Goal: Task Accomplishment & Management: Manage account settings

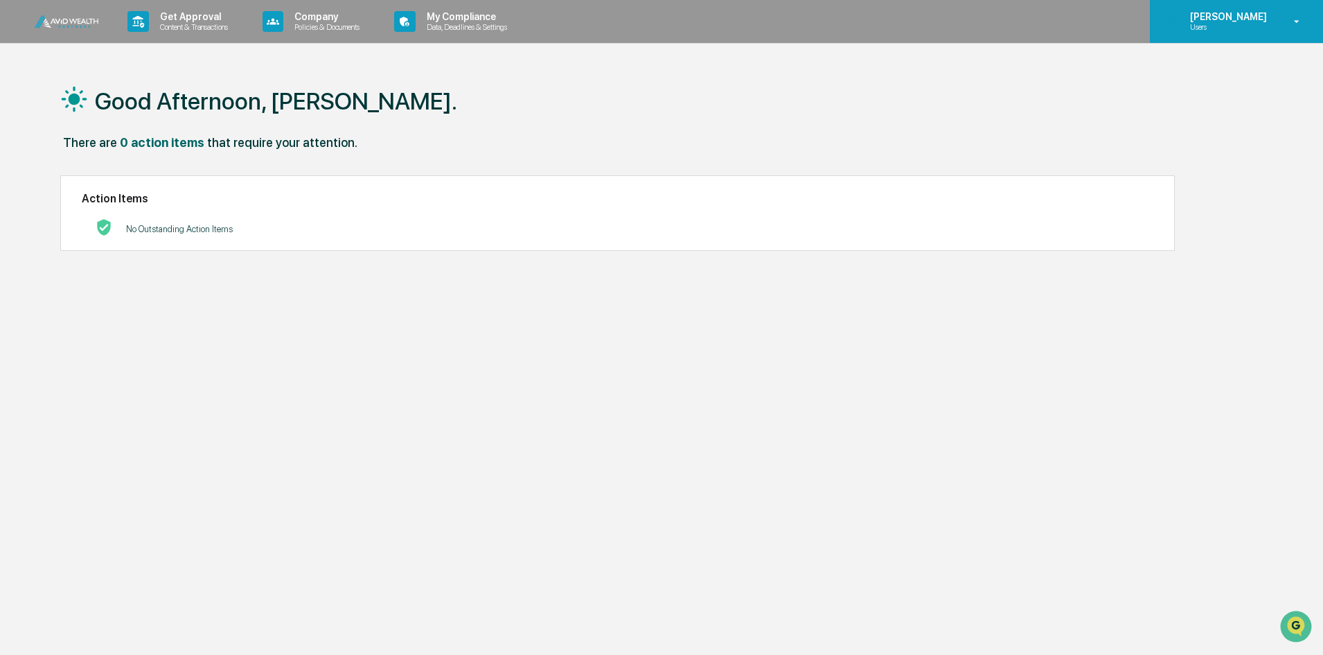
click at [1232, 15] on p "[PERSON_NAME]" at bounding box center [1226, 16] width 95 height 11
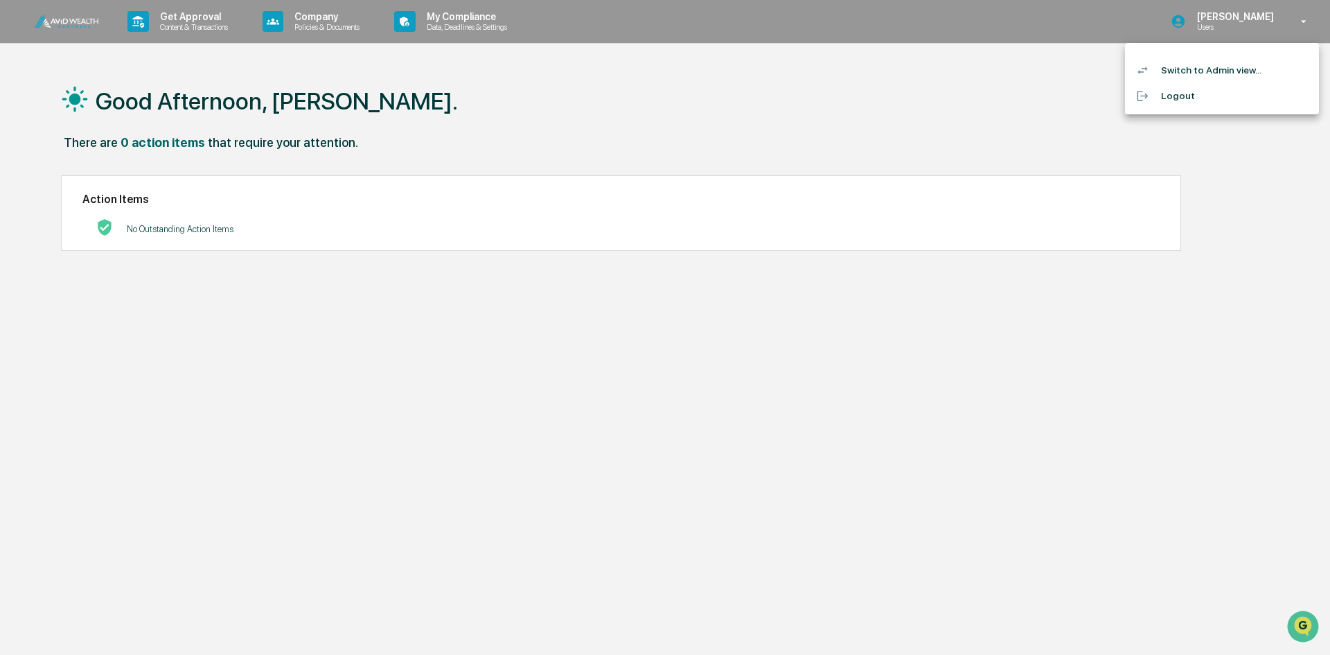
click at [1190, 71] on li "Switch to Admin view..." at bounding box center [1222, 71] width 194 height 26
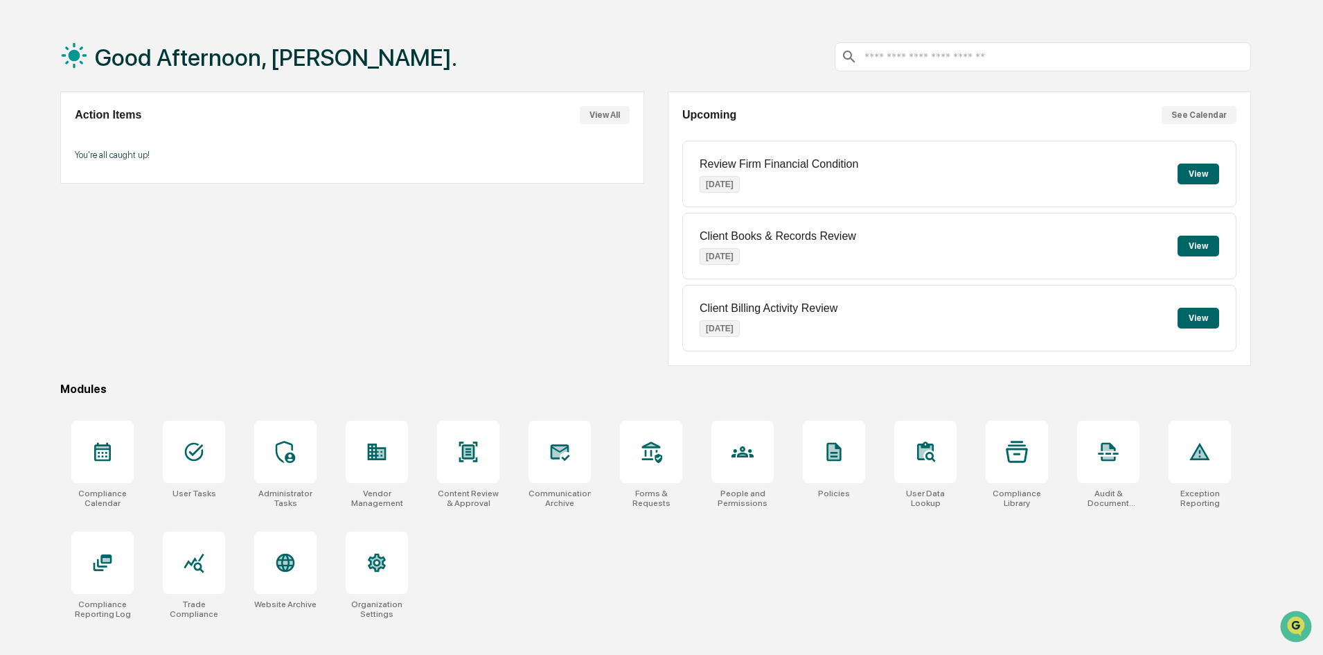
scroll to position [66, 0]
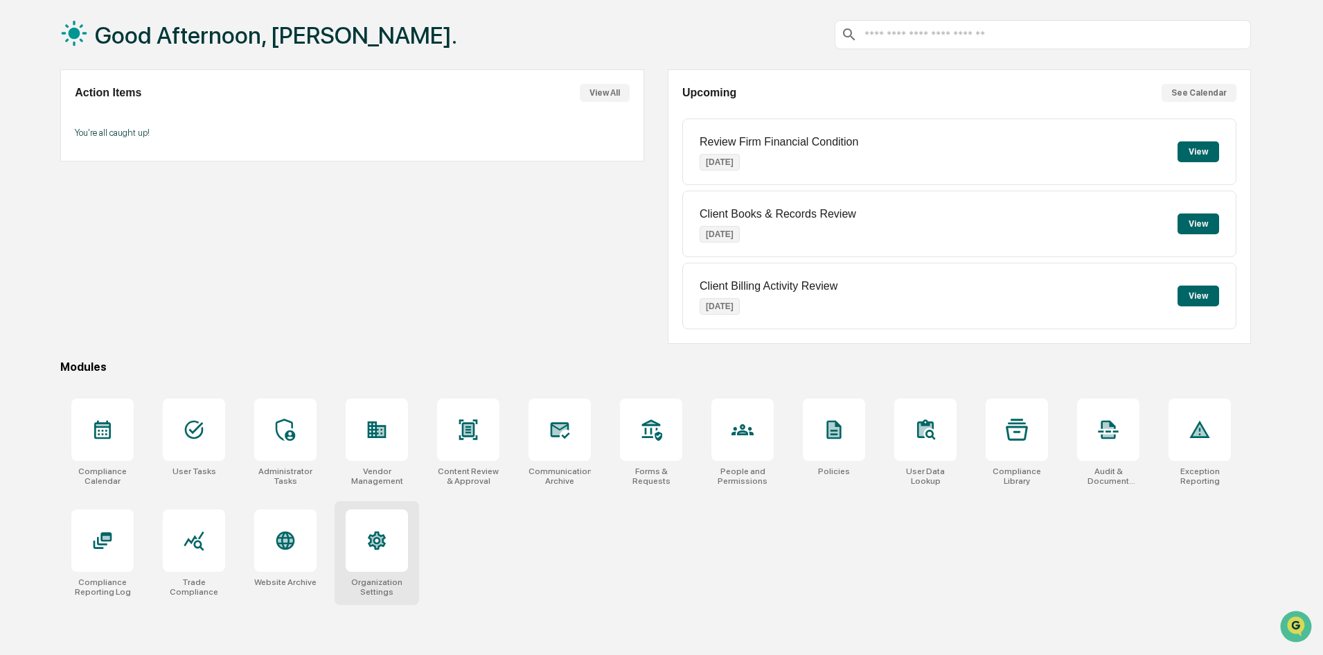
click at [378, 547] on icon at bounding box center [377, 540] width 18 height 19
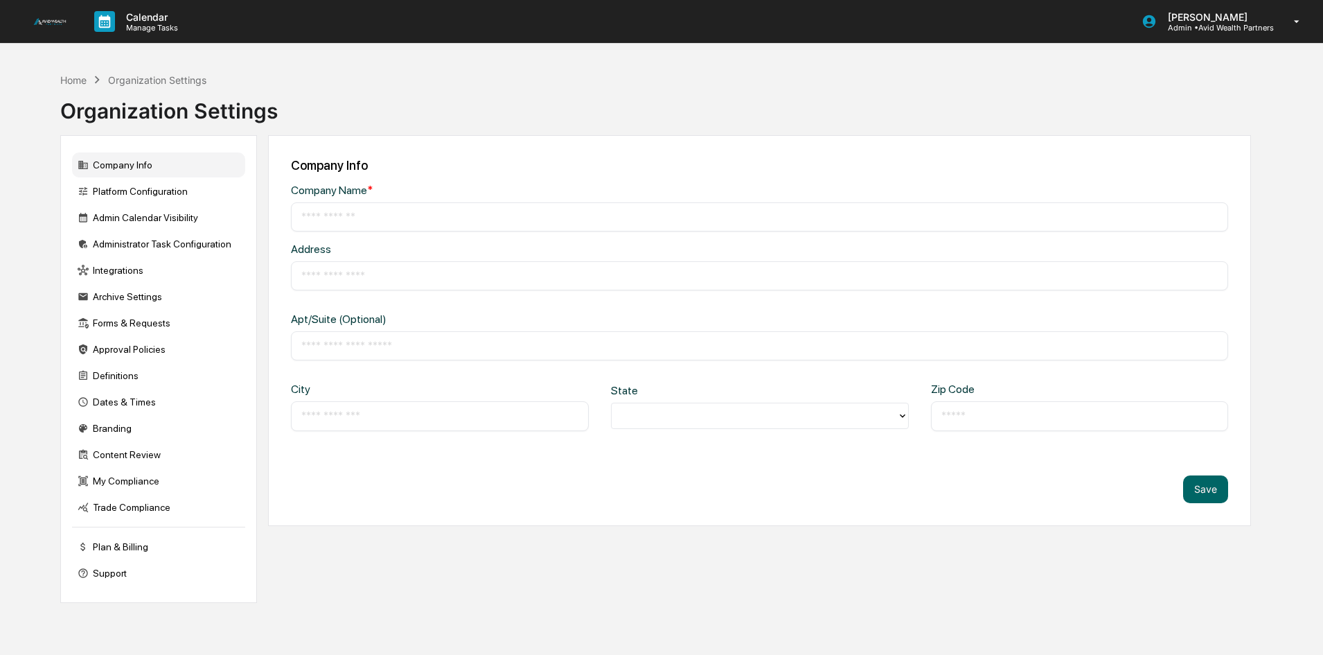
type input "**********"
type input "********"
type input "**********"
type input "*****"
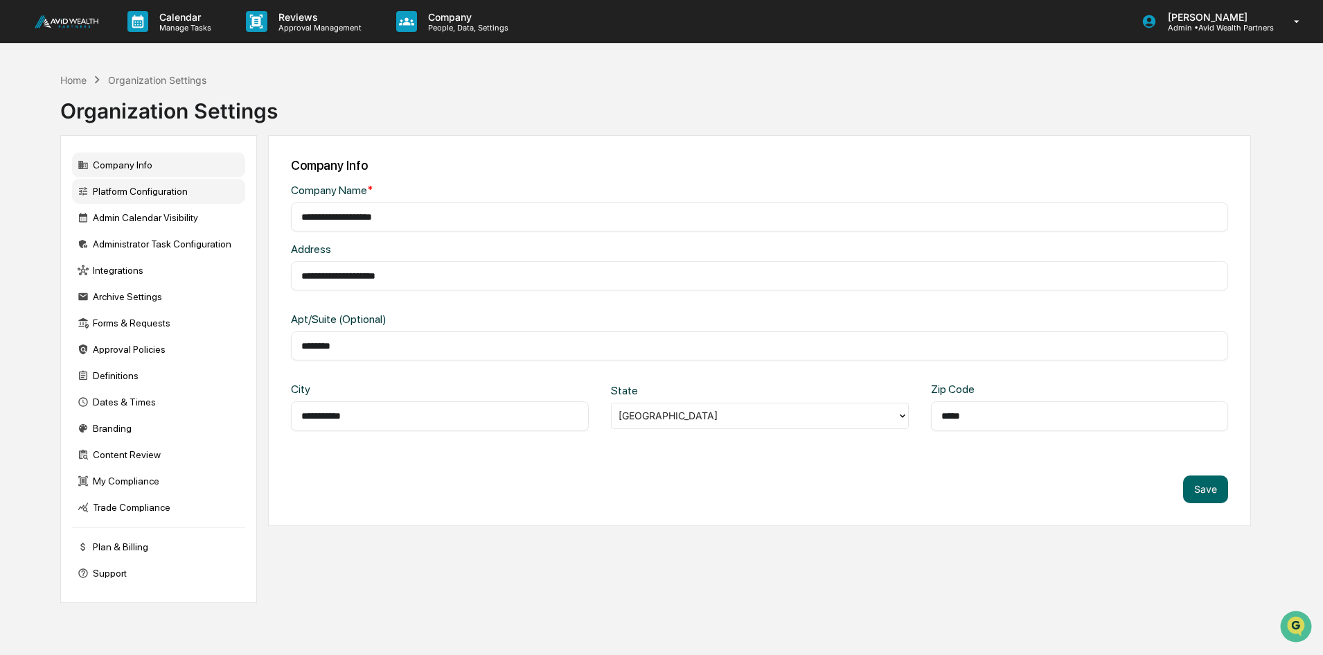
click at [121, 193] on div "Platform Configuration" at bounding box center [158, 191] width 173 height 25
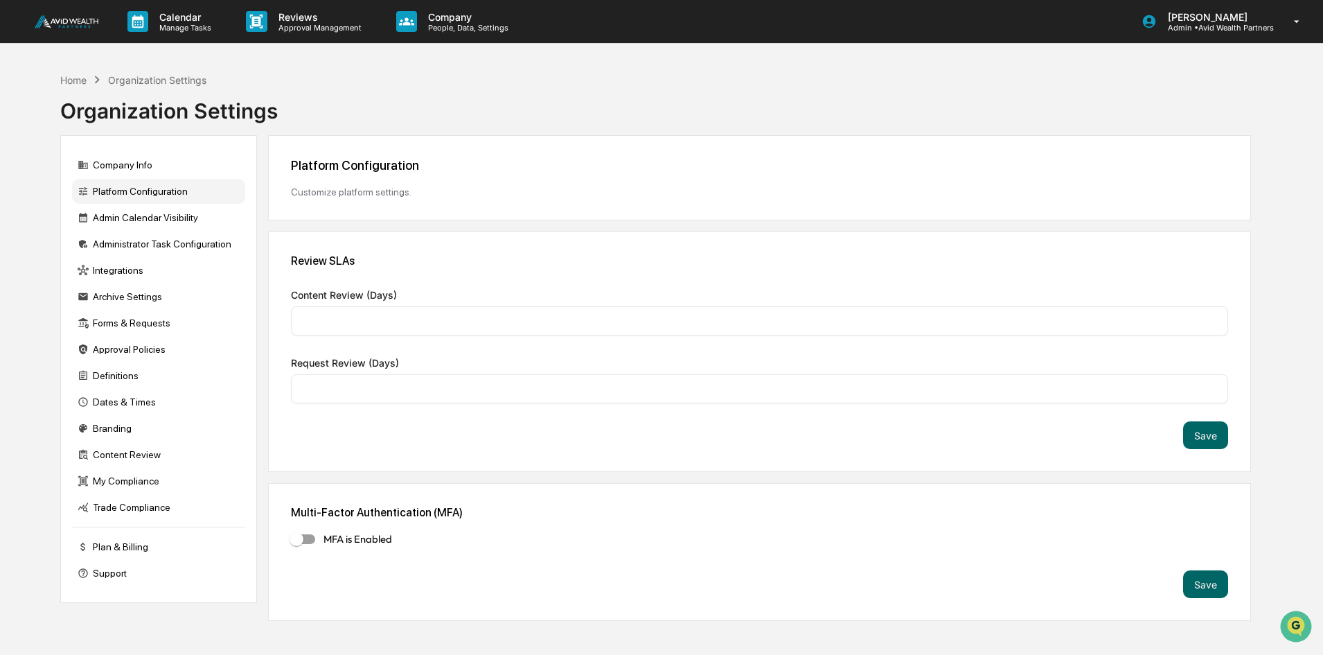
type input "*"
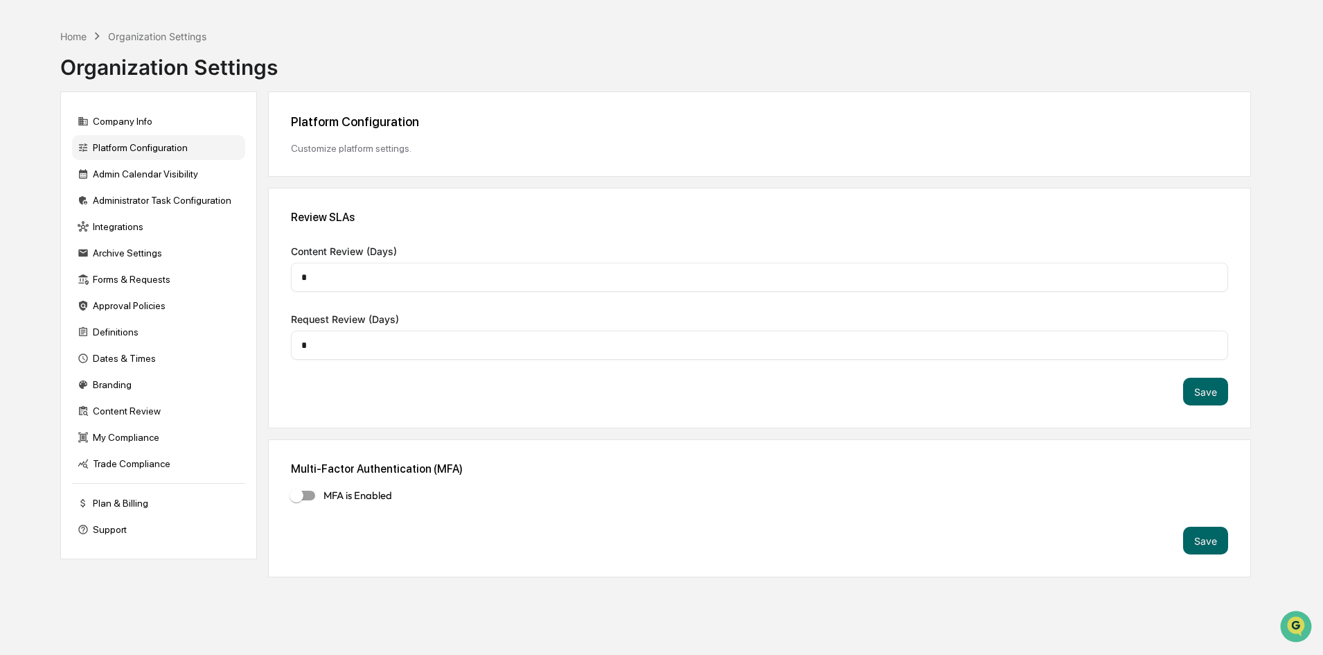
scroll to position [66, 0]
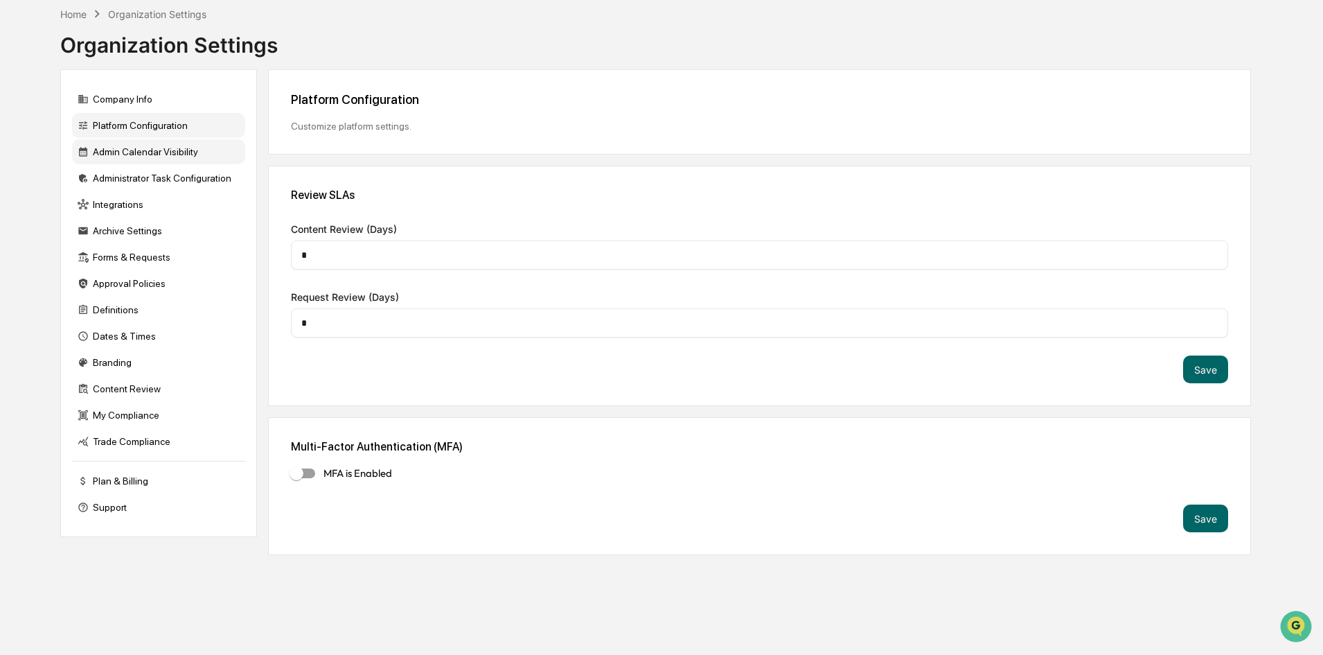
click at [156, 149] on div "Admin Calendar Visibility" at bounding box center [158, 151] width 173 height 25
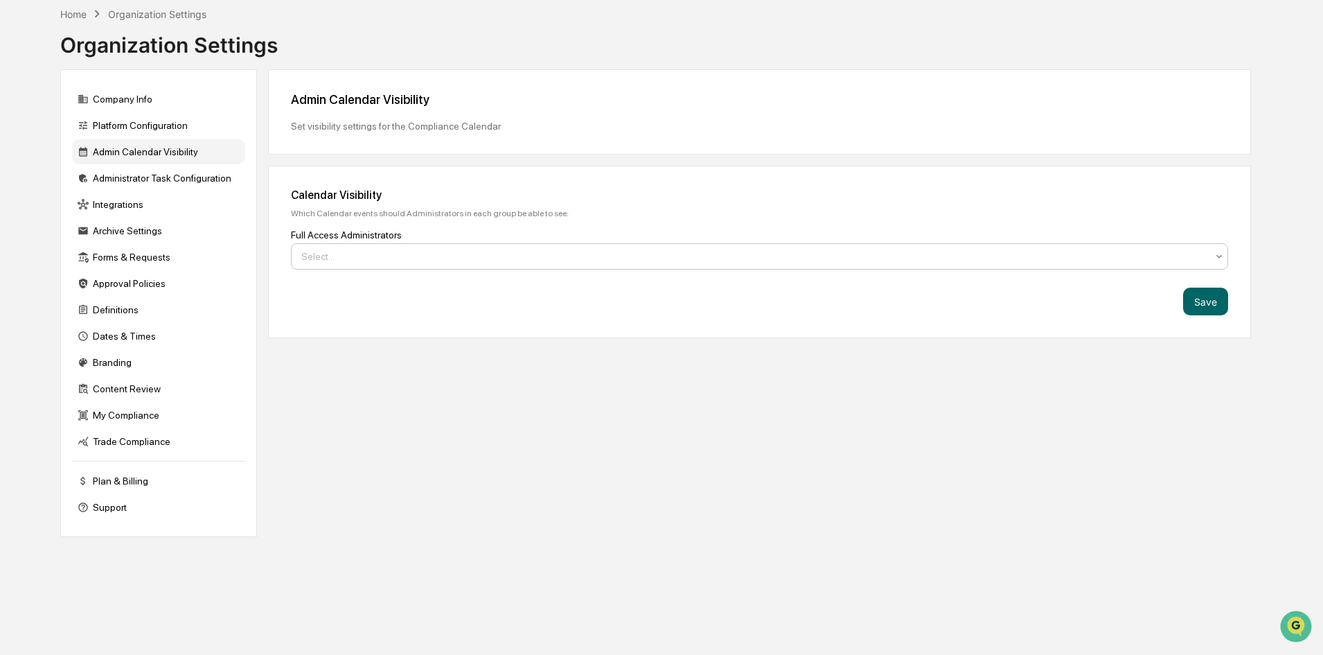
click at [369, 256] on div at bounding box center [753, 256] width 905 height 14
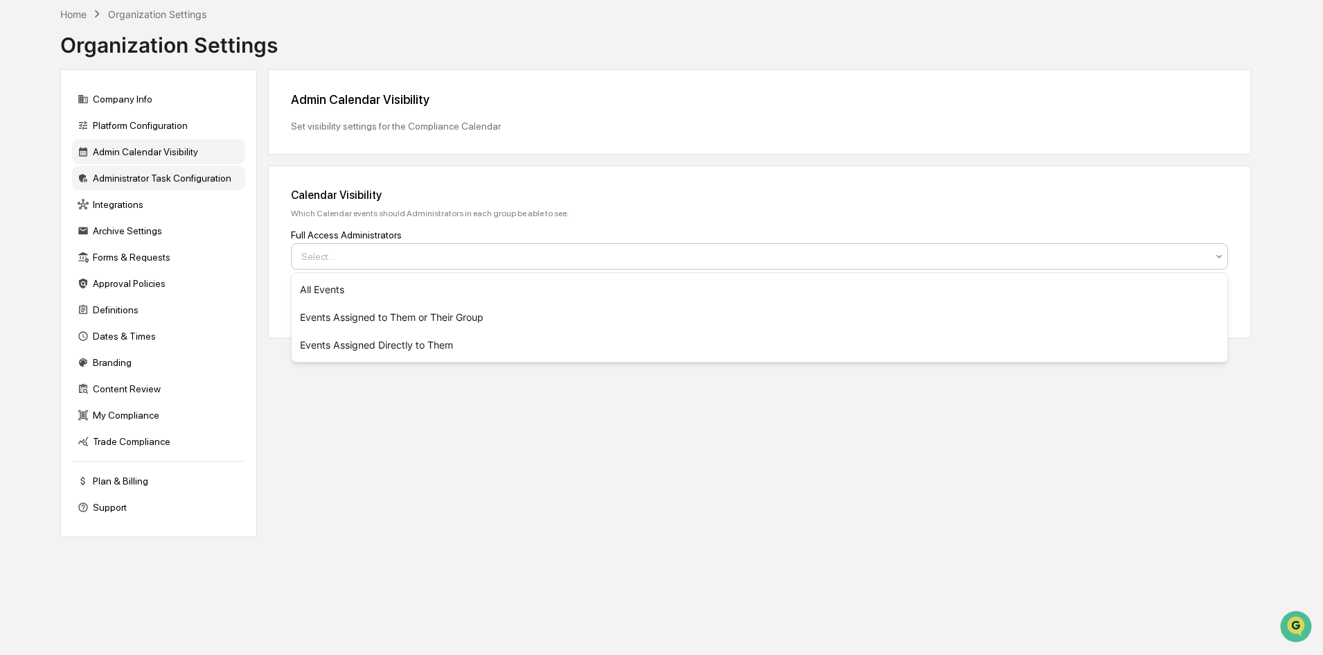
click at [159, 183] on div "Administrator Task Configuration" at bounding box center [158, 178] width 173 height 25
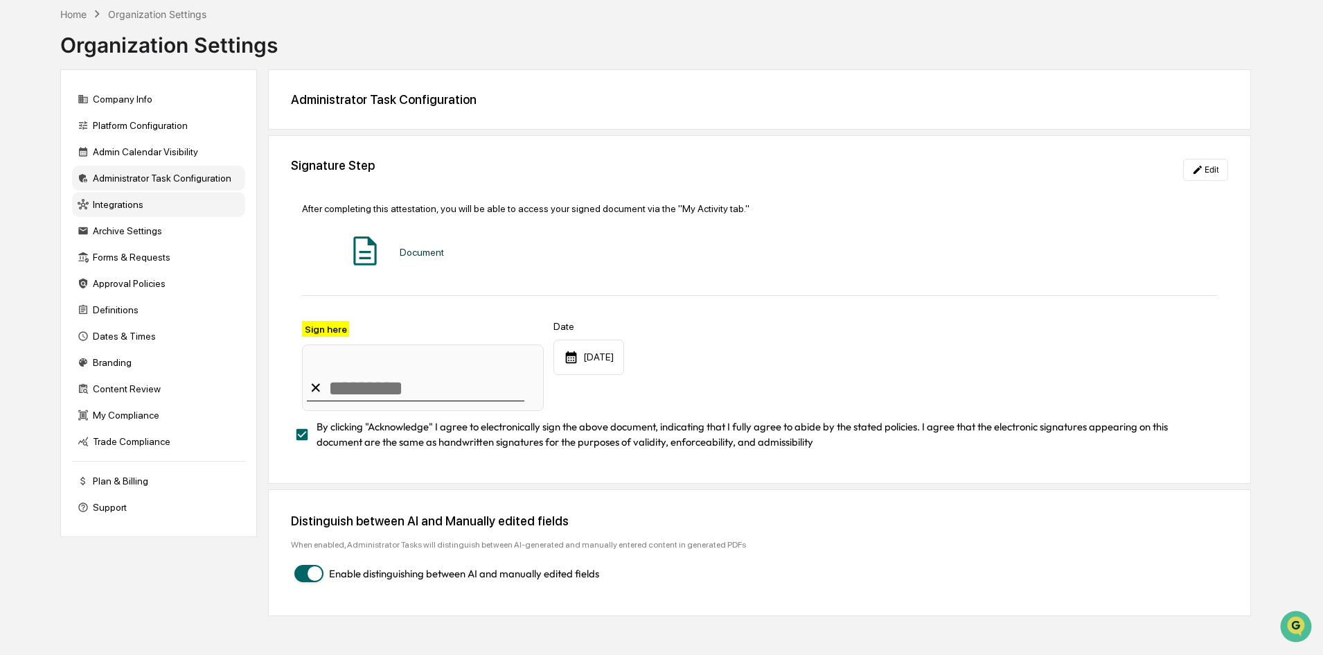
click at [157, 197] on div "Integrations" at bounding box center [158, 204] width 173 height 25
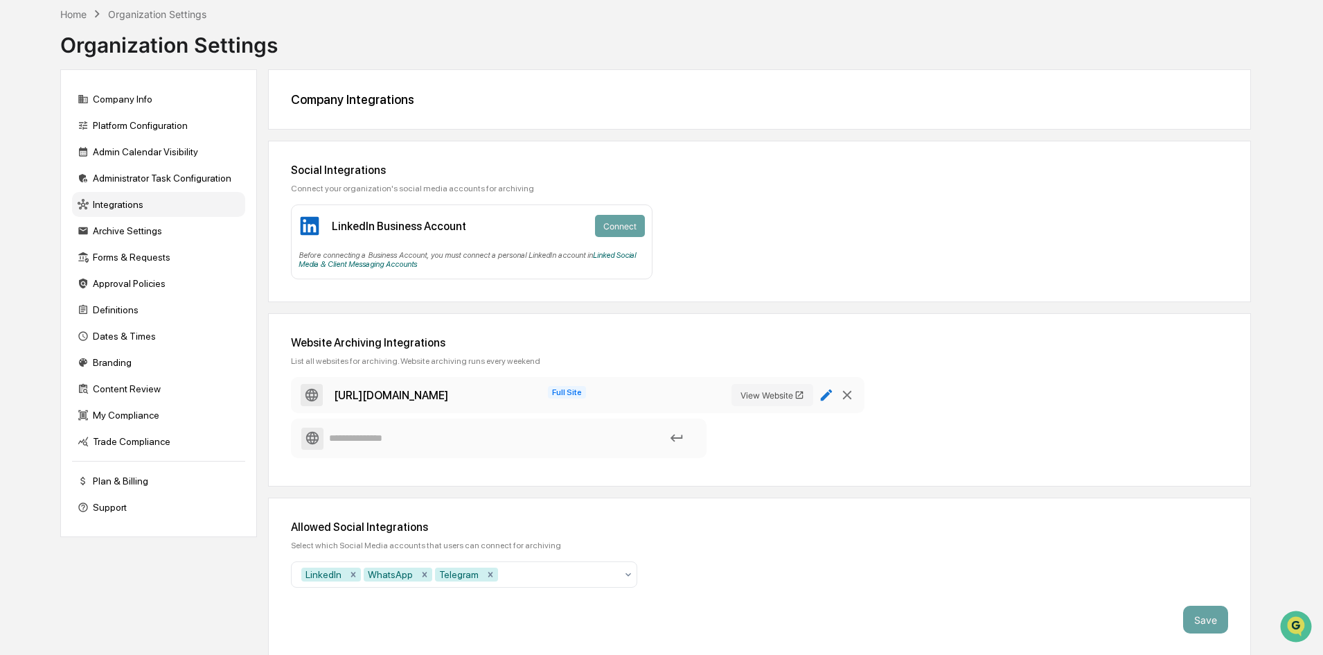
click at [831, 391] on icon at bounding box center [827, 395] width 12 height 12
type input "**********"
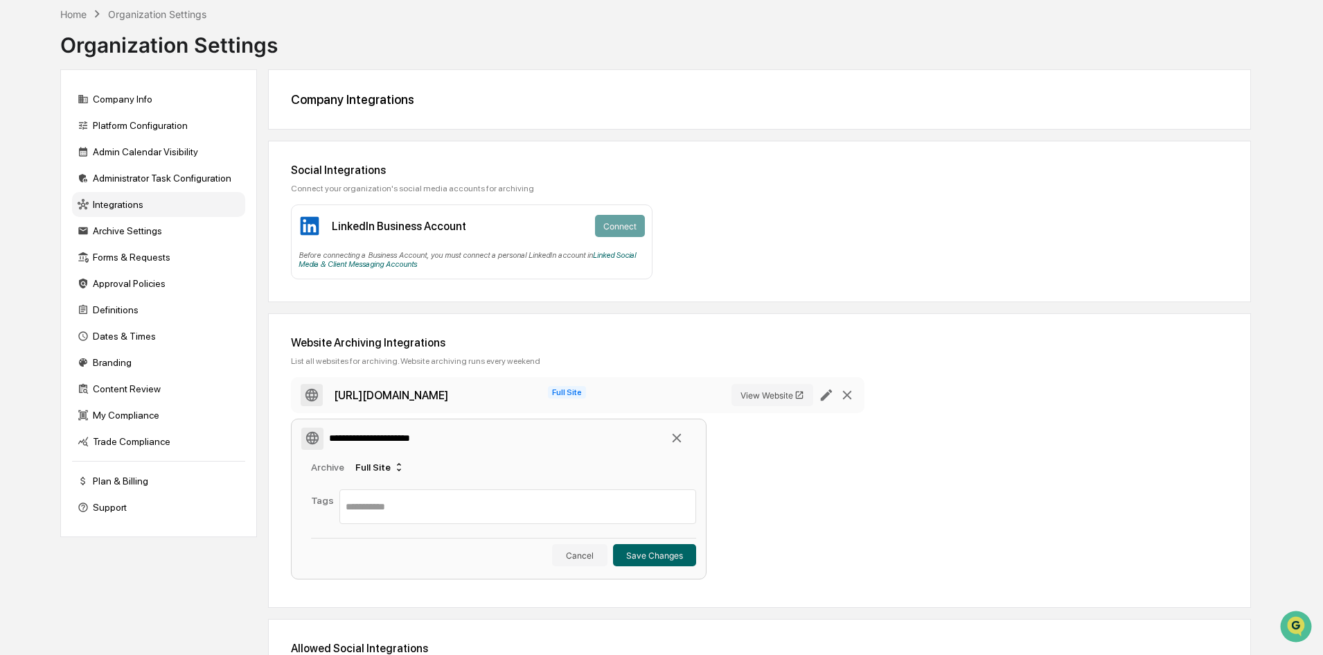
click at [675, 435] on icon at bounding box center [676, 437] width 15 height 15
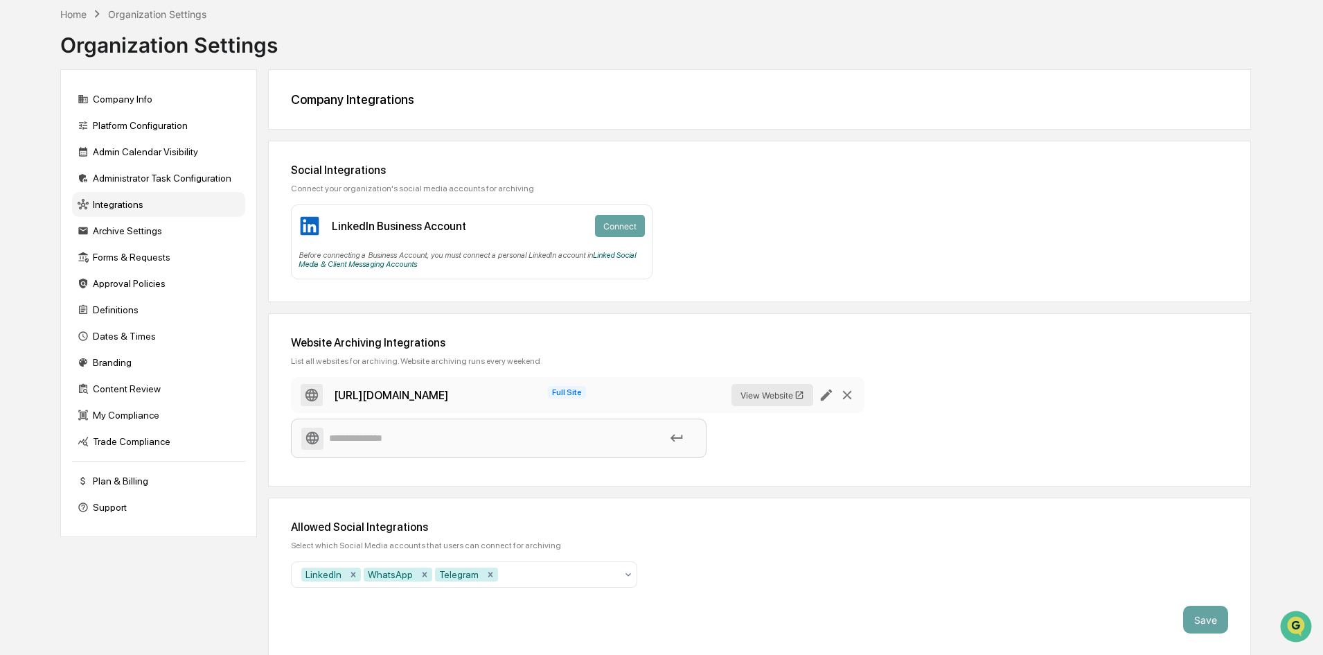
click at [771, 398] on button "View Website" at bounding box center [773, 395] width 82 height 22
click at [538, 567] on div at bounding box center [558, 573] width 115 height 14
type input "*********"
click at [812, 533] on div "Allowed Social Integrations Select which Social Media accounts that users can c…" at bounding box center [759, 575] width 983 height 159
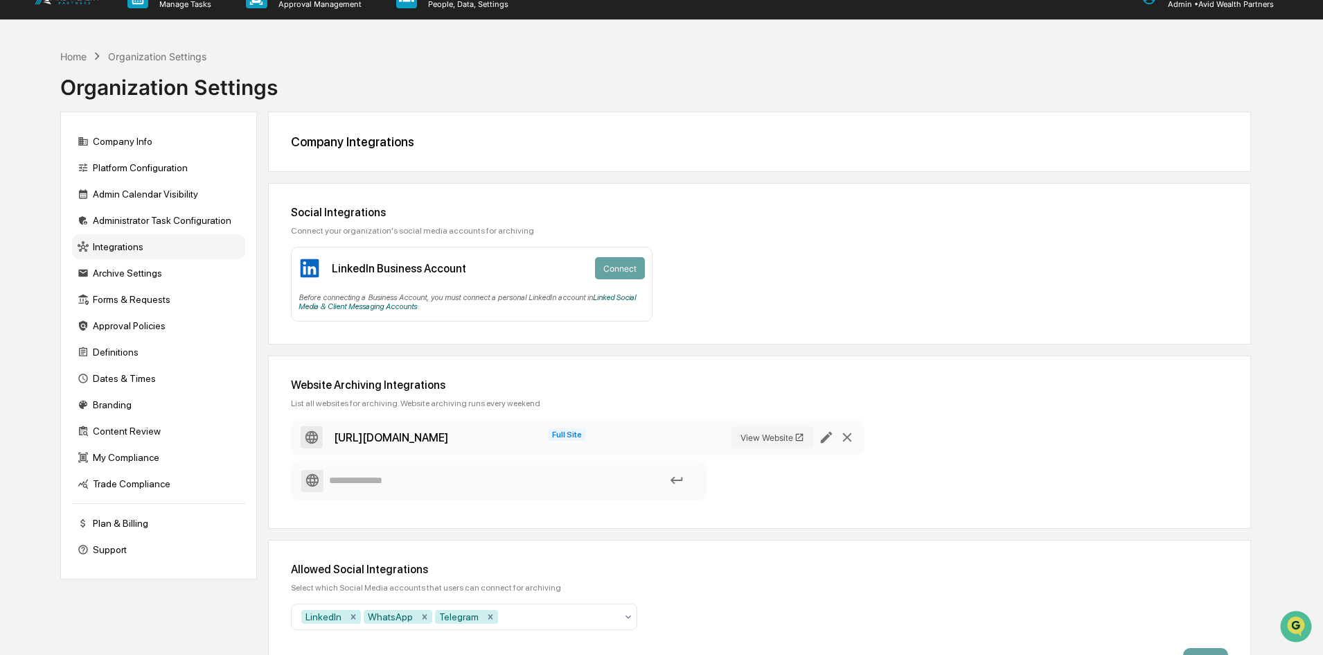
scroll to position [0, 0]
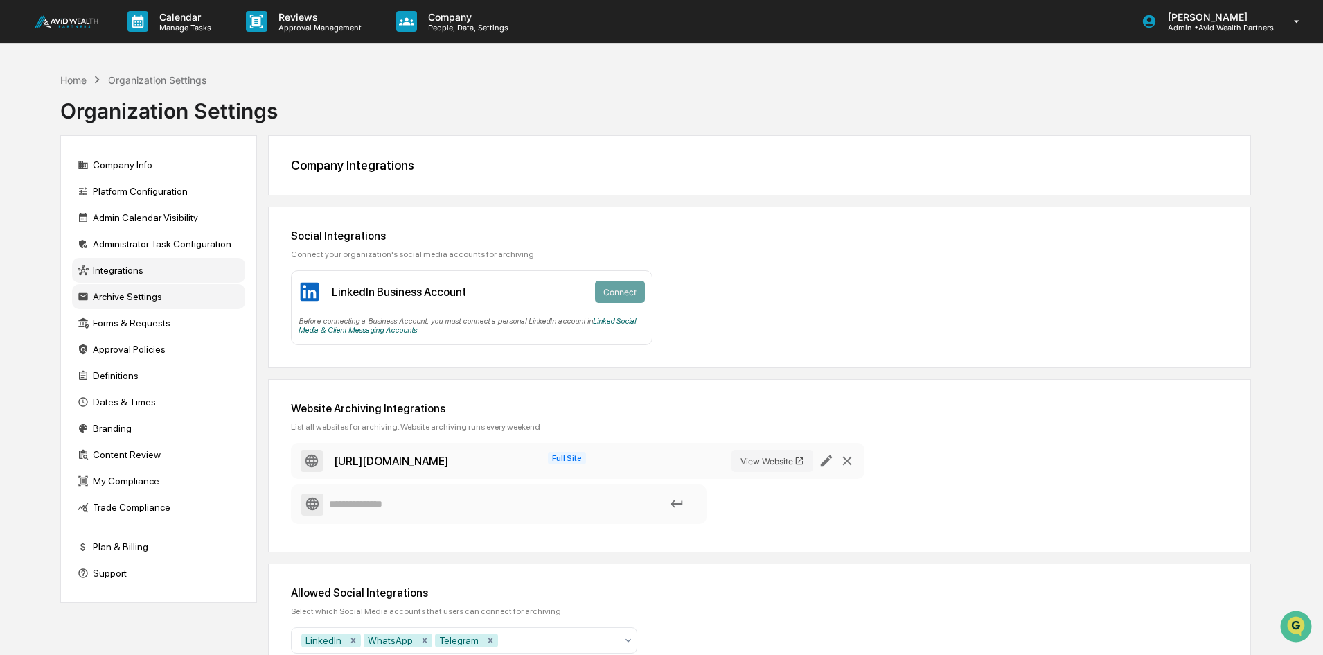
click at [137, 292] on div "Archive Settings" at bounding box center [158, 296] width 173 height 25
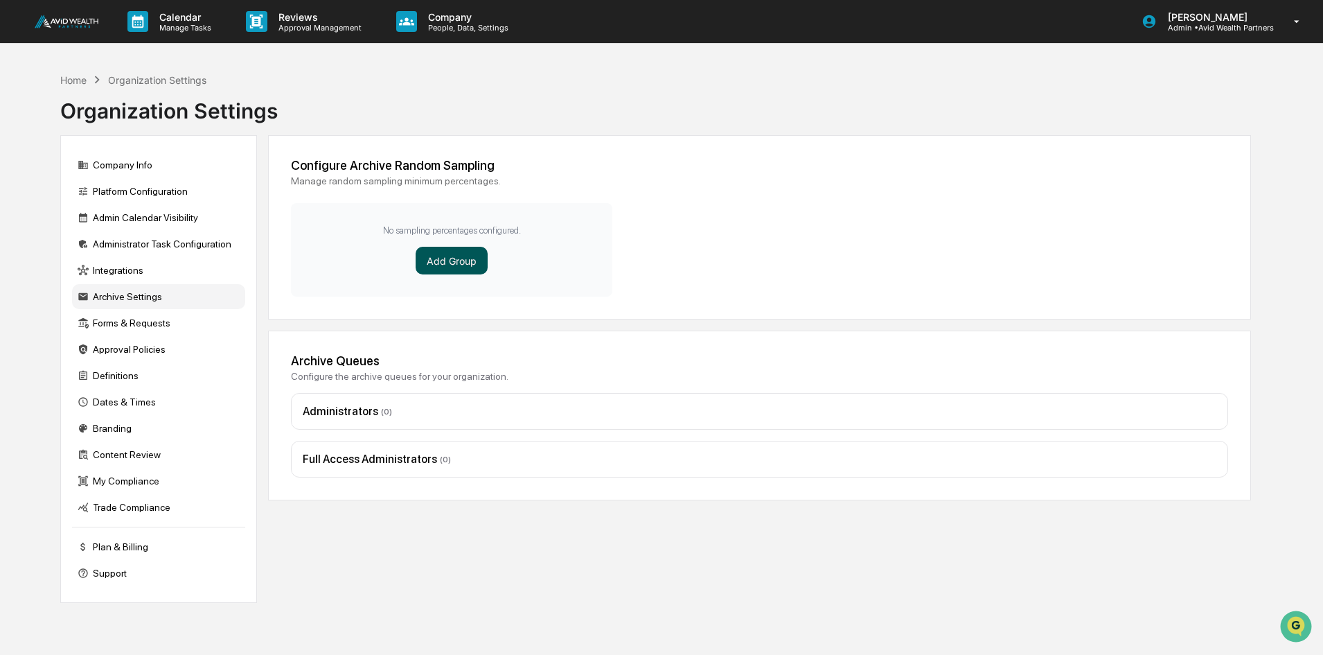
click at [460, 263] on button "Add Group" at bounding box center [452, 261] width 72 height 28
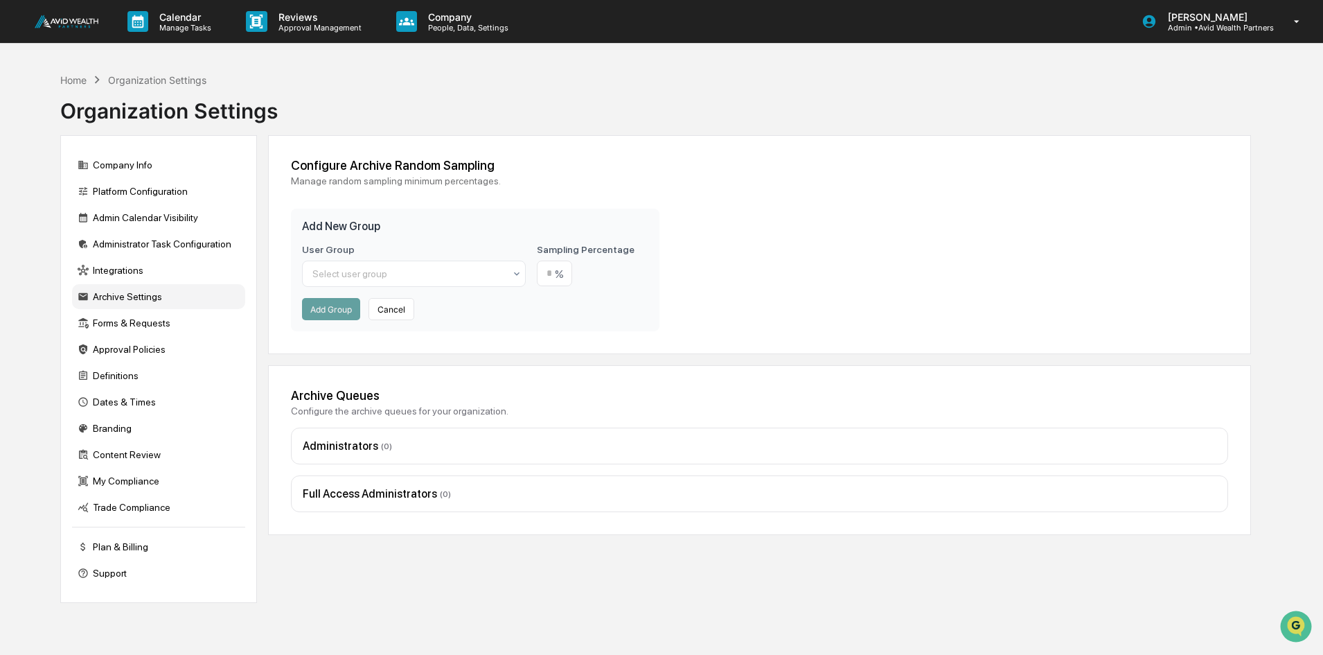
click at [396, 307] on button "Cancel" at bounding box center [392, 309] width 46 height 22
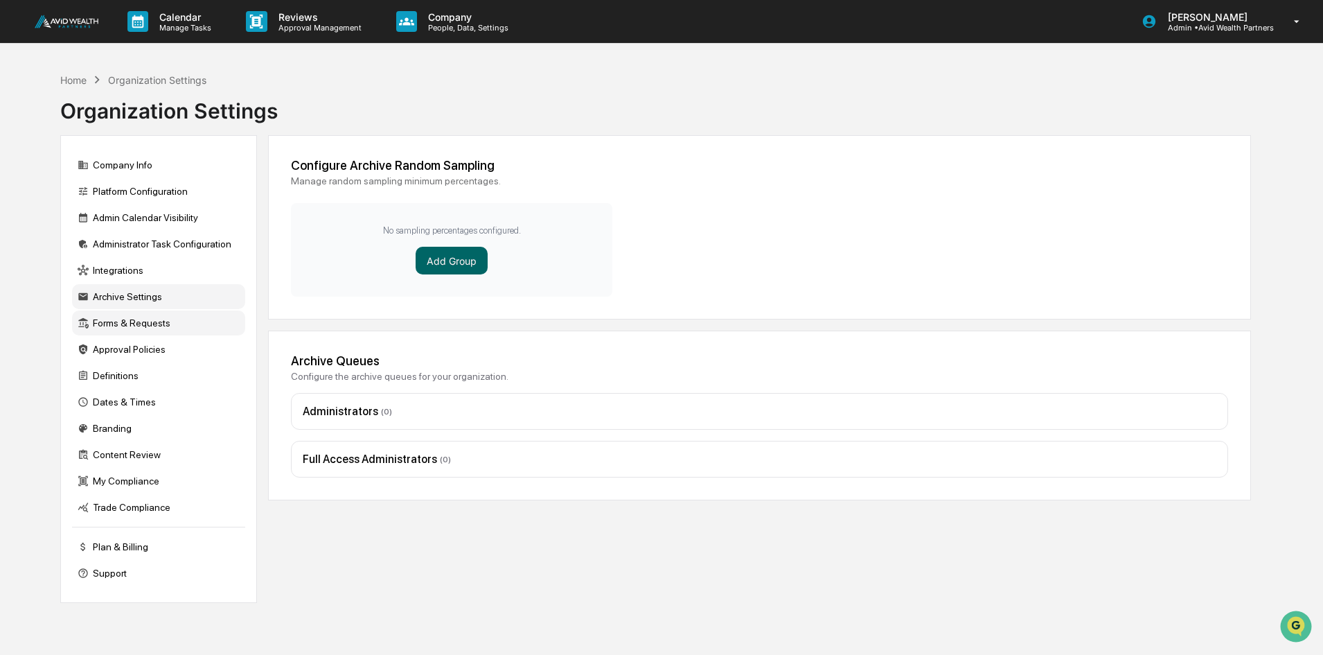
click at [120, 324] on div "Forms & Requests" at bounding box center [158, 322] width 173 height 25
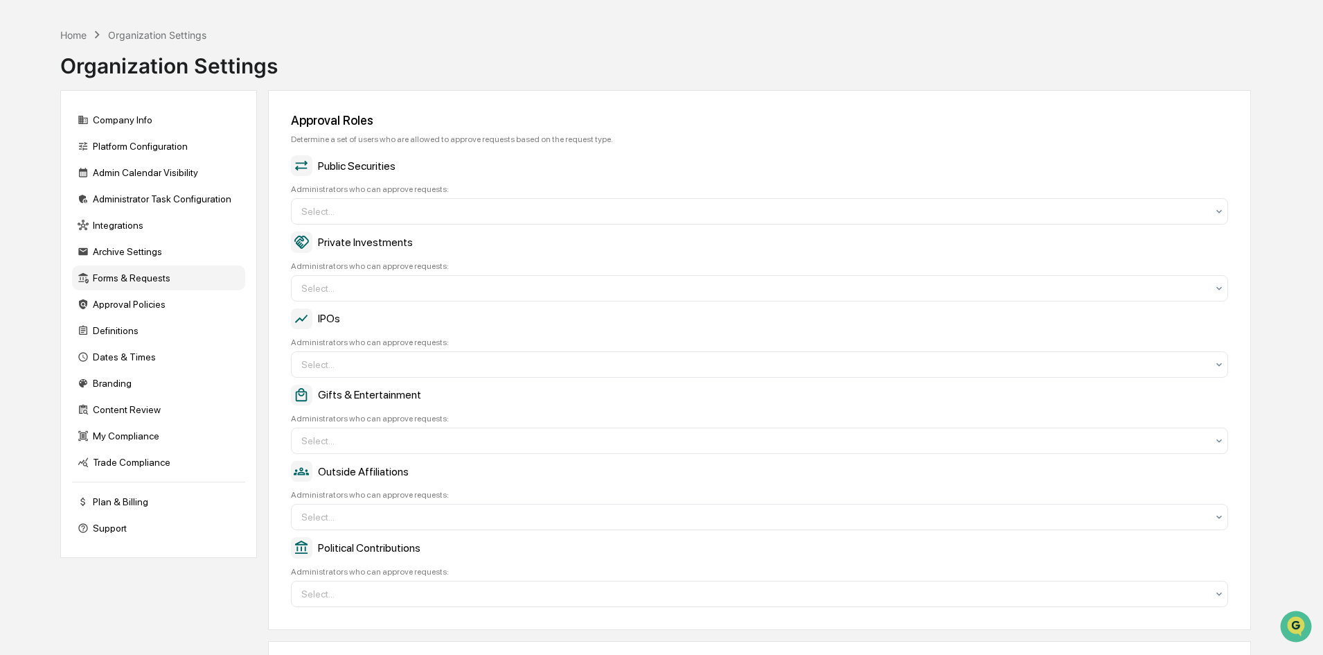
scroll to position [69, 0]
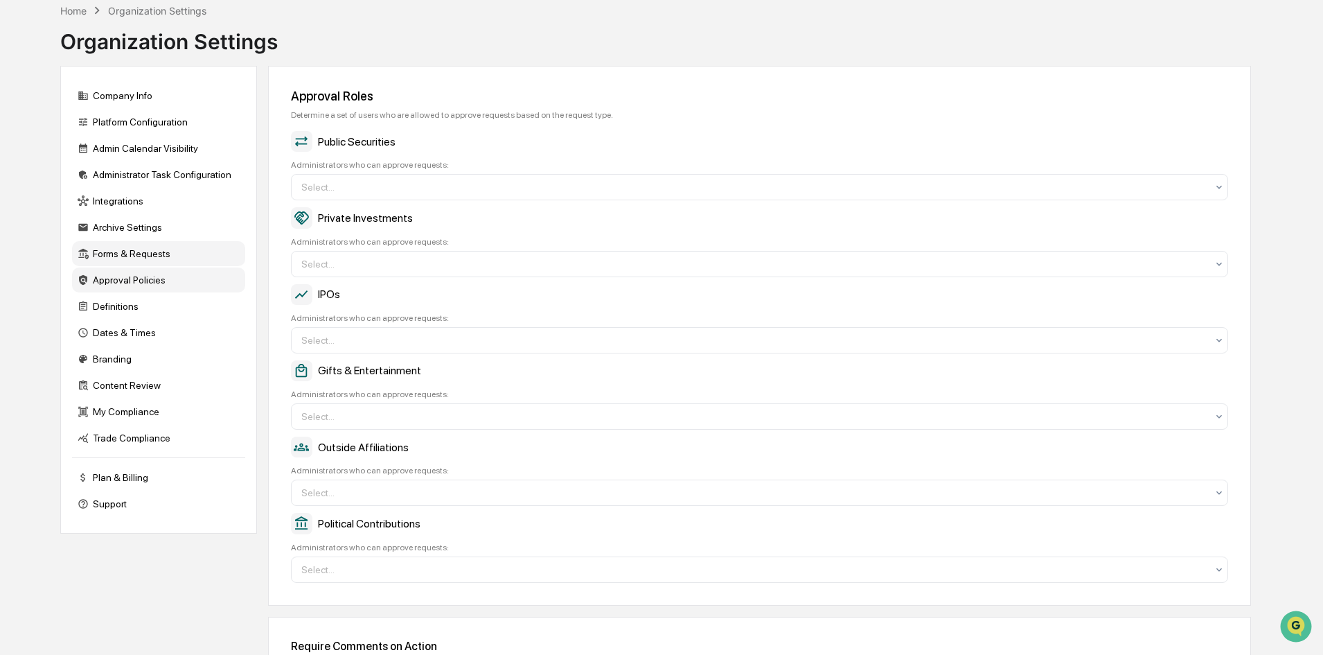
drag, startPoint x: 118, startPoint y: 280, endPoint x: 145, endPoint y: 280, distance: 27.7
click at [118, 280] on div "Approval Policies" at bounding box center [158, 279] width 173 height 25
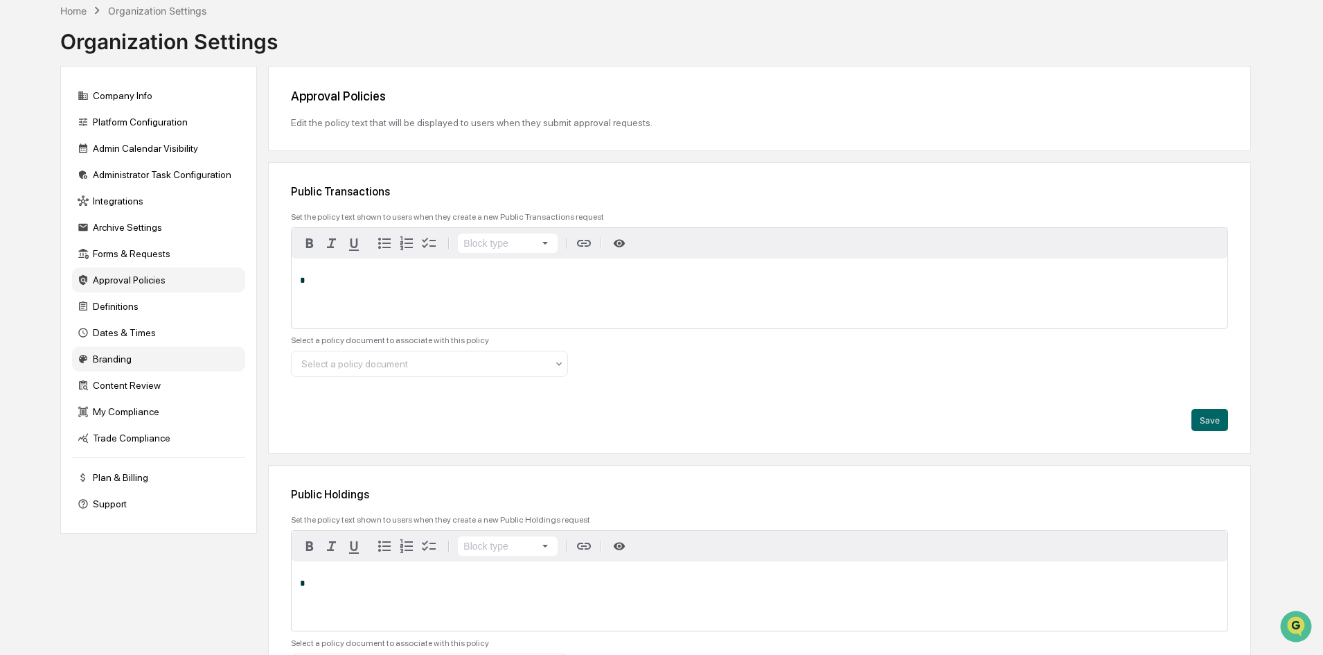
click at [128, 357] on div "Branding" at bounding box center [158, 358] width 173 height 25
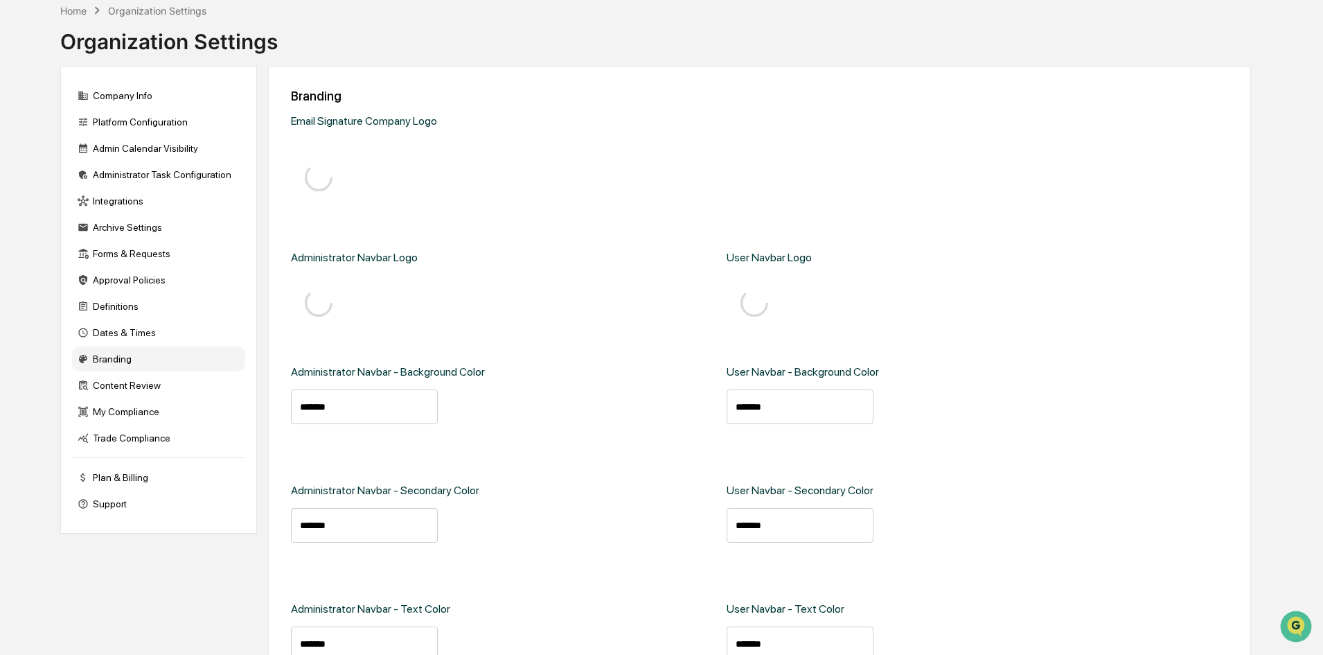
type input "*******"
type input "****"
type input "*******"
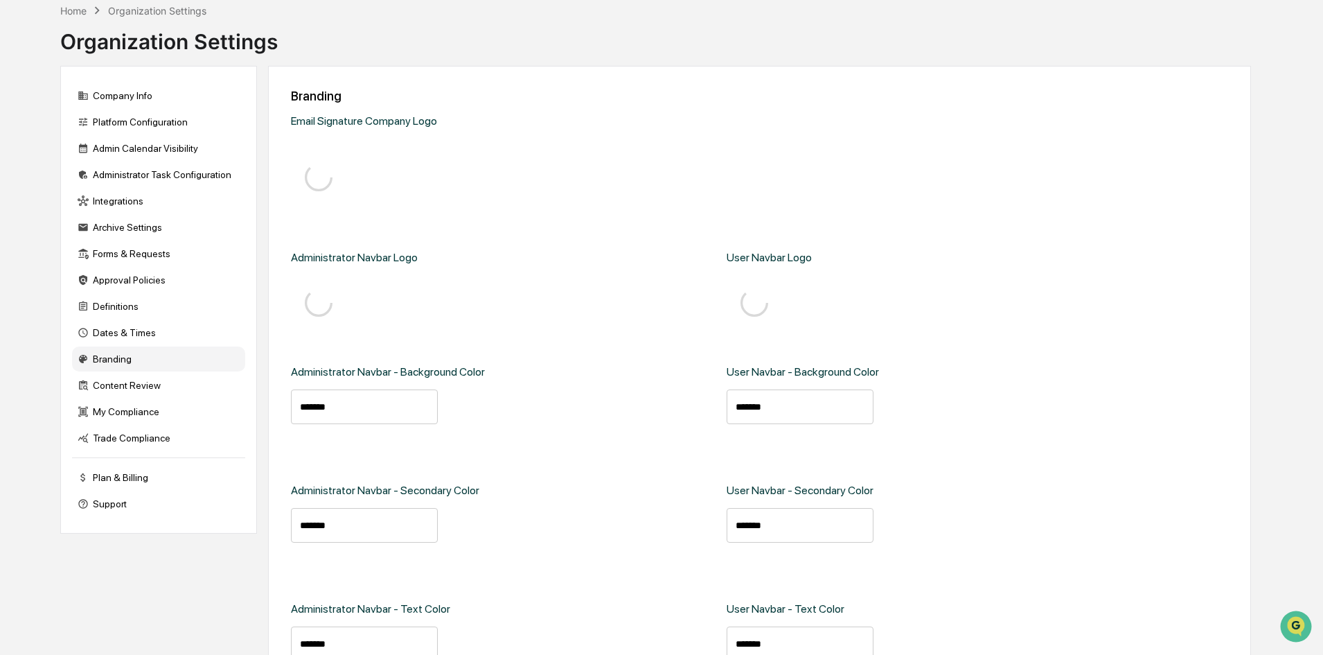
type input "****"
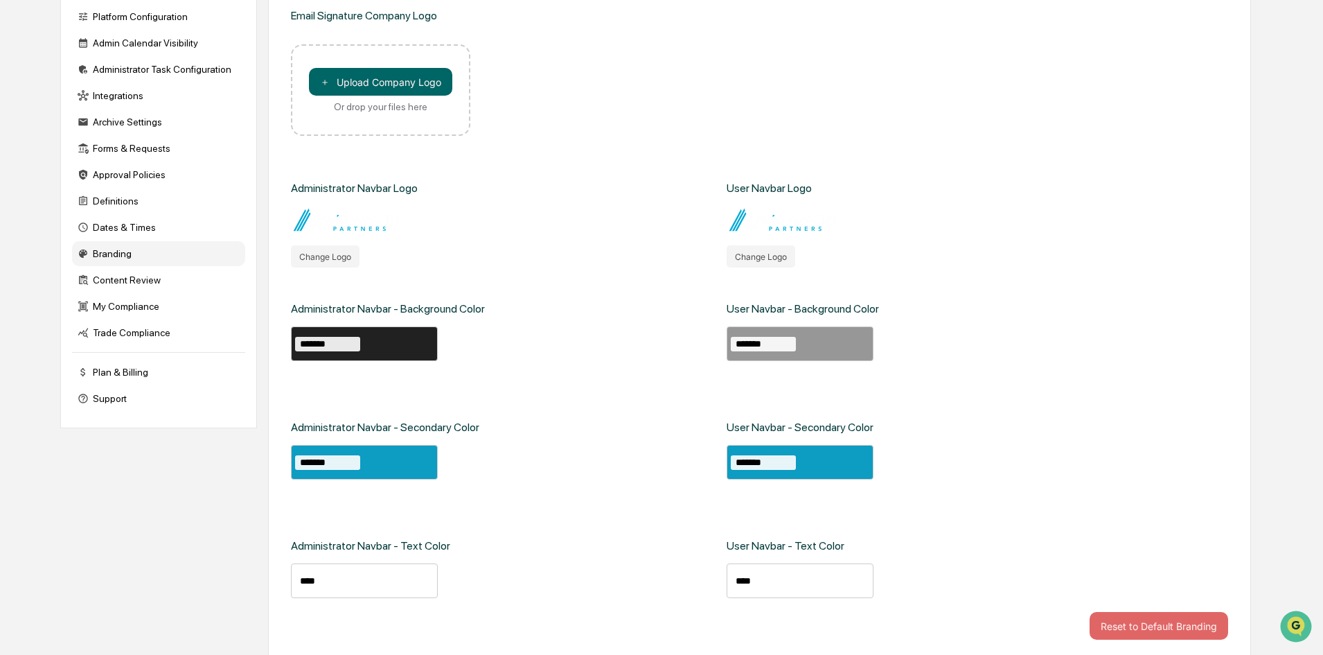
scroll to position [182, 0]
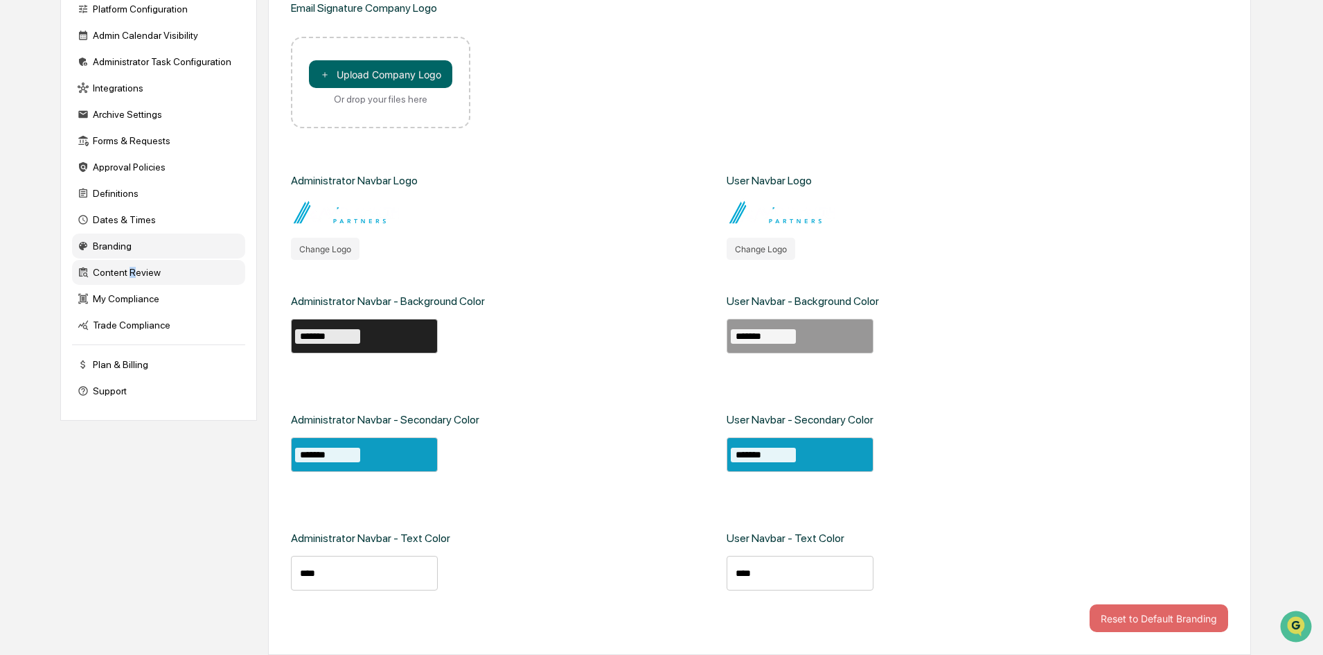
click at [130, 268] on div "Content Review" at bounding box center [158, 272] width 173 height 25
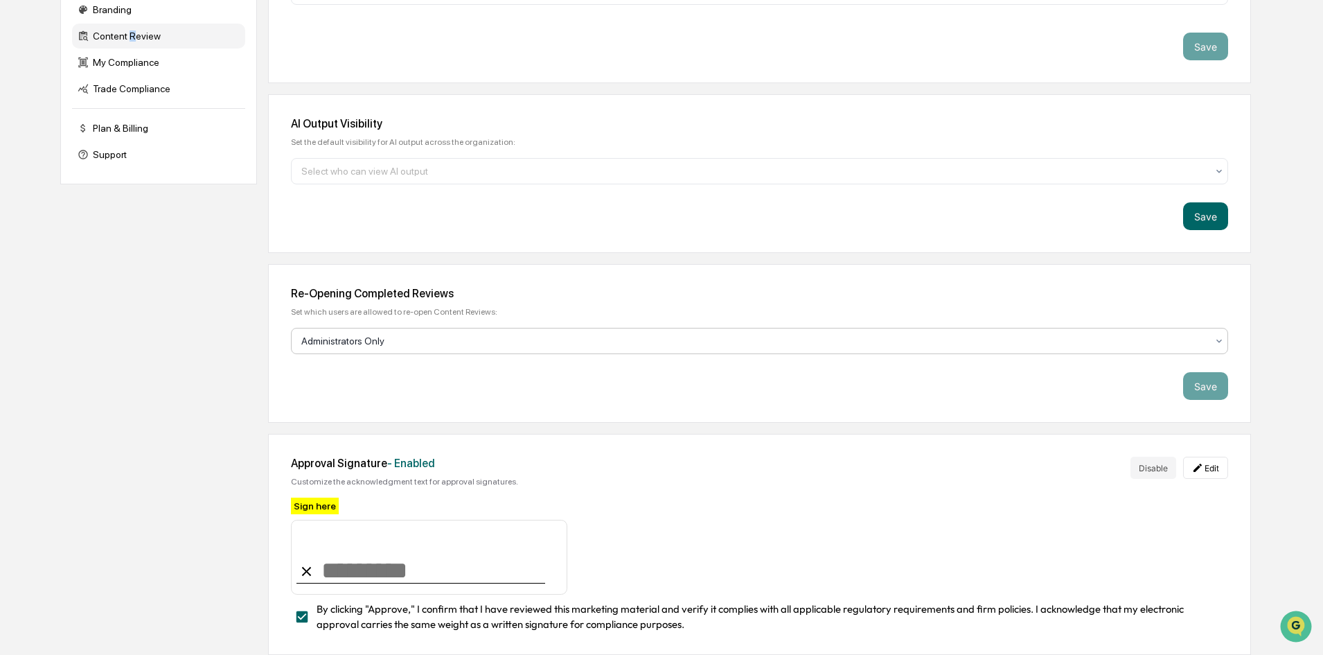
scroll to position [423, 0]
click at [347, 557] on input at bounding box center [429, 557] width 276 height 75
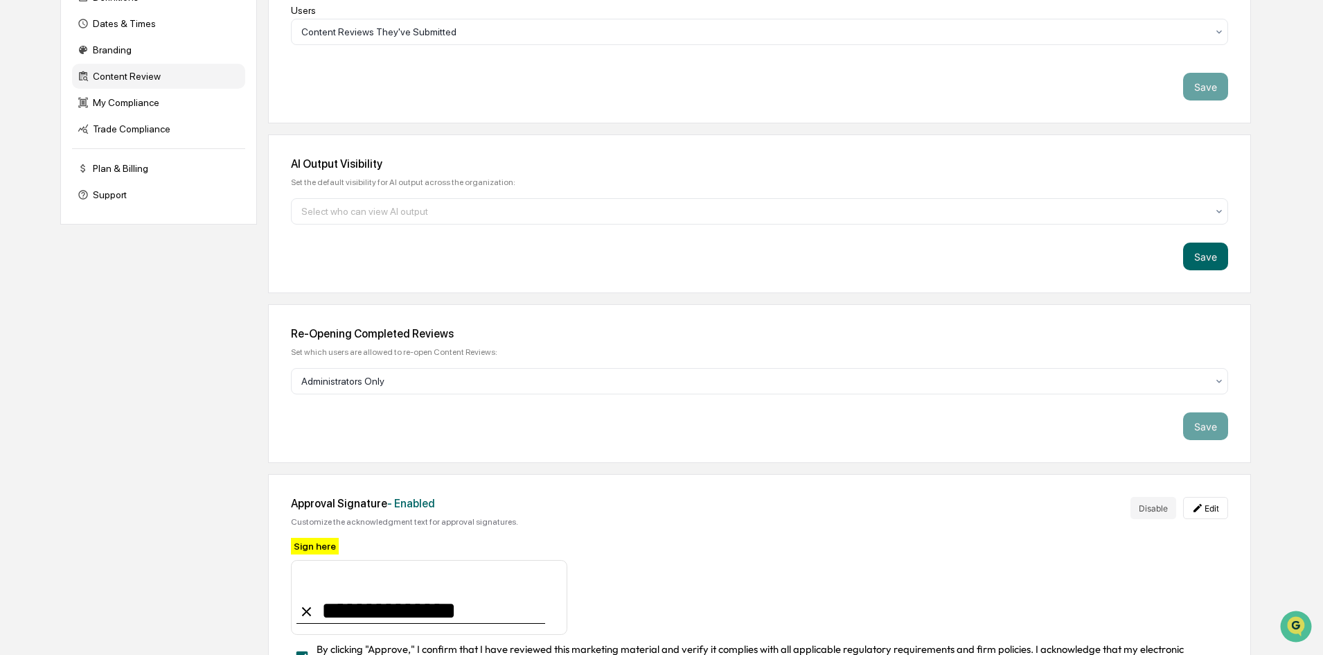
scroll to position [354, 0]
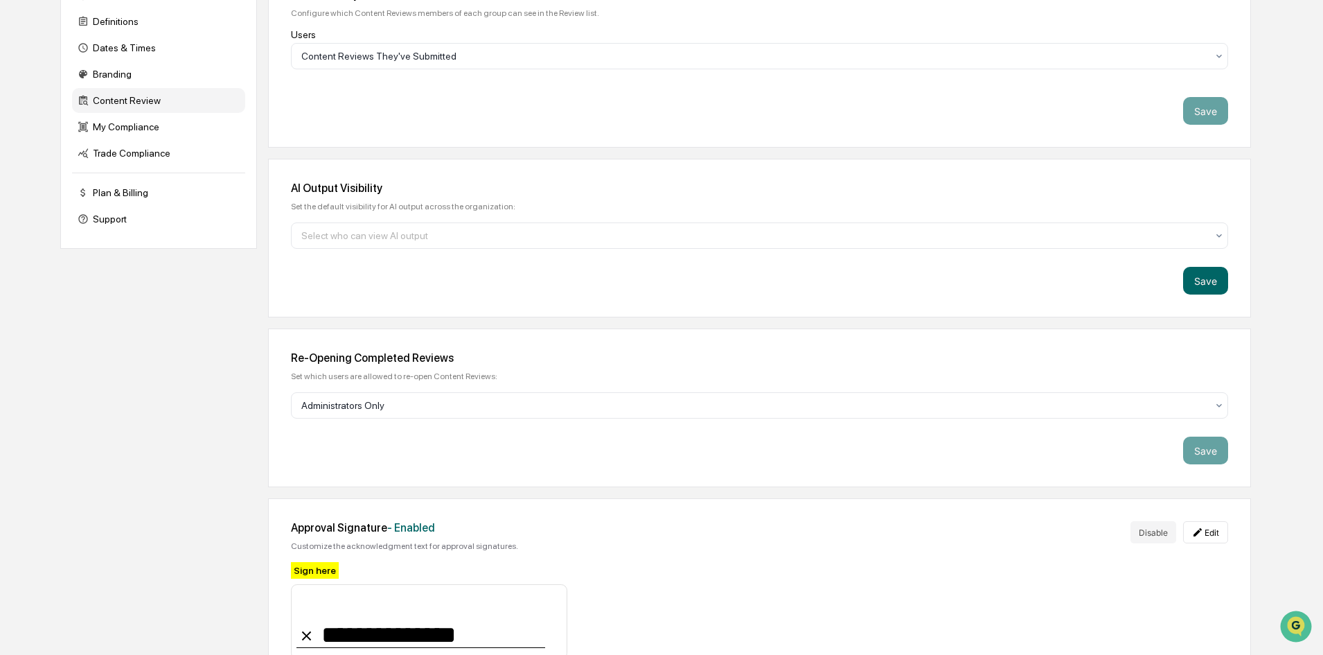
type input "**********"
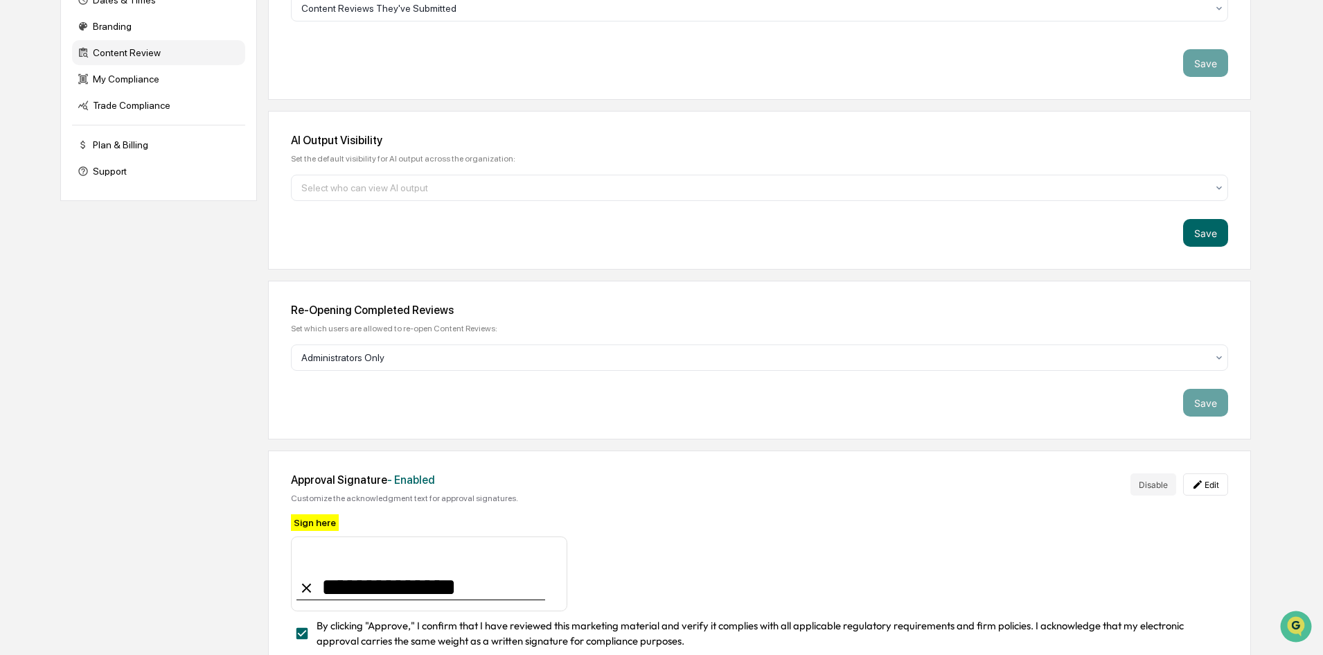
scroll to position [423, 0]
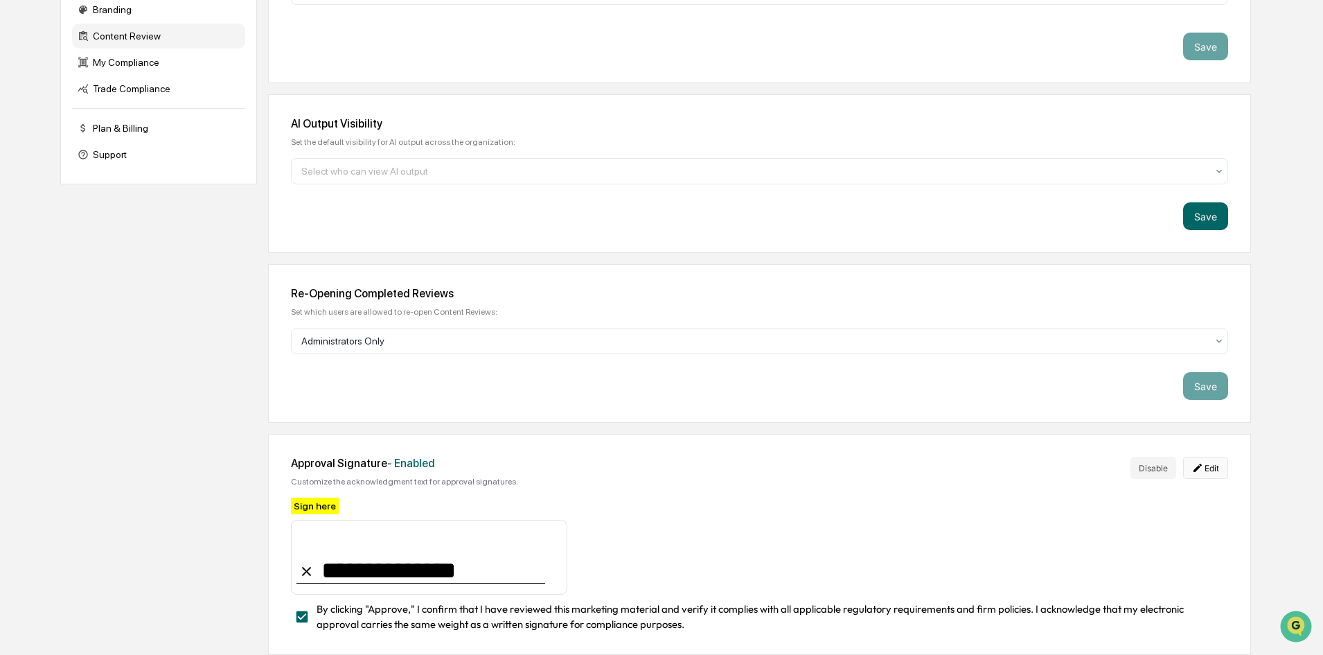
click at [1208, 457] on button "Edit" at bounding box center [1205, 468] width 45 height 22
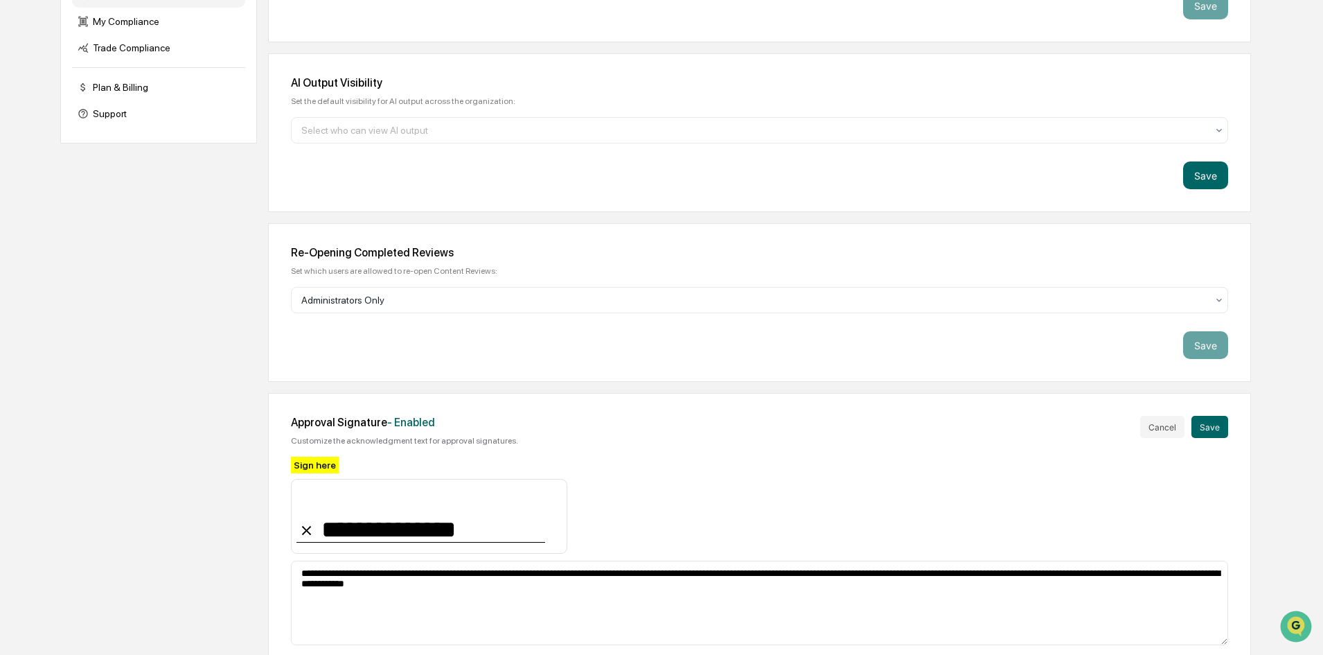
scroll to position [477, 0]
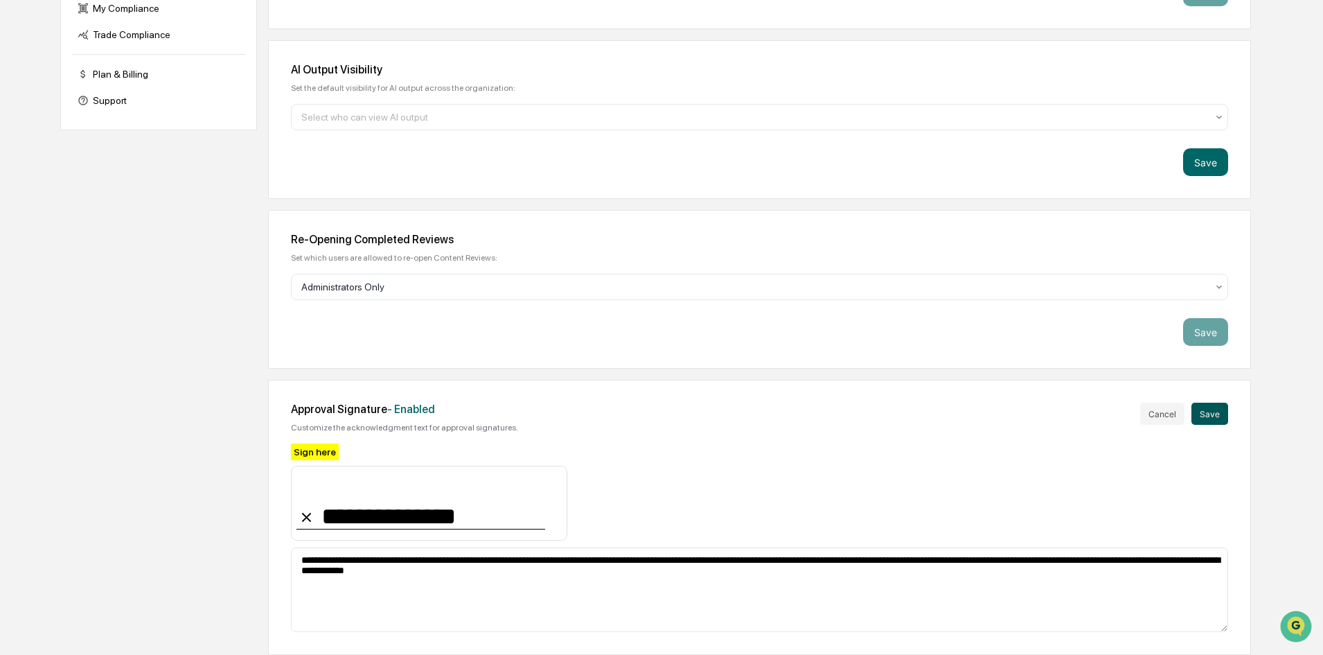
click at [1227, 409] on button "Save" at bounding box center [1210, 414] width 37 height 22
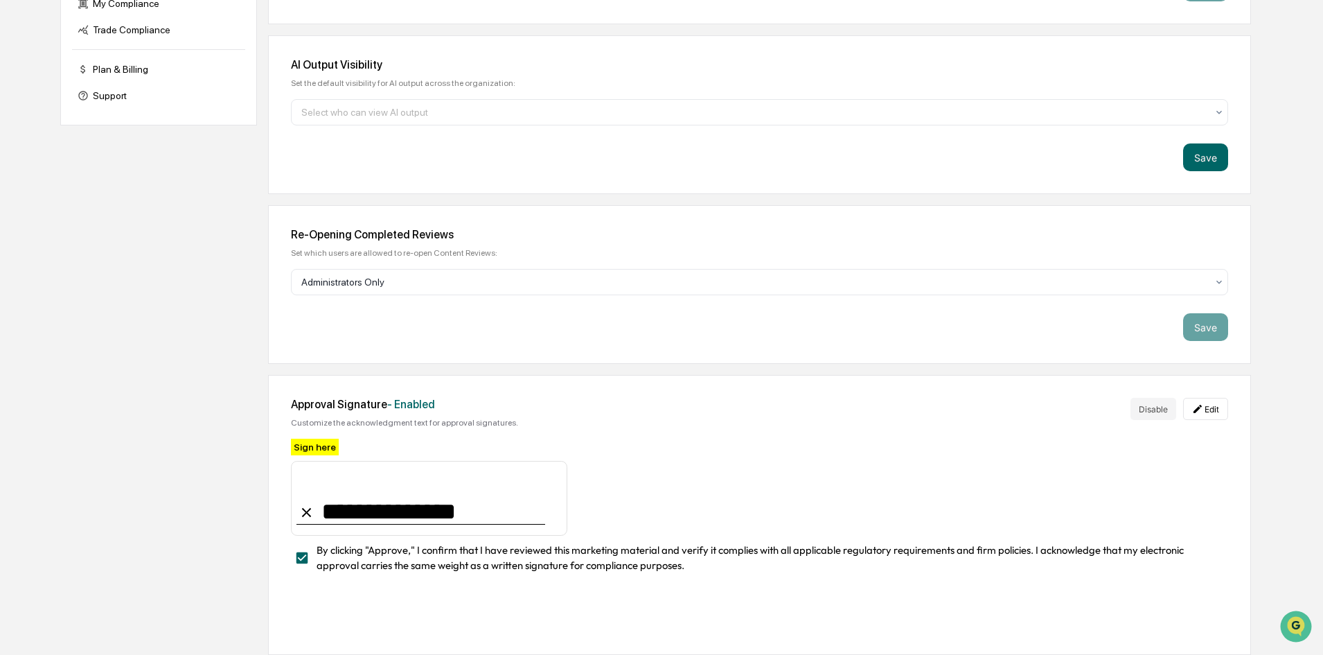
scroll to position [423, 0]
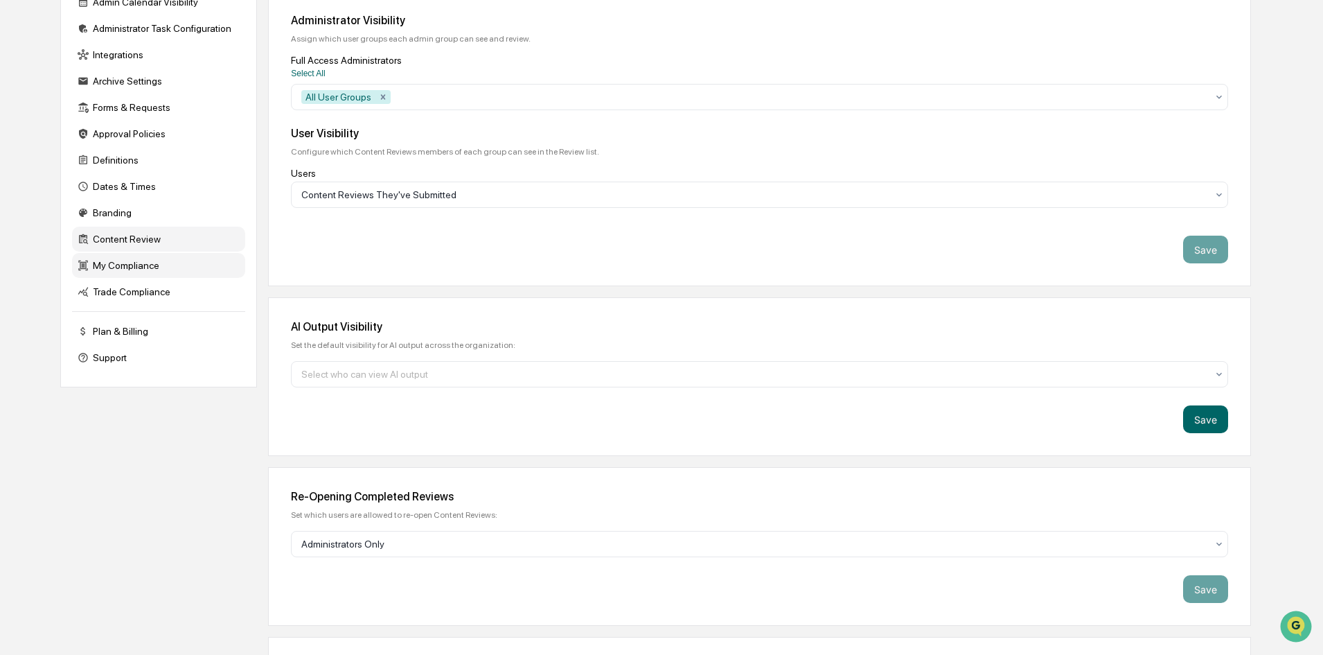
click at [138, 265] on div "My Compliance" at bounding box center [158, 265] width 173 height 25
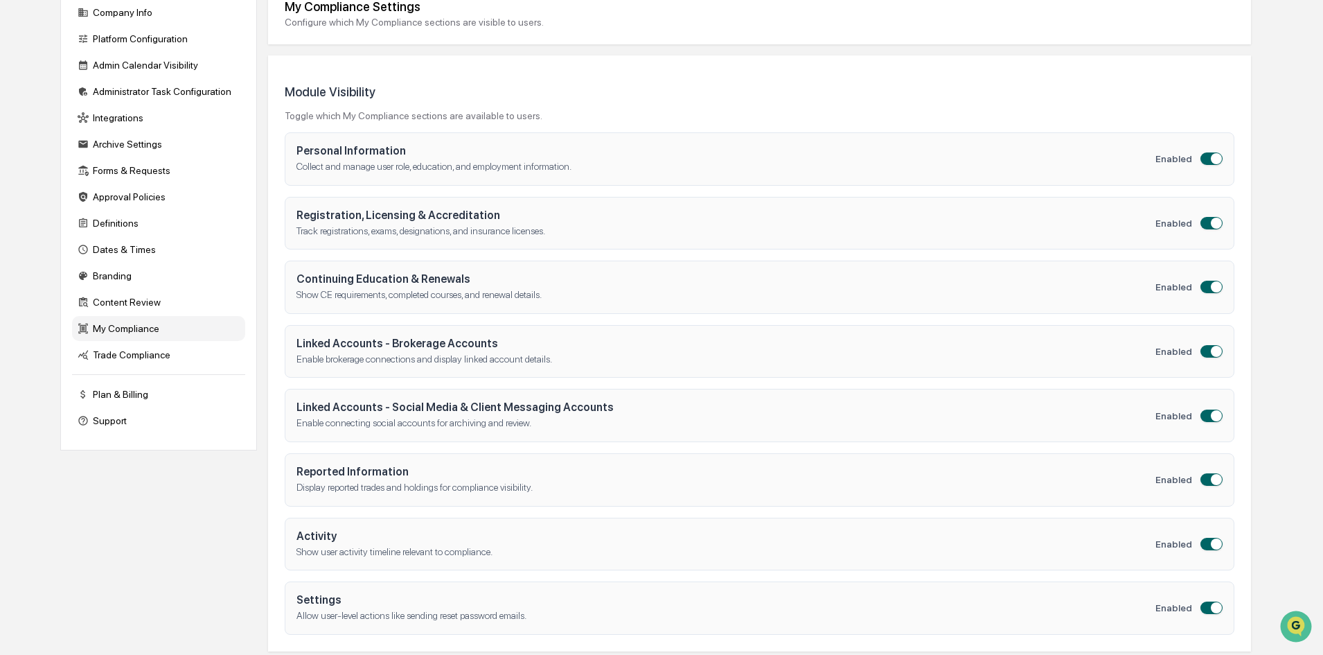
scroll to position [160, 0]
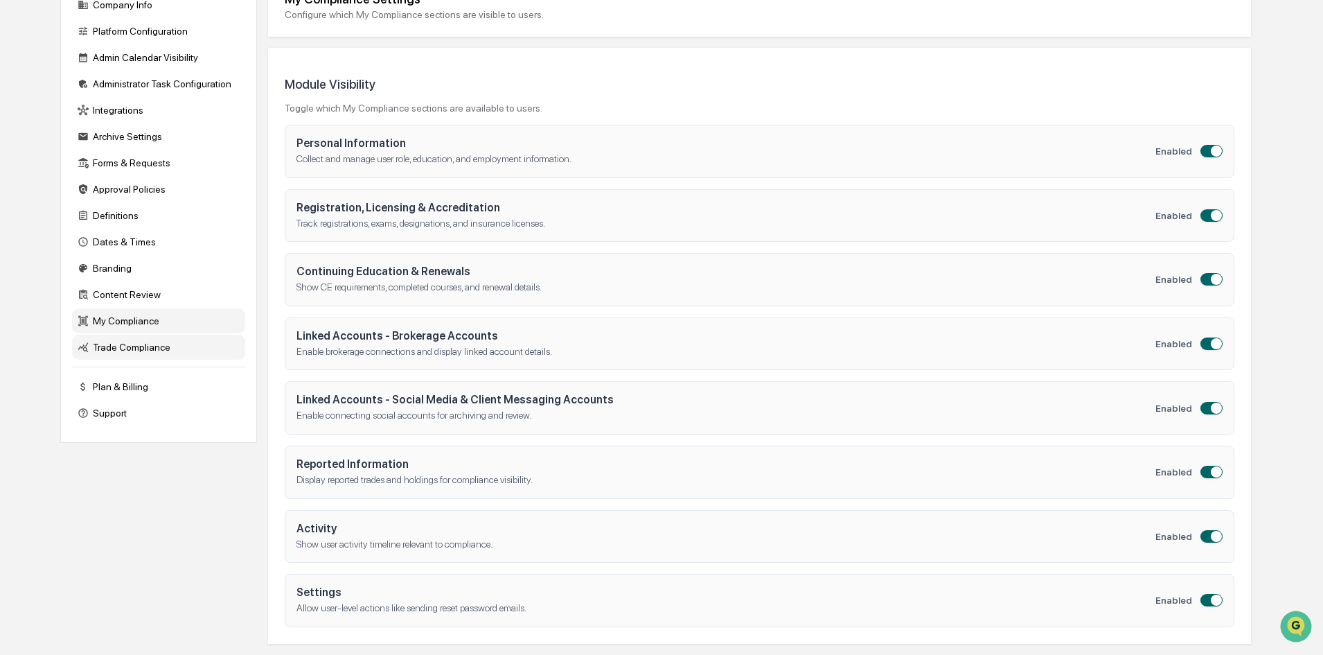
click at [116, 348] on div "Trade Compliance" at bounding box center [158, 347] width 173 height 25
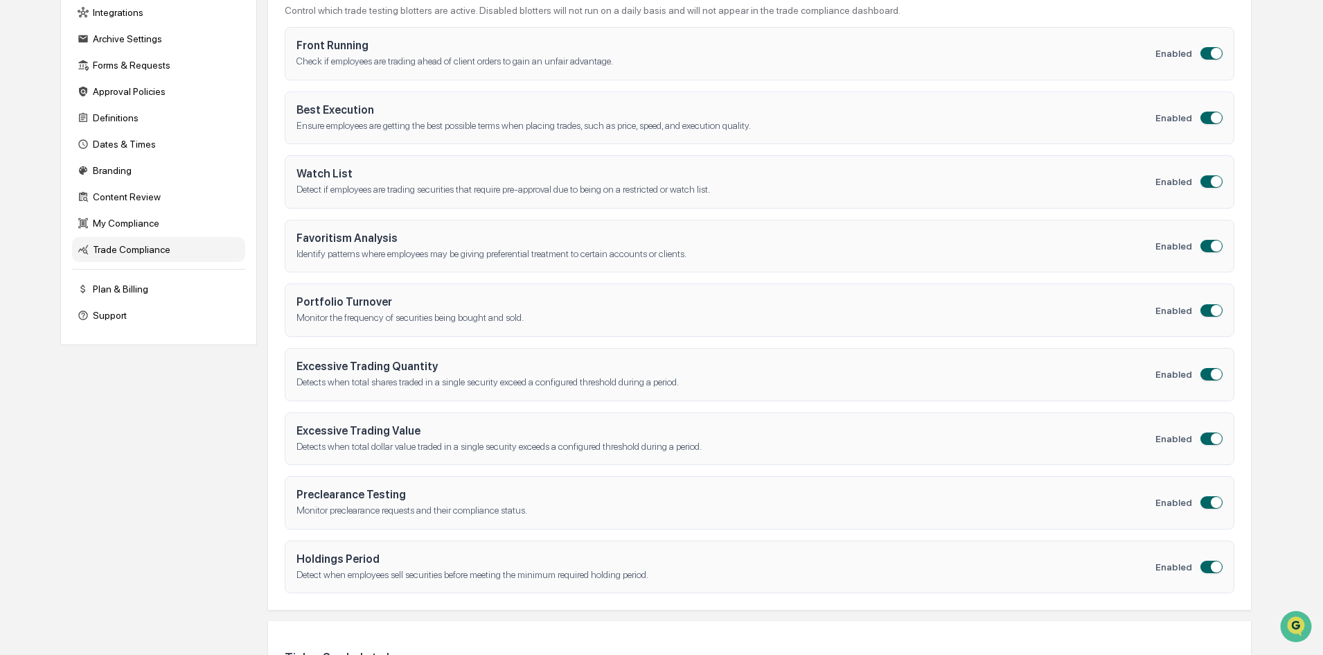
scroll to position [0, 0]
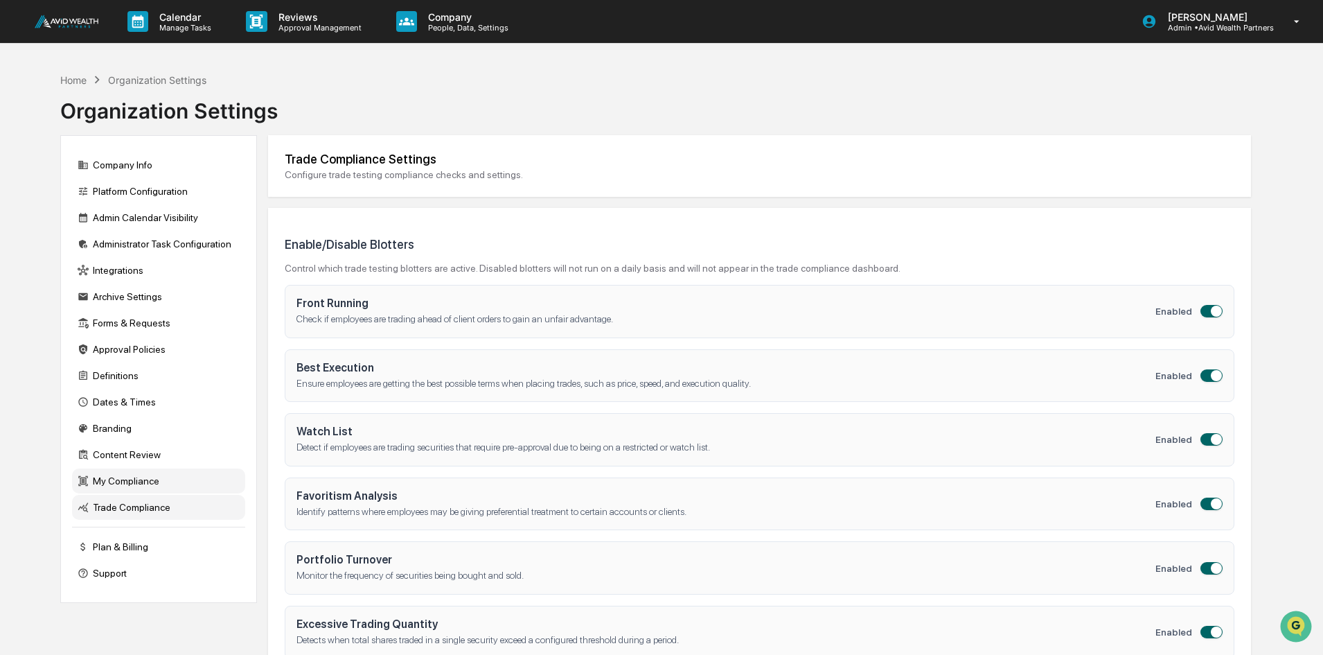
click at [125, 475] on div "My Compliance" at bounding box center [158, 480] width 173 height 25
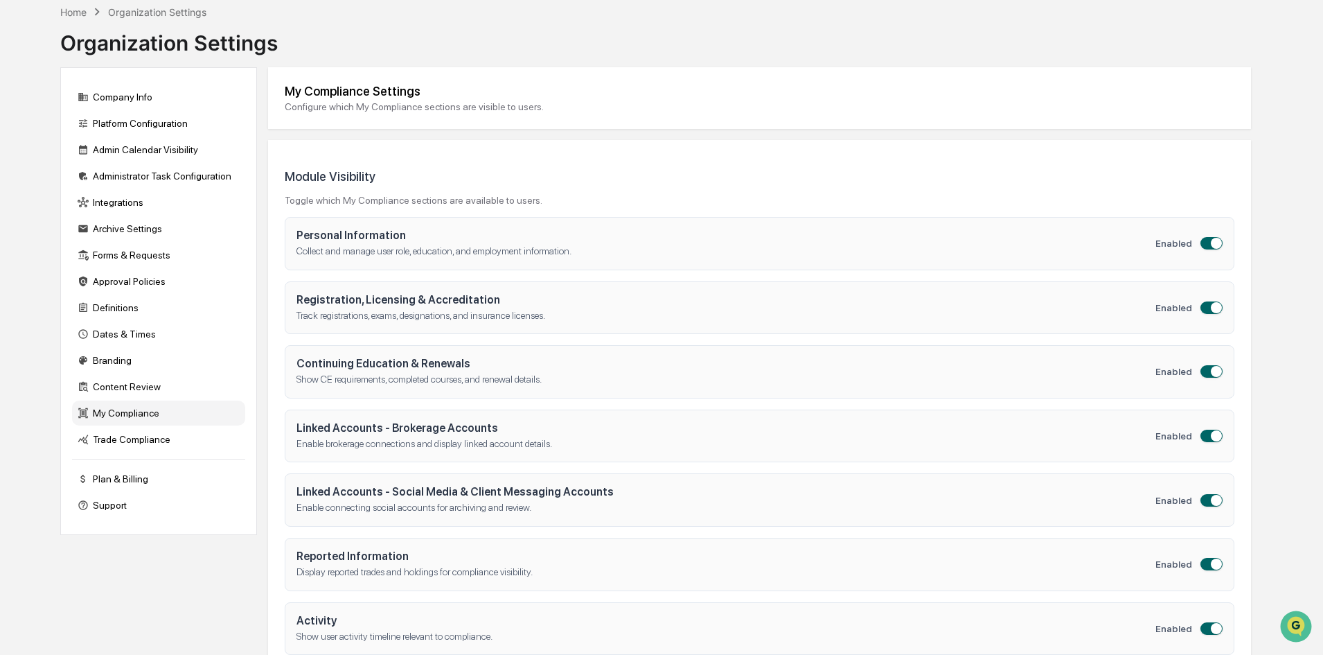
scroll to position [160, 0]
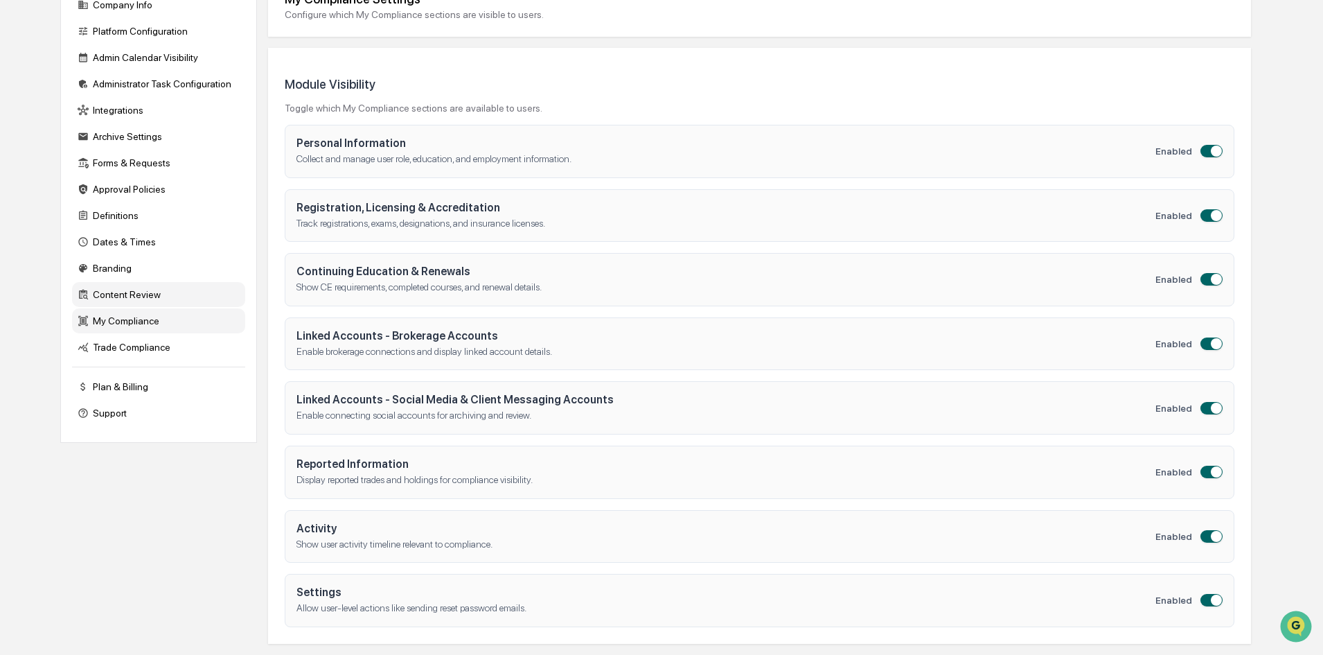
click at [122, 386] on div "Plan & Billing" at bounding box center [158, 386] width 173 height 25
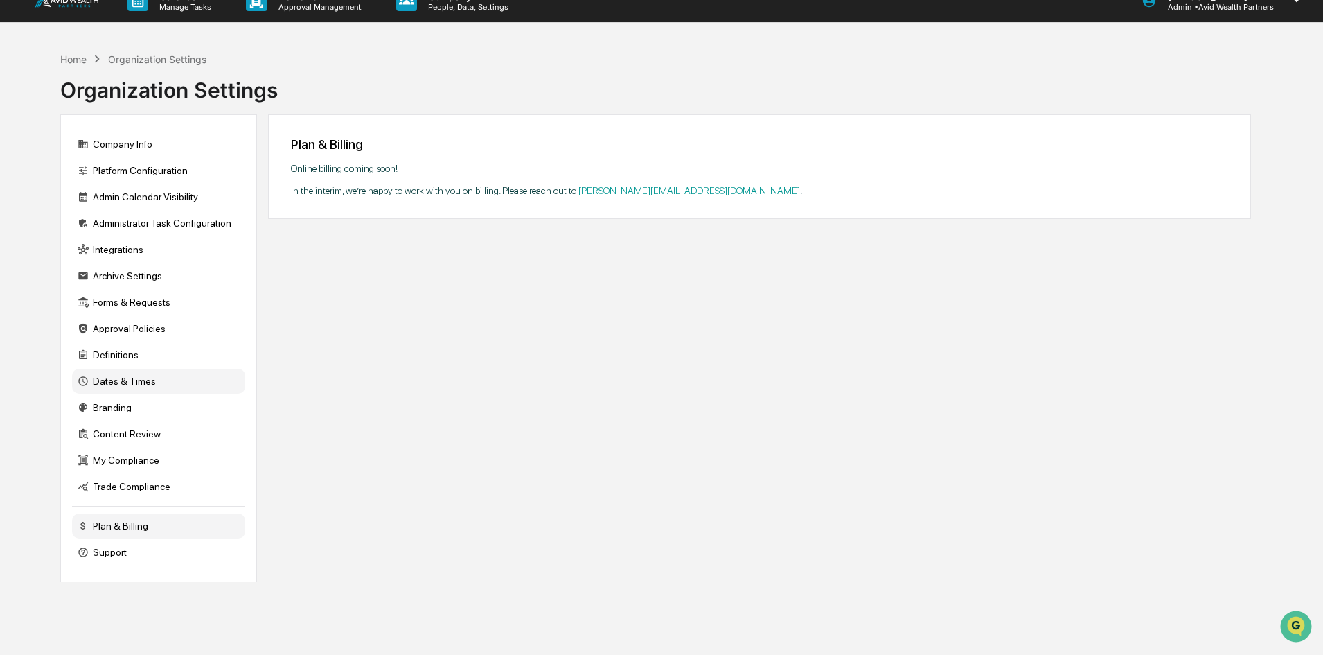
scroll to position [0, 0]
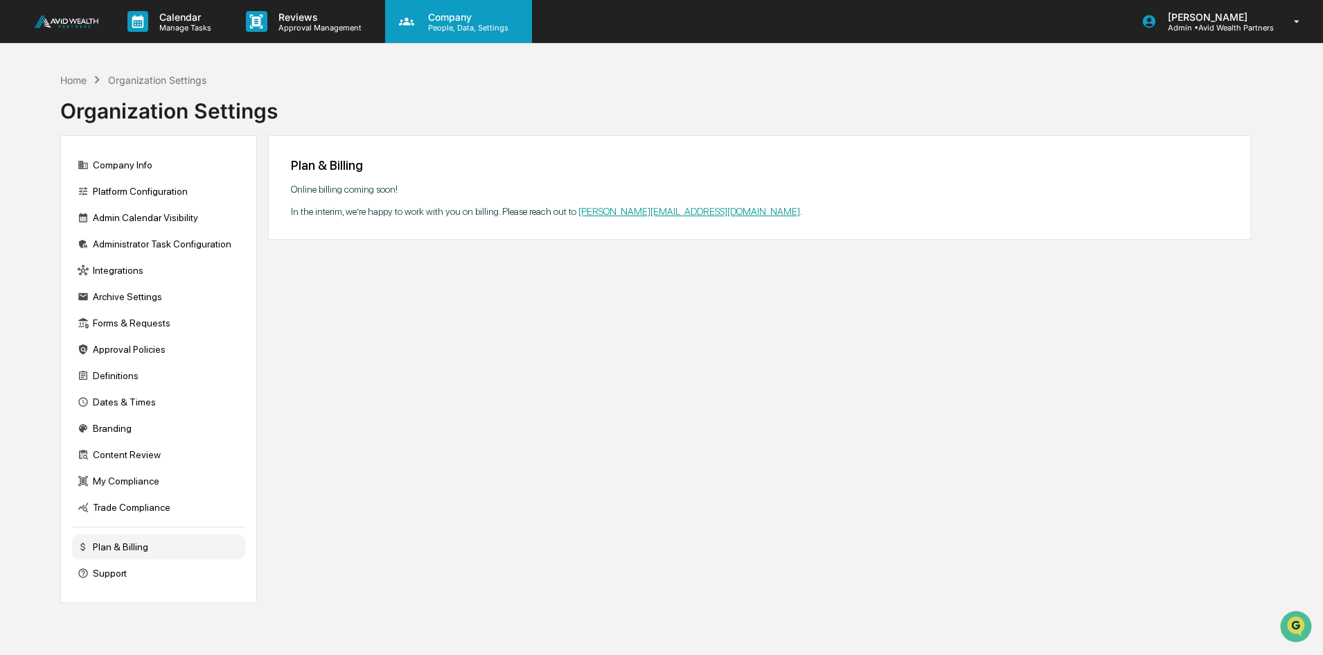
click at [454, 18] on p "Company" at bounding box center [466, 17] width 98 height 12
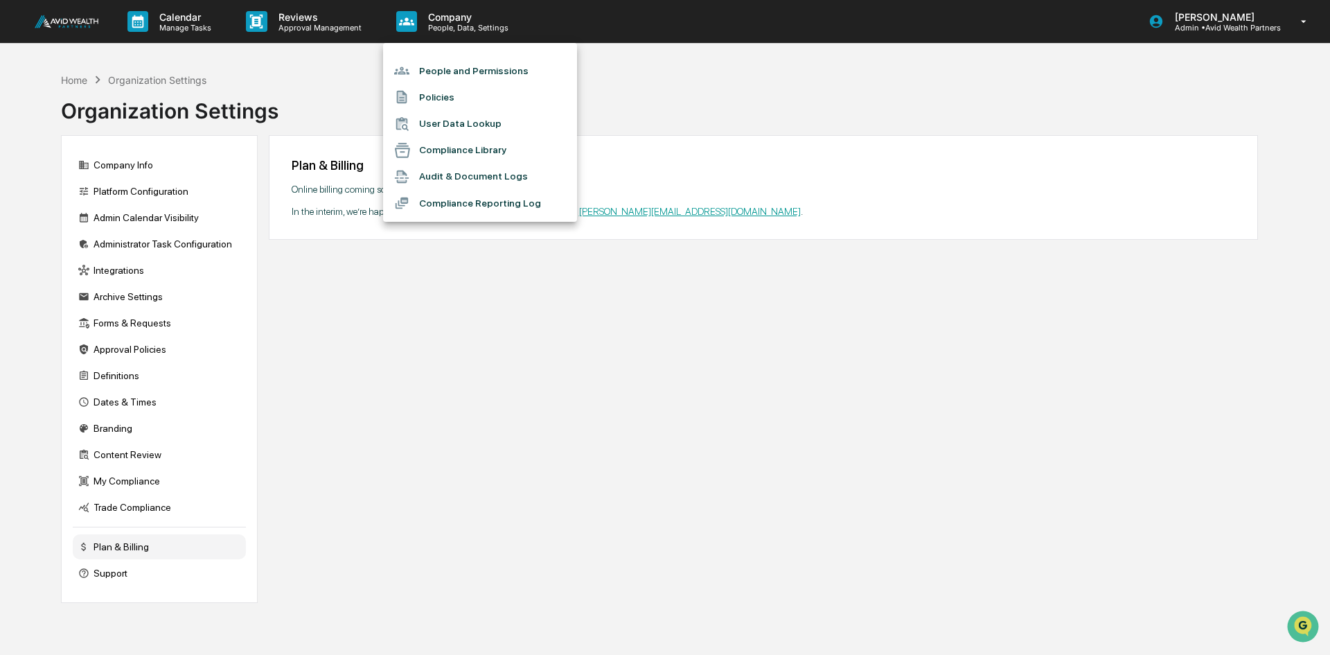
click at [165, 25] on div at bounding box center [665, 327] width 1330 height 655
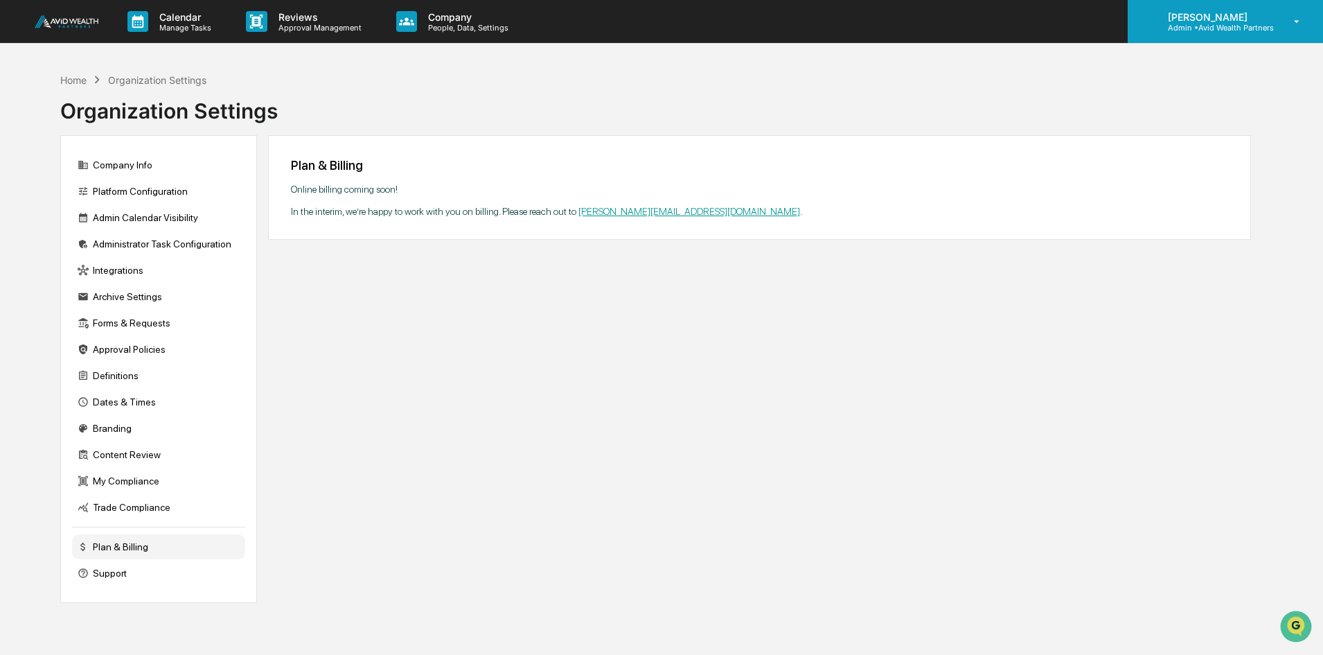
click at [1239, 18] on p "[PERSON_NAME]" at bounding box center [1215, 17] width 117 height 12
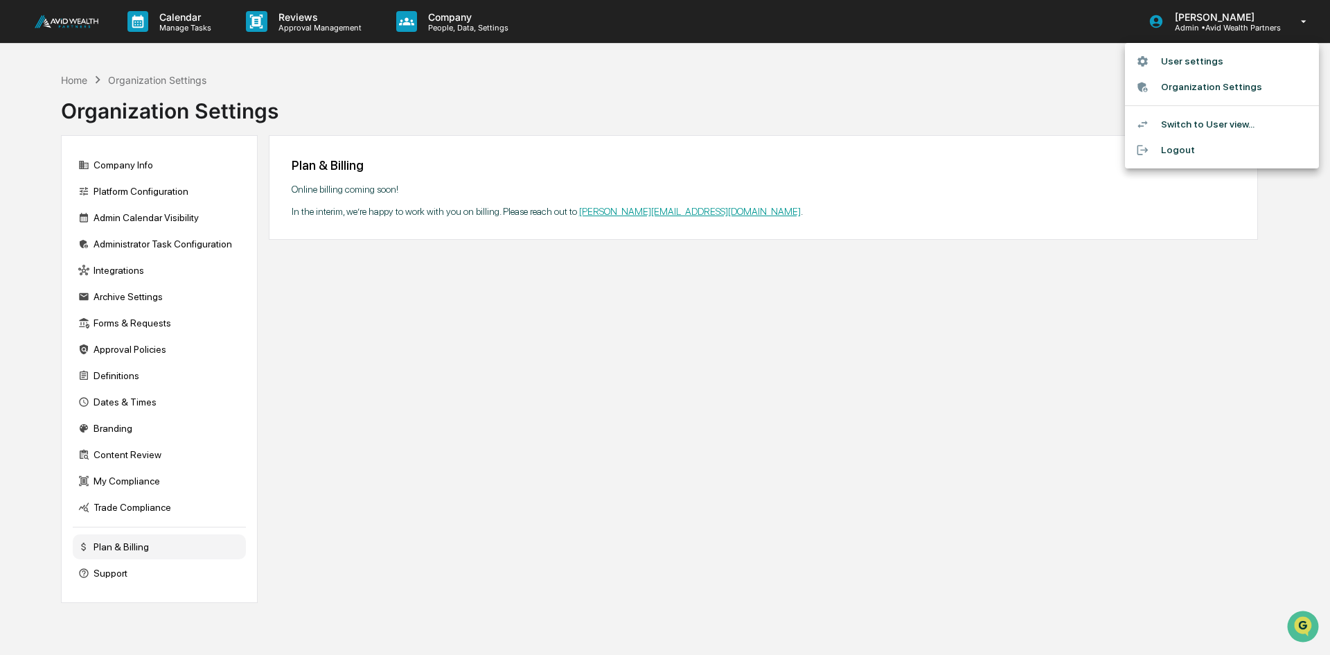
click at [1201, 82] on li "Organization Settings" at bounding box center [1222, 87] width 194 height 26
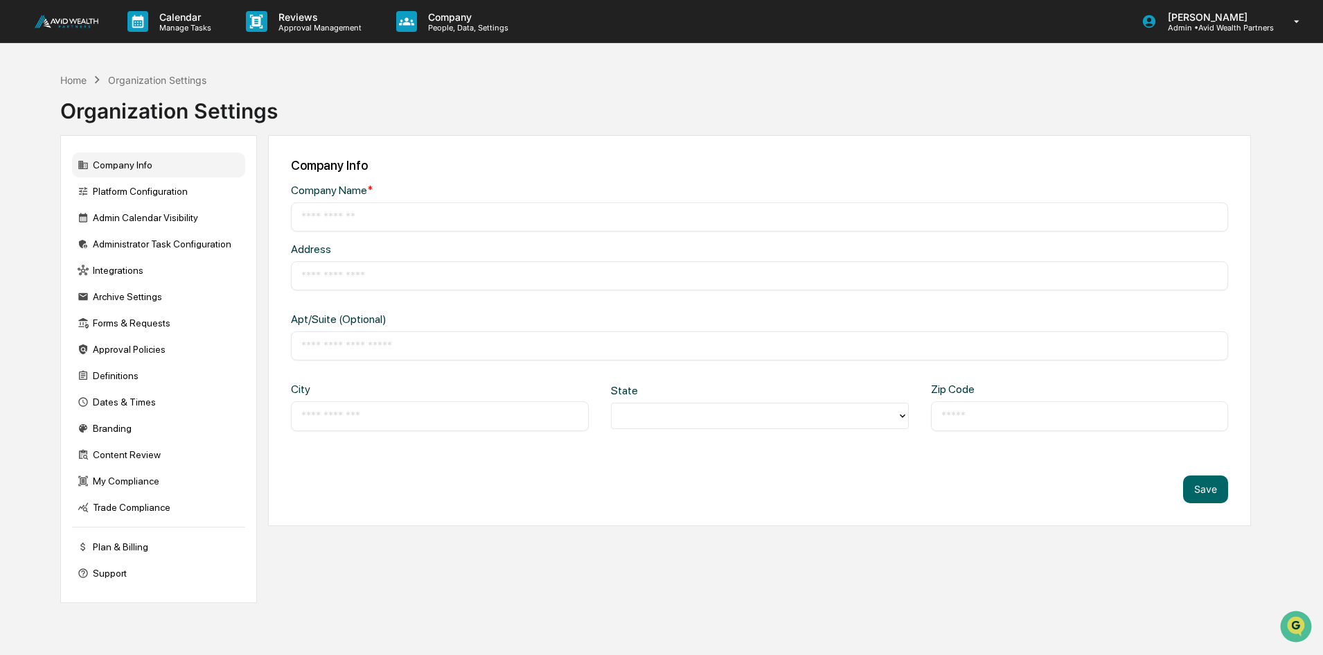
type input "**********"
type input "********"
type input "**********"
type input "*****"
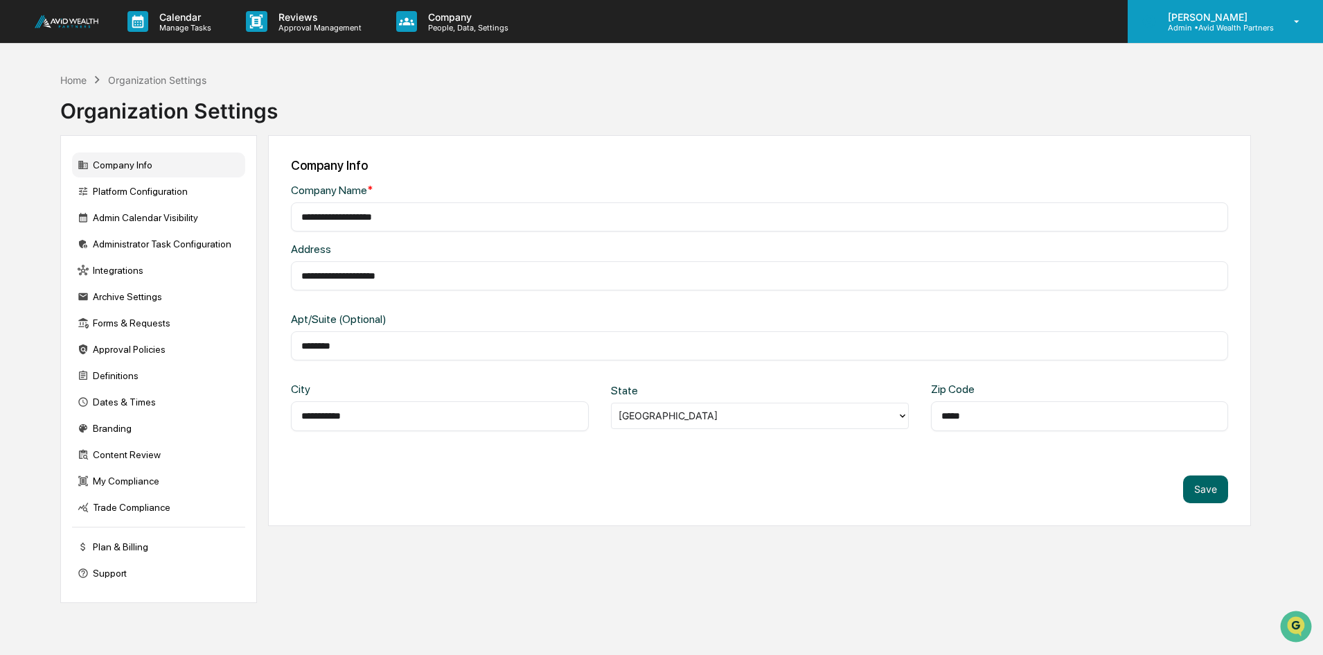
click at [1211, 31] on p "Admin • Avid Wealth Partners" at bounding box center [1215, 28] width 117 height 10
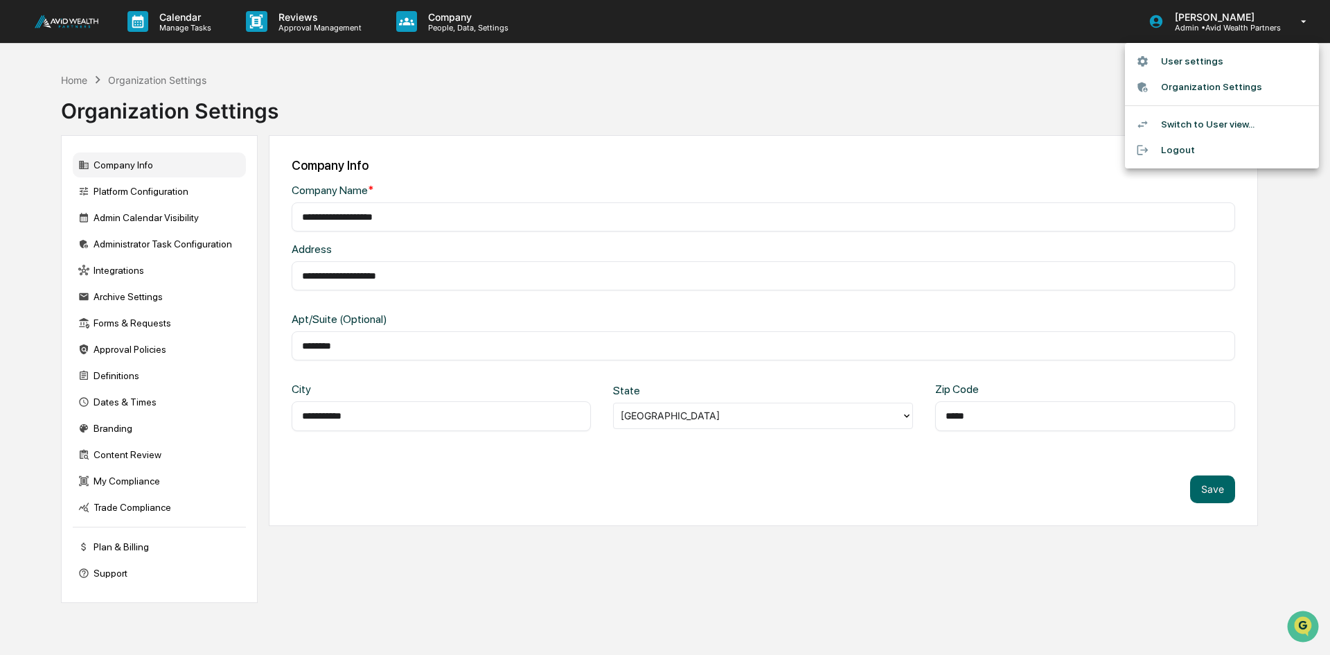
click at [1199, 64] on li "User settings" at bounding box center [1222, 61] width 194 height 26
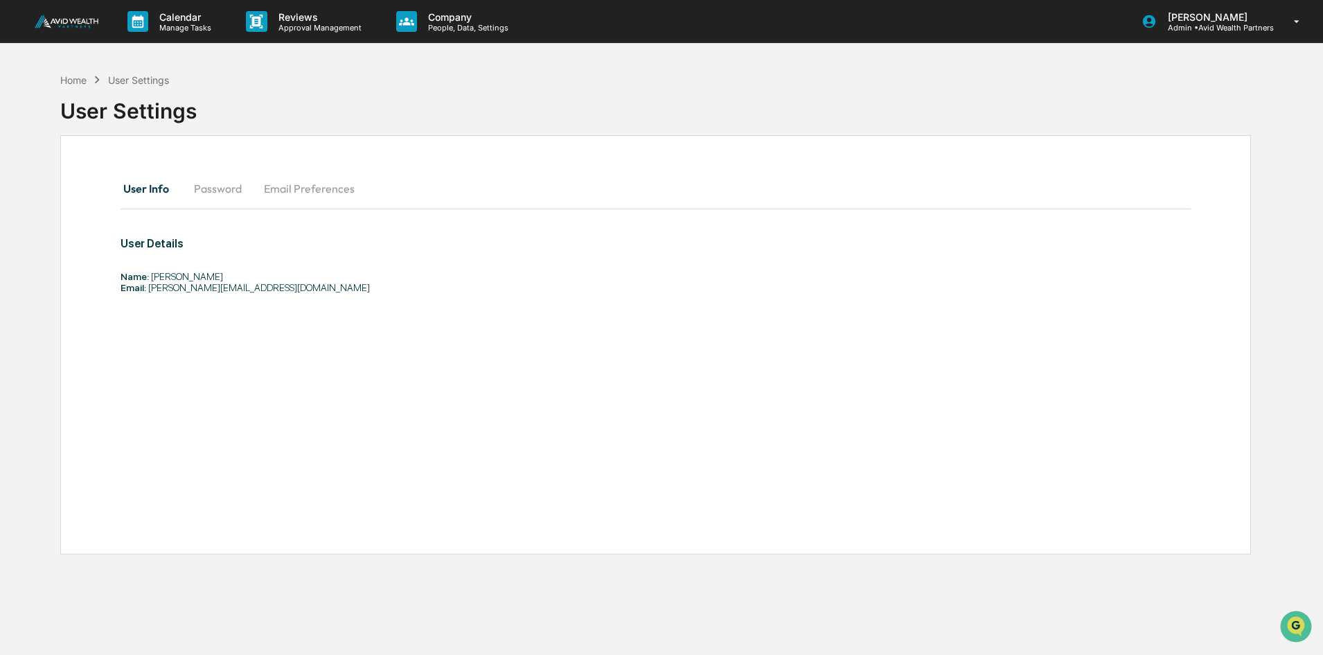
click at [216, 191] on button "Password" at bounding box center [218, 188] width 70 height 33
click at [307, 186] on button "Email Preferences" at bounding box center [309, 188] width 113 height 33
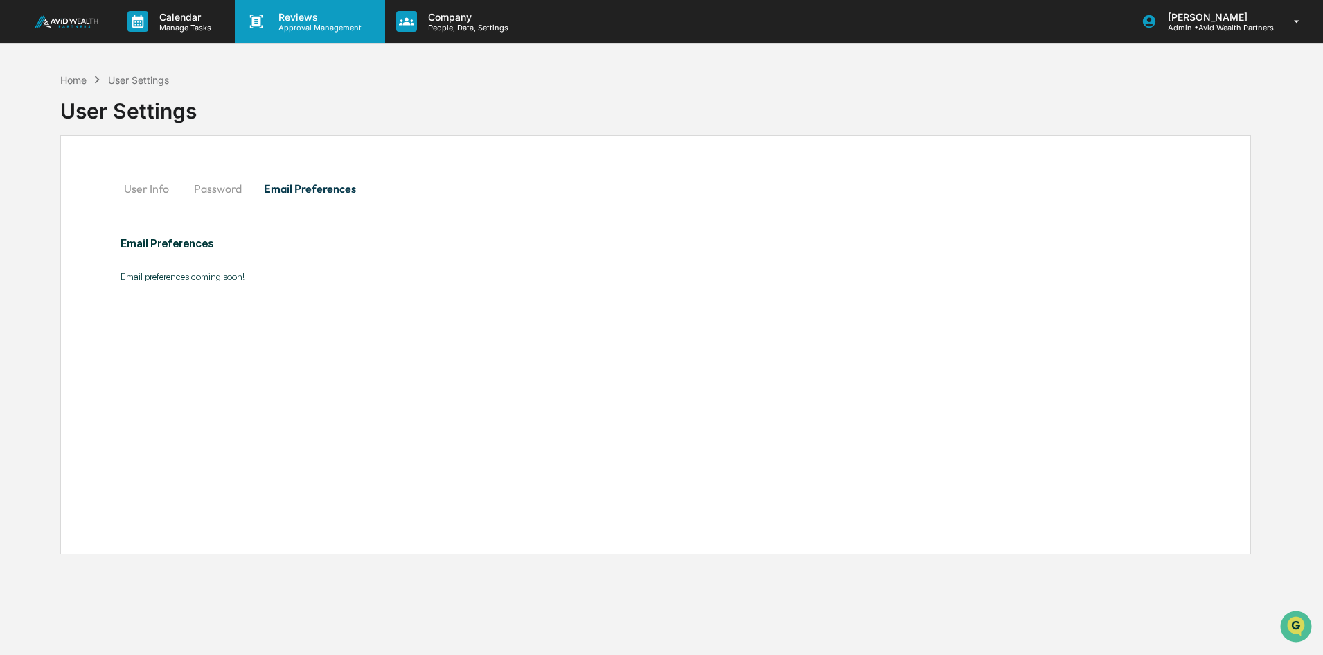
click at [294, 26] on p "Approval Management" at bounding box center [317, 28] width 101 height 10
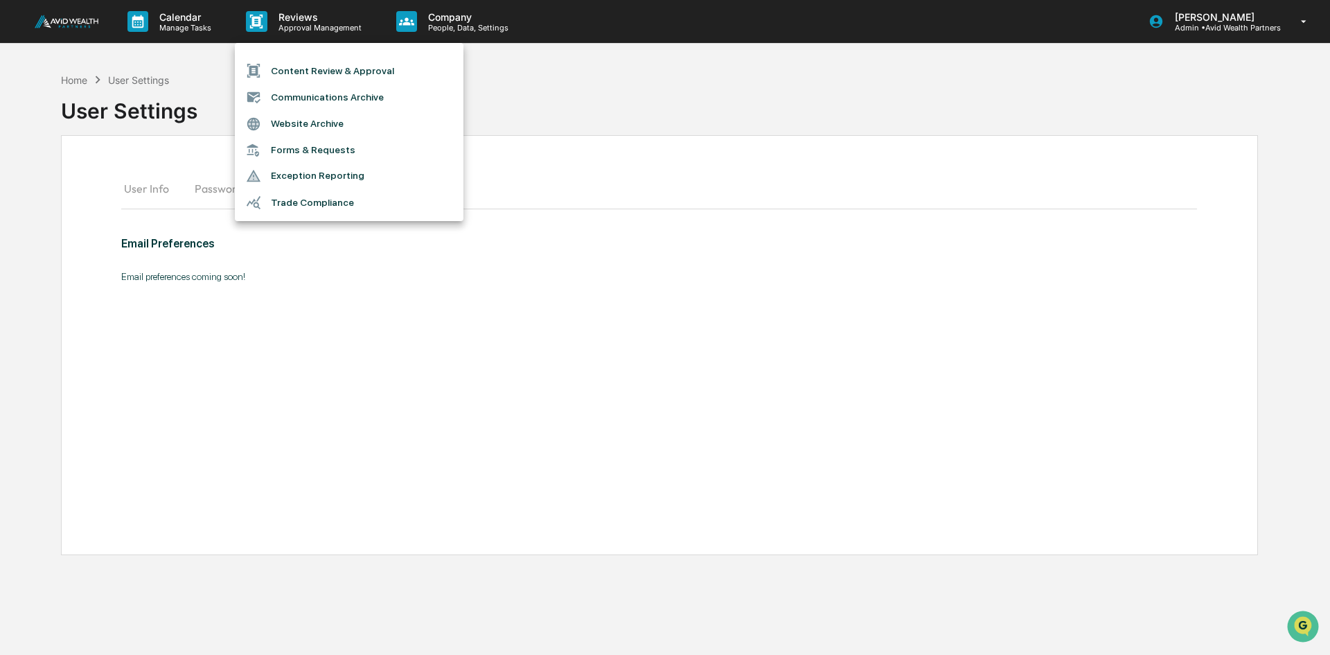
click at [302, 118] on li "Website Archive" at bounding box center [349, 124] width 229 height 26
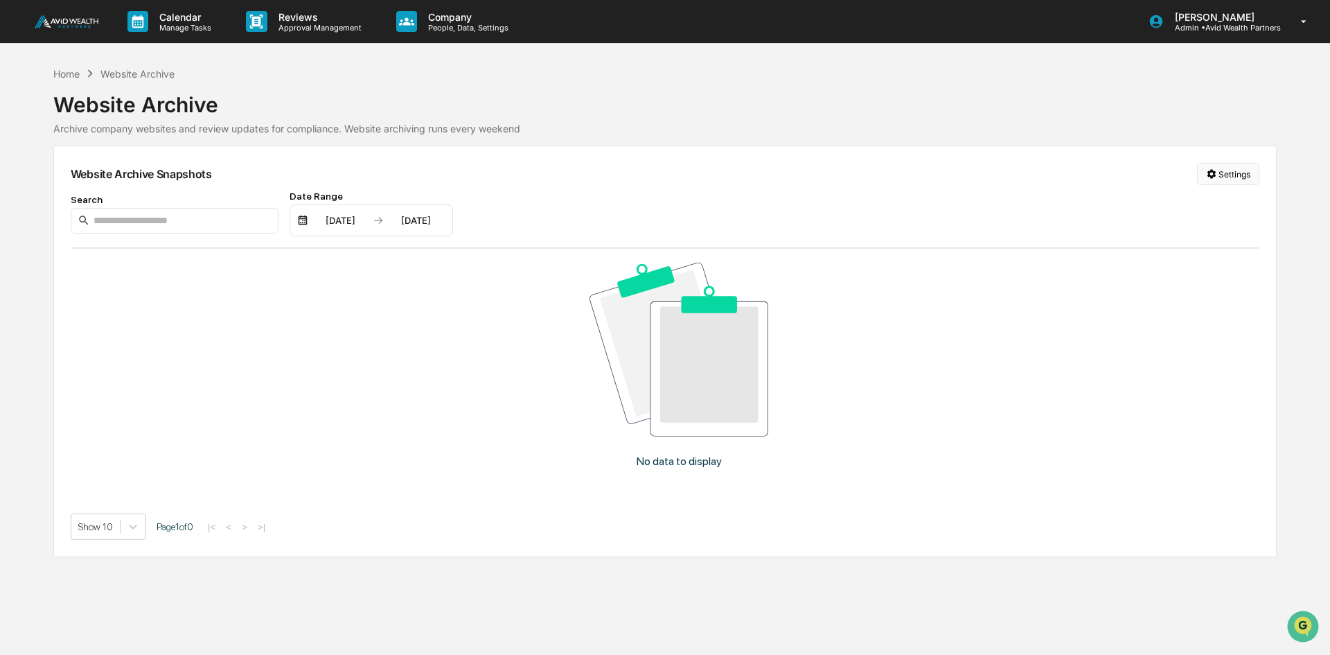
click at [1230, 169] on html "Calendar Manage Tasks Reviews Approval Management Company People, Data, Setting…" at bounding box center [665, 327] width 1330 height 655
click at [1242, 202] on div "Manage Archived Websites" at bounding box center [1231, 202] width 156 height 22
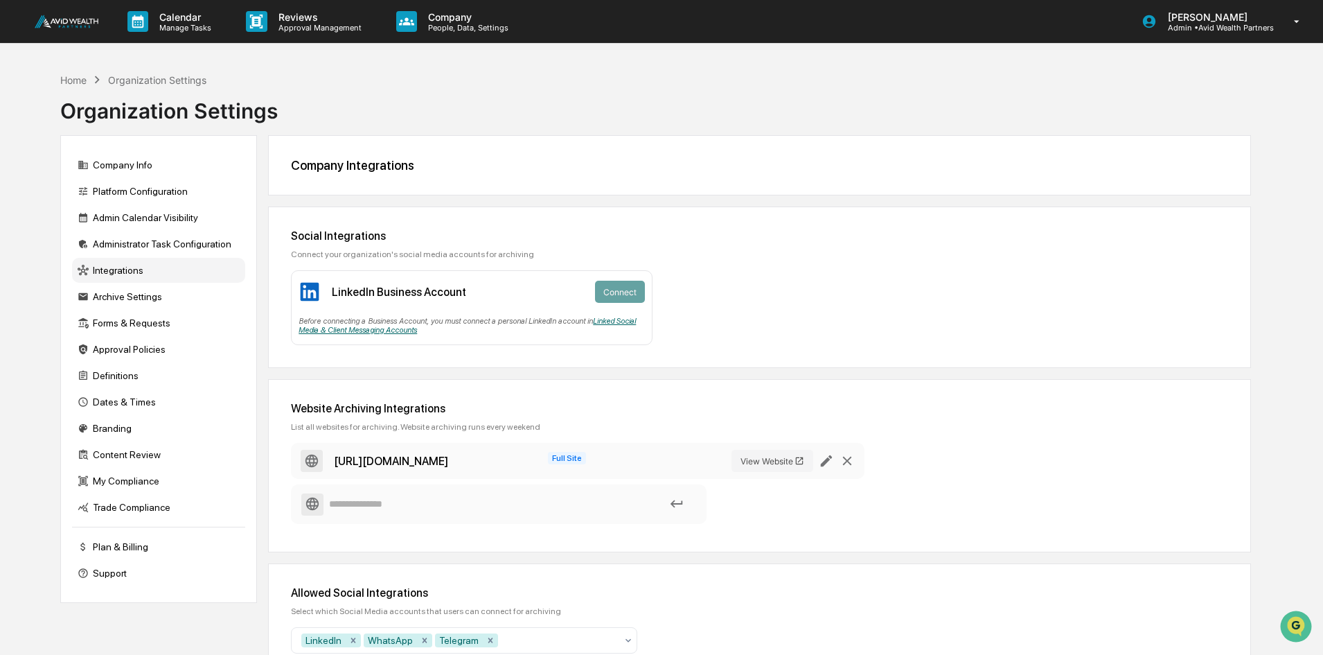
click at [621, 319] on link "Linked Social Media & Client Messaging Accounts" at bounding box center [467, 326] width 337 height 18
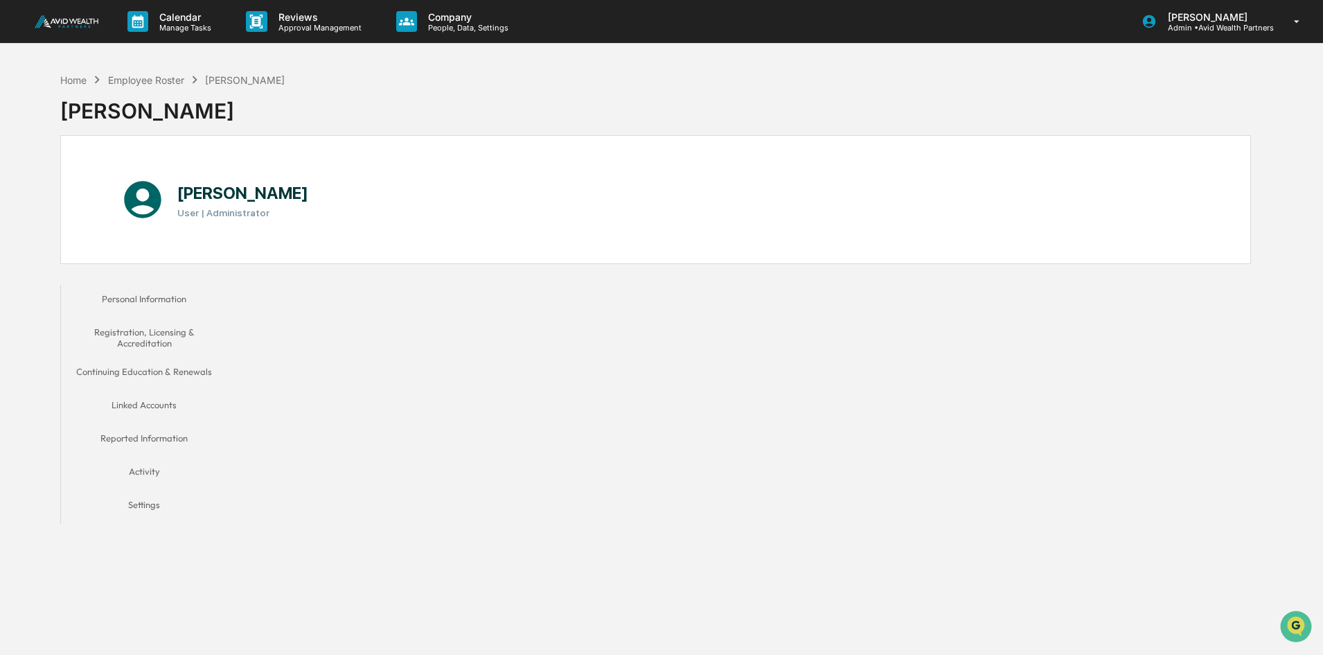
click at [145, 299] on button "Personal Information" at bounding box center [144, 301] width 166 height 33
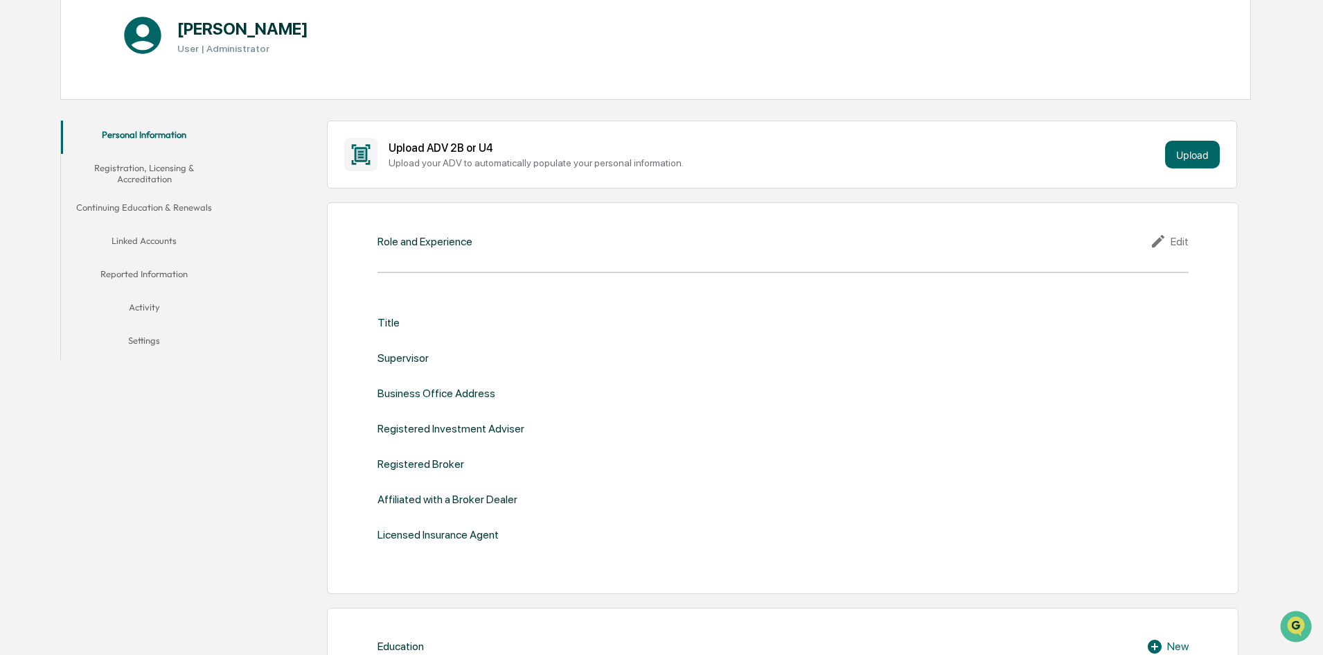
scroll to position [208, 0]
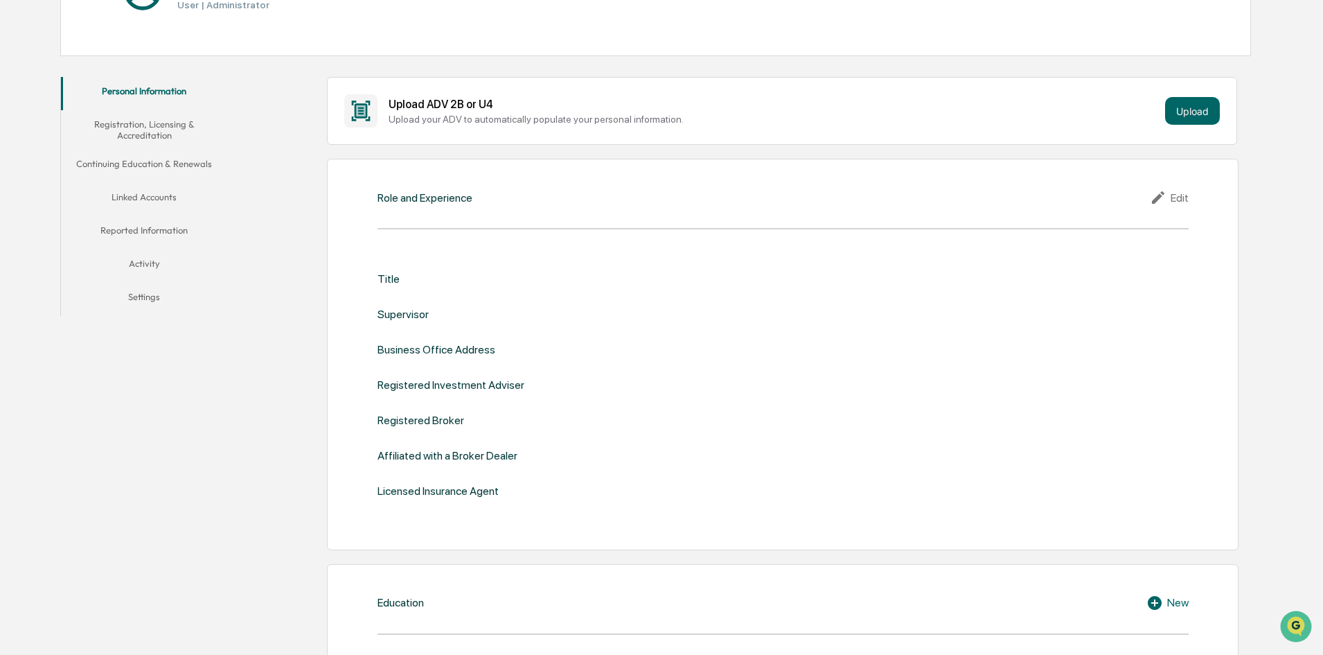
click at [1158, 193] on icon at bounding box center [1160, 197] width 21 height 17
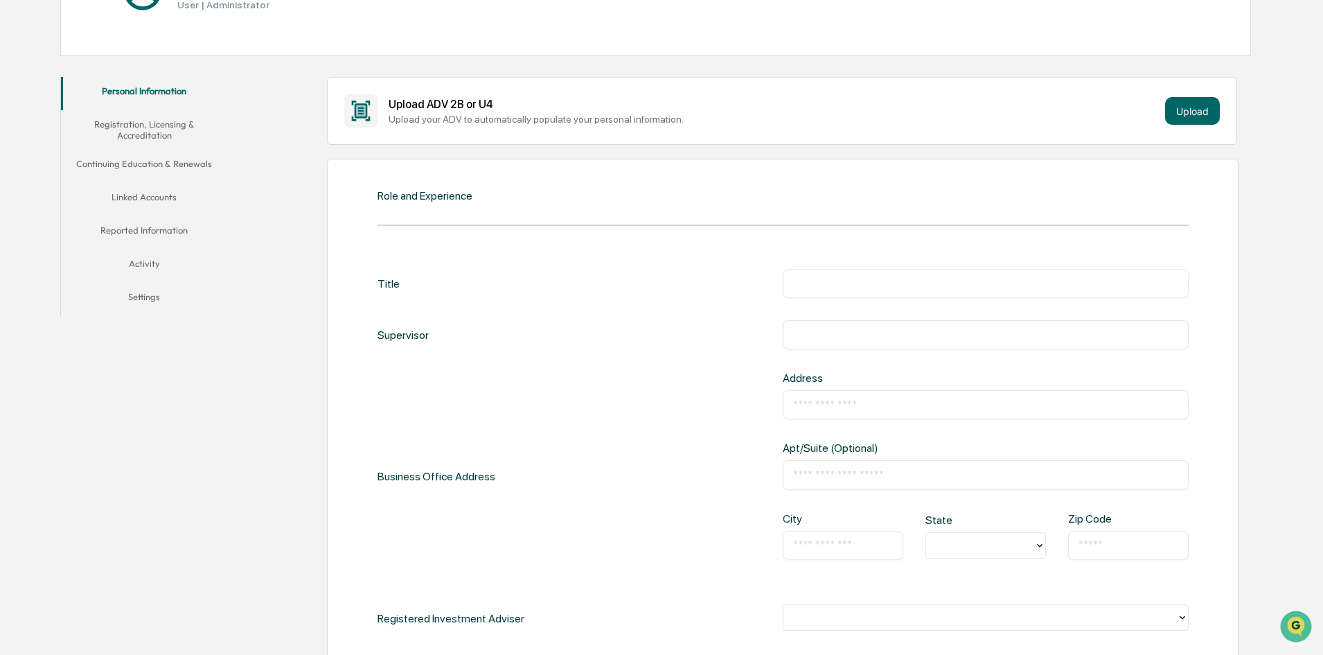
click at [795, 282] on input "text" at bounding box center [985, 283] width 385 height 14
type input "**********"
click at [852, 330] on input "text" at bounding box center [985, 335] width 385 height 14
type input "*********"
click at [822, 404] on input "text" at bounding box center [985, 405] width 385 height 14
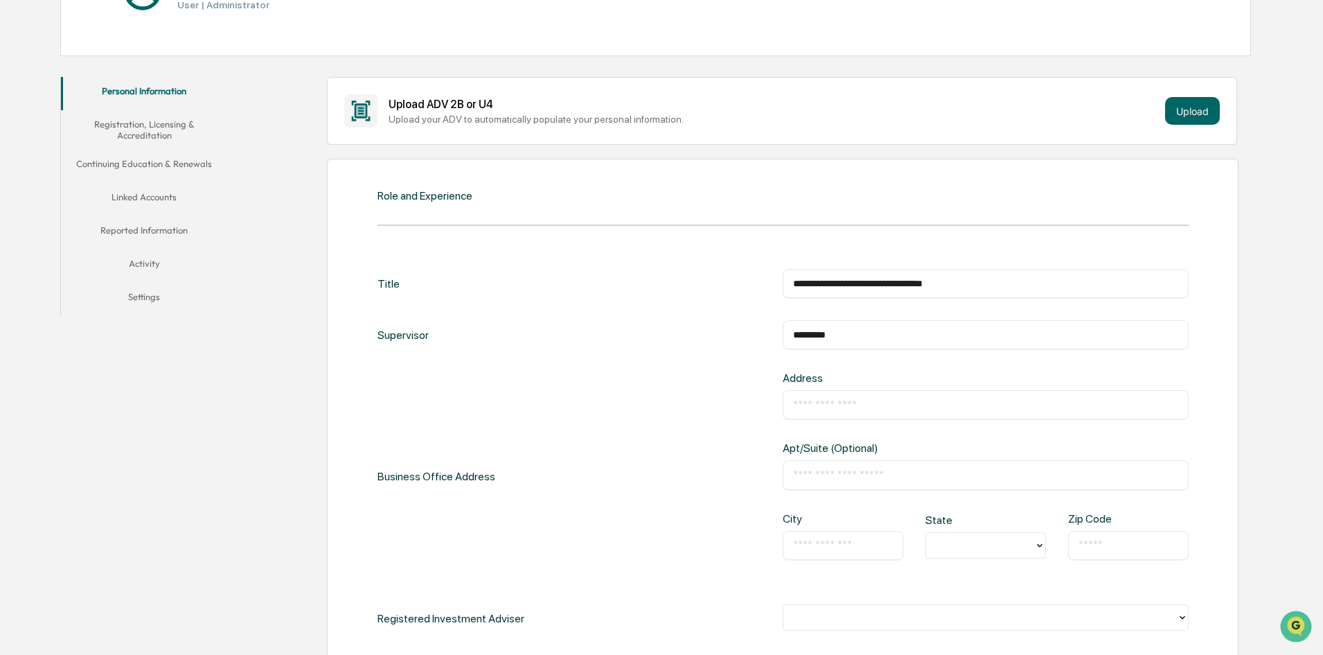
click at [761, 456] on div "Business Office Address Address ​ Apt/Suite (Optional) ​ City ​ State Zip Code ​" at bounding box center [783, 476] width 811 height 210
drag, startPoint x: 812, startPoint y: 470, endPoint x: 844, endPoint y: 474, distance: 32.1
click at [813, 471] on input "text" at bounding box center [985, 475] width 385 height 14
click at [831, 407] on input "text" at bounding box center [985, 405] width 385 height 14
type input "**********"
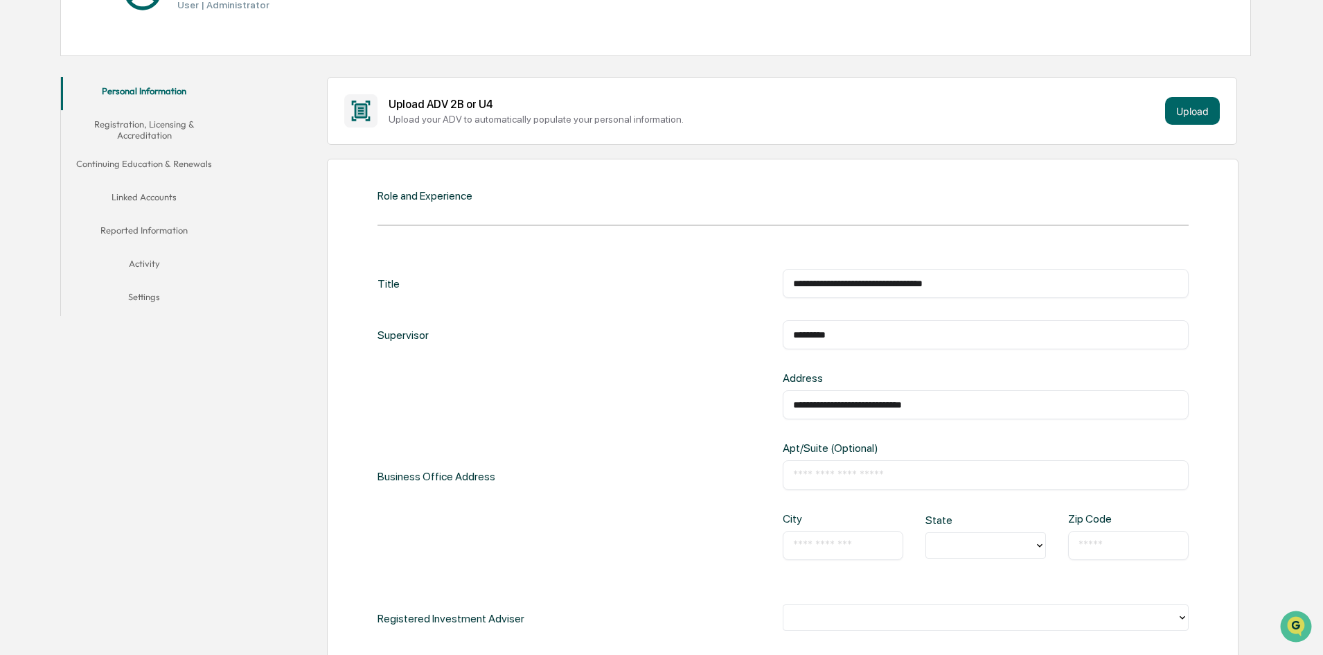
type input "**********"
type input "*****"
click at [700, 470] on div "**********" at bounding box center [783, 476] width 811 height 210
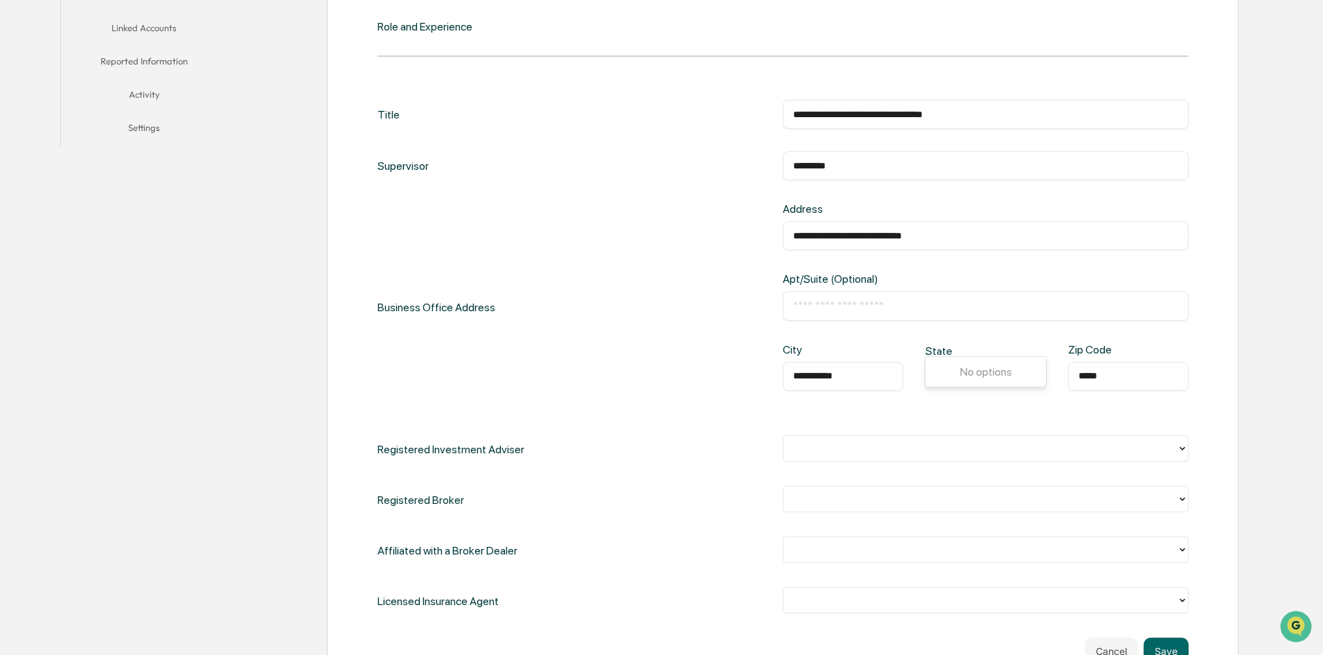
scroll to position [416, 0]
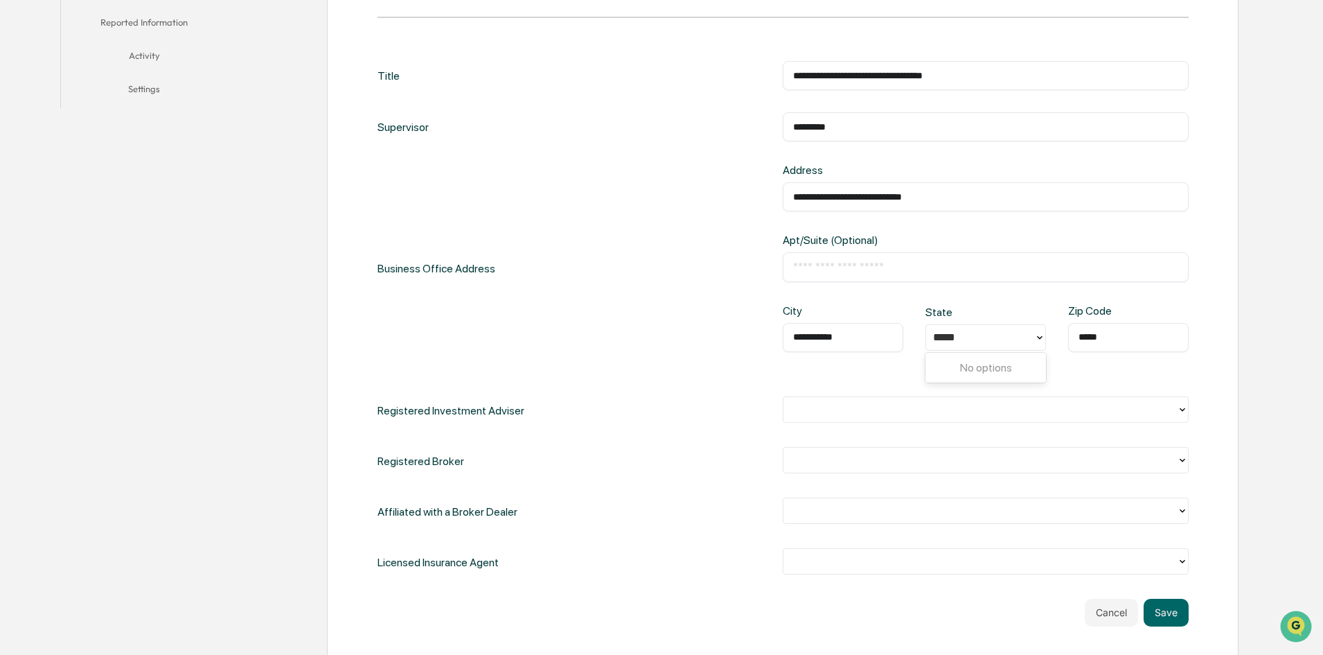
click at [1120, 380] on div "**********" at bounding box center [783, 318] width 811 height 515
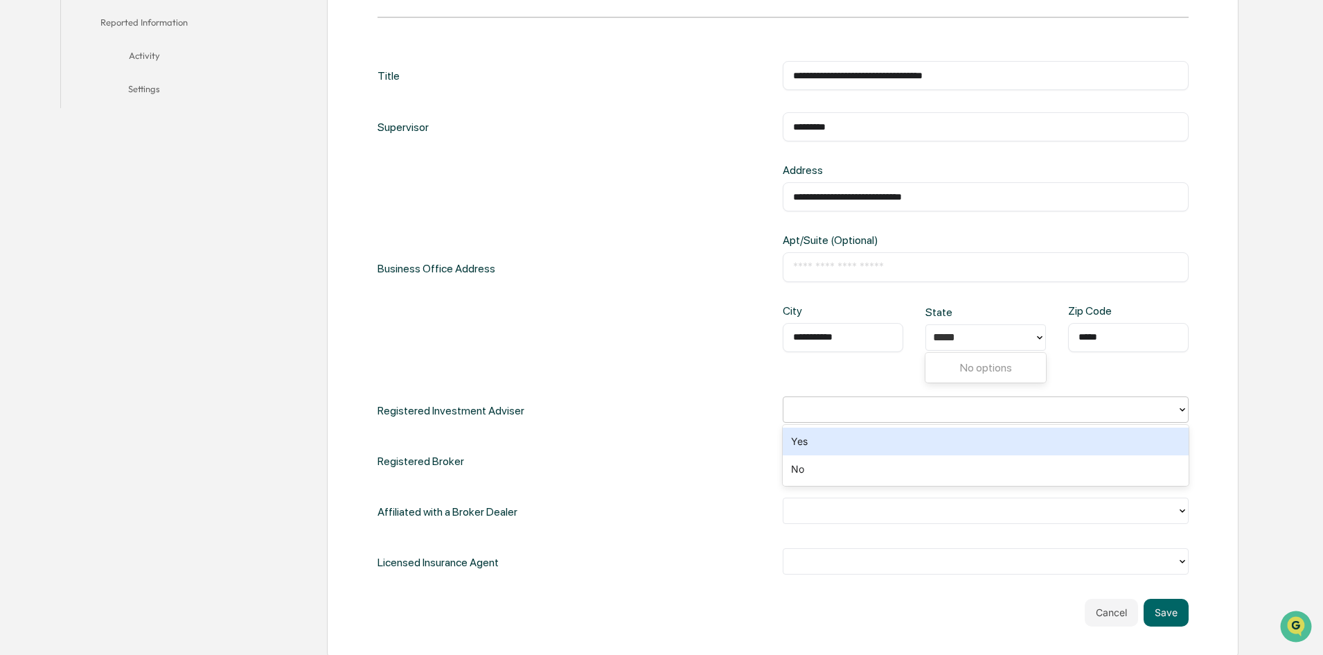
click at [910, 415] on div at bounding box center [980, 409] width 380 height 16
click at [835, 440] on div "Yes" at bounding box center [986, 441] width 406 height 28
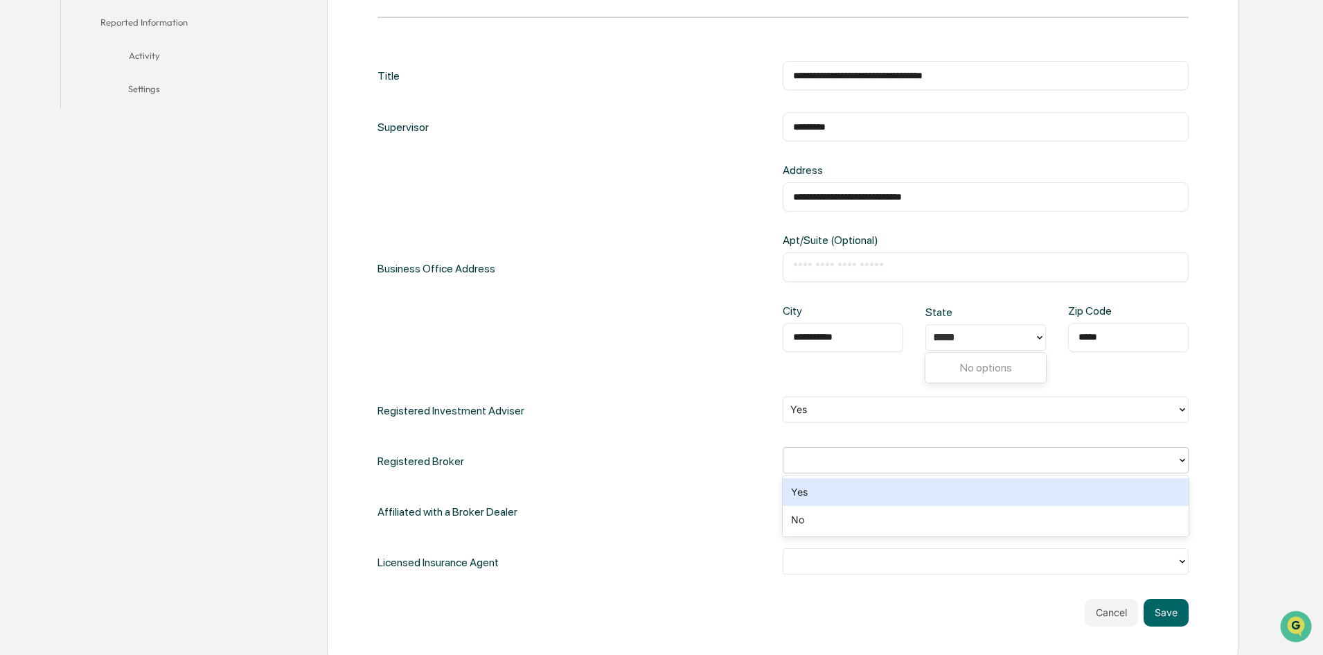
click at [876, 468] on div at bounding box center [981, 459] width 394 height 21
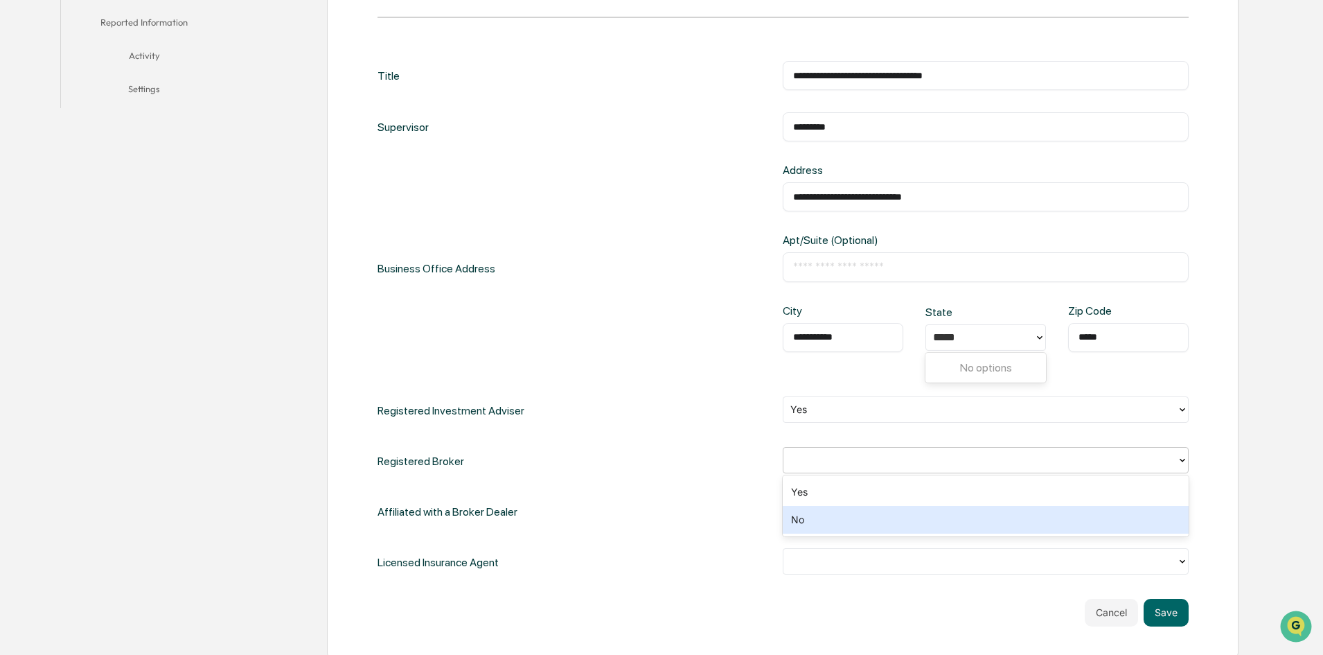
click at [827, 520] on div "No" at bounding box center [986, 520] width 406 height 28
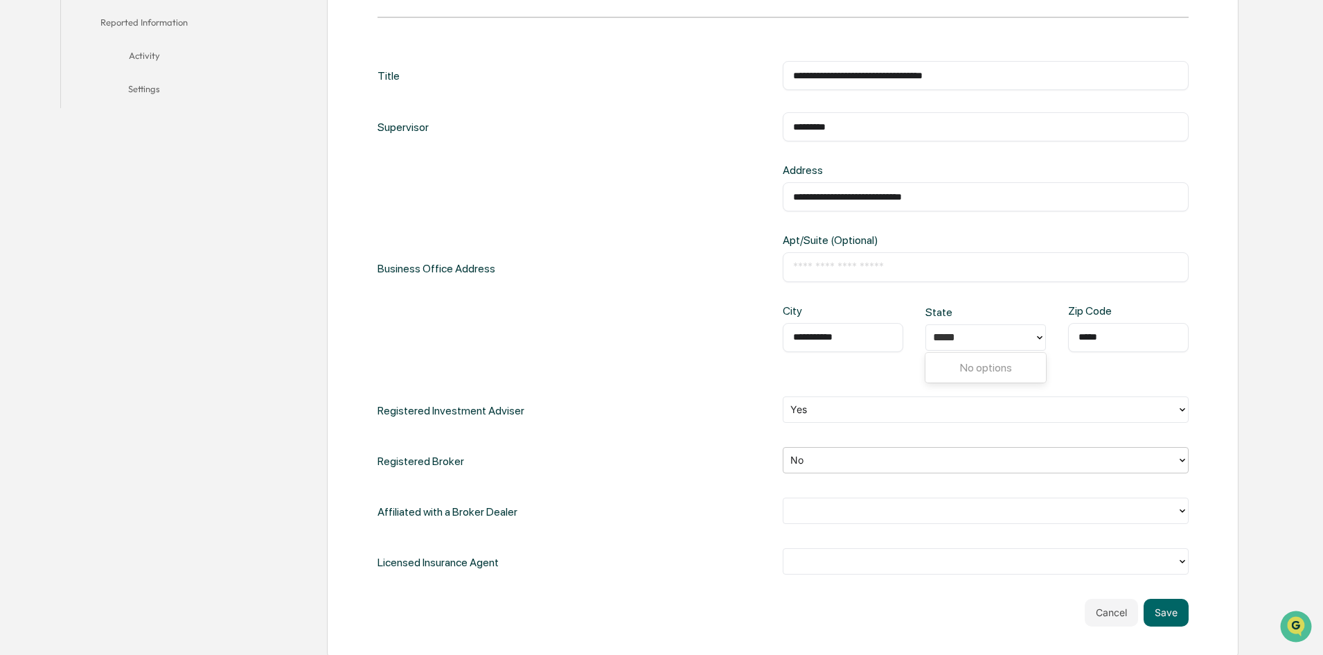
click at [852, 512] on div at bounding box center [980, 510] width 380 height 16
click at [828, 573] on div "No" at bounding box center [986, 570] width 406 height 28
click at [716, 572] on div "Licensed Insurance Agent" at bounding box center [783, 562] width 811 height 28
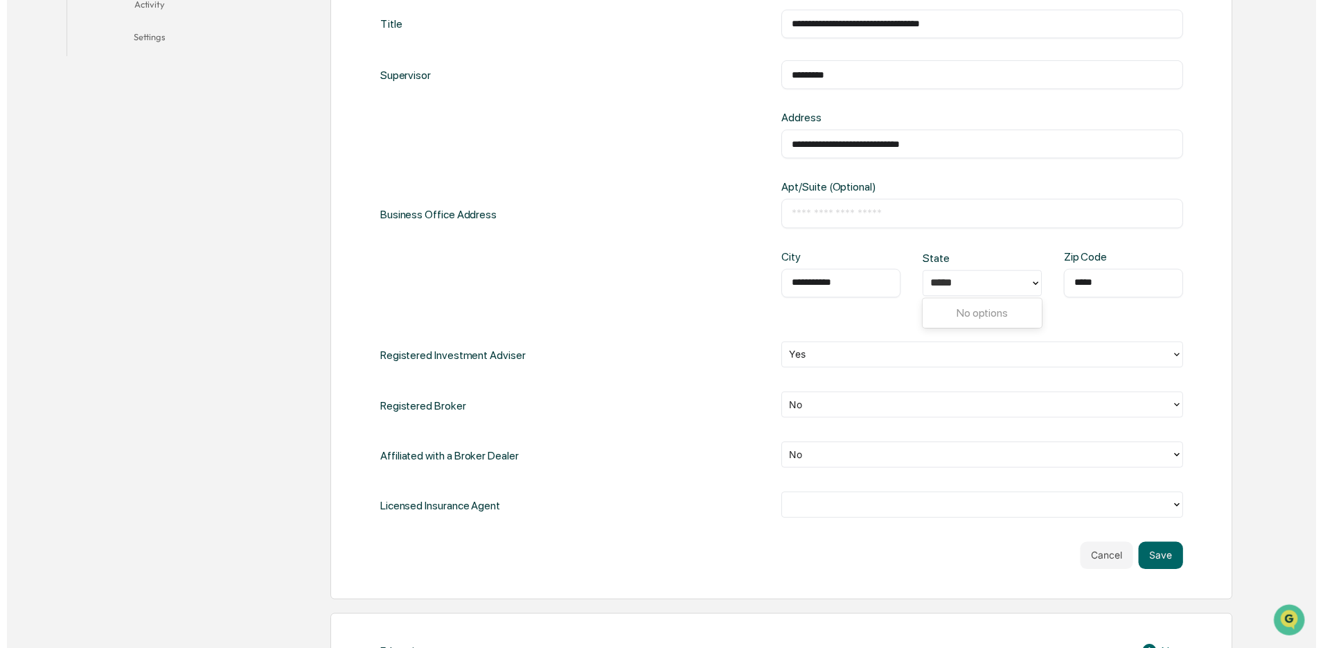
scroll to position [554, 0]
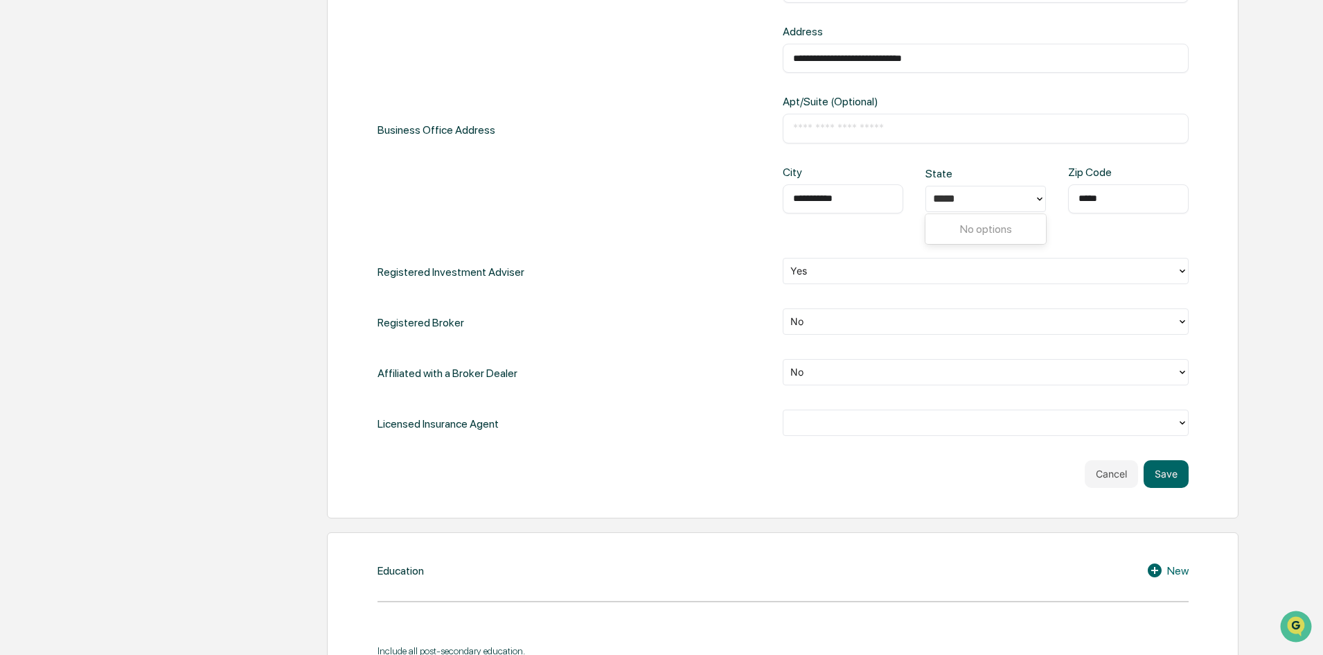
click at [815, 431] on div at bounding box center [981, 422] width 394 height 21
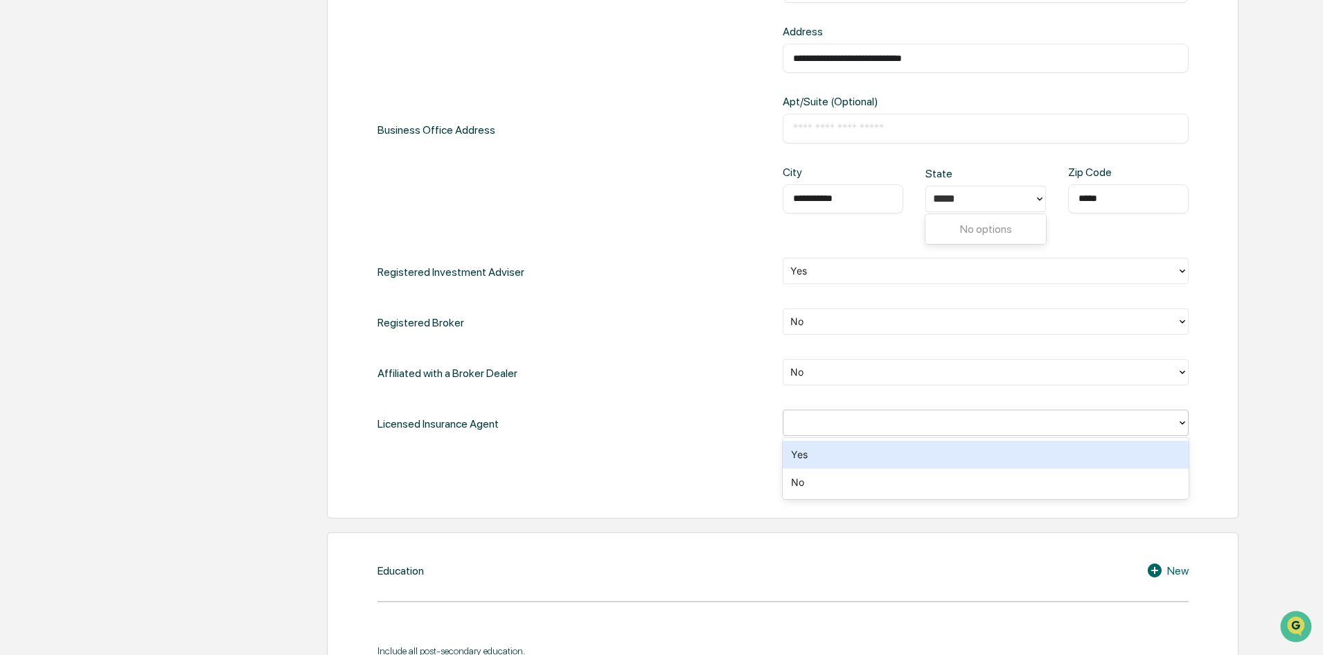
click at [823, 461] on div "Yes" at bounding box center [986, 455] width 406 height 28
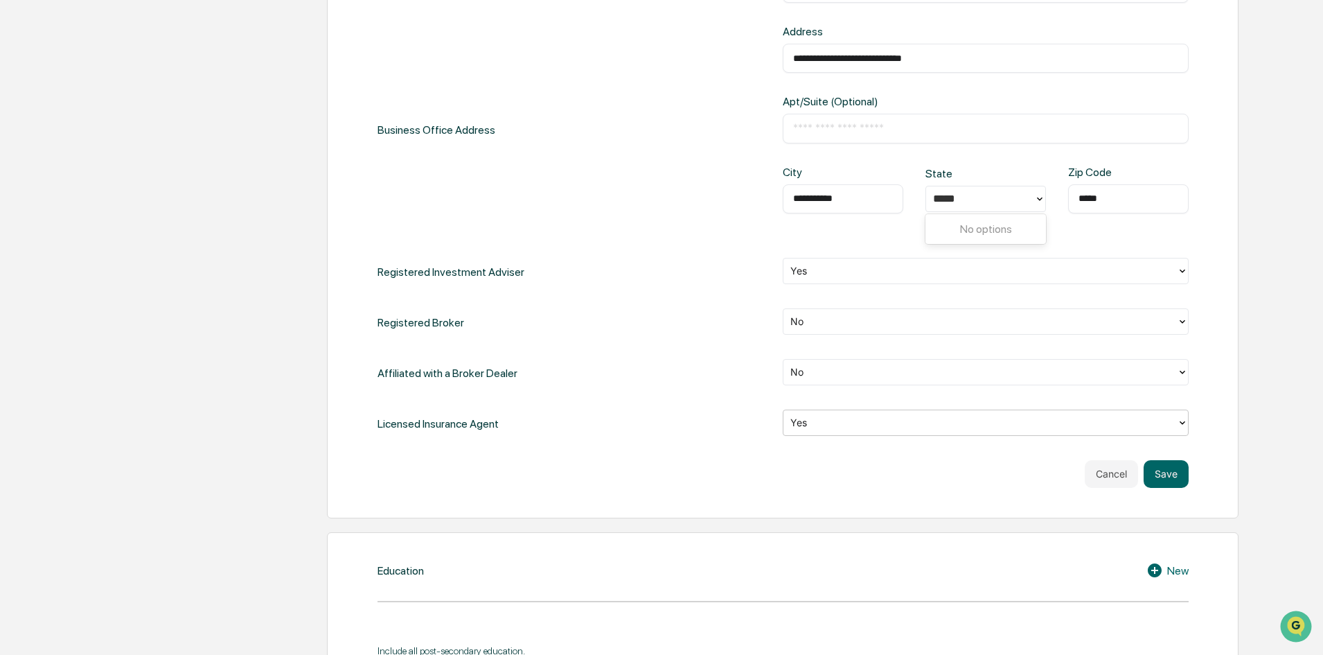
drag, startPoint x: 748, startPoint y: 484, endPoint x: 757, endPoint y: 486, distance: 8.4
click at [753, 485] on div "Cancel Save" at bounding box center [783, 474] width 811 height 28
click at [1165, 475] on button "Save" at bounding box center [1166, 474] width 45 height 28
click at [1169, 474] on button "Save" at bounding box center [1166, 474] width 45 height 28
click at [1009, 200] on div "*****" at bounding box center [980, 199] width 94 height 16
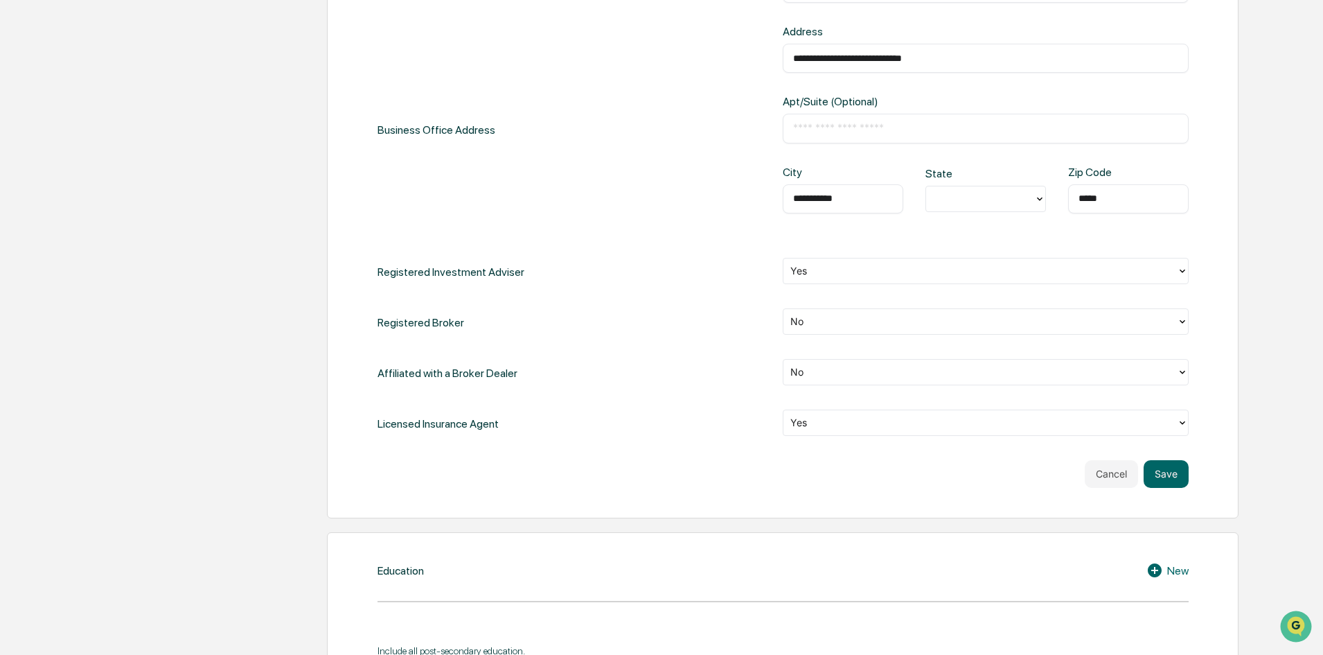
click at [951, 171] on div "State" at bounding box center [953, 173] width 54 height 13
click at [964, 195] on div at bounding box center [980, 199] width 94 height 16
type input "*"
click at [980, 317] on div "TX" at bounding box center [986, 314] width 121 height 28
click at [1047, 448] on div "**********" at bounding box center [783, 204] width 811 height 565
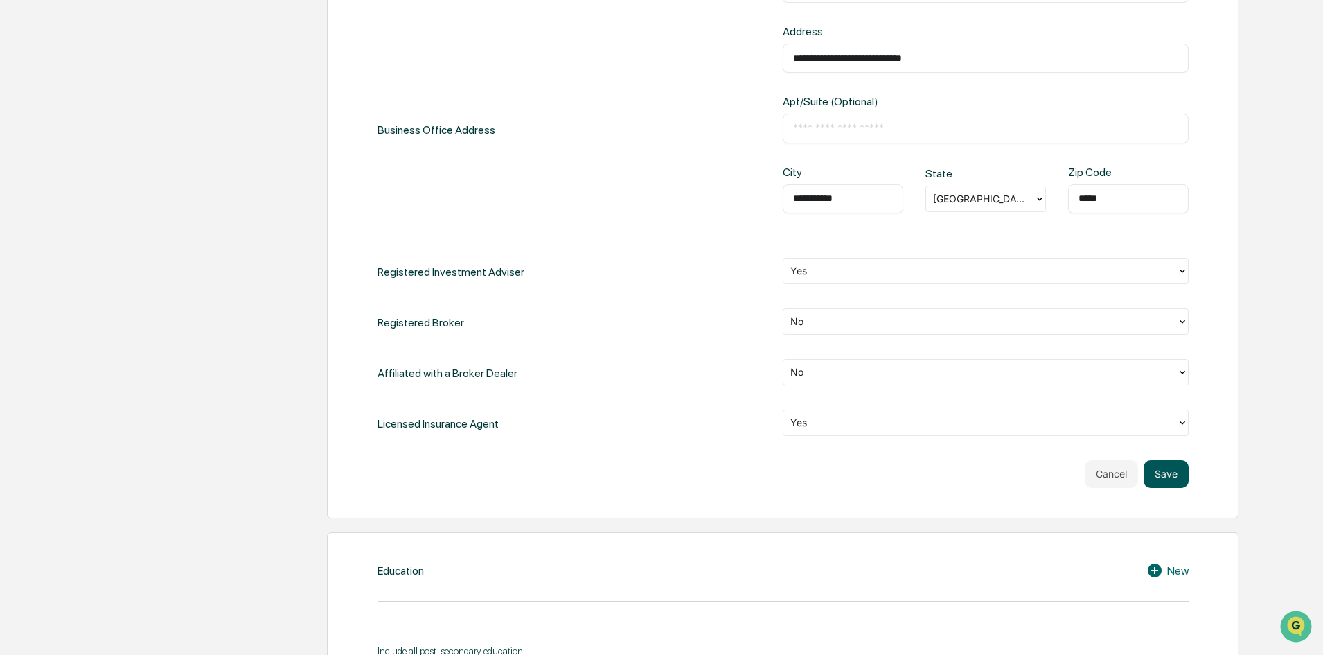
click at [1179, 463] on button "Save" at bounding box center [1166, 474] width 45 height 28
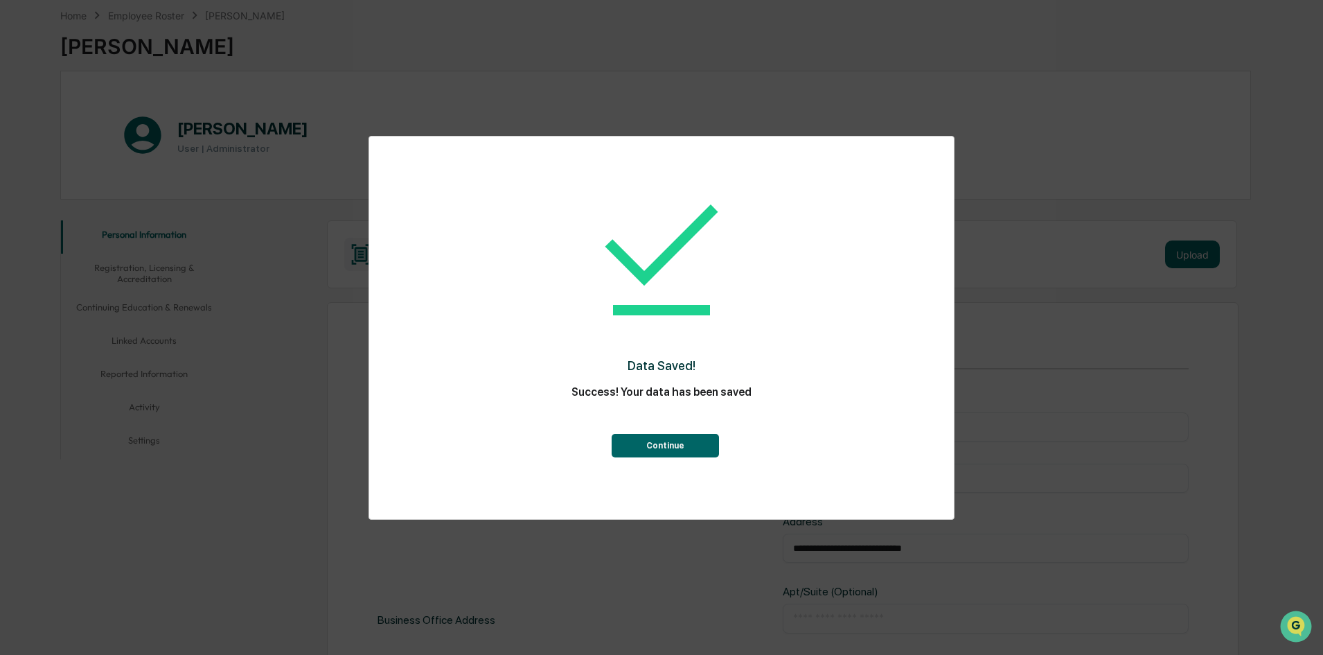
scroll to position [0, 0]
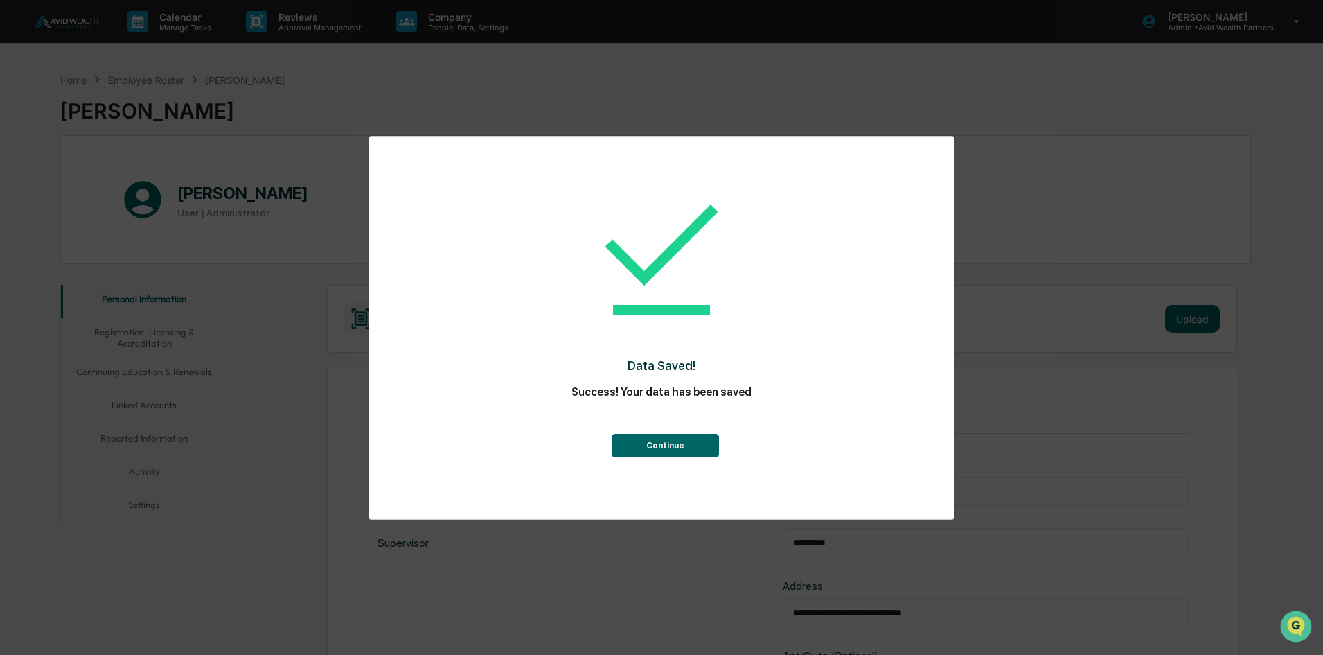
click at [658, 448] on button "Continue" at bounding box center [665, 446] width 107 height 24
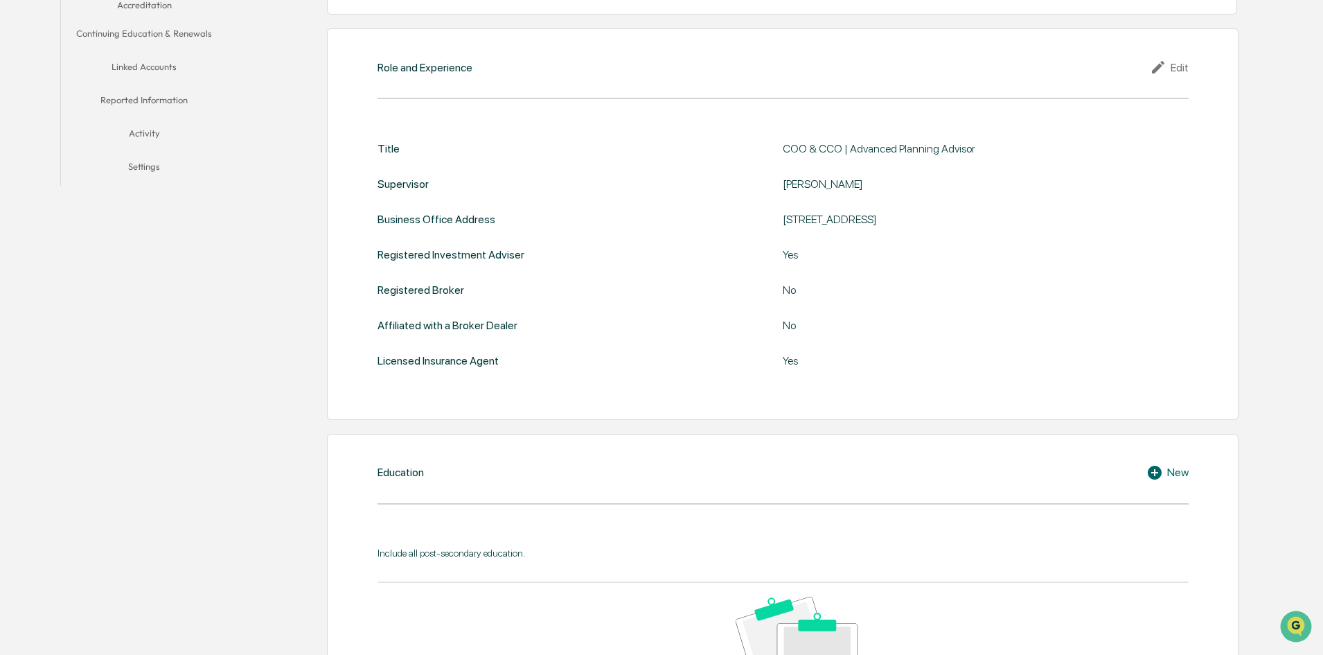
scroll to position [416, 0]
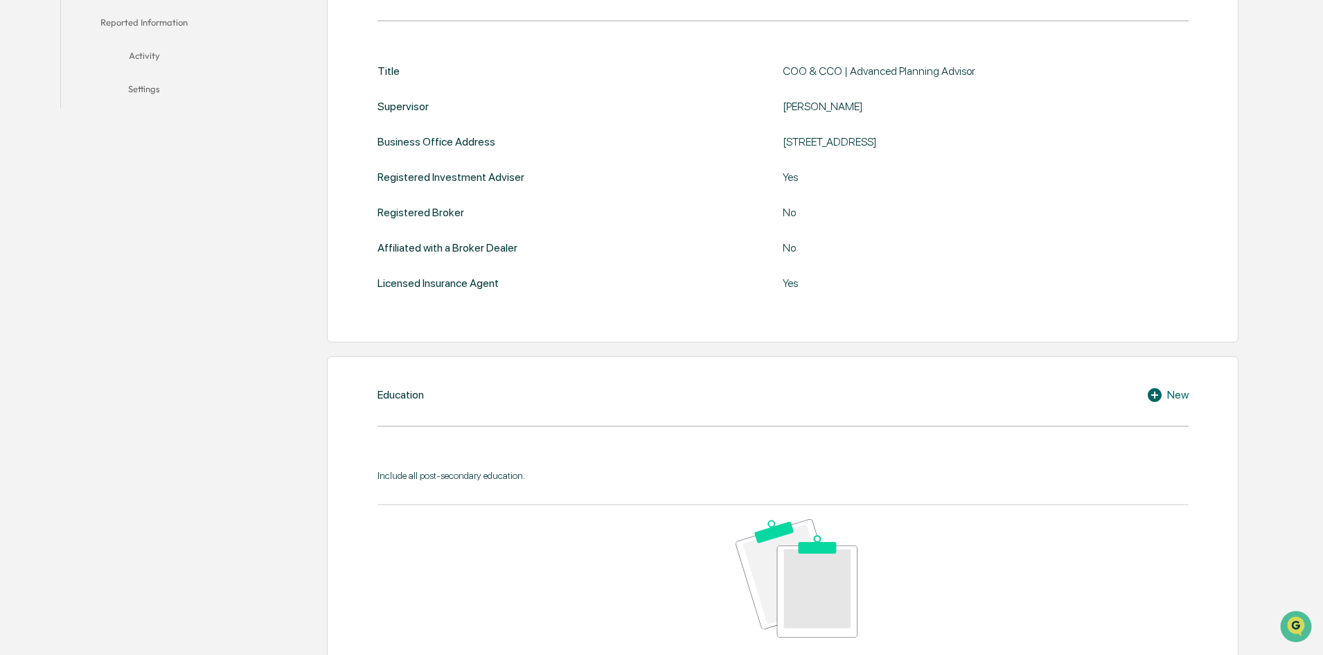
click at [1179, 394] on div "New" at bounding box center [1168, 395] width 42 height 17
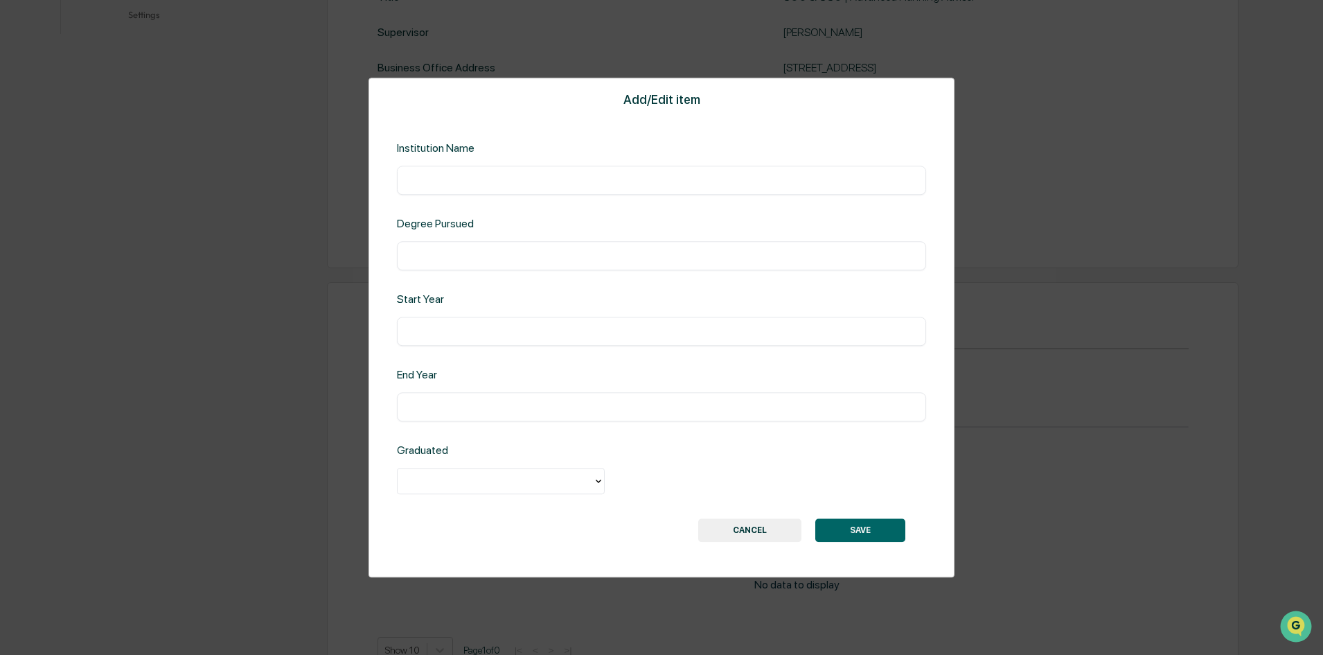
scroll to position [554, 0]
click at [468, 483] on div at bounding box center [496, 481] width 182 height 16
click at [456, 516] on div "Yes" at bounding box center [501, 513] width 208 height 28
click at [457, 412] on input "text" at bounding box center [661, 407] width 509 height 14
type input "****"
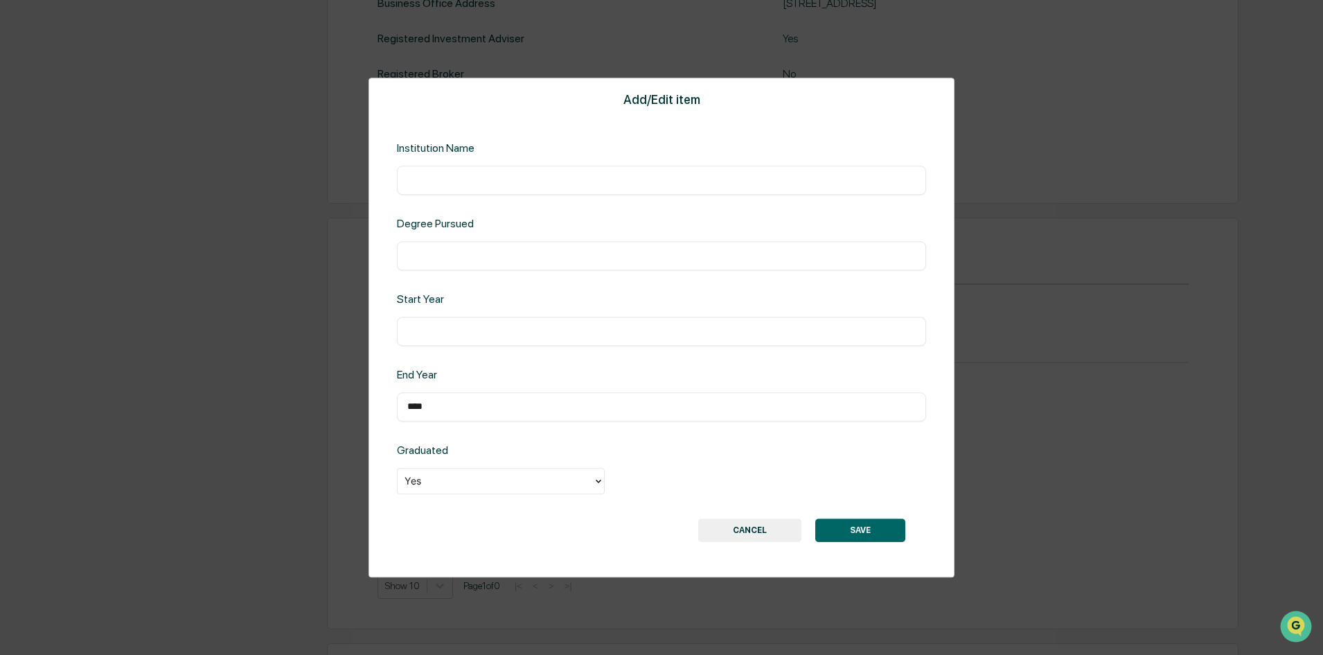
click at [415, 324] on div "​" at bounding box center [661, 331] width 529 height 29
click at [450, 327] on input "text" at bounding box center [661, 331] width 509 height 14
drag, startPoint x: 432, startPoint y: 169, endPoint x: 434, endPoint y: 182, distance: 12.6
click at [432, 172] on div "​" at bounding box center [661, 180] width 529 height 29
click at [435, 184] on input "text" at bounding box center [661, 180] width 509 height 14
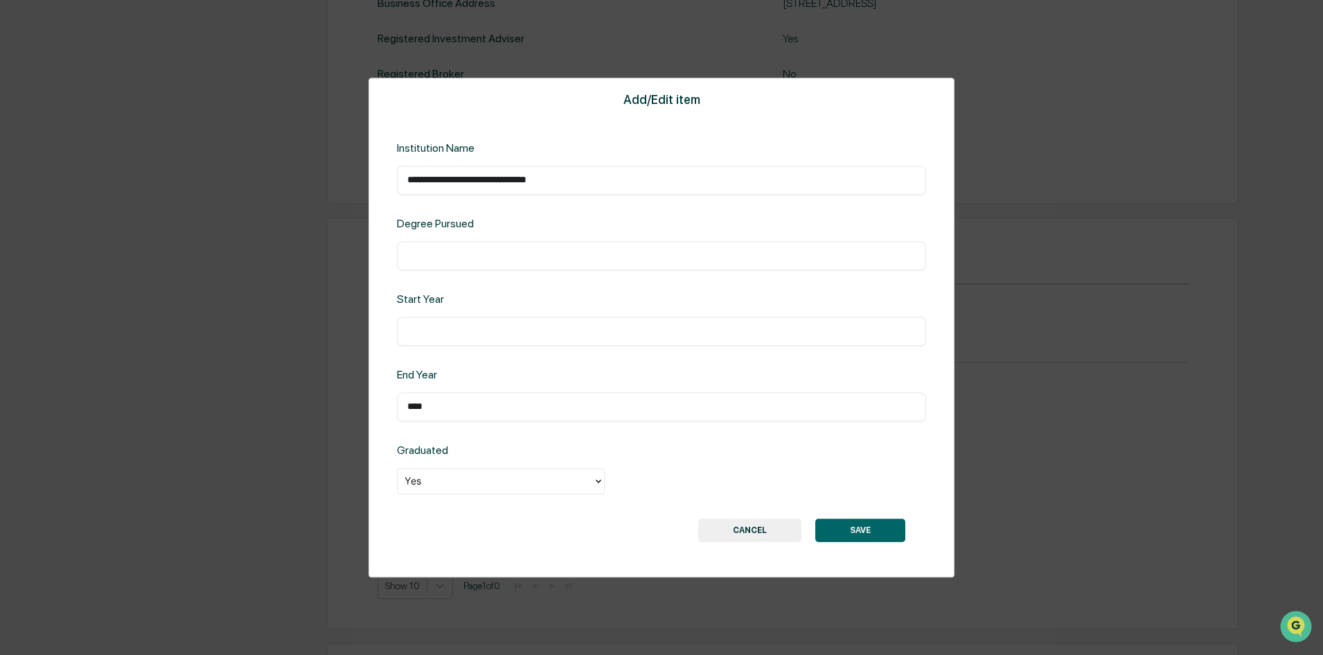
type input "**********"
click at [448, 325] on input "text" at bounding box center [661, 331] width 509 height 14
type input "****"
drag, startPoint x: 536, startPoint y: 256, endPoint x: 317, endPoint y: 247, distance: 218.4
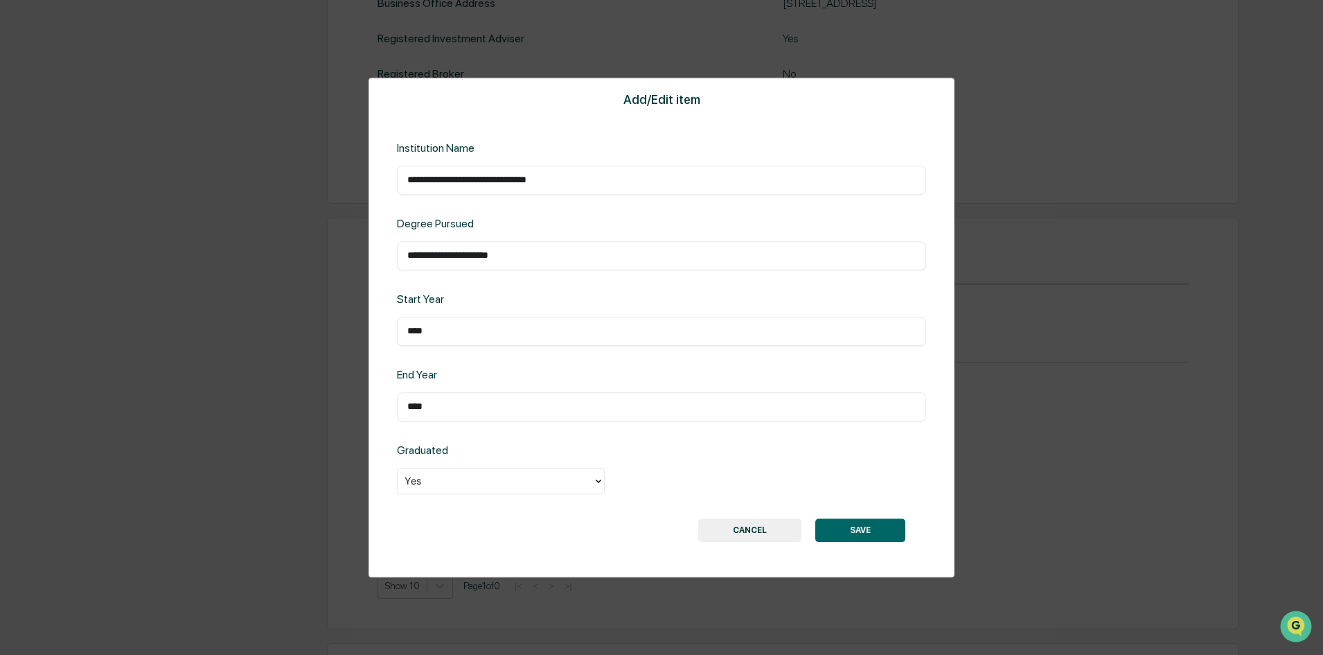
click at [312, 243] on div "**********" at bounding box center [661, 327] width 1323 height 655
click at [500, 254] on input "**********" at bounding box center [661, 256] width 509 height 14
paste input "*****"
type input "**********"
click at [479, 292] on div "**********" at bounding box center [662, 328] width 586 height 500
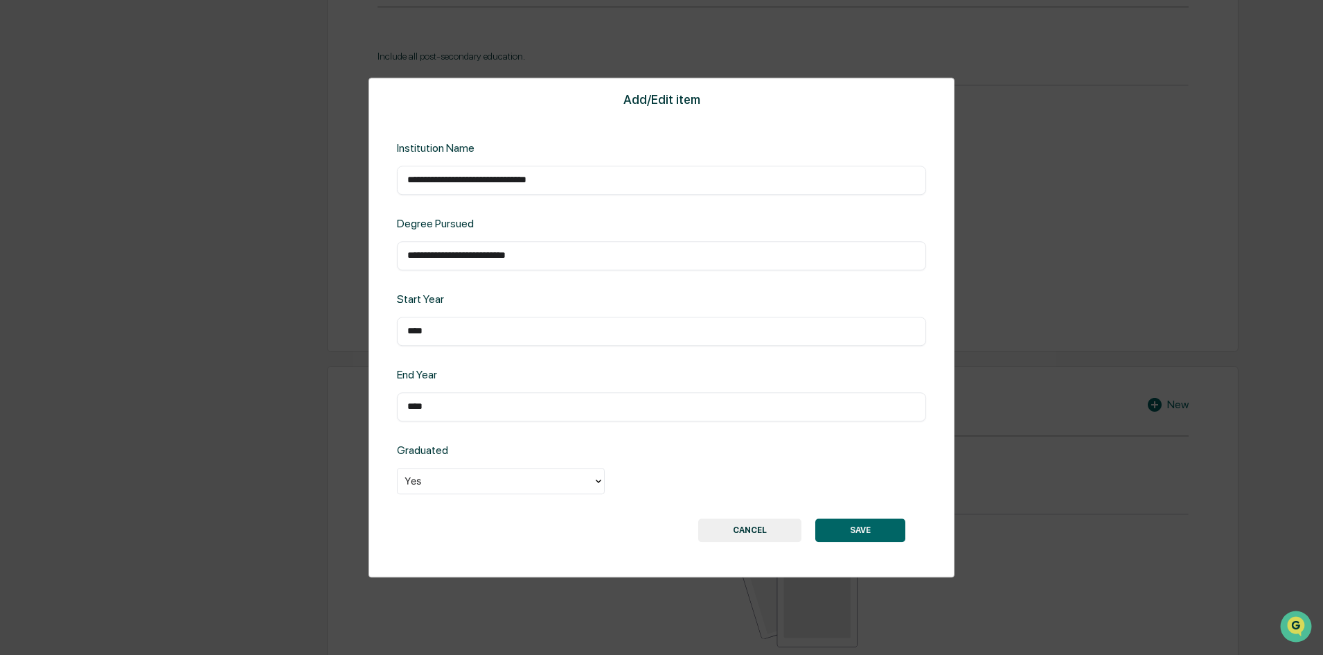
click at [894, 527] on button "SAVE" at bounding box center [860, 530] width 90 height 24
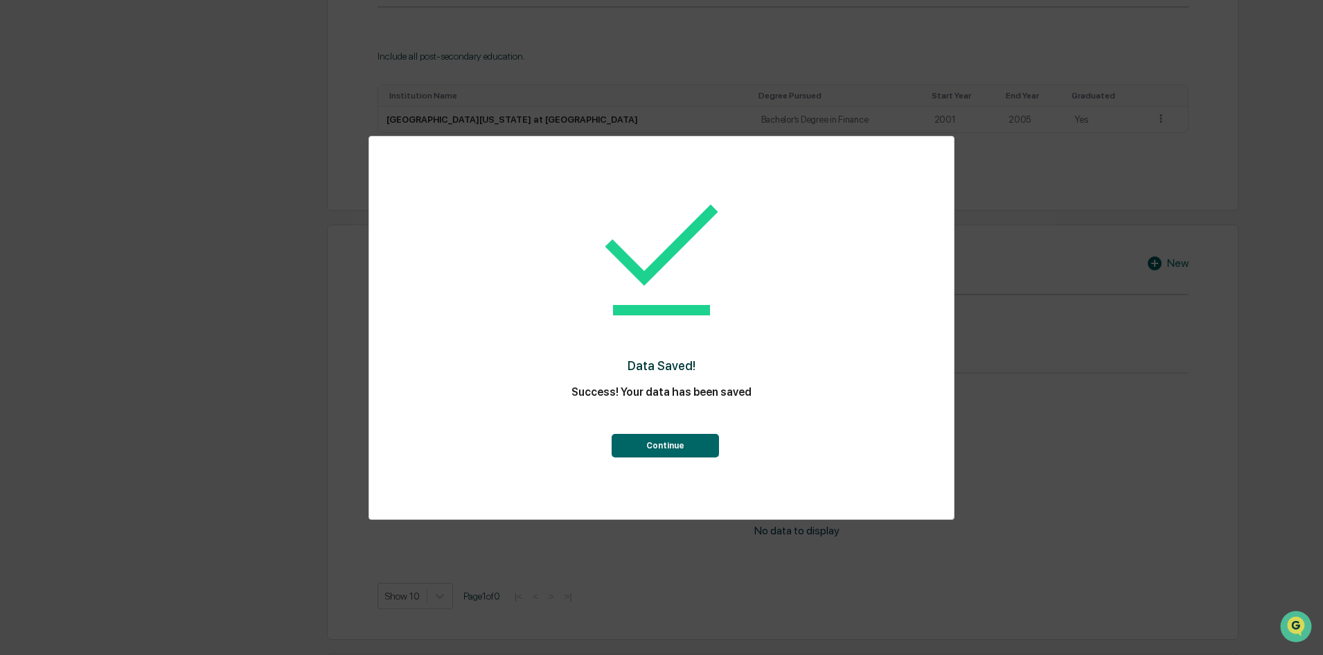
click at [673, 442] on button "Continue" at bounding box center [665, 446] width 107 height 24
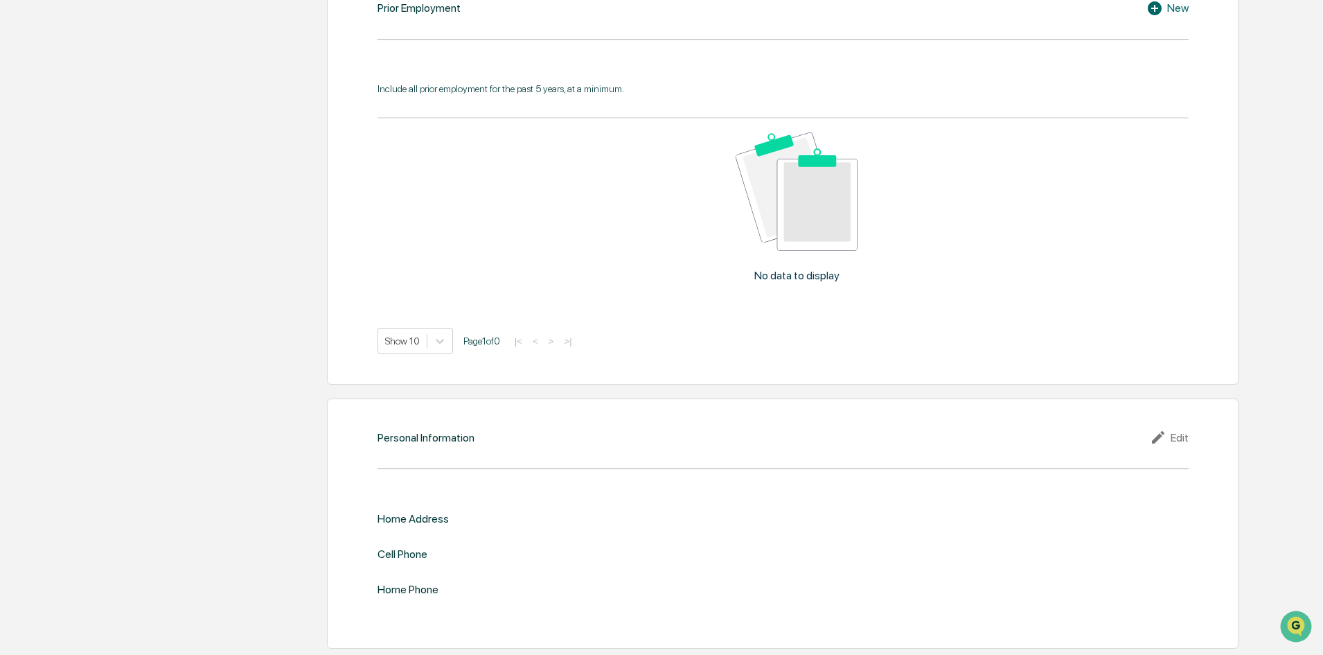
scroll to position [1090, 0]
click at [1175, 437] on div "Edit" at bounding box center [1169, 436] width 39 height 17
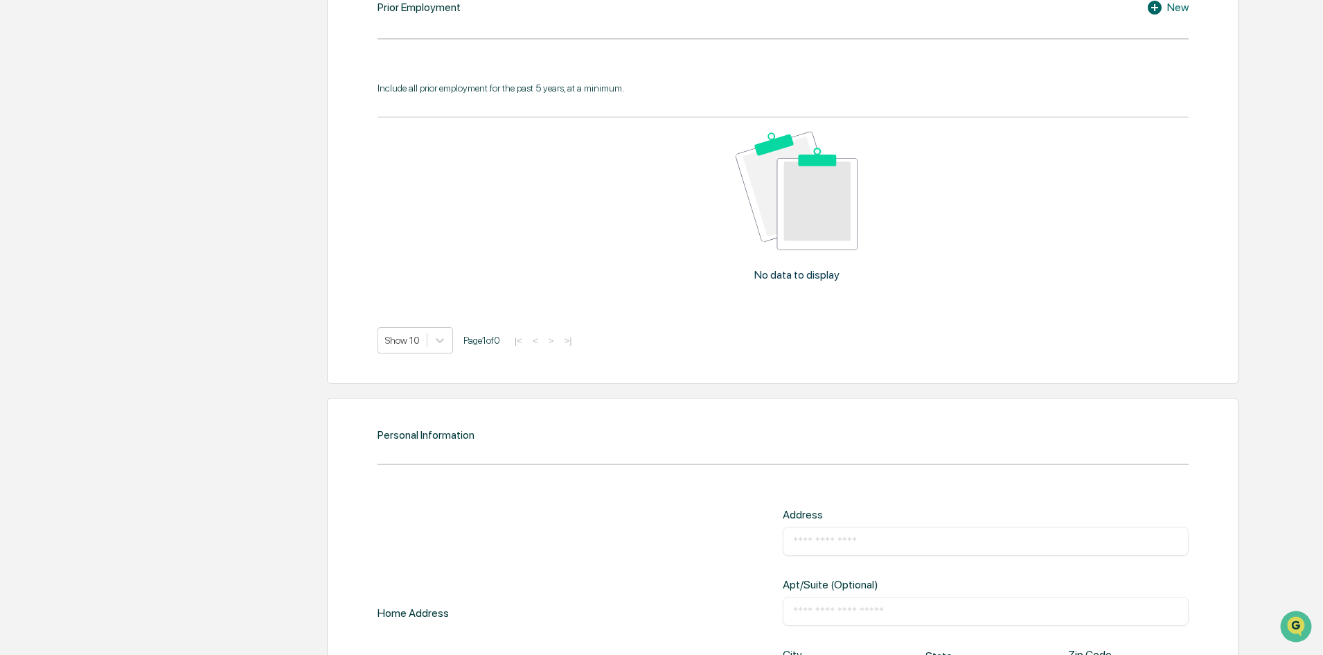
click at [817, 537] on input "text" at bounding box center [985, 541] width 385 height 14
type input "**********"
type input "**"
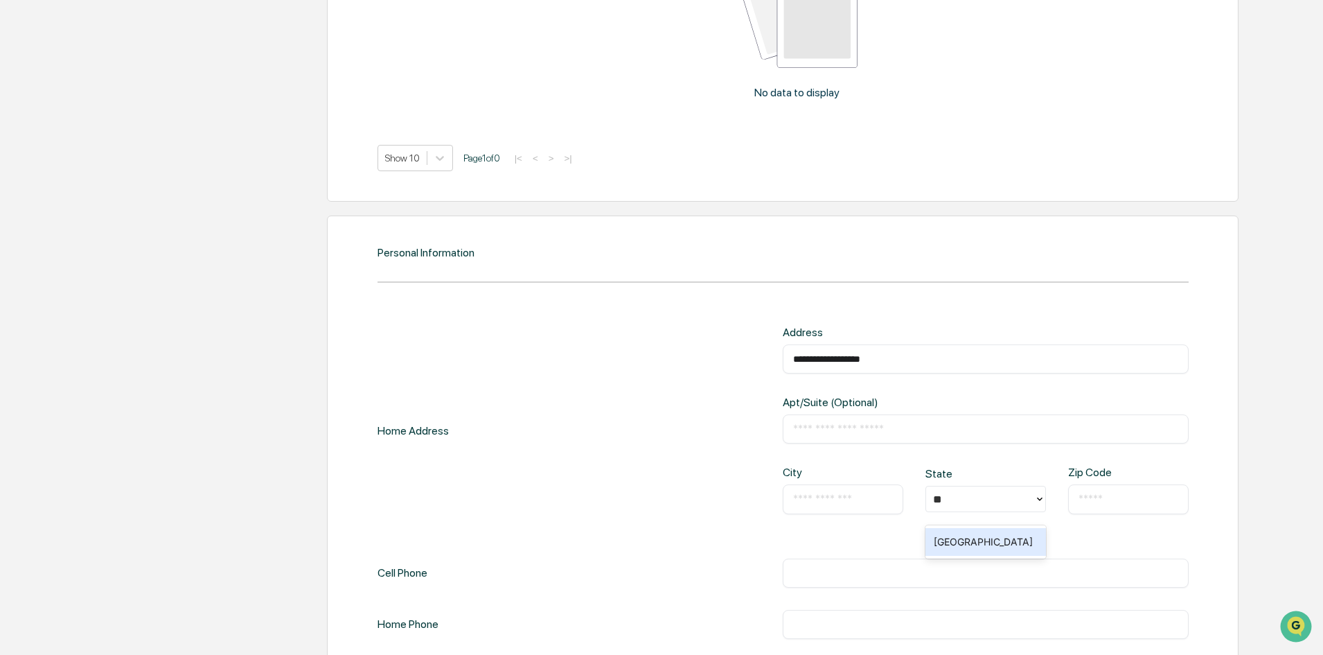
scroll to position [1298, 0]
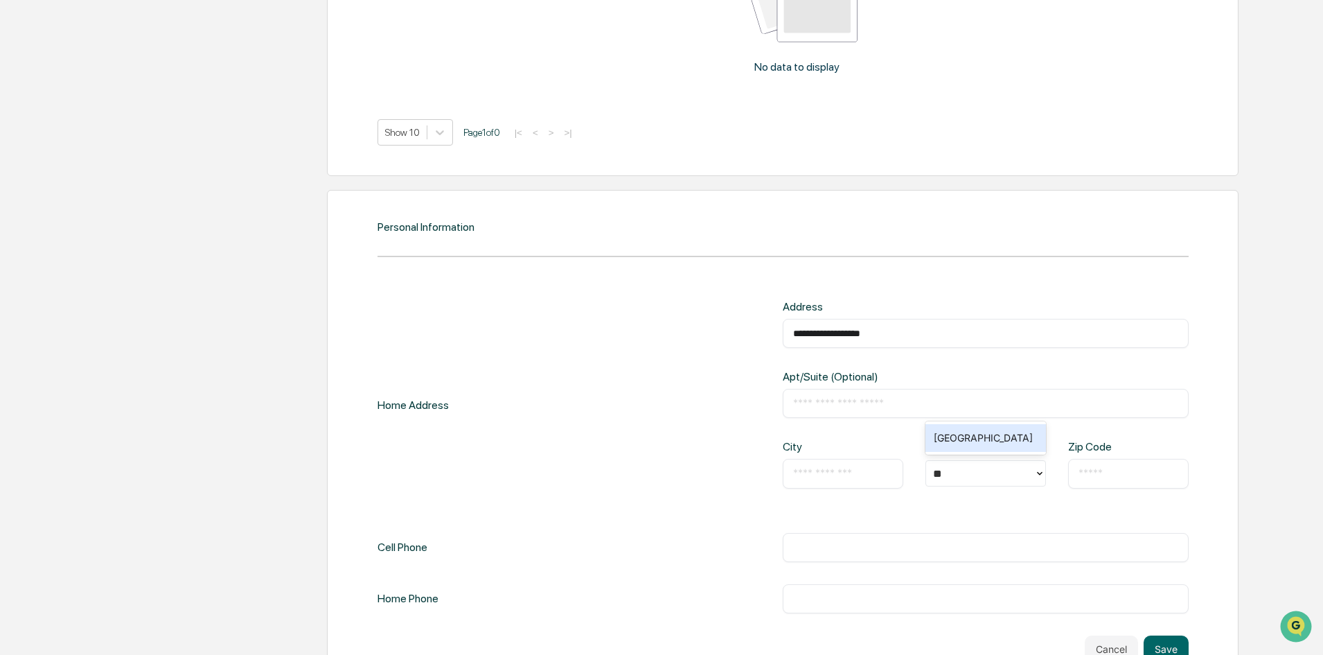
click at [815, 472] on input "text" at bounding box center [843, 473] width 100 height 14
type input "******"
type input "*****"
type input "**********"
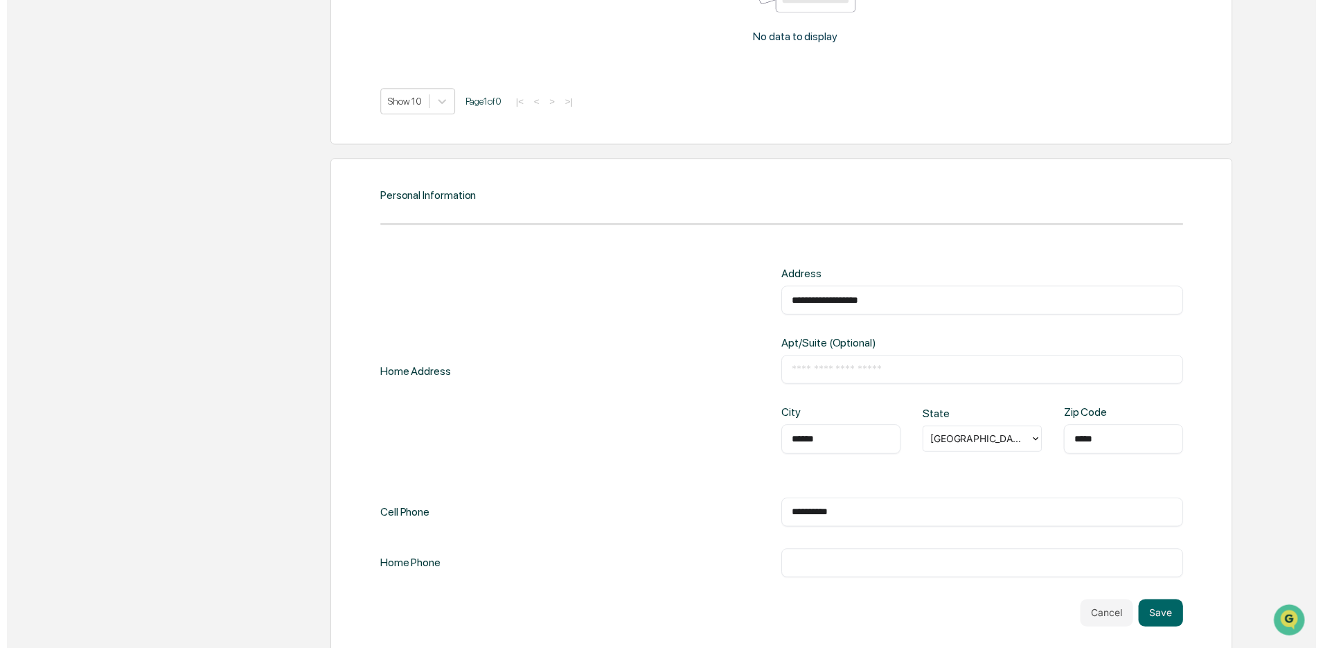
scroll to position [1344, 0]
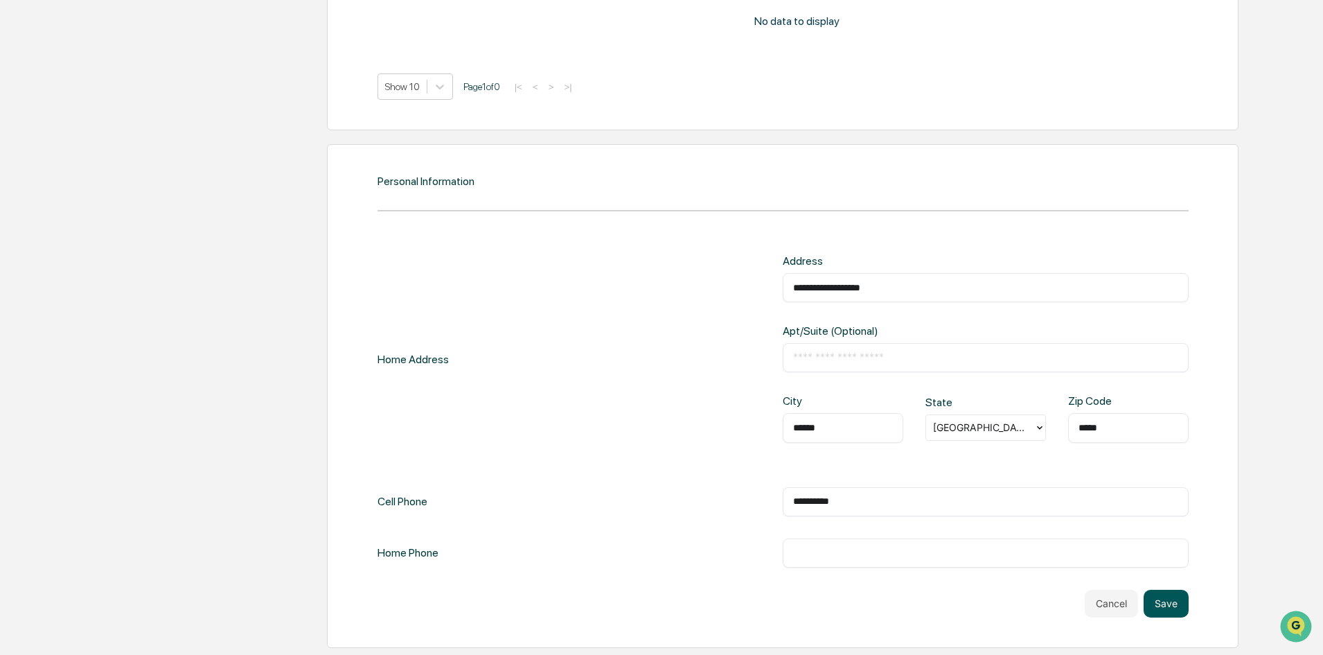
click at [1181, 602] on button "Save" at bounding box center [1166, 604] width 45 height 28
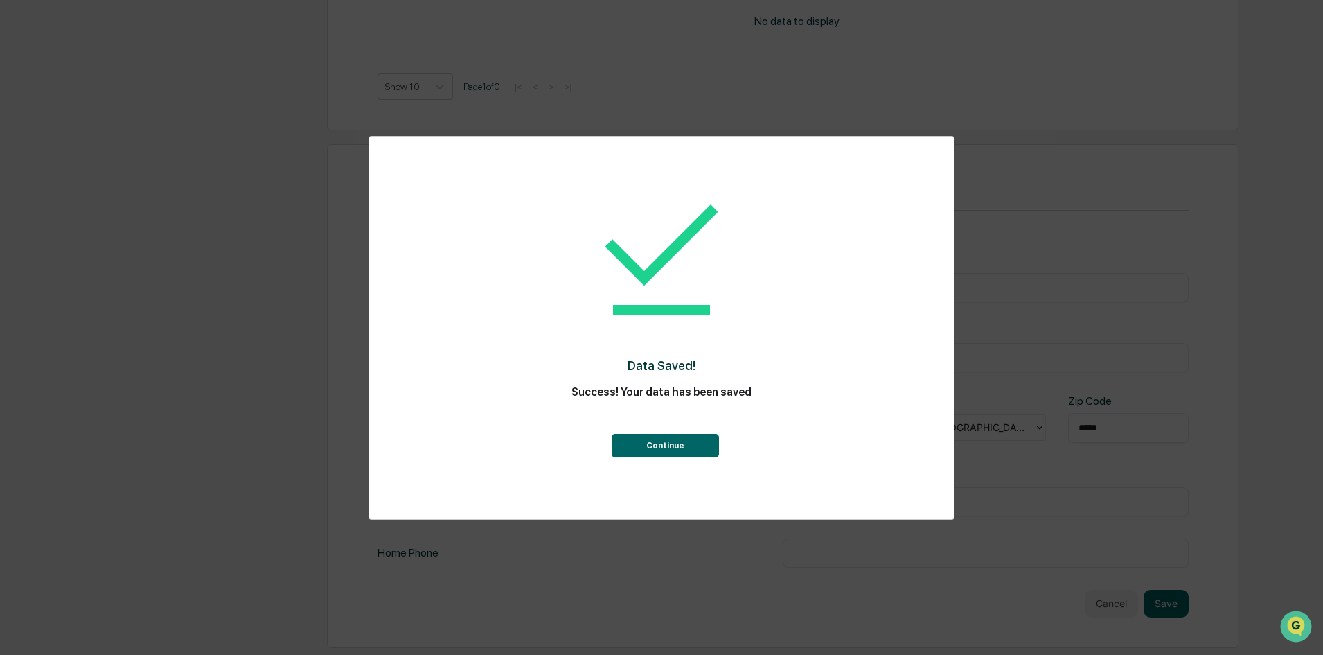
click at [651, 443] on button "Continue" at bounding box center [665, 446] width 107 height 24
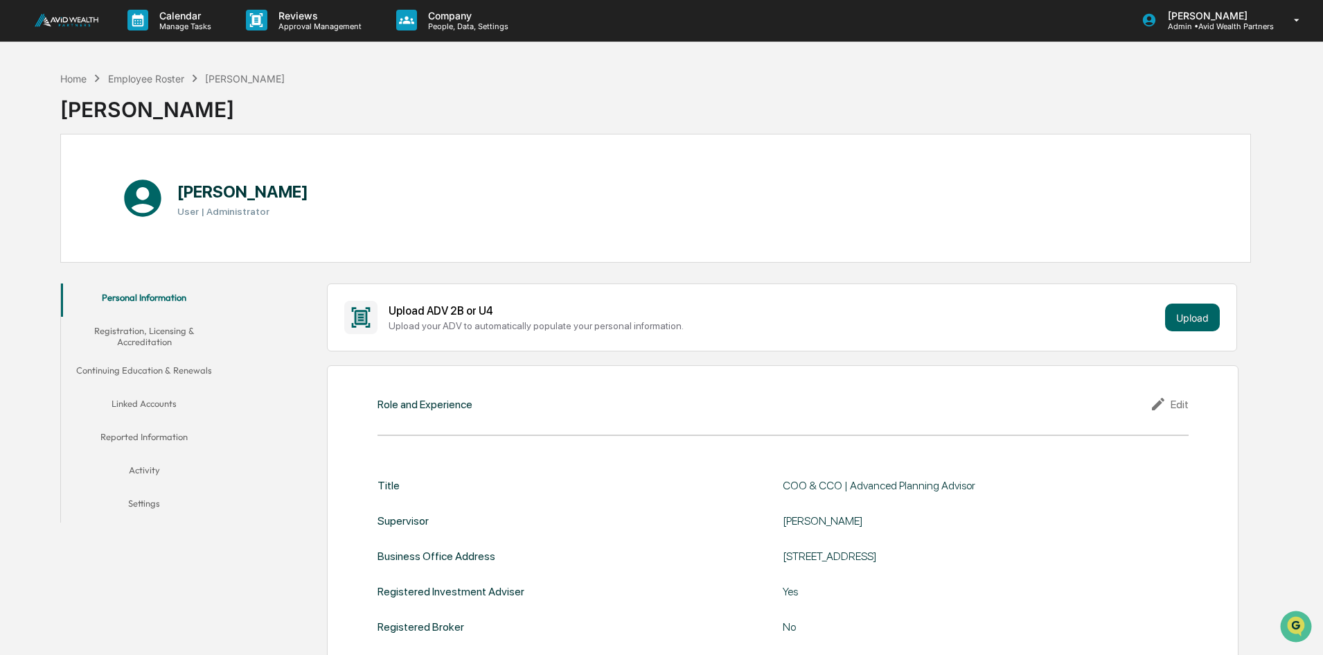
scroll to position [0, 0]
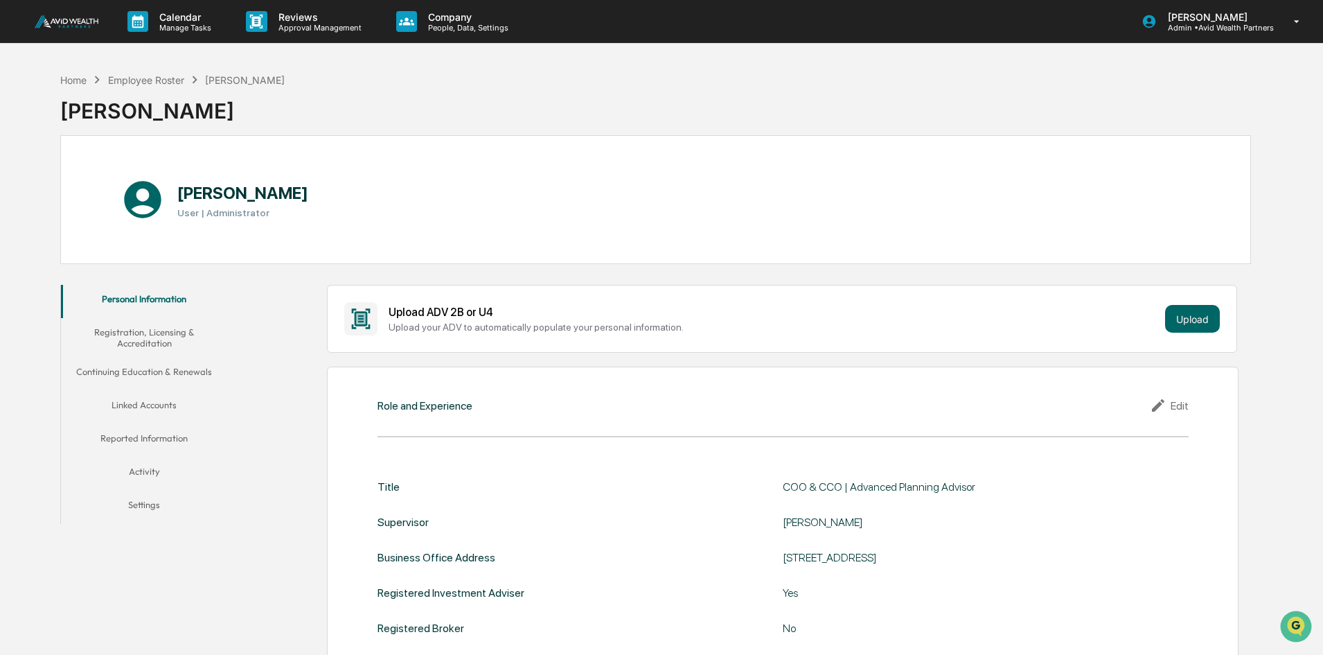
click at [148, 340] on button "Registration, Licensing & Accreditation" at bounding box center [144, 337] width 166 height 39
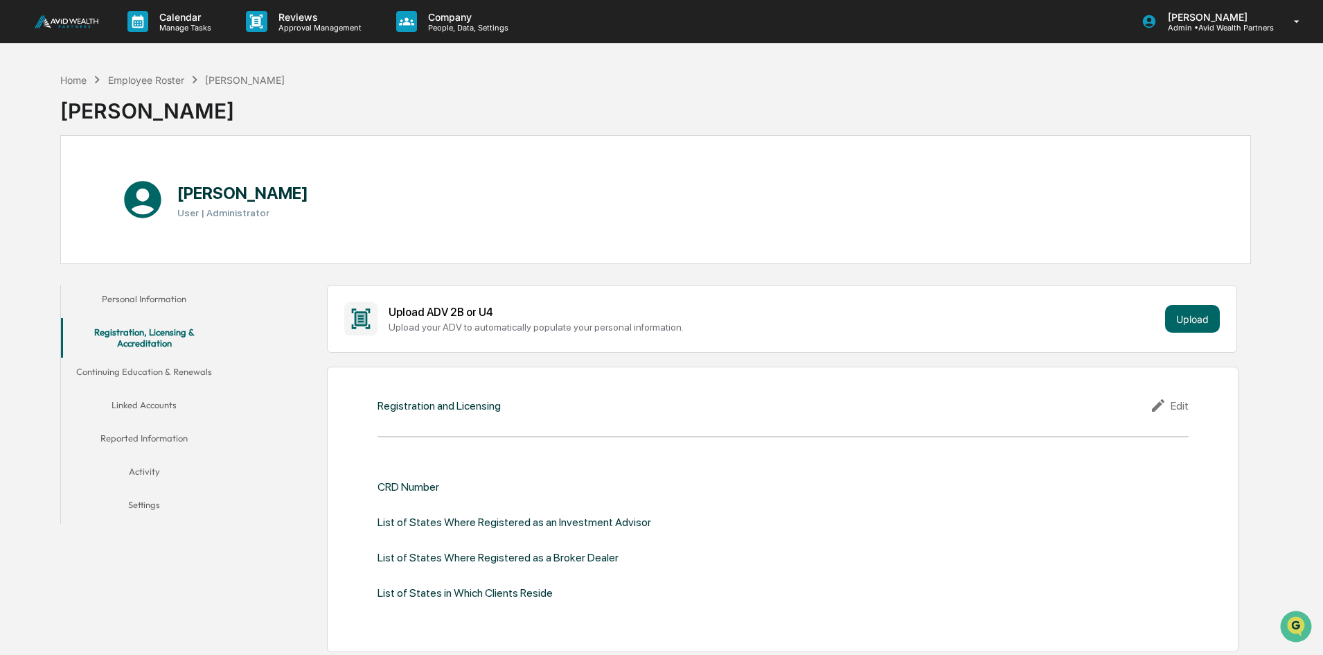
click at [1164, 407] on icon at bounding box center [1160, 405] width 21 height 17
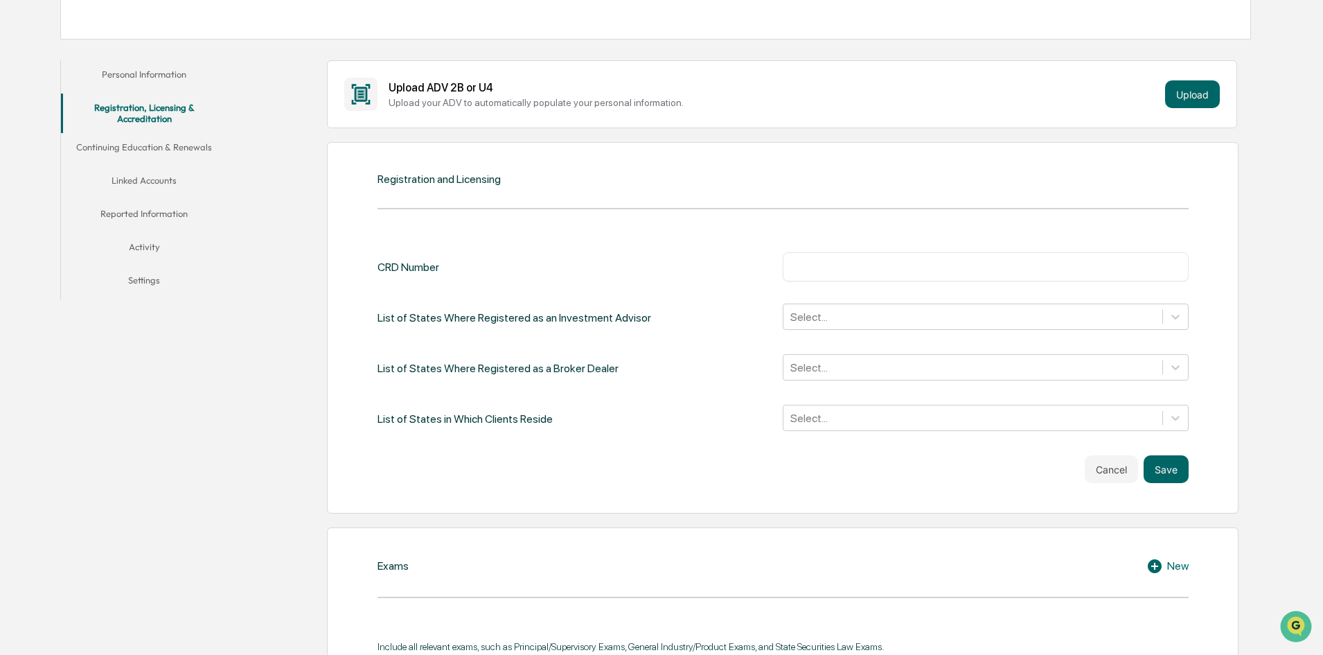
scroll to position [277, 0]
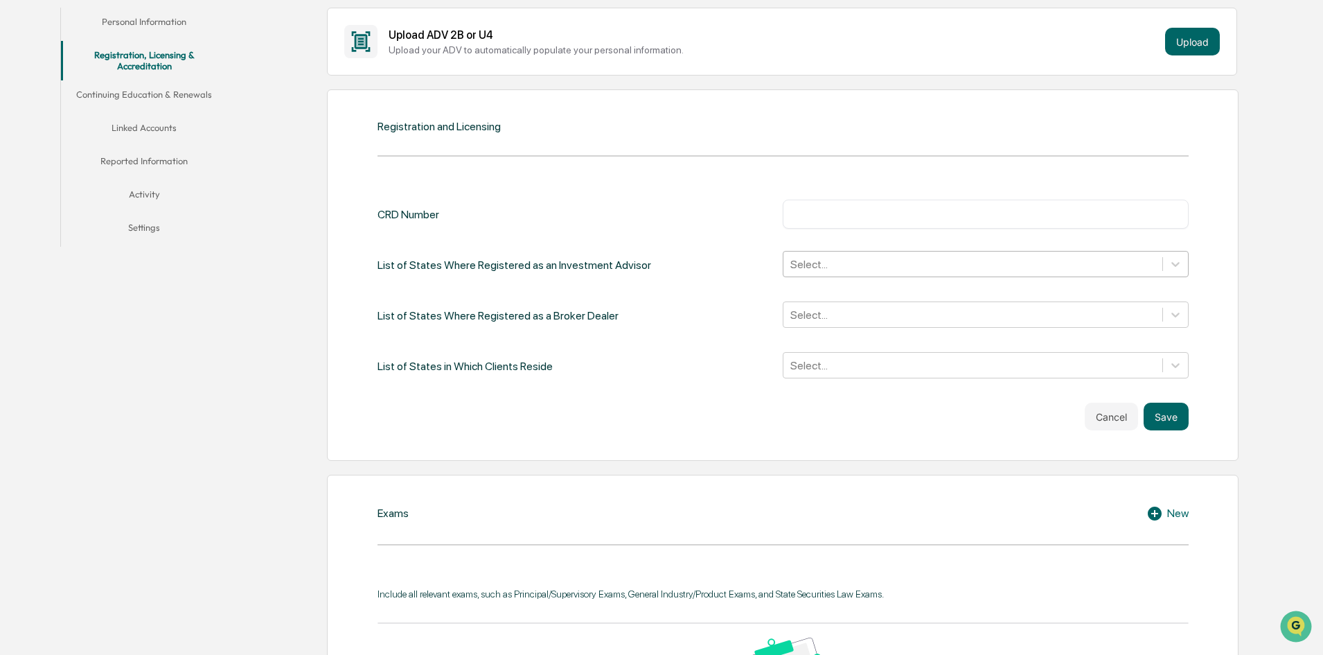
click at [863, 265] on div at bounding box center [972, 264] width 365 height 16
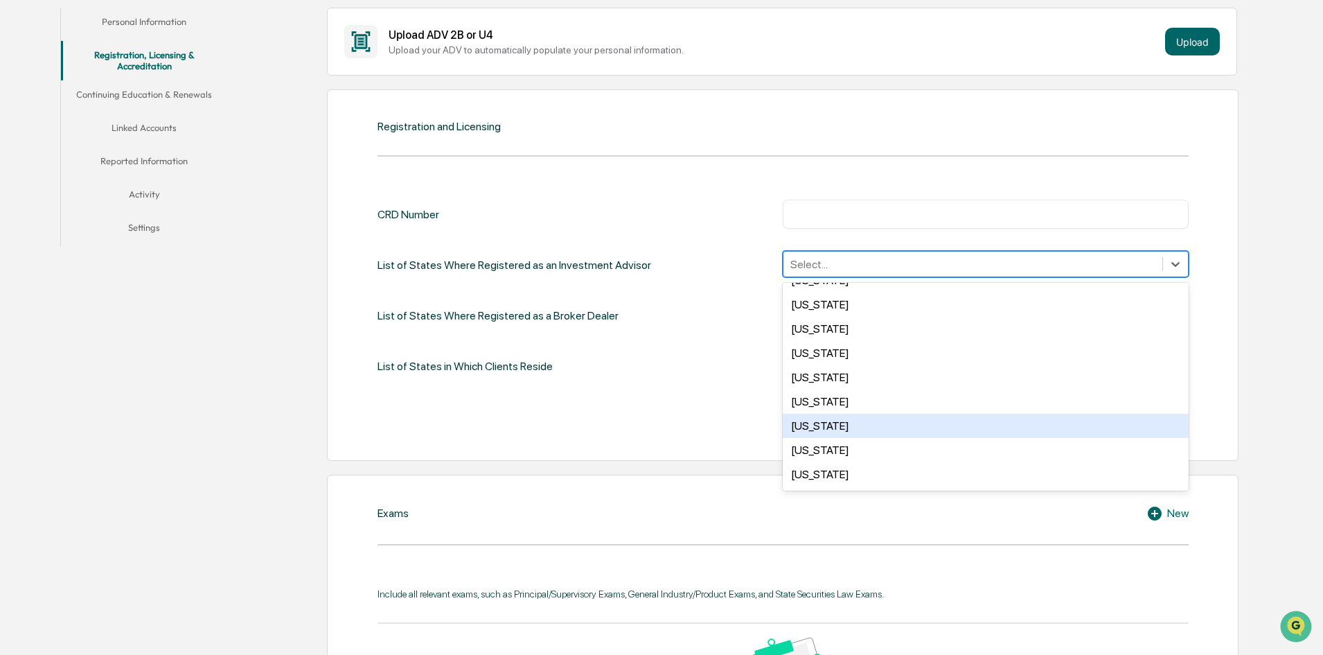
scroll to position [1010, 0]
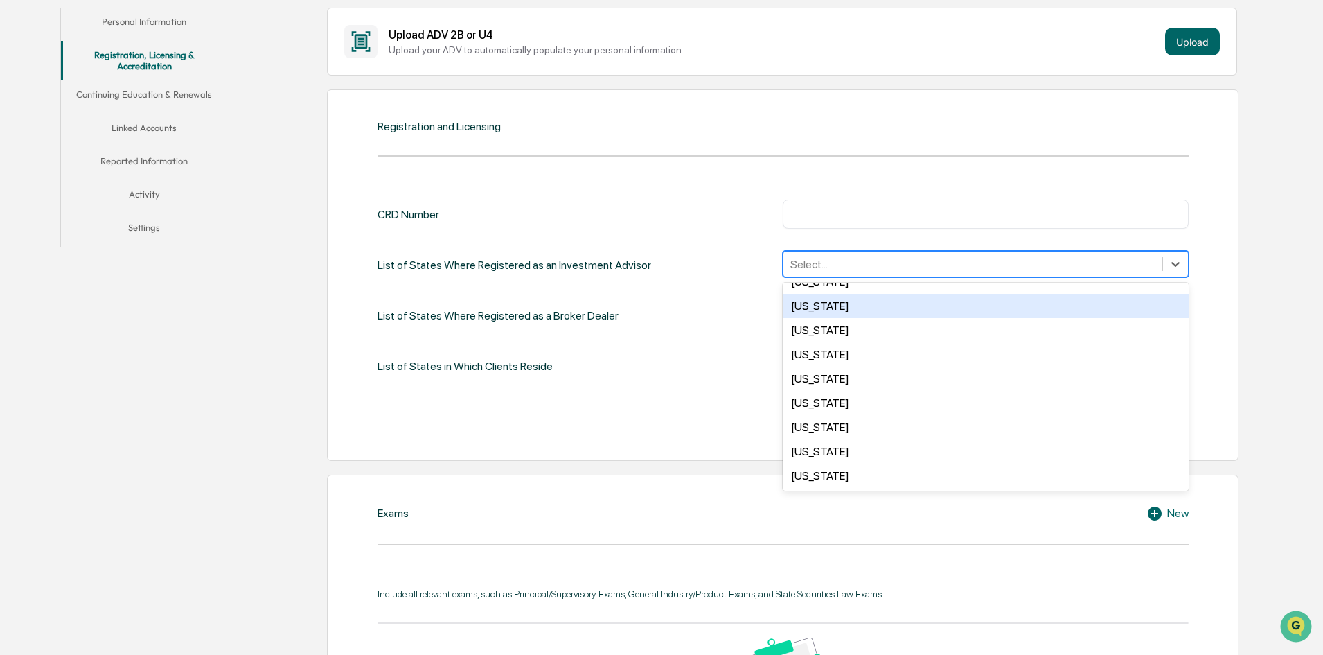
click at [816, 310] on div "Texas" at bounding box center [986, 306] width 406 height 24
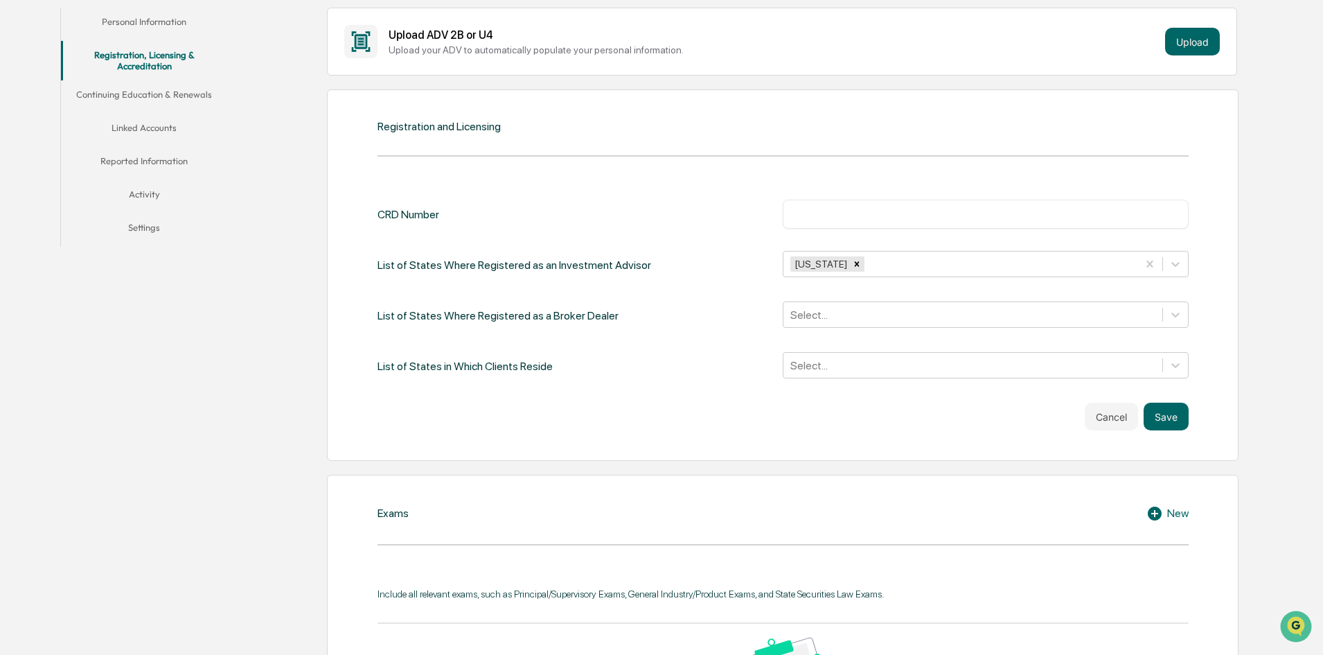
click at [612, 328] on div "List of States Where Registered as a Broker Dealer Select..." at bounding box center [783, 315] width 811 height 28
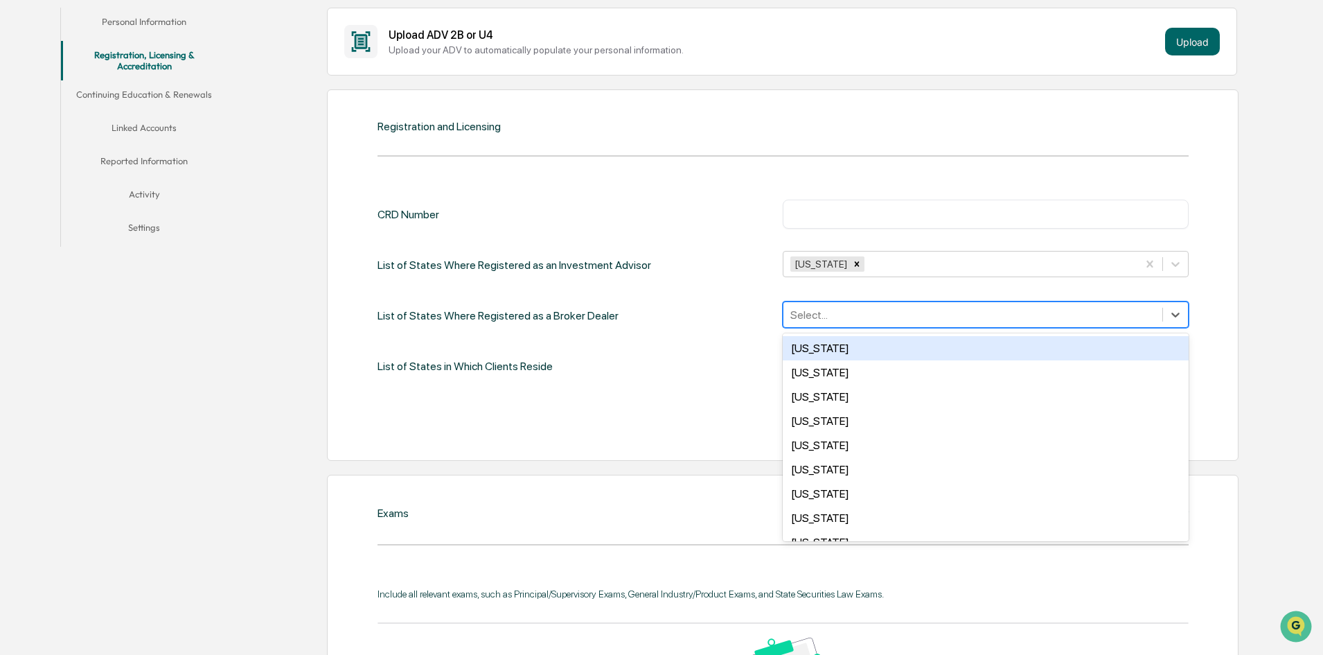
click at [836, 312] on div at bounding box center [972, 315] width 365 height 16
click at [677, 318] on div "List of States Where Registered as a Broker Dealer 50 results available. Use Up…" at bounding box center [783, 315] width 811 height 28
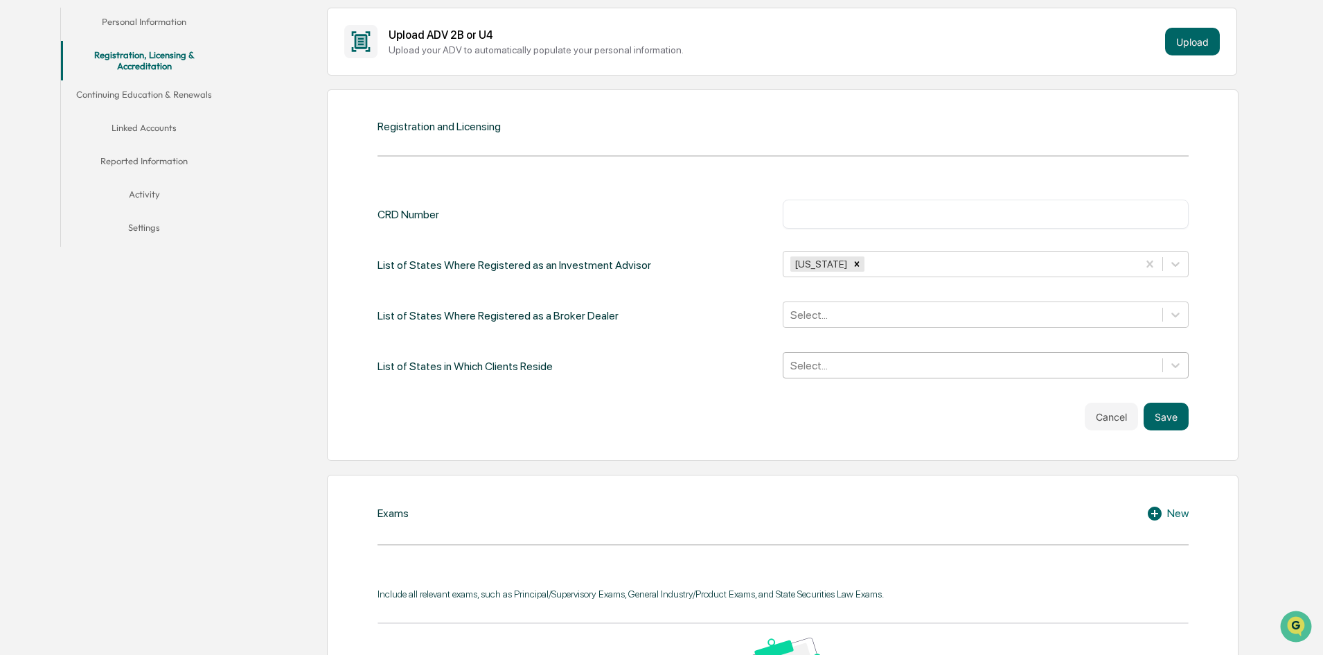
click at [842, 366] on div at bounding box center [972, 365] width 365 height 16
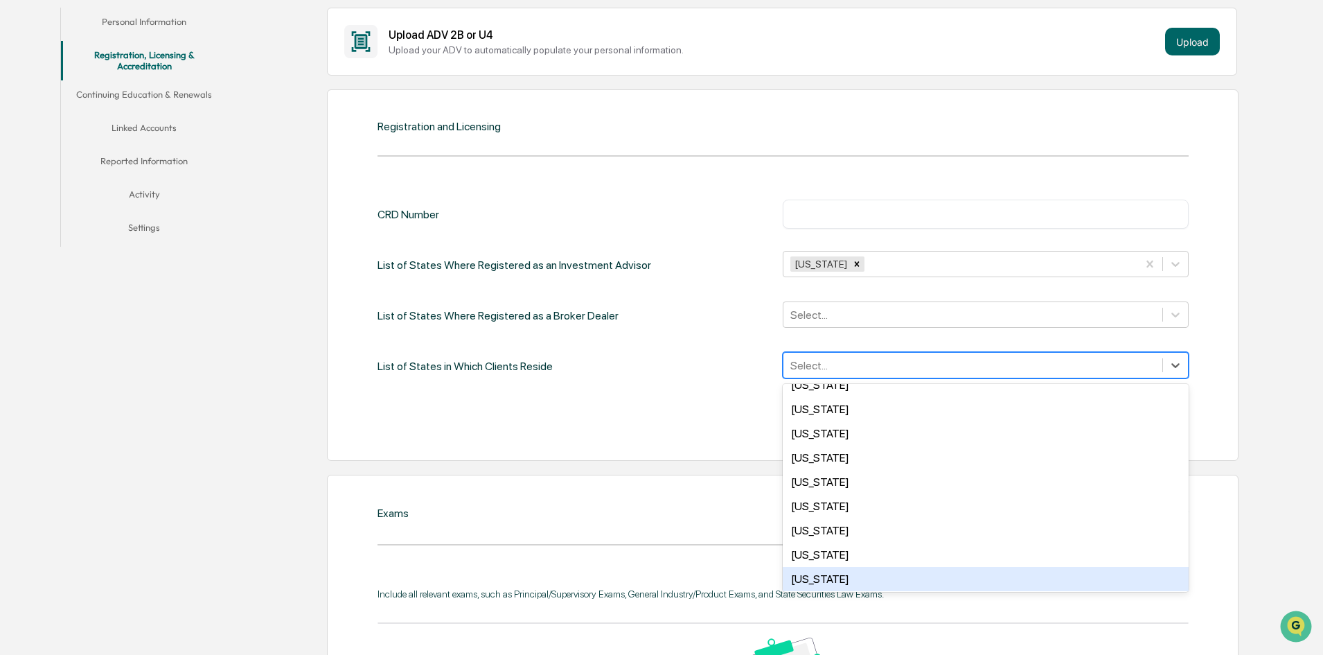
scroll to position [970, 0]
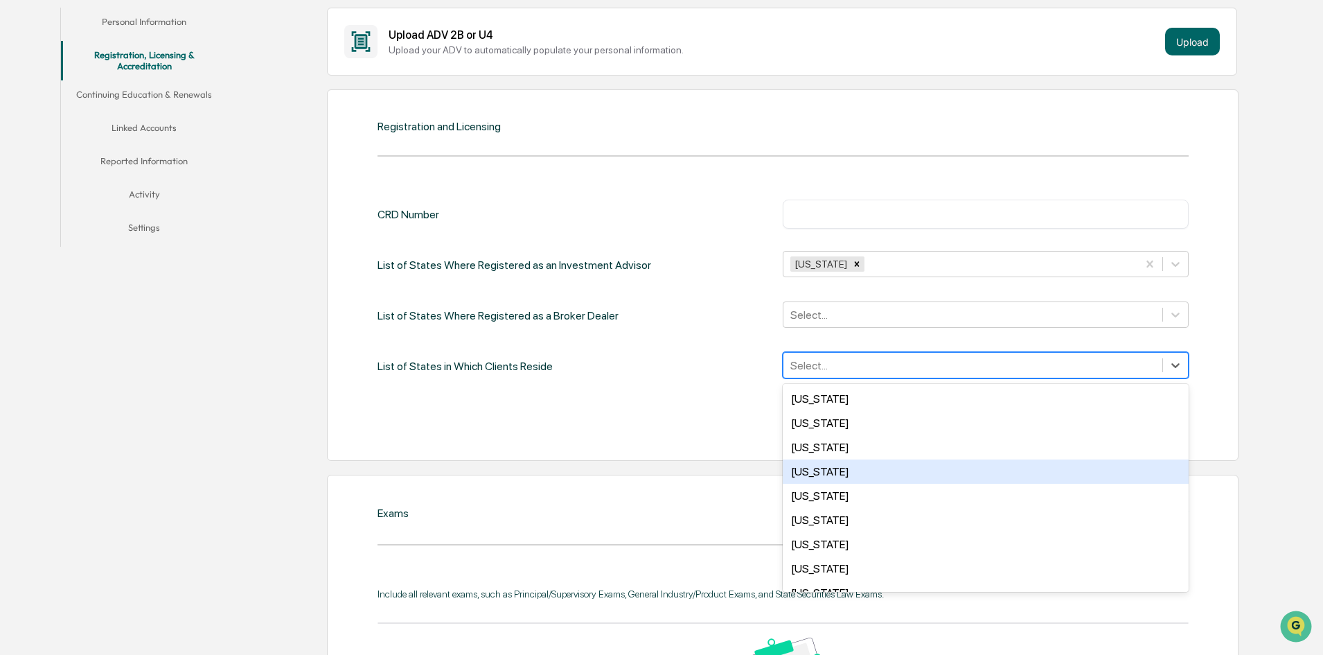
click at [815, 452] on div "Texas" at bounding box center [986, 447] width 406 height 24
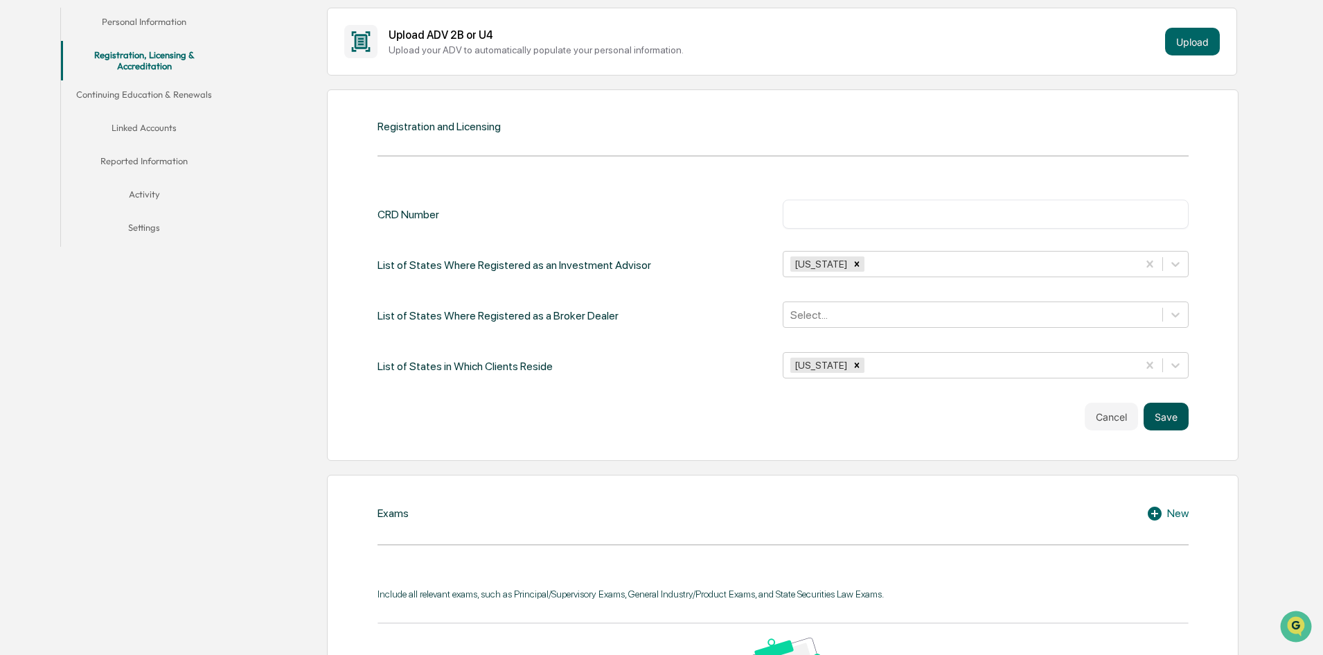
click at [1162, 423] on button "Save" at bounding box center [1166, 417] width 45 height 28
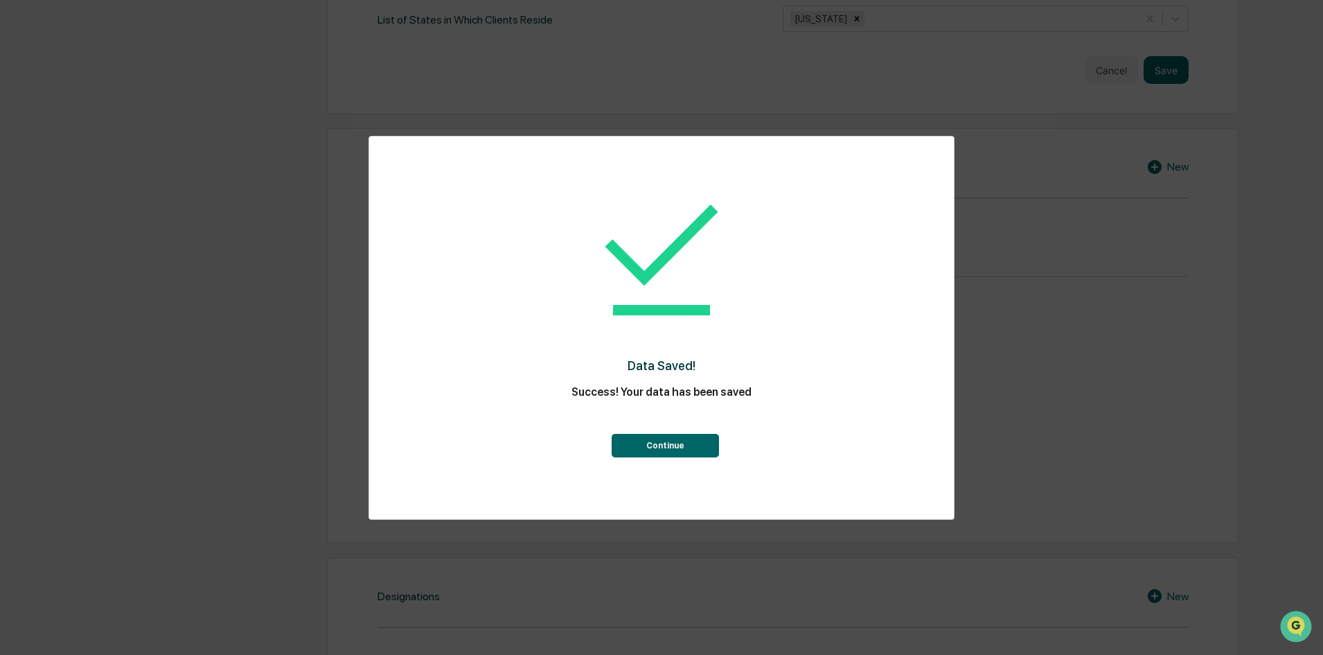
click at [648, 443] on button "Continue" at bounding box center [665, 446] width 107 height 24
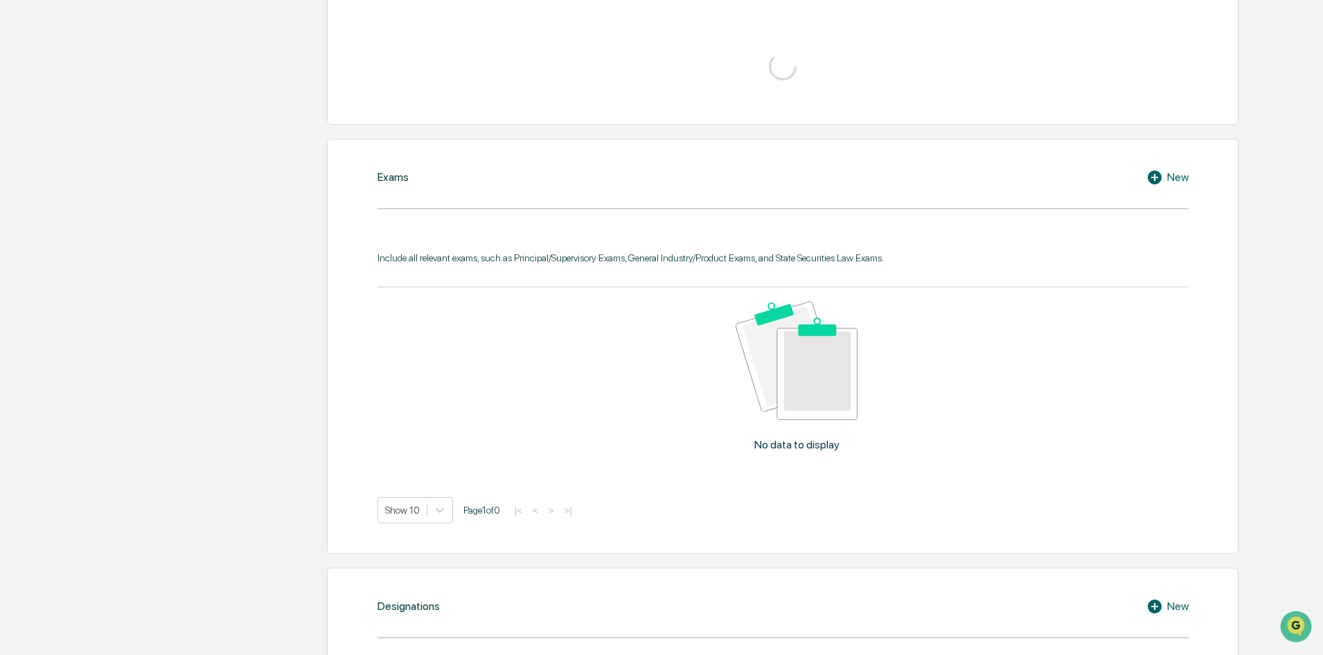
scroll to position [599, 0]
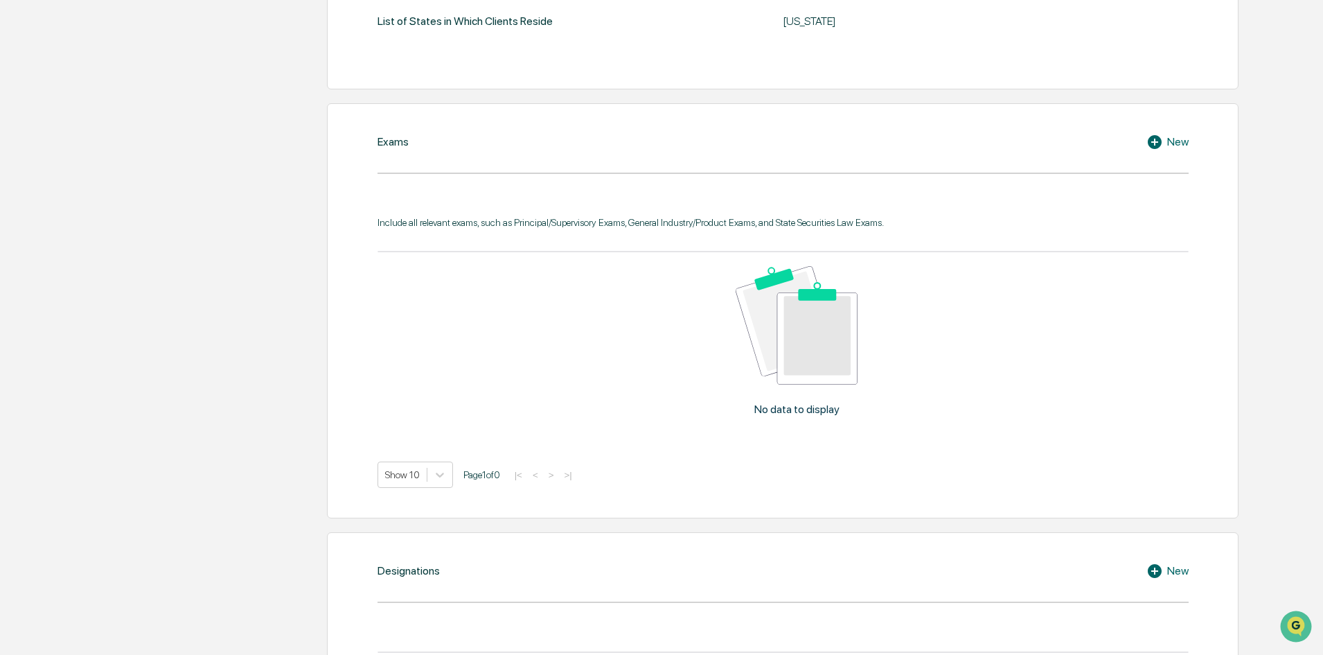
click at [1171, 139] on div "New" at bounding box center [1168, 142] width 42 height 17
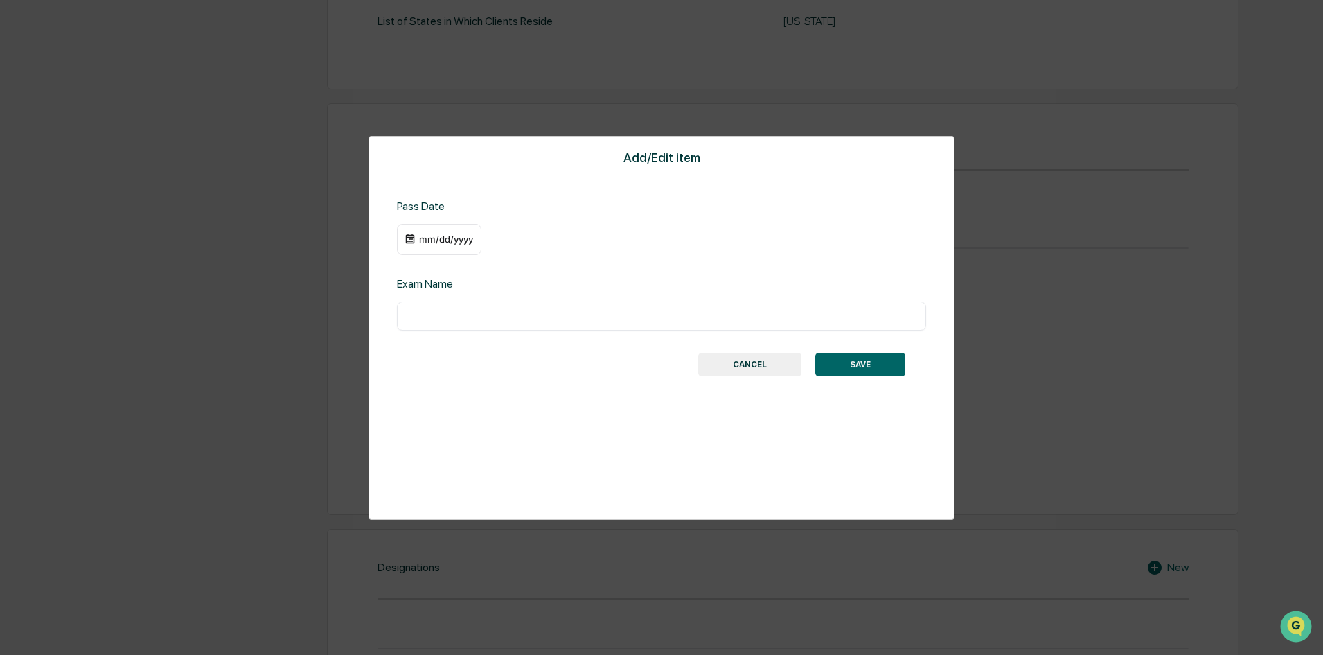
click at [449, 317] on input "text" at bounding box center [661, 316] width 509 height 14
click at [752, 364] on button "CANCEL" at bounding box center [749, 365] width 103 height 24
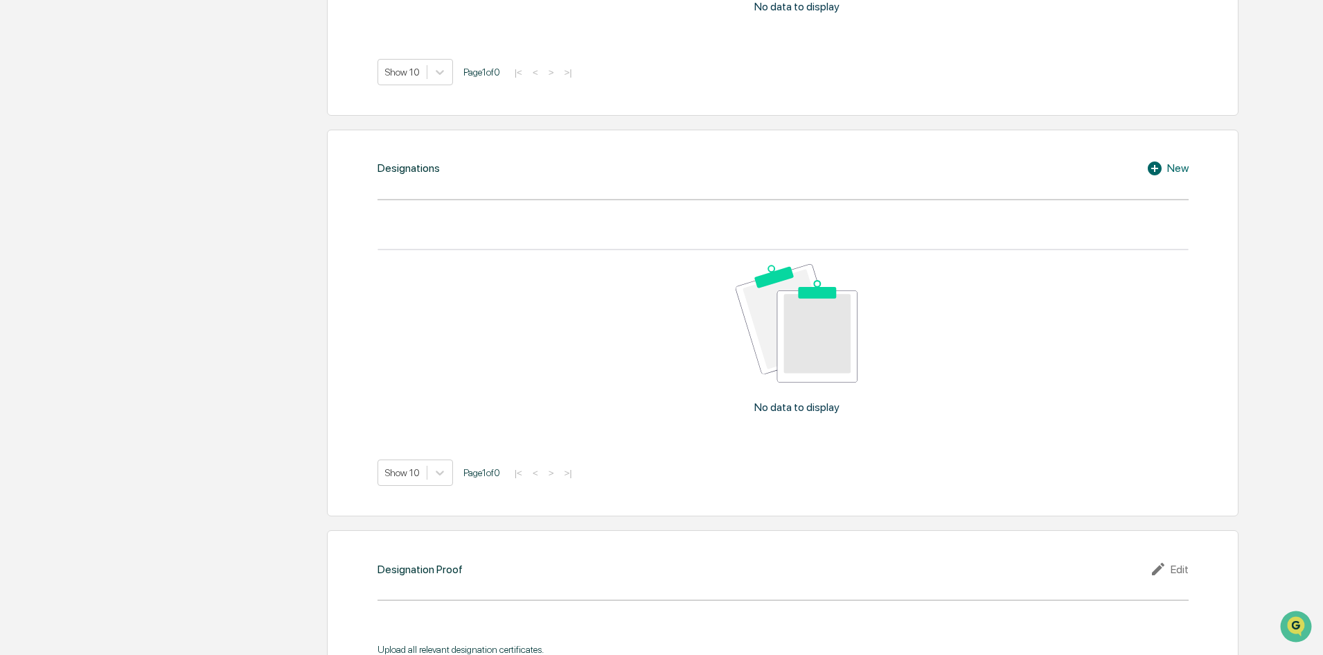
scroll to position [1014, 0]
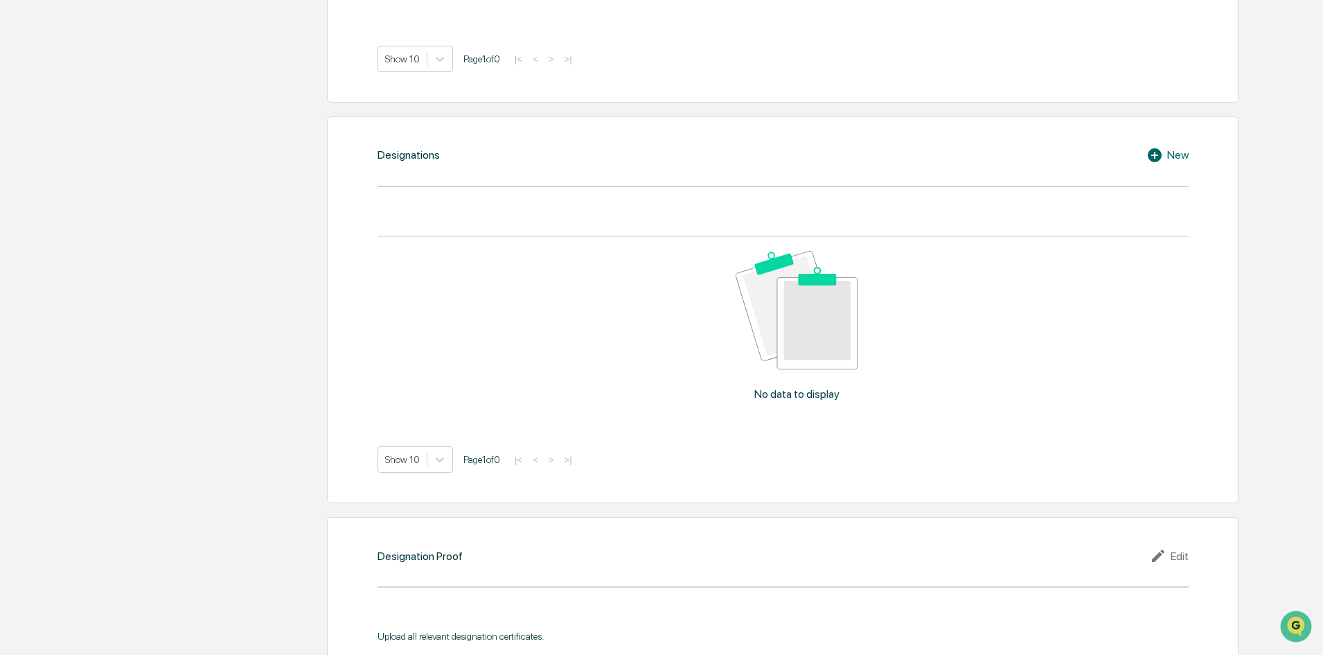
click at [1174, 150] on div "New" at bounding box center [1168, 155] width 42 height 17
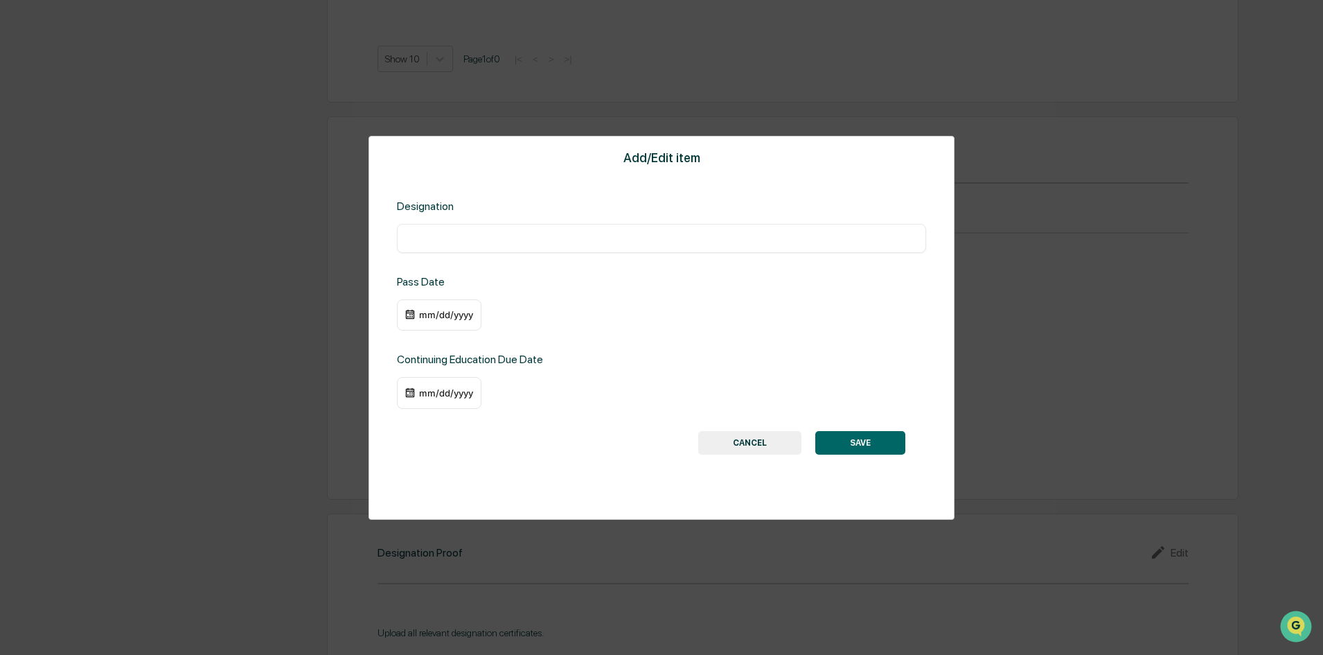
click at [495, 236] on input "text" at bounding box center [661, 238] width 509 height 14
click at [752, 443] on button "CANCEL" at bounding box center [749, 443] width 103 height 24
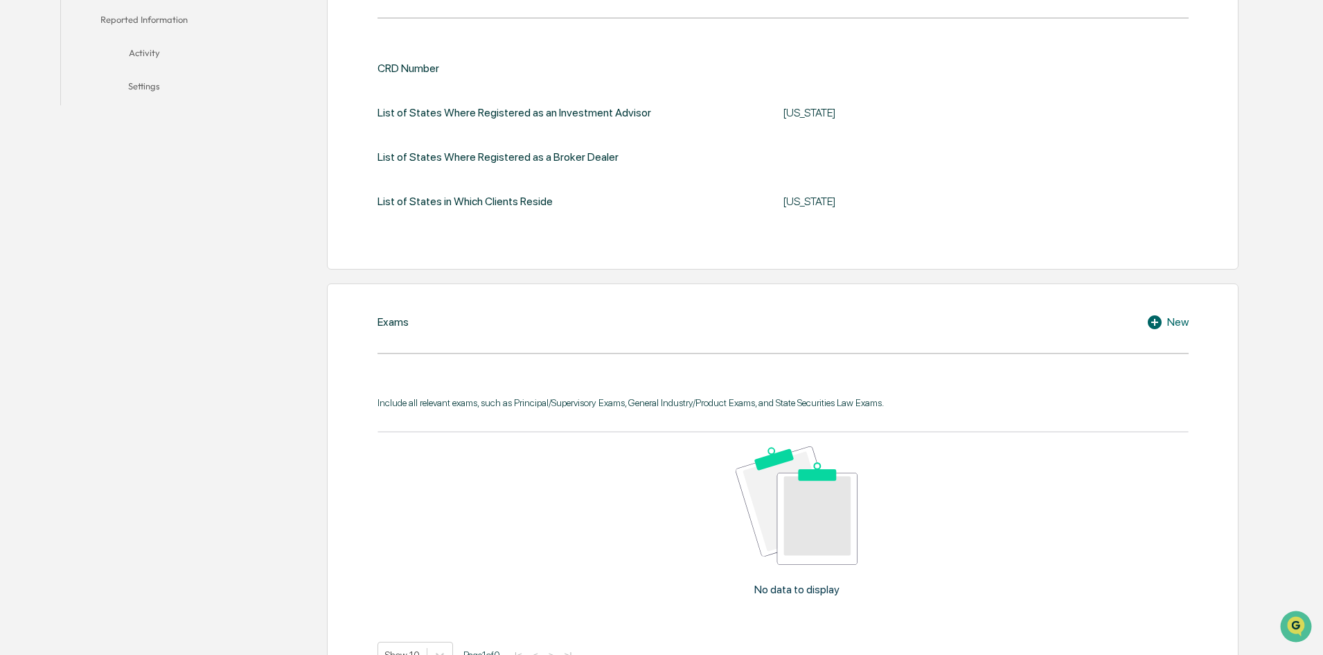
scroll to position [0, 0]
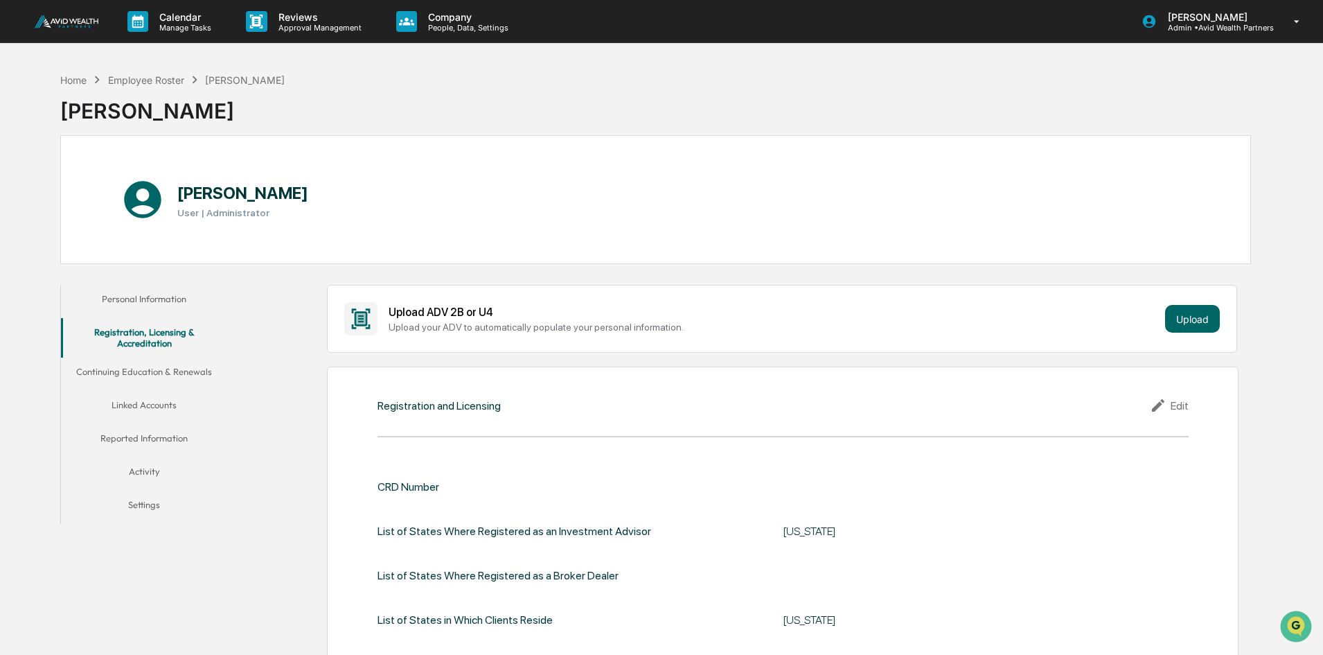
click at [119, 373] on button "Continuing Education & Renewals" at bounding box center [144, 373] width 166 height 33
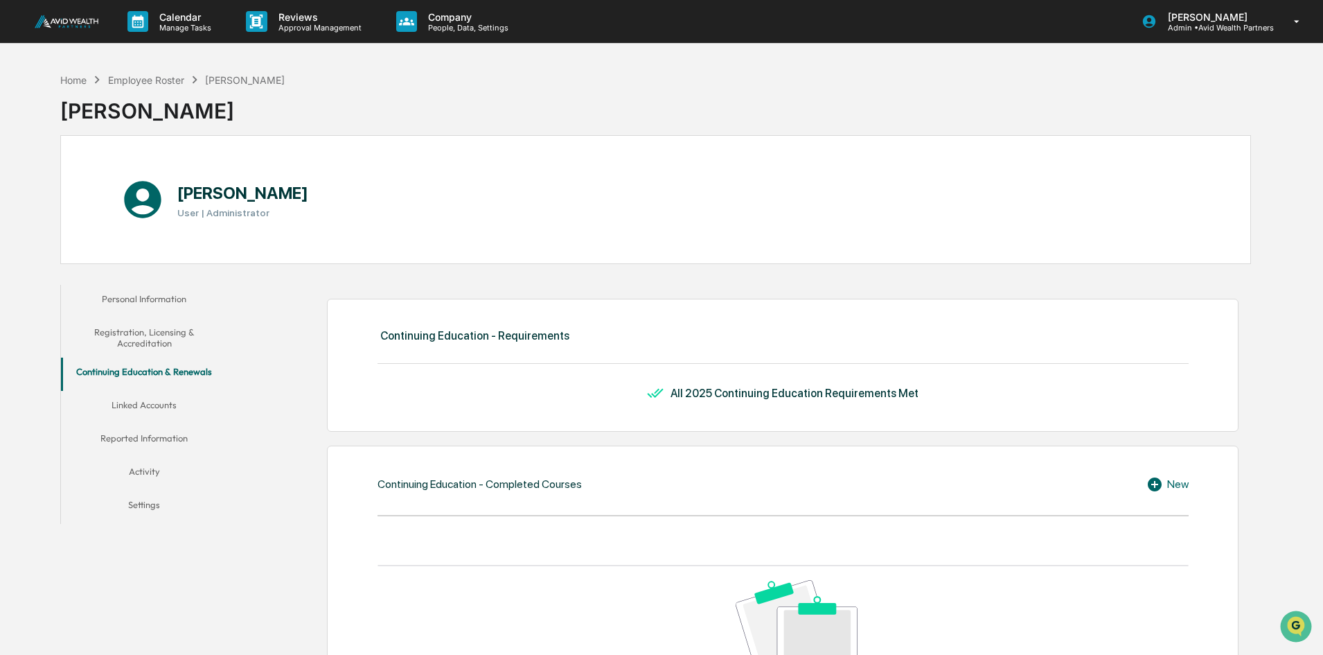
click at [123, 398] on button "Linked Accounts" at bounding box center [144, 407] width 166 height 33
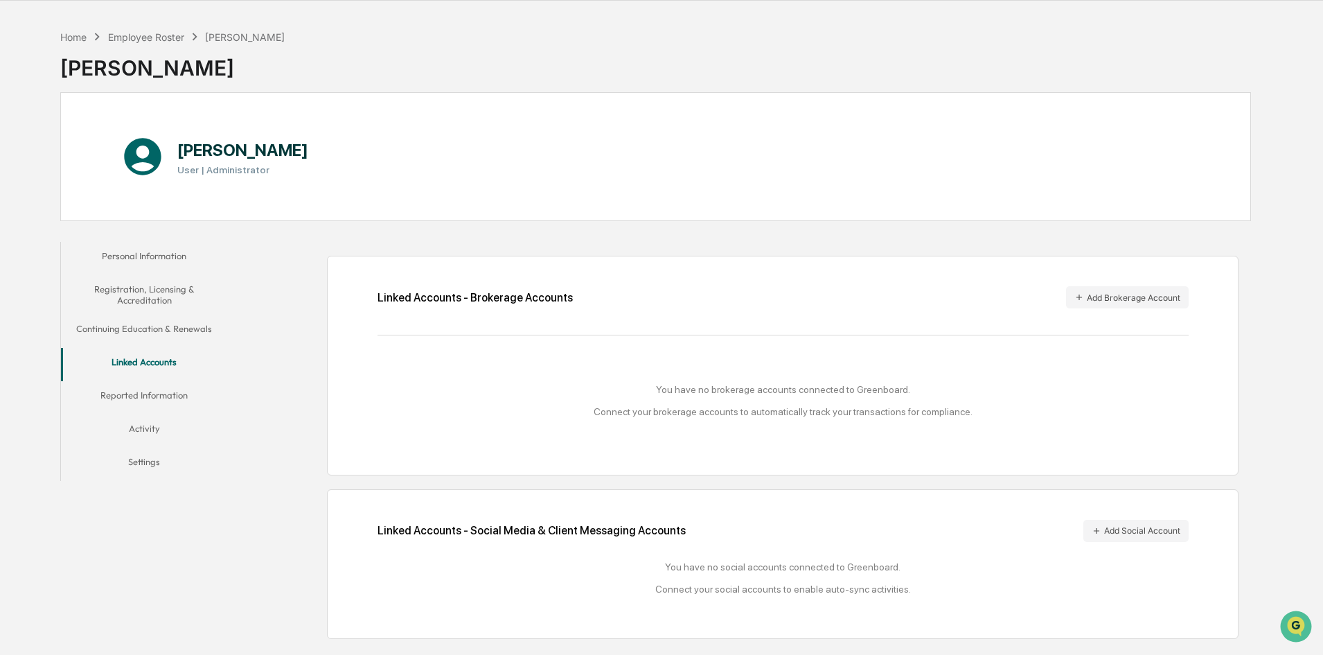
scroll to position [66, 0]
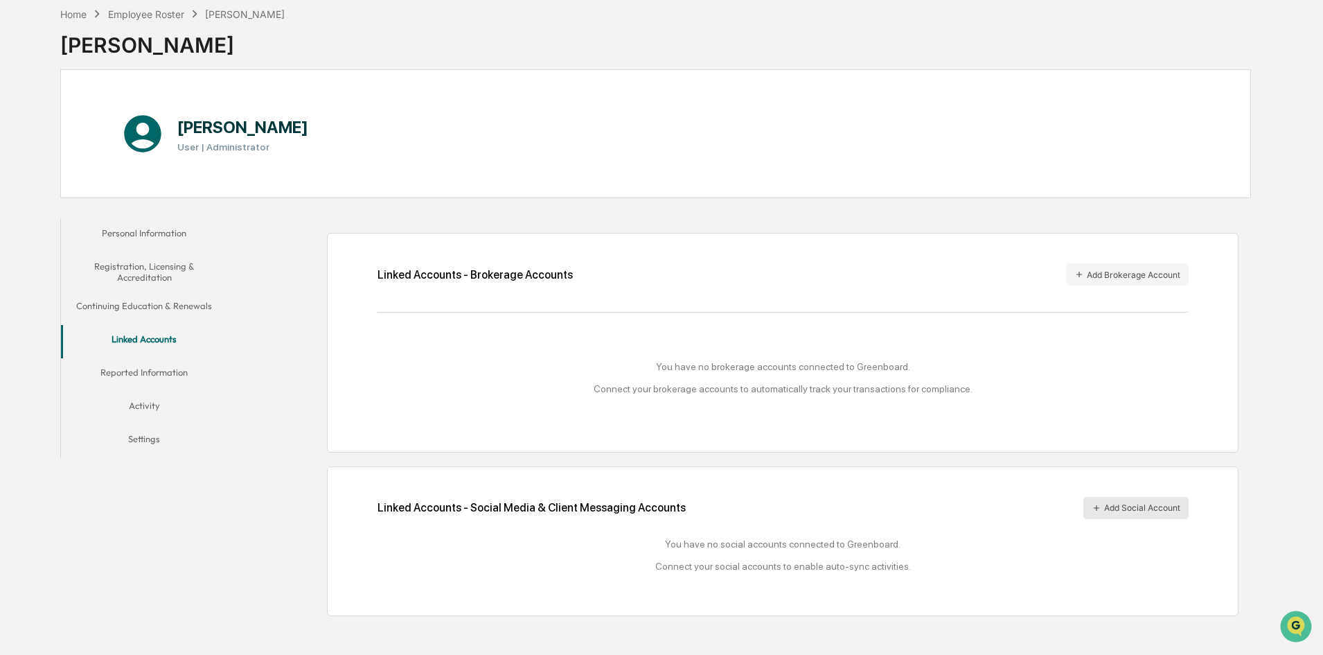
click at [1149, 504] on button "Add Social Account" at bounding box center [1136, 508] width 105 height 22
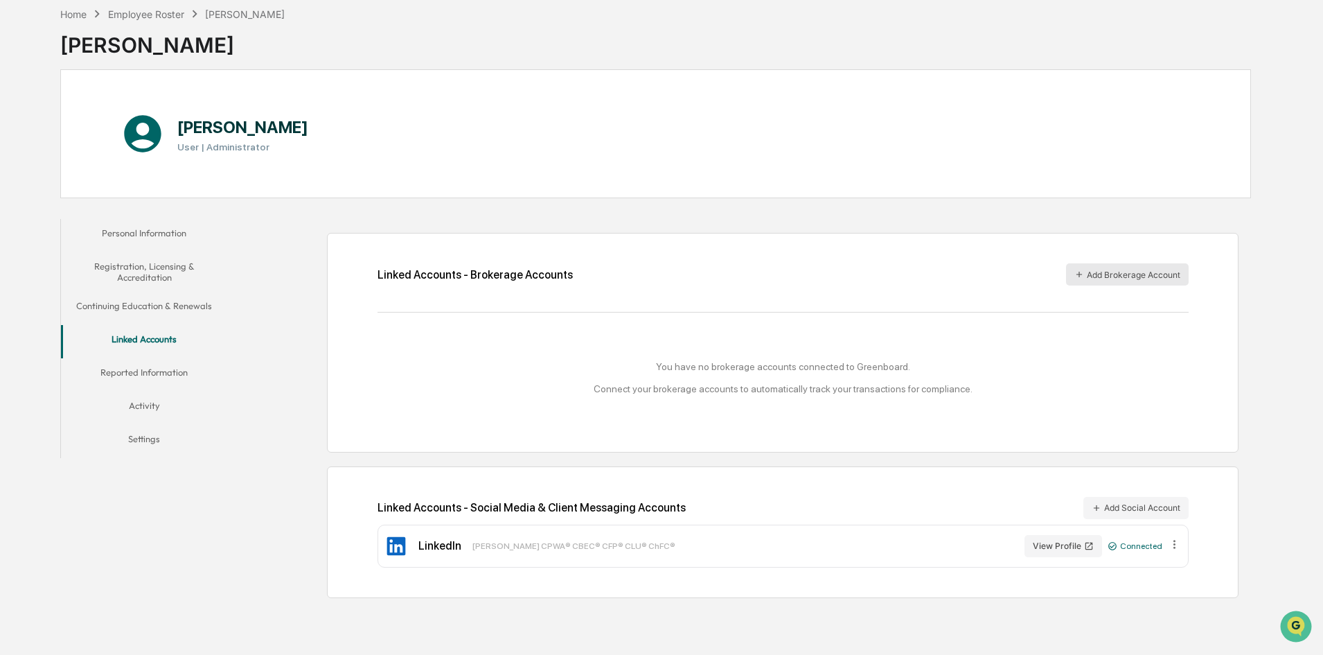
click at [1110, 274] on button "Add Brokerage Account" at bounding box center [1127, 274] width 123 height 22
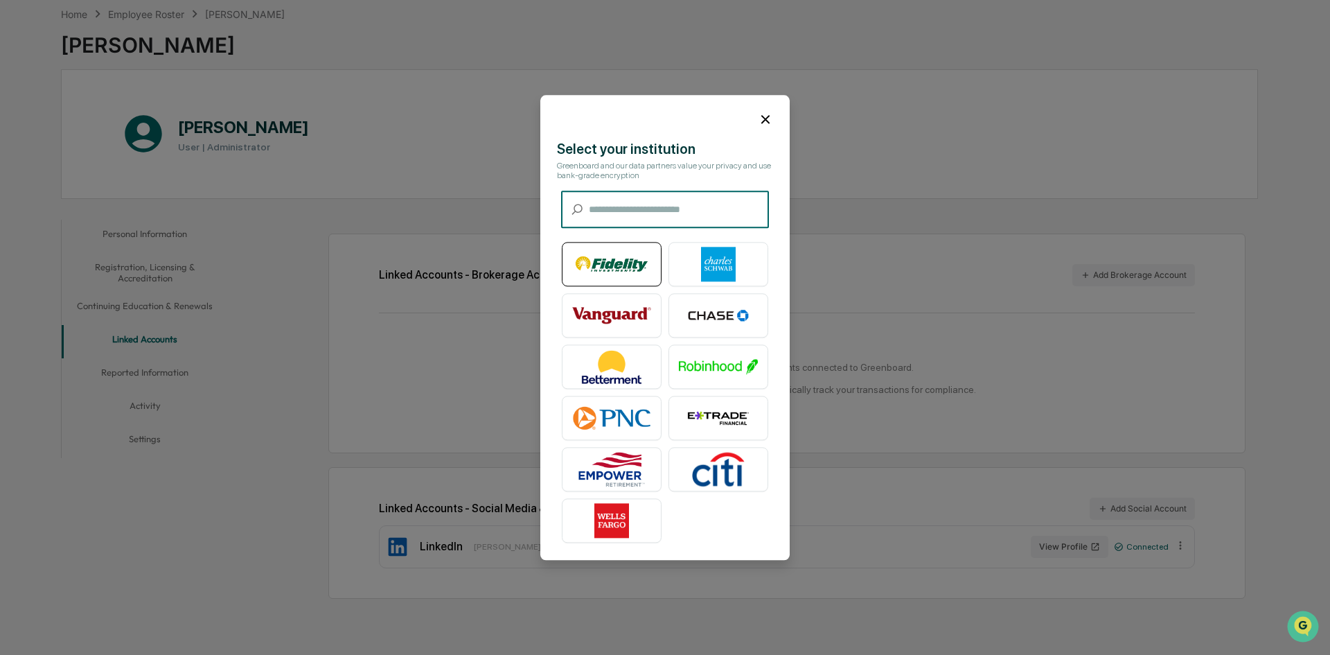
click at [619, 249] on img at bounding box center [611, 264] width 79 height 35
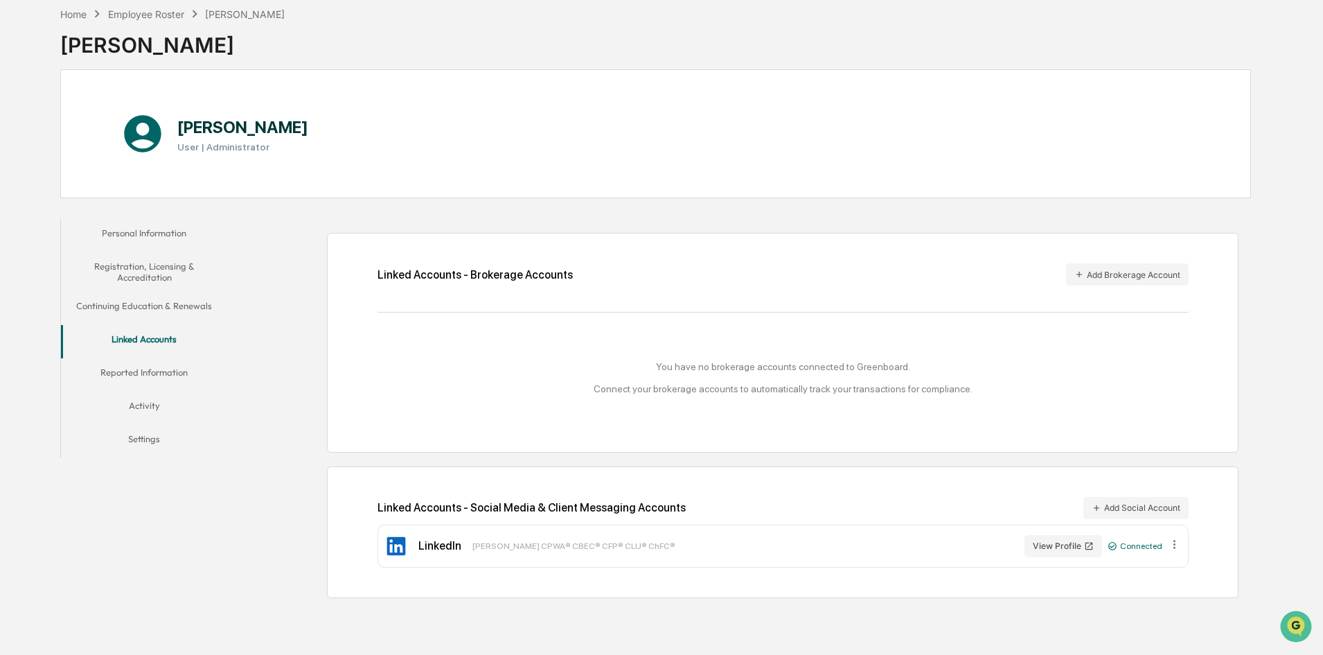
click at [154, 366] on button "Reported Information" at bounding box center [144, 374] width 166 height 33
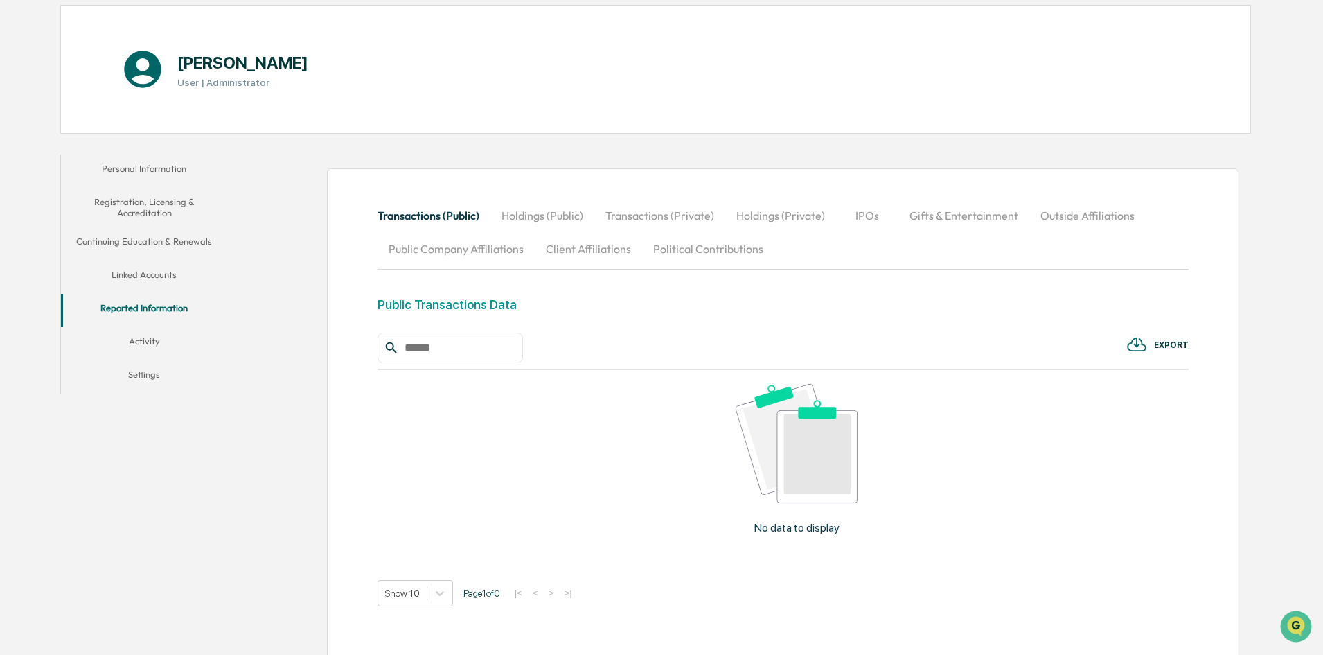
click at [135, 343] on button "Activity" at bounding box center [144, 343] width 166 height 33
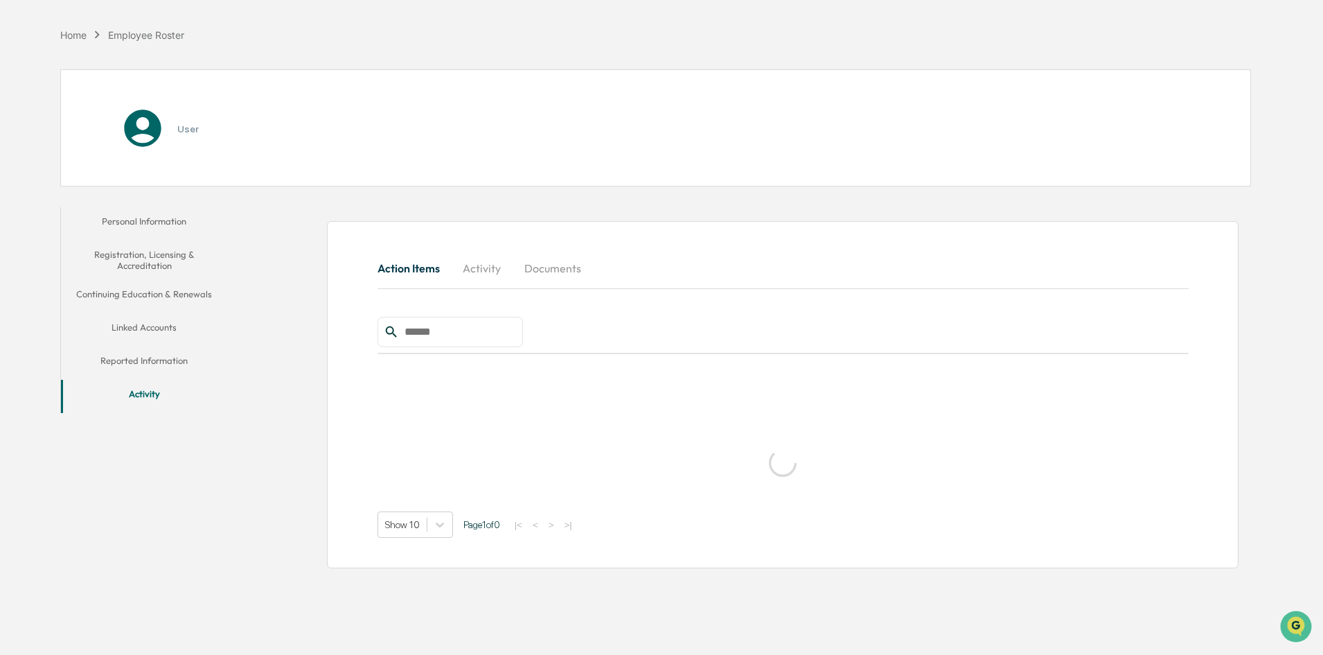
scroll to position [66, 0]
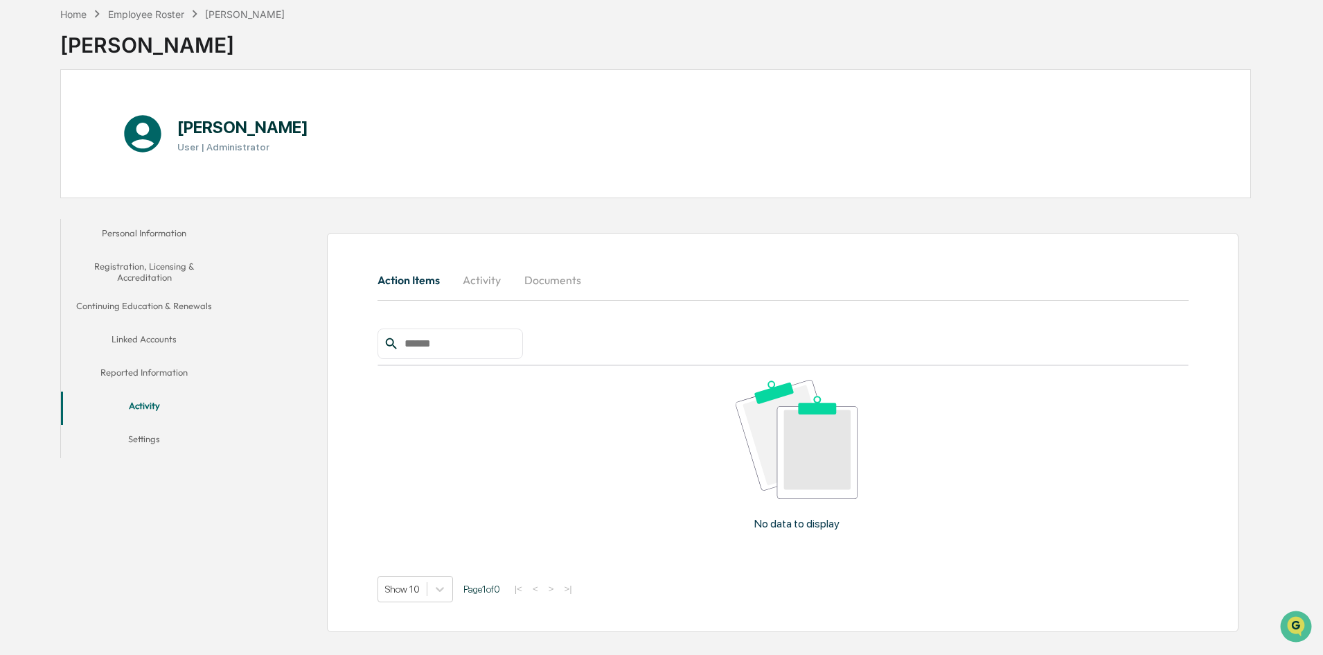
click at [482, 281] on button "Activity" at bounding box center [482, 279] width 62 height 33
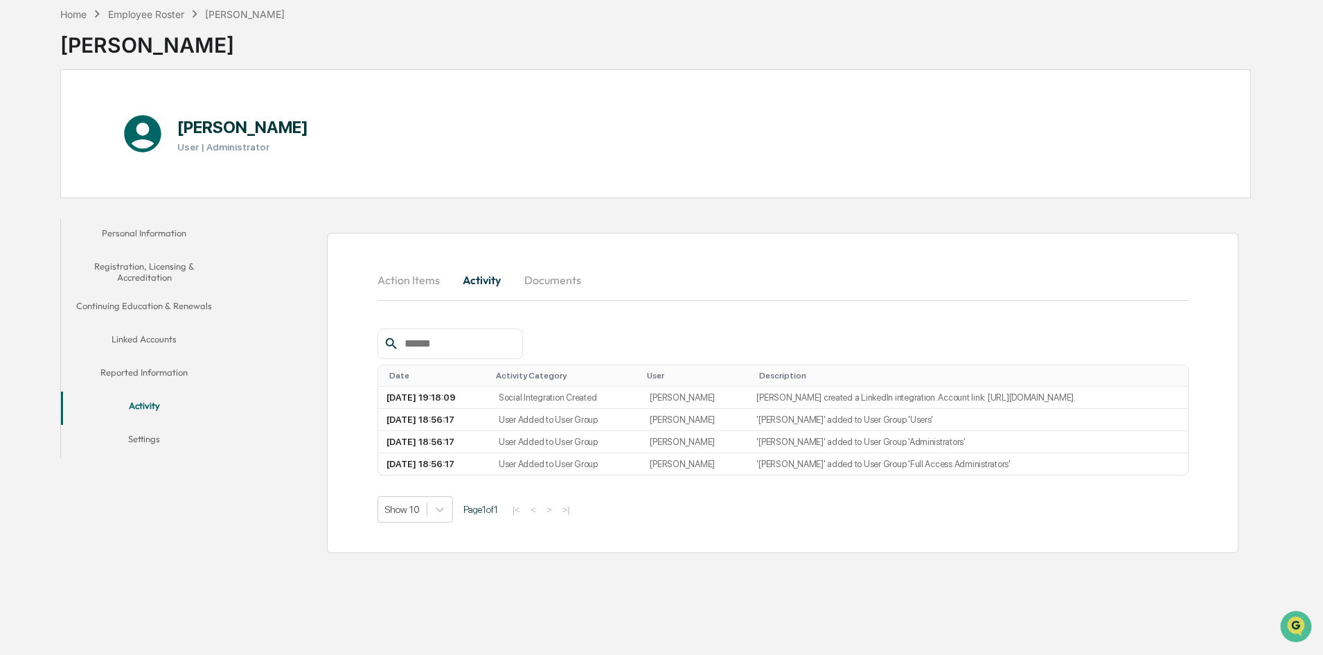
click at [558, 280] on button "Documents" at bounding box center [552, 279] width 79 height 33
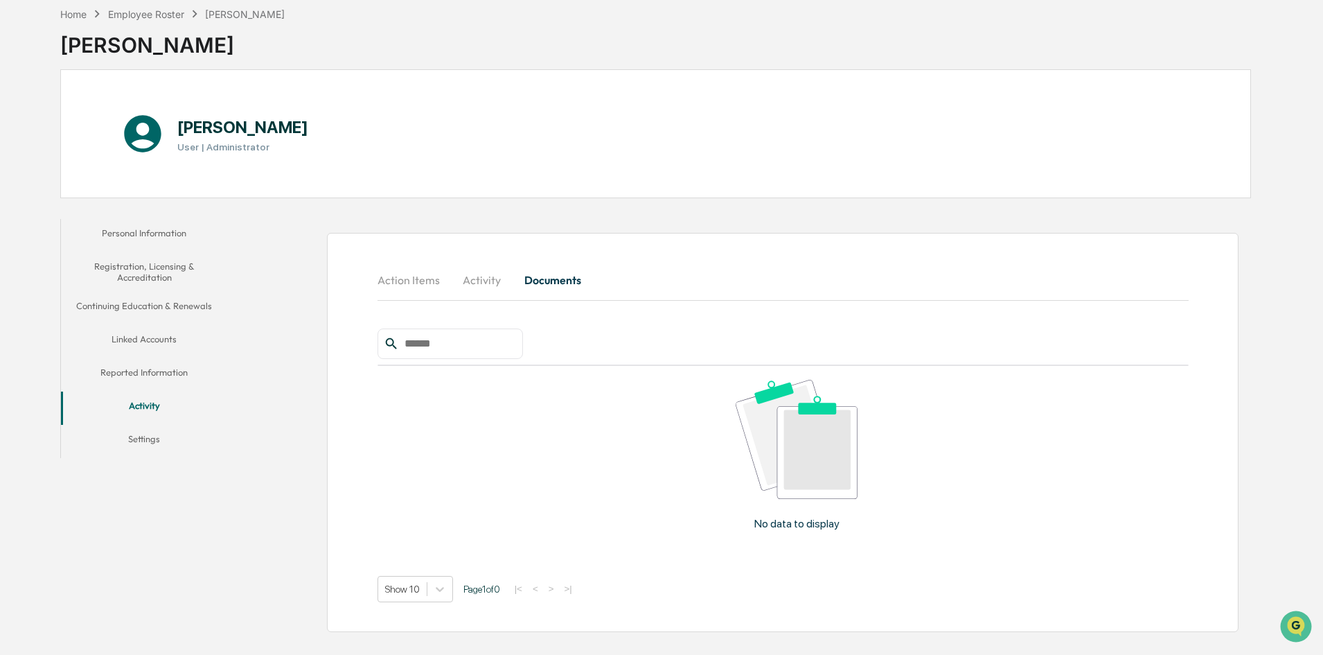
click at [143, 432] on button "Settings" at bounding box center [144, 441] width 166 height 33
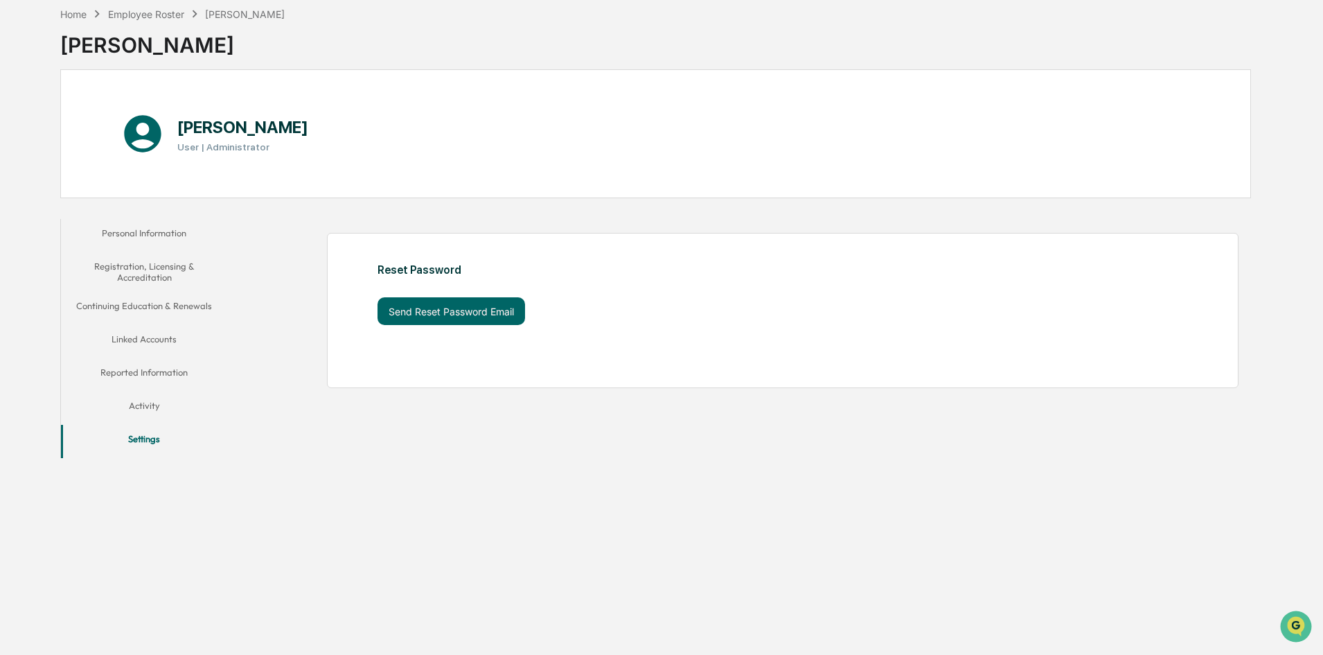
click at [157, 232] on button "Personal Information" at bounding box center [144, 235] width 166 height 33
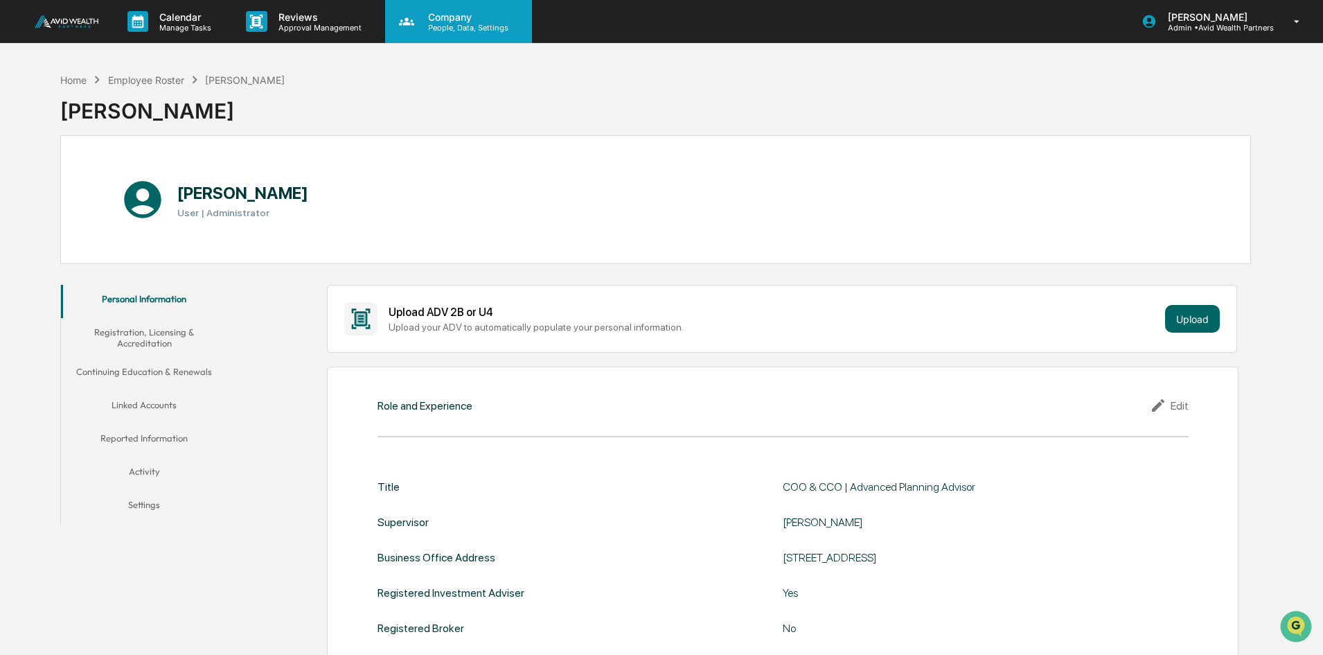
click at [454, 28] on p "People, Data, Settings" at bounding box center [466, 28] width 98 height 10
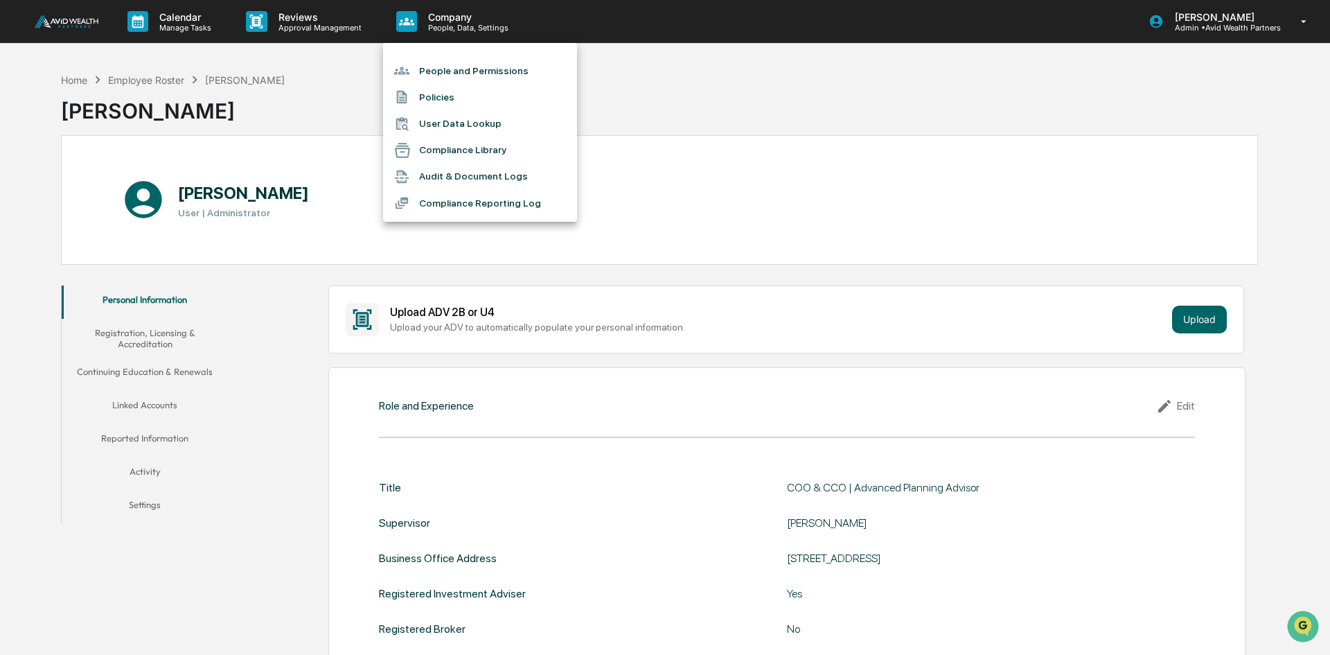
click at [299, 26] on div at bounding box center [665, 327] width 1330 height 655
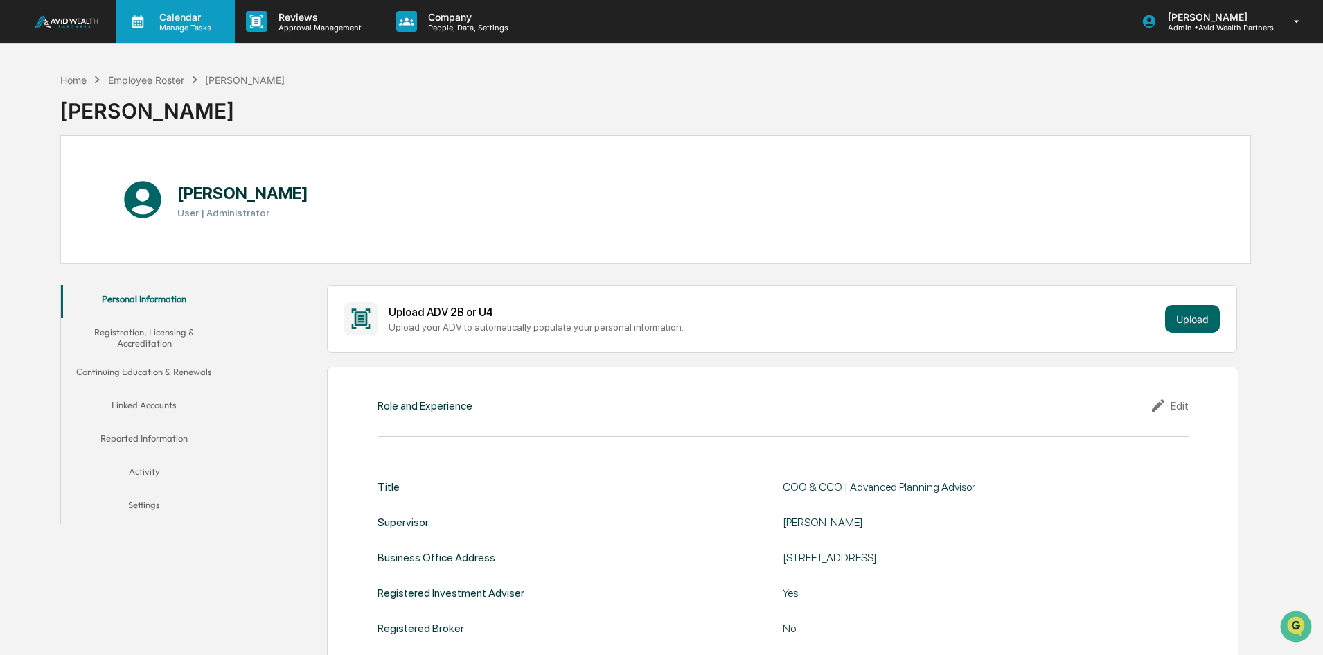
click at [184, 27] on p "Manage Tasks" at bounding box center [183, 28] width 70 height 10
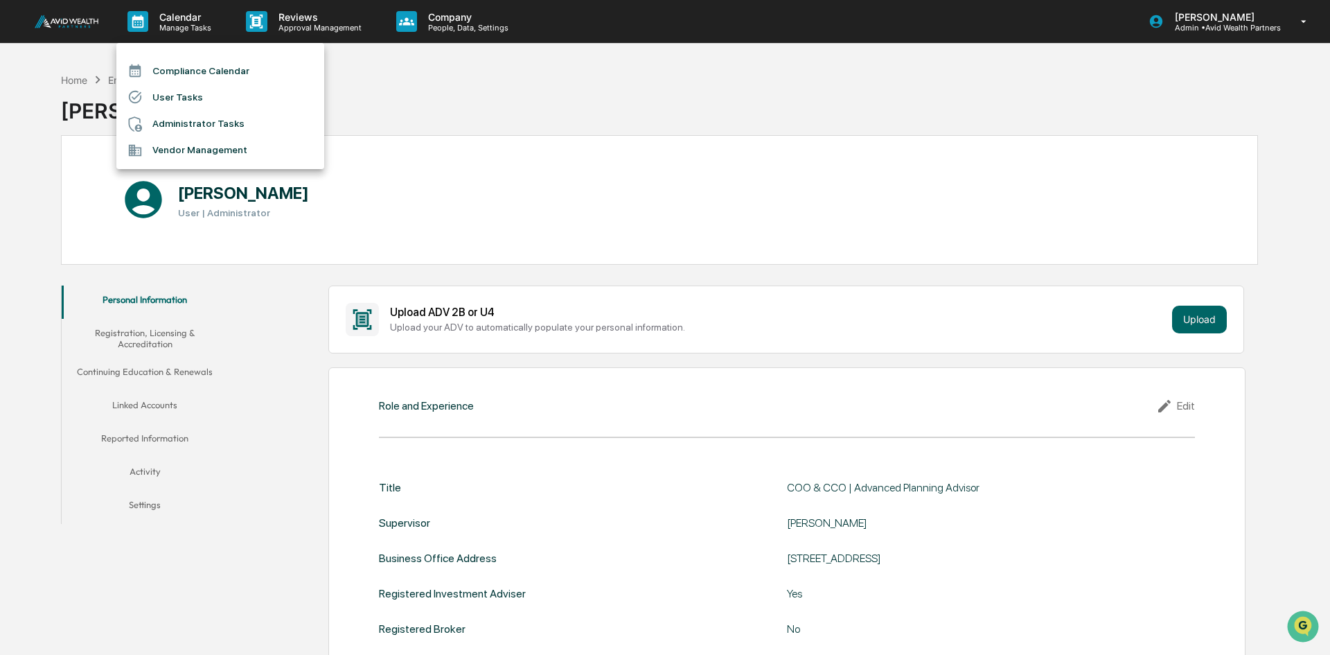
click at [452, 16] on div at bounding box center [665, 327] width 1330 height 655
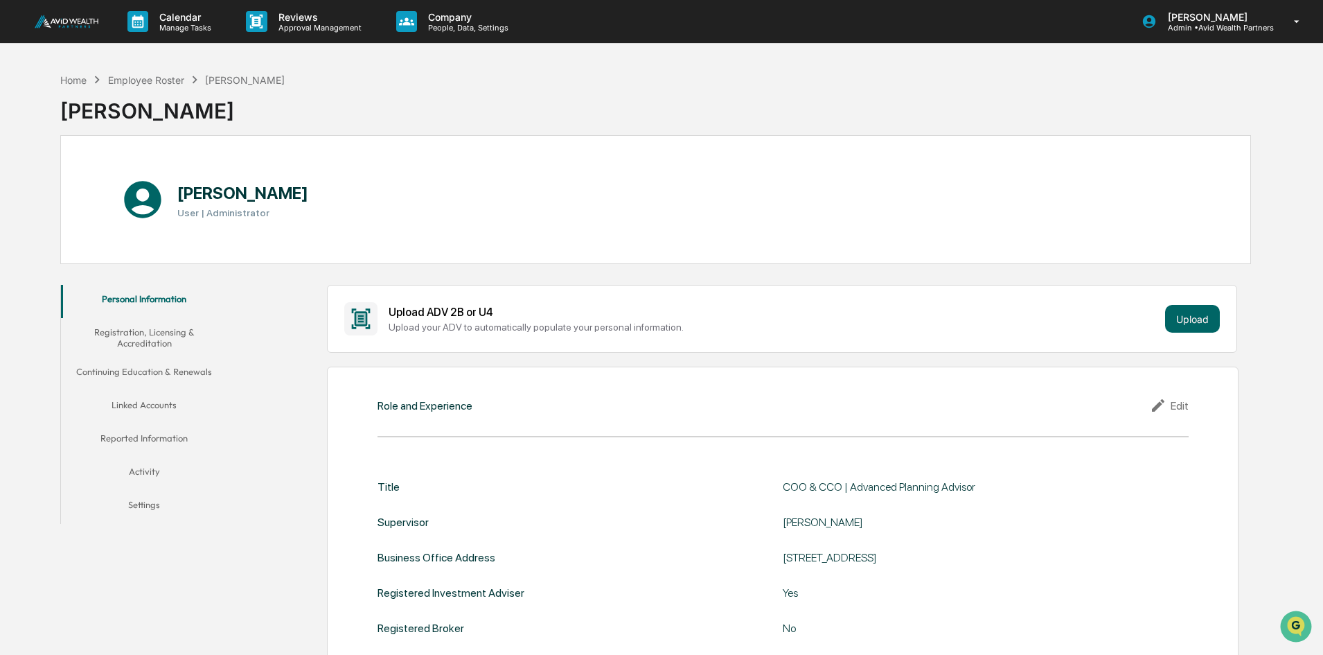
click at [455, 19] on p "Company" at bounding box center [466, 17] width 98 height 12
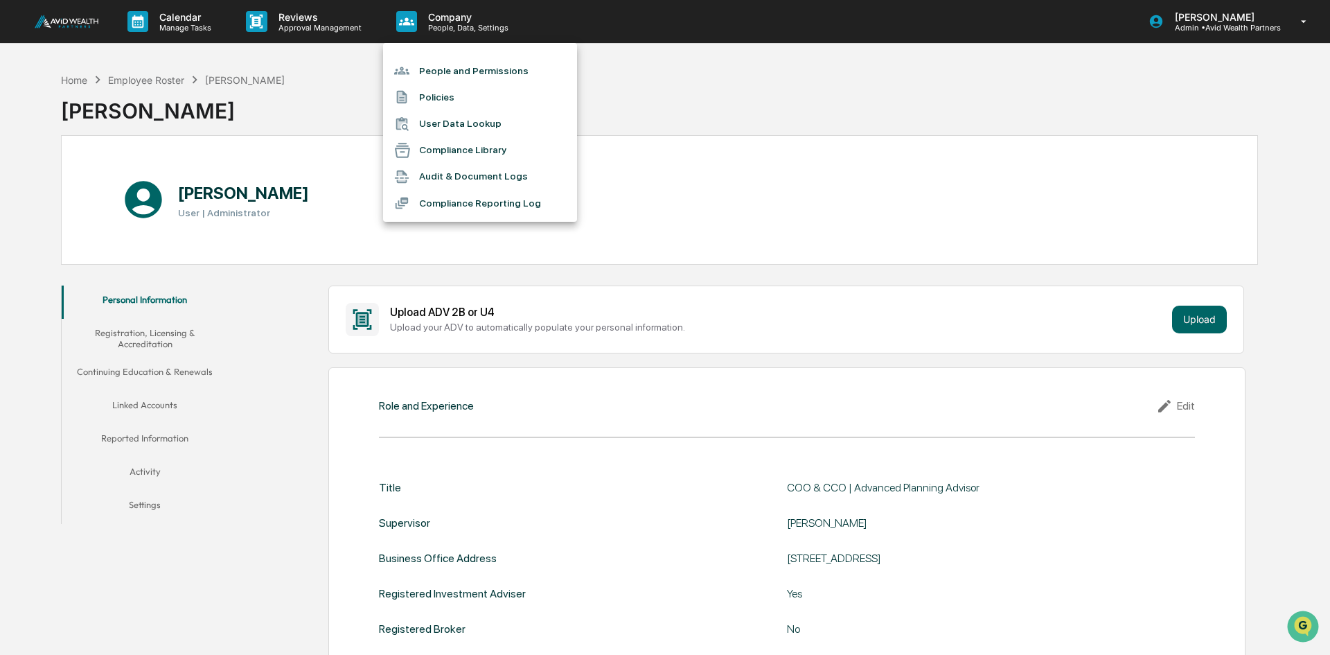
click at [133, 82] on div at bounding box center [665, 327] width 1330 height 655
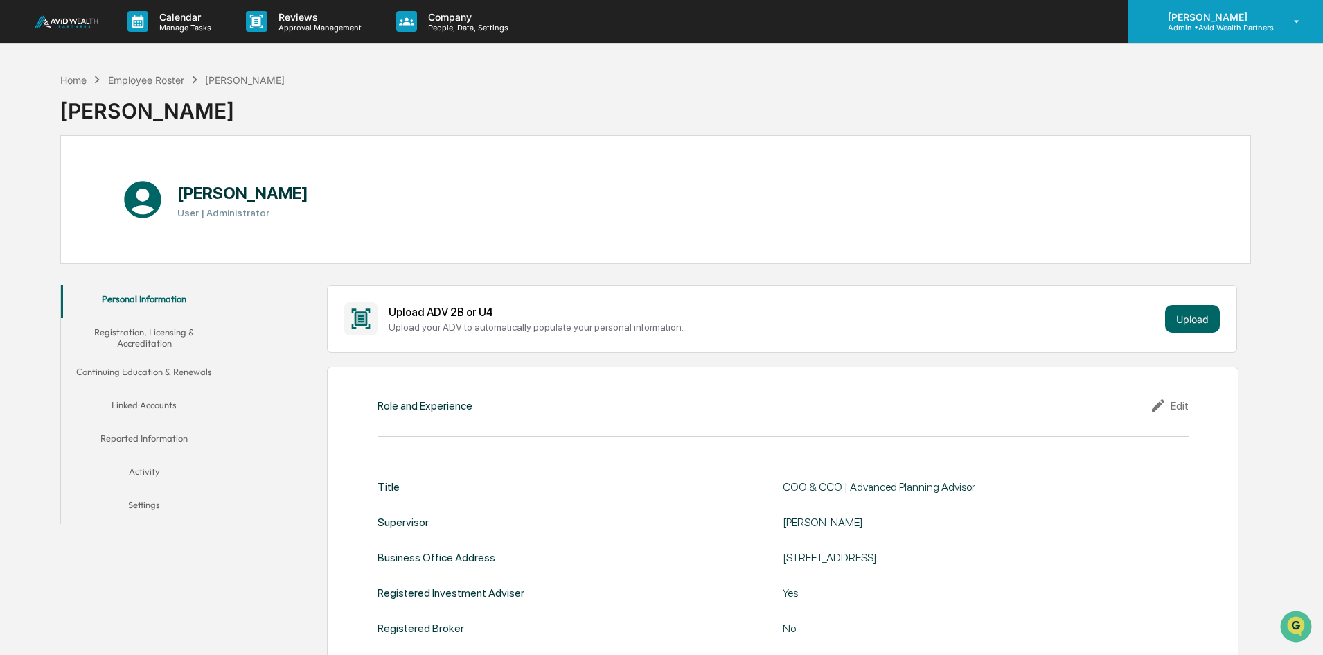
click at [1190, 20] on p "[PERSON_NAME]" at bounding box center [1215, 17] width 117 height 12
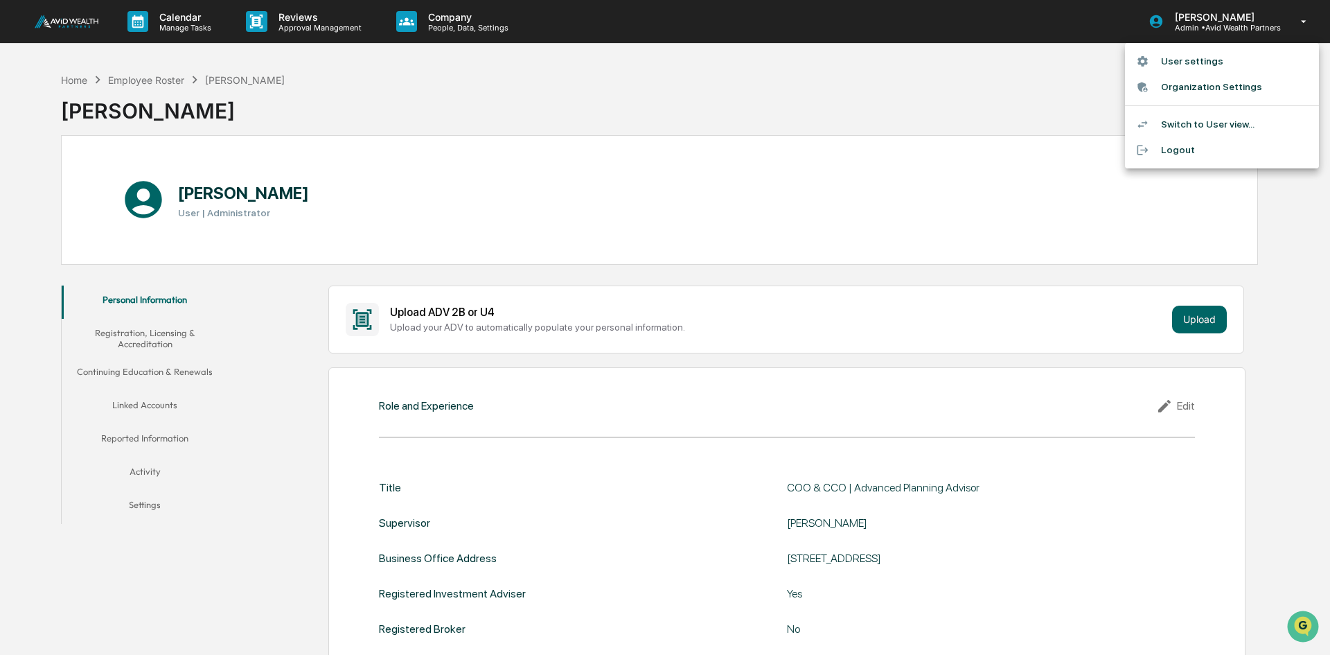
click at [1193, 86] on li "Organization Settings" at bounding box center [1222, 87] width 194 height 26
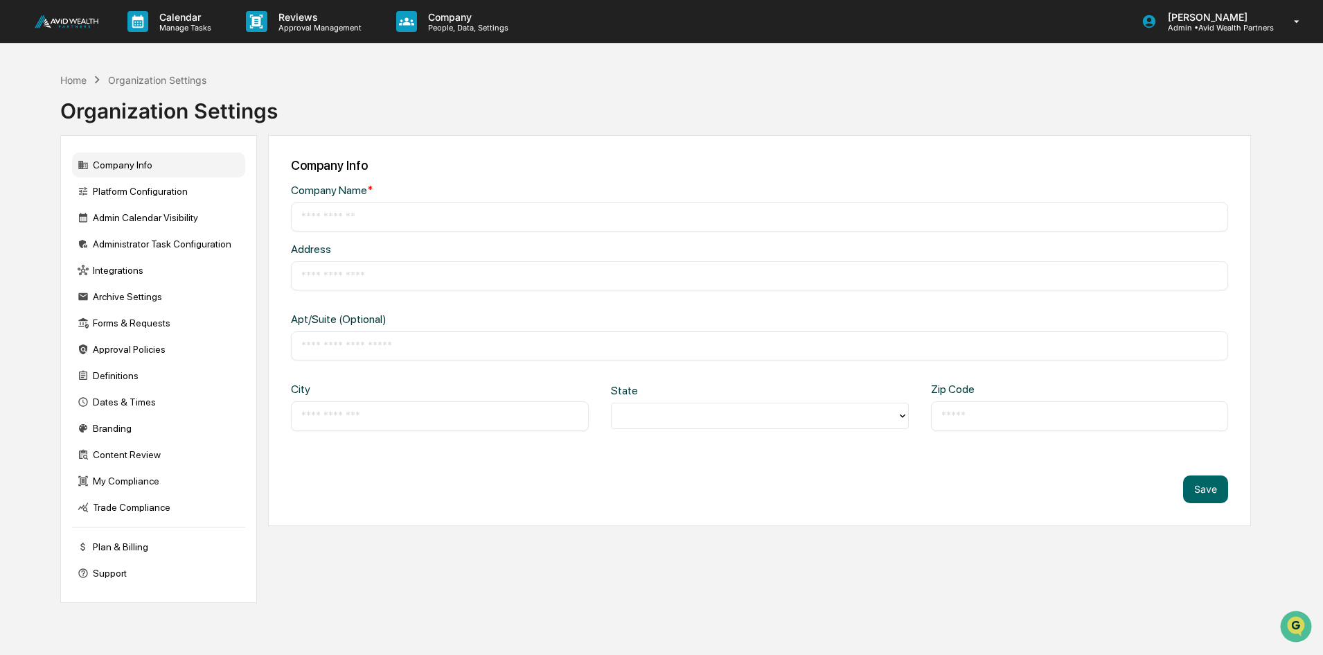
type input "**********"
type input "********"
type input "**********"
type input "*****"
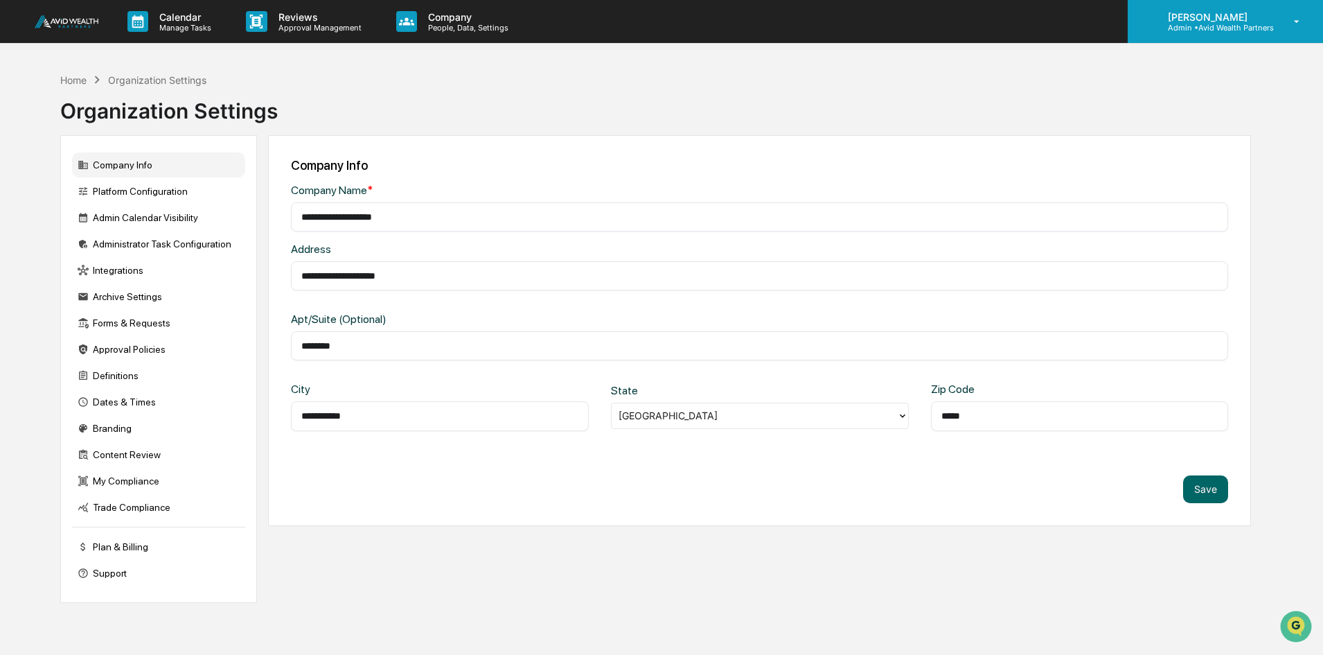
click at [1222, 24] on p "Admin • Avid Wealth Partners" at bounding box center [1215, 28] width 117 height 10
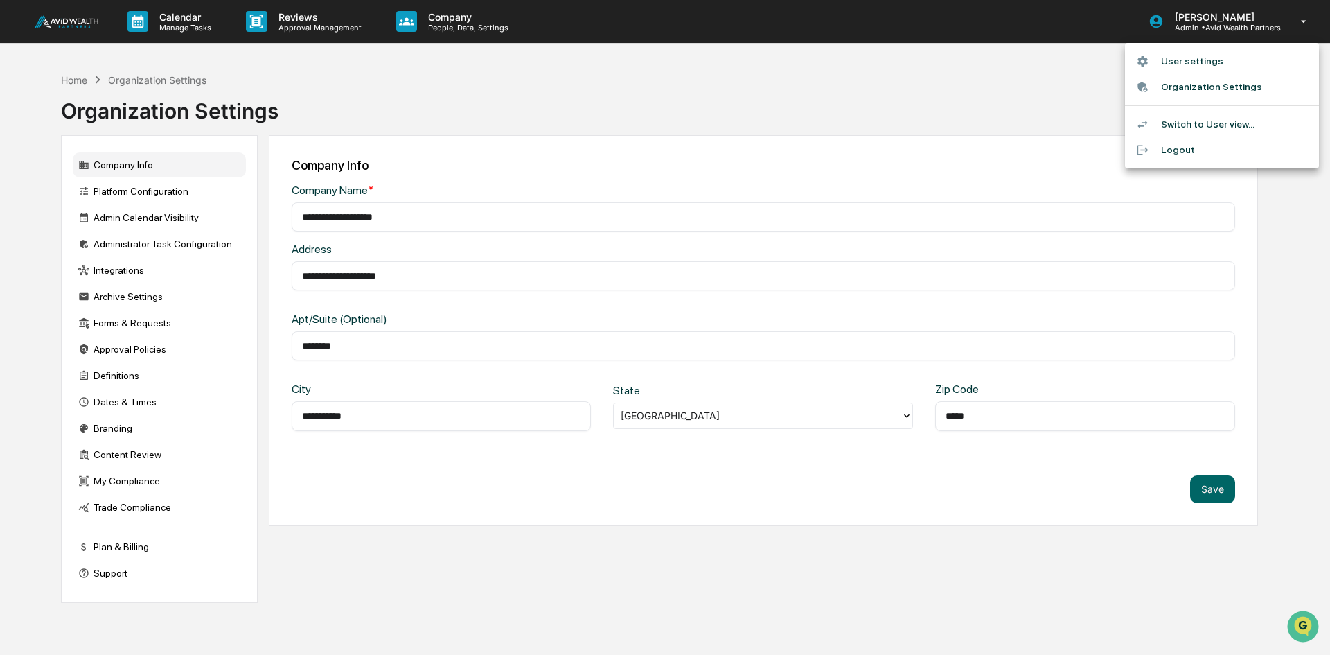
click at [120, 192] on div at bounding box center [665, 327] width 1330 height 655
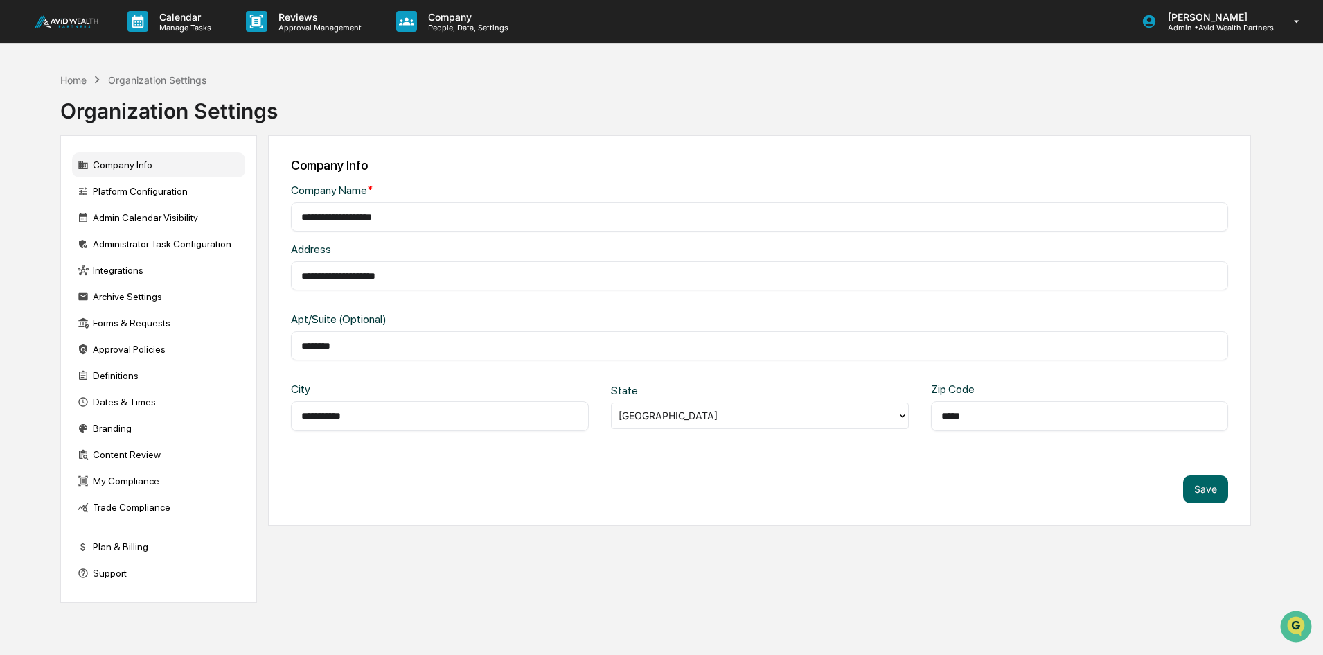
click at [141, 192] on div "Platform Configuration" at bounding box center [158, 191] width 173 height 25
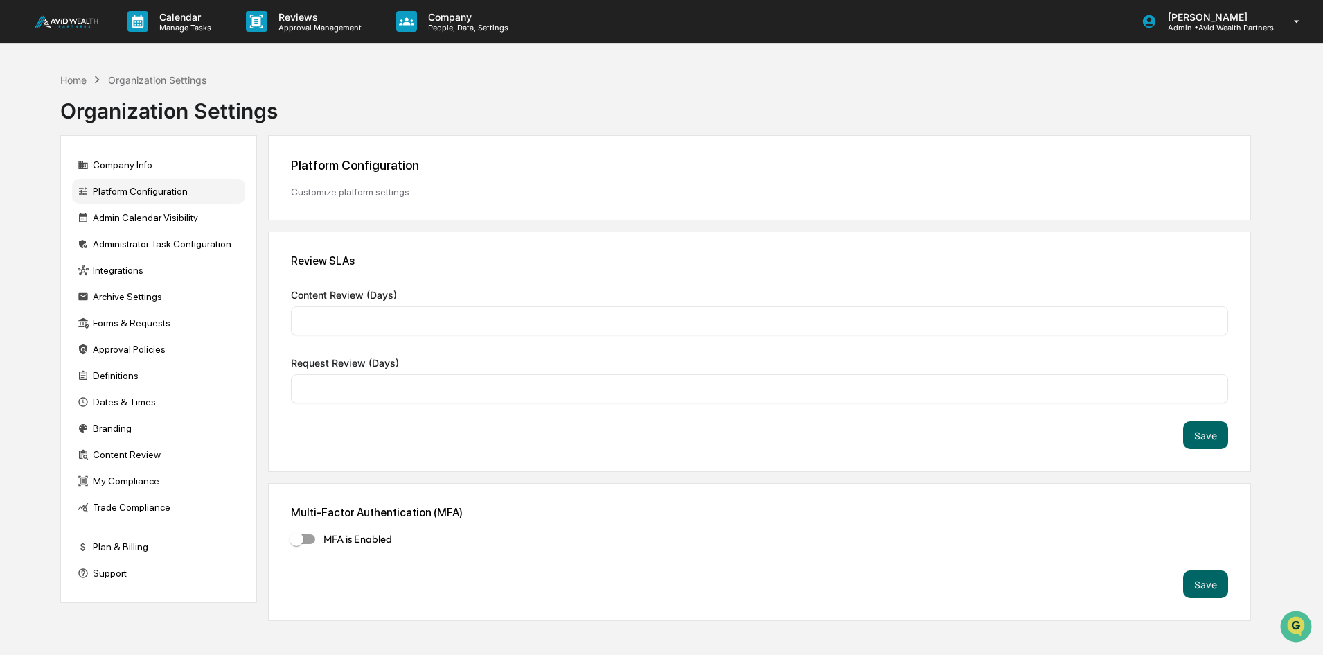
type input "*"
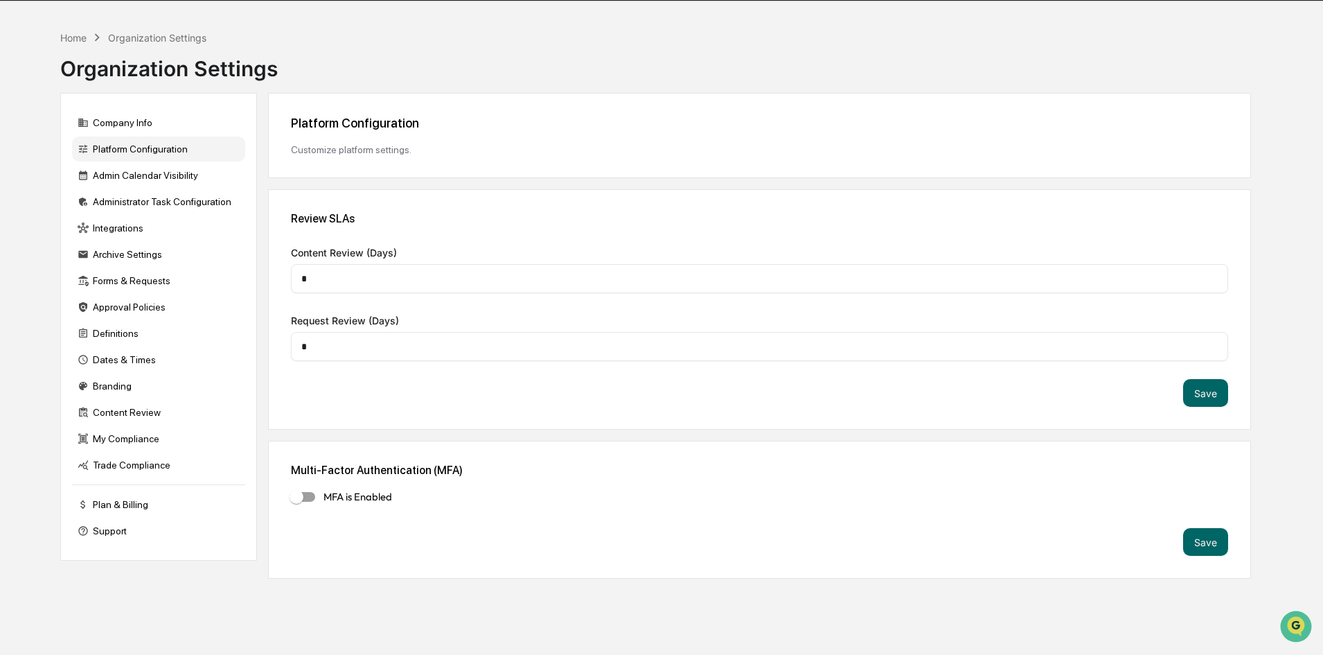
scroll to position [66, 0]
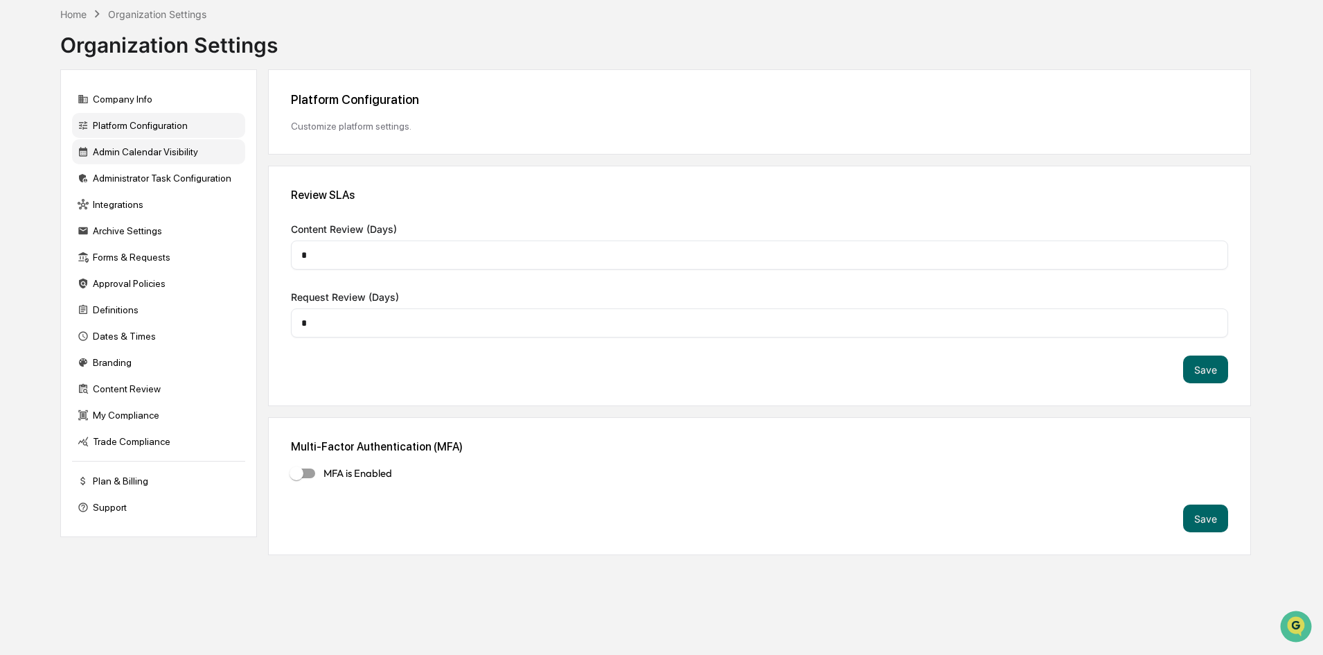
click at [150, 151] on div "Admin Calendar Visibility" at bounding box center [158, 151] width 173 height 25
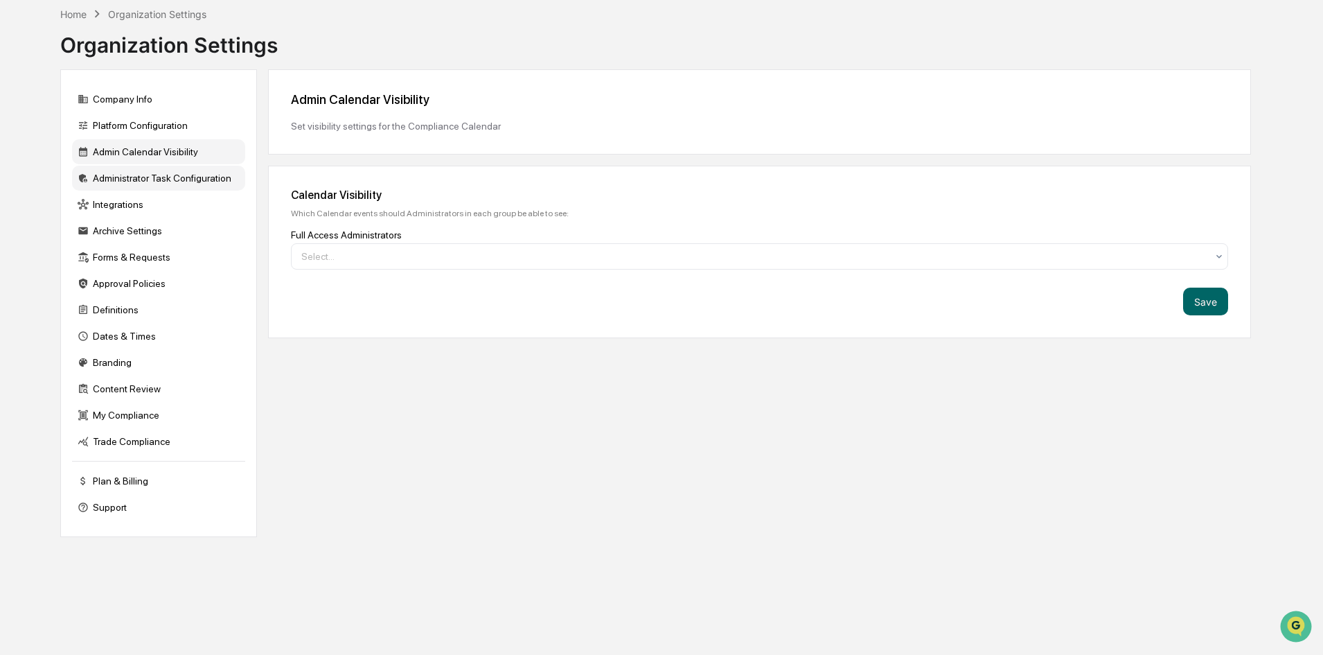
click at [158, 178] on div "Administrator Task Configuration" at bounding box center [158, 178] width 173 height 25
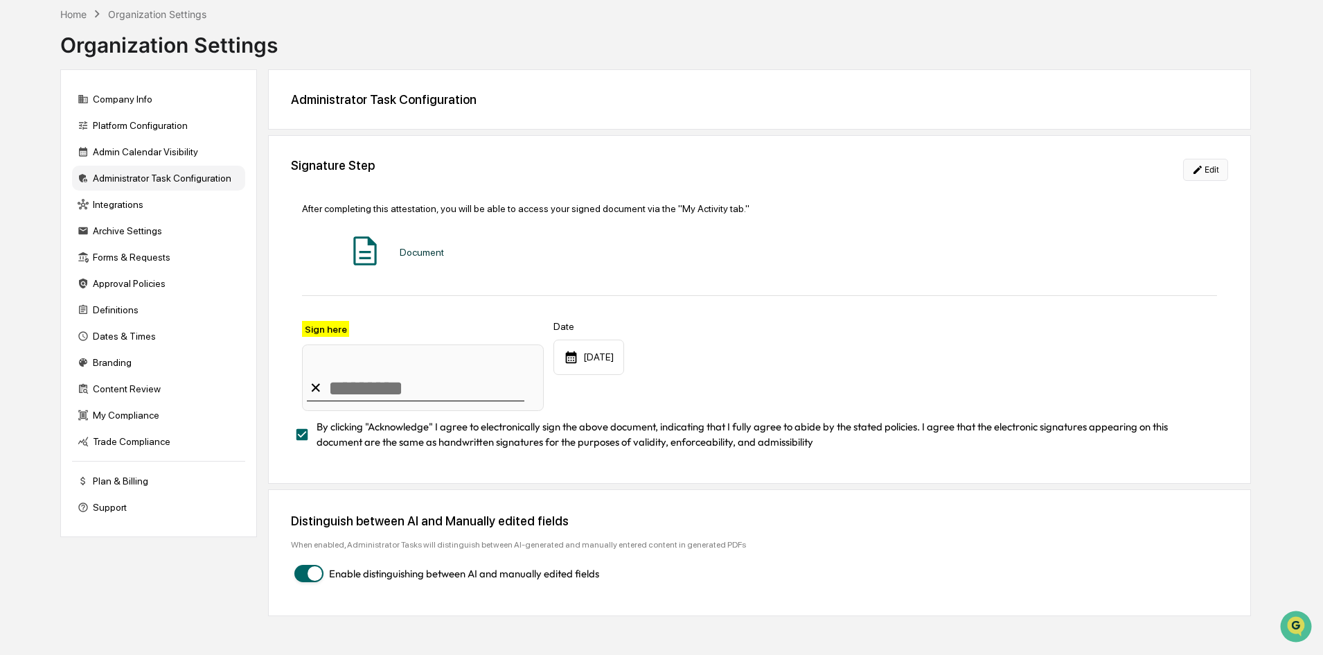
click at [1214, 168] on button "Edit" at bounding box center [1205, 170] width 45 height 22
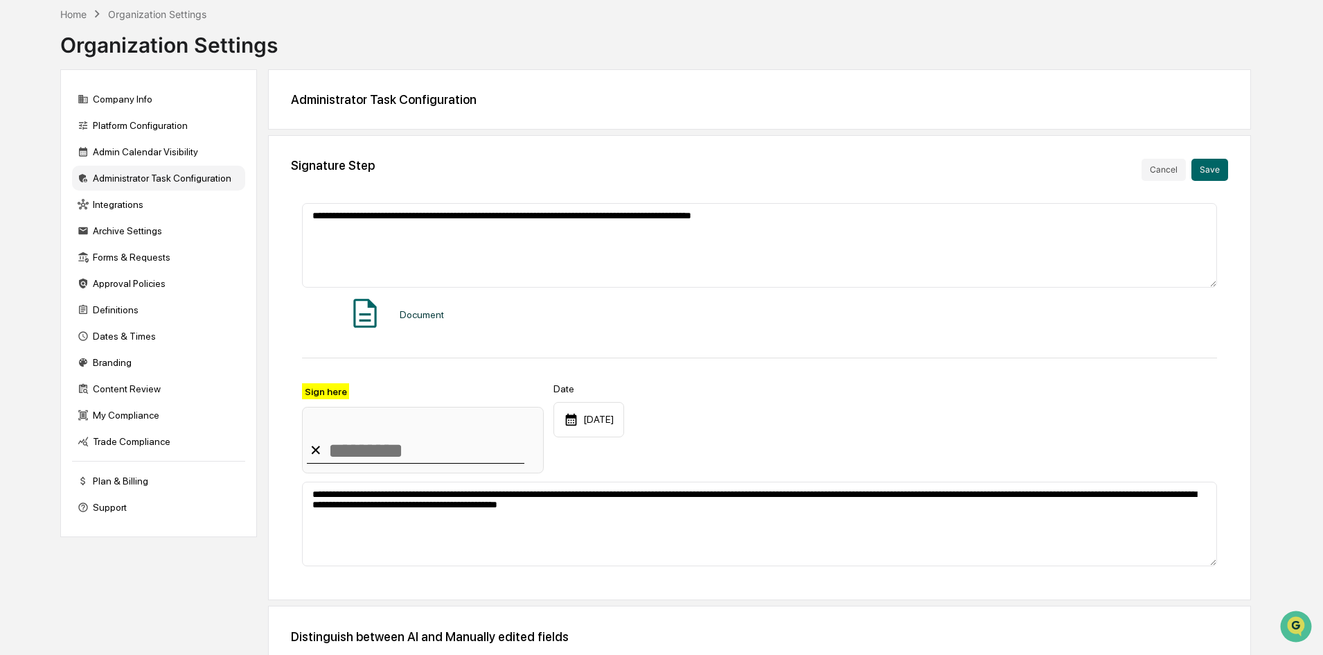
click at [318, 450] on div "✕" at bounding box center [316, 449] width 12 height 17
click at [311, 454] on div "✕" at bounding box center [316, 449] width 12 height 17
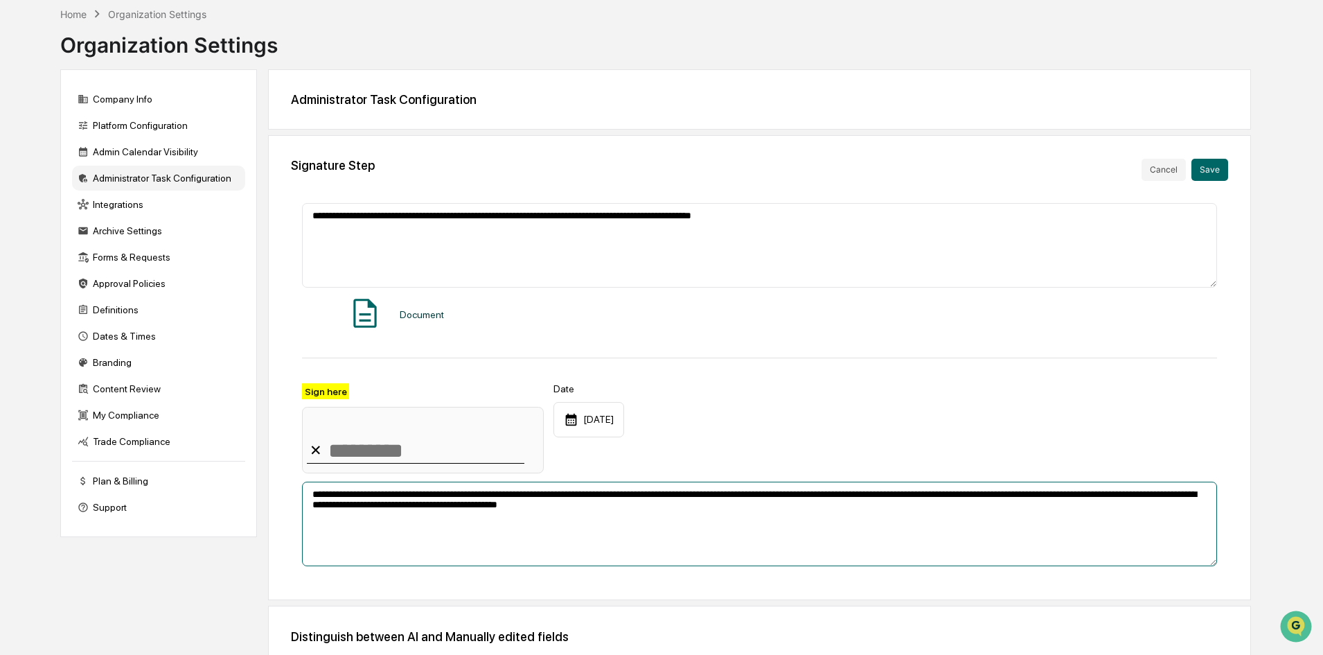
click at [472, 533] on textarea "**********" at bounding box center [759, 523] width 915 height 85
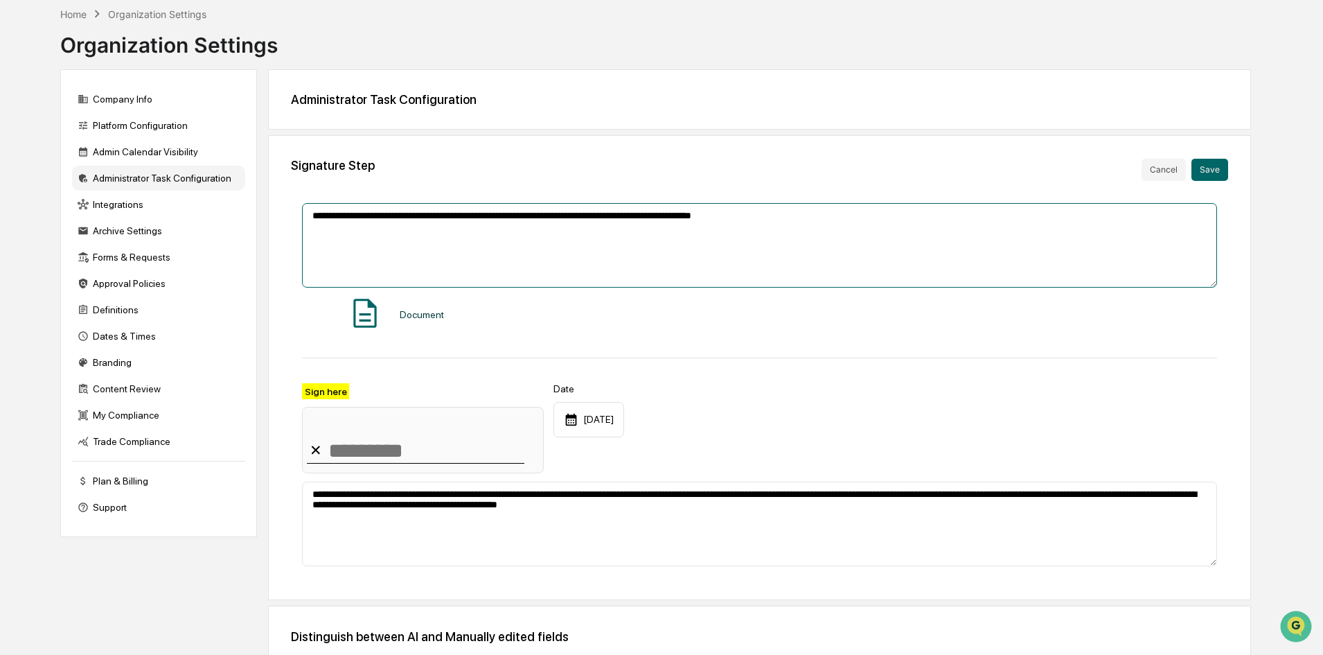
drag, startPoint x: 440, startPoint y: 214, endPoint x: 506, endPoint y: 215, distance: 66.5
click at [441, 214] on textarea "**********" at bounding box center [759, 245] width 915 height 85
click at [673, 245] on textarea "**********" at bounding box center [759, 245] width 915 height 85
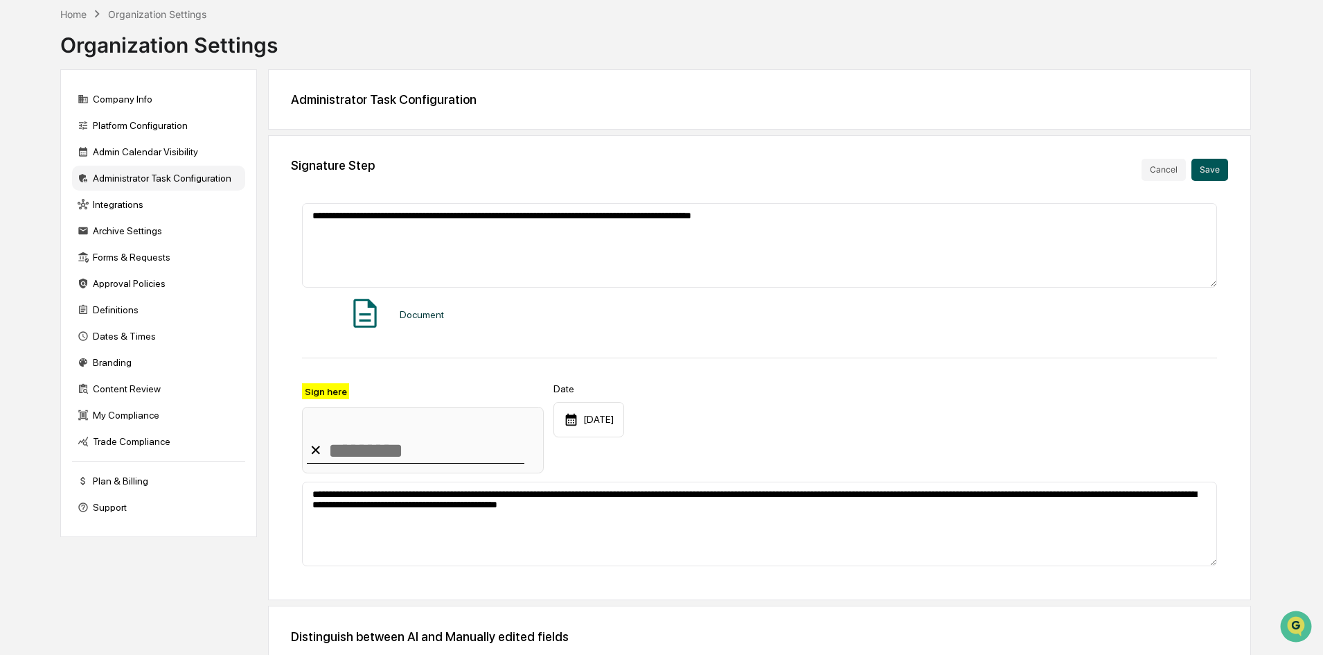
click at [1205, 166] on button "Save" at bounding box center [1210, 170] width 37 height 22
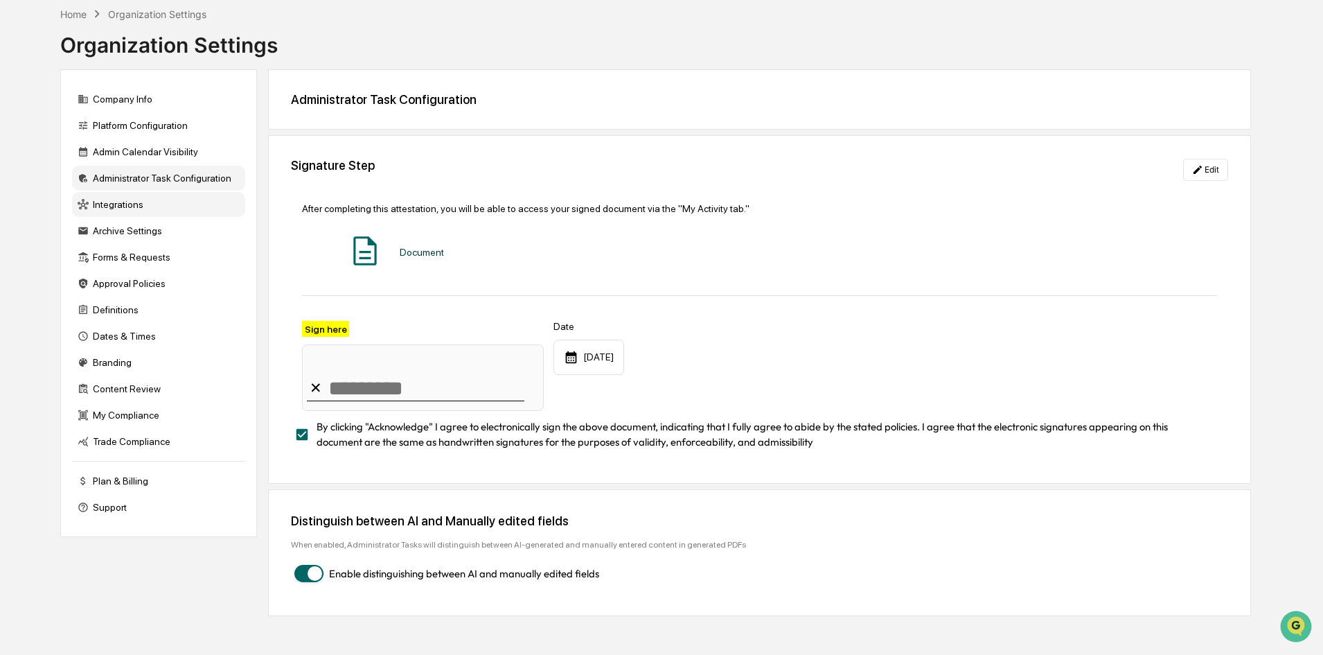
click at [134, 203] on div "Integrations" at bounding box center [158, 204] width 173 height 25
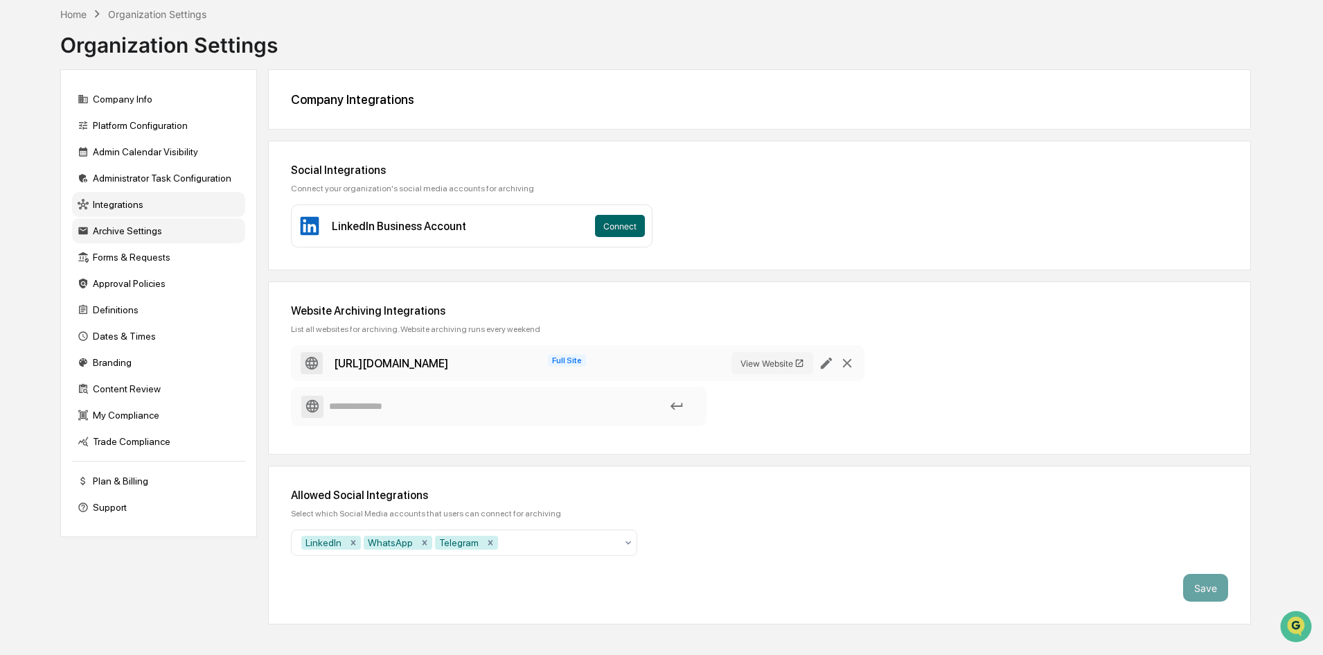
click at [127, 234] on div "Archive Settings" at bounding box center [158, 230] width 173 height 25
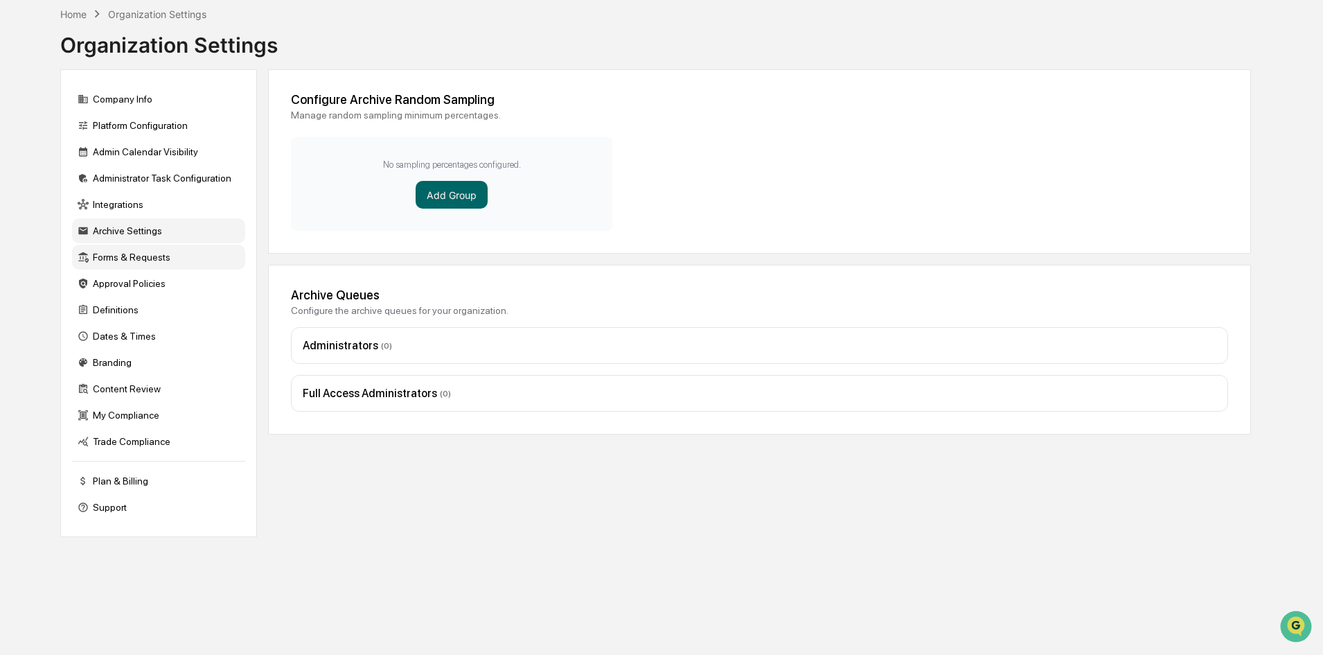
click at [127, 257] on div "Forms & Requests" at bounding box center [158, 257] width 173 height 25
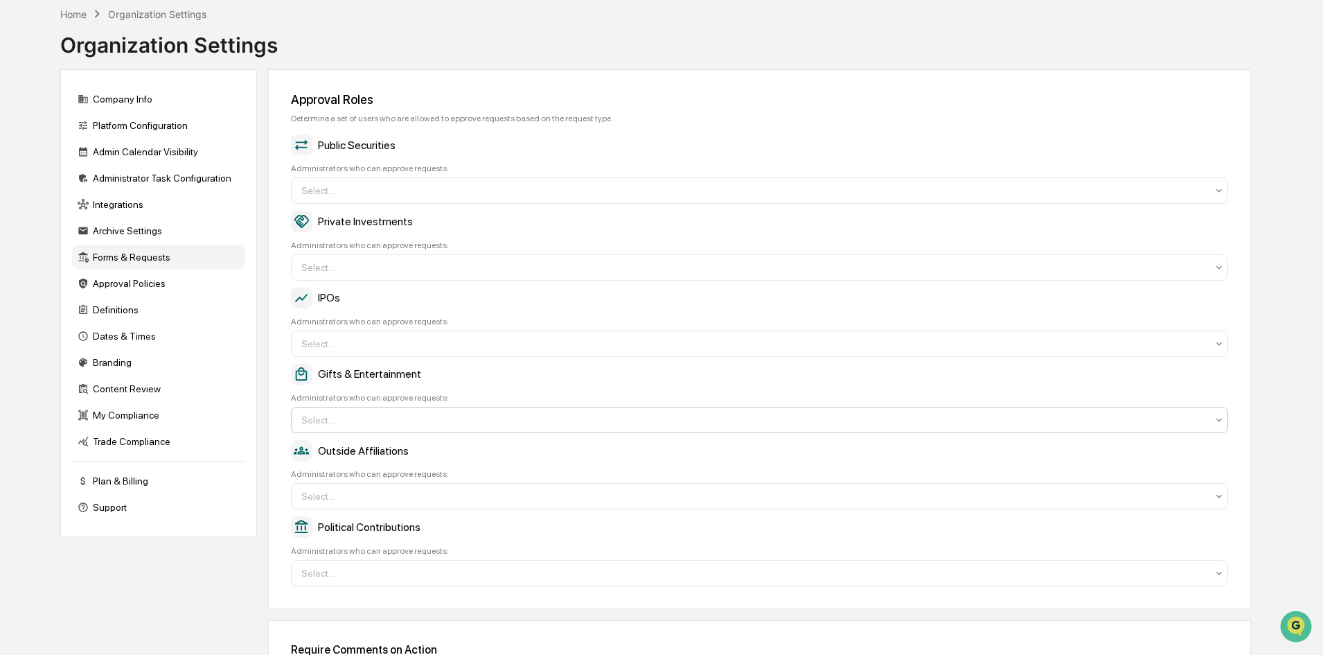
click at [329, 416] on div at bounding box center [753, 420] width 905 height 14
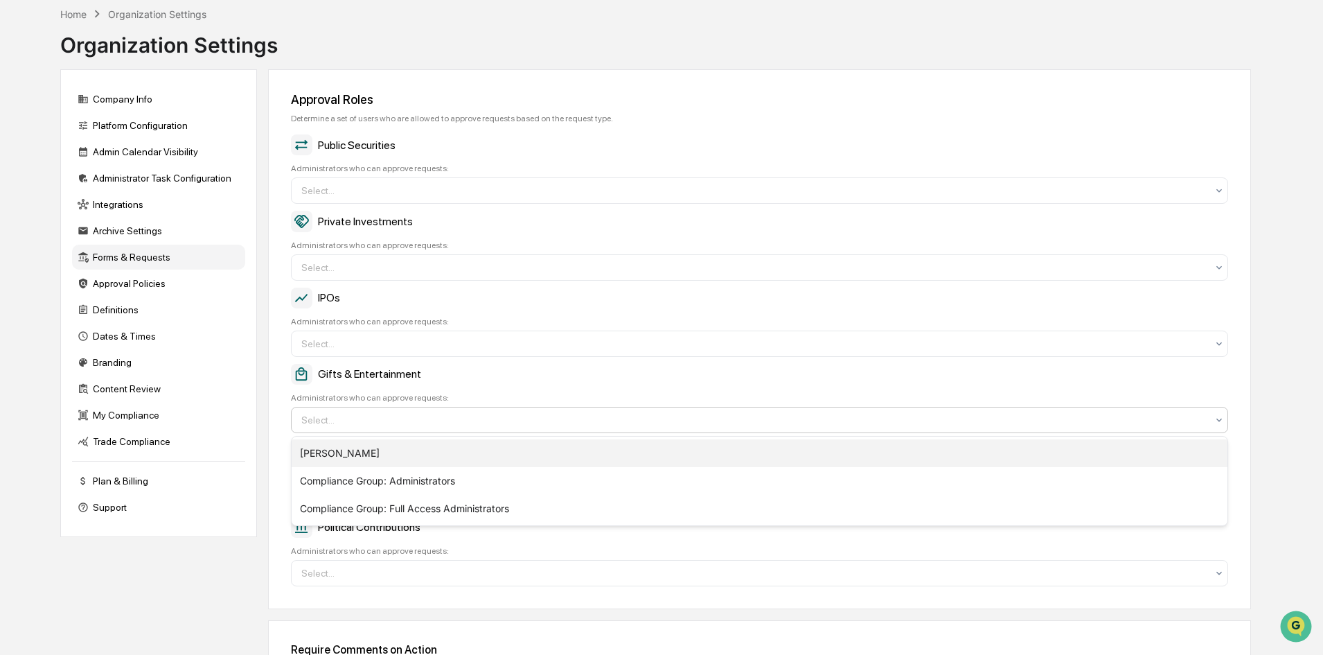
click at [368, 447] on div "[PERSON_NAME]" at bounding box center [760, 453] width 936 height 28
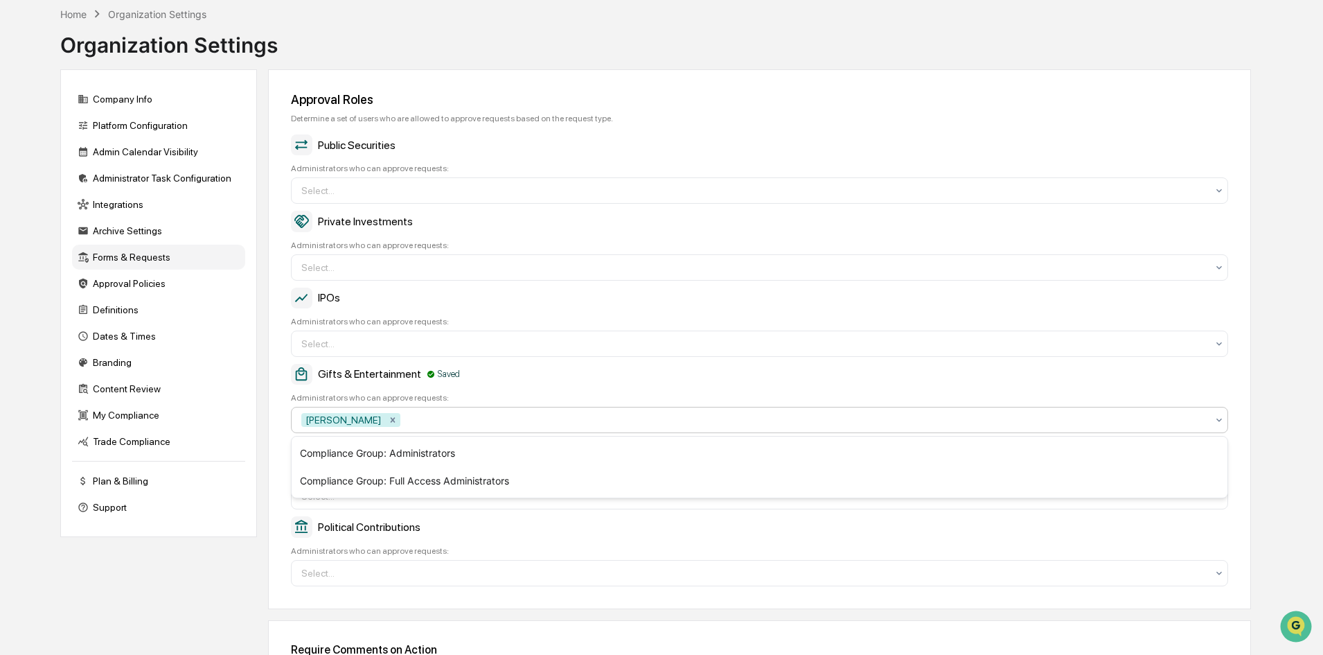
click at [279, 490] on div "Approval Roles Determine a set of users who are allowed to approve requests bas…" at bounding box center [759, 339] width 983 height 540
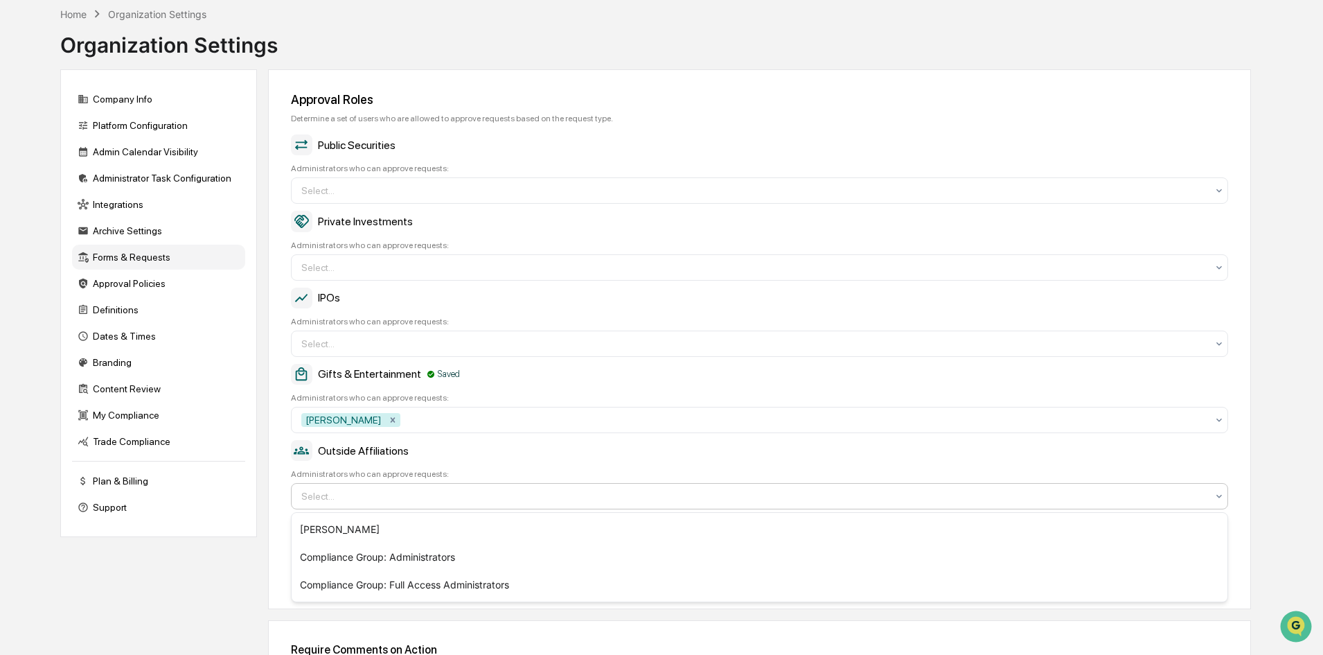
click at [356, 495] on div at bounding box center [753, 496] width 905 height 14
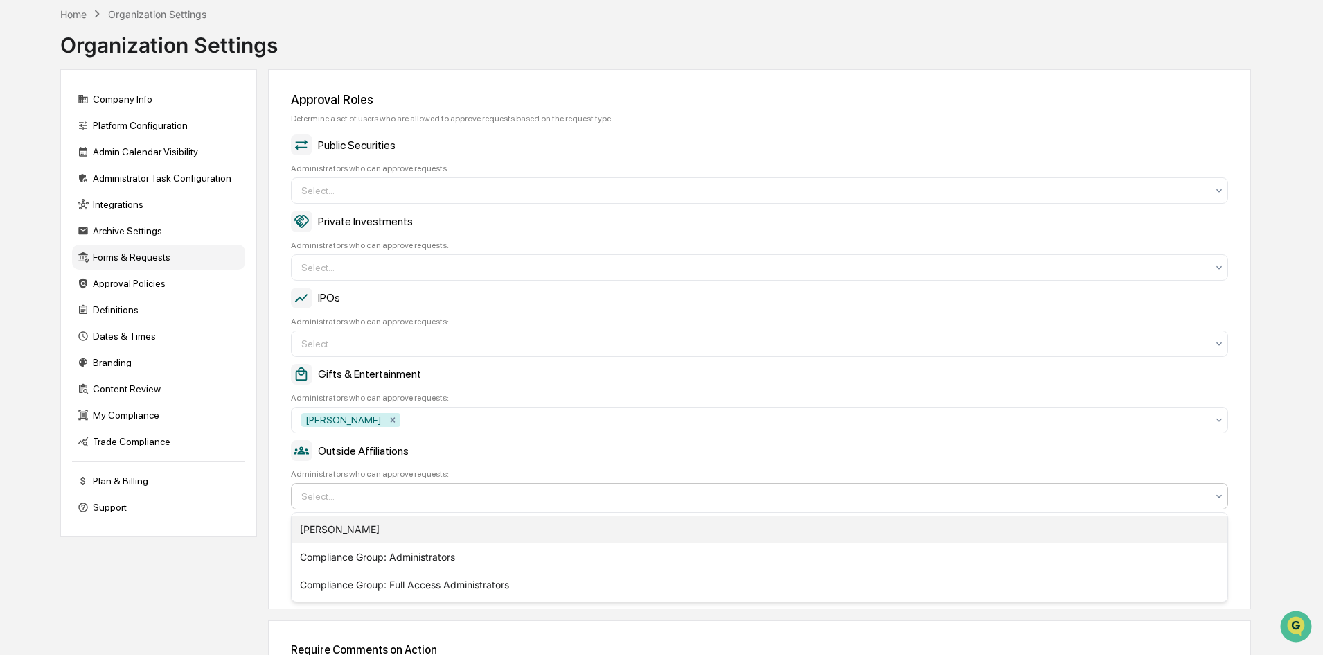
click at [355, 529] on div "[PERSON_NAME]" at bounding box center [760, 529] width 936 height 28
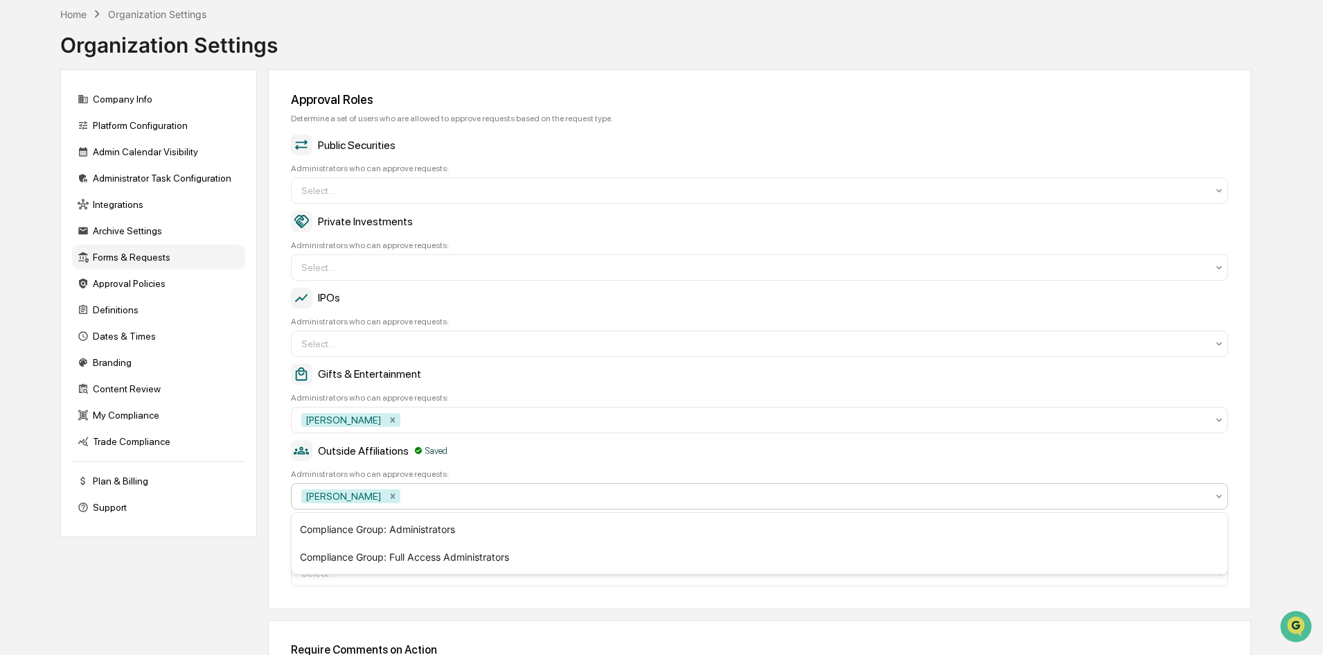
click at [277, 579] on div "Approval Roles Determine a set of users who are allowed to approve requests bas…" at bounding box center [759, 339] width 983 height 540
click at [403, 493] on div at bounding box center [805, 496] width 804 height 14
click at [280, 544] on div "Approval Roles Determine a set of users who are allowed to approve requests bas…" at bounding box center [759, 339] width 983 height 540
click at [333, 570] on div at bounding box center [753, 573] width 905 height 14
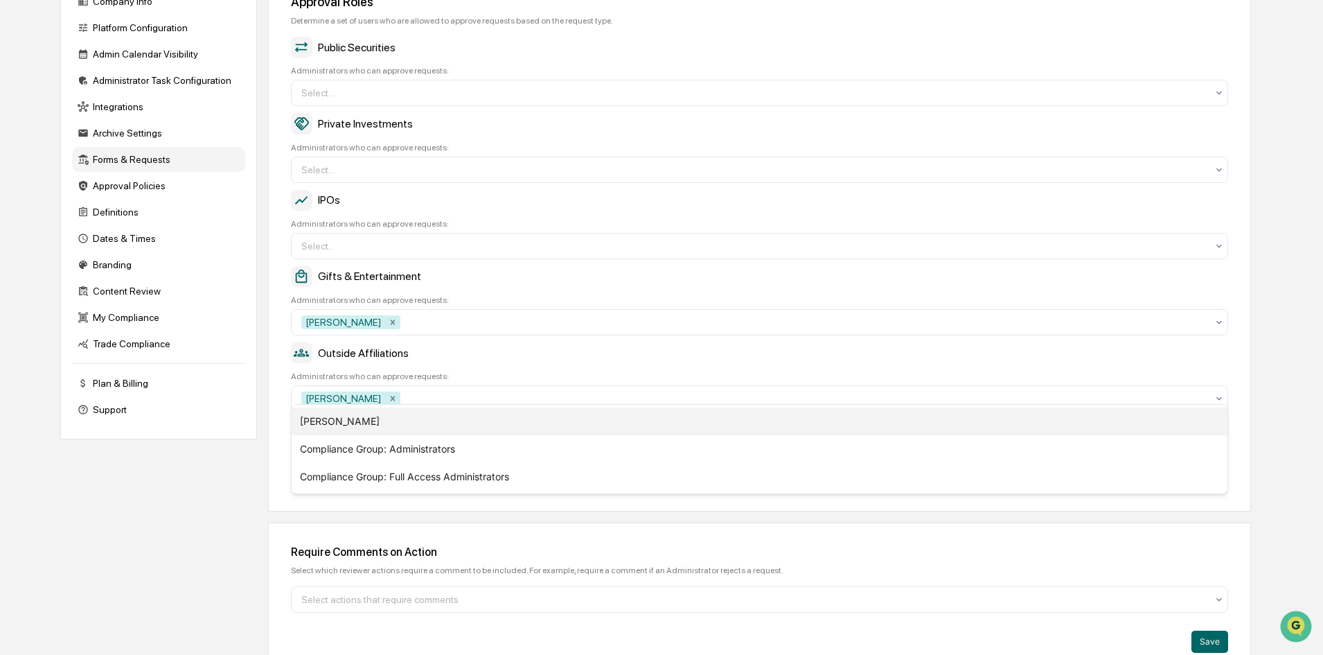
scroll to position [184, 0]
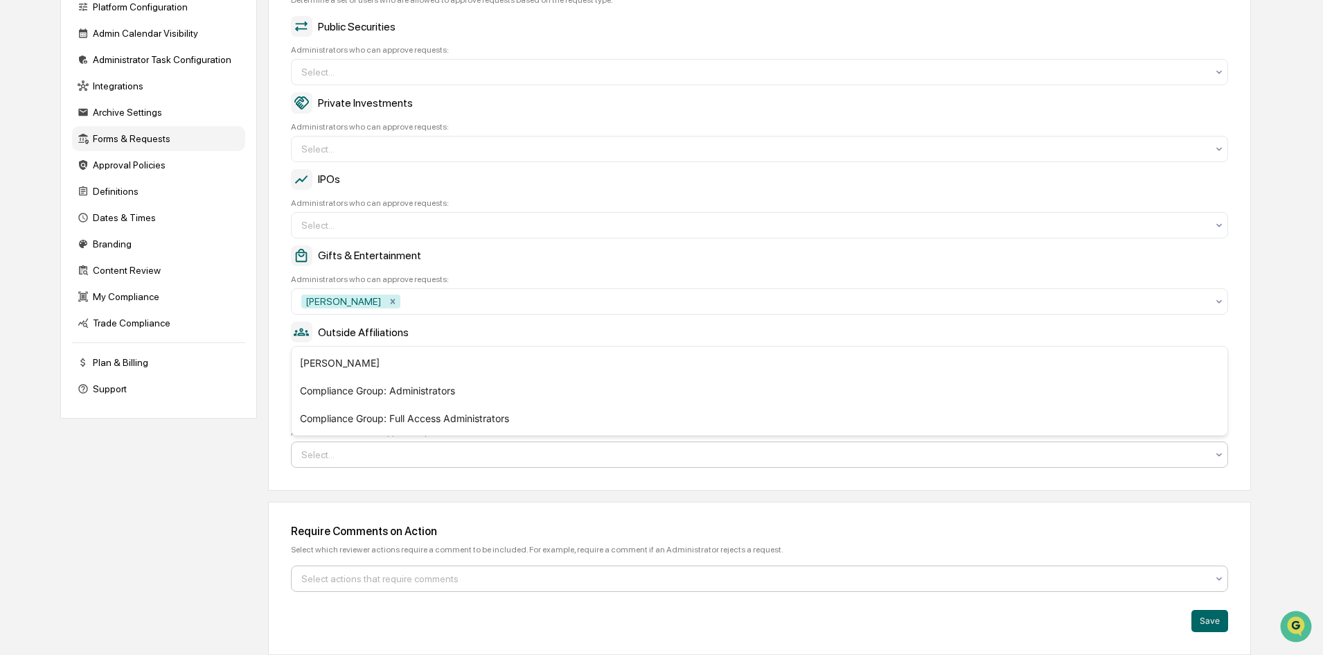
click at [381, 578] on div at bounding box center [753, 579] width 905 height 14
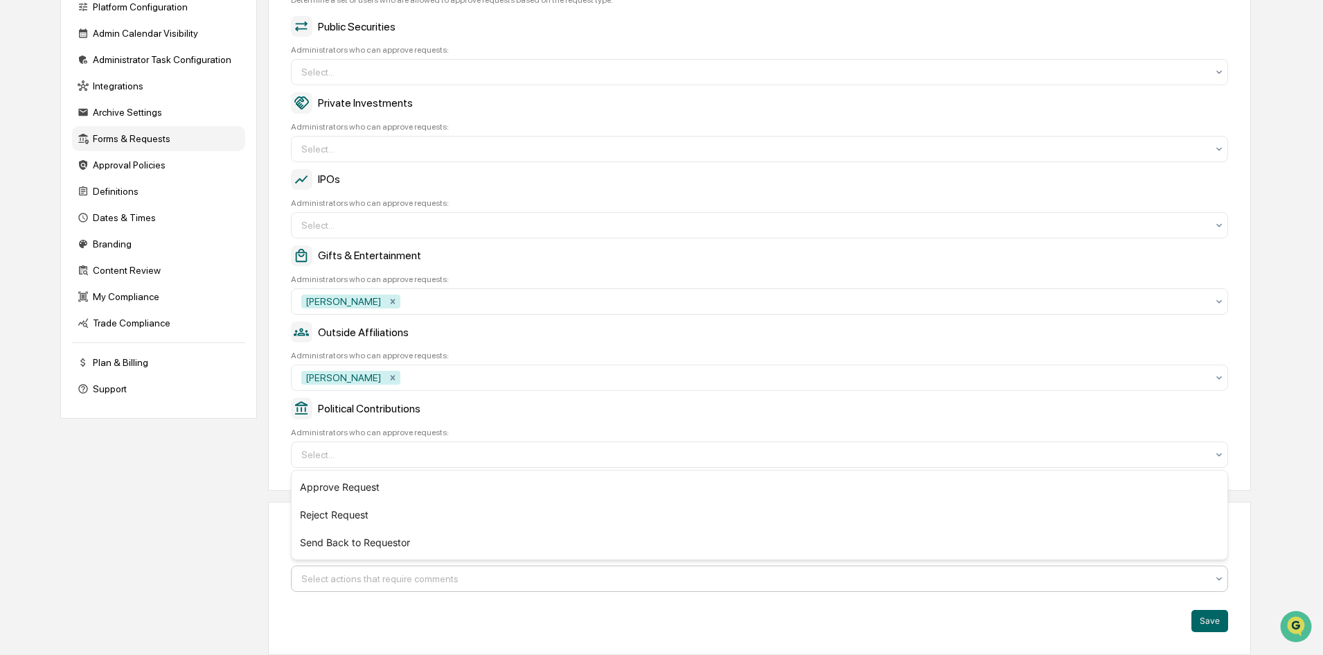
click at [277, 597] on div "Require Comments on Action Select which reviewer actions require a comment to b…" at bounding box center [759, 578] width 983 height 153
click at [1214, 621] on button "Save" at bounding box center [1210, 621] width 37 height 22
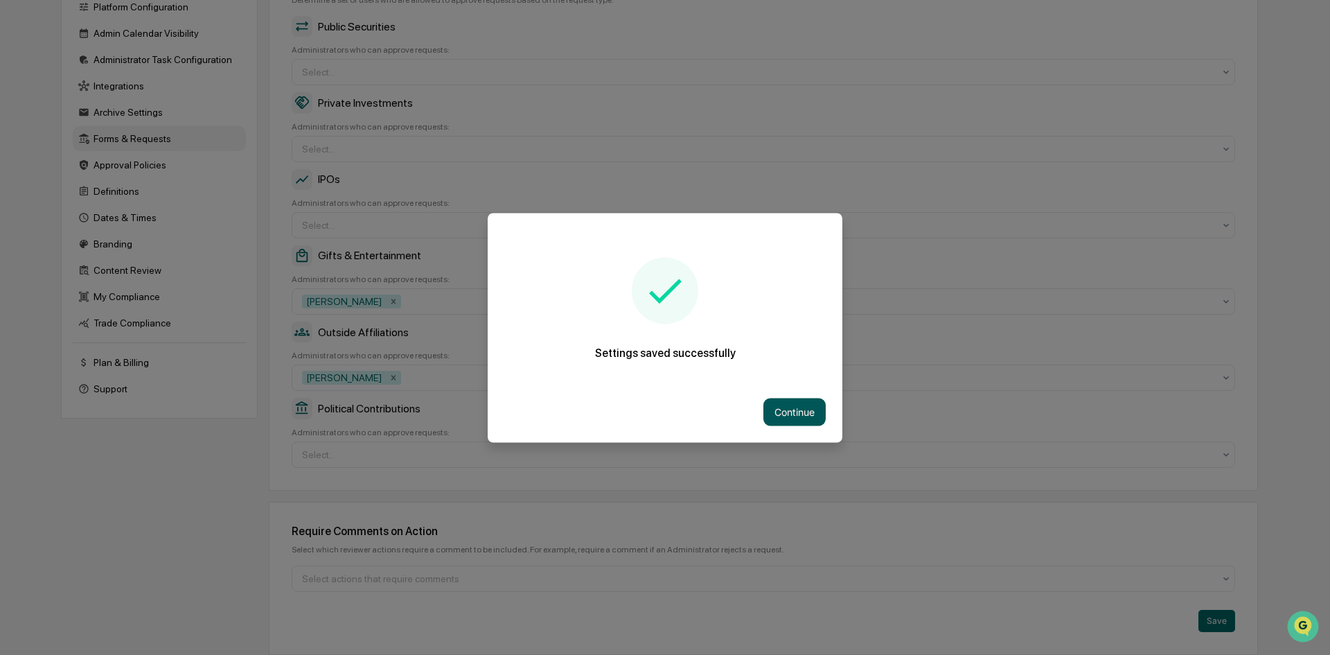
click at [779, 402] on button "Continue" at bounding box center [794, 412] width 62 height 28
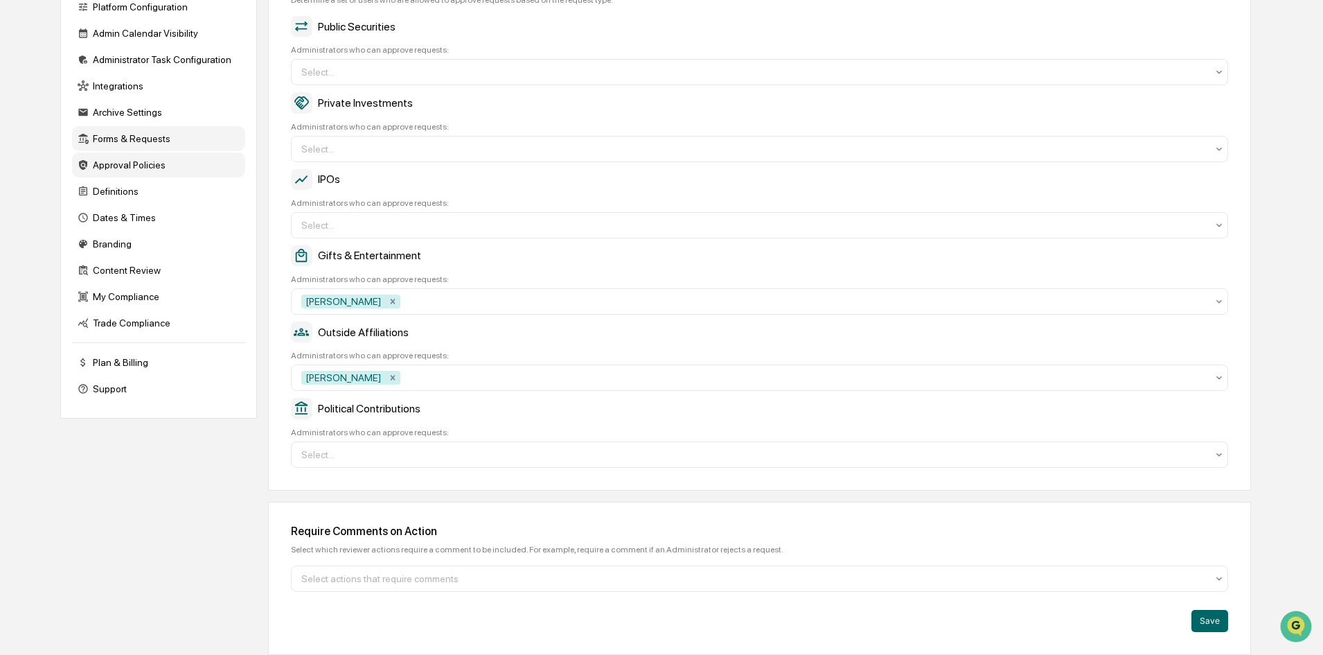
click at [127, 161] on div "Approval Policies" at bounding box center [158, 164] width 173 height 25
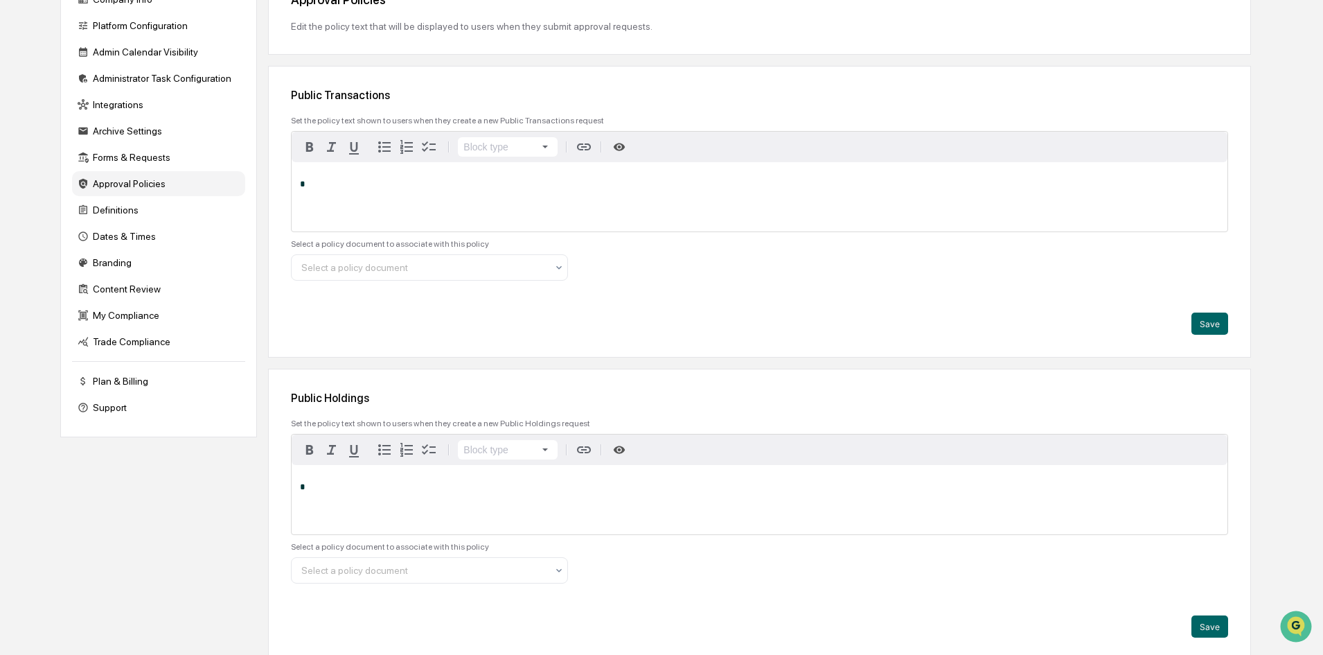
scroll to position [0, 0]
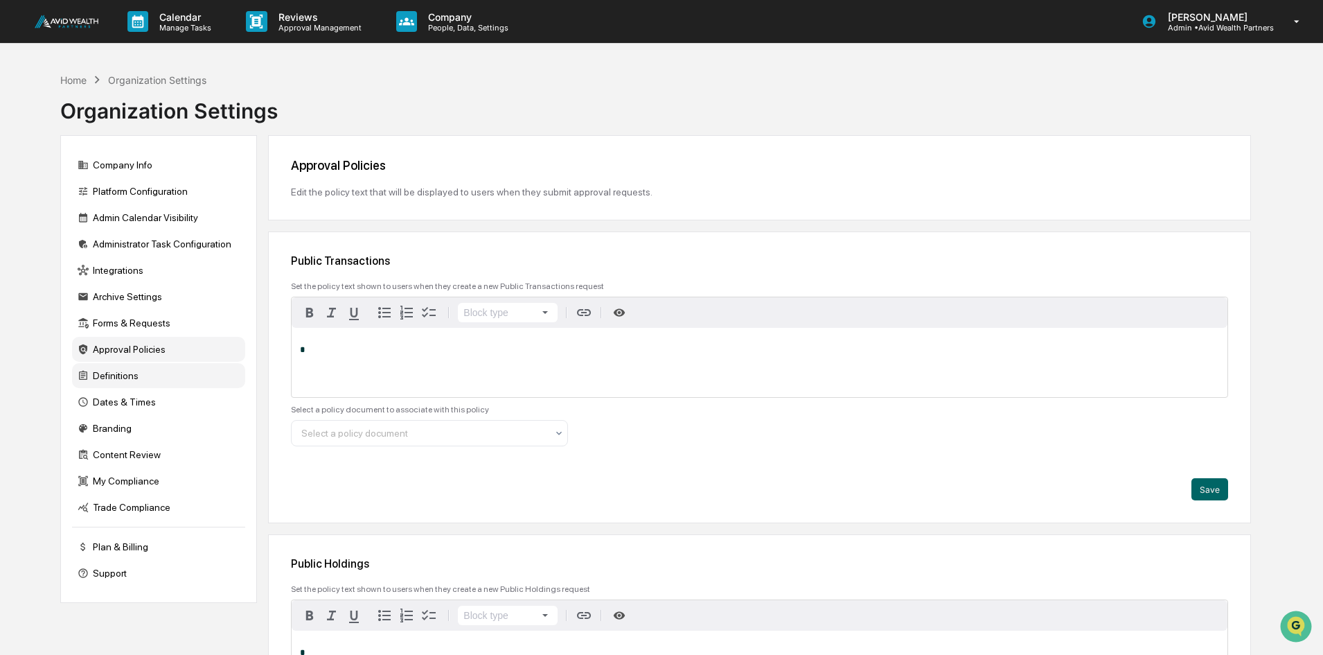
click at [121, 373] on div "Definitions" at bounding box center [158, 375] width 173 height 25
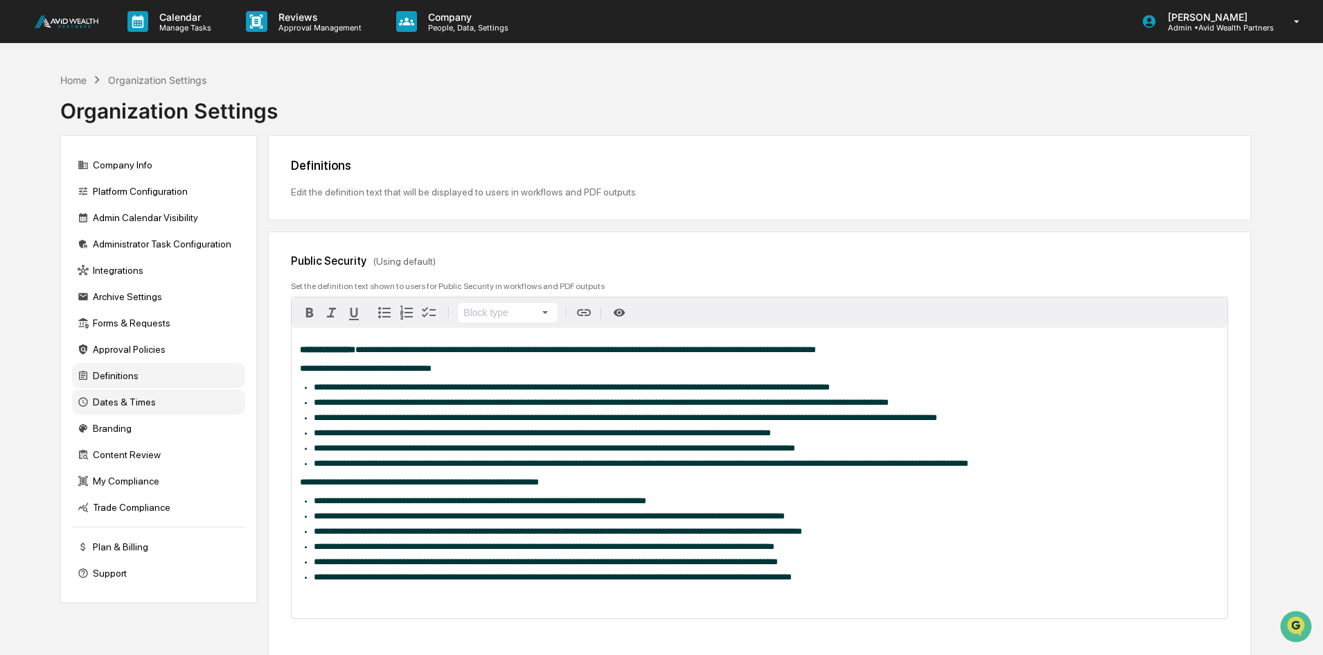
click at [92, 404] on div "Dates & Times" at bounding box center [158, 401] width 173 height 25
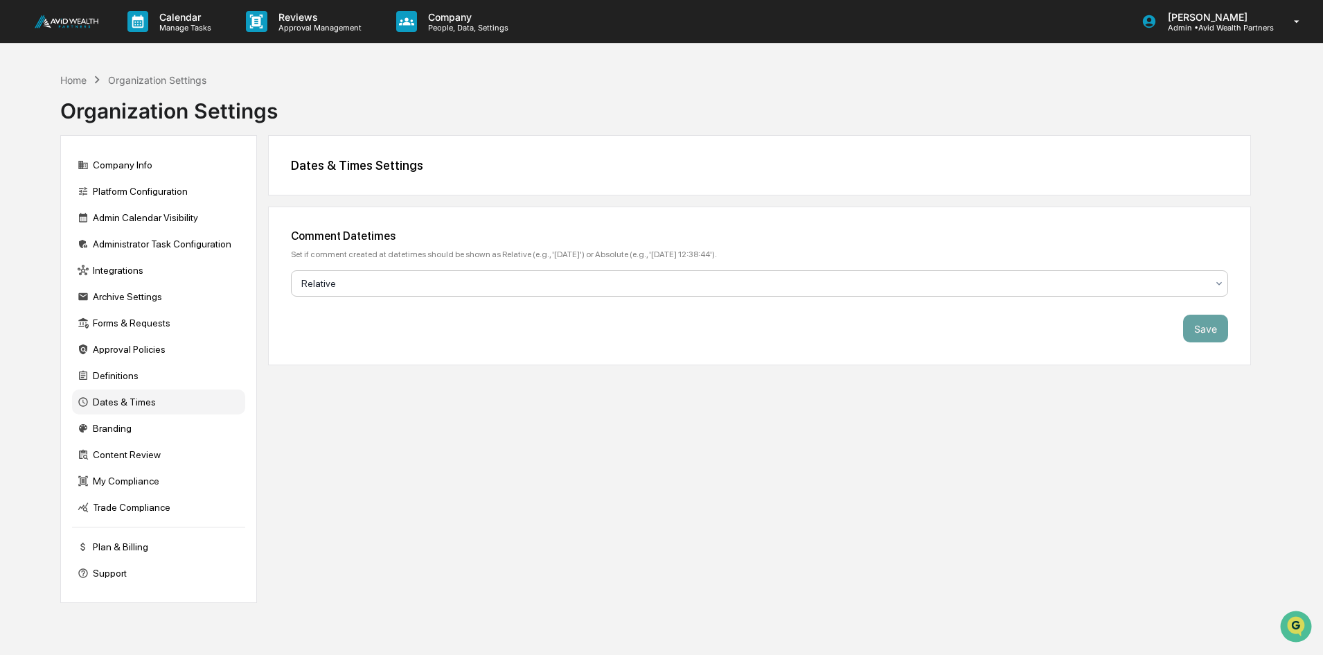
click at [1086, 276] on div "Relative" at bounding box center [753, 283] width 919 height 19
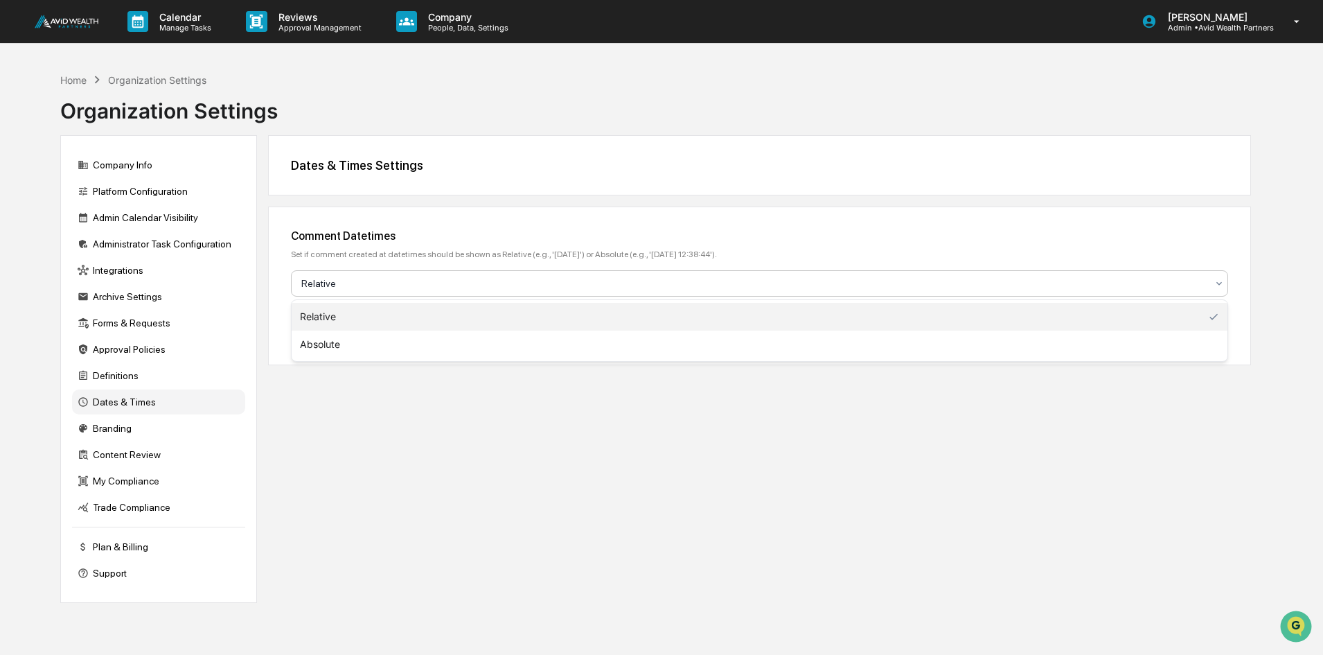
drag, startPoint x: 285, startPoint y: 275, endPoint x: 280, endPoint y: 284, distance: 10.6
click at [285, 276] on div "Comment Datetimes Set if comment created at datetimes should be shown as Relati…" at bounding box center [759, 285] width 983 height 159
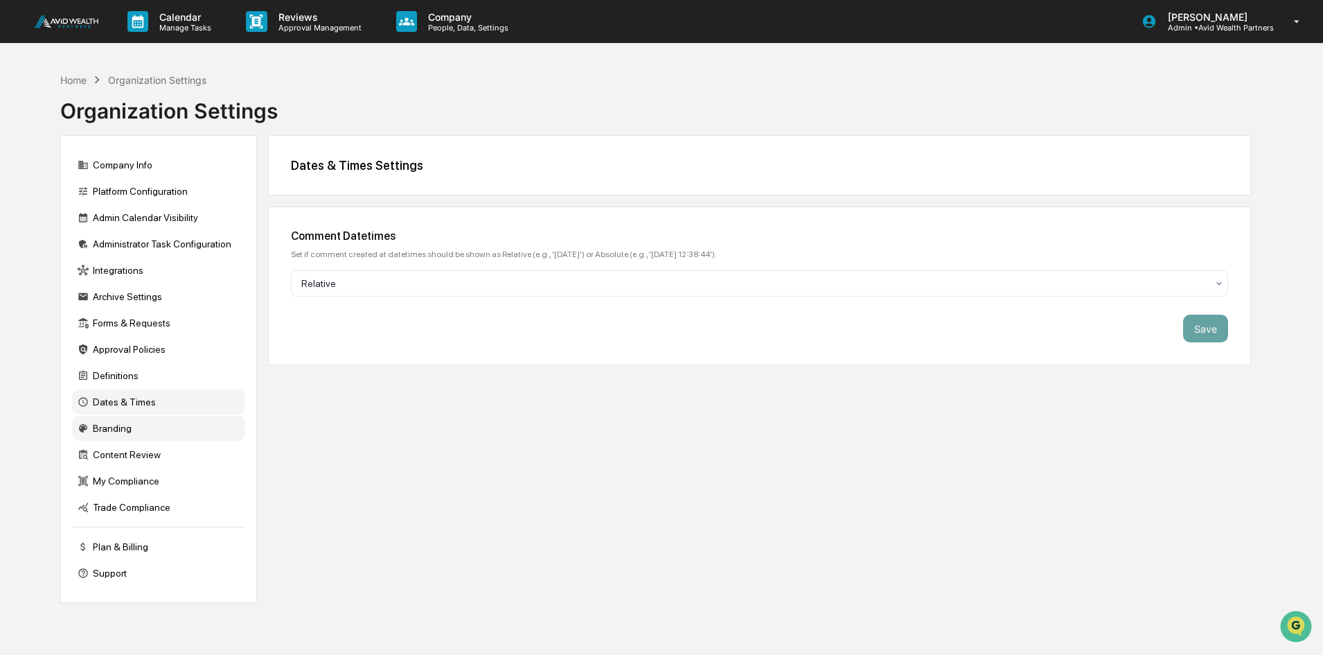
click at [97, 425] on div "Branding" at bounding box center [158, 428] width 173 height 25
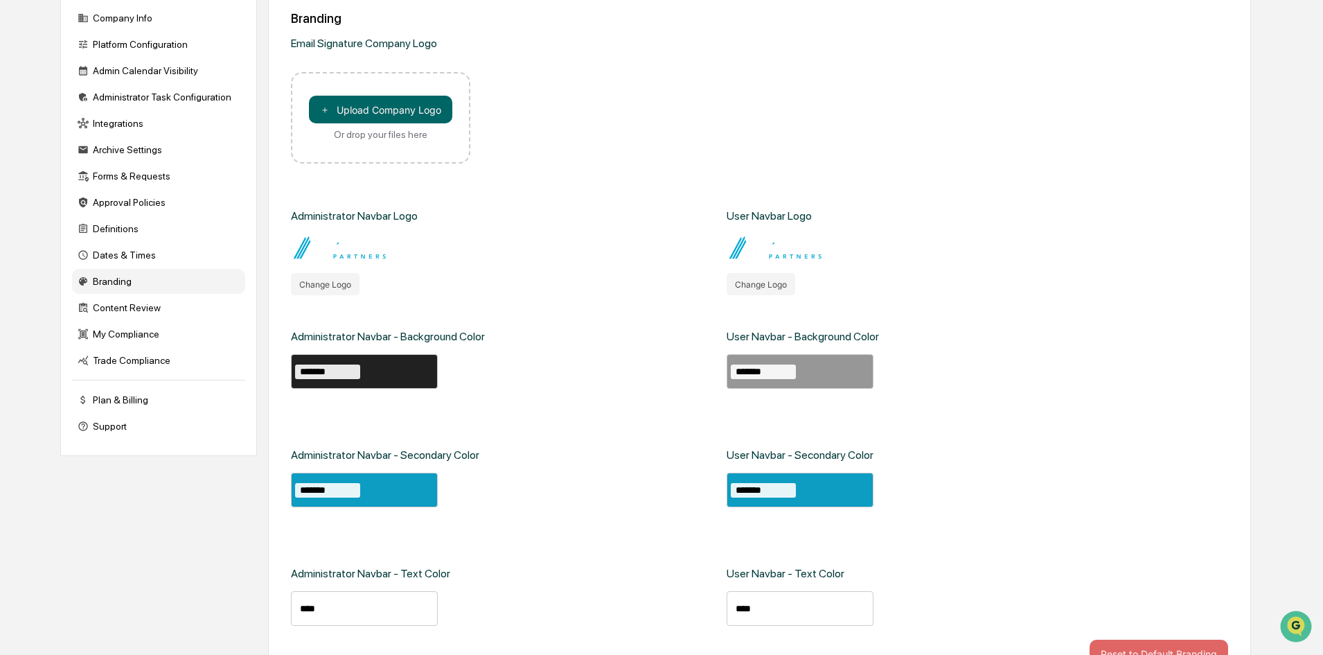
scroll to position [182, 0]
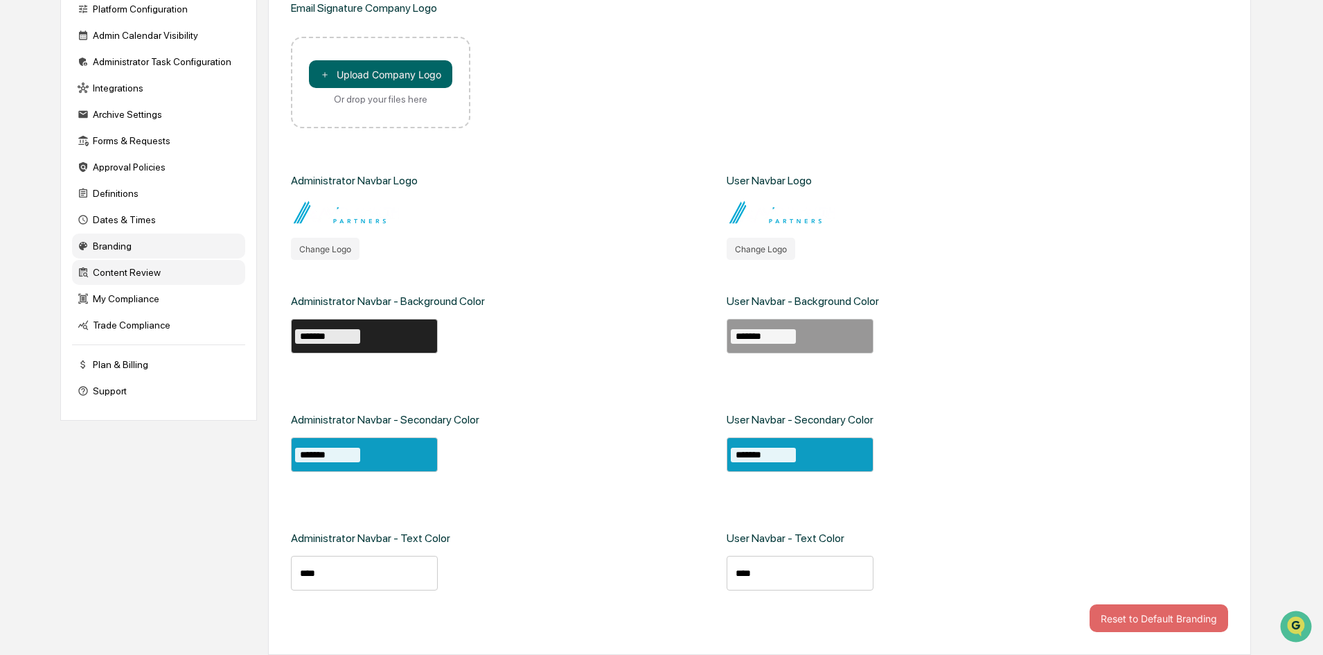
click at [125, 276] on div "Content Review" at bounding box center [158, 272] width 173 height 25
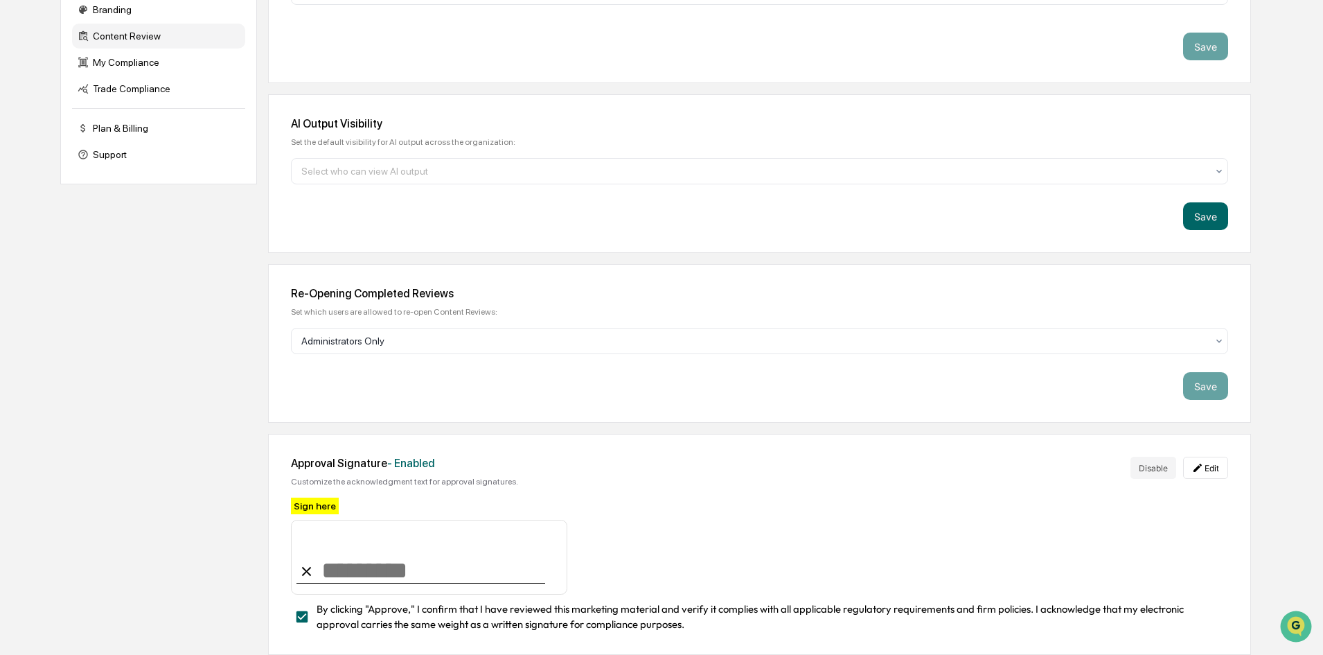
scroll to position [423, 0]
click at [130, 60] on div "My Compliance" at bounding box center [158, 62] width 173 height 25
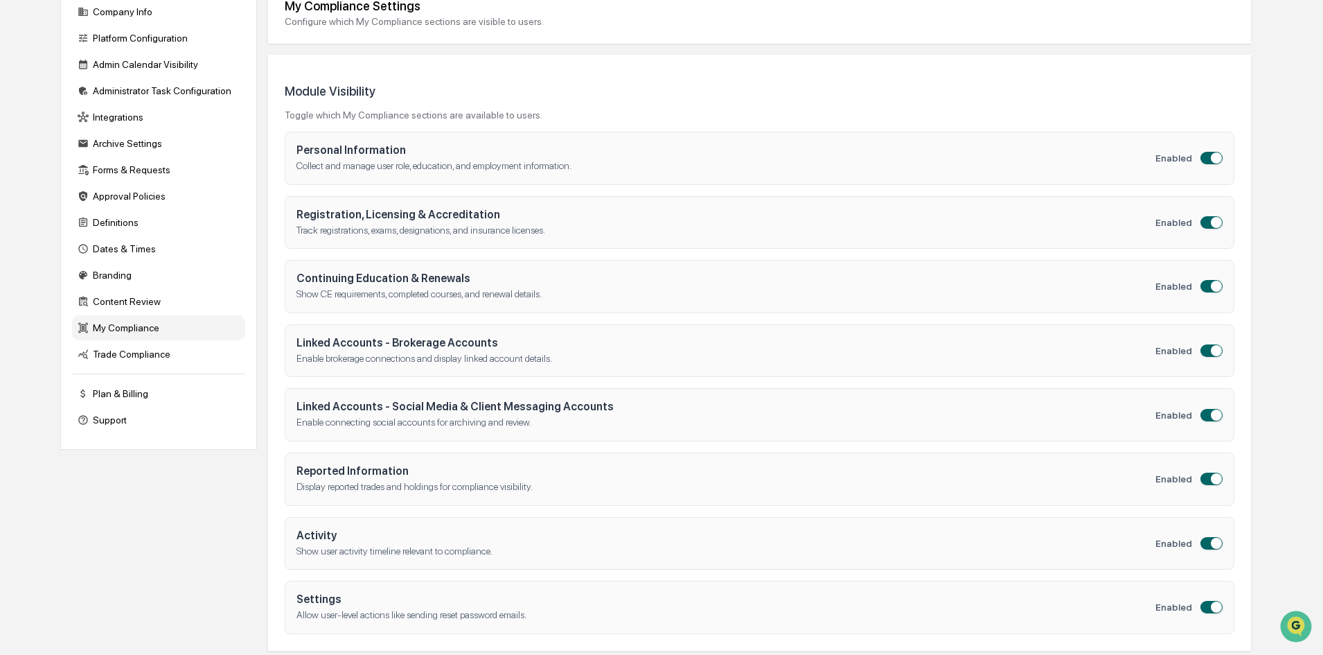
scroll to position [160, 0]
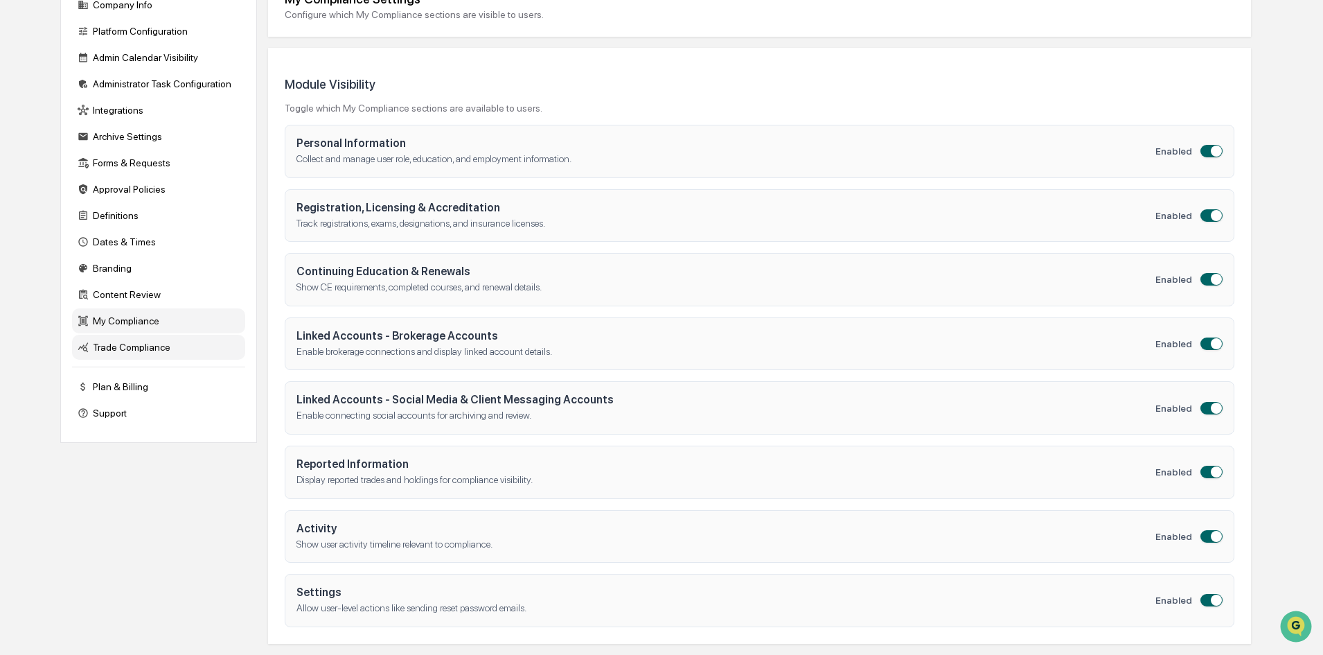
click at [130, 348] on div "Trade Compliance" at bounding box center [158, 347] width 173 height 25
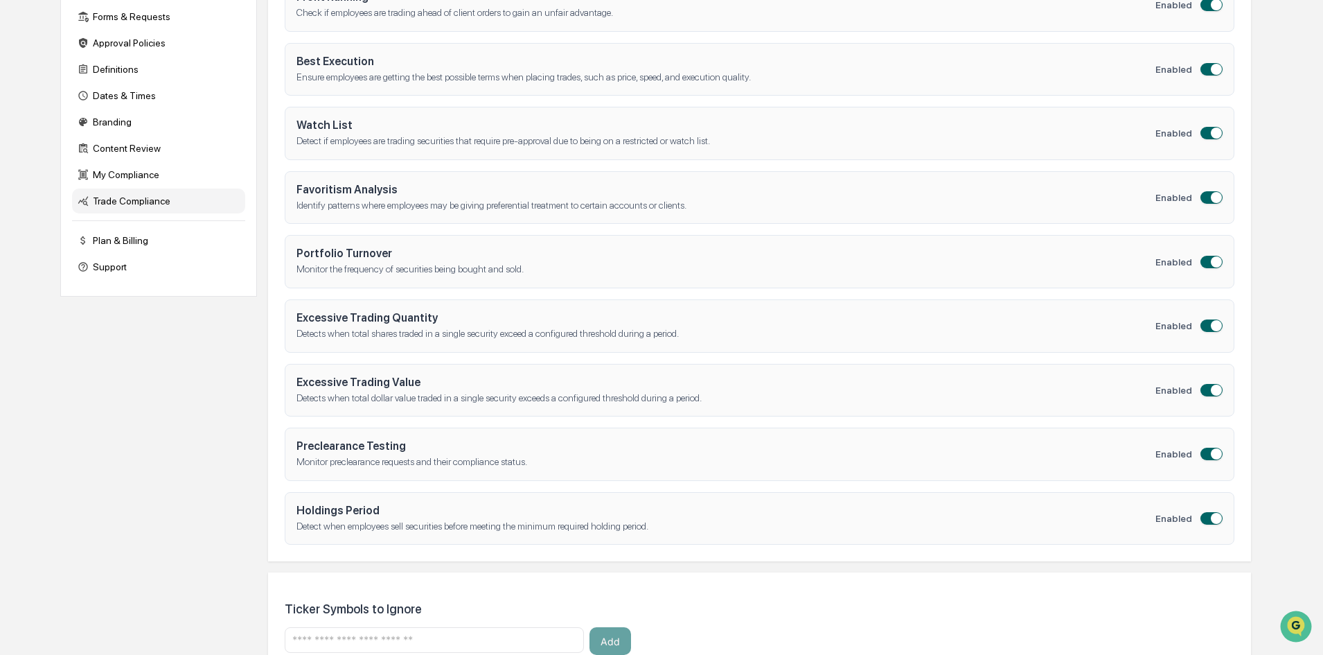
scroll to position [0, 0]
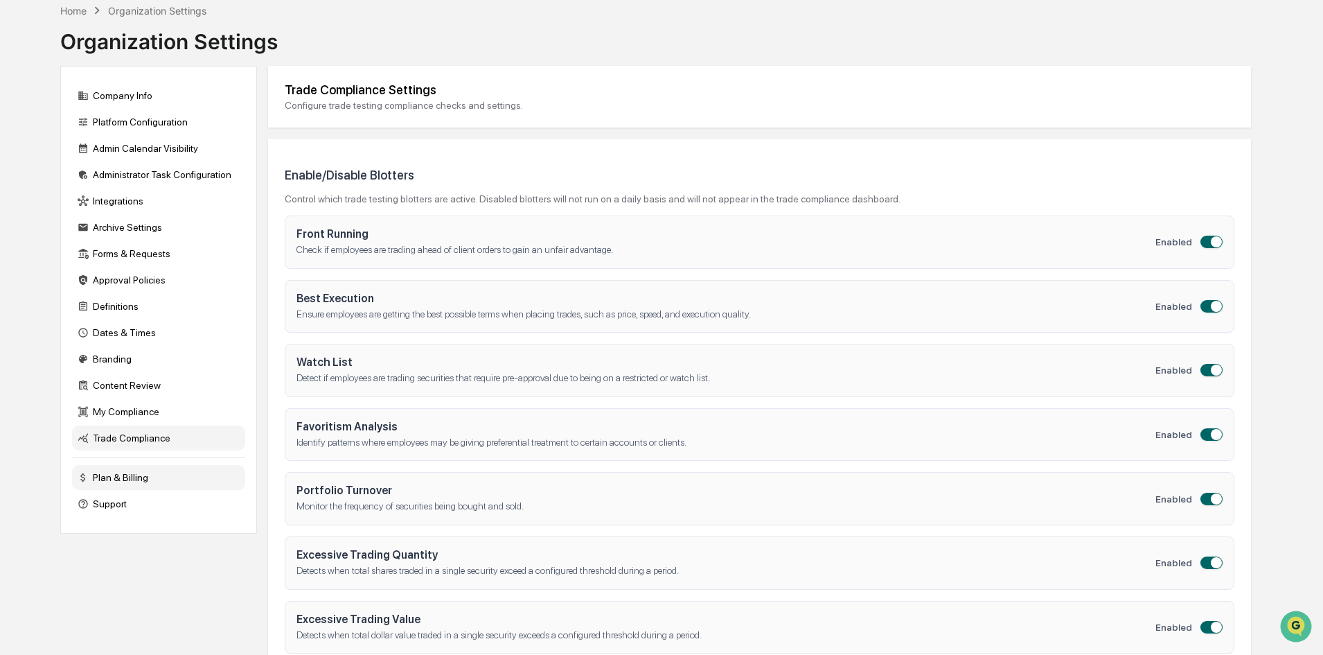
click at [112, 479] on div "Plan & Billing" at bounding box center [158, 477] width 173 height 25
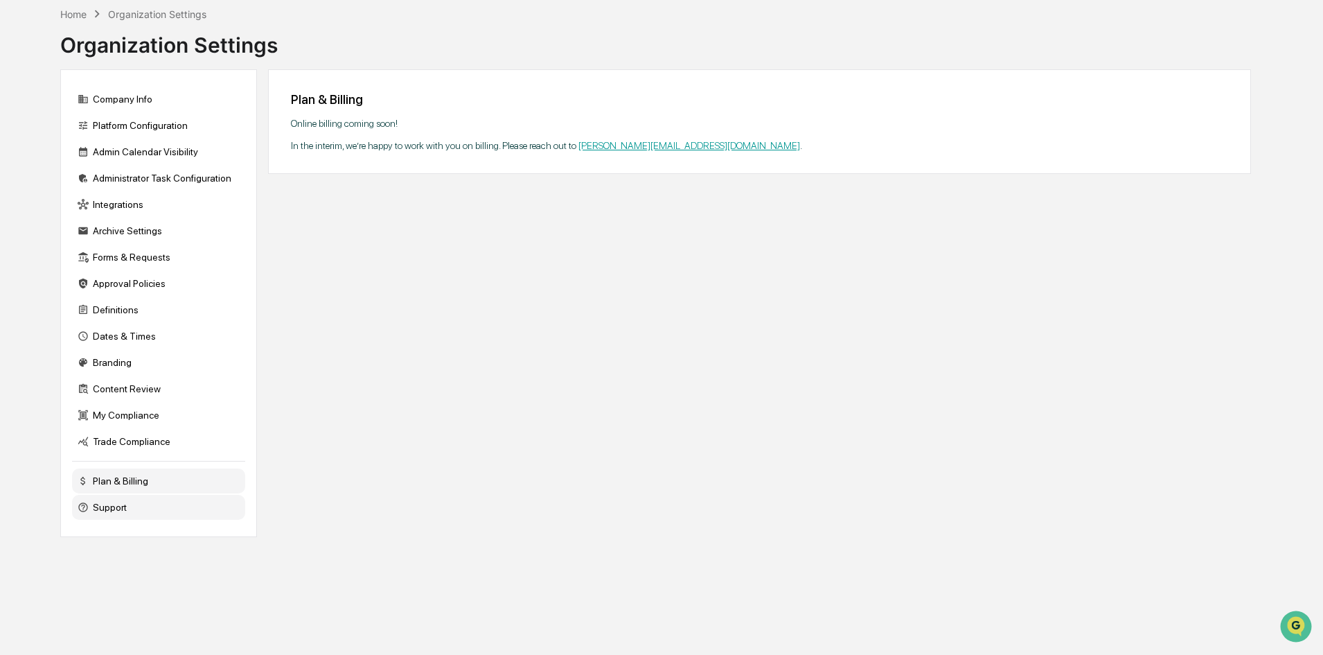
click at [114, 506] on div "Support" at bounding box center [158, 507] width 173 height 25
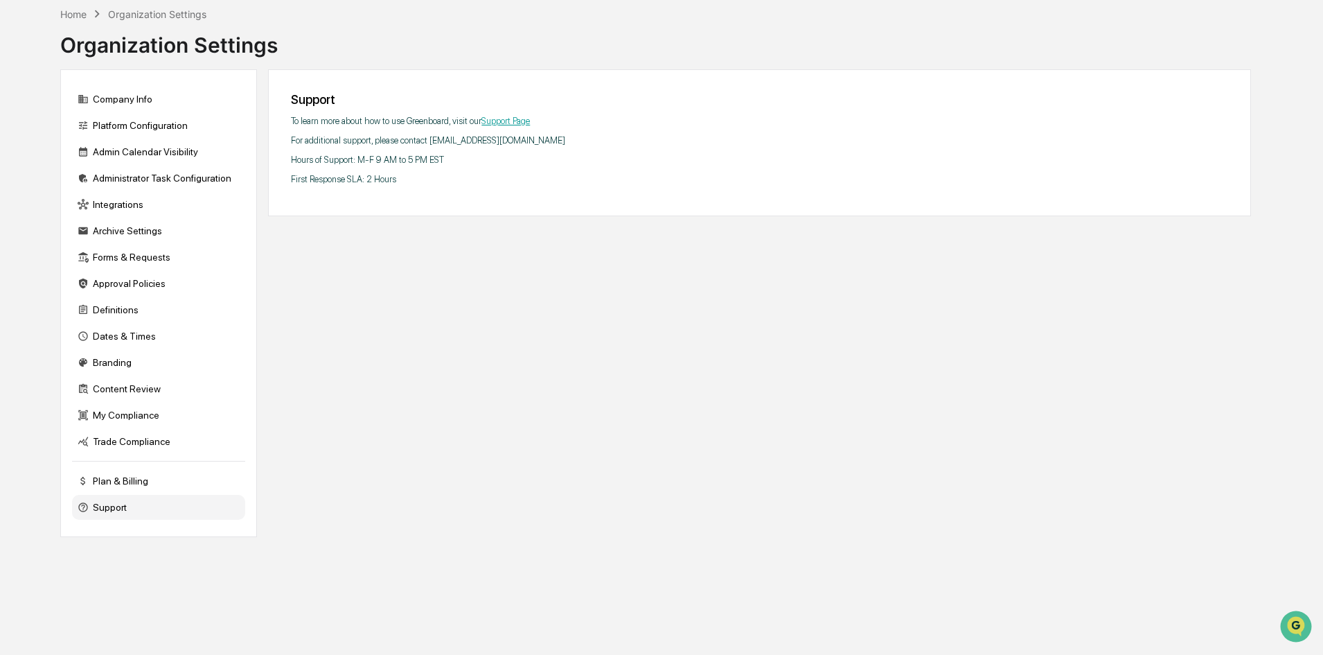
click at [498, 119] on link "Support Page" at bounding box center [505, 121] width 48 height 10
click at [108, 206] on div "Integrations" at bounding box center [158, 204] width 173 height 25
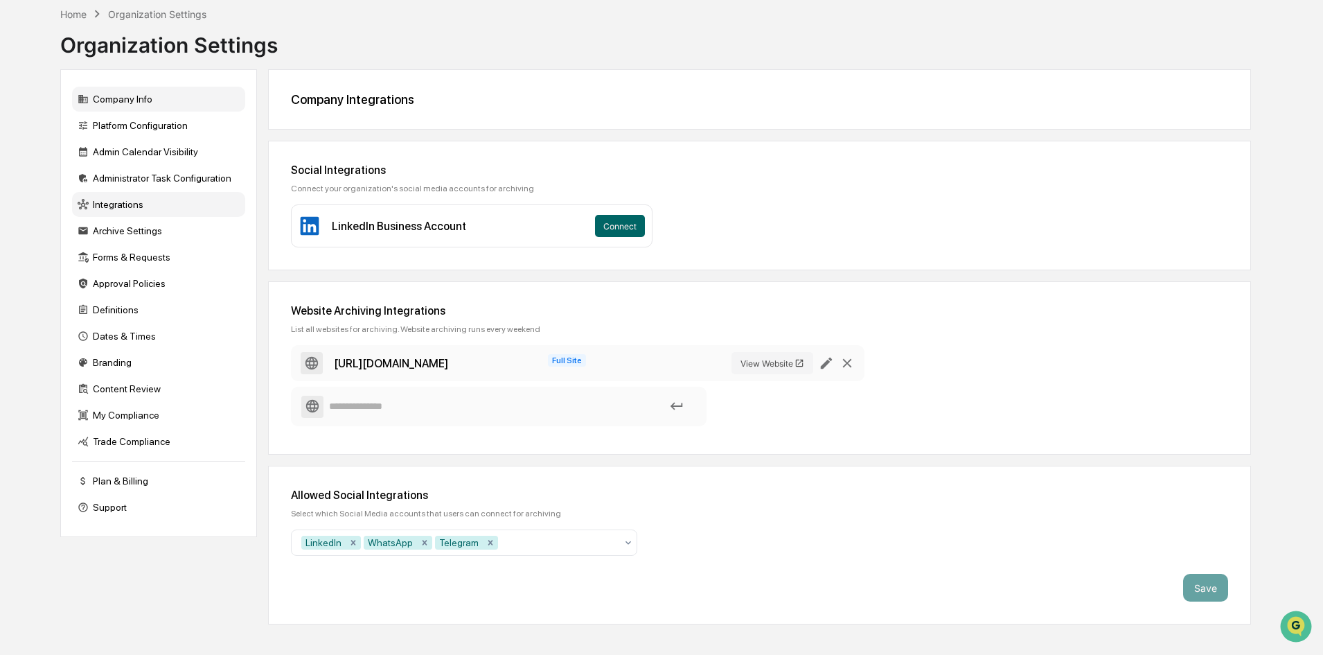
click at [118, 98] on div "Company Info" at bounding box center [158, 99] width 173 height 25
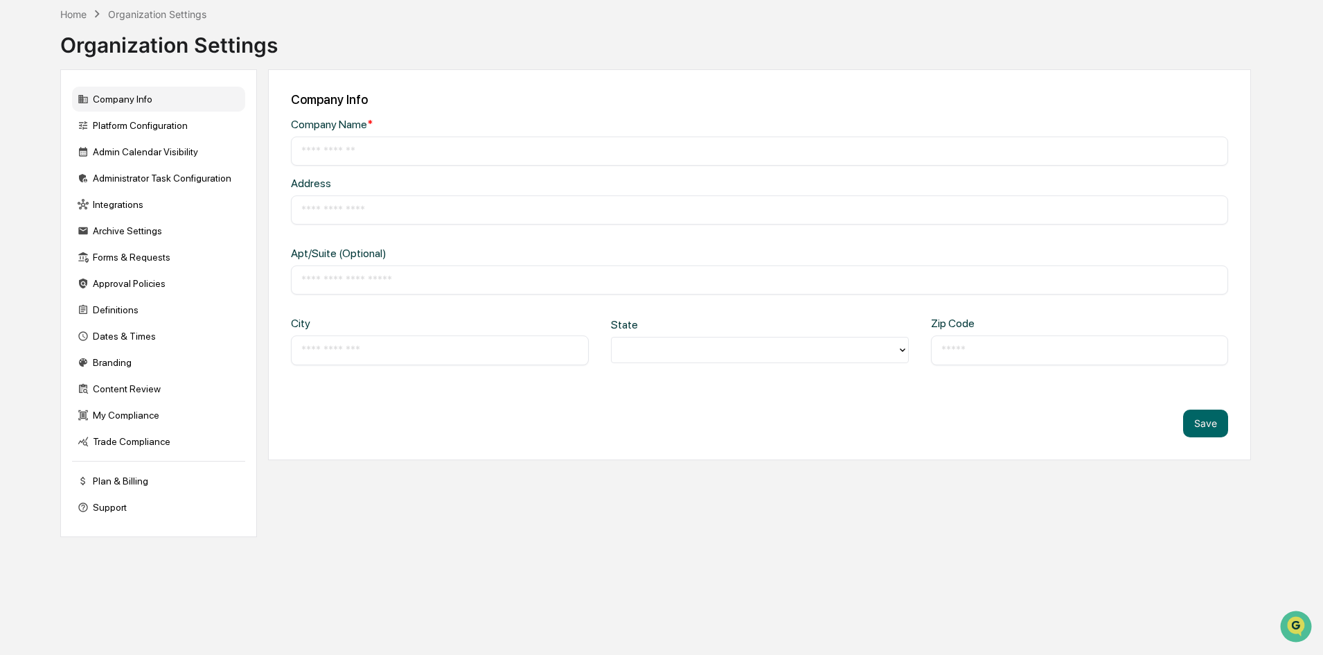
type input "**********"
type input "********"
type input "**********"
type input "*****"
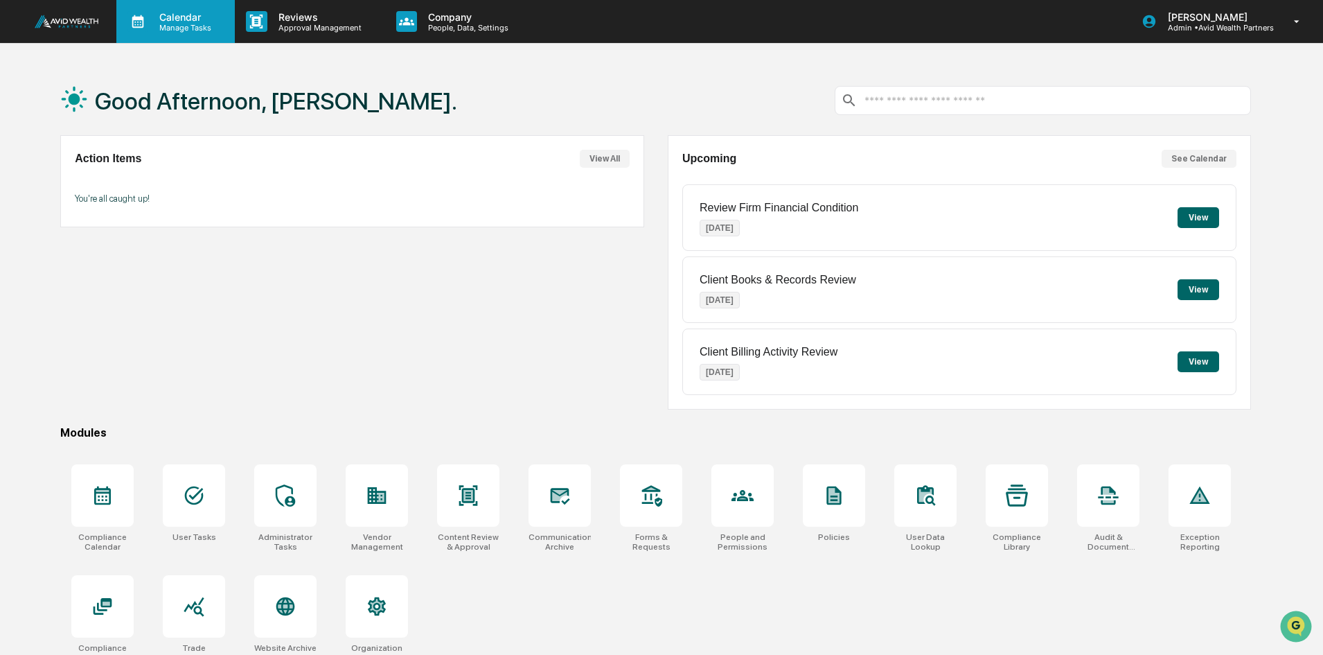
click at [195, 19] on p "Calendar" at bounding box center [183, 17] width 70 height 12
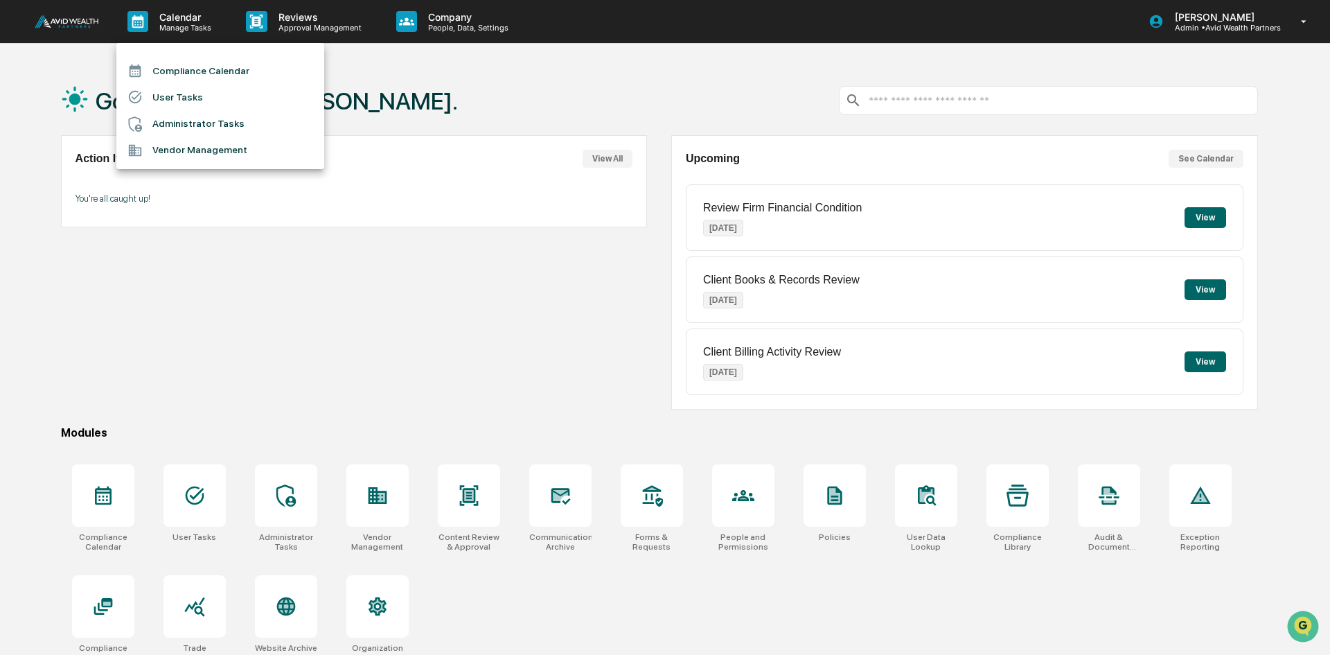
click at [190, 126] on li "Administrator Tasks" at bounding box center [220, 124] width 208 height 26
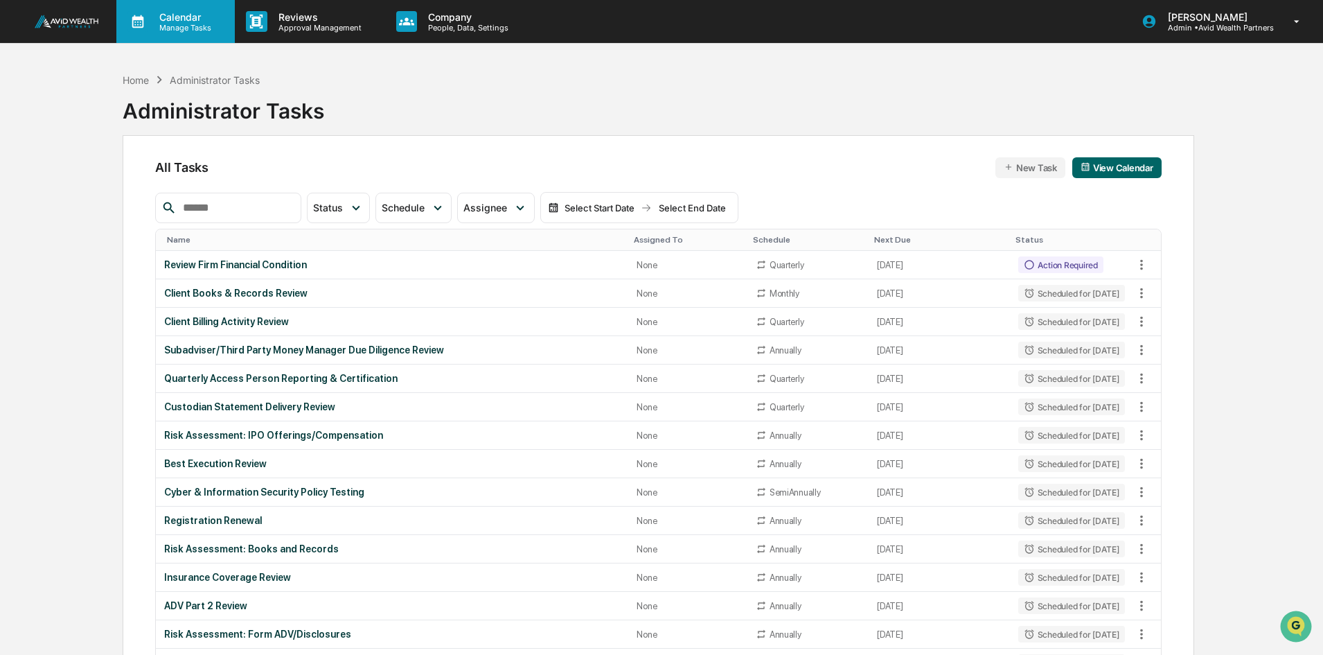
click at [165, 21] on p "Calendar" at bounding box center [183, 17] width 70 height 12
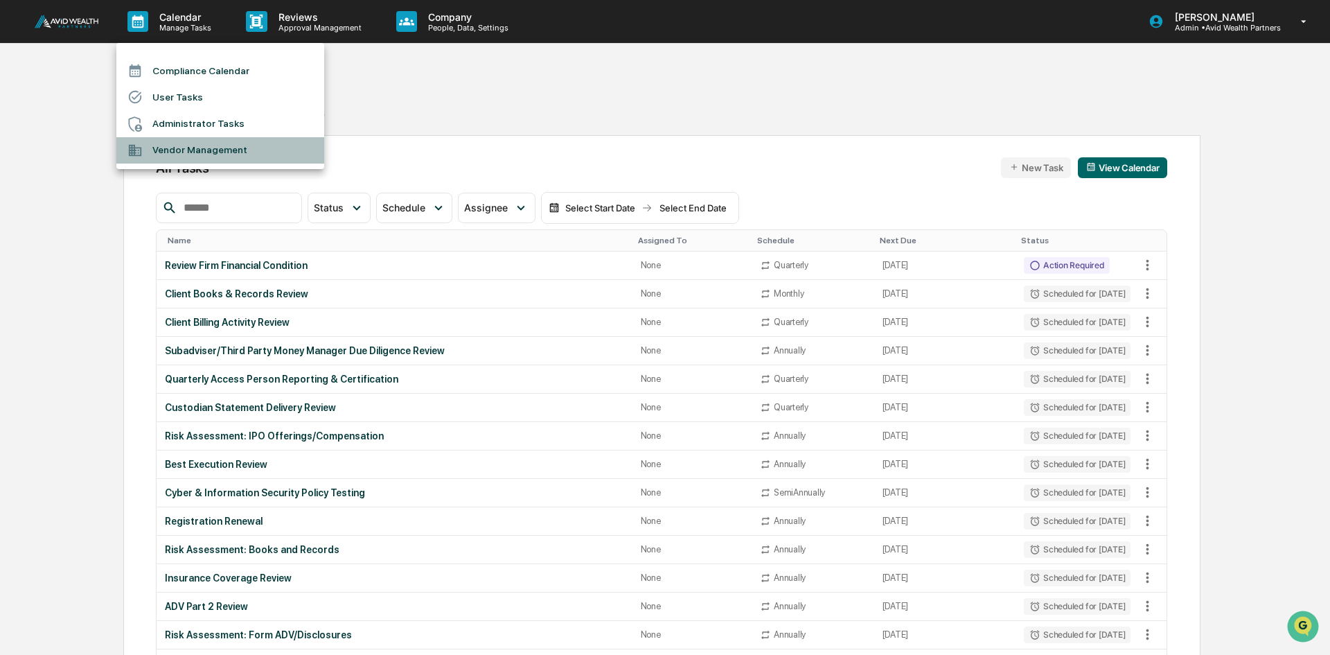
click at [179, 152] on li "Vendor Management" at bounding box center [220, 150] width 208 height 26
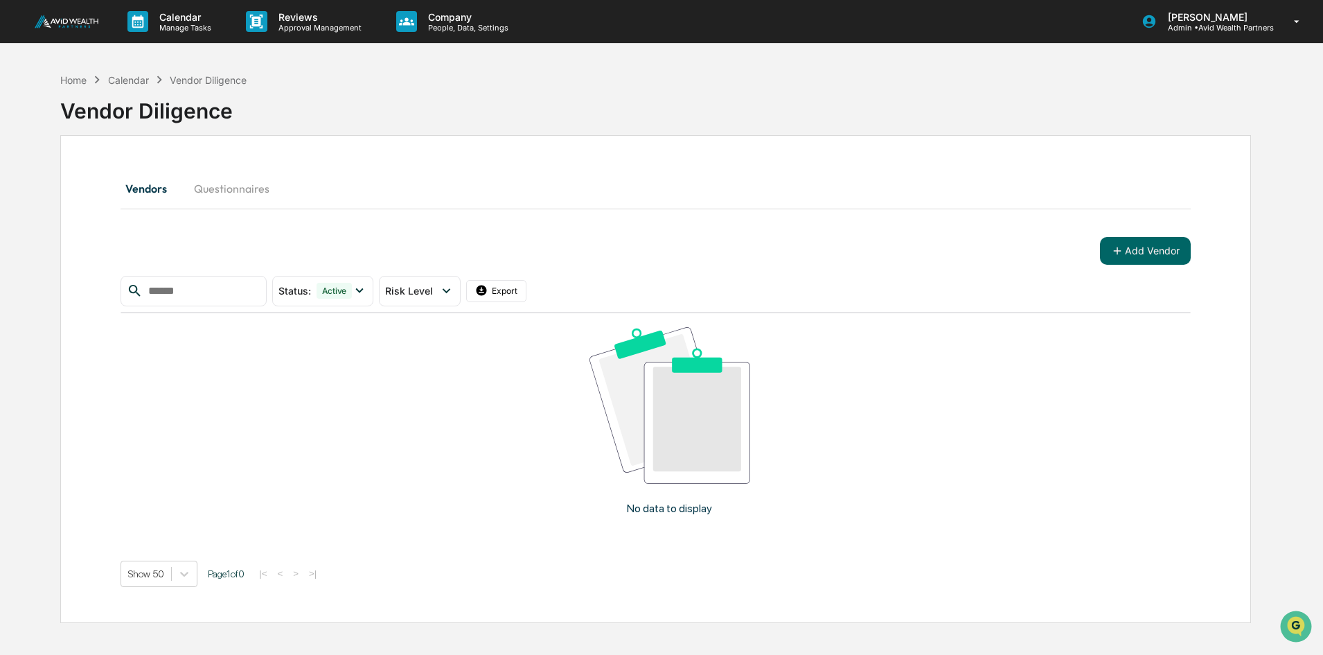
click at [204, 292] on input "text" at bounding box center [202, 291] width 118 height 18
click at [1135, 250] on button "Add Vendor" at bounding box center [1145, 251] width 91 height 28
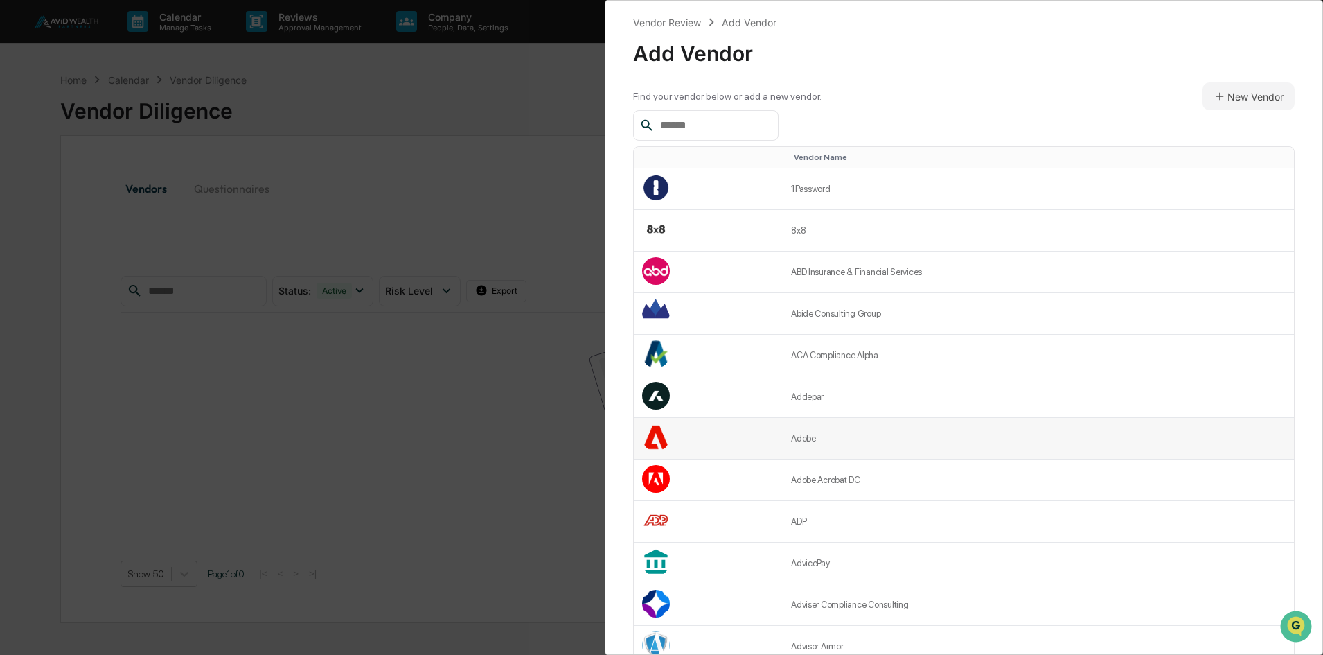
click at [833, 440] on td "Adobe" at bounding box center [1038, 439] width 511 height 42
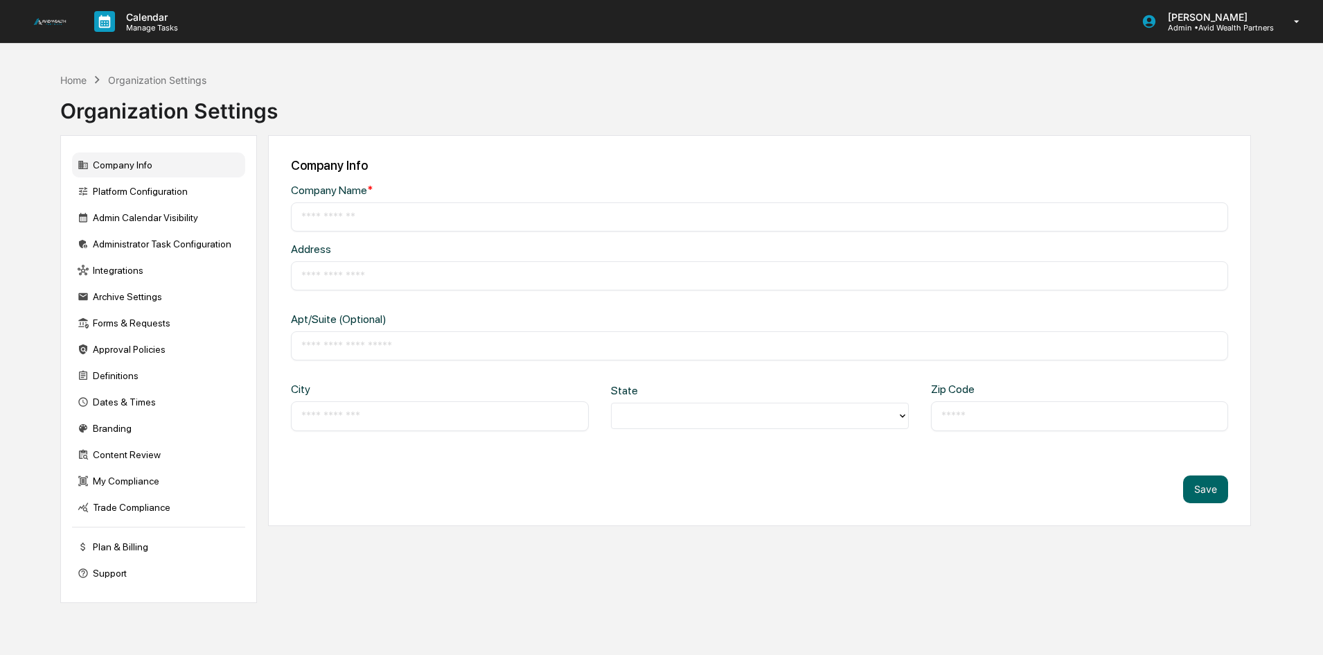
type input "**********"
type input "********"
type input "**********"
type input "*****"
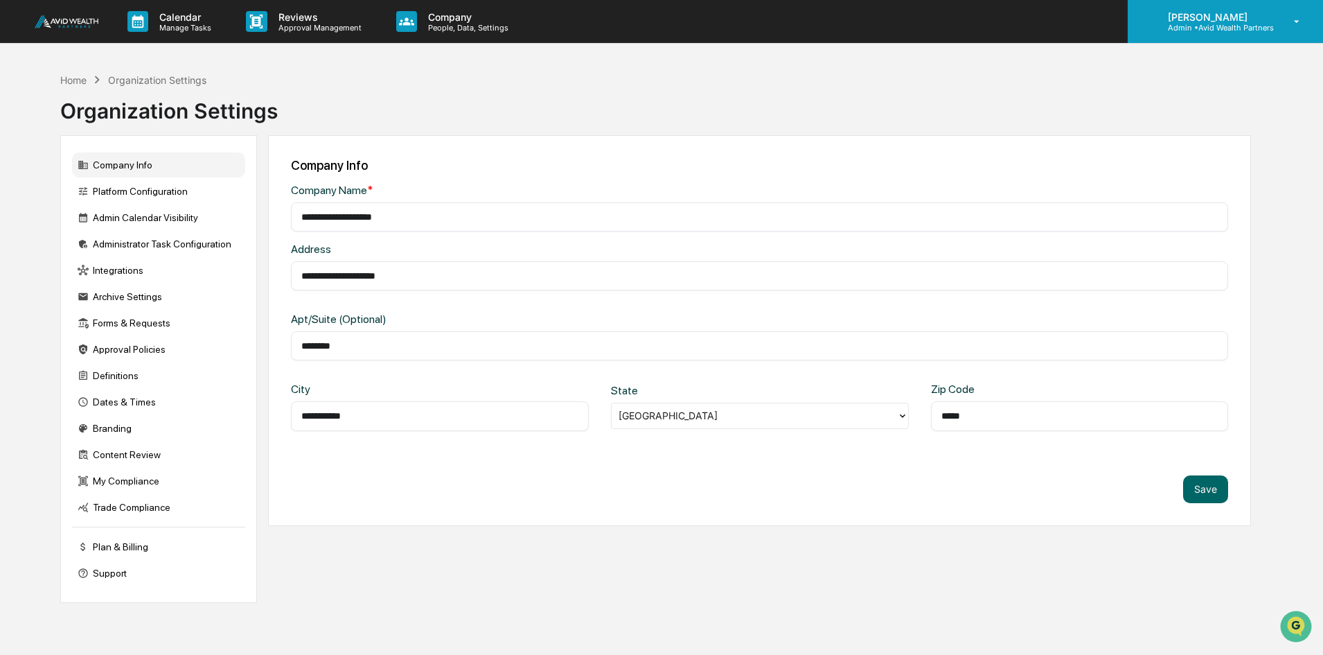
click at [1222, 20] on p "[PERSON_NAME]" at bounding box center [1215, 17] width 117 height 12
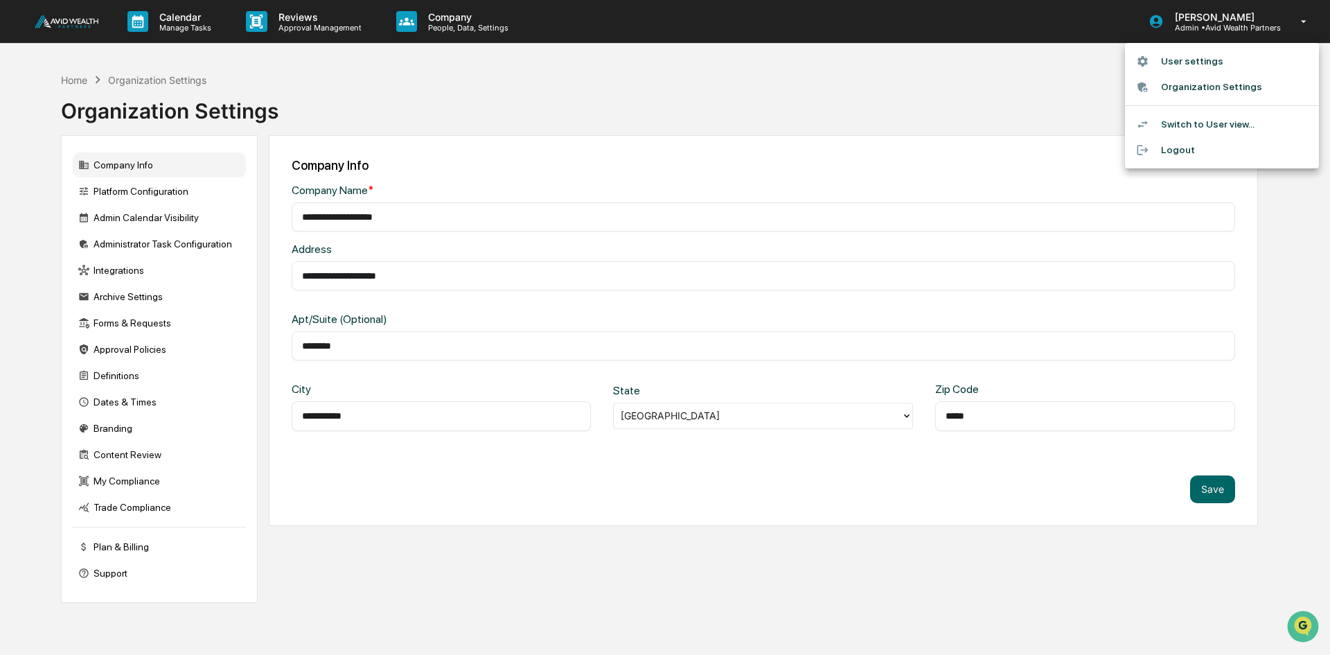
click at [122, 271] on div at bounding box center [665, 327] width 1330 height 655
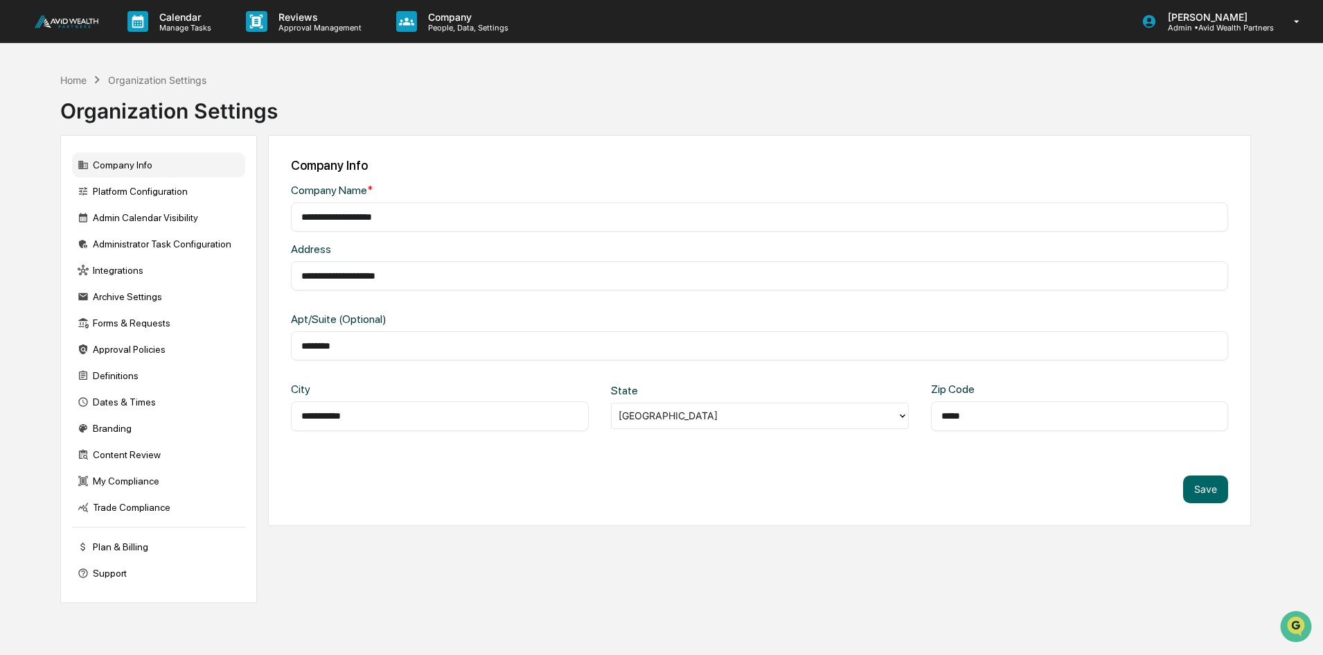
click at [118, 271] on div "Integrations" at bounding box center [158, 270] width 173 height 25
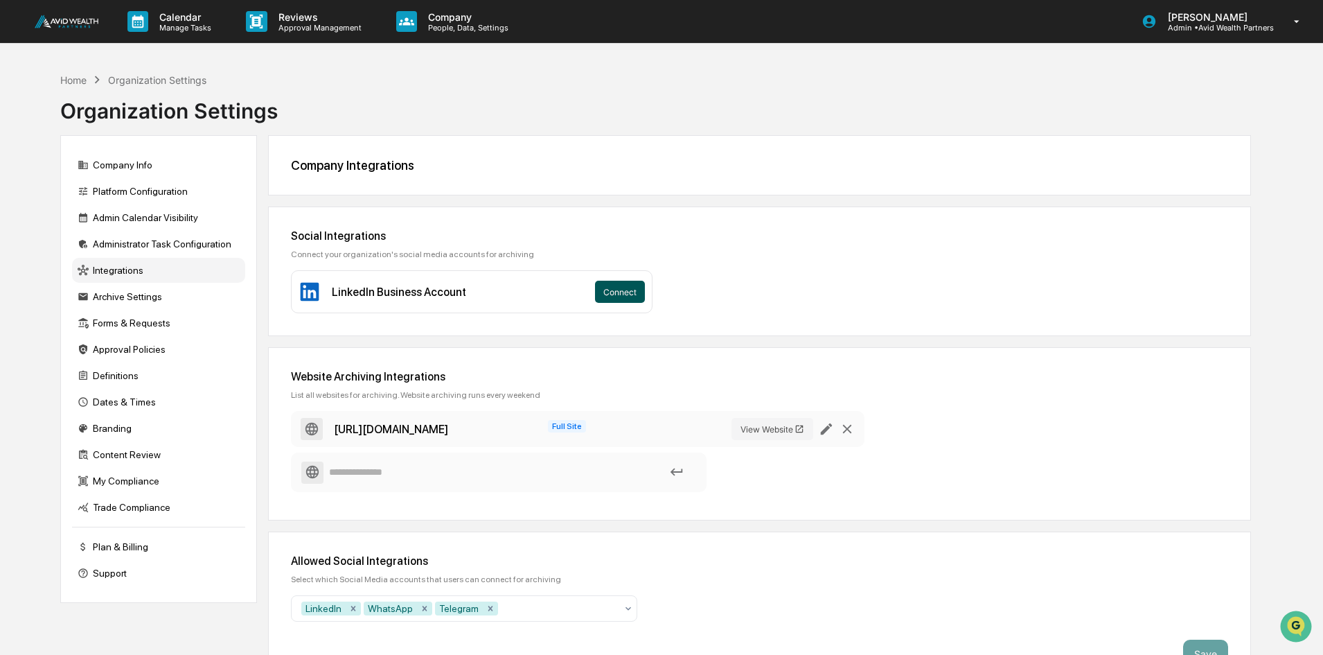
click at [622, 290] on button "Connect" at bounding box center [620, 292] width 50 height 22
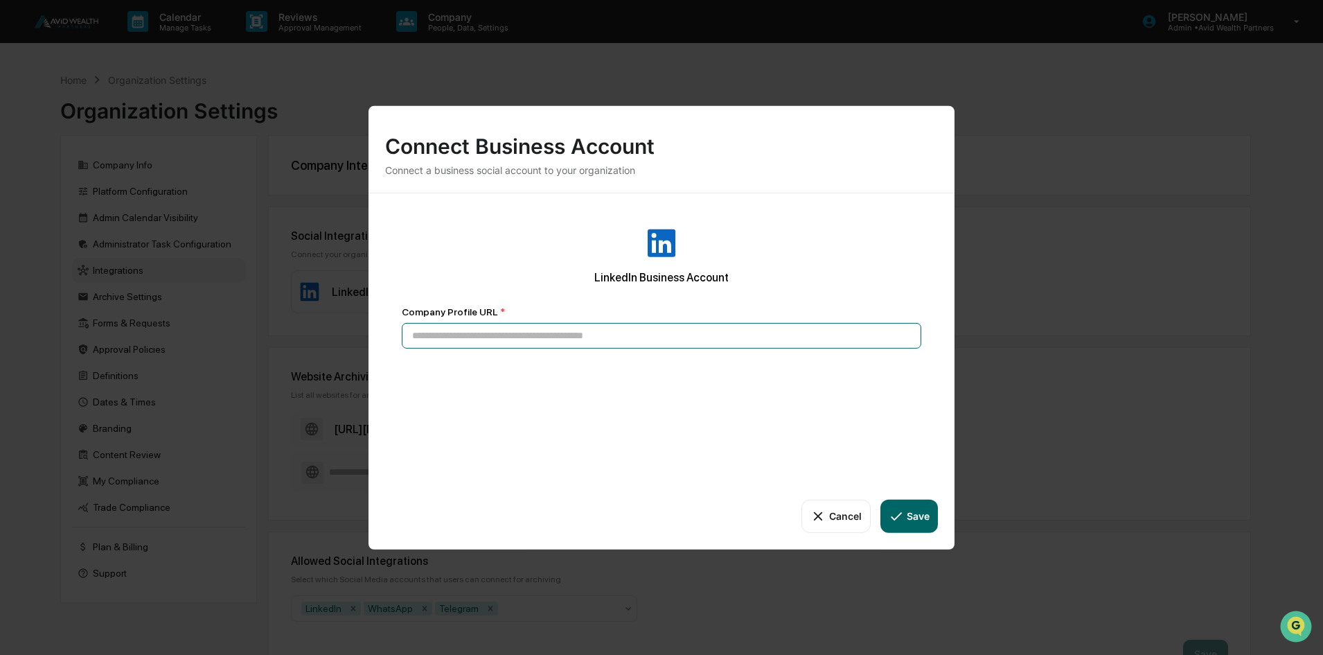
click at [542, 339] on input at bounding box center [662, 335] width 520 height 26
click at [473, 335] on input at bounding box center [662, 335] width 520 height 26
paste input "**********"
type input "**********"
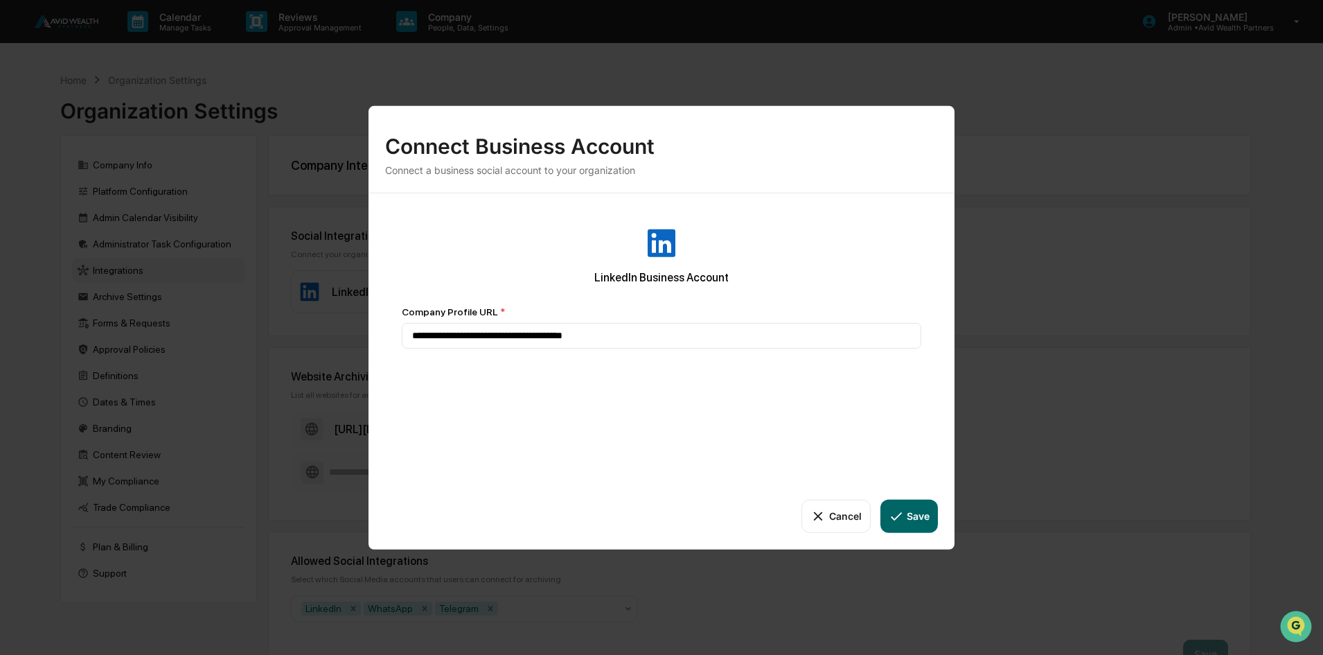
click at [916, 517] on button "Save" at bounding box center [910, 515] width 58 height 33
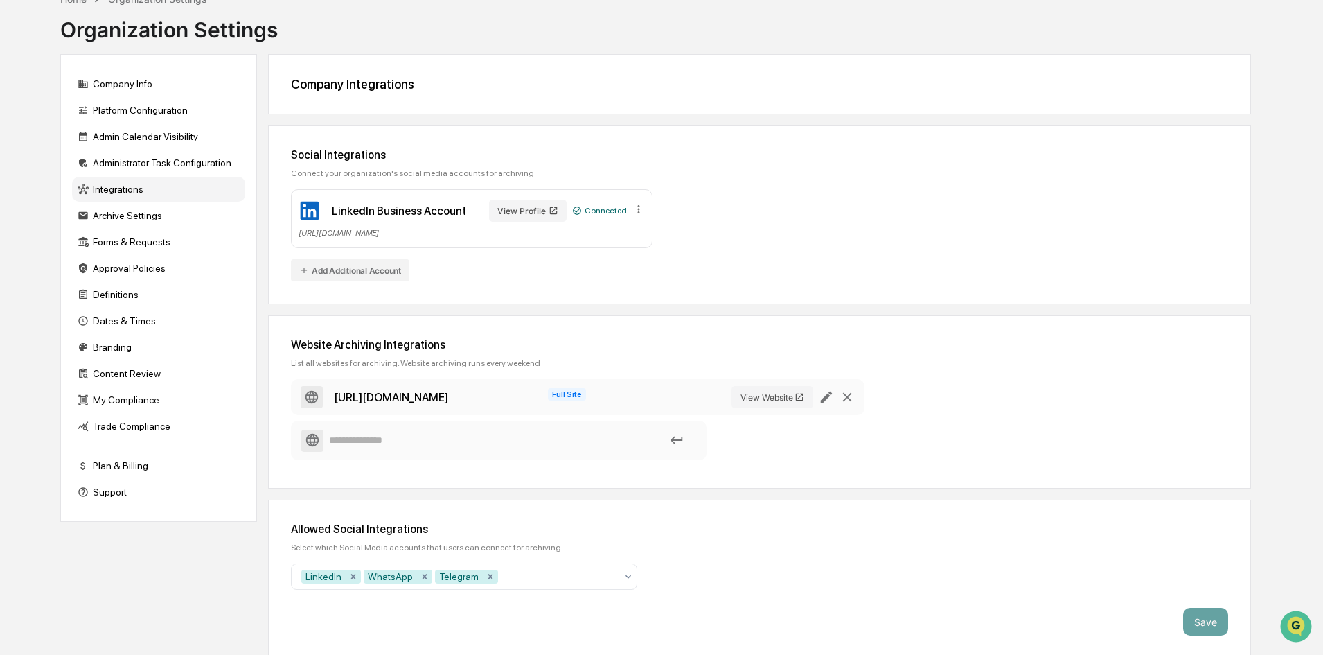
scroll to position [85, 0]
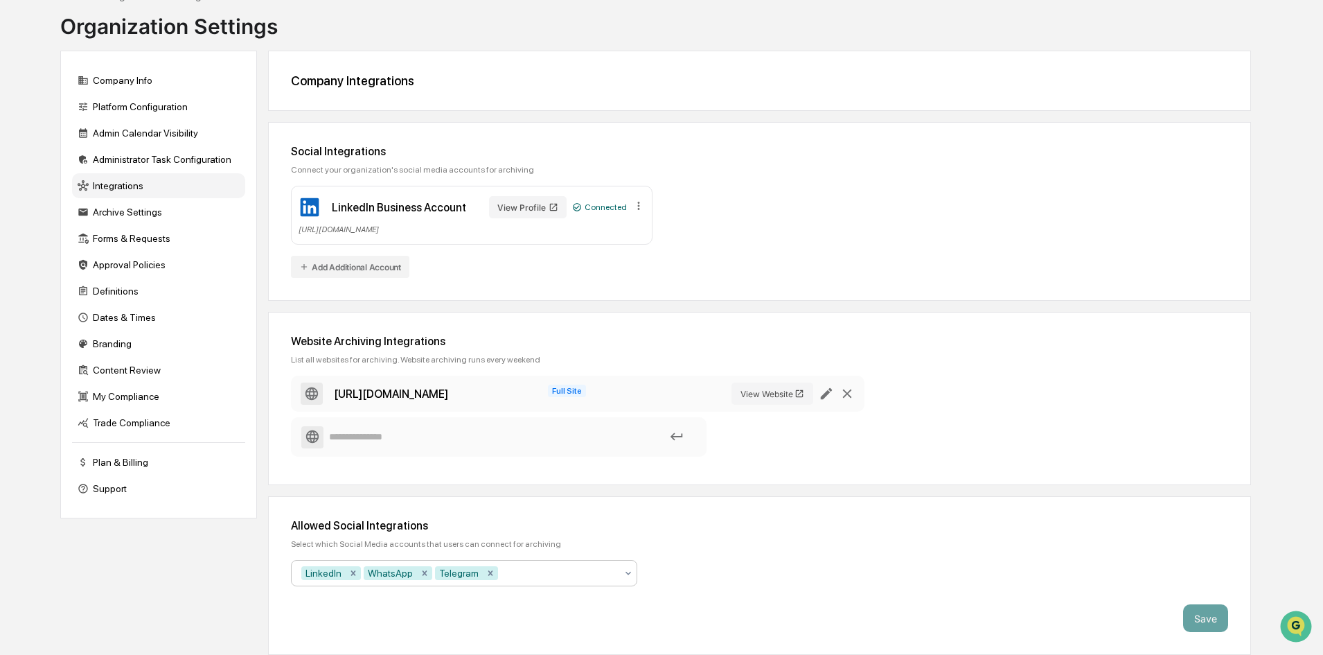
click at [628, 569] on icon at bounding box center [628, 572] width 11 height 11
click at [512, 574] on div at bounding box center [558, 573] width 115 height 14
type input "*"
click at [705, 557] on div "Allowed Social Integrations Select which Social Media accounts that users can c…" at bounding box center [759, 575] width 983 height 159
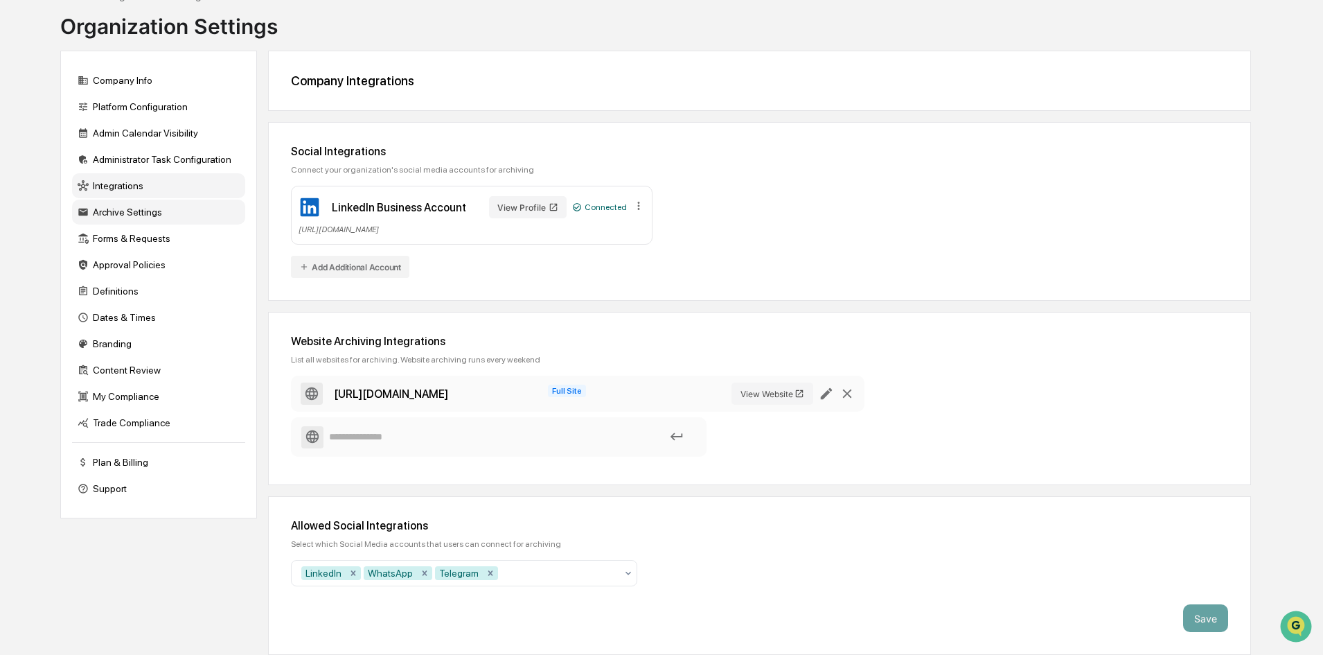
click at [132, 206] on div "Archive Settings" at bounding box center [158, 212] width 173 height 25
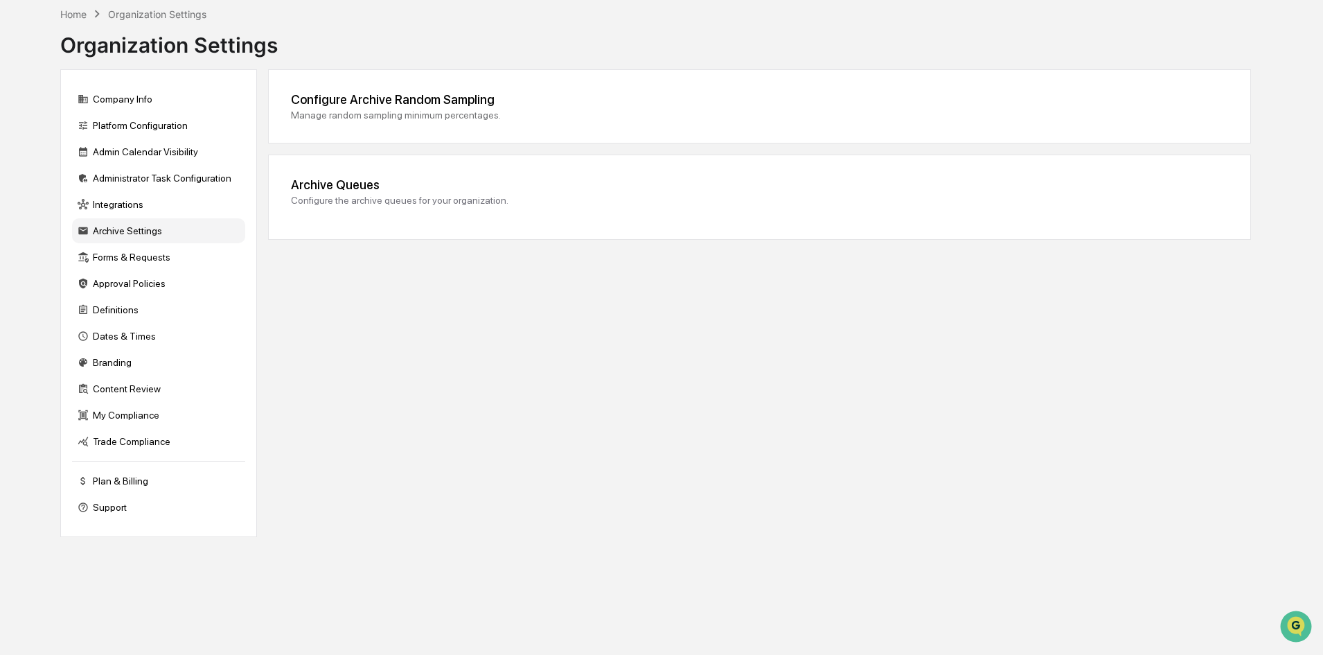
scroll to position [66, 0]
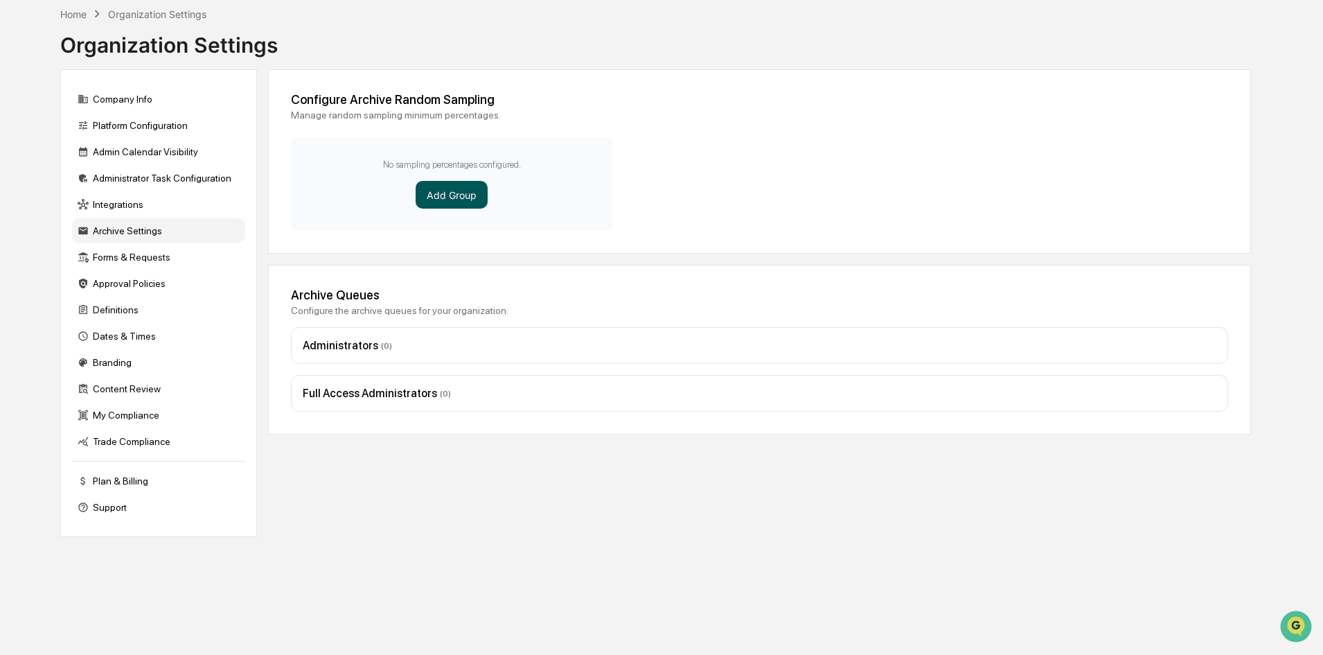
click at [450, 186] on button "Add Group" at bounding box center [452, 195] width 72 height 28
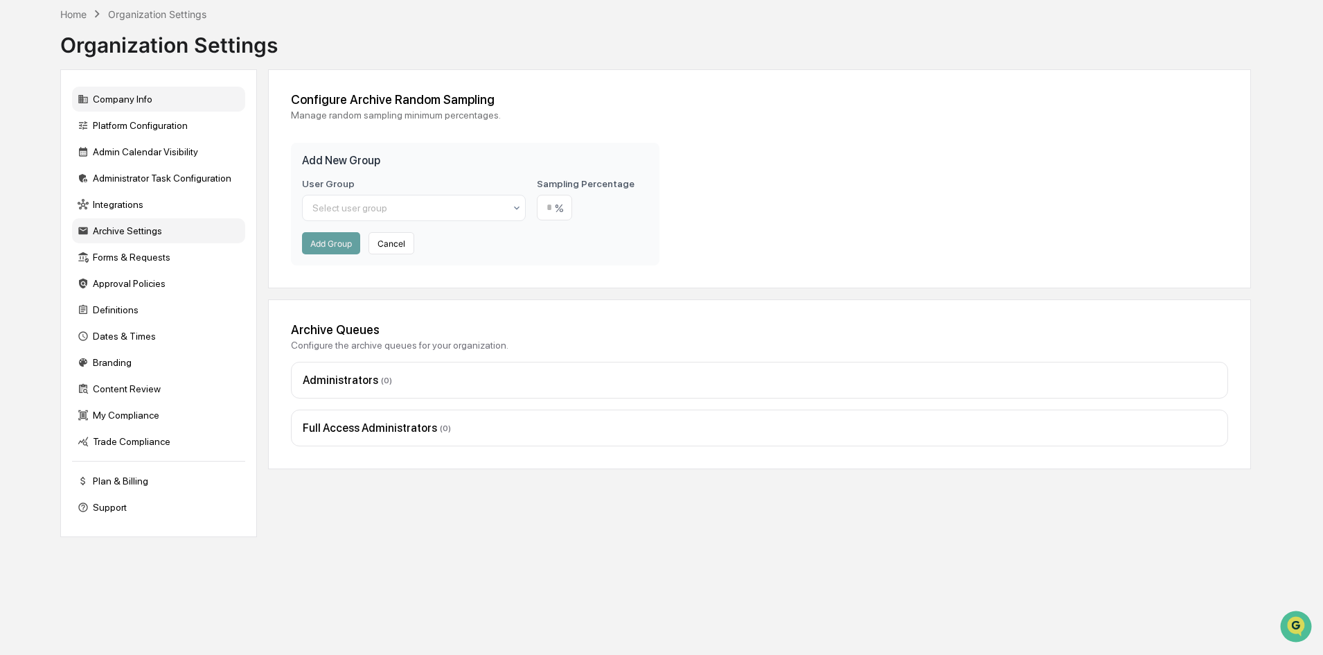
click at [112, 103] on div "Company Info" at bounding box center [158, 99] width 173 height 25
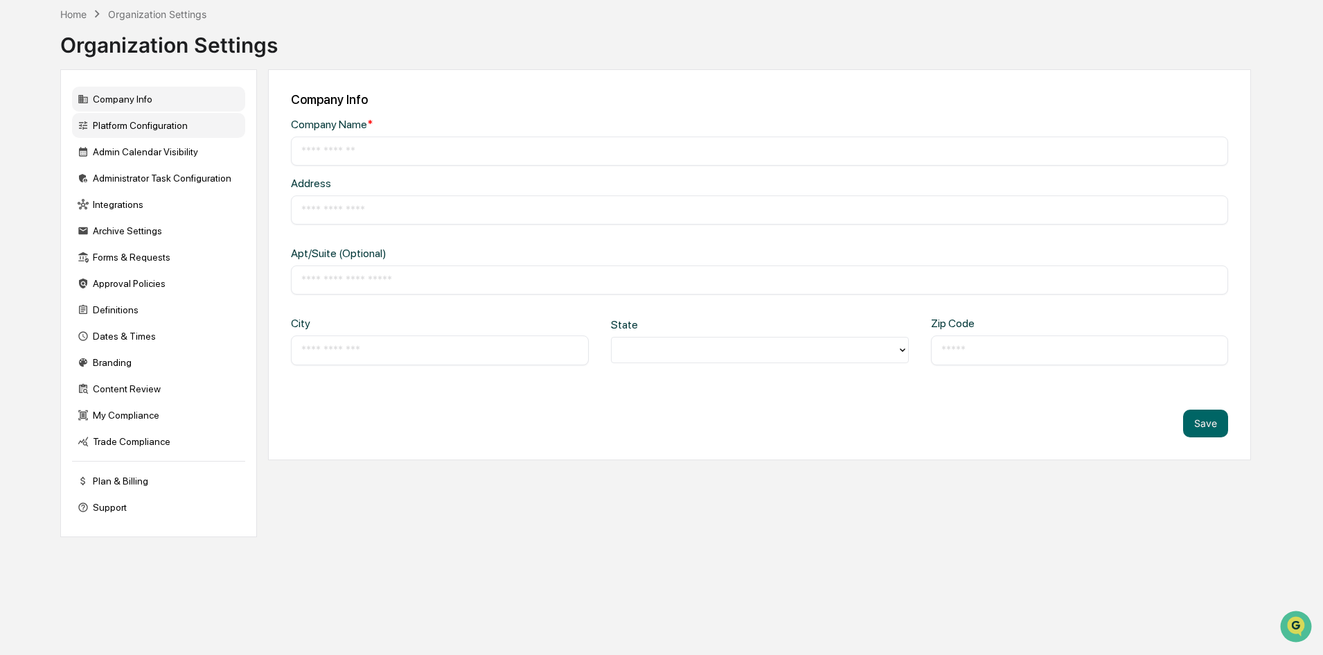
type input "**********"
type input "********"
type input "**********"
type input "*****"
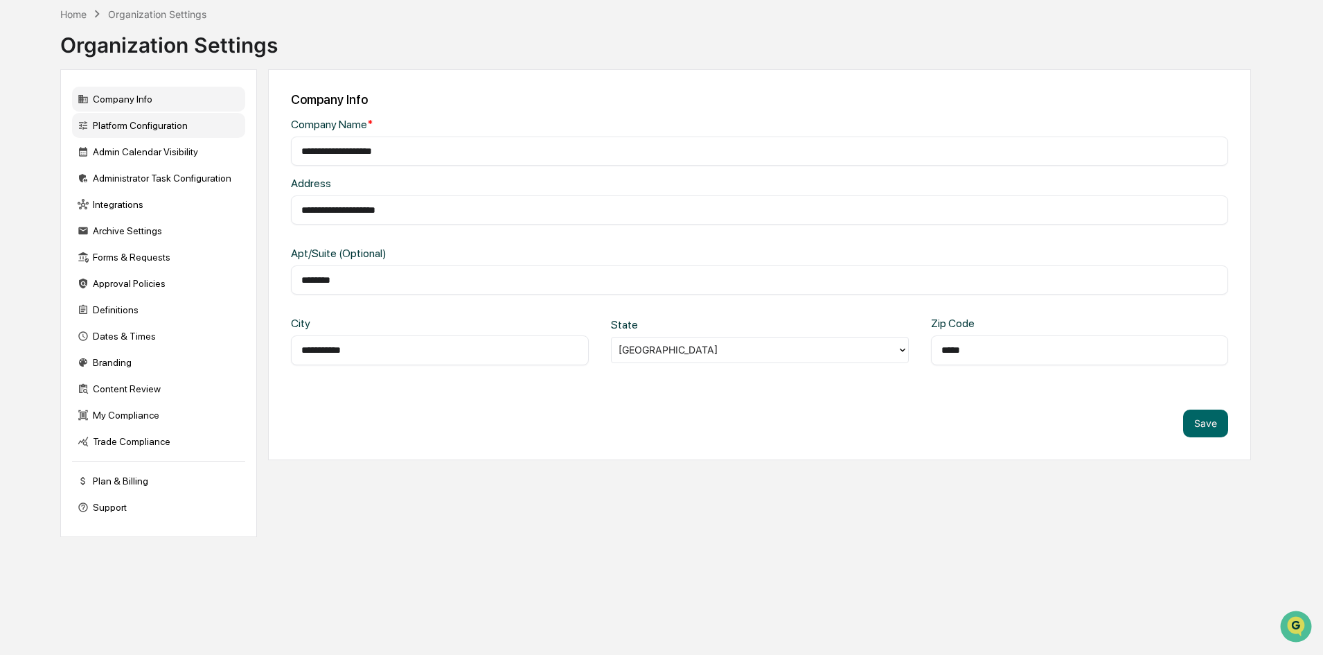
click at [174, 129] on div "Platform Configuration" at bounding box center [158, 125] width 173 height 25
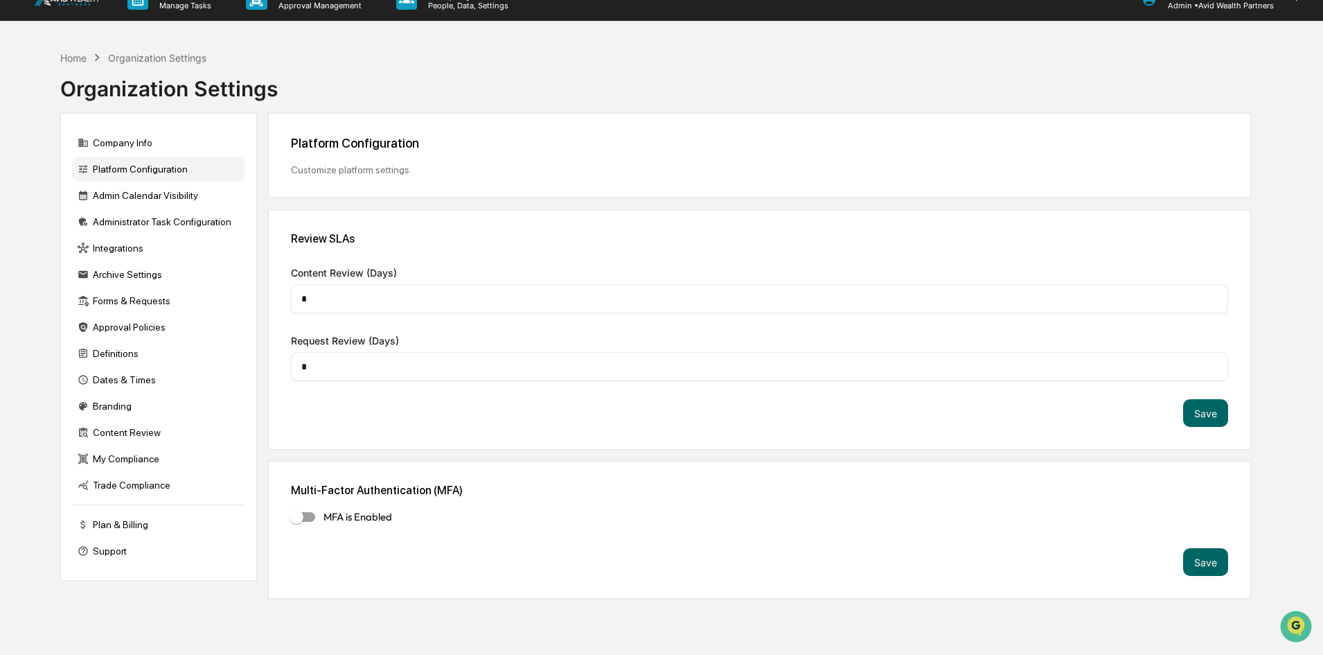
scroll to position [0, 0]
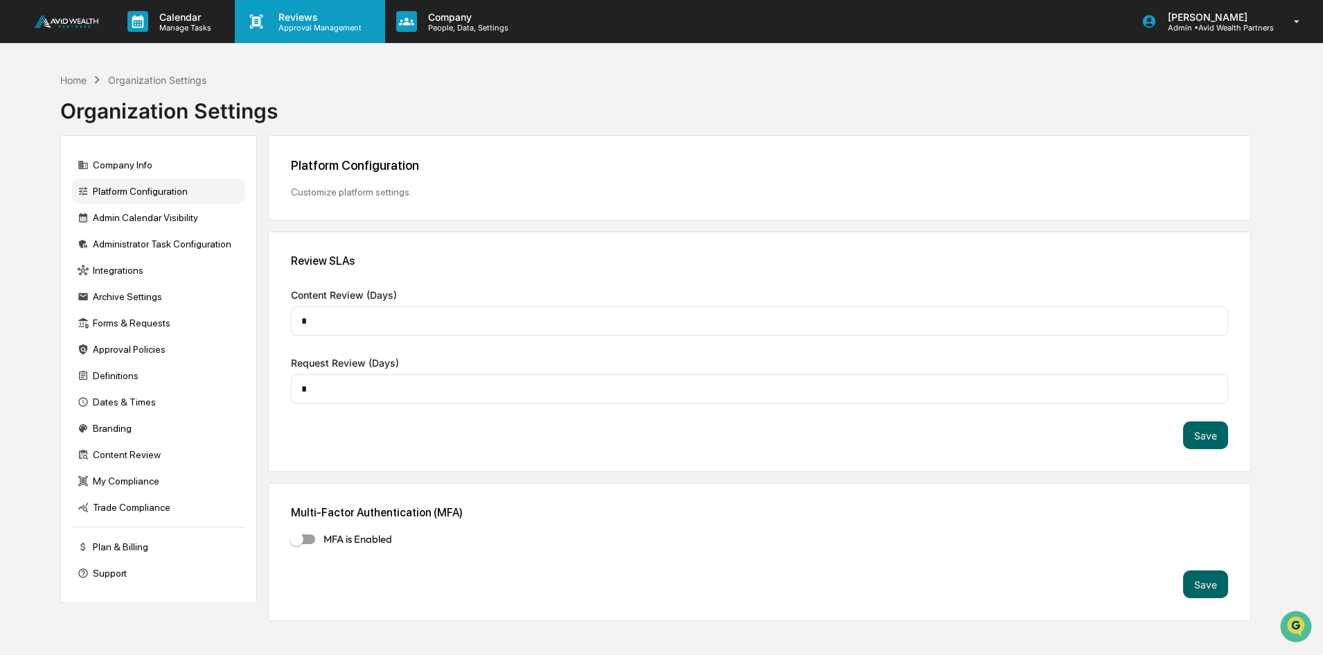
click at [273, 23] on p "Approval Management" at bounding box center [317, 28] width 101 height 10
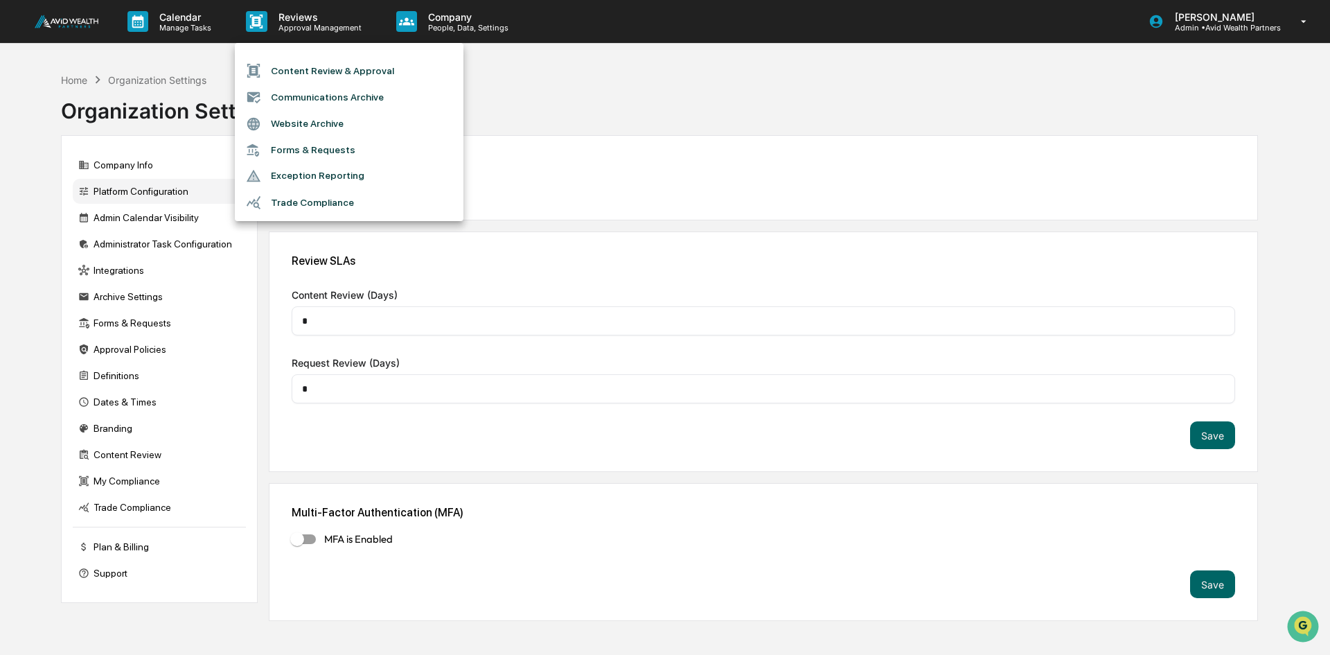
click at [366, 69] on li "Content Review & Approval" at bounding box center [349, 71] width 229 height 26
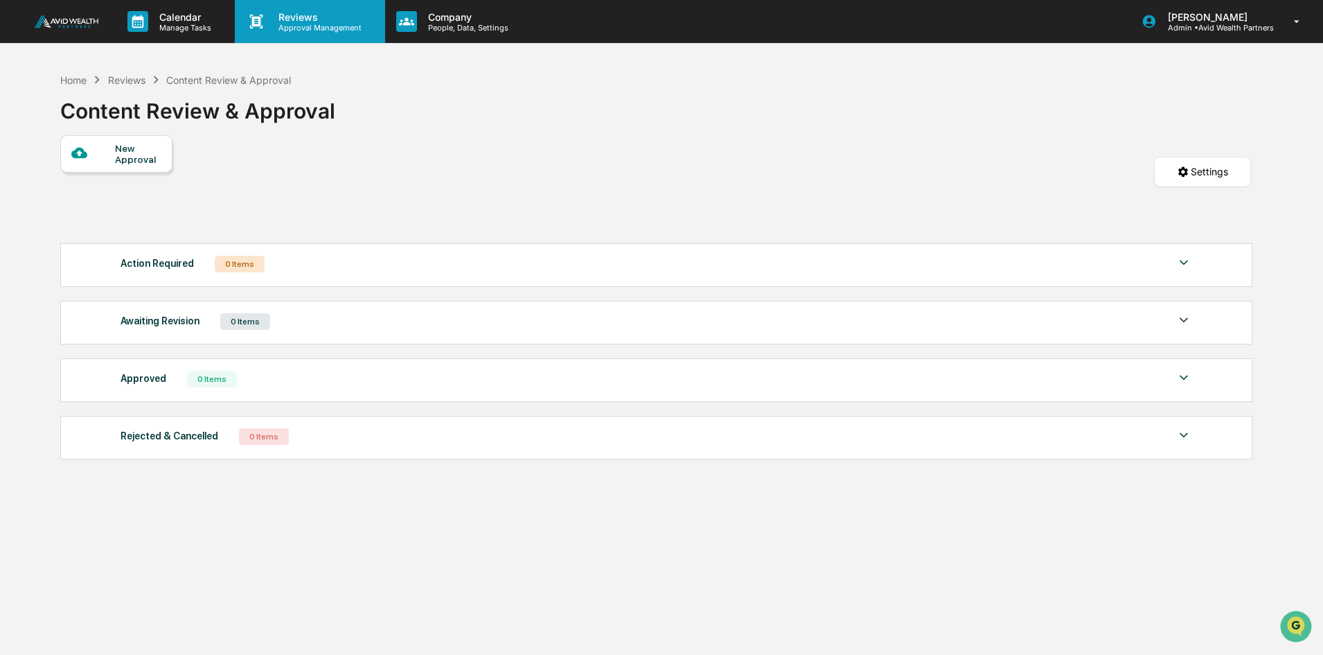
click at [311, 20] on p "Reviews" at bounding box center [317, 17] width 101 height 12
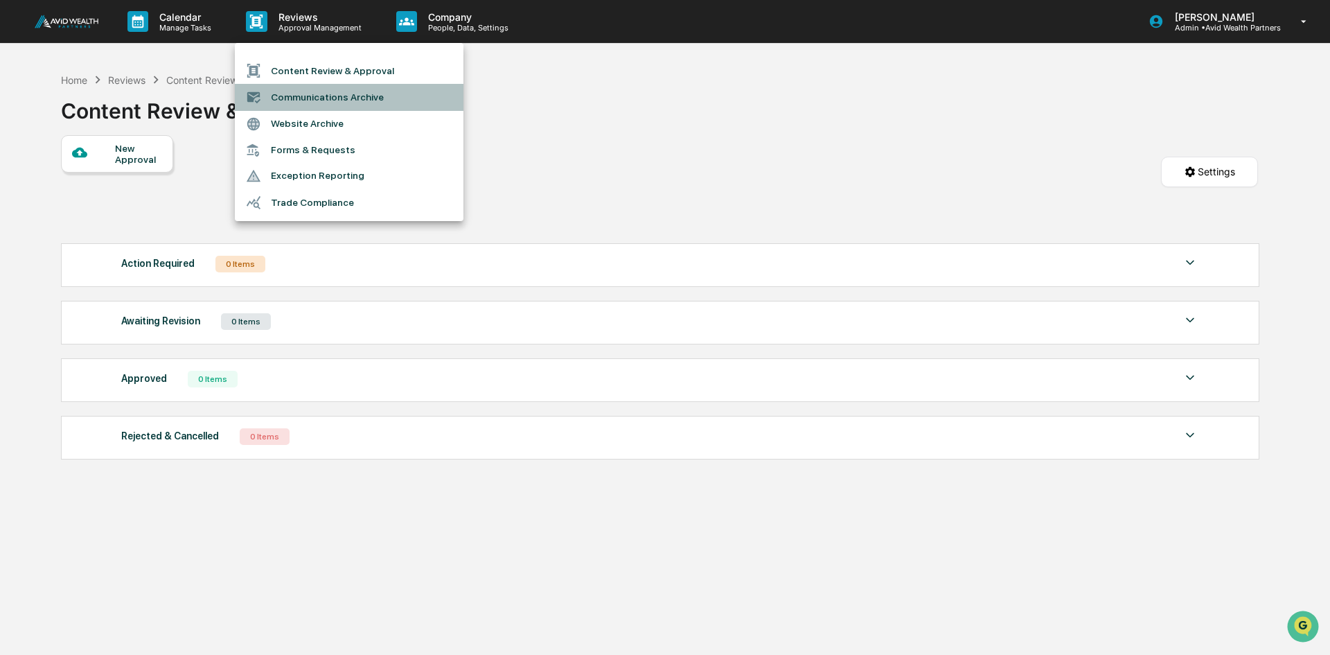
click at [303, 93] on li "Communications Archive" at bounding box center [349, 97] width 229 height 26
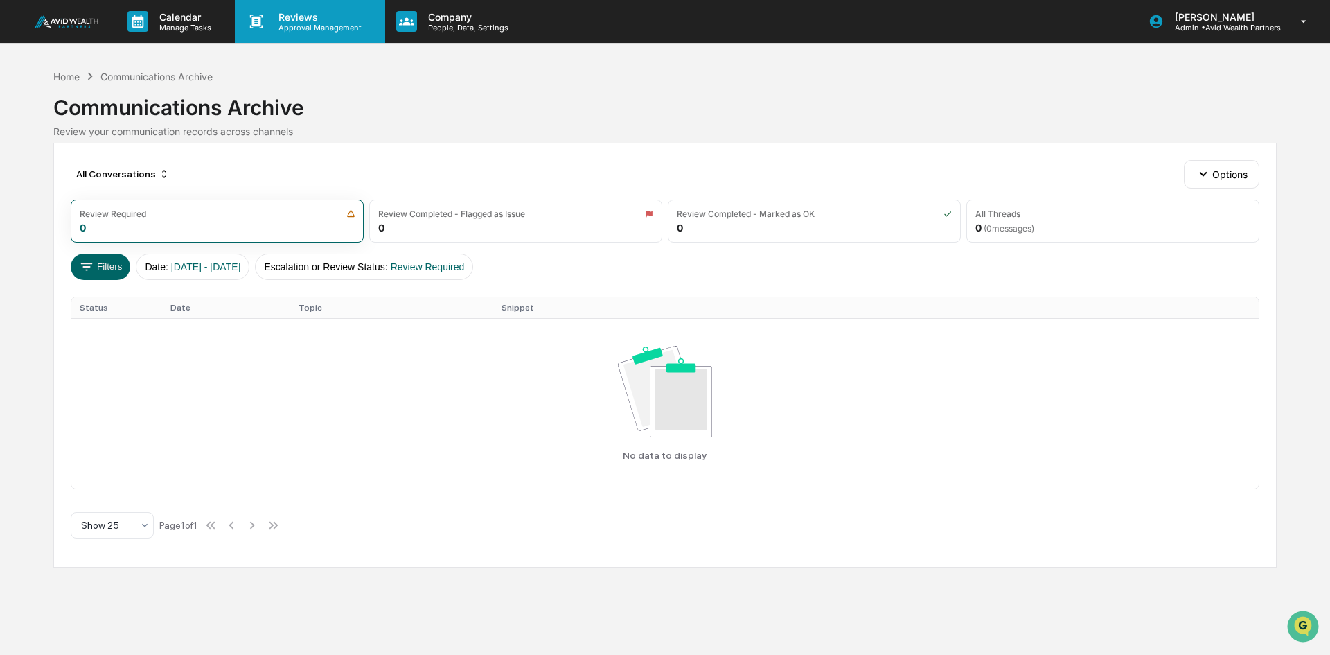
click at [301, 11] on p "Reviews" at bounding box center [317, 17] width 101 height 12
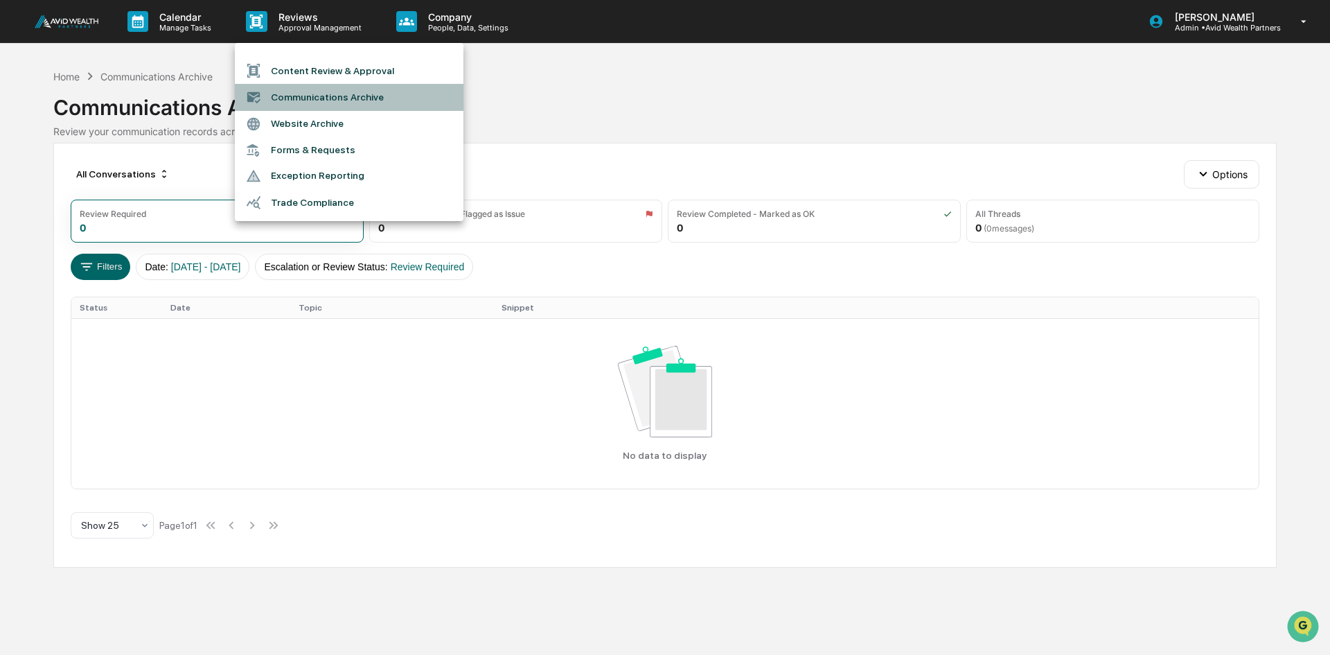
click at [349, 98] on li "Communications Archive" at bounding box center [349, 97] width 229 height 26
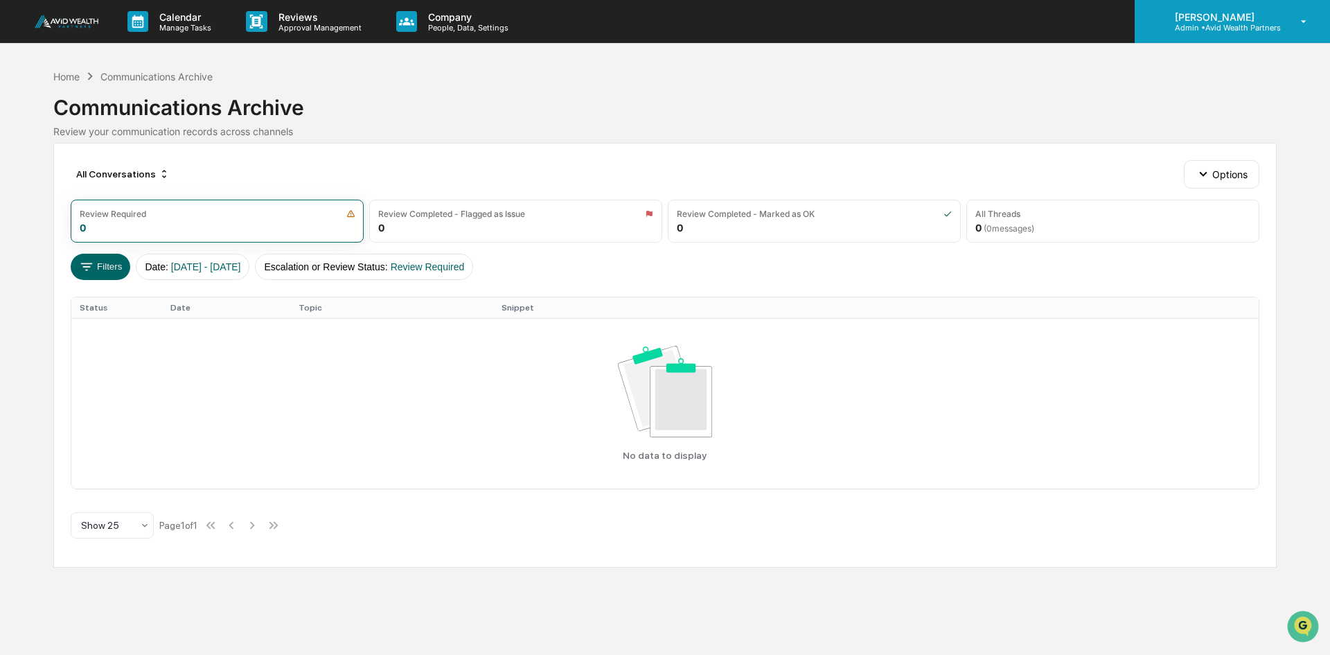
click at [1222, 26] on p "Admin • Avid Wealth Partners" at bounding box center [1222, 28] width 117 height 10
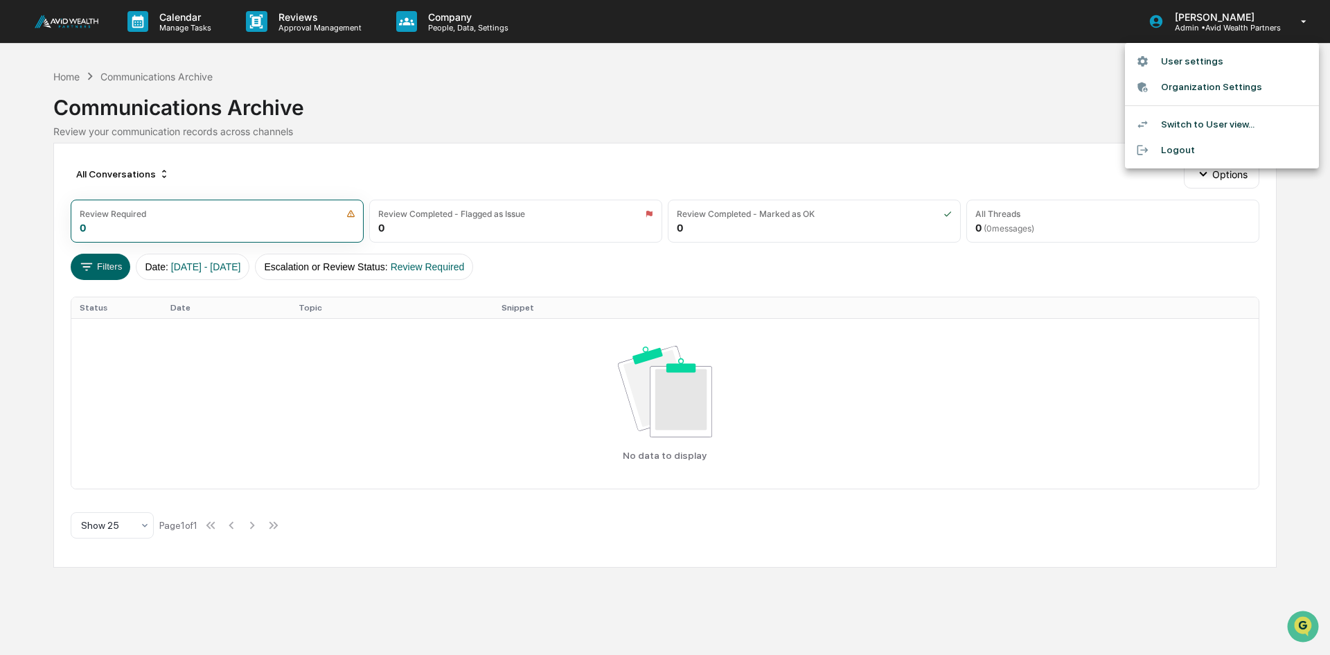
click at [1201, 63] on li "User settings" at bounding box center [1222, 61] width 194 height 26
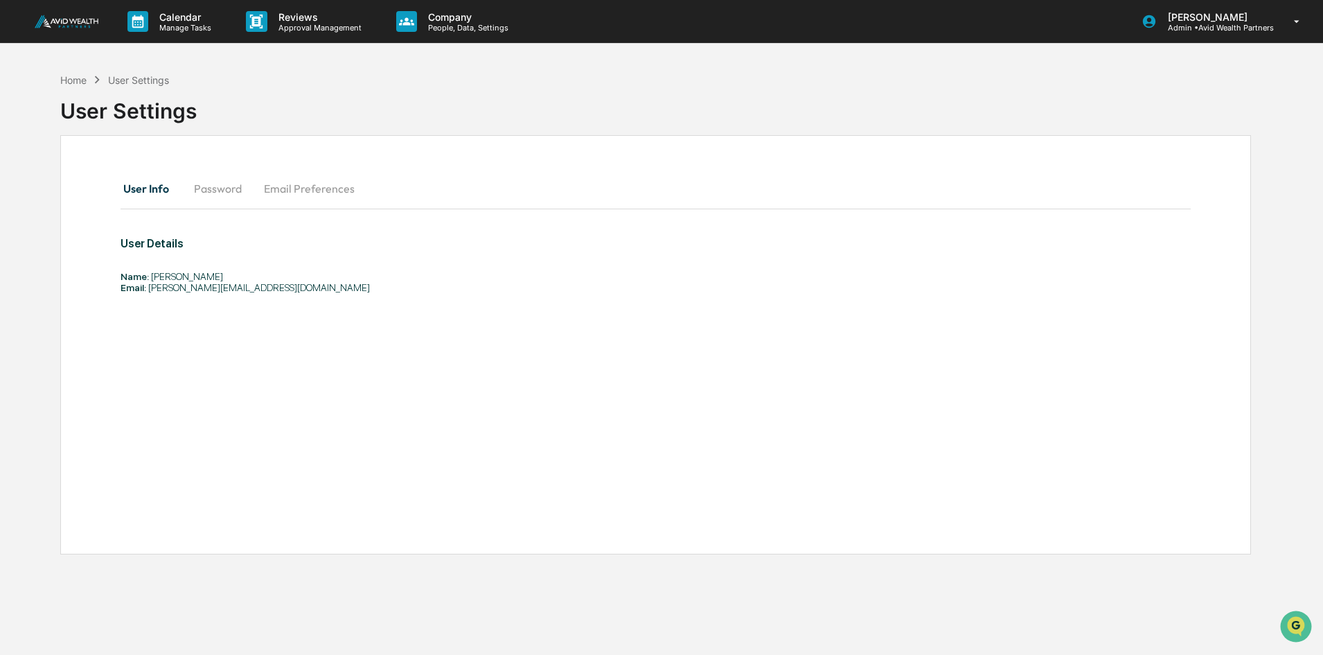
click at [215, 194] on button "Password" at bounding box center [218, 188] width 70 height 33
click at [303, 191] on button "Email Preferences" at bounding box center [309, 188] width 113 height 33
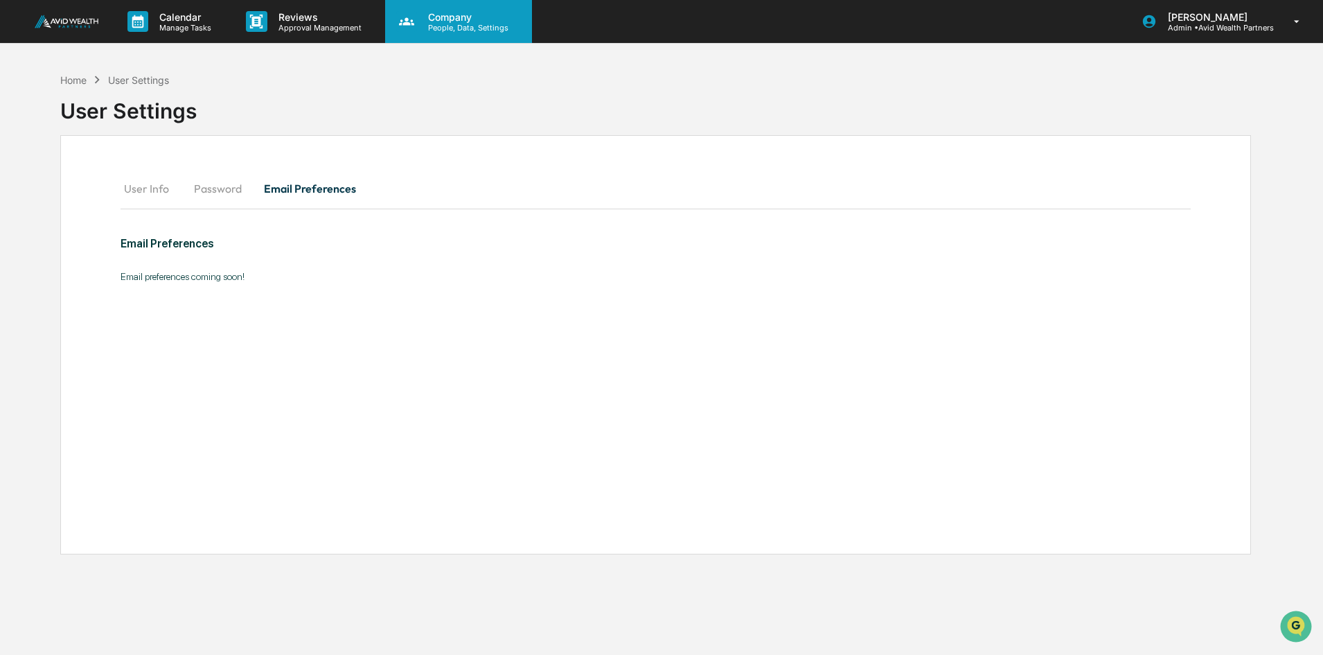
click at [435, 14] on p "Company" at bounding box center [466, 17] width 98 height 12
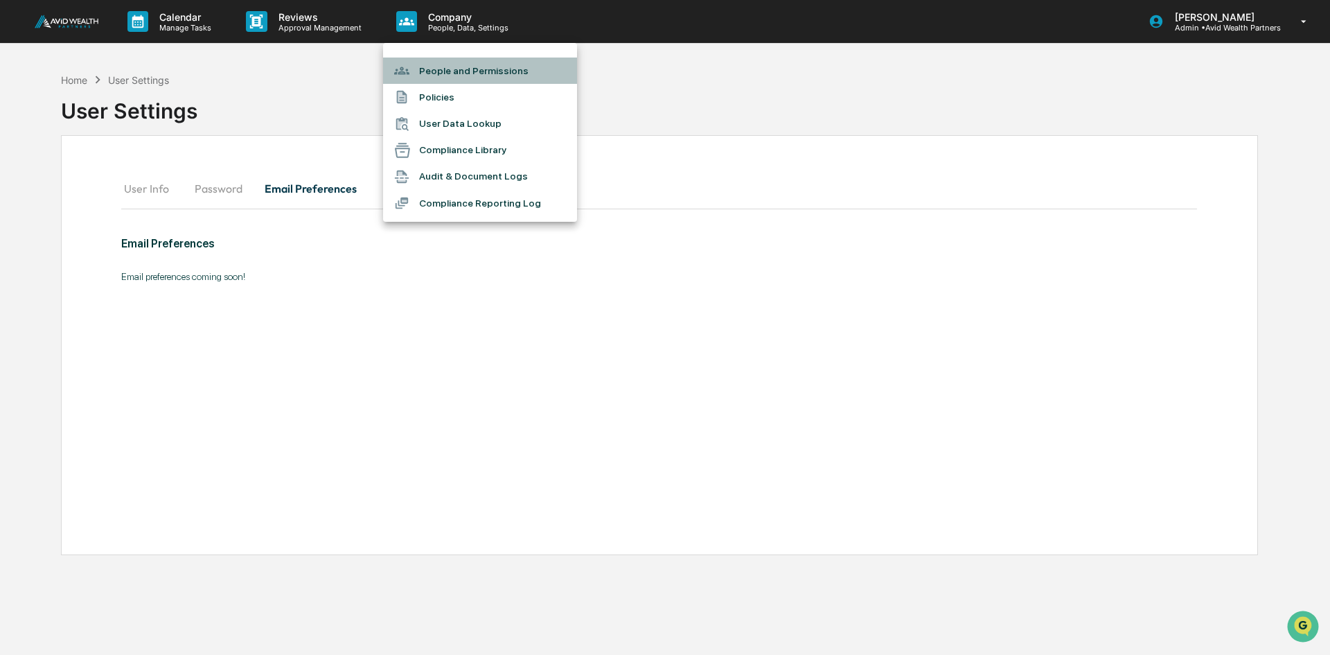
click at [472, 69] on li "People and Permissions" at bounding box center [480, 71] width 194 height 26
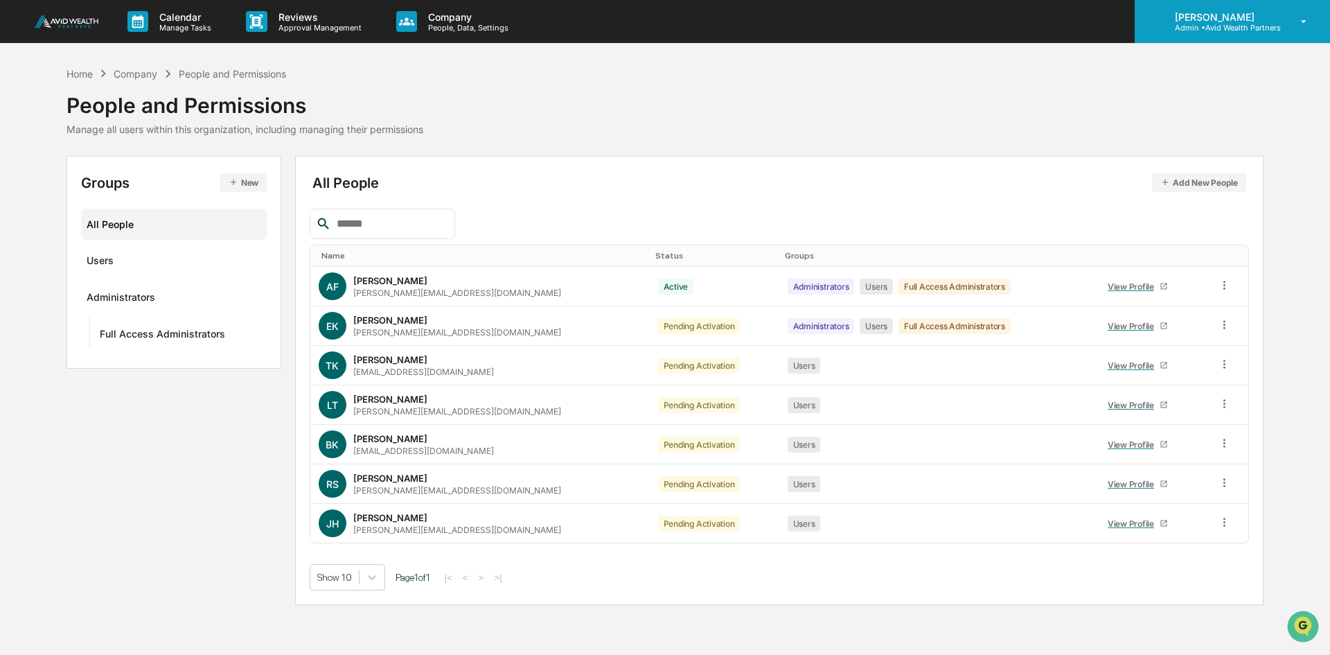
click at [1225, 12] on p "[PERSON_NAME]" at bounding box center [1222, 17] width 117 height 12
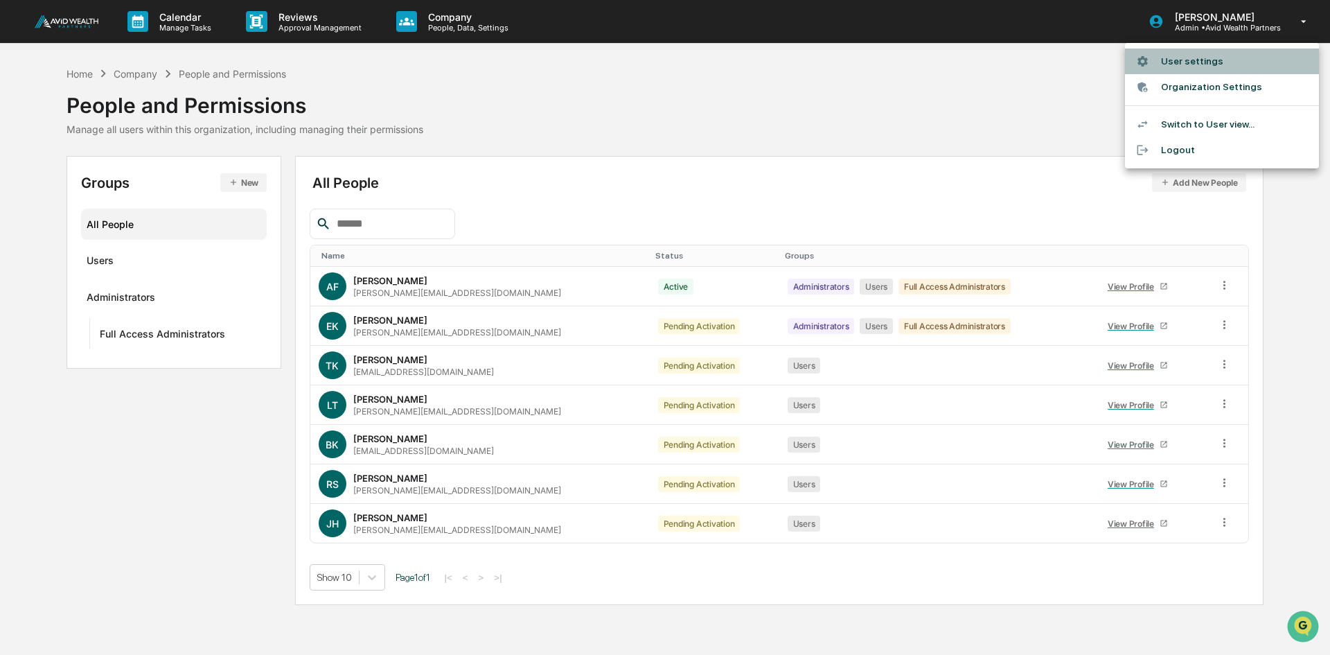
click at [1188, 64] on li "User settings" at bounding box center [1222, 61] width 194 height 26
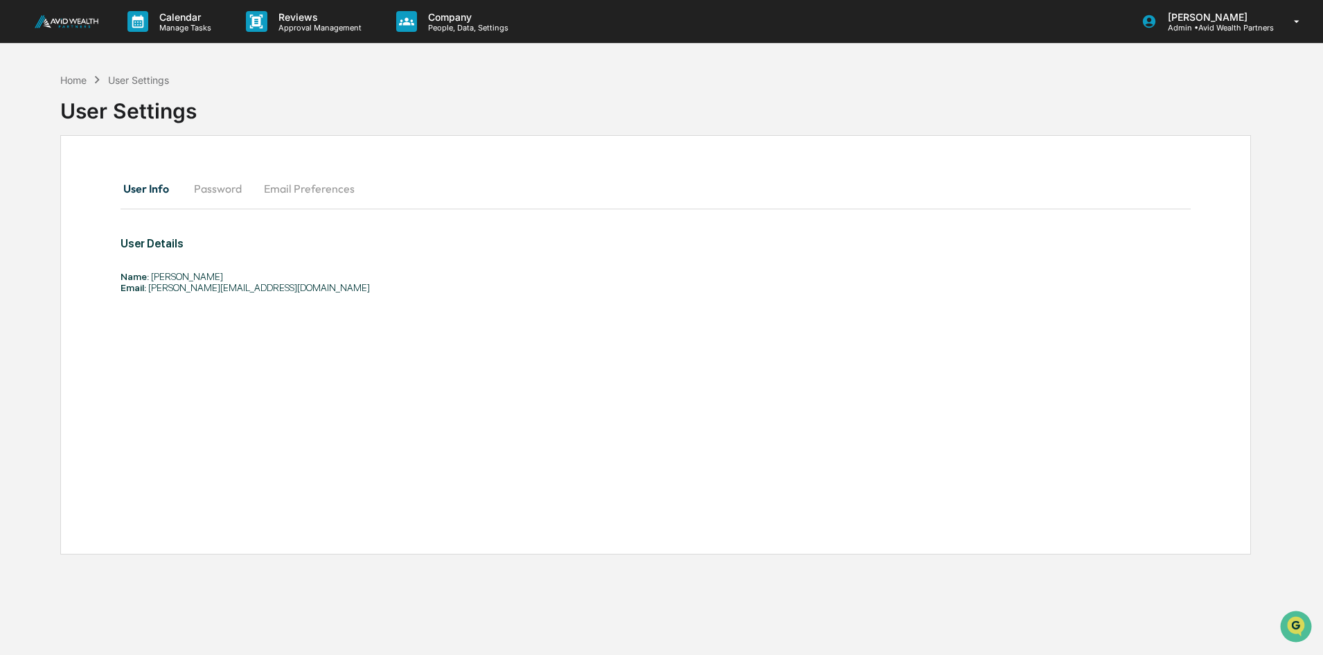
click at [76, 22] on img at bounding box center [66, 21] width 67 height 17
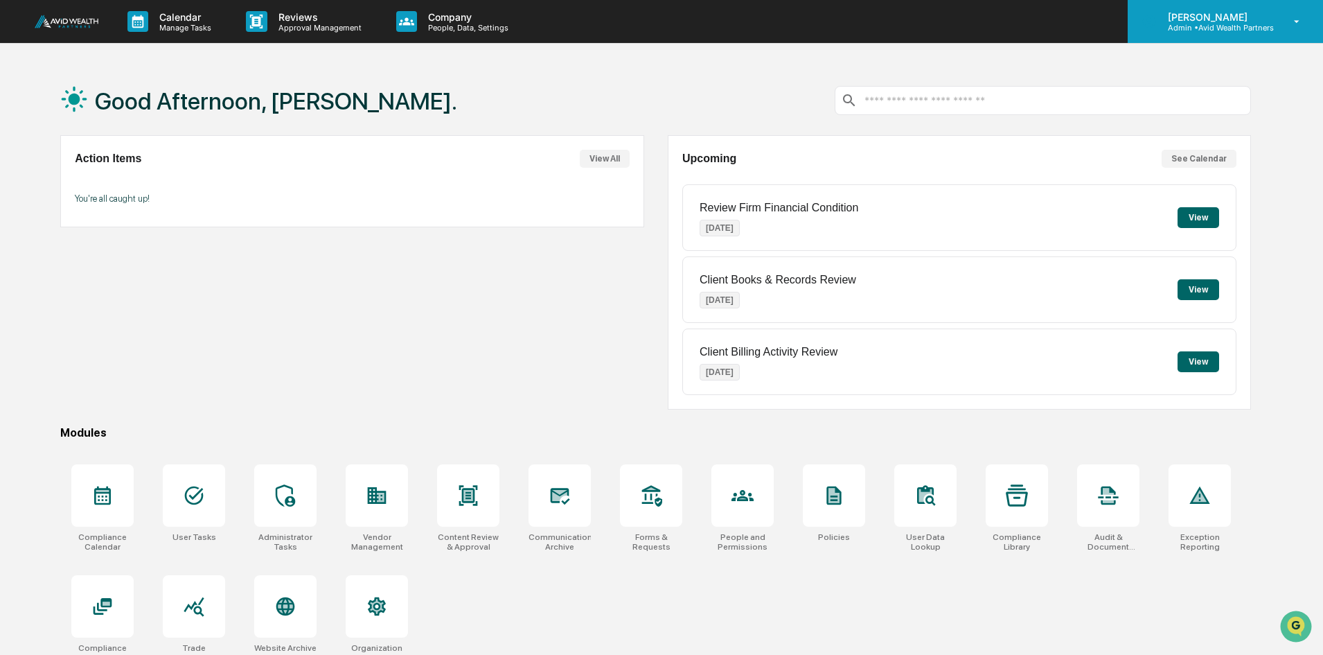
click at [1246, 30] on p "Admin • Avid Wealth Partners" at bounding box center [1215, 28] width 117 height 10
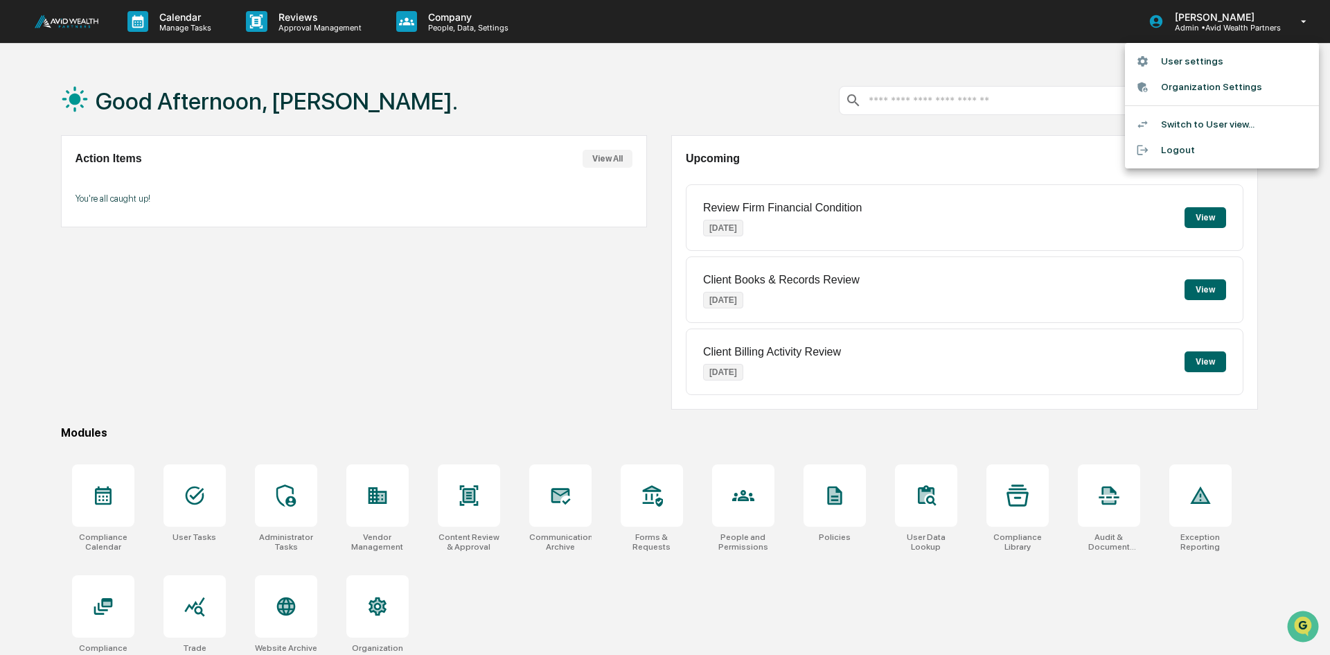
click at [403, 306] on div at bounding box center [665, 327] width 1330 height 655
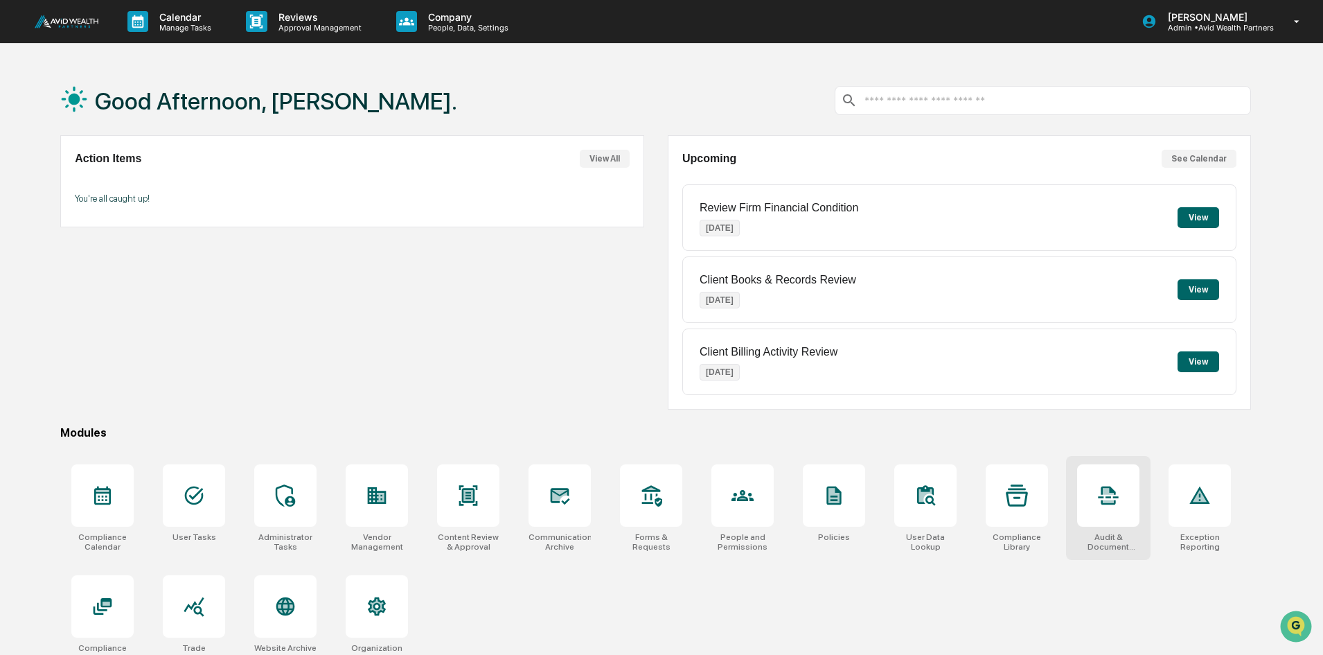
click at [1113, 503] on icon at bounding box center [1109, 495] width 20 height 19
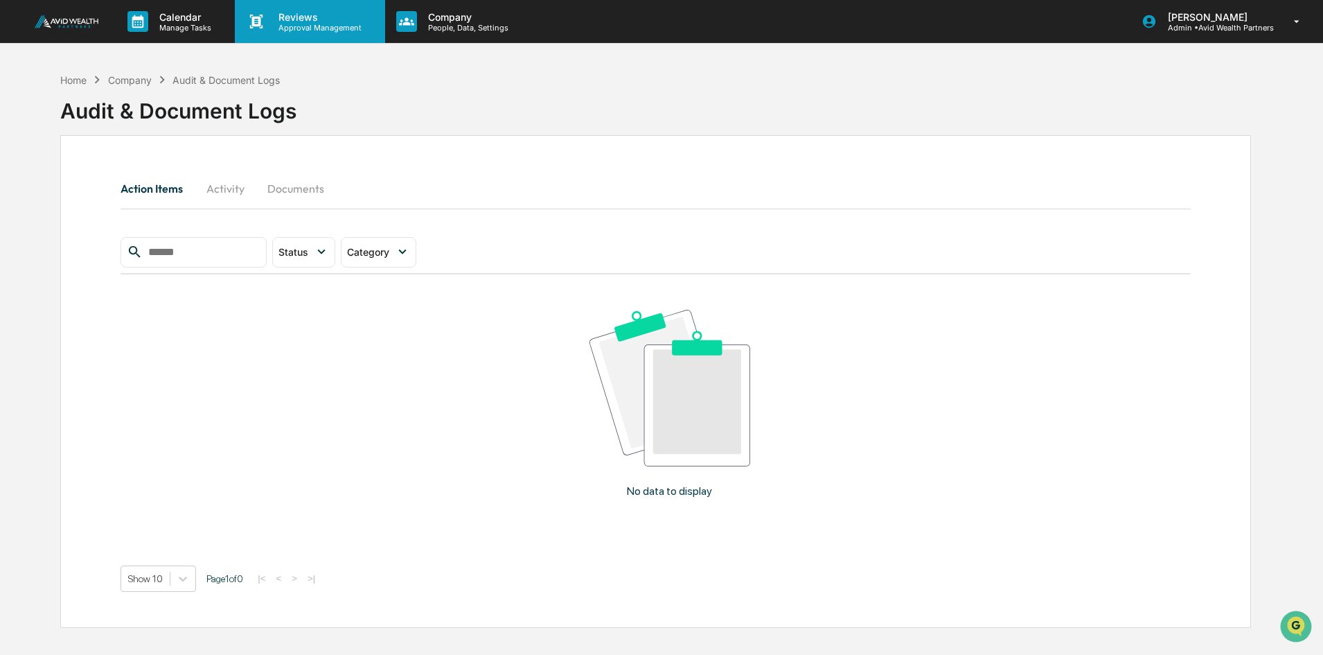
click at [308, 17] on p "Reviews" at bounding box center [317, 17] width 101 height 12
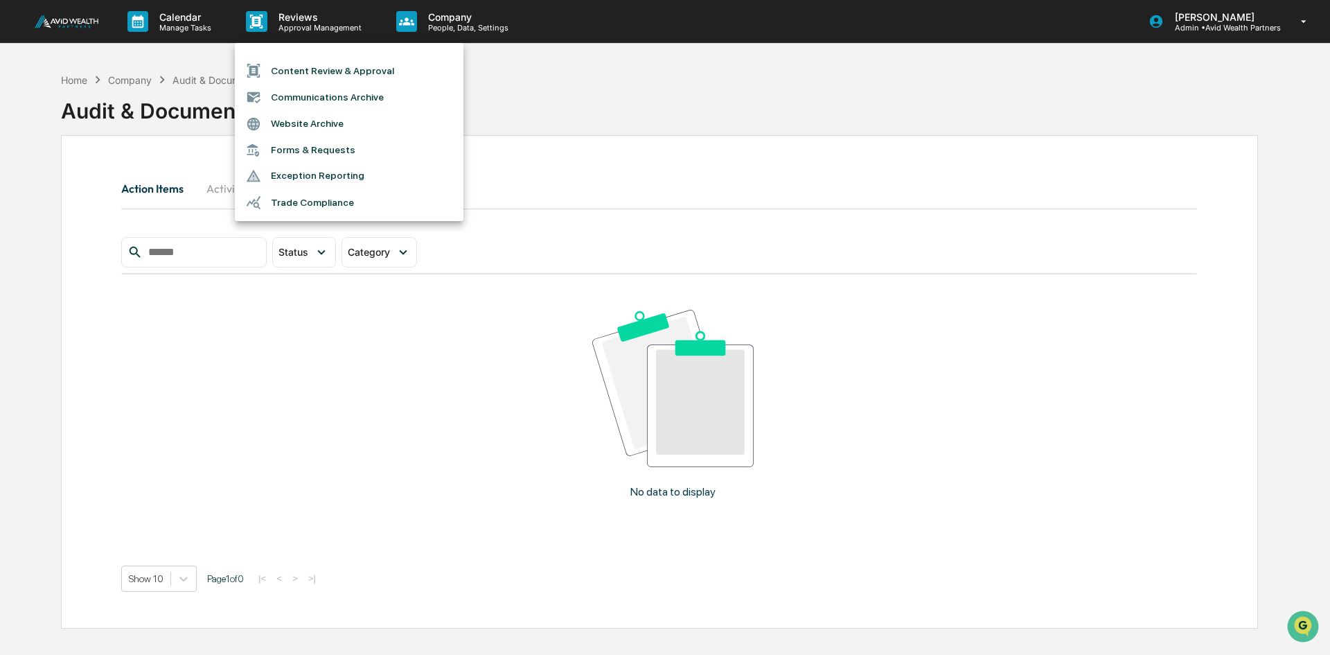
click at [310, 91] on li "Communications Archive" at bounding box center [349, 97] width 229 height 26
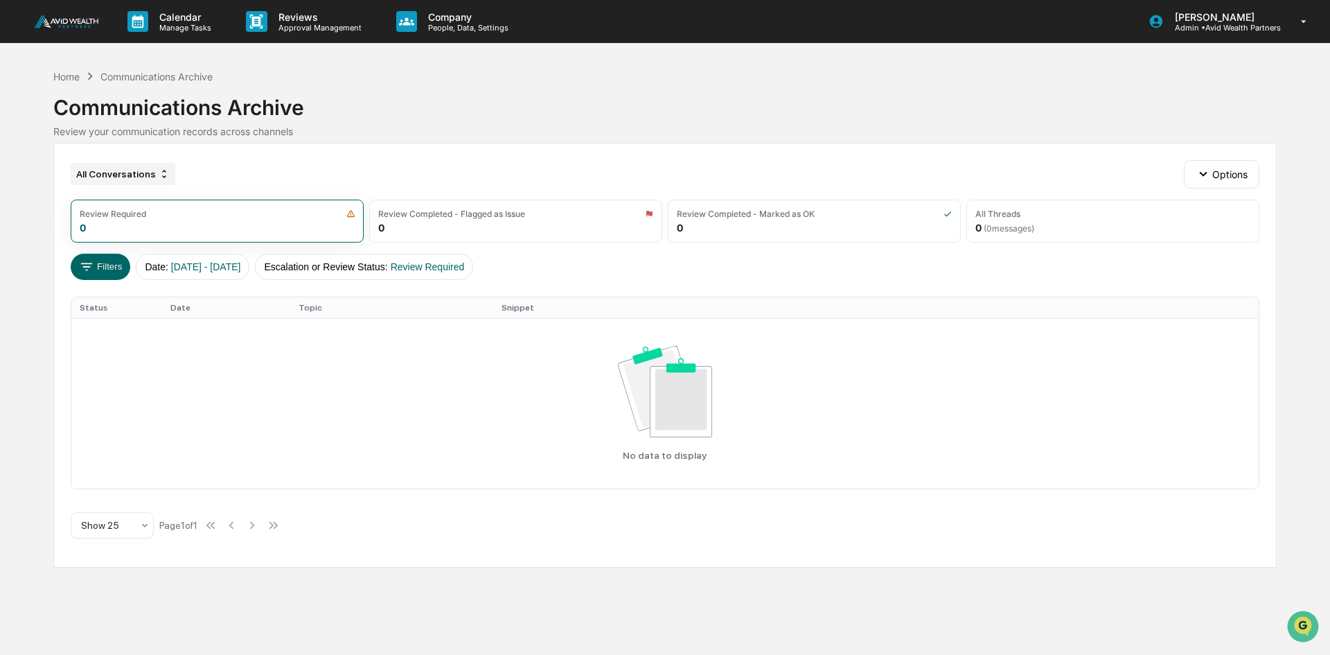
click at [159, 170] on icon at bounding box center [164, 173] width 11 height 11
click at [270, 166] on div "All Conversations Options" at bounding box center [665, 174] width 1189 height 28
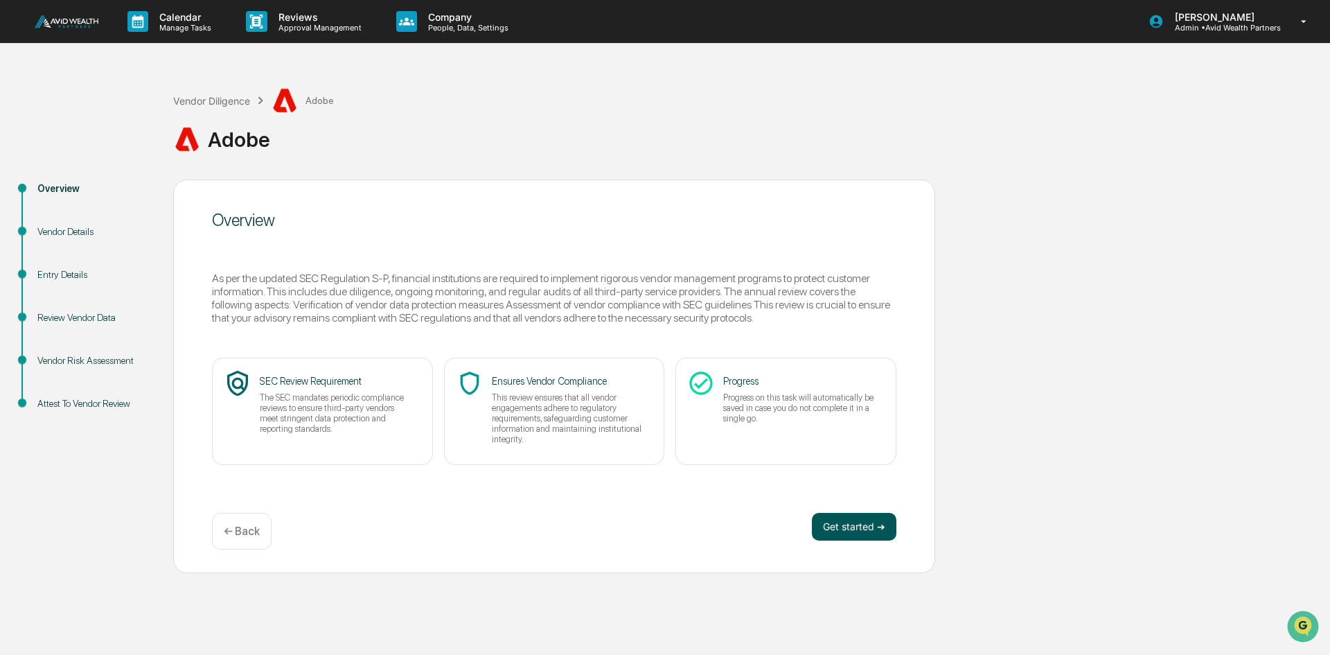
click at [854, 520] on button "Get started ➔" at bounding box center [854, 527] width 85 height 28
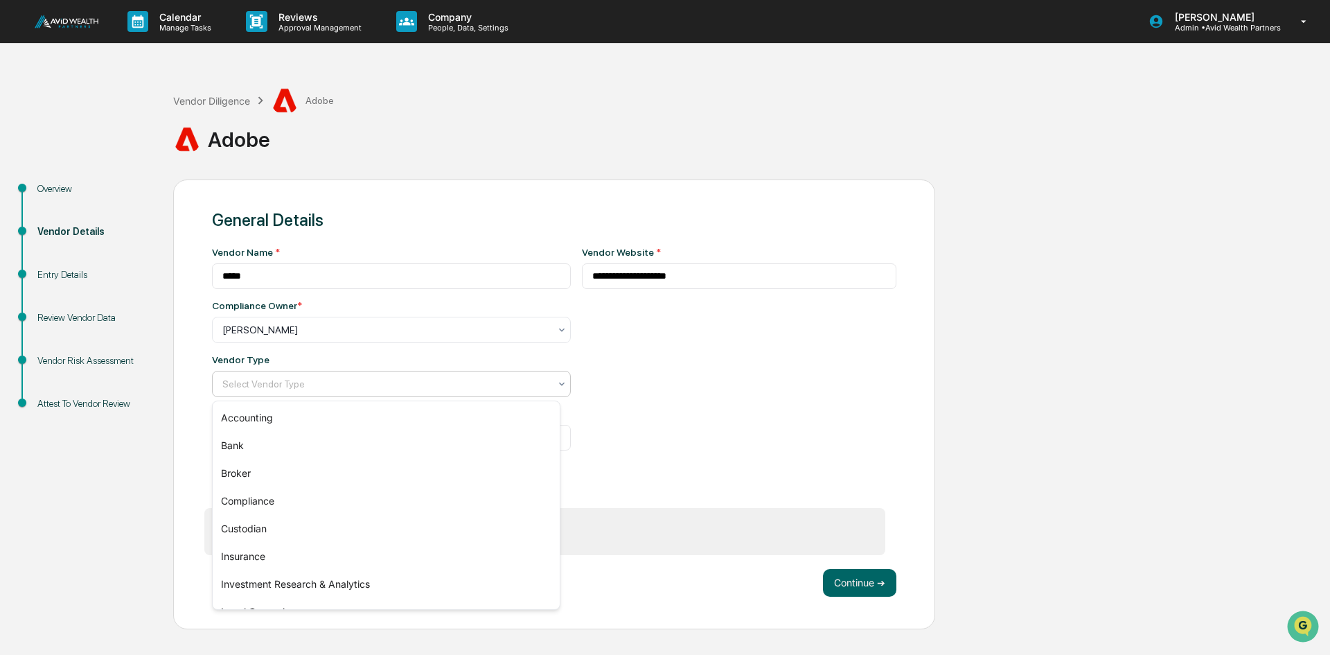
click at [305, 389] on div at bounding box center [385, 384] width 327 height 14
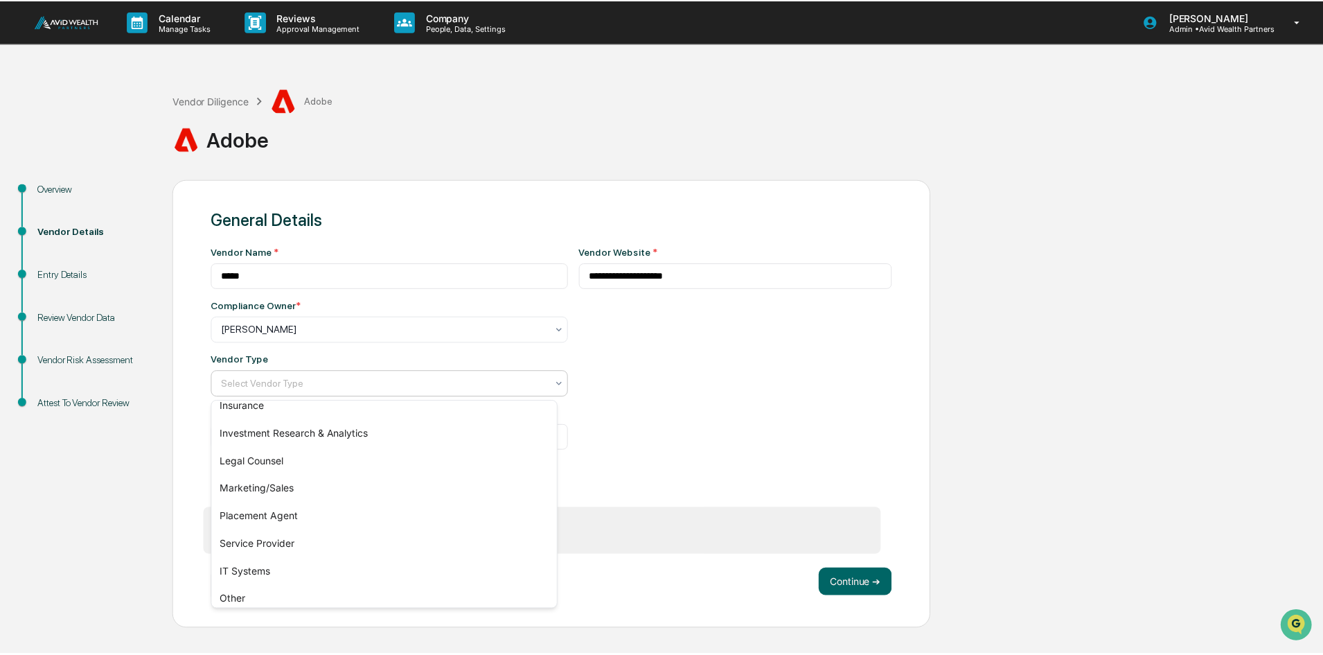
scroll to position [158, 0]
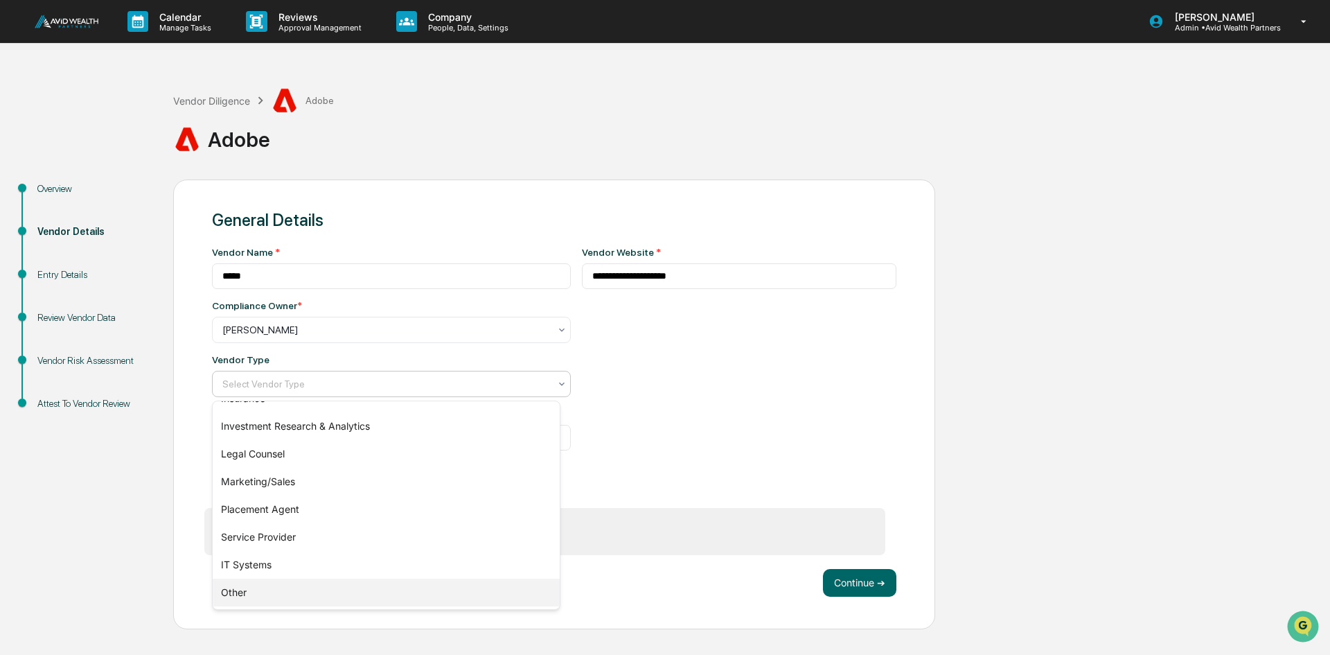
drag, startPoint x: 238, startPoint y: 592, endPoint x: 267, endPoint y: 585, distance: 29.9
click at [237, 592] on div "Other" at bounding box center [386, 592] width 347 height 28
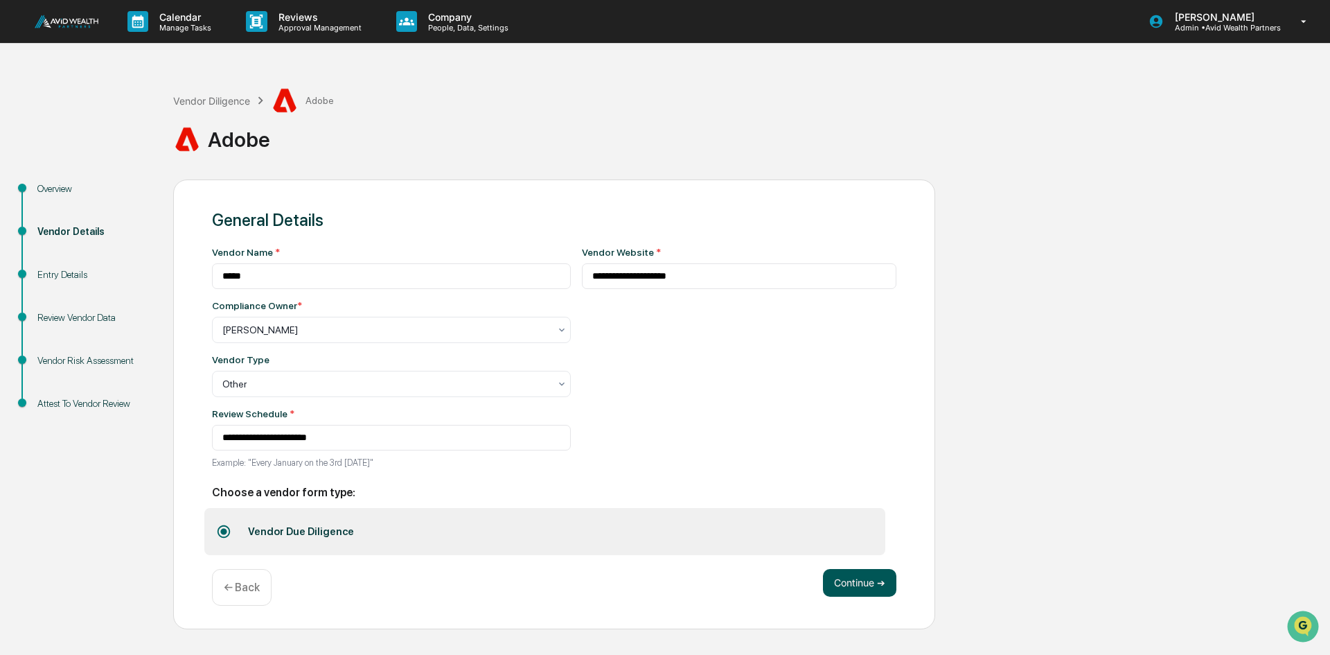
click at [860, 591] on button "Continue ➔" at bounding box center [859, 583] width 73 height 28
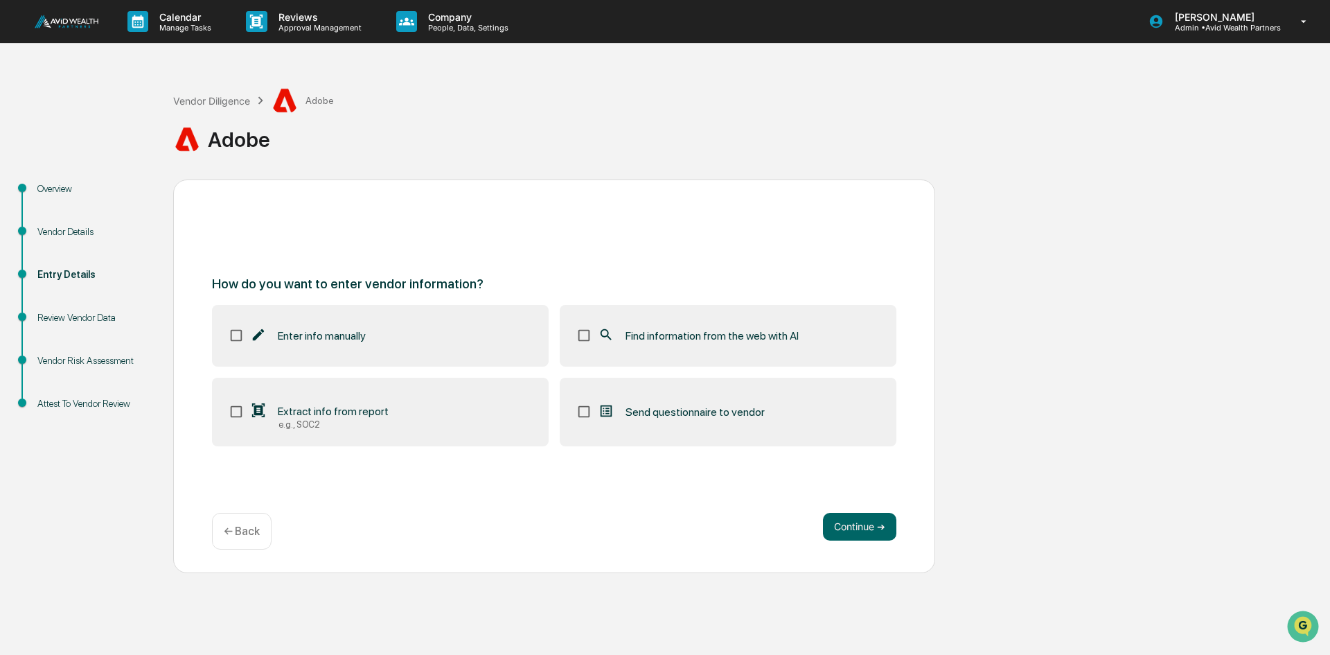
click at [763, 335] on span "Find information from the web with AI" at bounding box center [712, 335] width 173 height 13
click at [860, 526] on button "Continue ➔" at bounding box center [859, 527] width 73 height 28
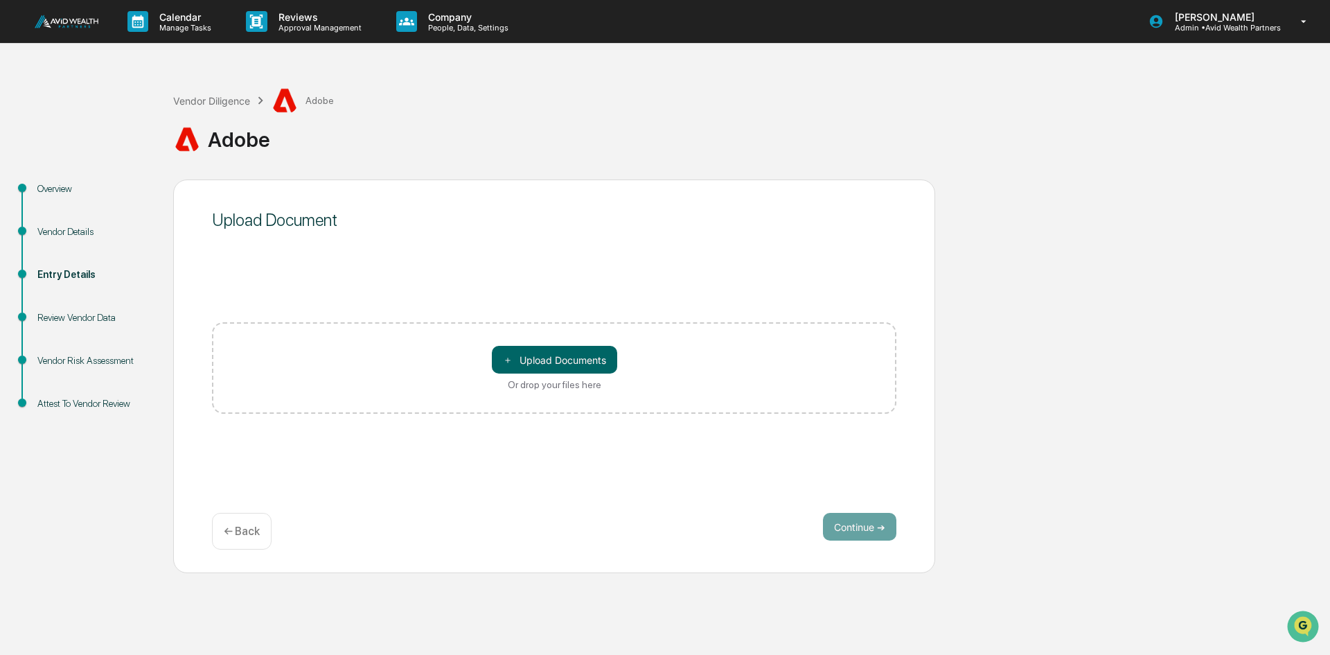
click at [244, 534] on p "← Back" at bounding box center [242, 530] width 36 height 13
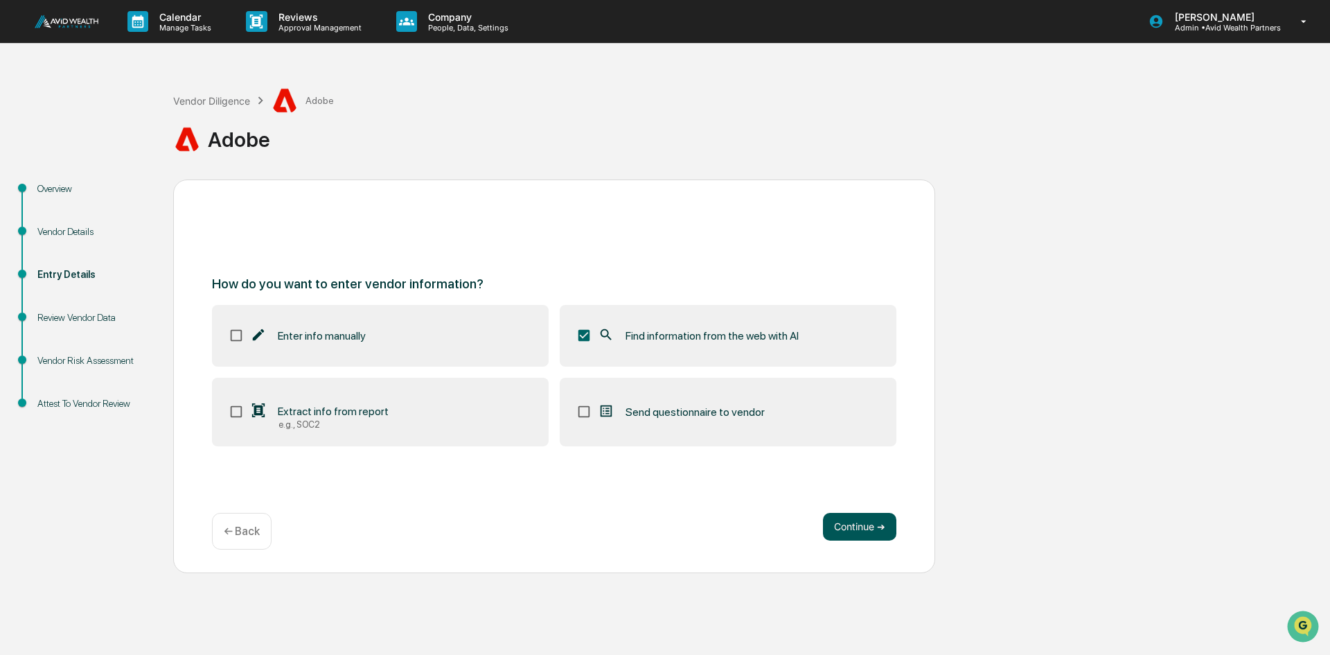
click at [866, 530] on button "Continue ➔" at bounding box center [859, 527] width 73 height 28
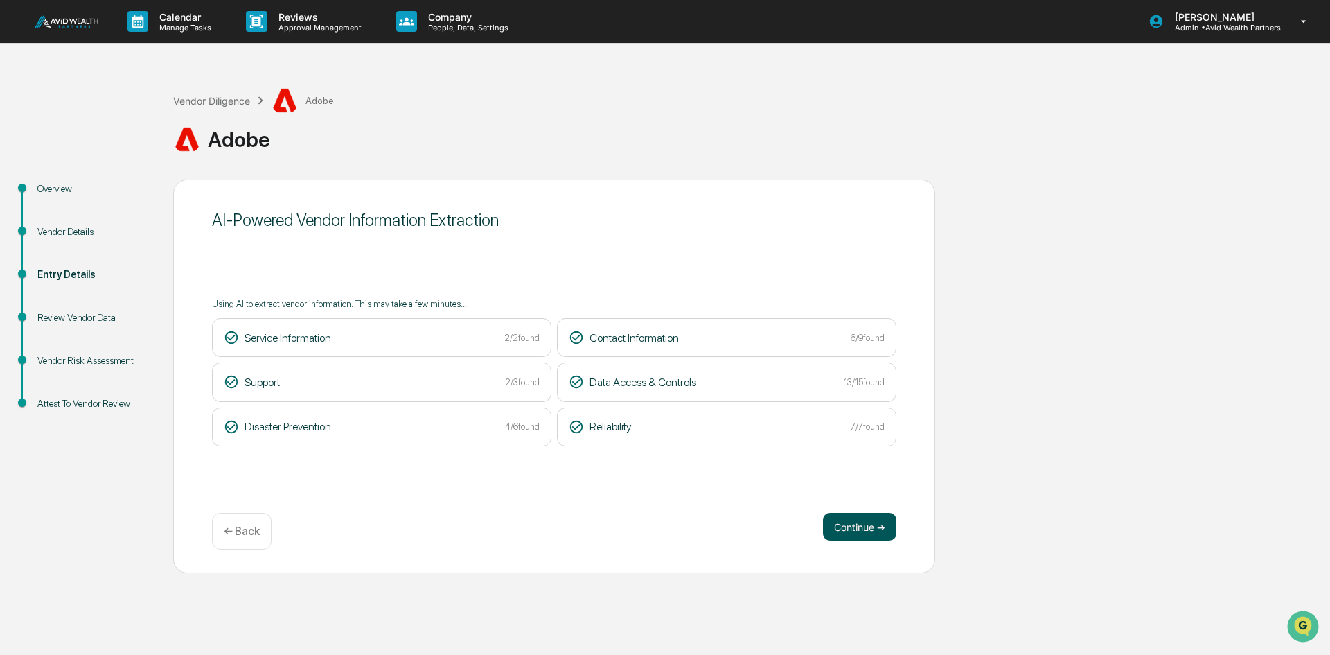
click at [856, 531] on button "Continue ➔" at bounding box center [859, 527] width 73 height 28
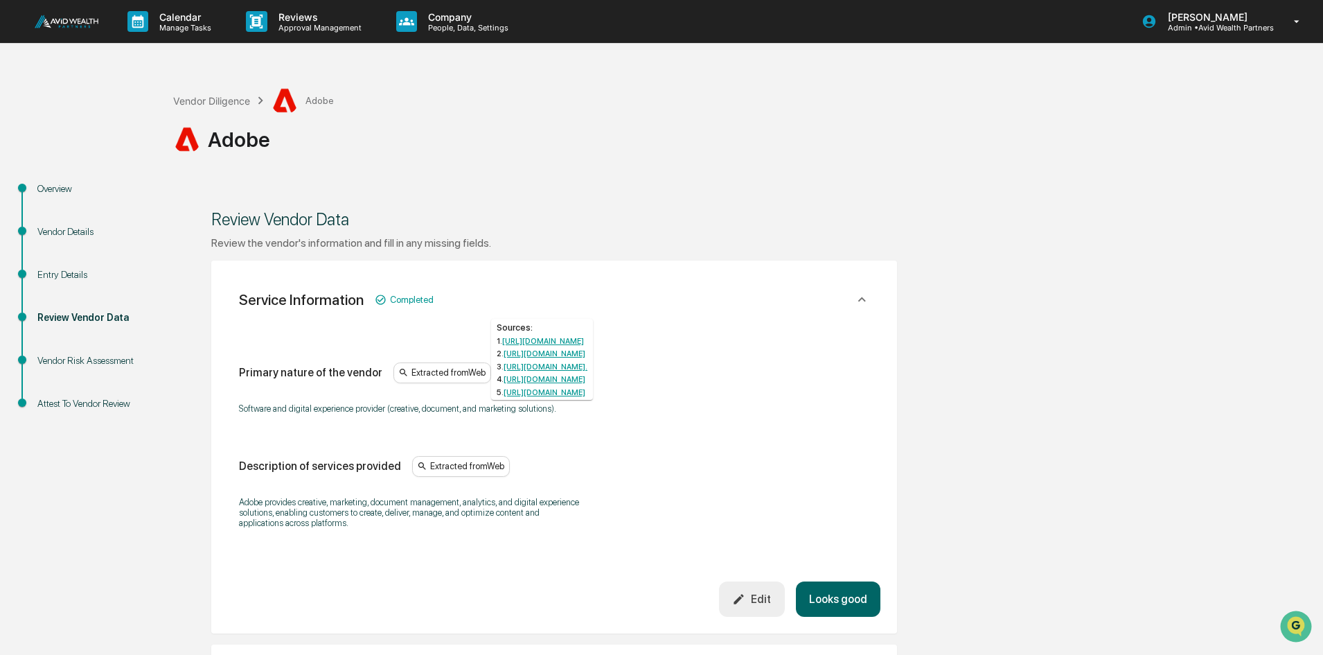
click at [446, 371] on div "Extracted from Web" at bounding box center [443, 372] width 98 height 21
drag, startPoint x: 845, startPoint y: 600, endPoint x: 856, endPoint y: 577, distance: 25.7
click at [844, 600] on button "Looks good" at bounding box center [838, 598] width 85 height 35
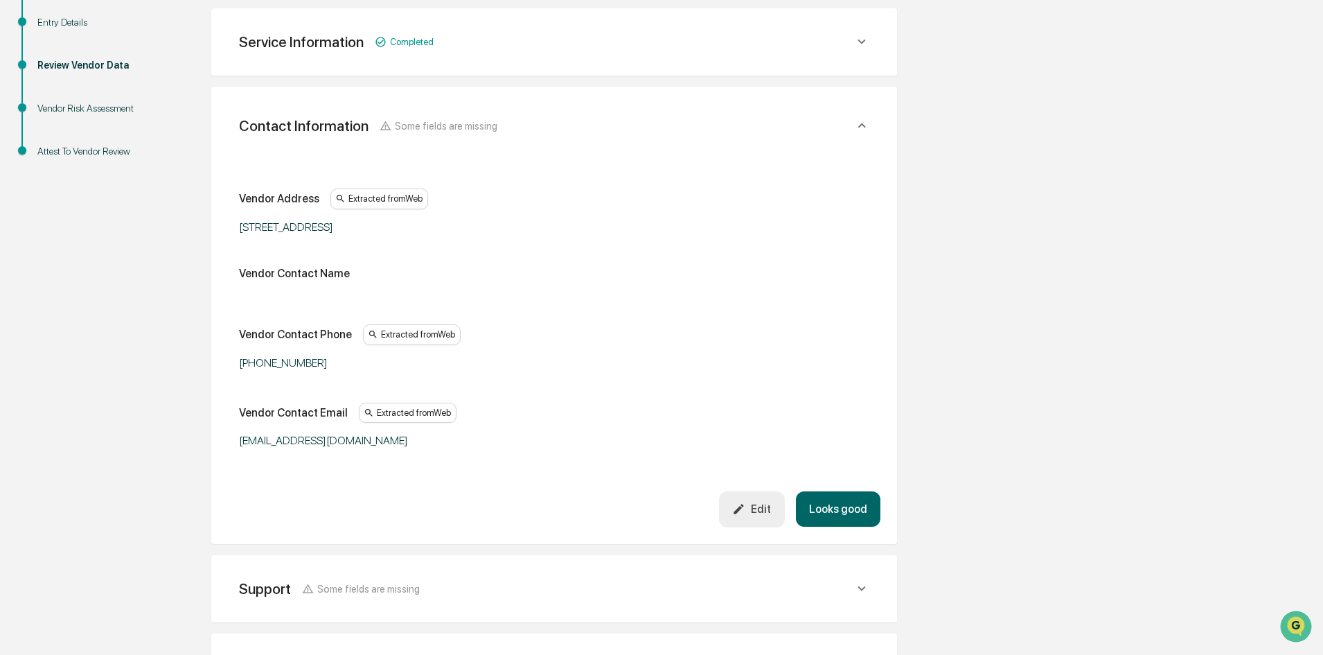
scroll to position [260, 0]
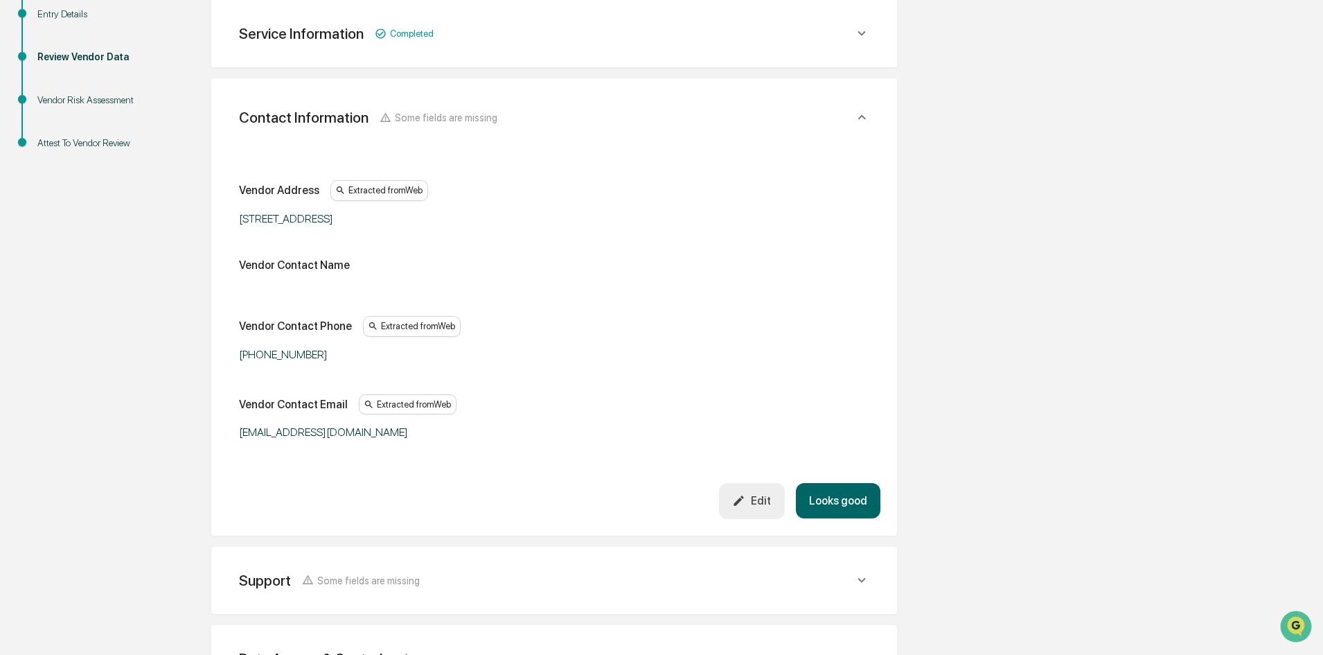
click at [841, 506] on button "Looks good" at bounding box center [838, 500] width 85 height 35
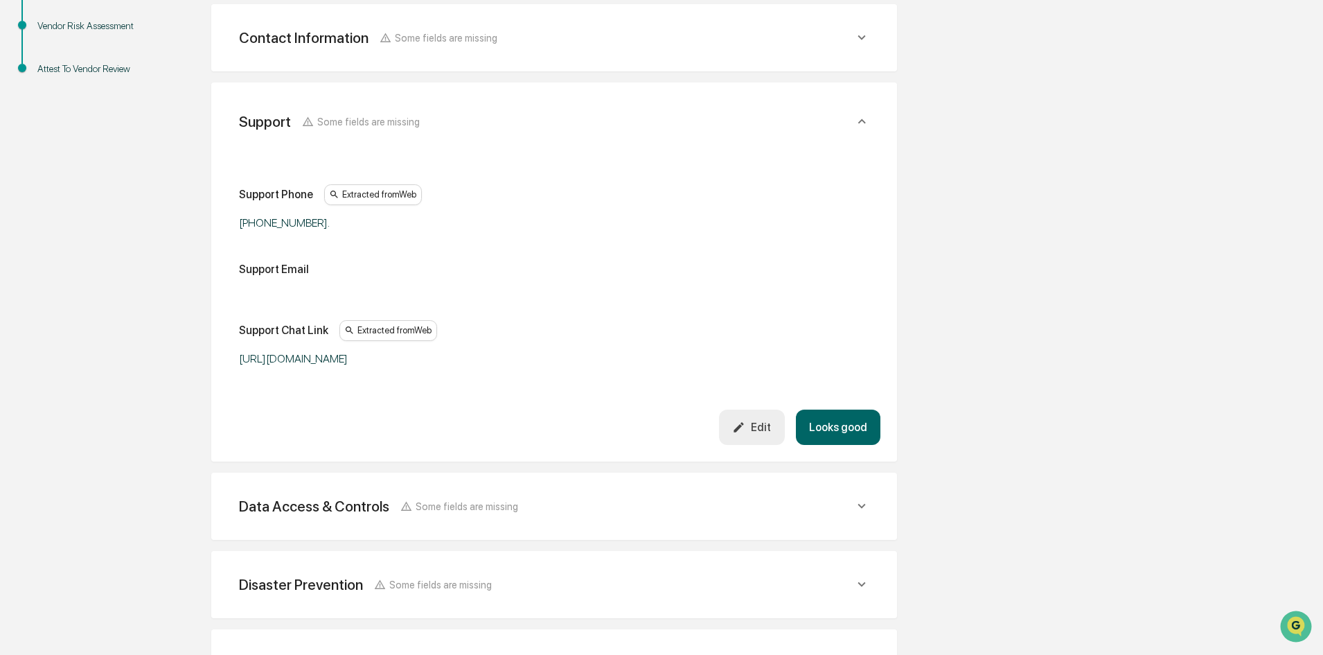
scroll to position [339, 0]
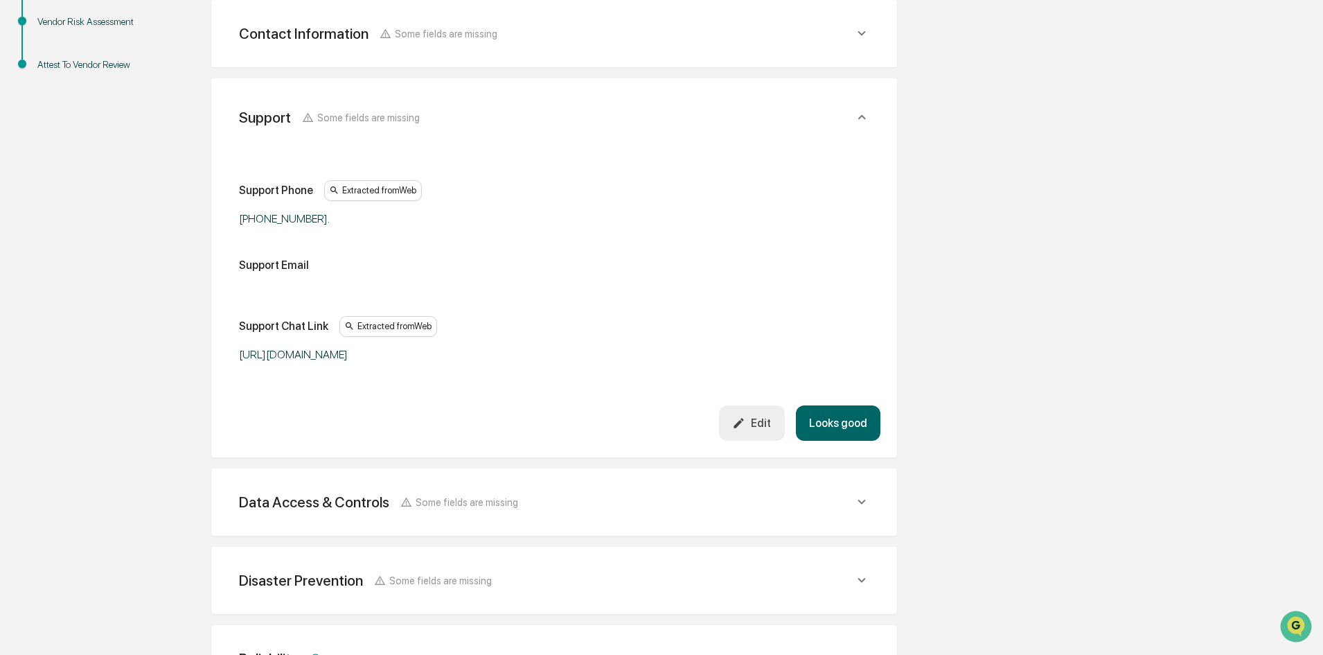
click at [836, 423] on button "Looks good" at bounding box center [838, 422] width 85 height 35
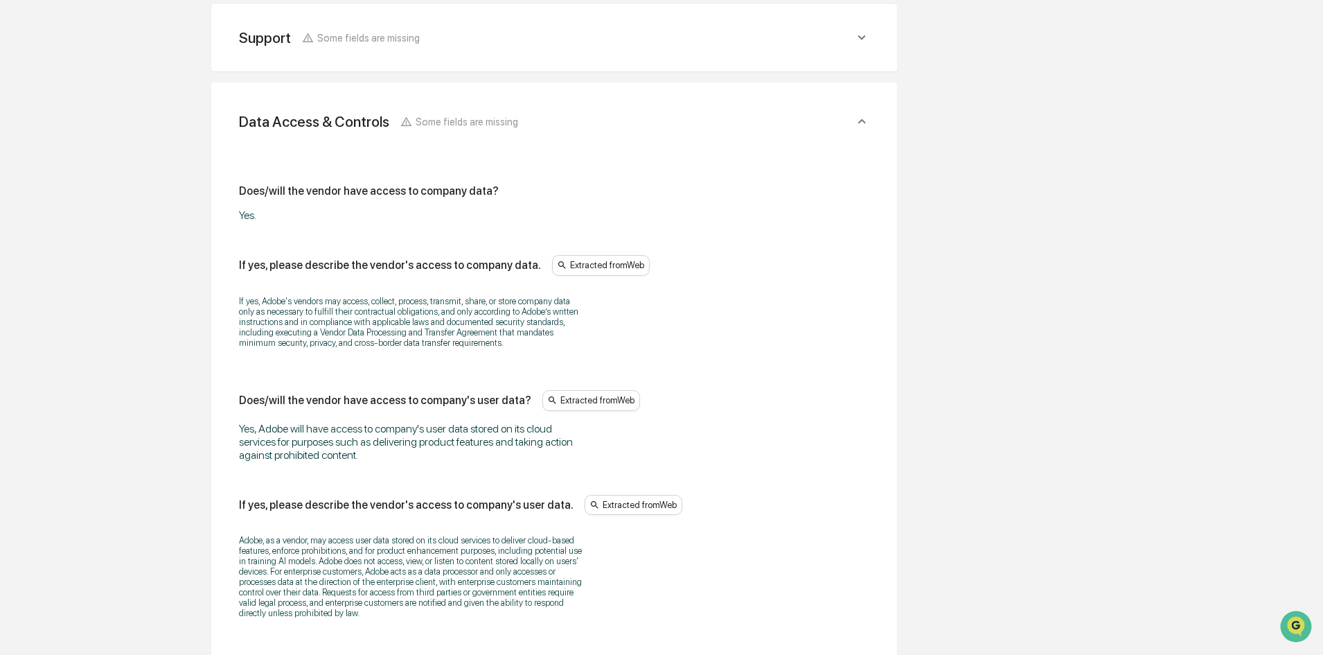
scroll to position [417, 0]
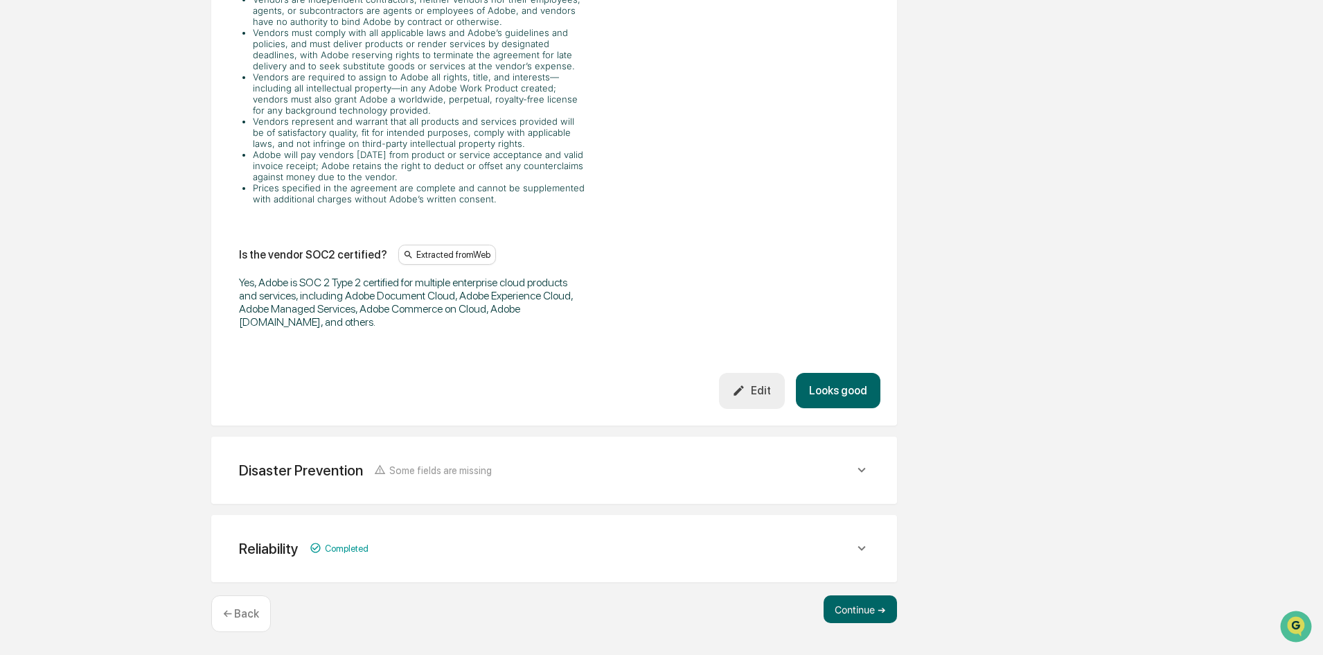
click at [835, 393] on button "Looks good" at bounding box center [838, 390] width 85 height 35
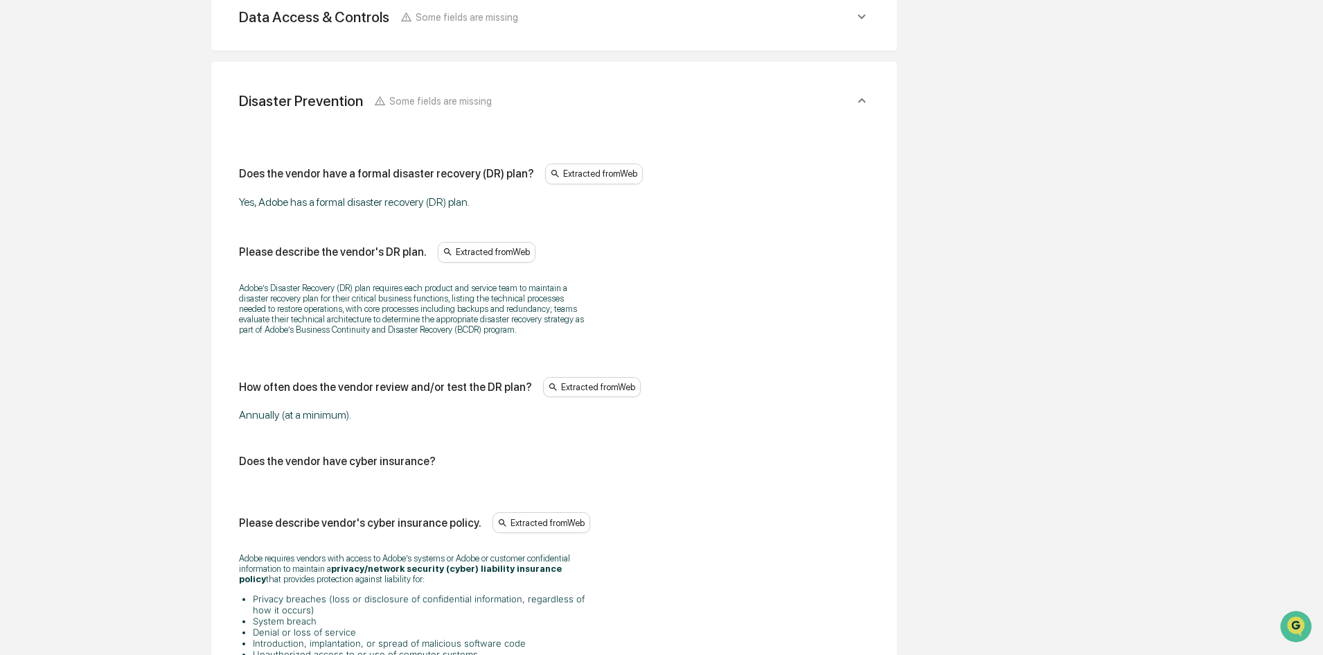
scroll to position [495, 0]
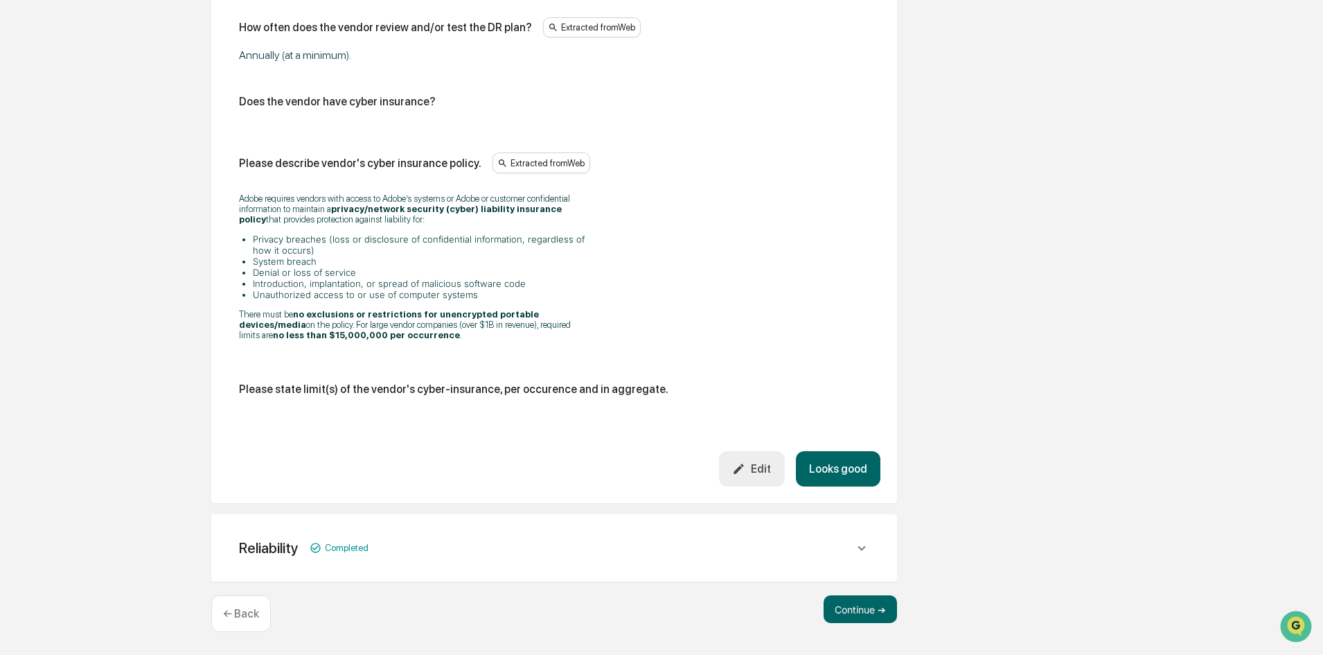
click at [848, 461] on button "Looks good" at bounding box center [838, 468] width 85 height 35
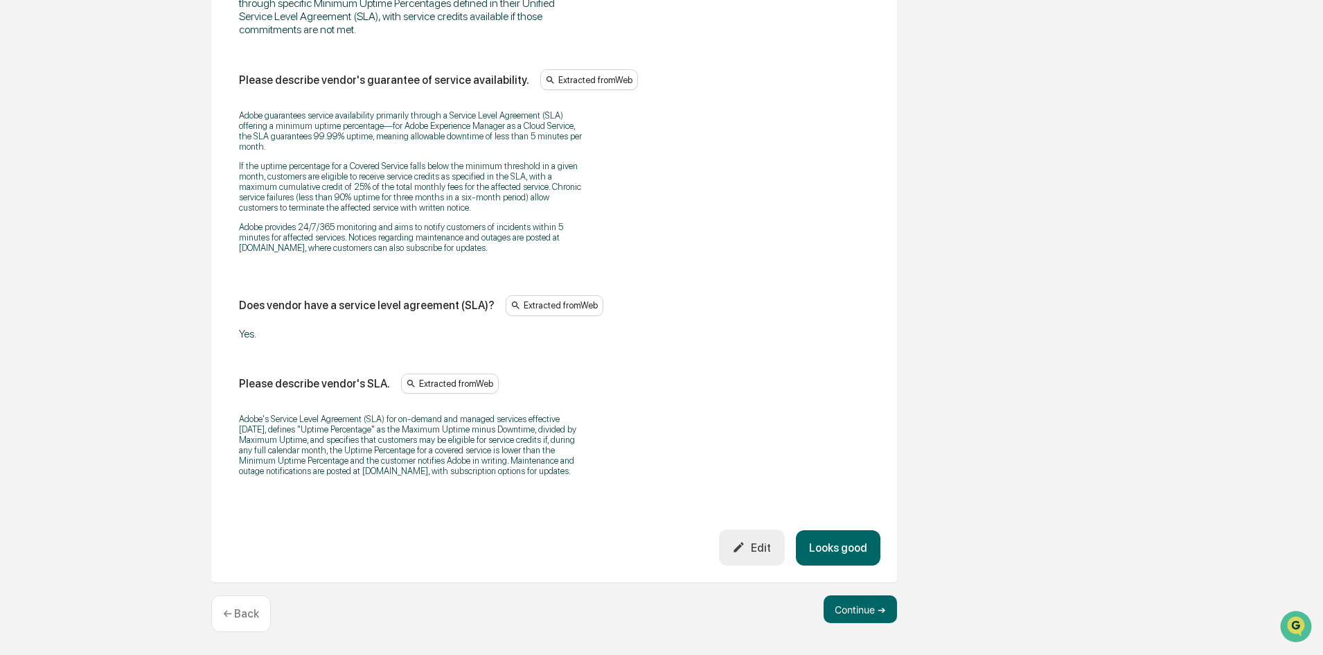
click at [863, 548] on button "Looks good" at bounding box center [838, 547] width 85 height 35
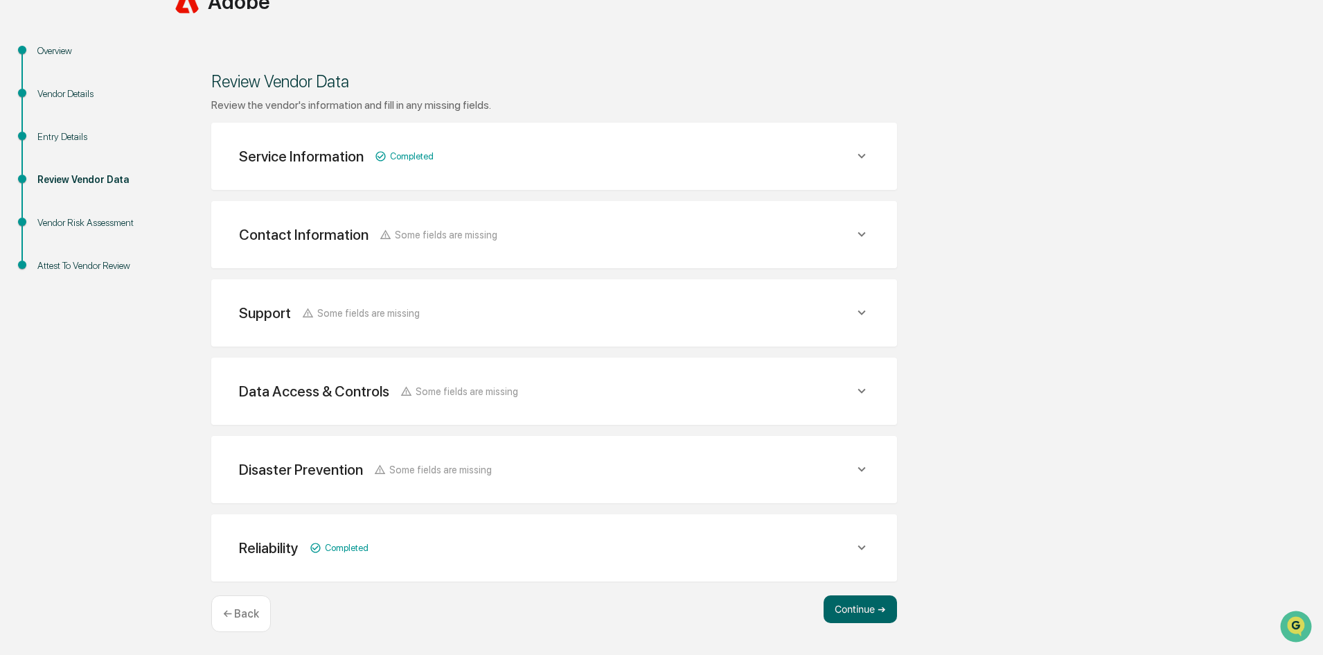
scroll to position [138, 0]
click at [448, 470] on span "Some fields are missing" at bounding box center [440, 469] width 103 height 12
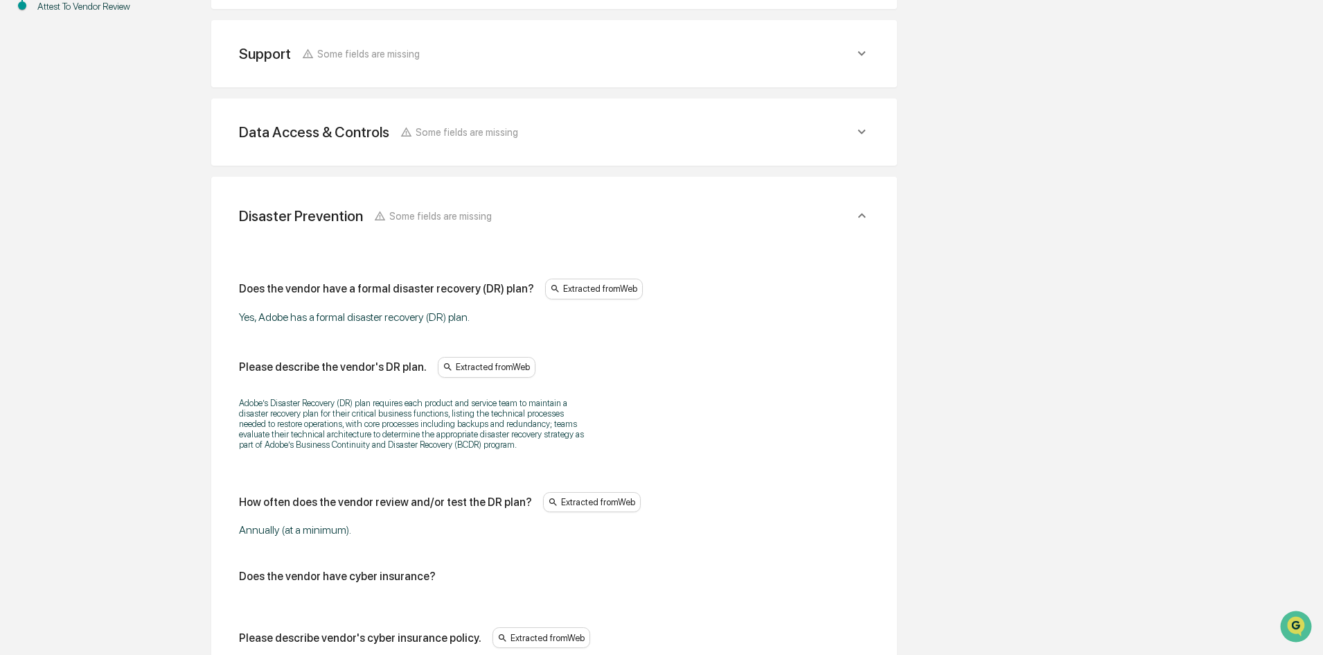
scroll to position [484, 0]
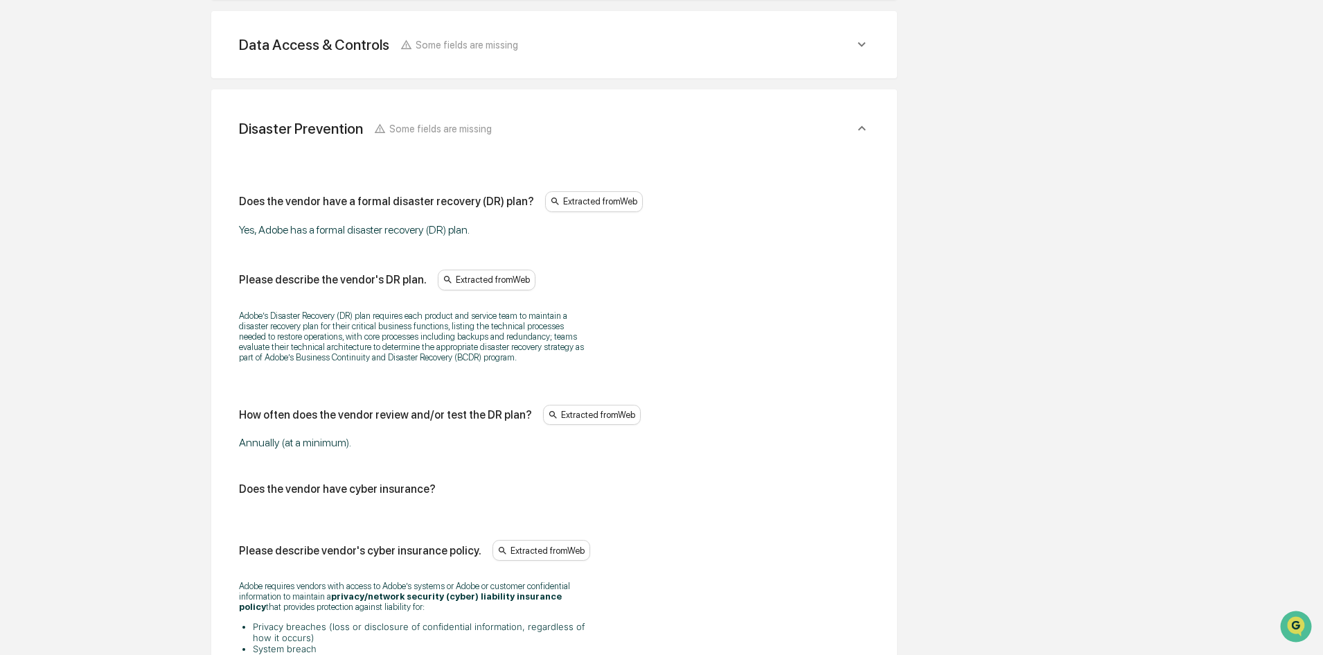
click at [390, 131] on span "Some fields are missing" at bounding box center [440, 129] width 103 height 12
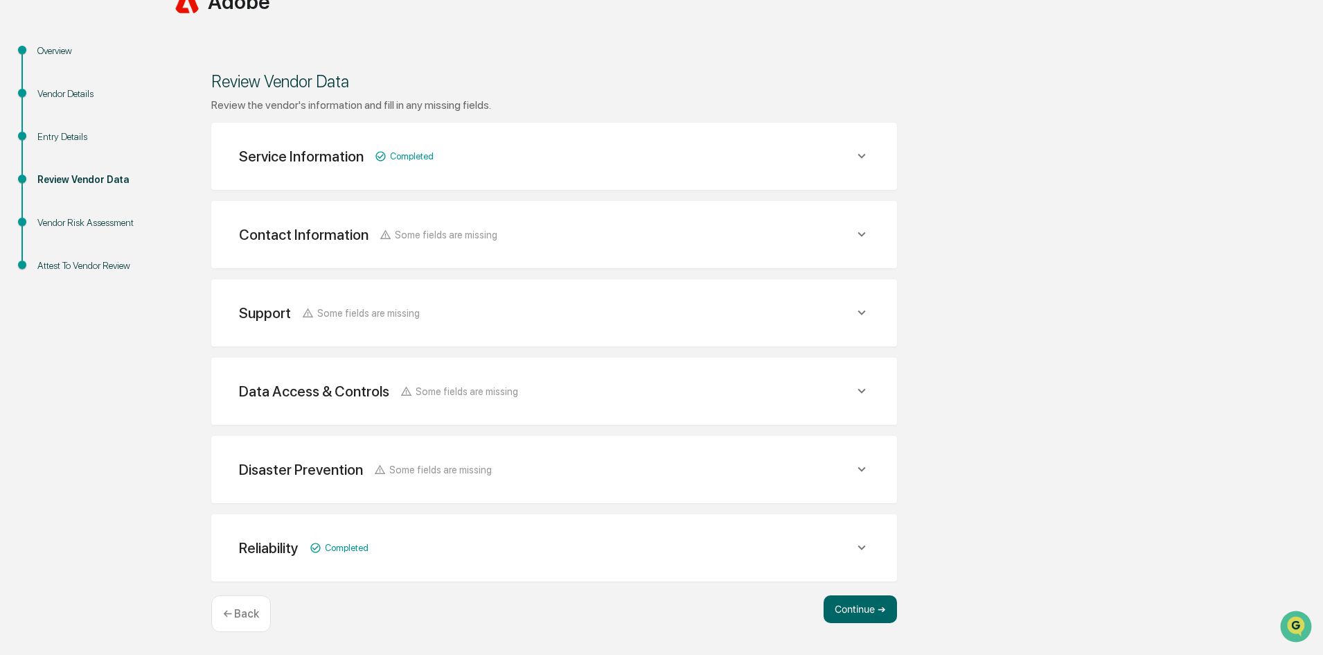
scroll to position [138, 0]
click at [421, 232] on span "Some fields are missing" at bounding box center [446, 235] width 103 height 12
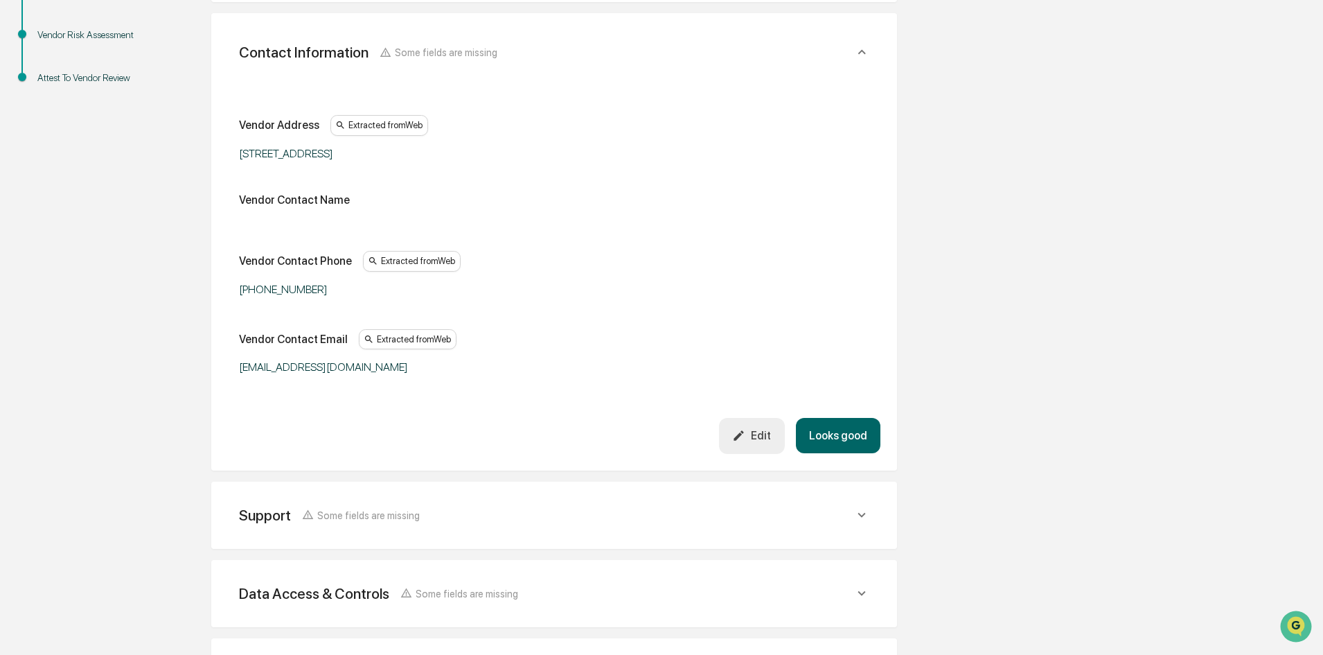
scroll to position [527, 0]
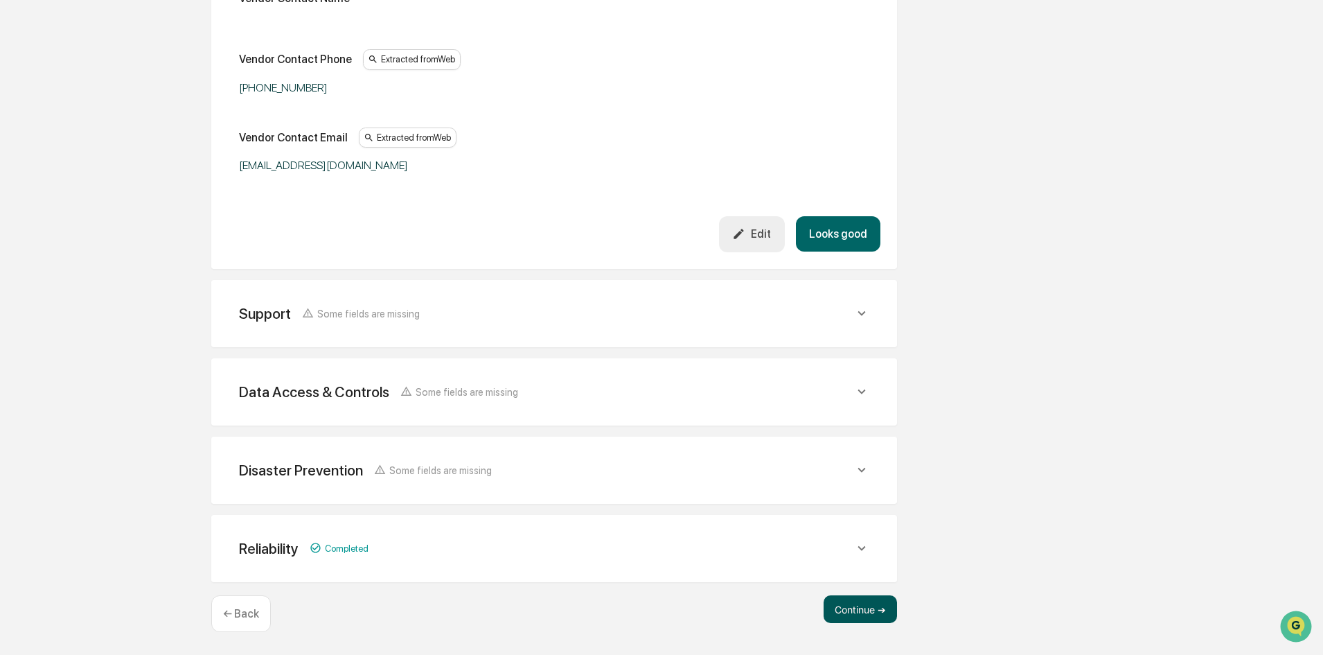
click at [856, 613] on button "Continue ➔" at bounding box center [860, 609] width 73 height 28
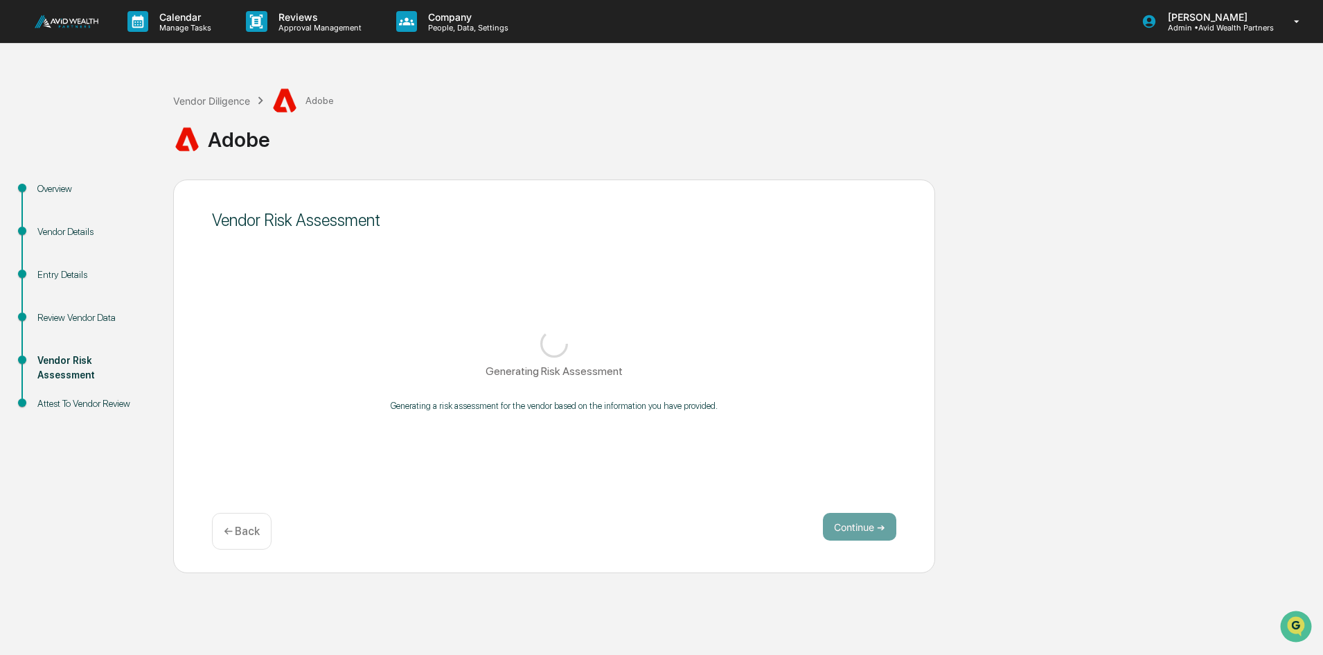
scroll to position [0, 0]
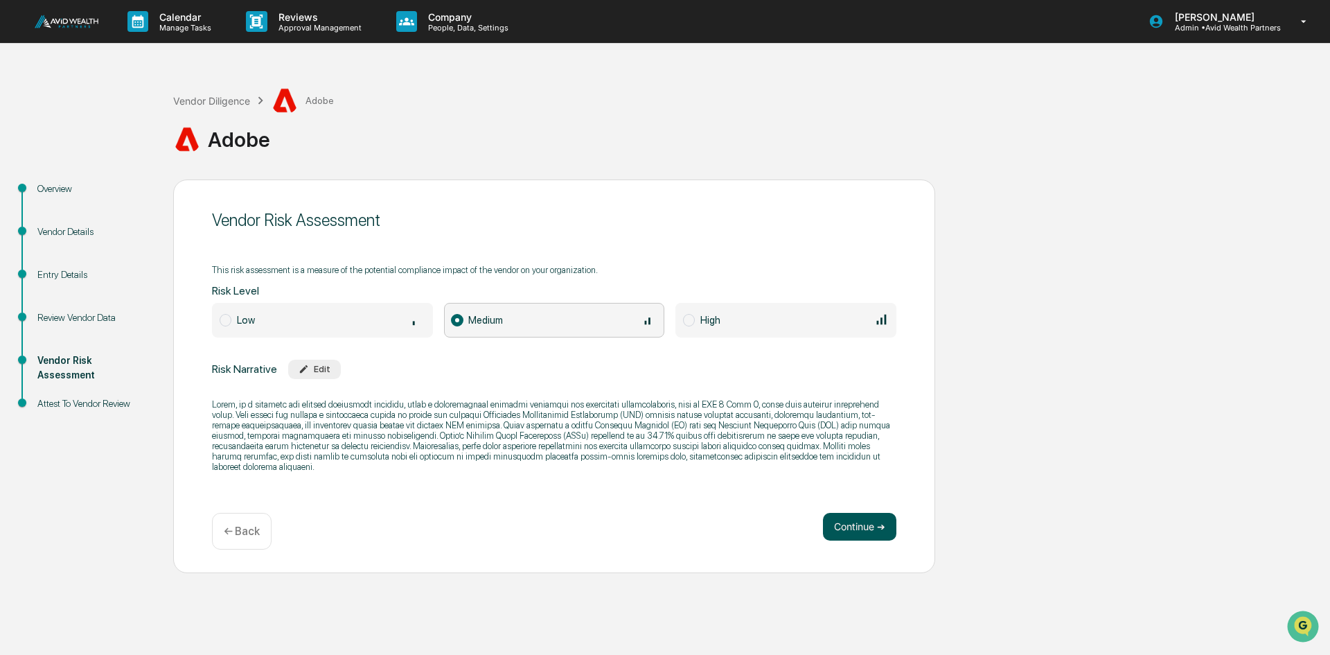
click at [860, 522] on button "Continue ➔" at bounding box center [859, 527] width 73 height 28
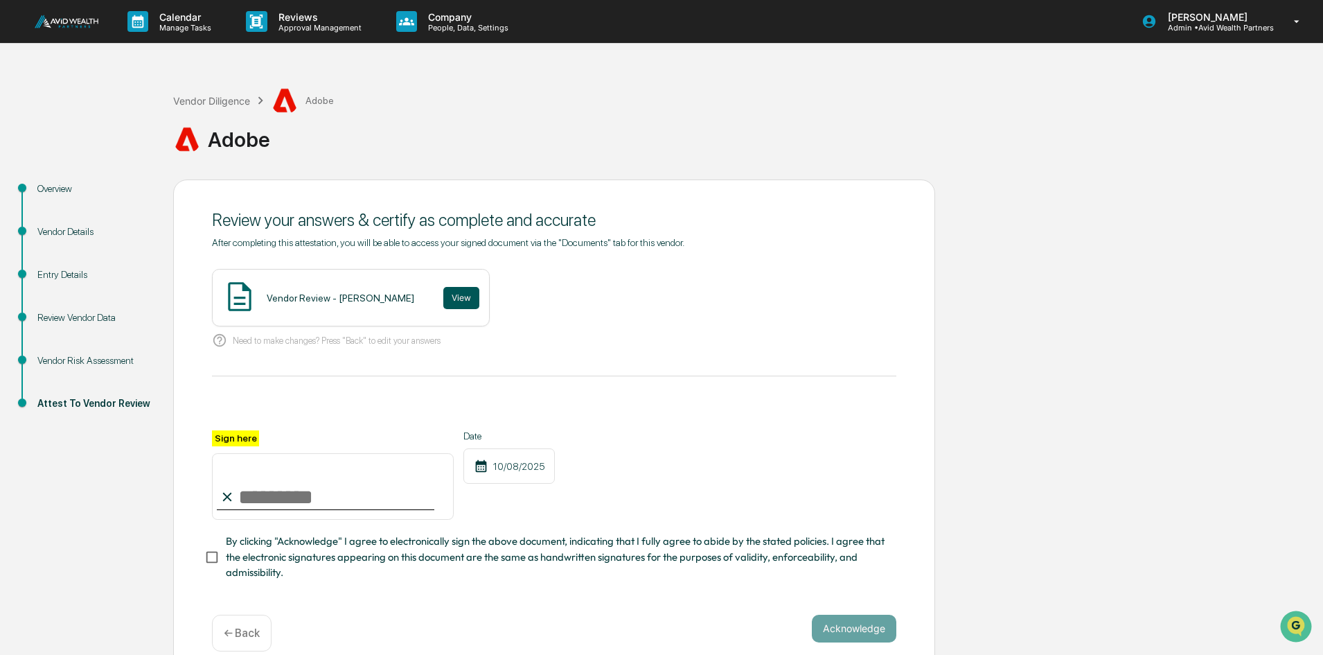
click at [444, 299] on button "View" at bounding box center [461, 298] width 36 height 22
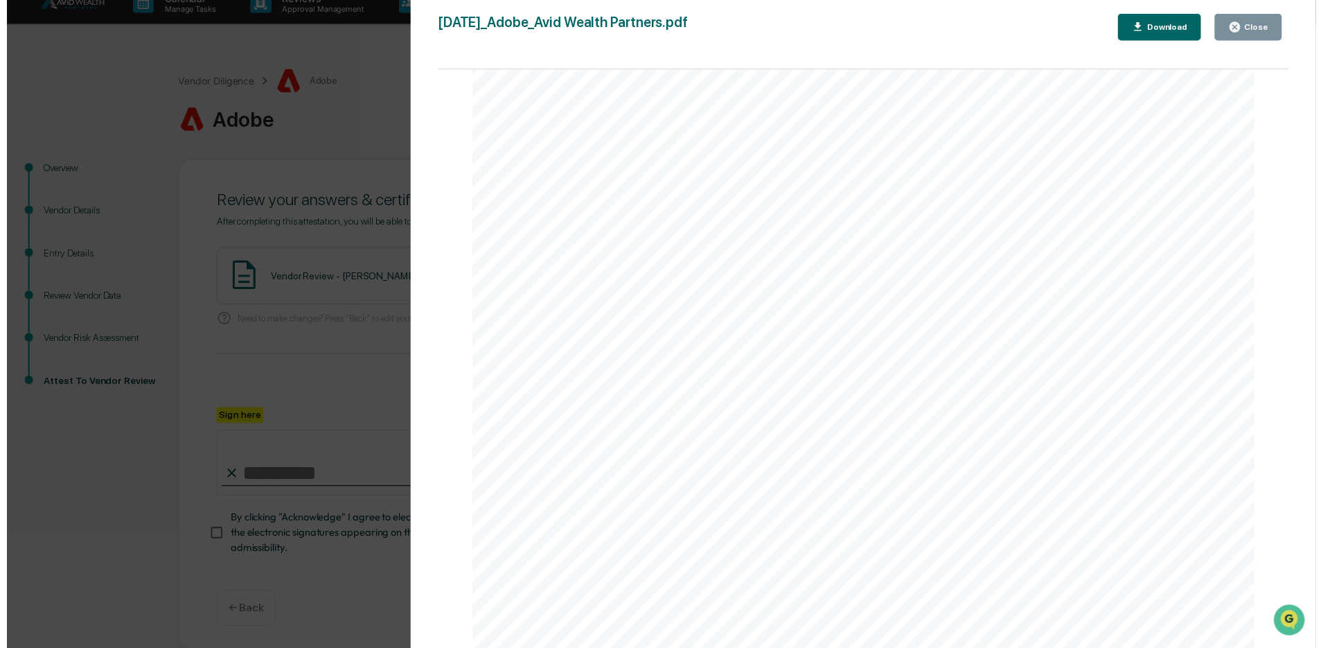
scroll to position [24, 0]
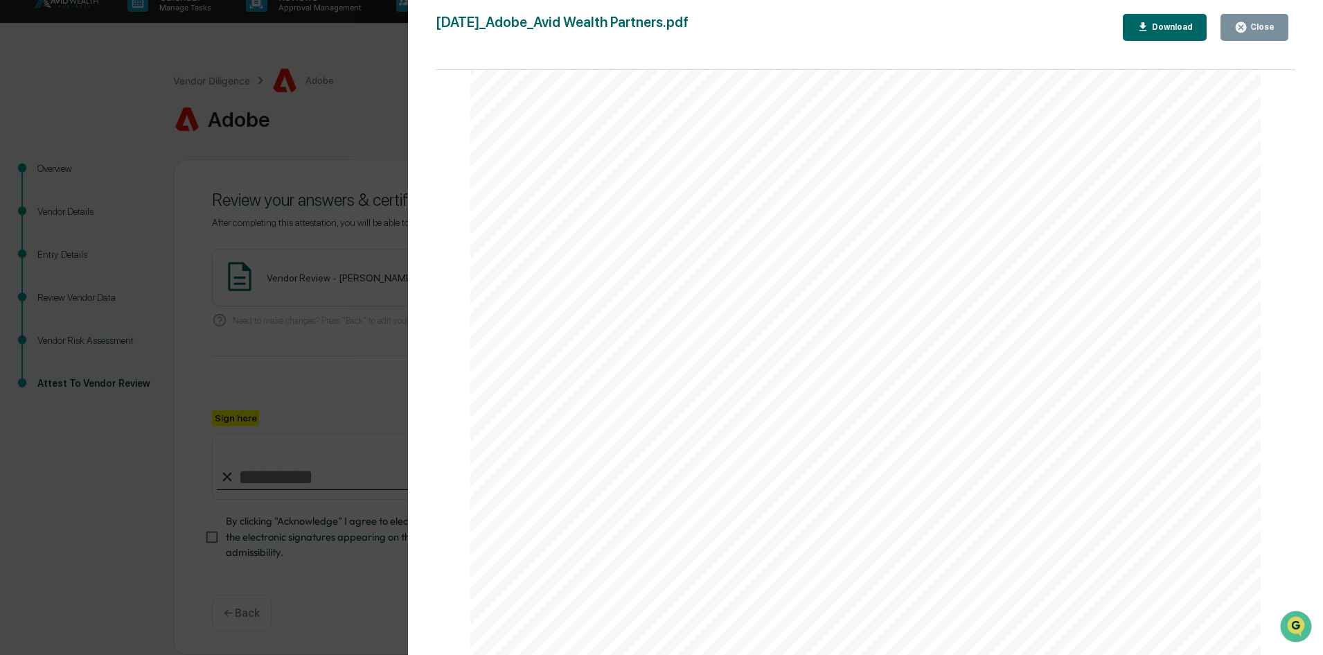
click at [1262, 22] on div "Close" at bounding box center [1255, 27] width 40 height 13
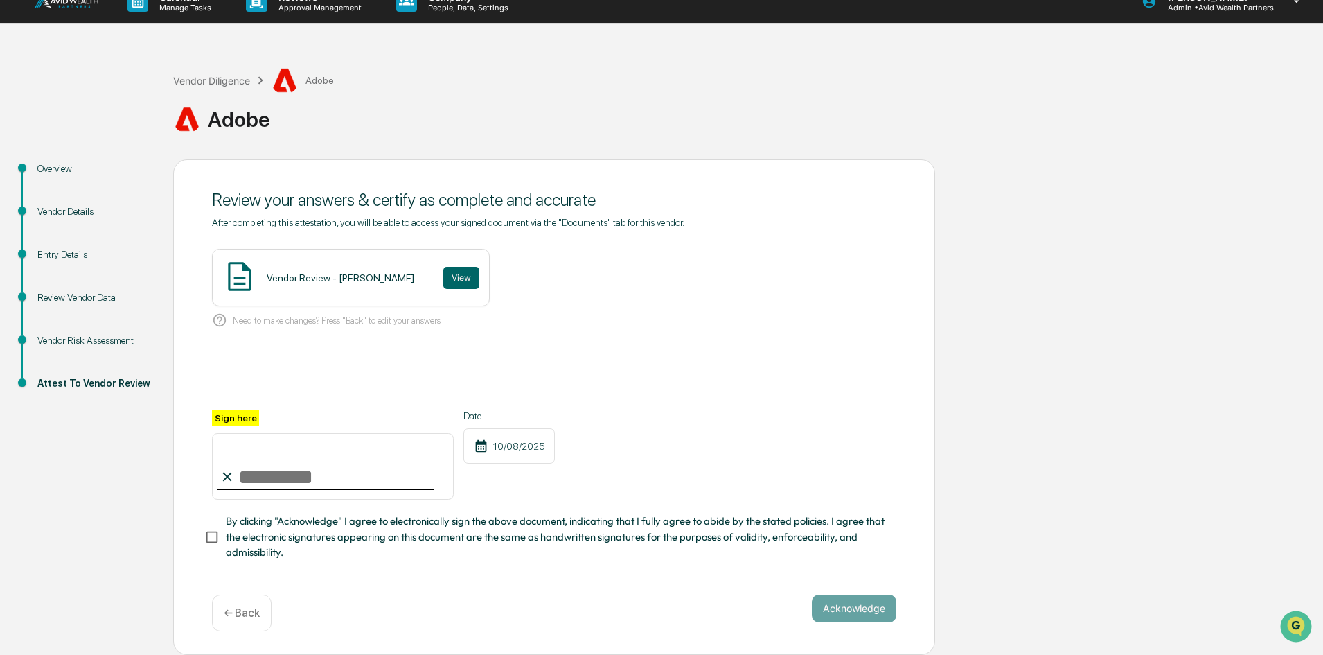
click at [245, 471] on input "Sign here" at bounding box center [333, 466] width 242 height 67
type input "**********"
click at [867, 613] on button "Acknowledge" at bounding box center [854, 608] width 85 height 28
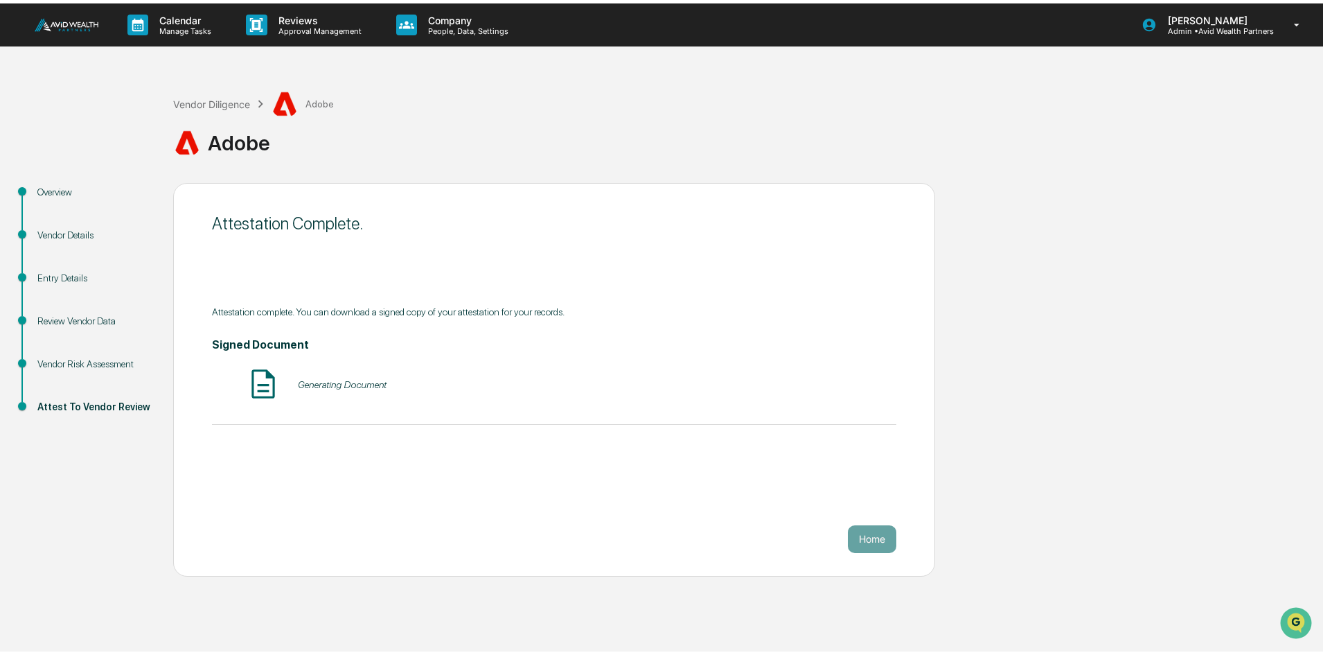
scroll to position [0, 0]
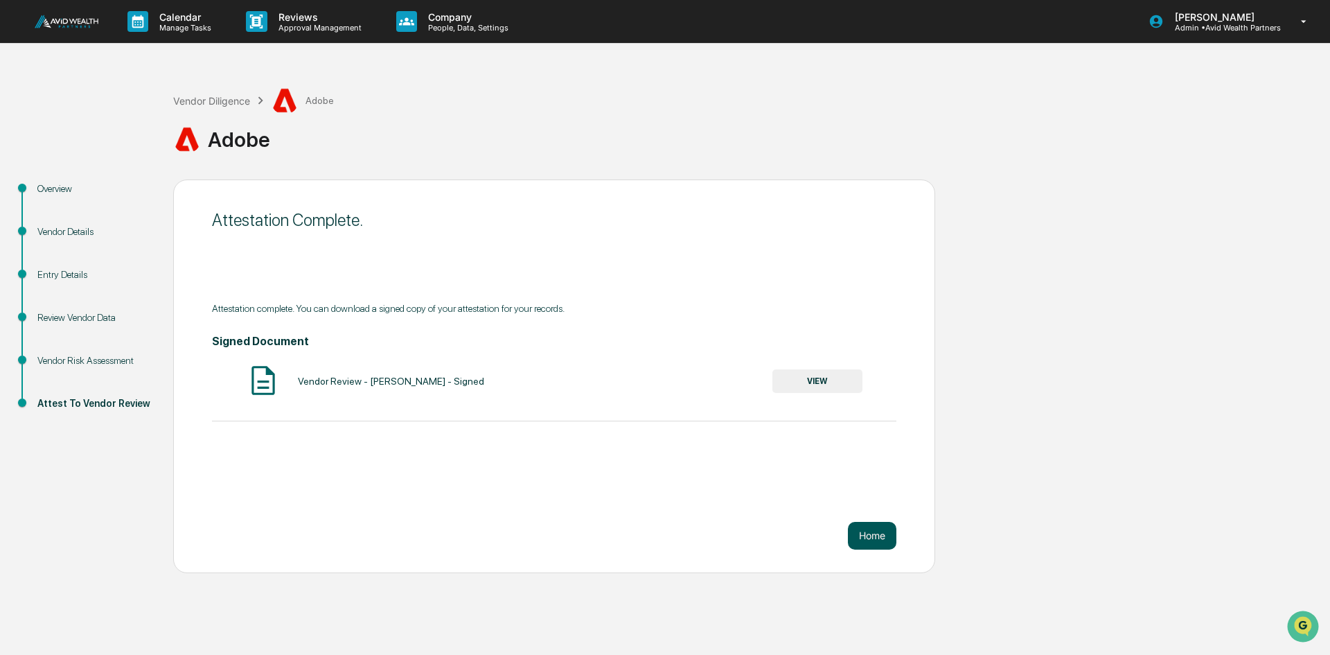
click at [876, 528] on button "Home" at bounding box center [872, 536] width 48 height 28
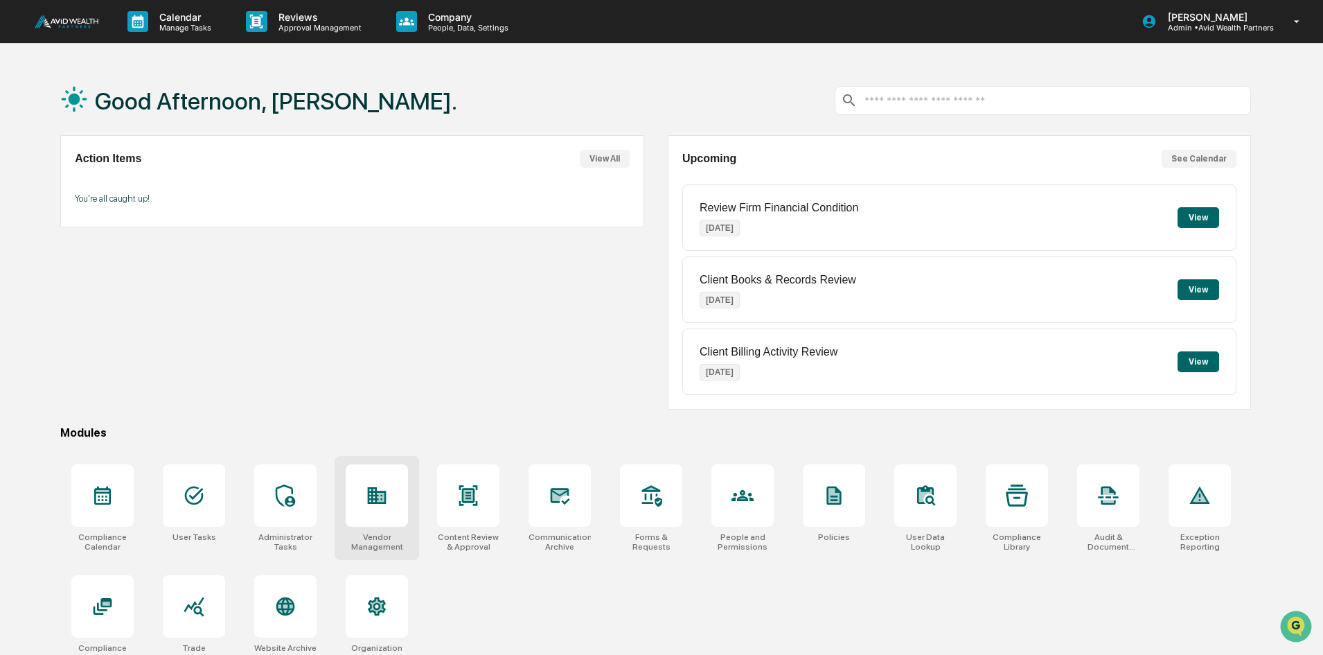
click at [384, 525] on div at bounding box center [377, 495] width 62 height 62
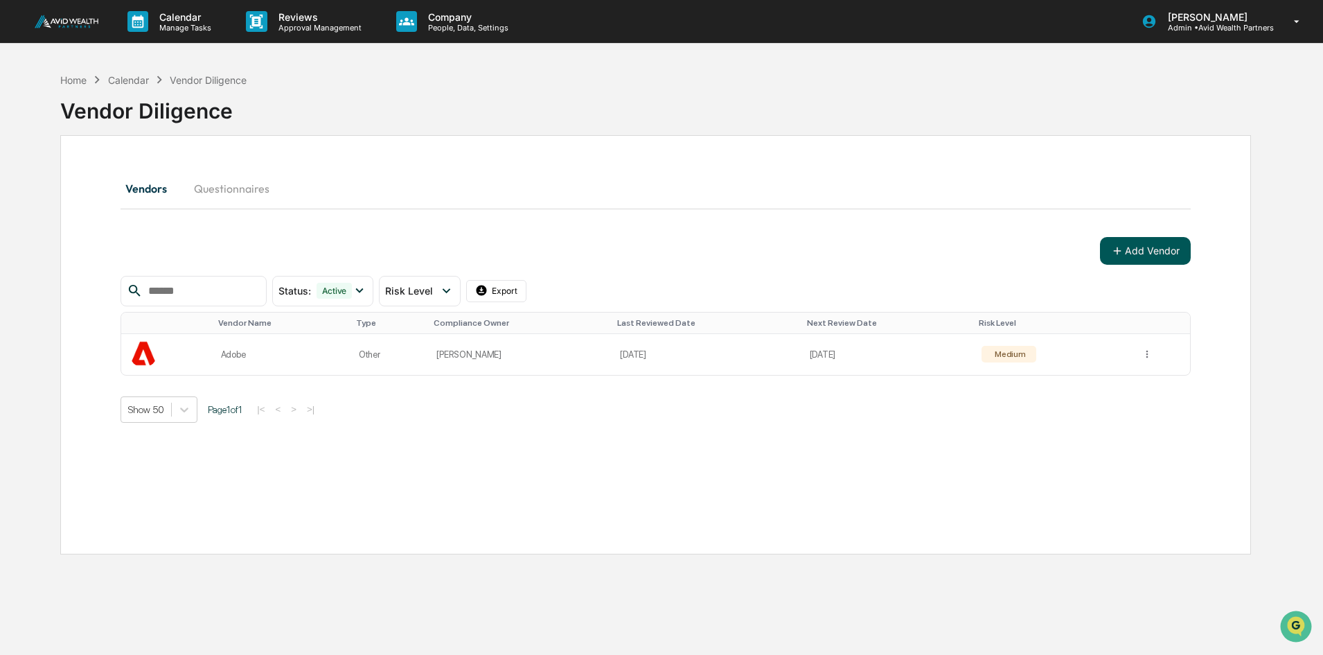
click at [1135, 245] on button "Add Vendor" at bounding box center [1145, 251] width 91 height 28
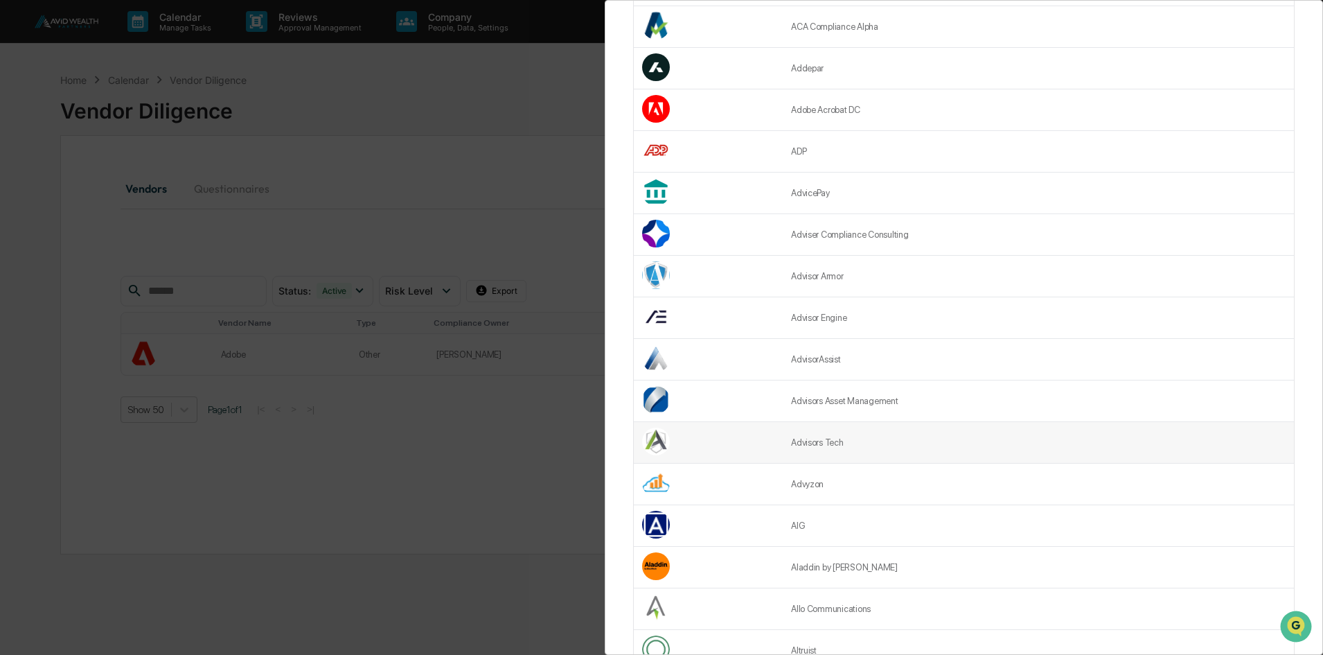
scroll to position [346, 0]
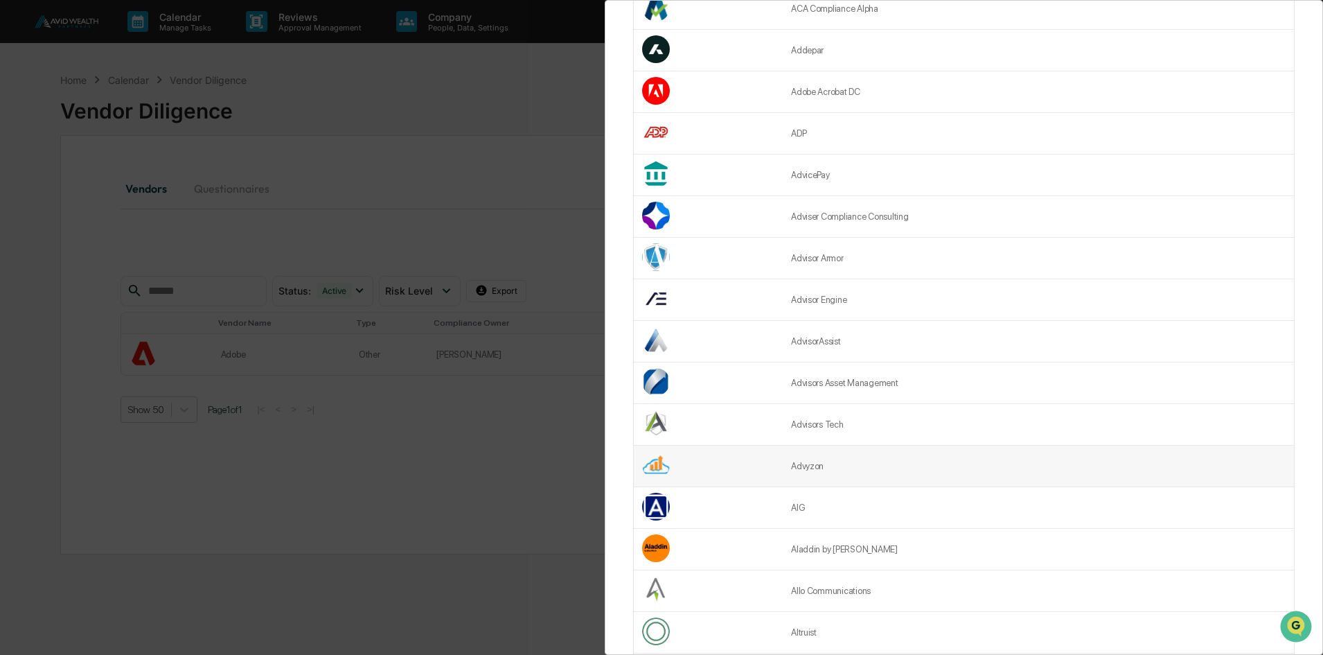
click at [807, 463] on td "Advyzon" at bounding box center [1038, 466] width 511 height 42
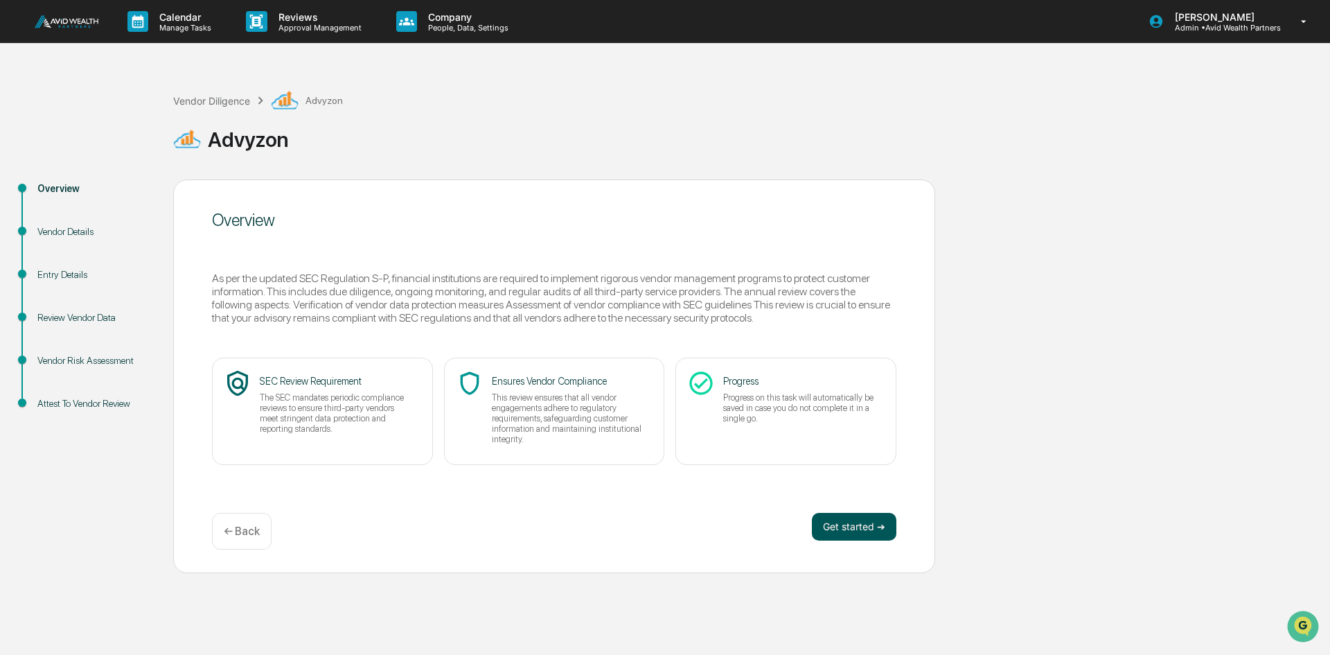
click at [841, 522] on button "Get started ➔" at bounding box center [854, 527] width 85 height 28
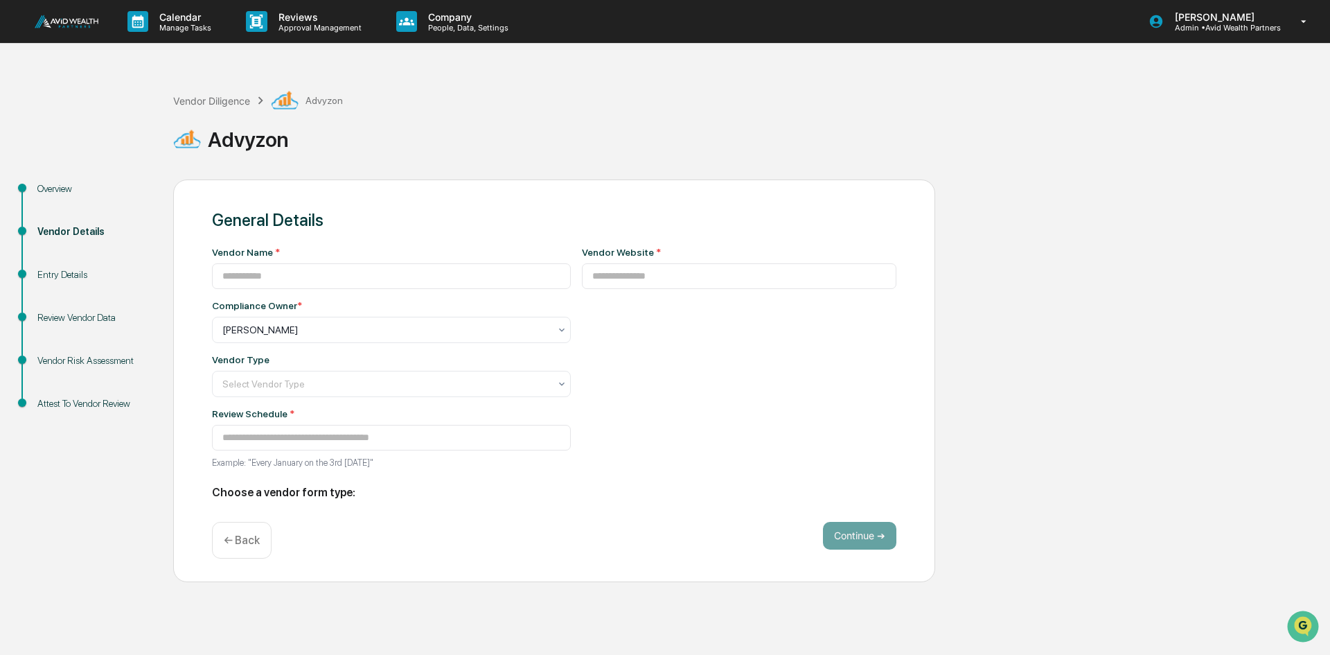
type input "*******"
type input "**********"
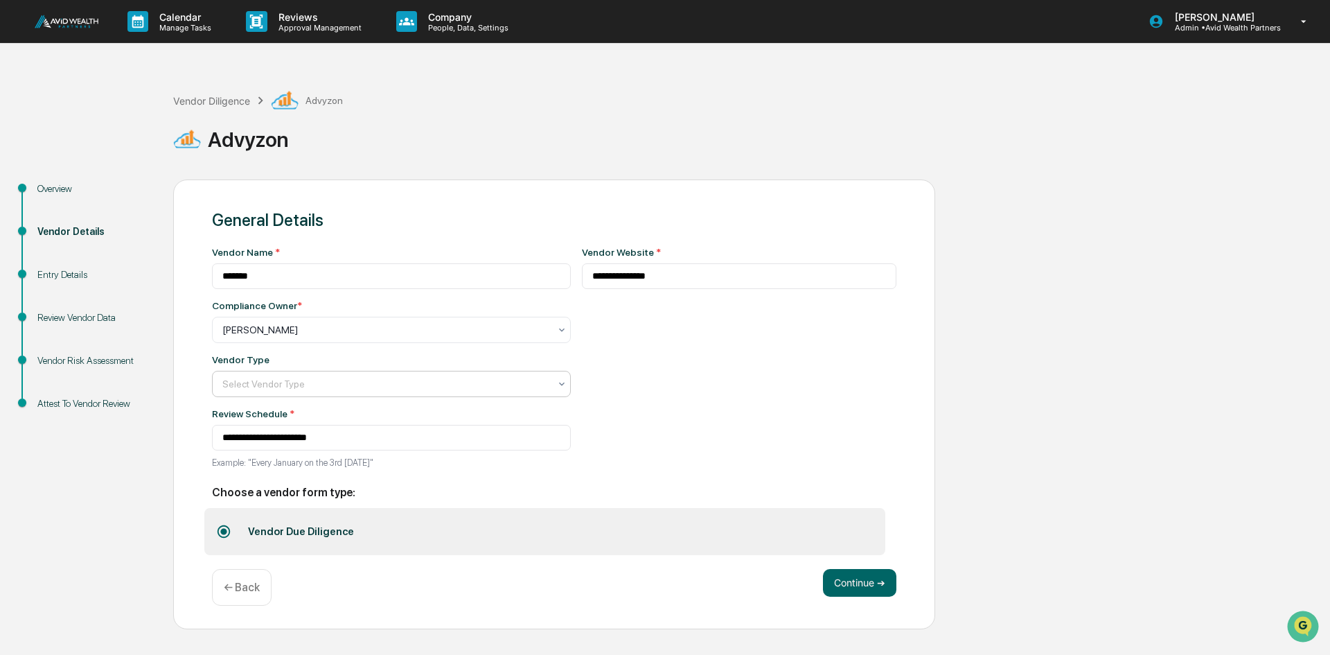
click at [269, 385] on div at bounding box center [385, 384] width 327 height 14
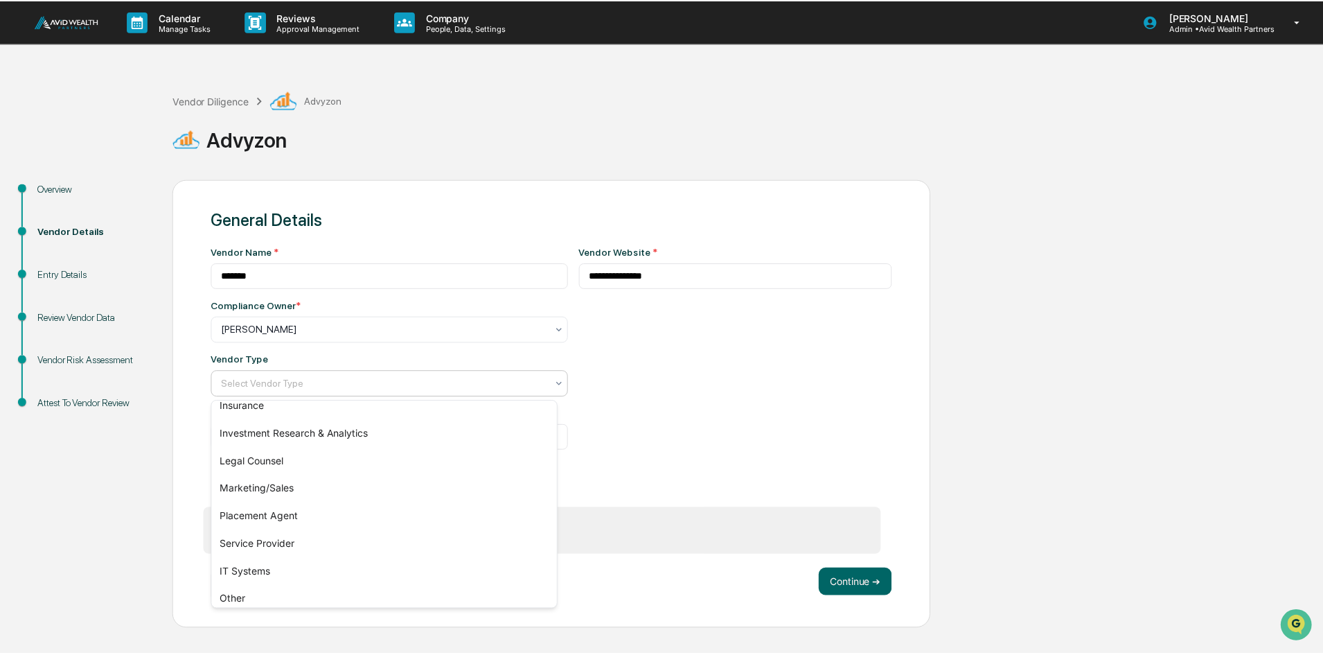
scroll to position [158, 0]
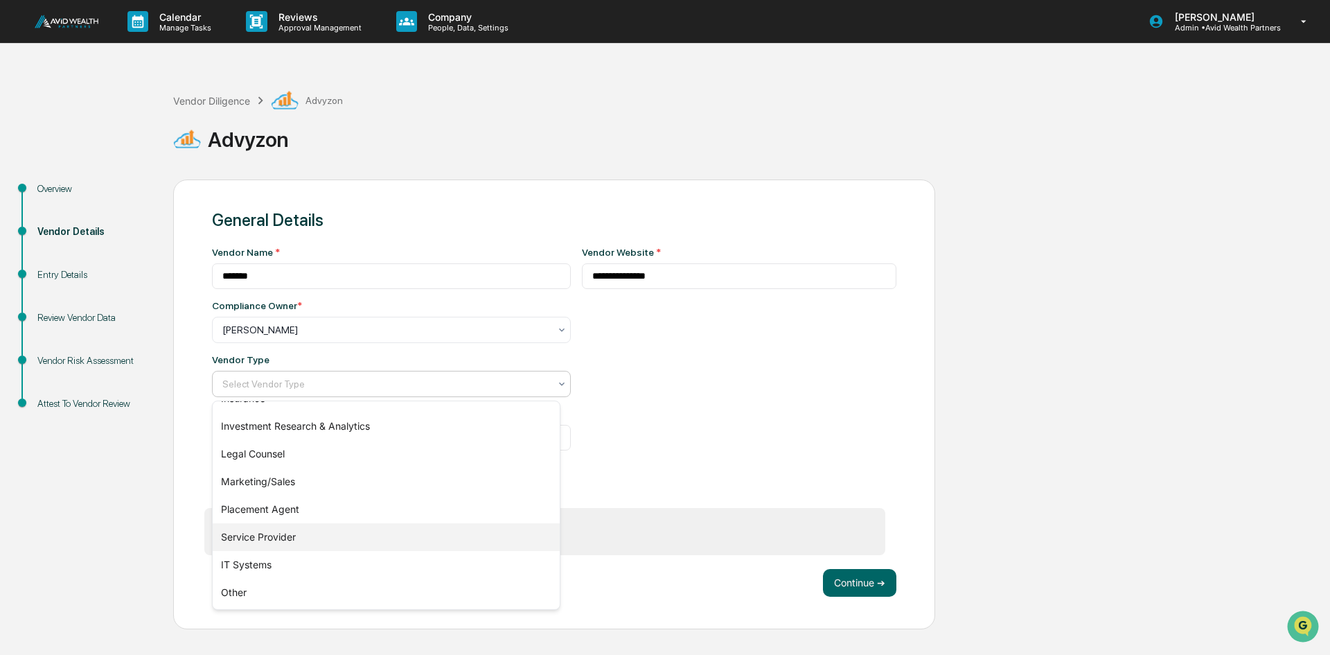
click at [218, 547] on div "Service Provider" at bounding box center [386, 537] width 347 height 28
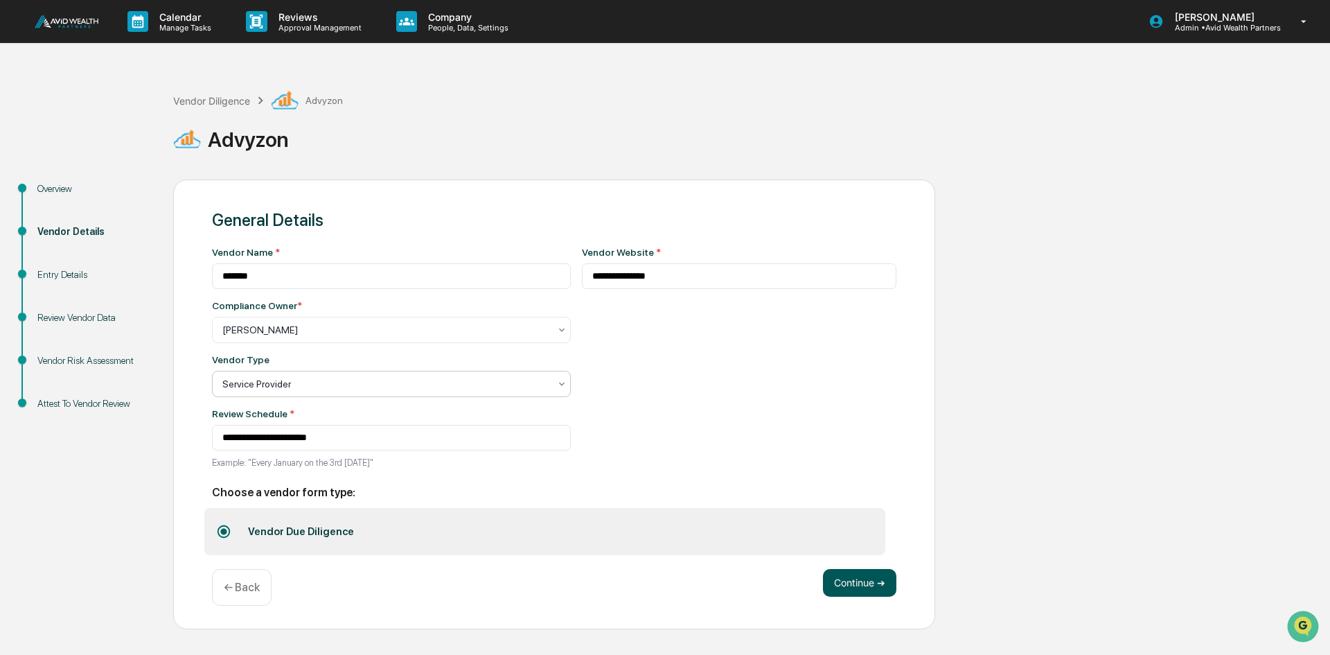
click at [856, 587] on button "Continue ➔" at bounding box center [859, 583] width 73 height 28
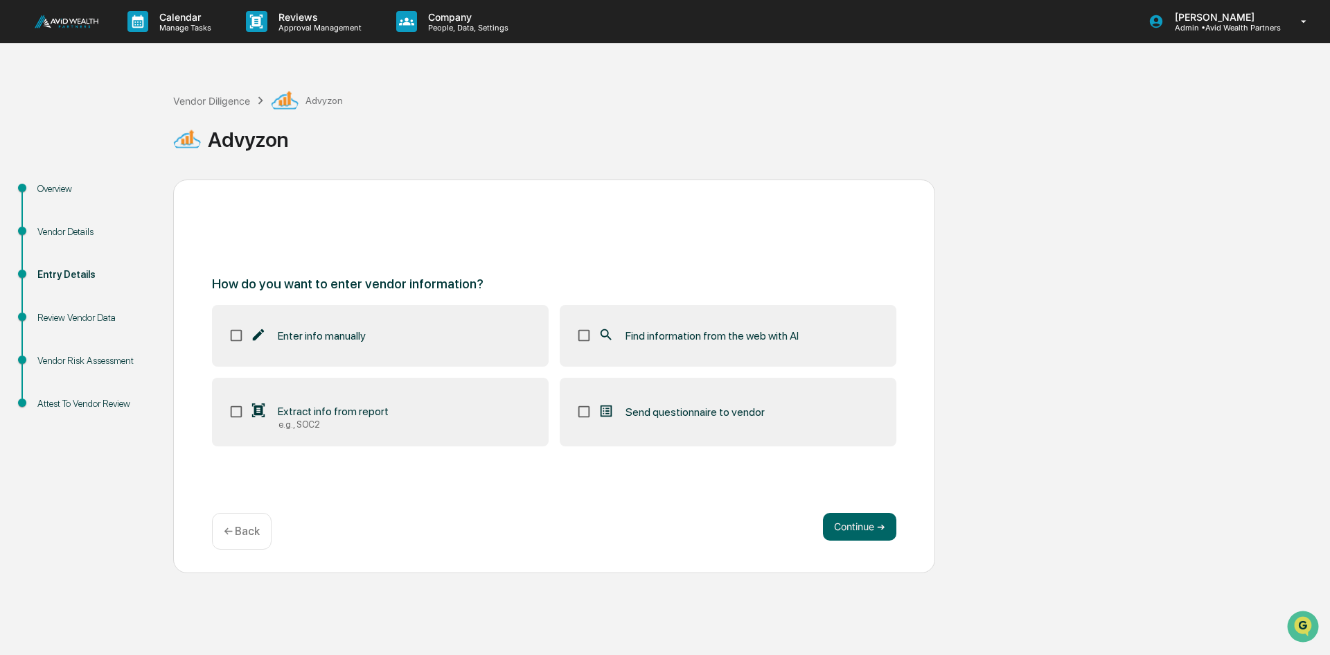
click at [661, 348] on label "Find information from the web with AI" at bounding box center [728, 335] width 337 height 61
click at [843, 524] on button "Continue ➔" at bounding box center [859, 527] width 73 height 28
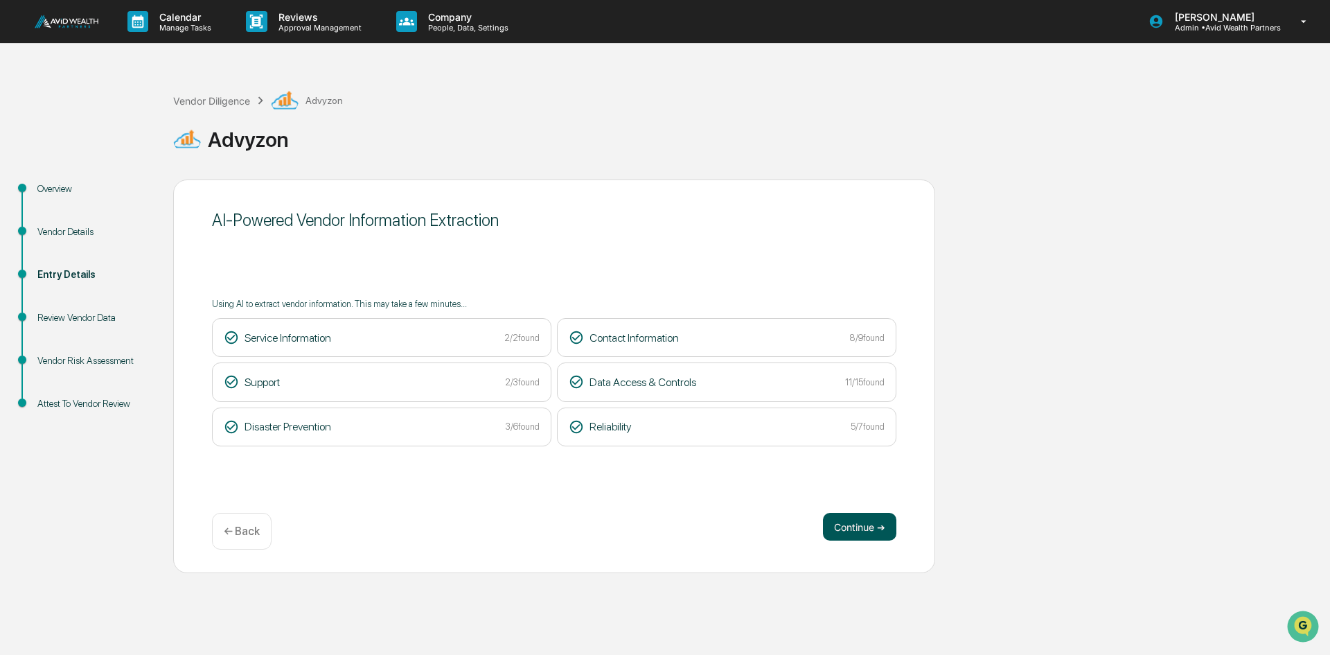
click at [859, 521] on button "Continue ➔" at bounding box center [859, 527] width 73 height 28
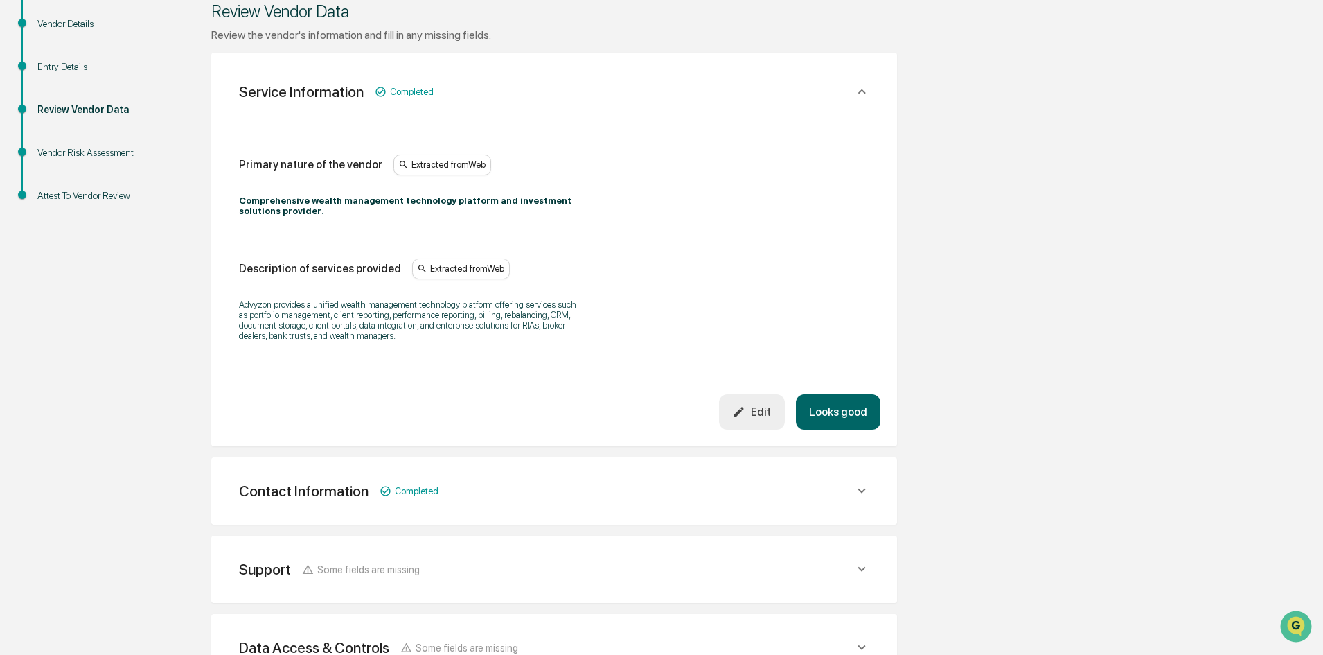
click at [847, 394] on button "Looks good" at bounding box center [838, 411] width 85 height 35
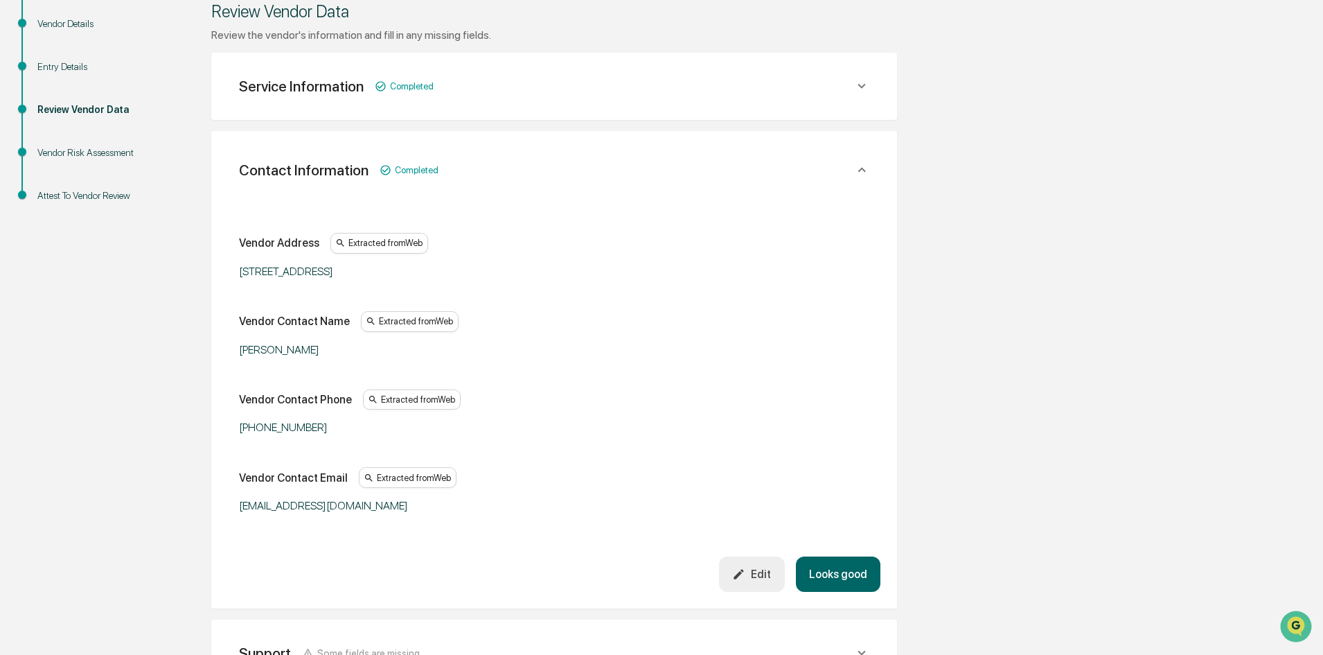
scroll to position [260, 0]
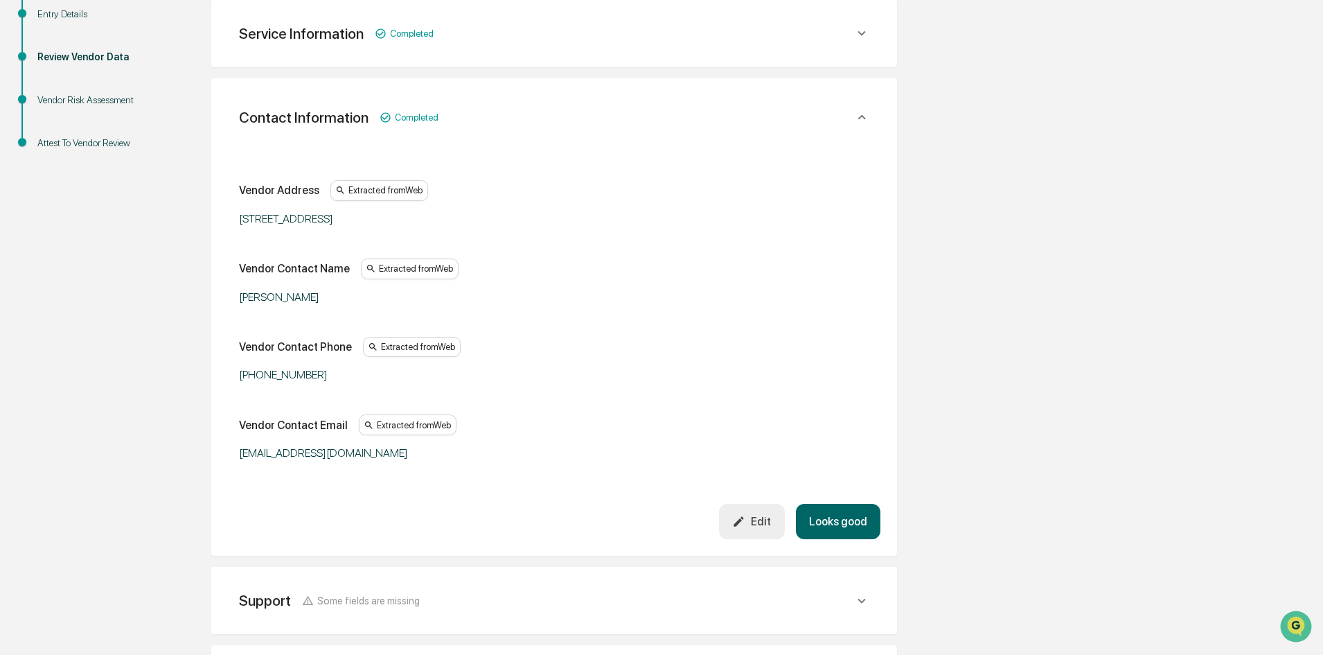
click at [863, 529] on button "Looks good" at bounding box center [838, 521] width 85 height 35
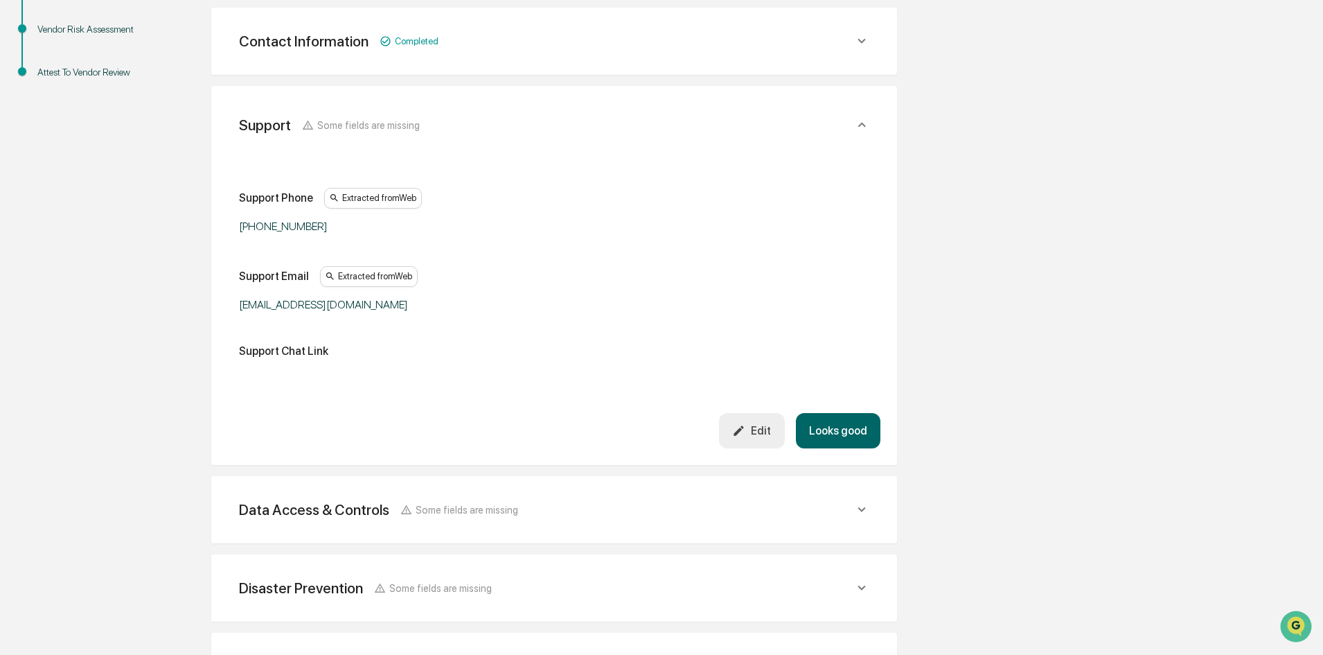
scroll to position [339, 0]
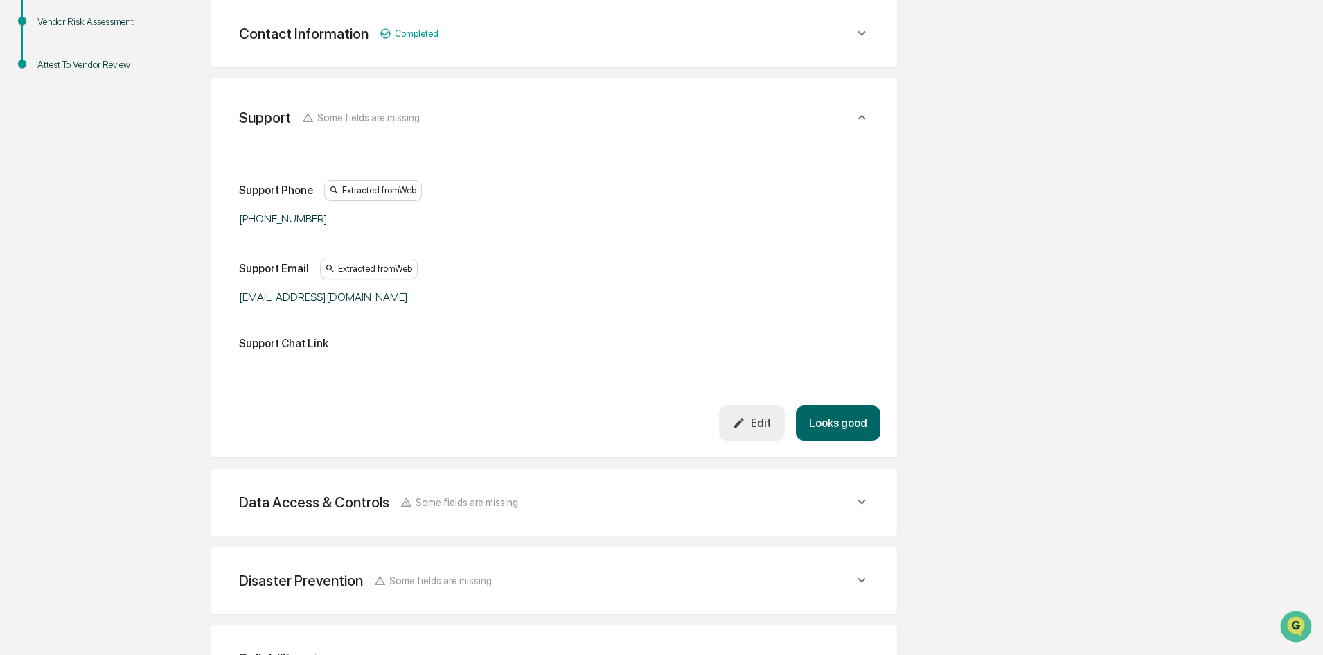
click at [850, 425] on button "Looks good" at bounding box center [838, 422] width 85 height 35
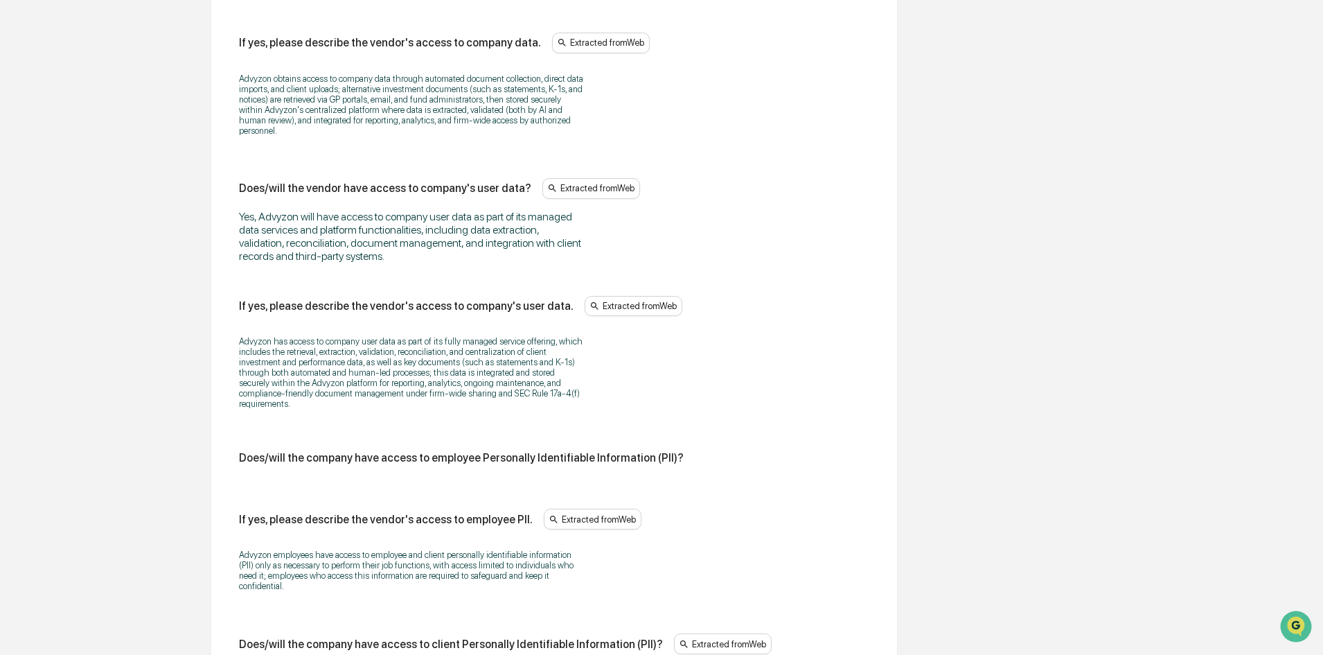
scroll to position [694, 0]
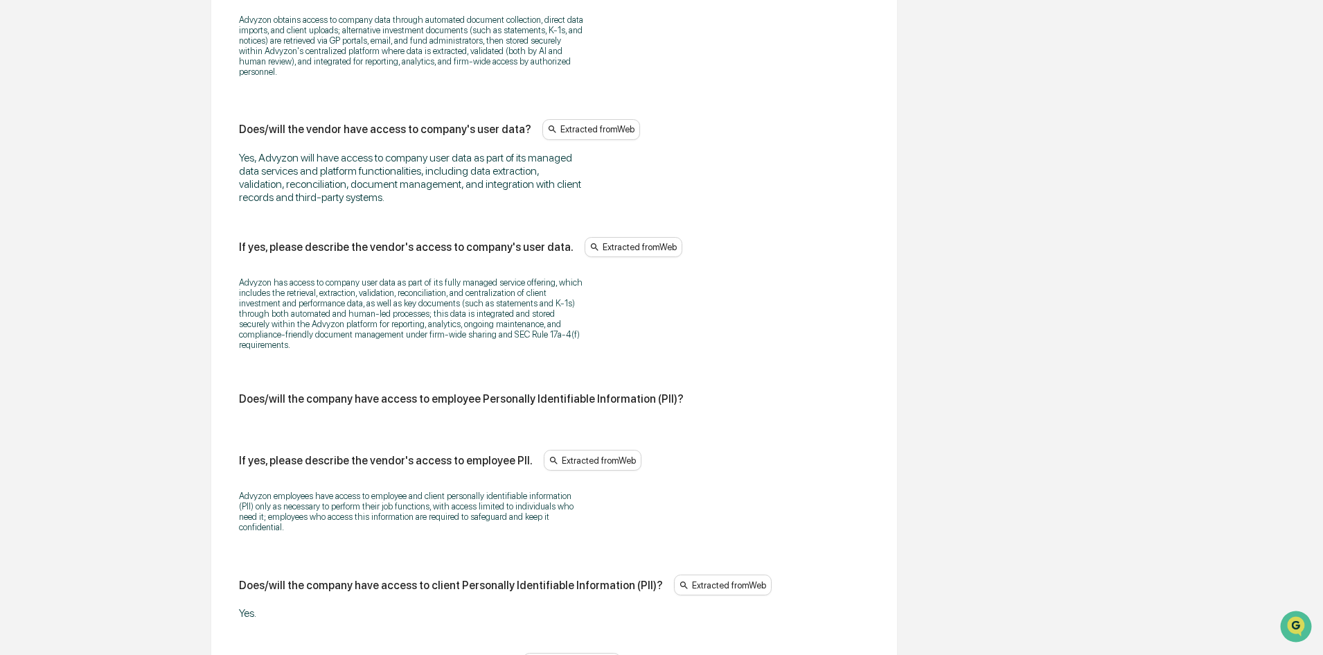
click at [665, 392] on div "Does/will the company have access to employee Personally Identifiable Informati…" at bounding box center [554, 398] width 630 height 13
click at [278, 392] on div "Does/will the company have access to employee Personally Identifiable Informati…" at bounding box center [461, 398] width 445 height 13
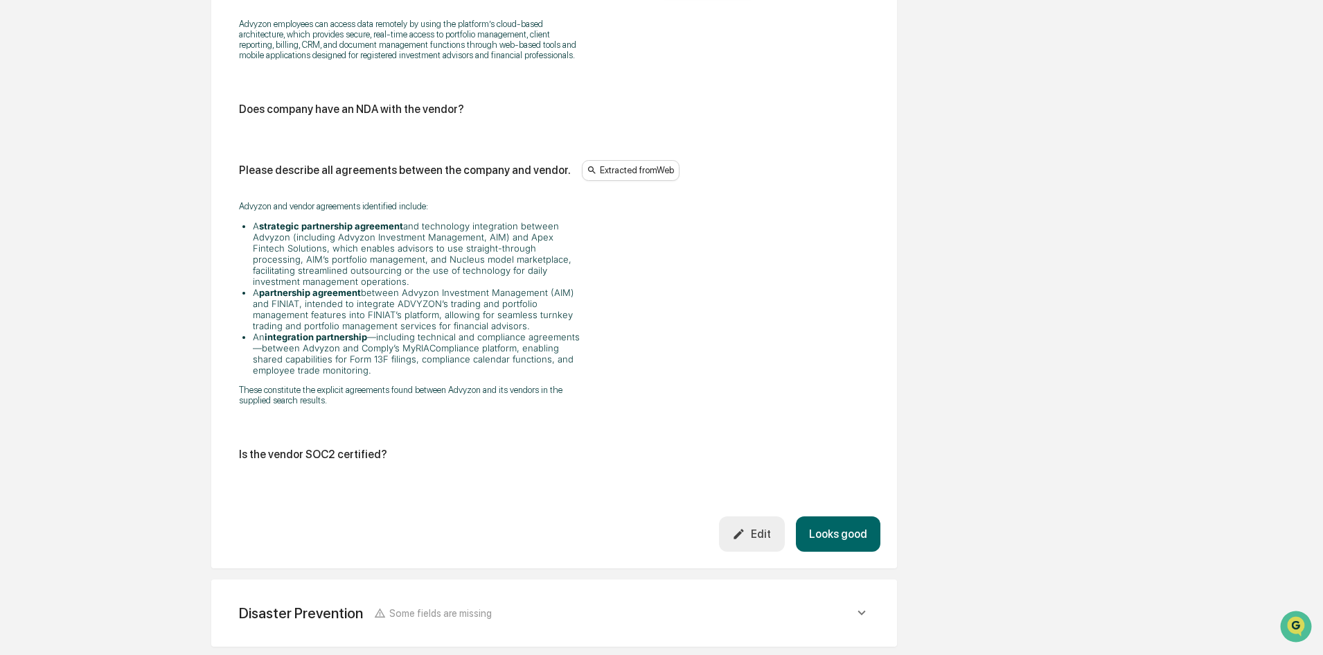
scroll to position [1803, 0]
click at [839, 514] on button "Looks good" at bounding box center [838, 531] width 85 height 35
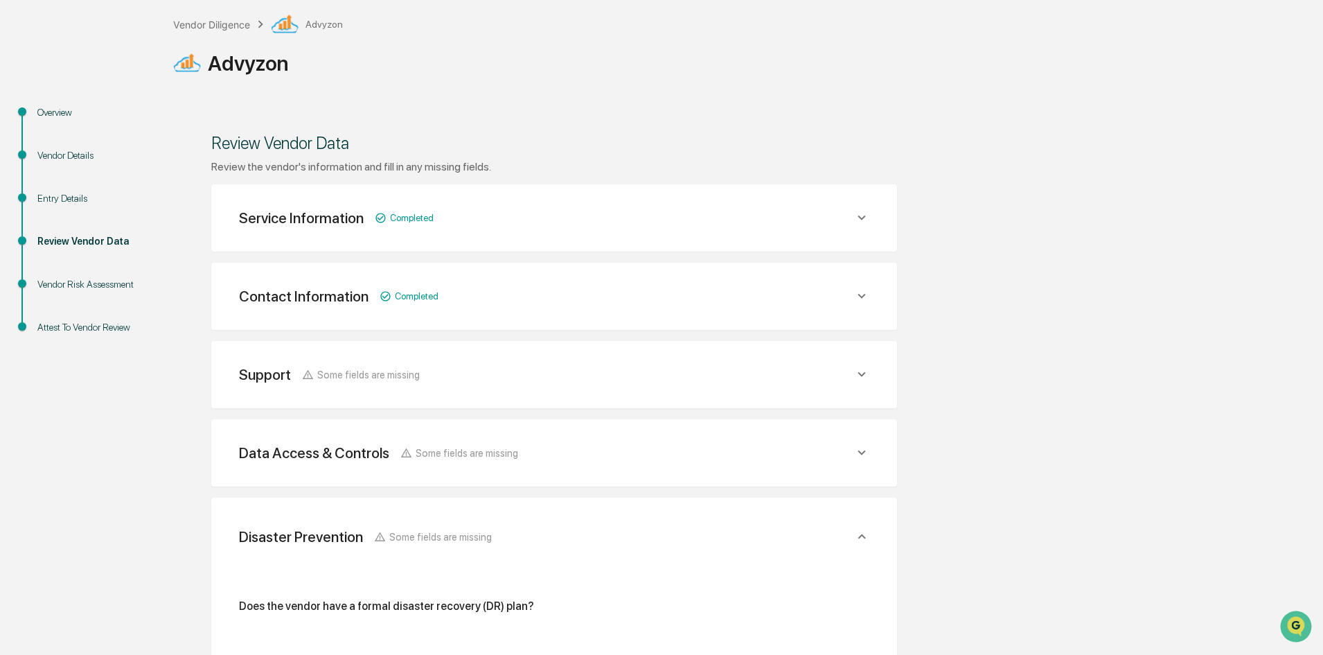
scroll to position [0, 0]
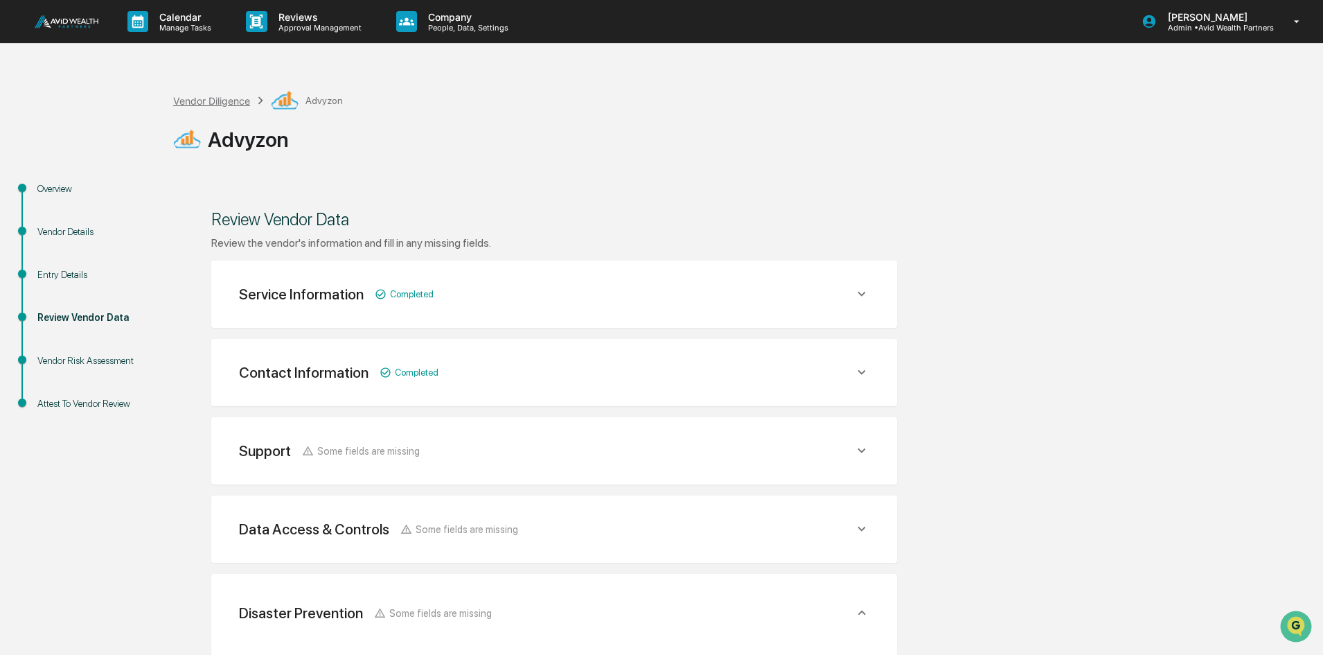
click at [208, 100] on div "Vendor Diligence" at bounding box center [211, 101] width 77 height 12
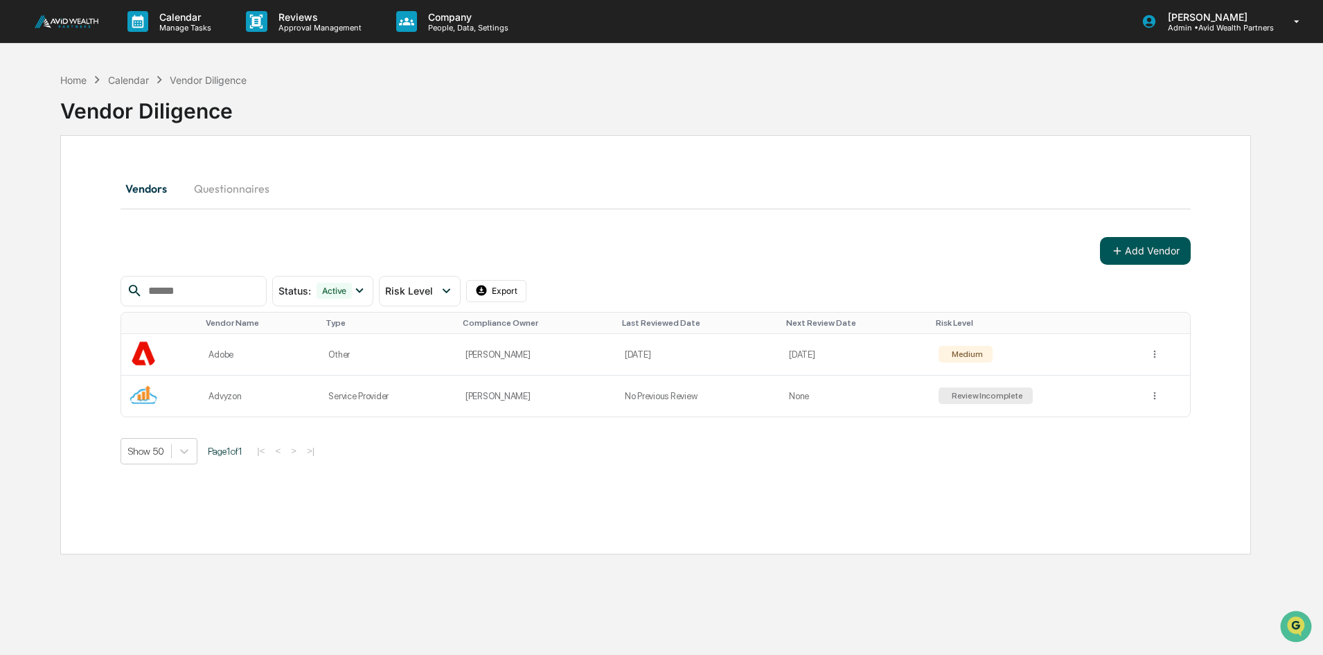
click at [1141, 249] on button "Add Vendor" at bounding box center [1145, 251] width 91 height 28
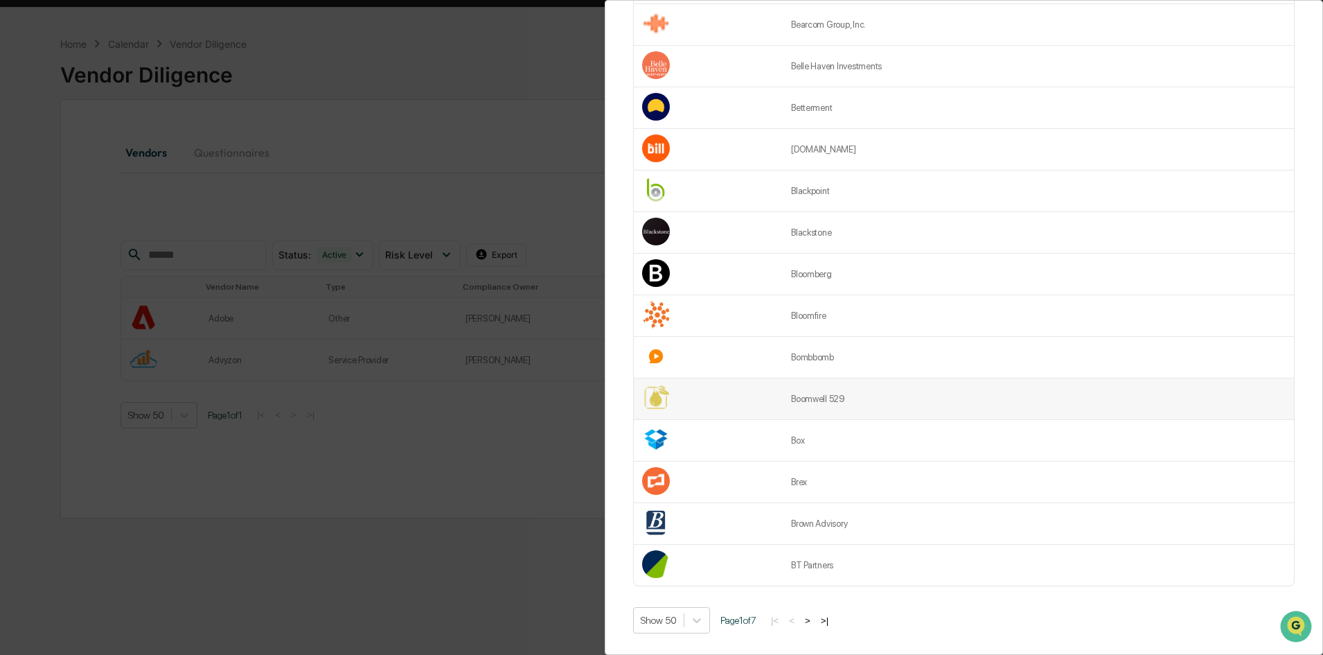
scroll to position [66, 0]
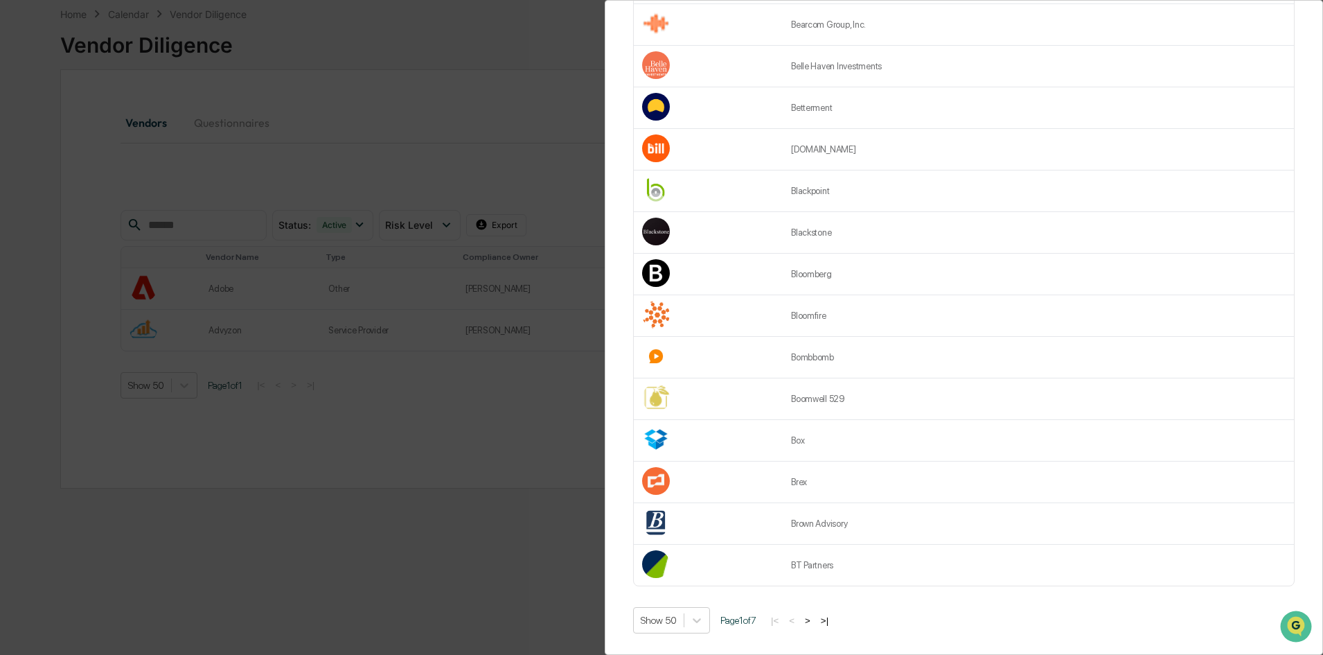
click at [815, 614] on button ">" at bounding box center [808, 620] width 14 height 12
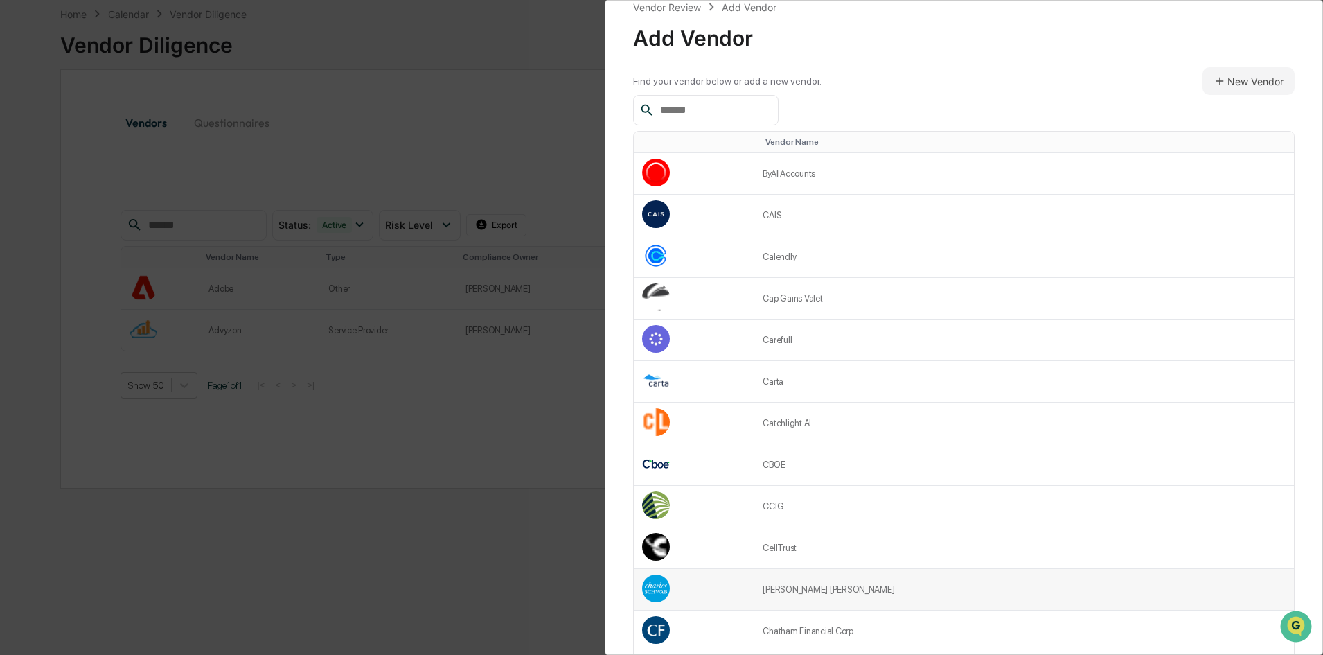
scroll to position [0, 0]
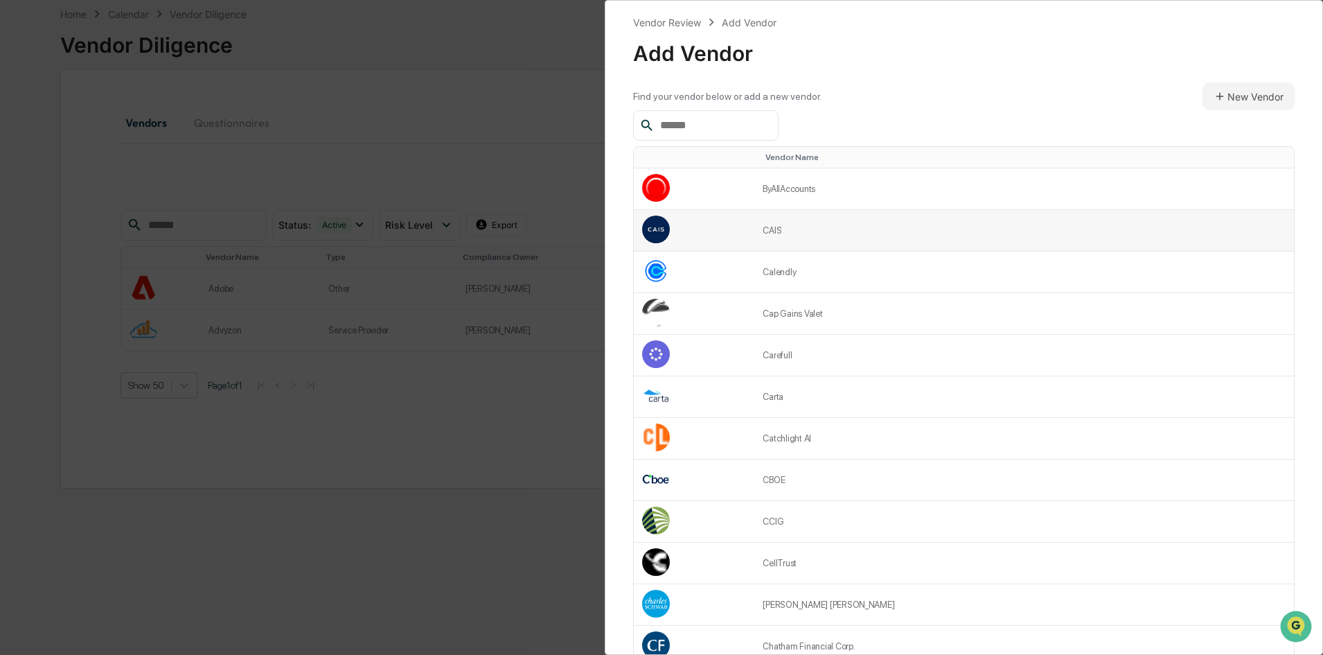
click at [842, 227] on td "CAIS" at bounding box center [1024, 231] width 540 height 42
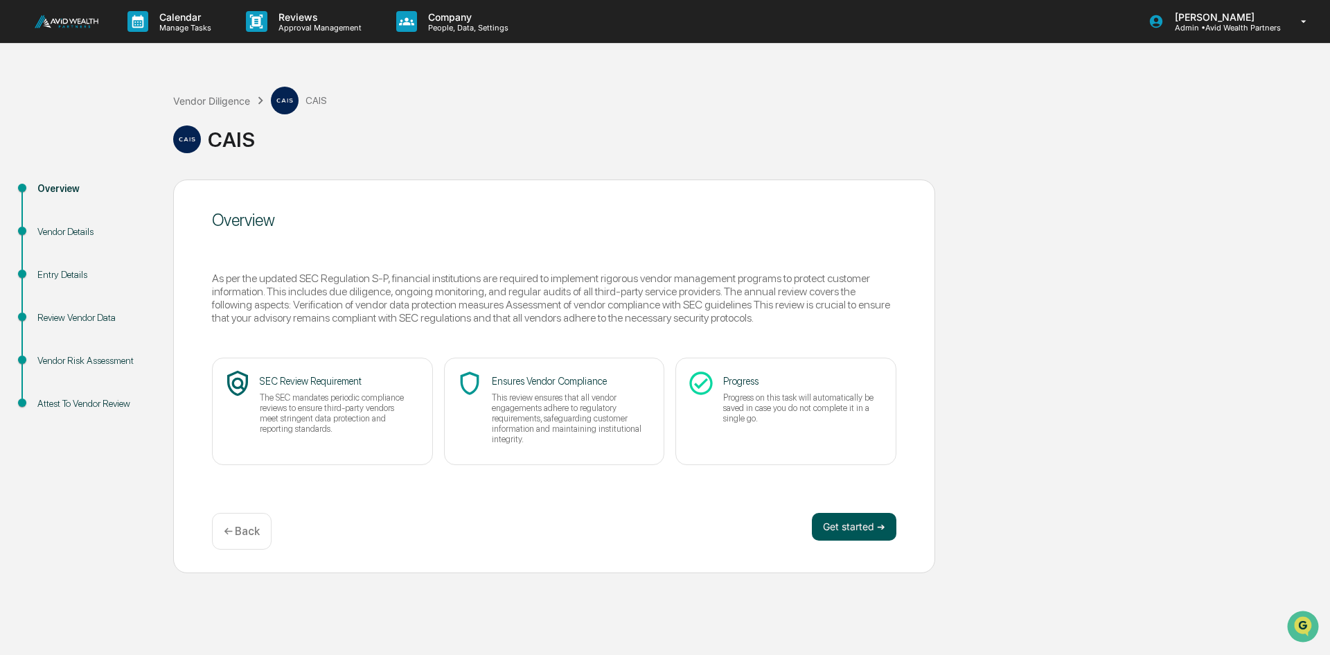
click at [866, 529] on button "Get started ➔" at bounding box center [854, 527] width 85 height 28
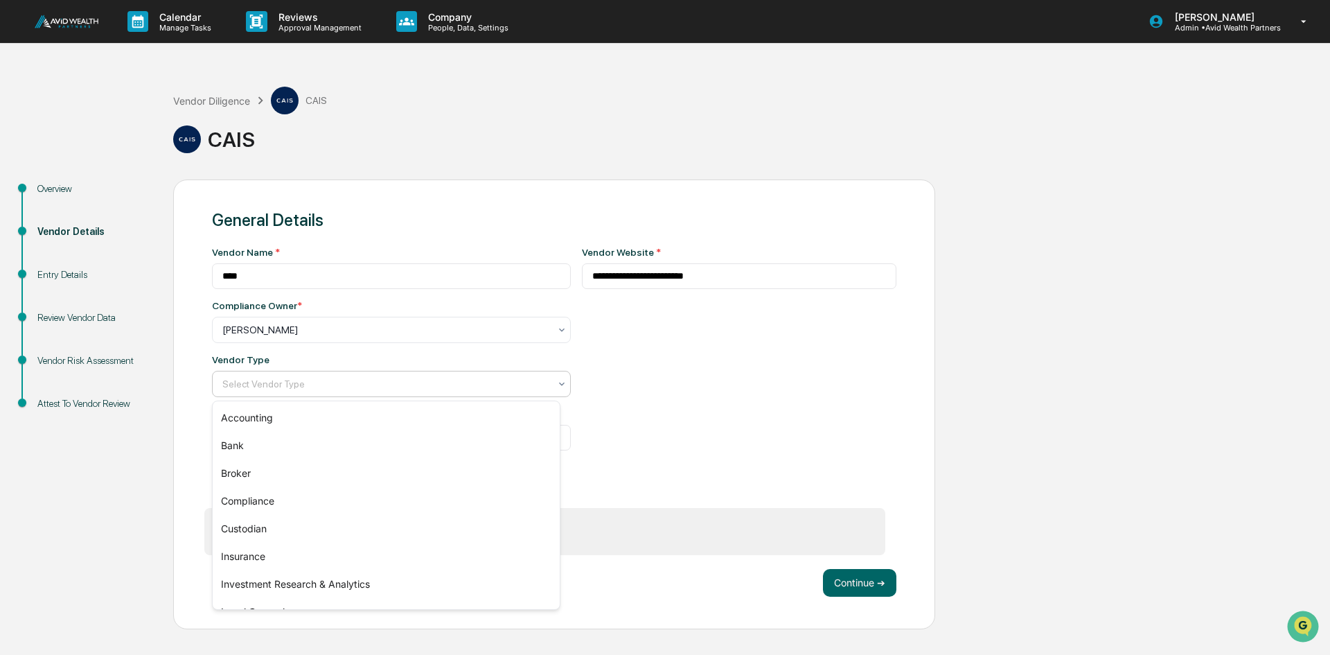
click at [297, 384] on div at bounding box center [385, 384] width 327 height 14
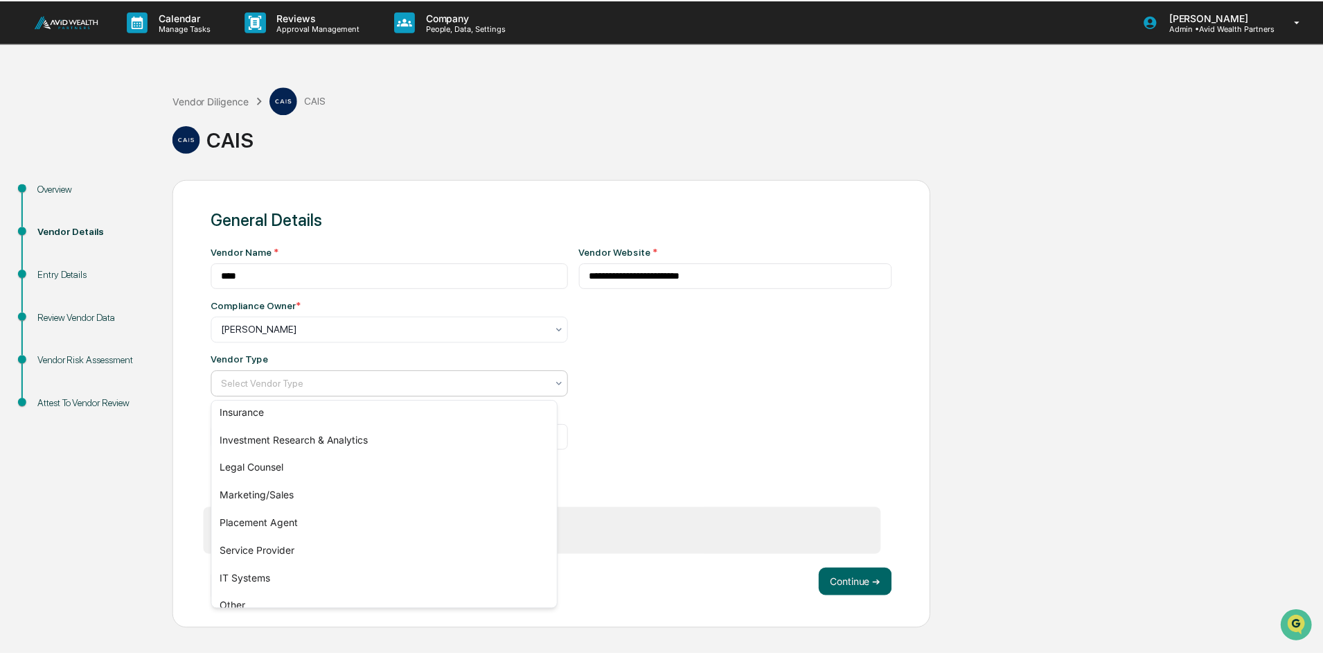
scroll to position [158, 0]
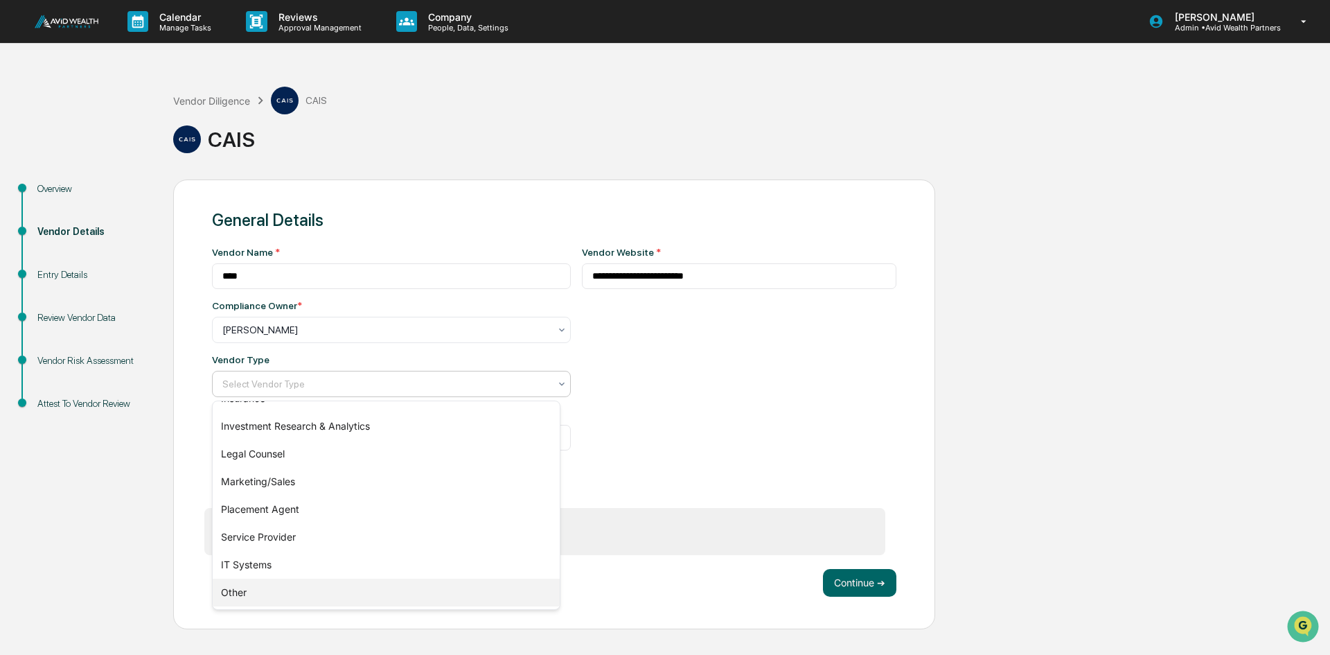
click at [233, 593] on div "Other" at bounding box center [386, 592] width 347 height 28
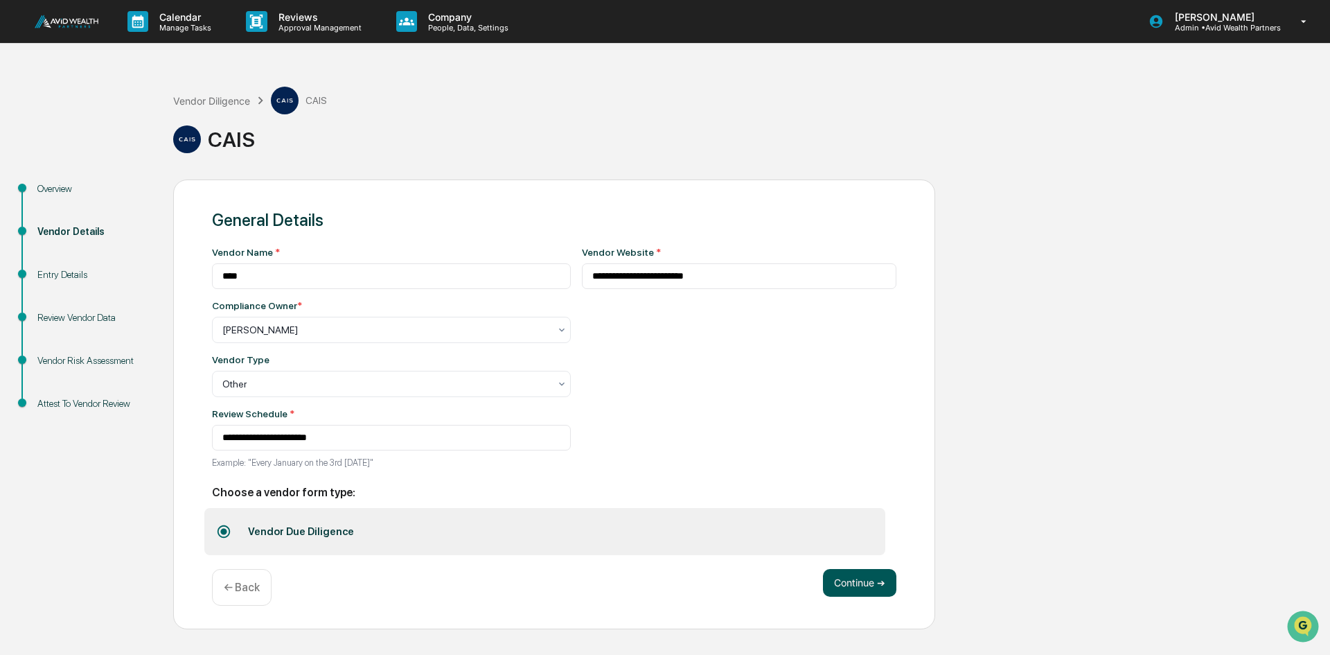
click at [860, 585] on button "Continue ➔" at bounding box center [859, 583] width 73 height 28
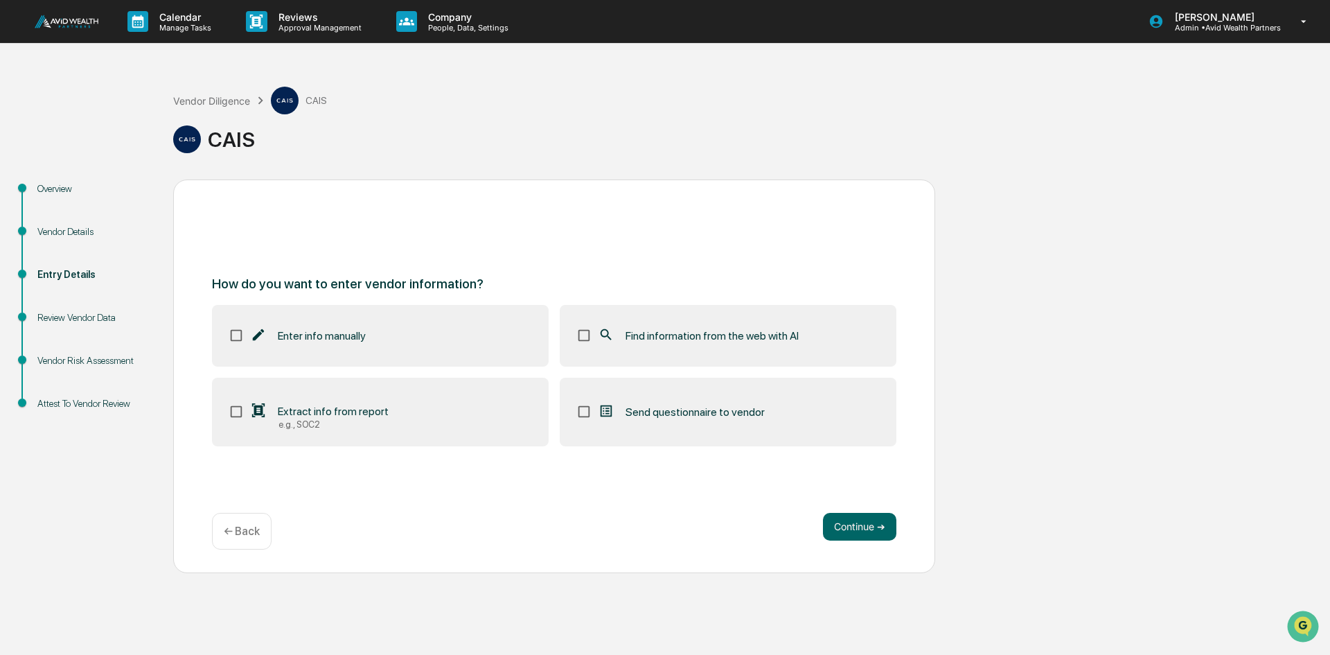
click at [663, 342] on span "Find information from the web with AI" at bounding box center [712, 335] width 173 height 13
click at [866, 526] on button "Continue ➔" at bounding box center [859, 527] width 73 height 28
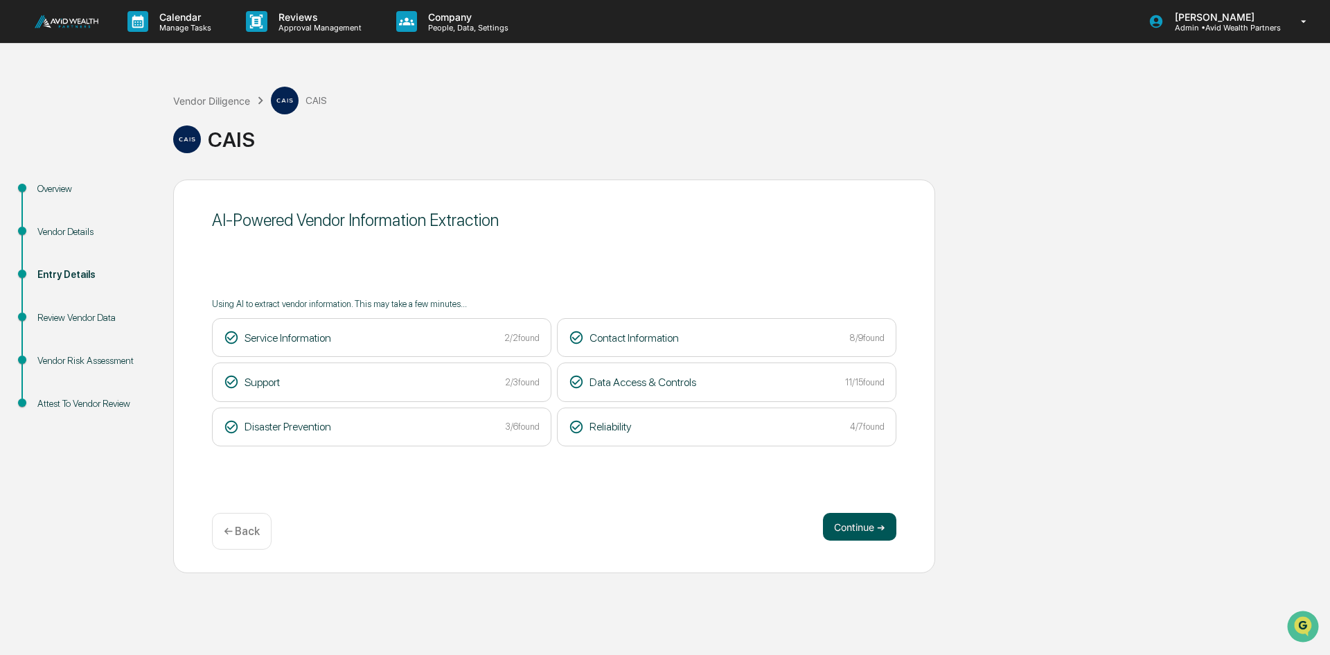
click at [845, 522] on button "Continue ➔" at bounding box center [859, 527] width 73 height 28
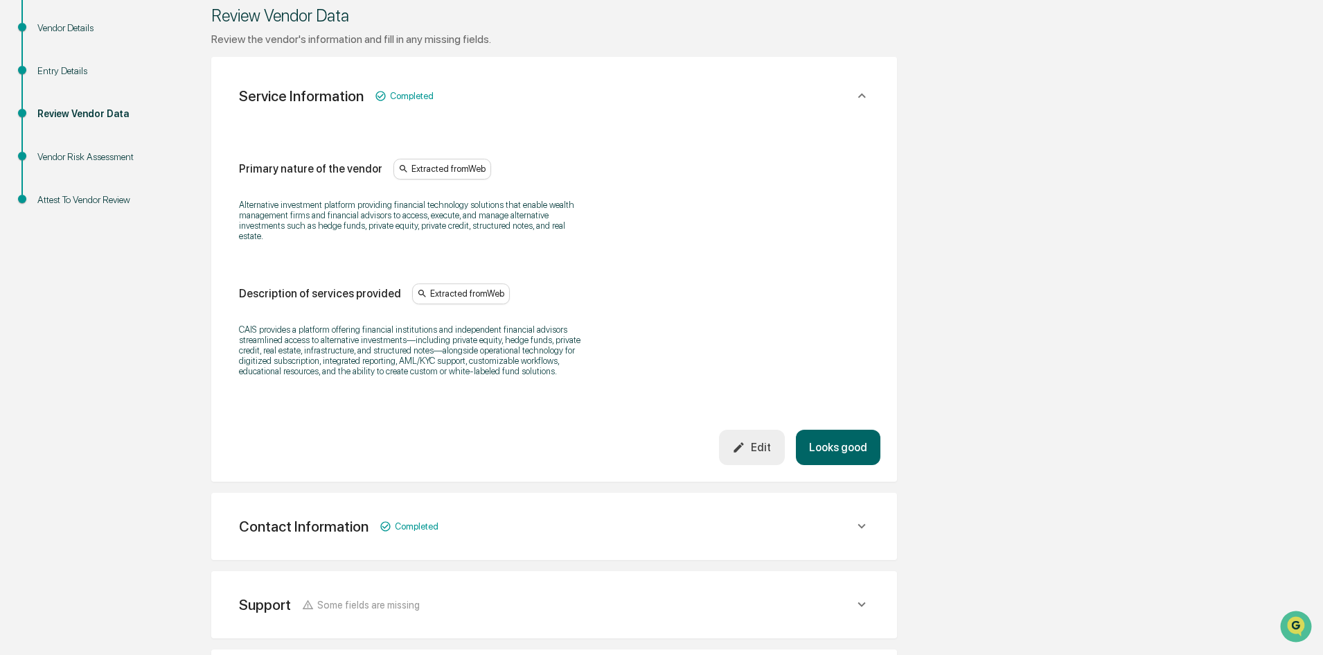
scroll to position [208, 0]
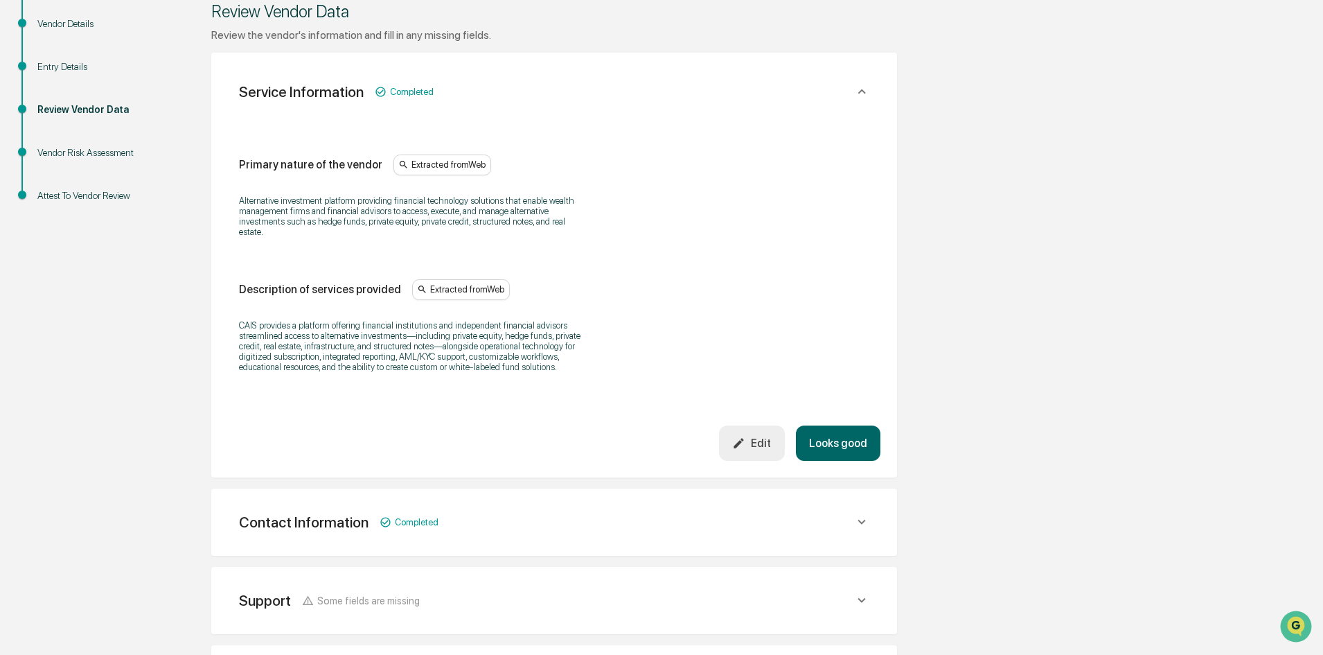
click at [852, 426] on div "Primary nature of the vendor Extracted from Web Alternative investment platform…" at bounding box center [554, 287] width 653 height 346
click at [849, 437] on button "Looks good" at bounding box center [838, 442] width 85 height 35
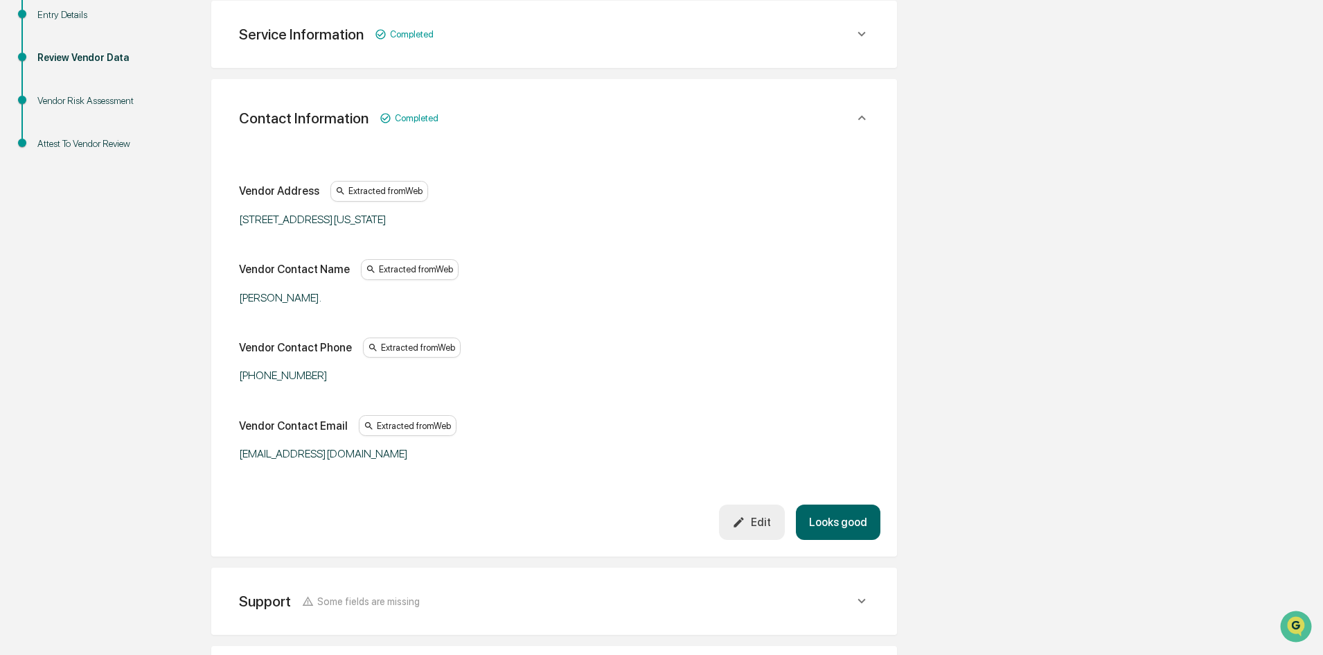
scroll to position [260, 0]
drag, startPoint x: 858, startPoint y: 517, endPoint x: 842, endPoint y: 499, distance: 23.1
click at [856, 517] on button "Looks good" at bounding box center [838, 521] width 85 height 35
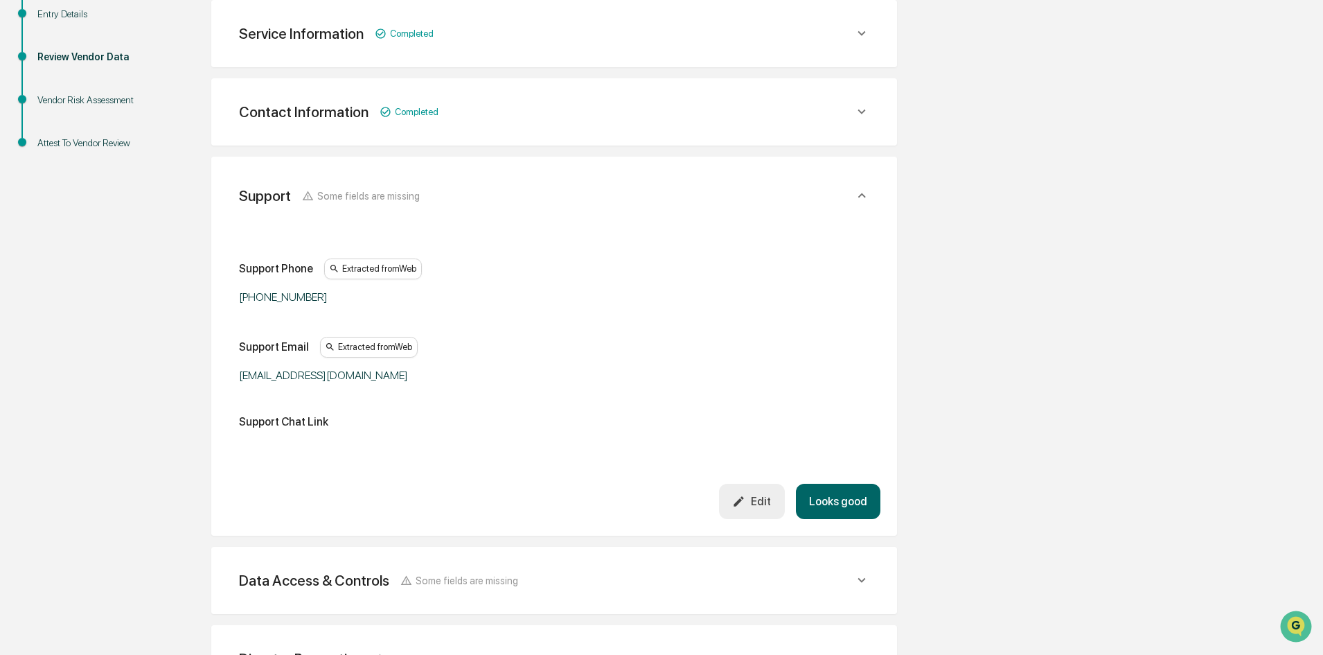
scroll to position [339, 0]
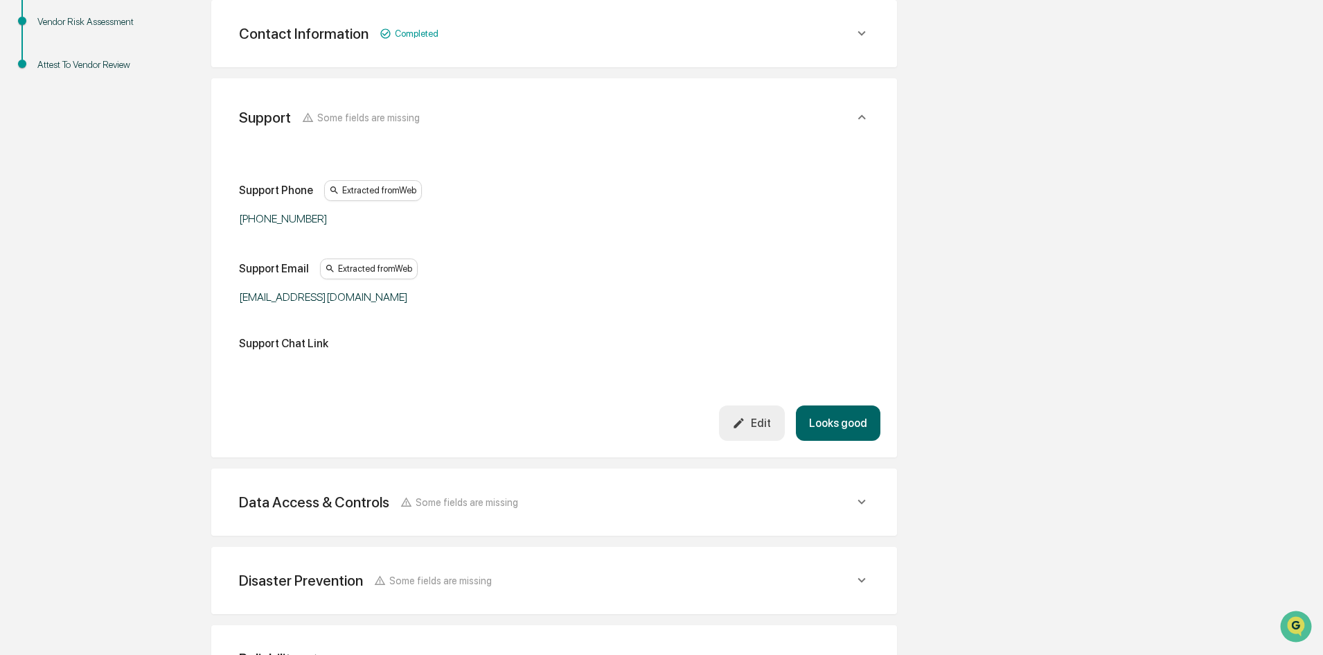
click at [841, 418] on button "Looks good" at bounding box center [838, 422] width 85 height 35
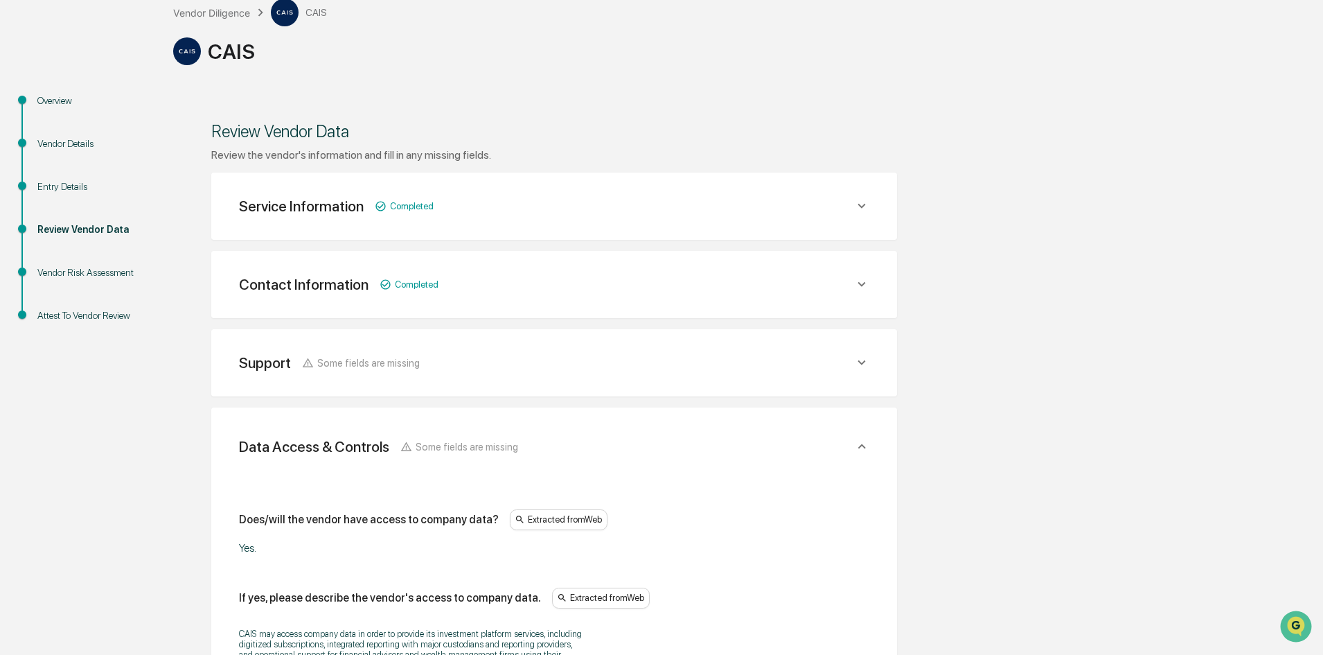
scroll to position [0, 0]
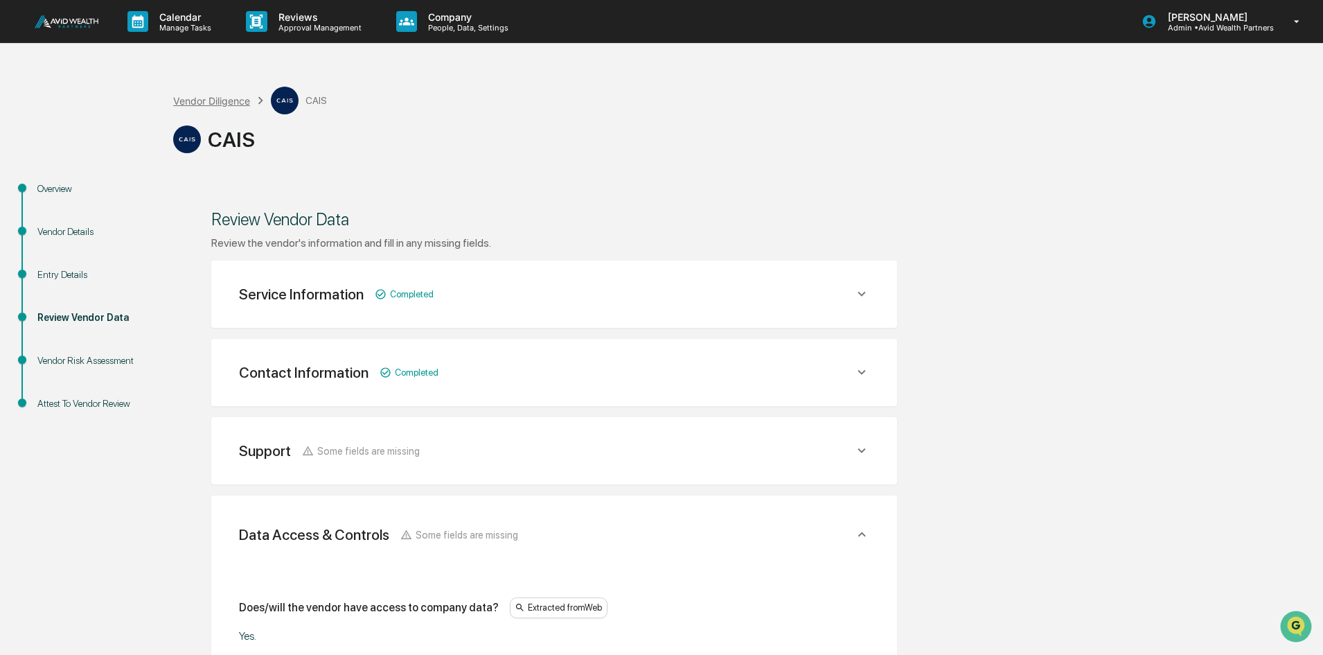
click at [211, 106] on div "Vendor Diligence" at bounding box center [211, 101] width 77 height 12
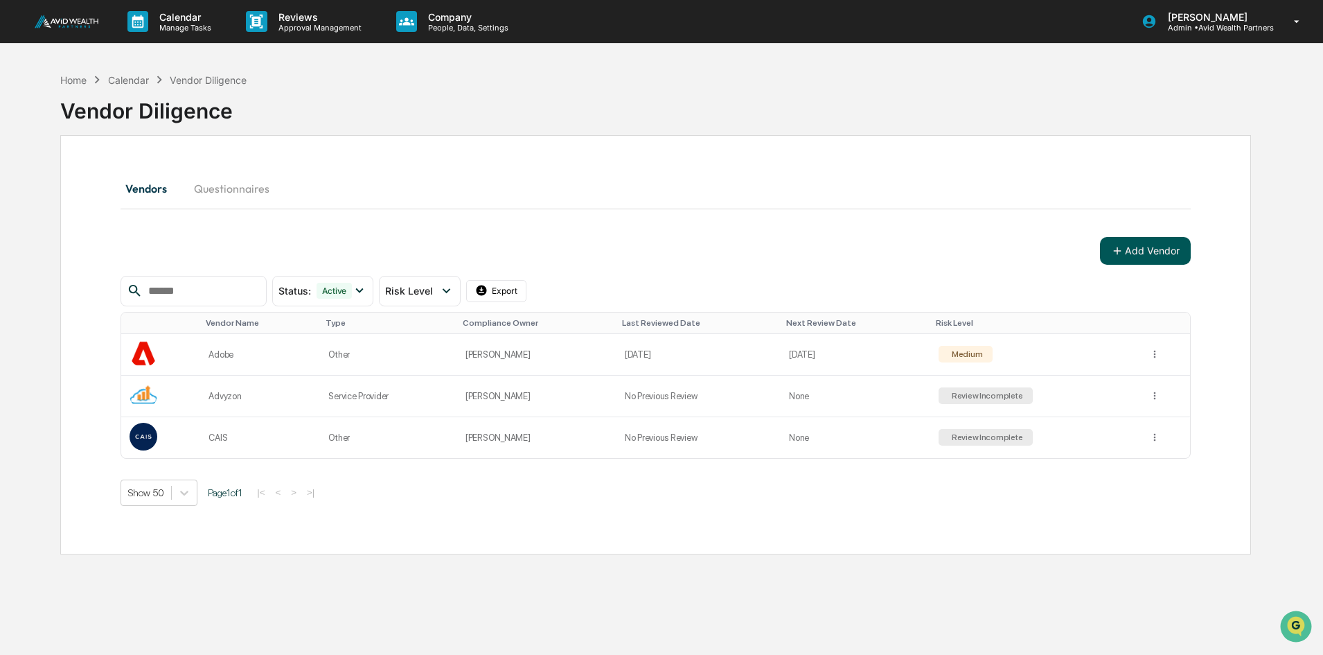
click at [1146, 258] on button "Add Vendor" at bounding box center [1145, 251] width 91 height 28
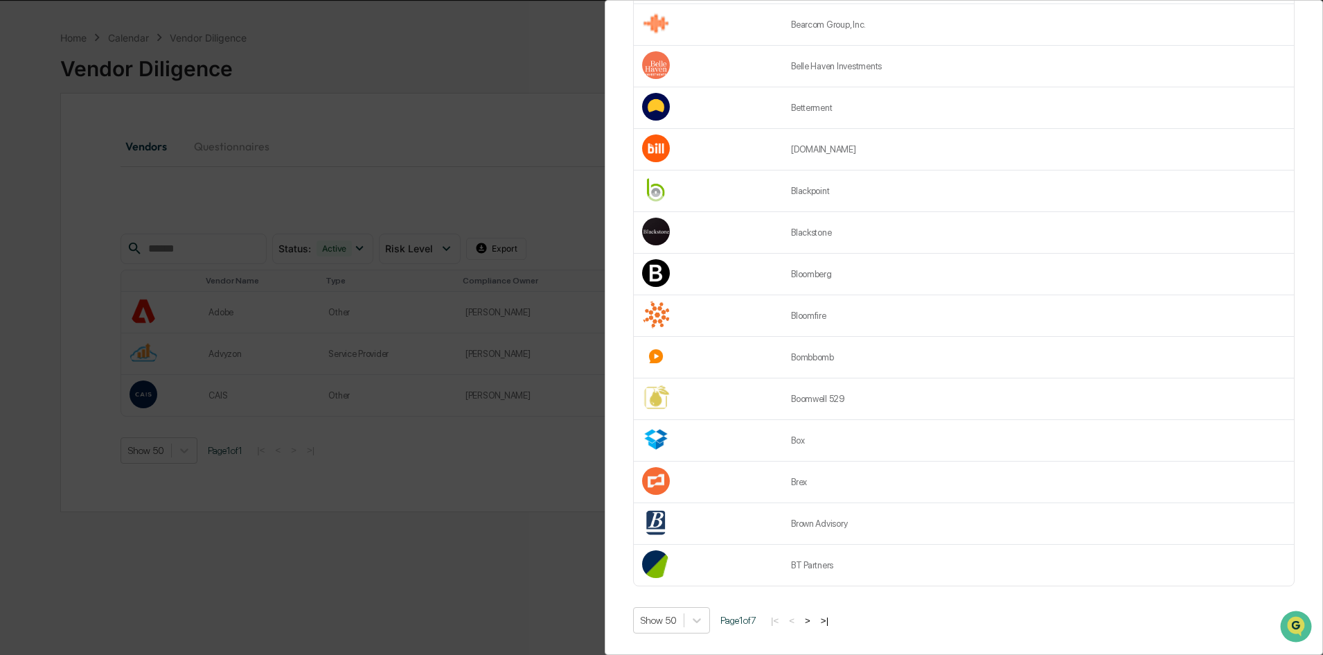
scroll to position [66, 0]
click at [815, 614] on button ">" at bounding box center [808, 620] width 14 height 12
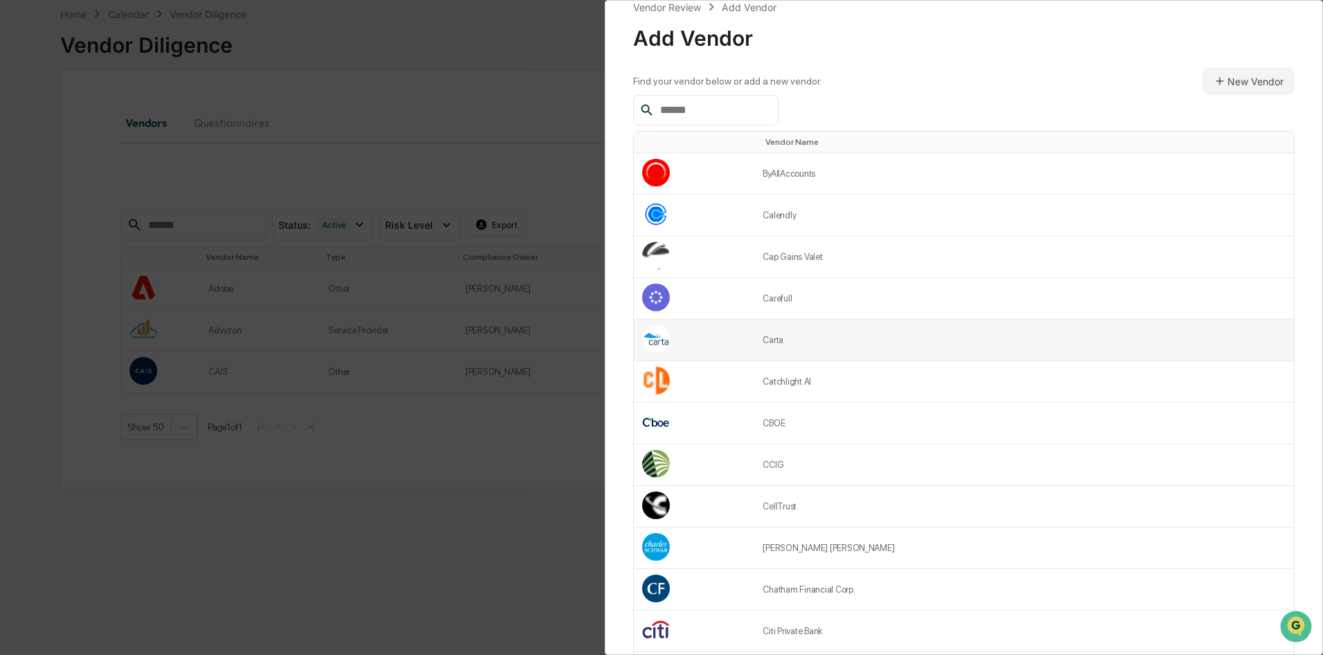
scroll to position [0, 0]
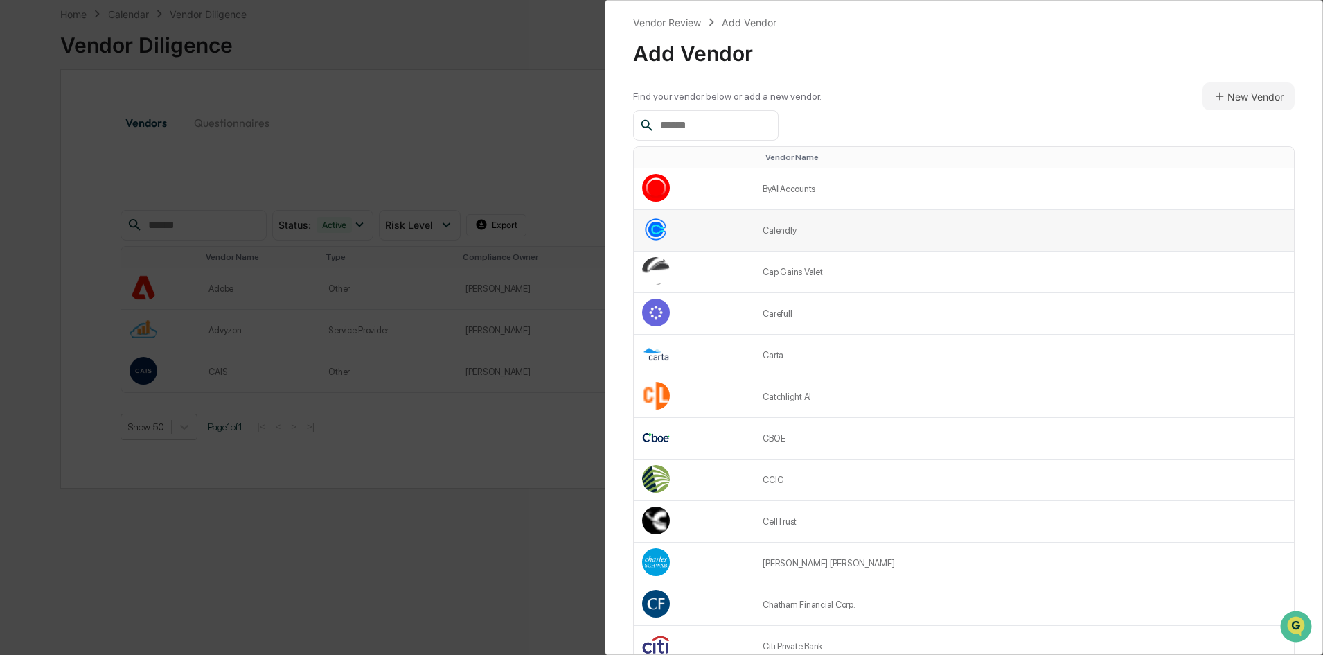
click at [789, 231] on td "Calendly" at bounding box center [1024, 231] width 540 height 42
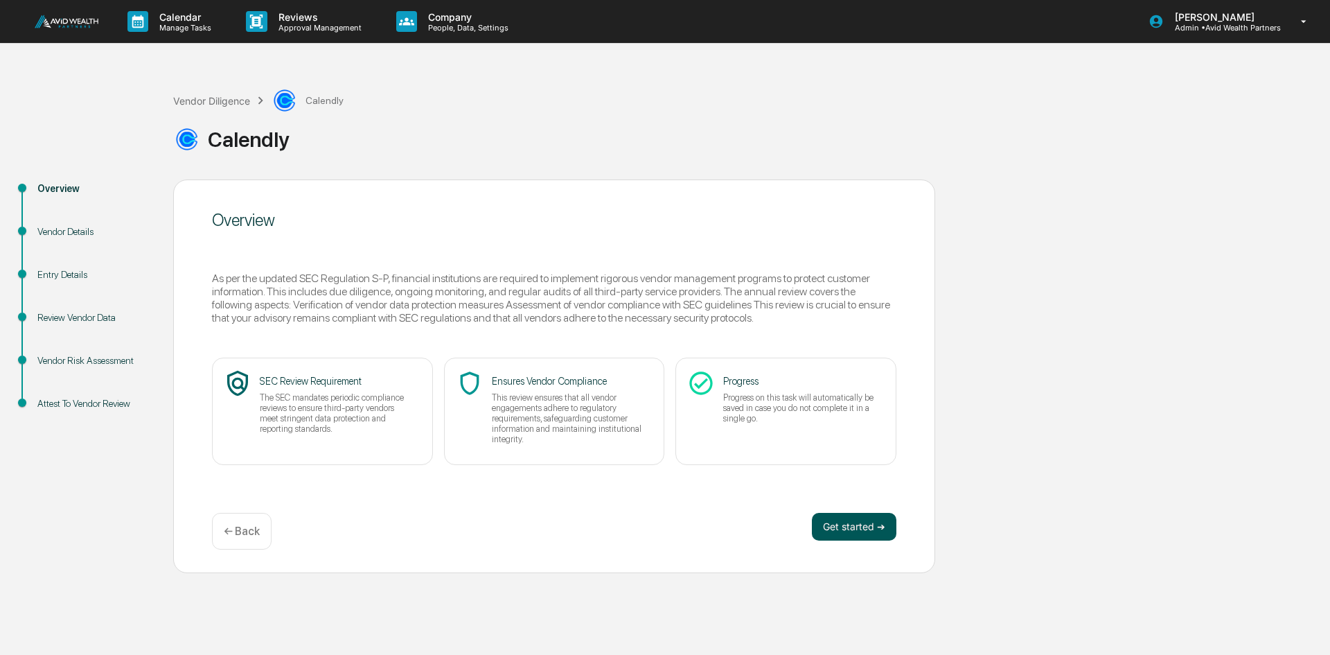
click at [842, 527] on button "Get started ➔" at bounding box center [854, 527] width 85 height 28
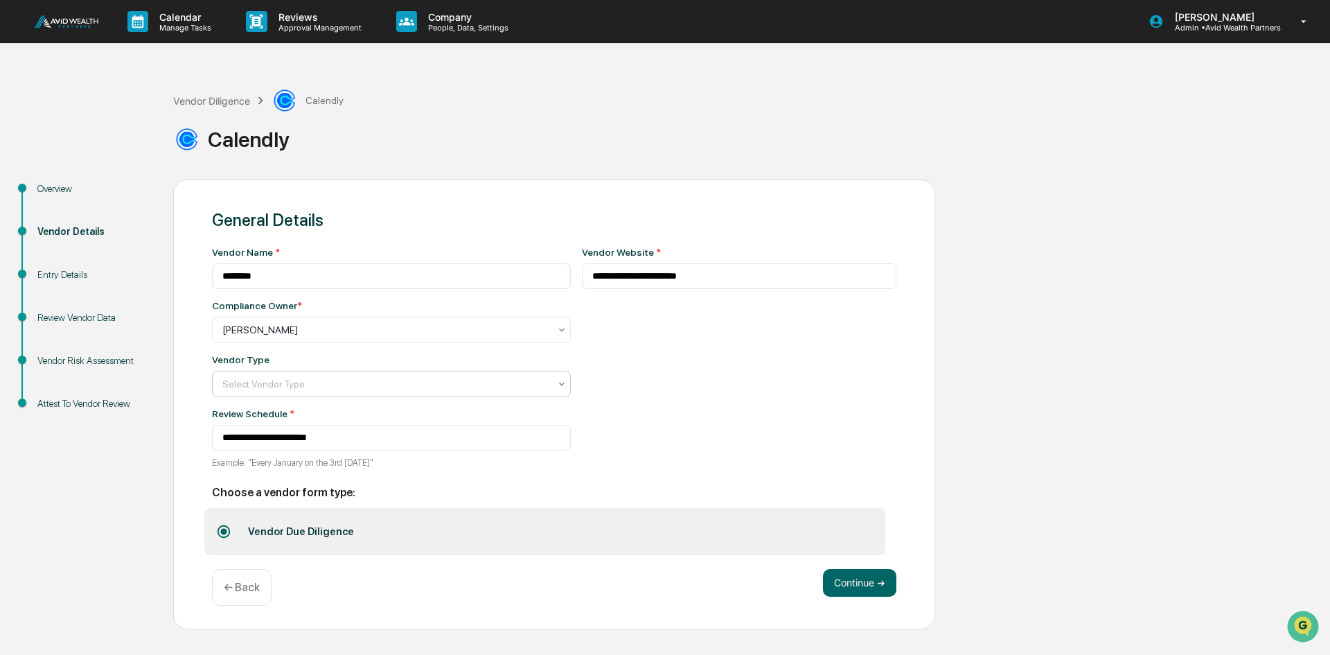
click at [287, 383] on div at bounding box center [385, 384] width 327 height 14
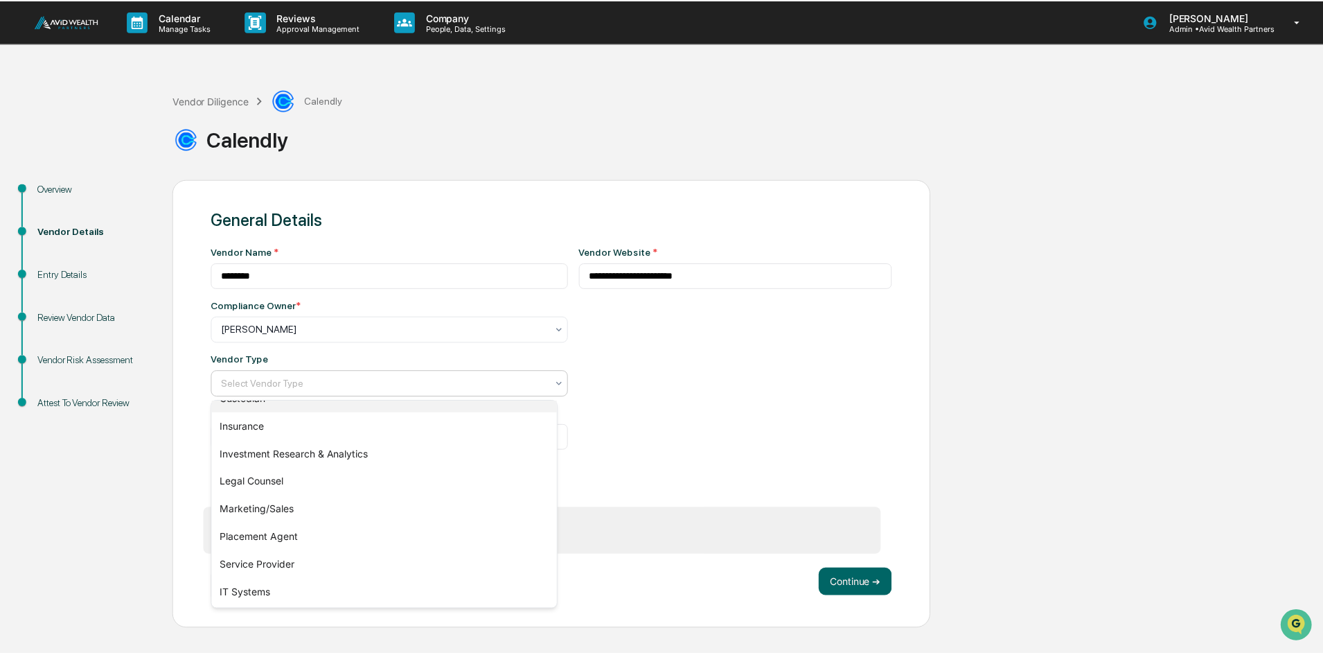
scroll to position [158, 0]
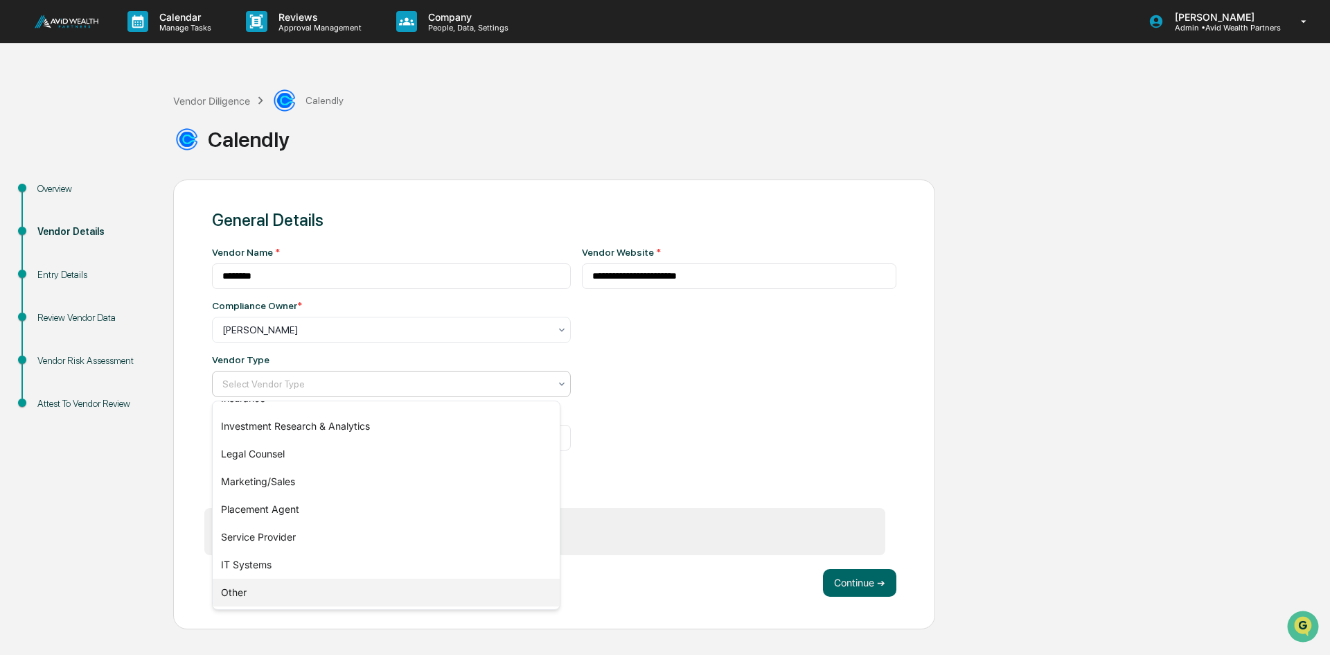
drag, startPoint x: 238, startPoint y: 591, endPoint x: 249, endPoint y: 592, distance: 10.5
click at [240, 593] on div "Other" at bounding box center [386, 592] width 347 height 28
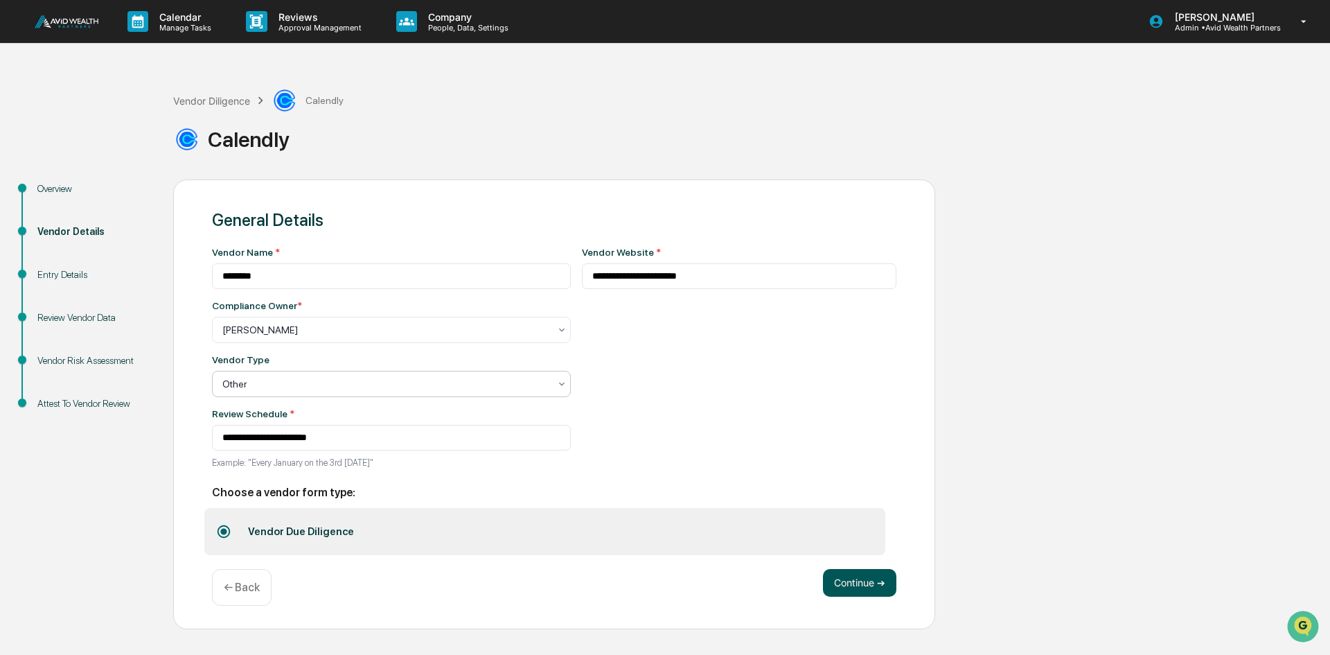
click at [854, 580] on button "Continue ➔" at bounding box center [859, 583] width 73 height 28
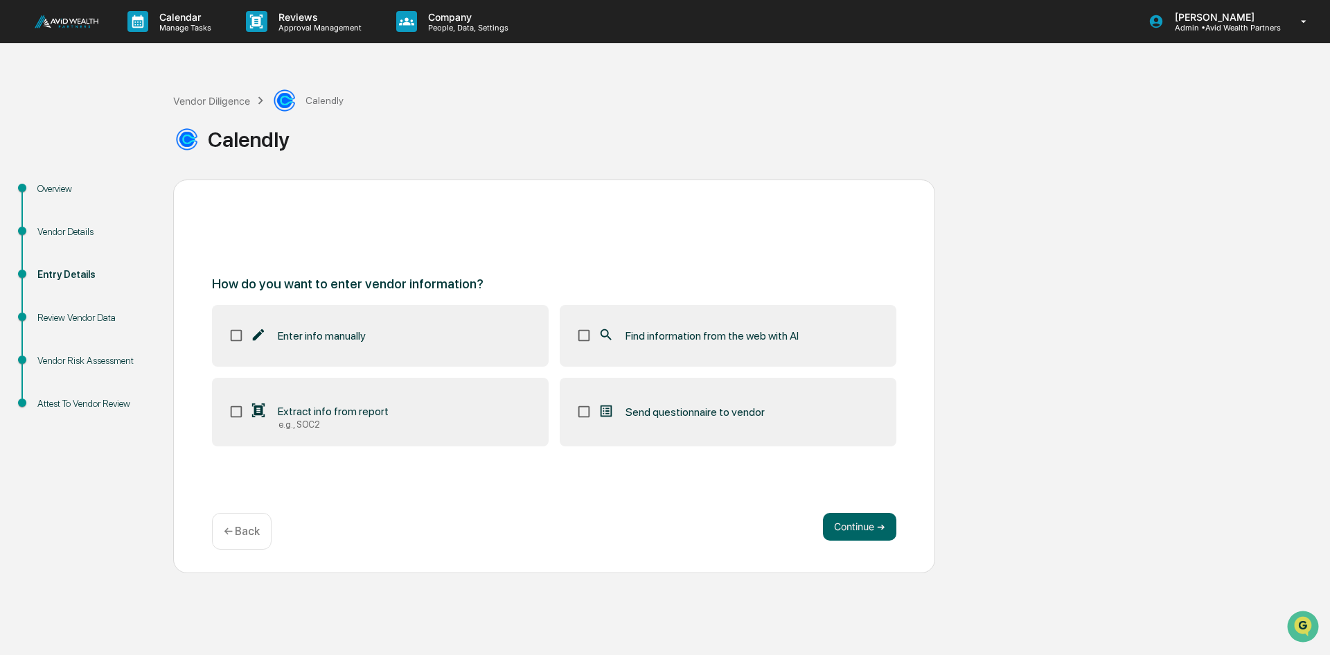
click at [646, 329] on span "Find information from the web with AI" at bounding box center [712, 335] width 173 height 13
click at [864, 531] on button "Continue ➔" at bounding box center [859, 527] width 73 height 28
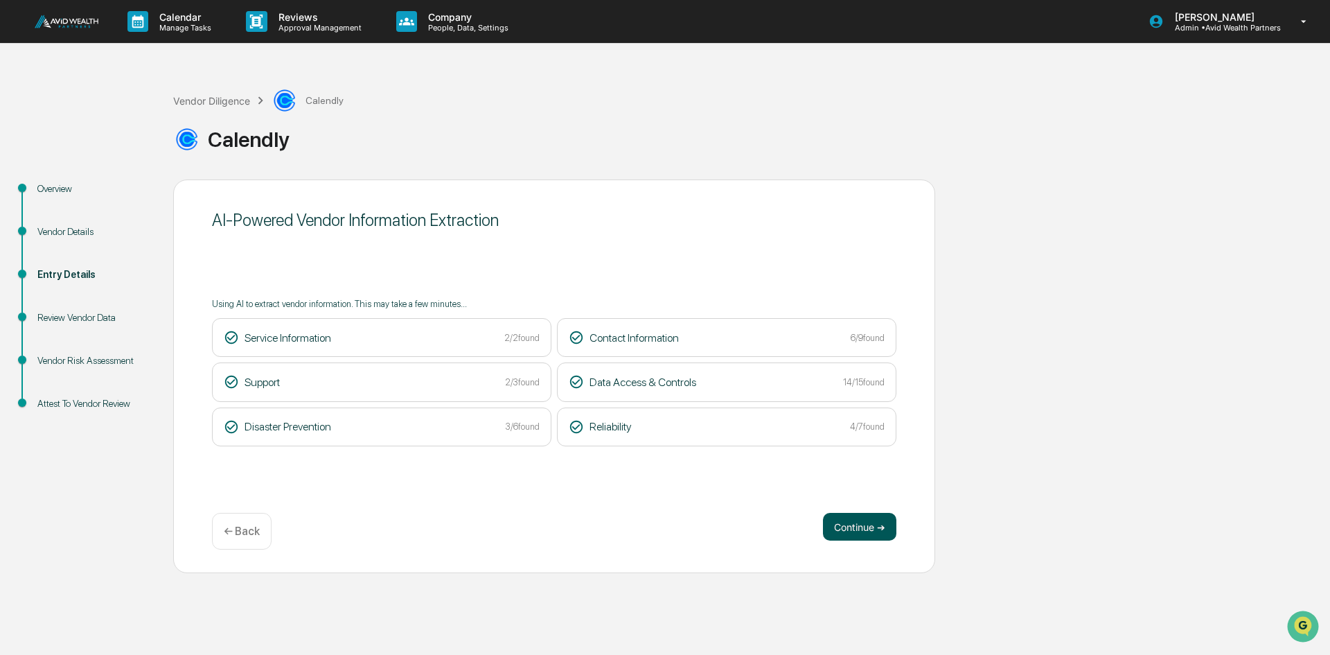
click at [872, 528] on button "Continue ➔" at bounding box center [859, 527] width 73 height 28
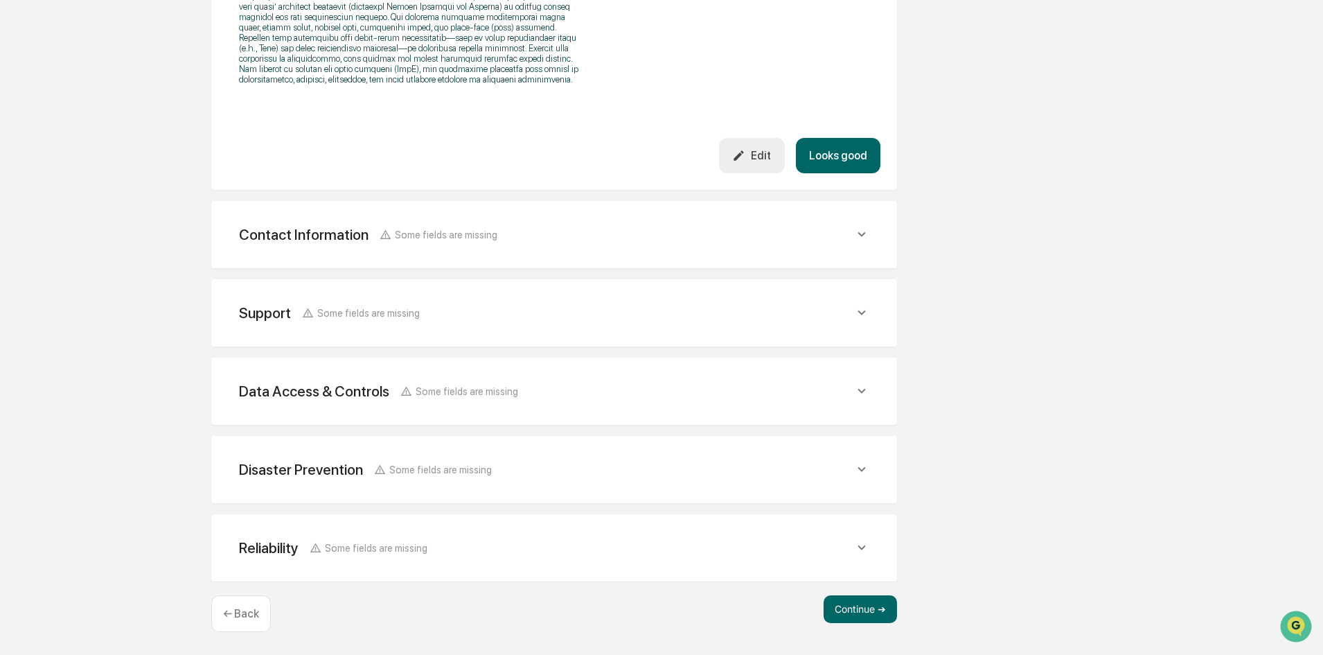
click at [835, 157] on button "Looks good" at bounding box center [838, 155] width 85 height 35
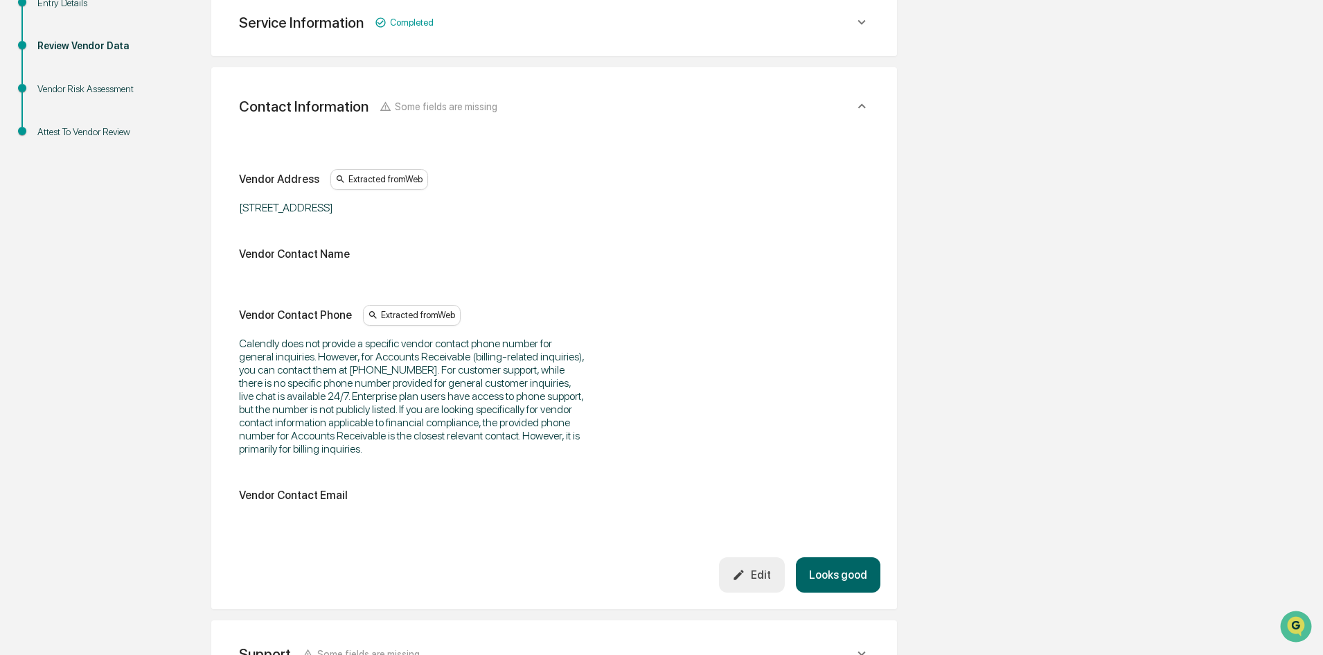
scroll to position [260, 0]
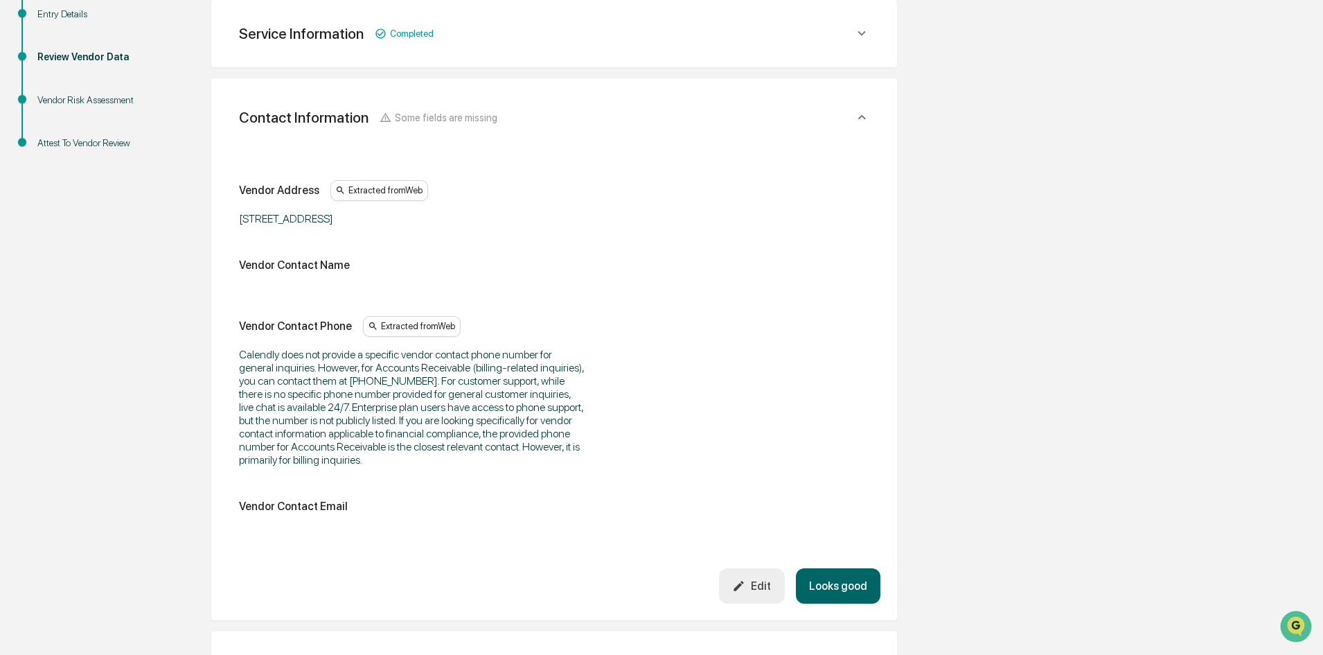
click at [843, 580] on button "Looks good" at bounding box center [838, 585] width 85 height 35
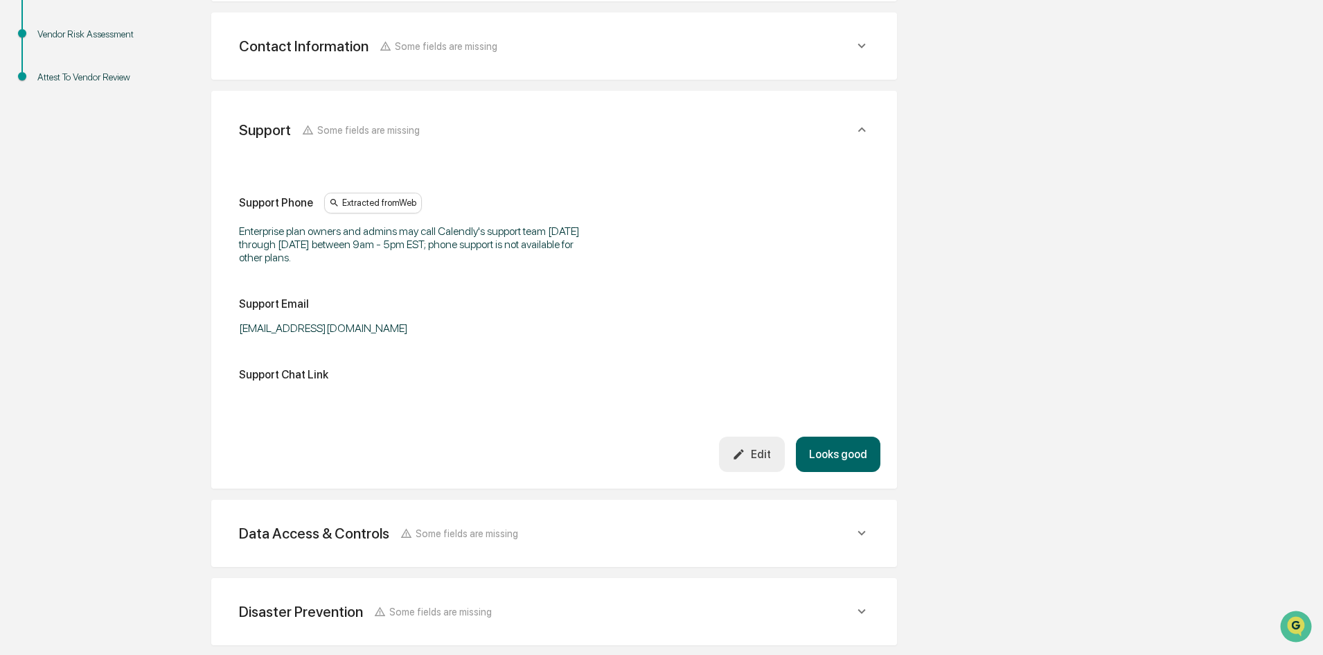
scroll to position [339, 0]
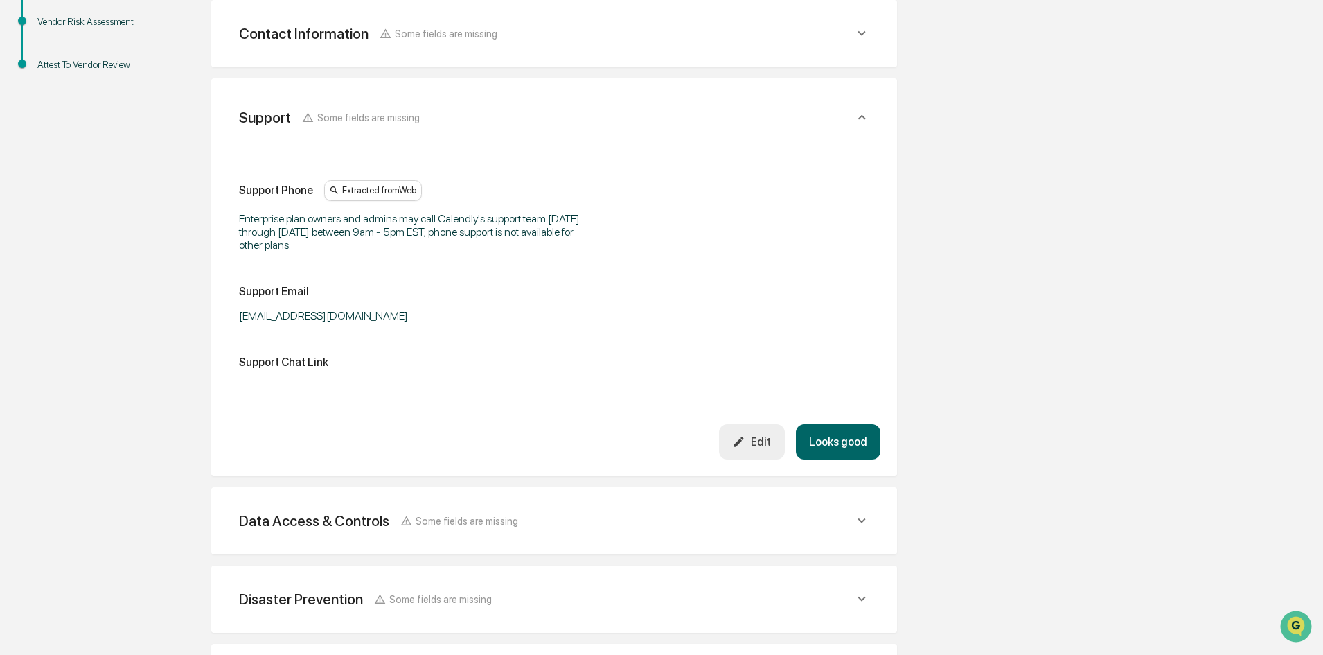
click at [852, 443] on button "Looks good" at bounding box center [838, 441] width 85 height 35
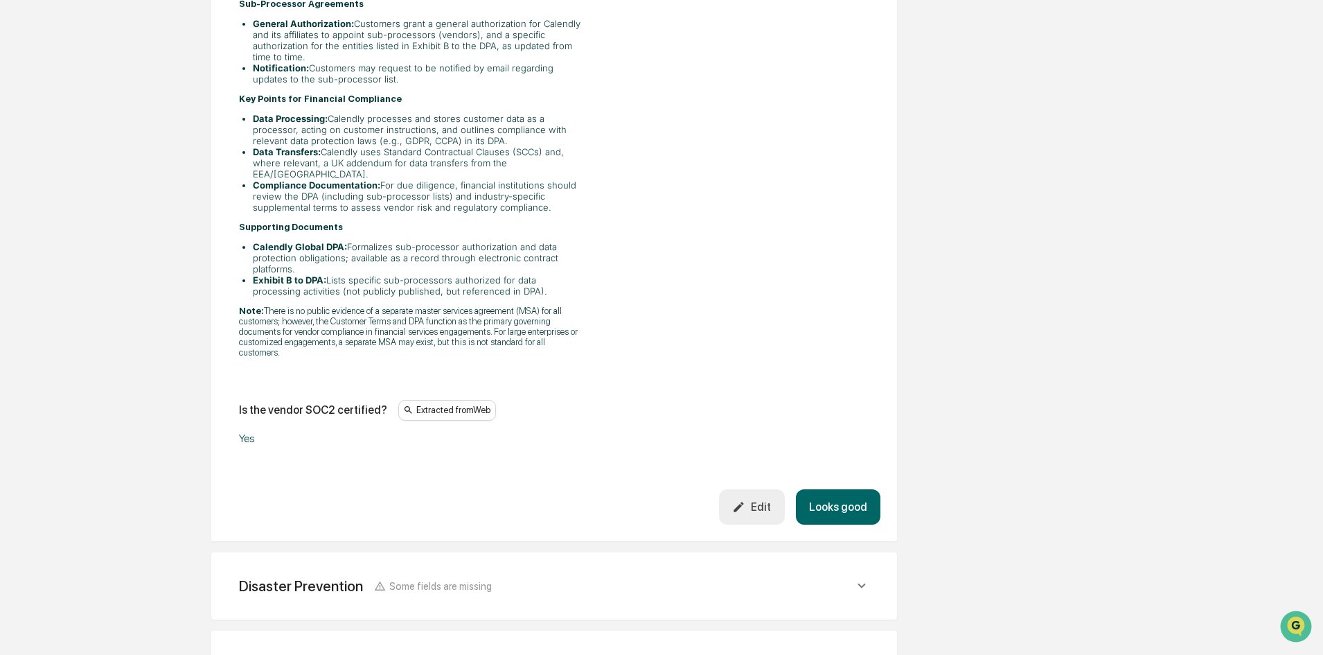
scroll to position [2883, 0]
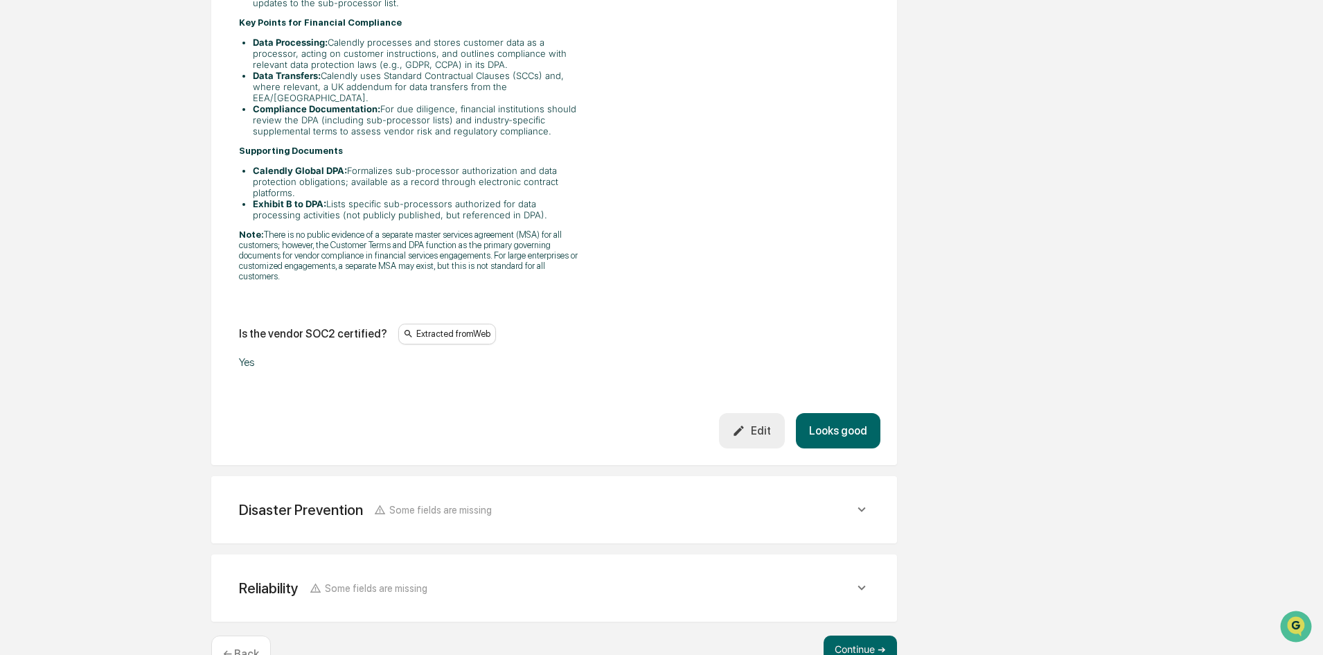
click at [832, 413] on button "Looks good" at bounding box center [838, 430] width 85 height 35
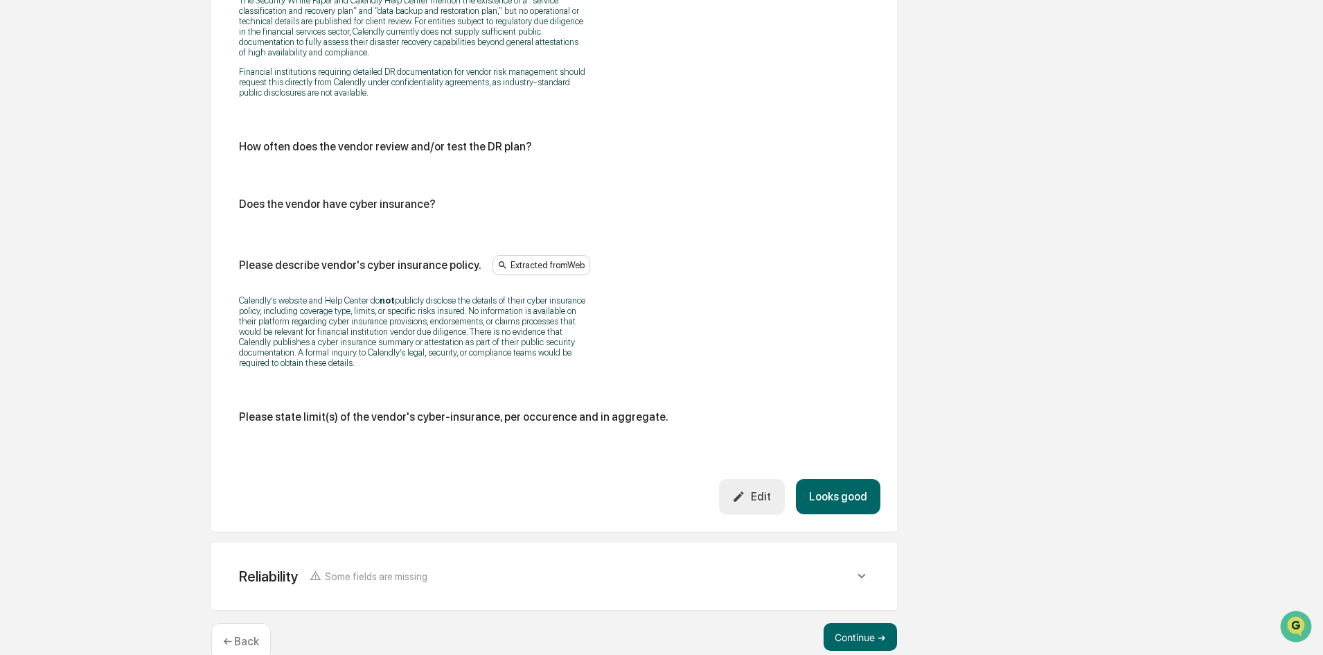
scroll to position [899, 0]
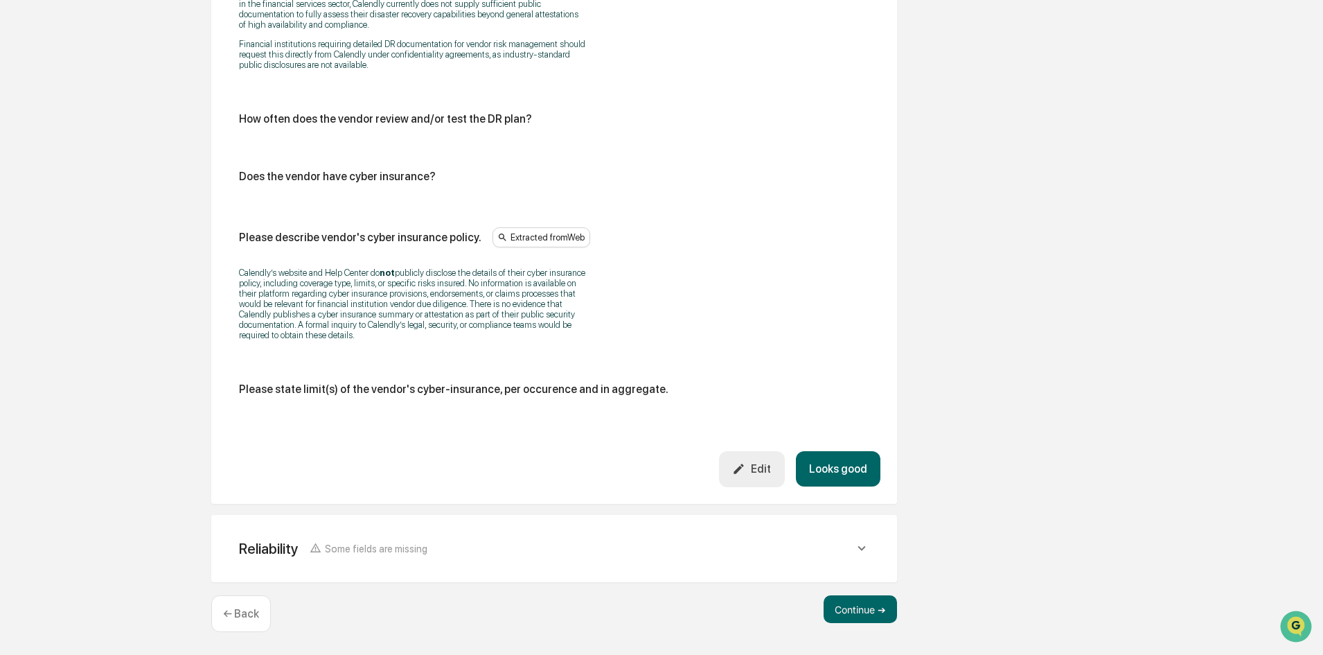
click at [849, 470] on button "Looks good" at bounding box center [838, 468] width 85 height 35
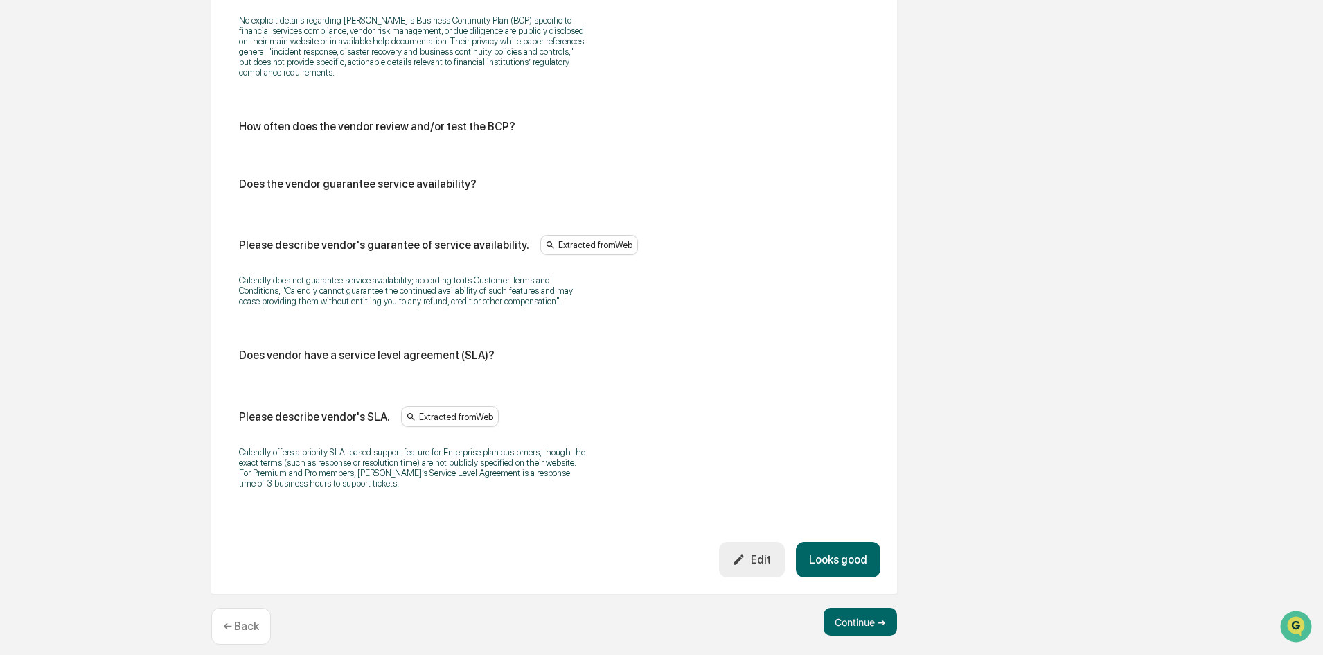
scroll to position [870, 0]
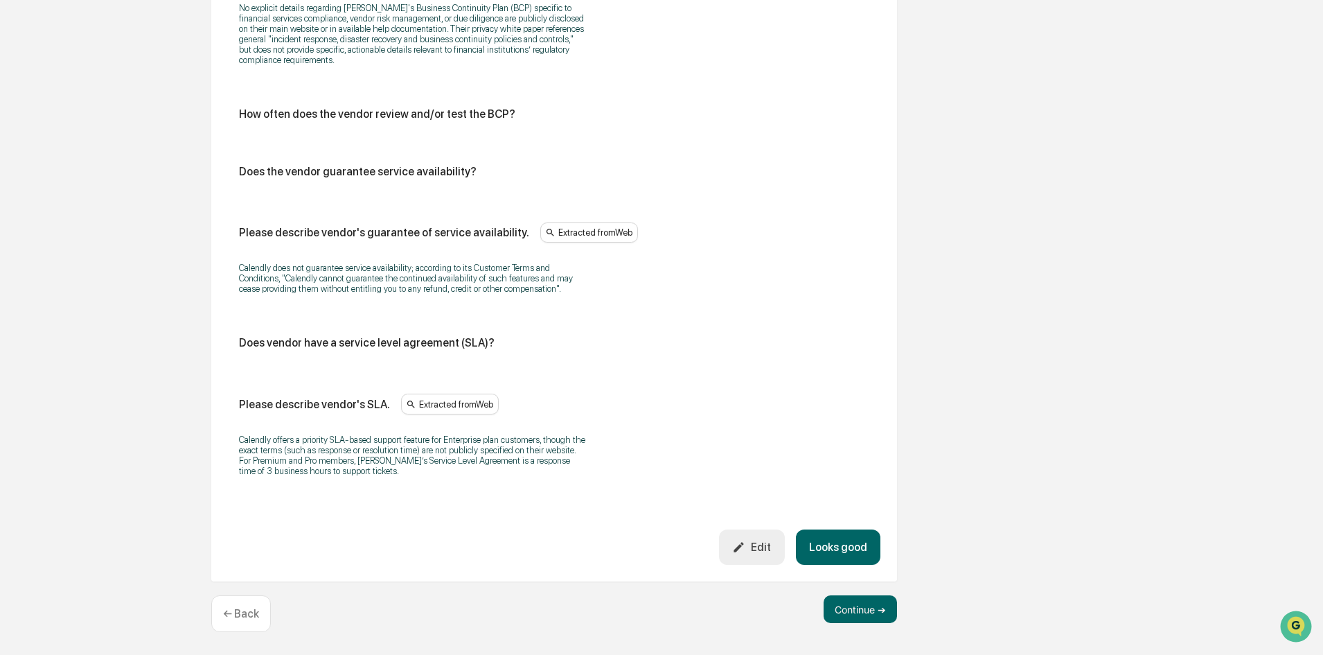
click at [834, 546] on button "Looks good" at bounding box center [838, 546] width 85 height 35
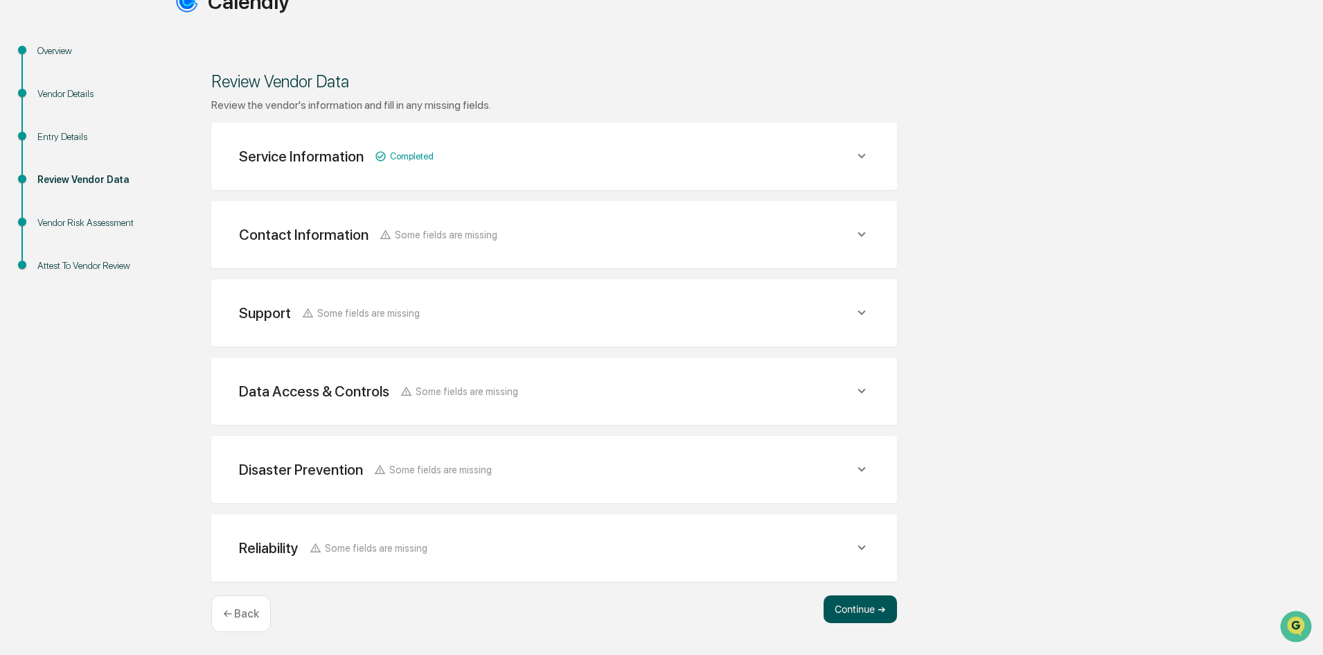
scroll to position [138, 0]
click at [854, 614] on button "Continue ➔" at bounding box center [860, 609] width 73 height 28
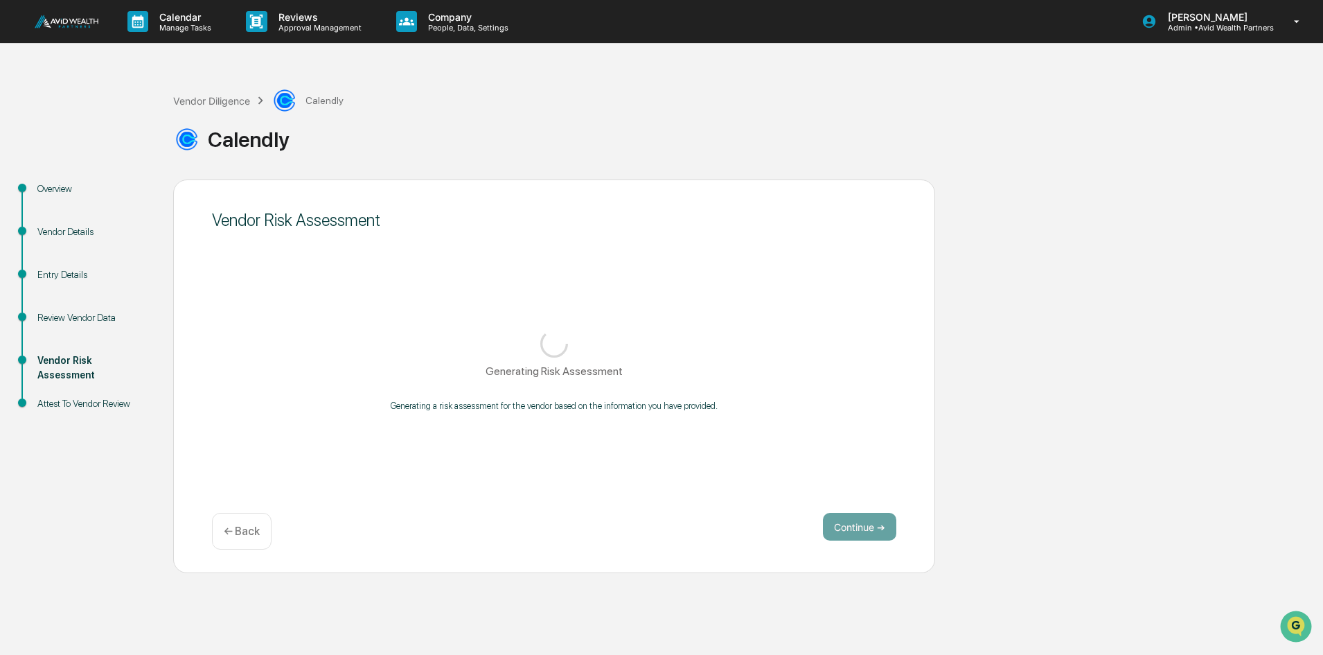
scroll to position [0, 0]
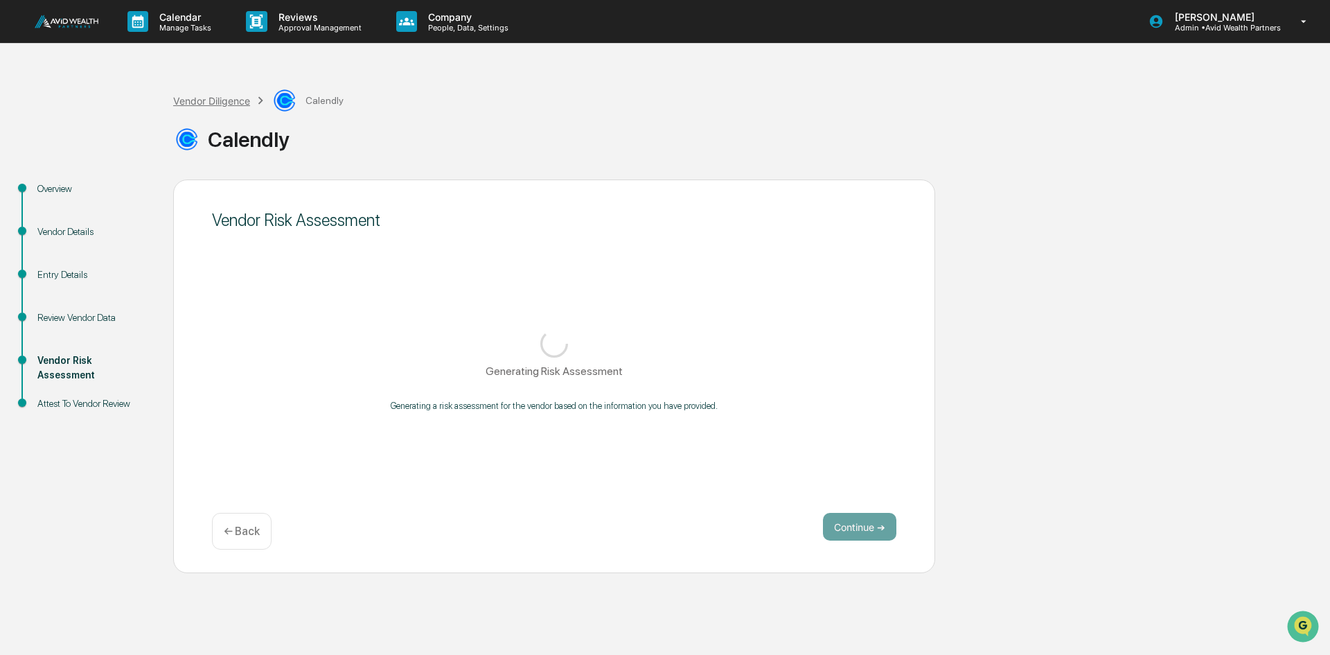
click at [211, 101] on div "Vendor Diligence" at bounding box center [211, 101] width 77 height 12
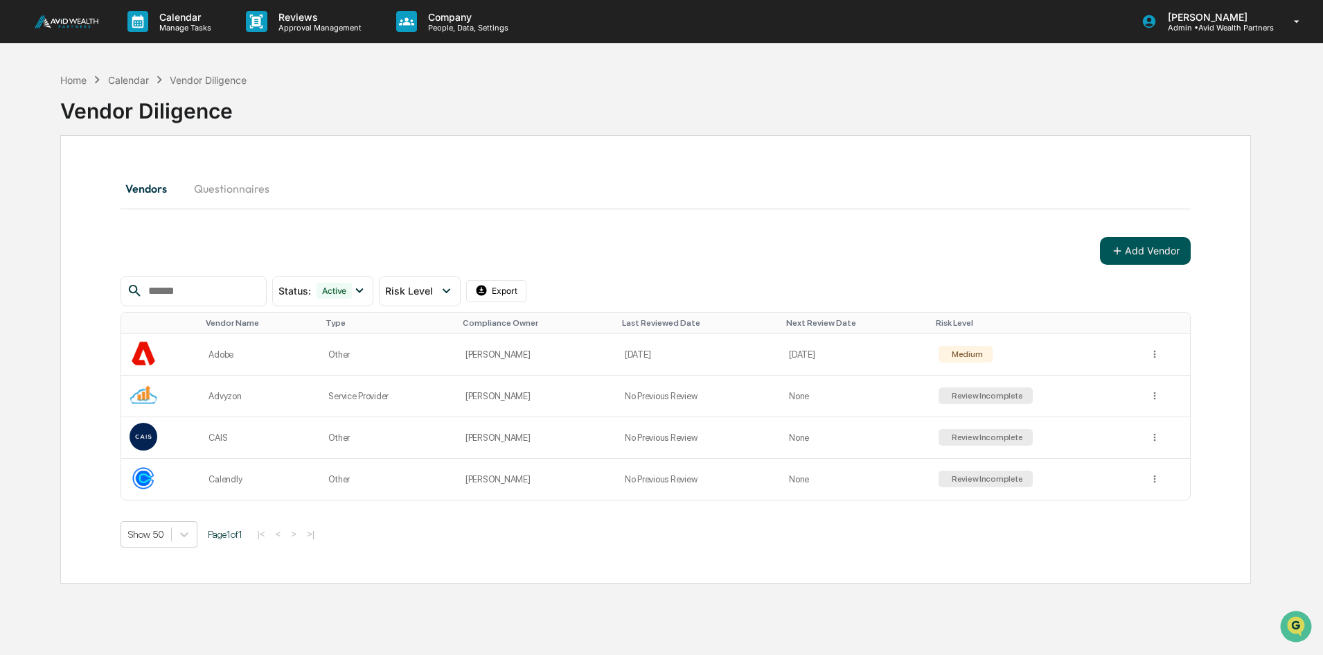
click at [1138, 247] on button "Add Vendor" at bounding box center [1145, 251] width 91 height 28
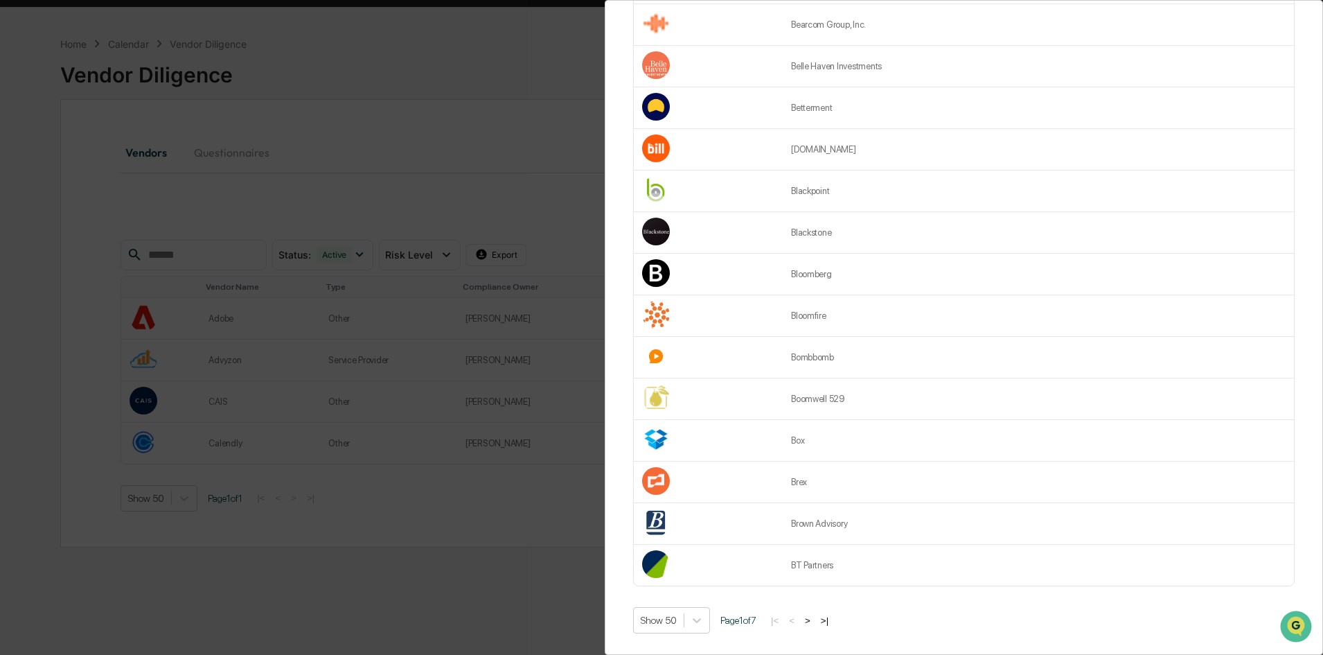
scroll to position [66, 0]
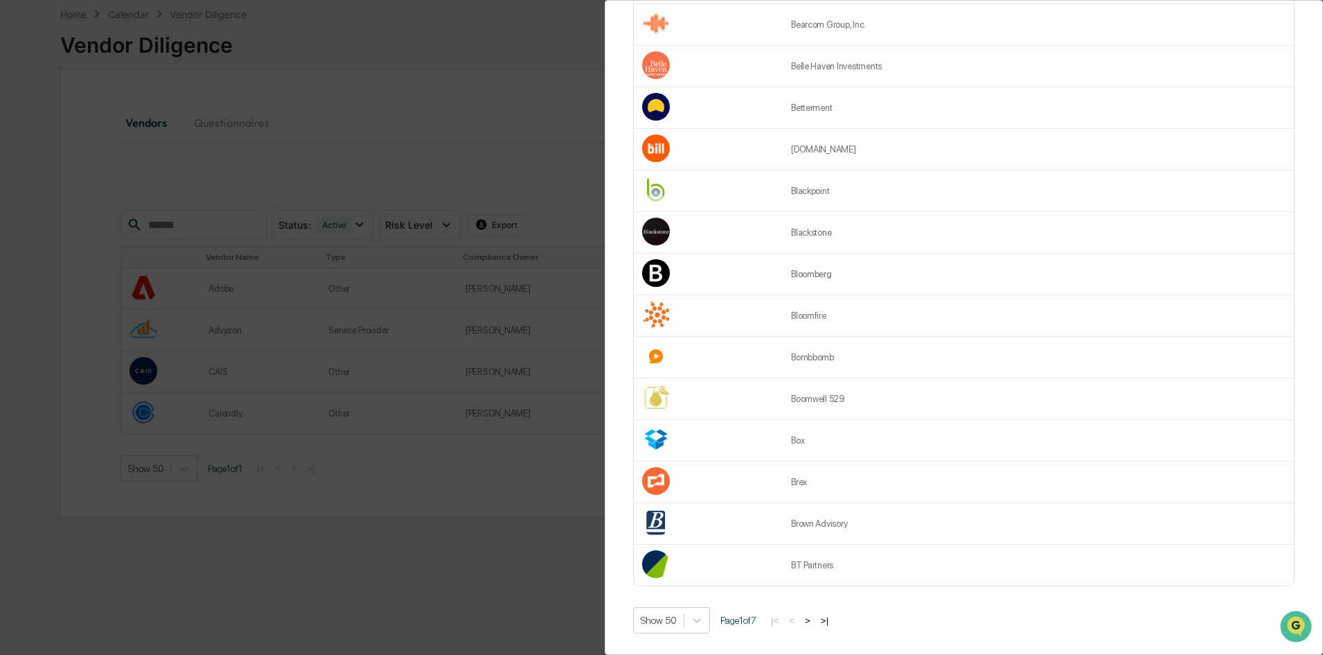
click at [811, 614] on button ">" at bounding box center [808, 620] width 14 height 12
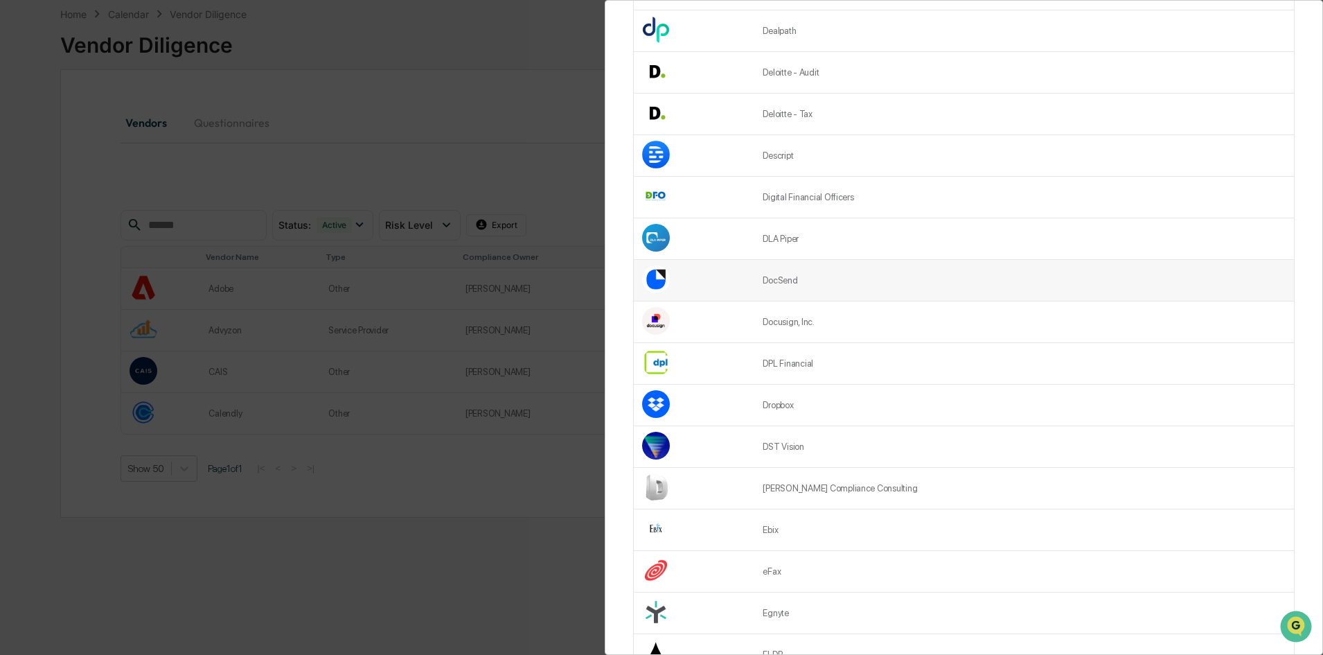
scroll to position [1321, 0]
click at [783, 317] on td "Docusign, Inc." at bounding box center [1024, 323] width 540 height 42
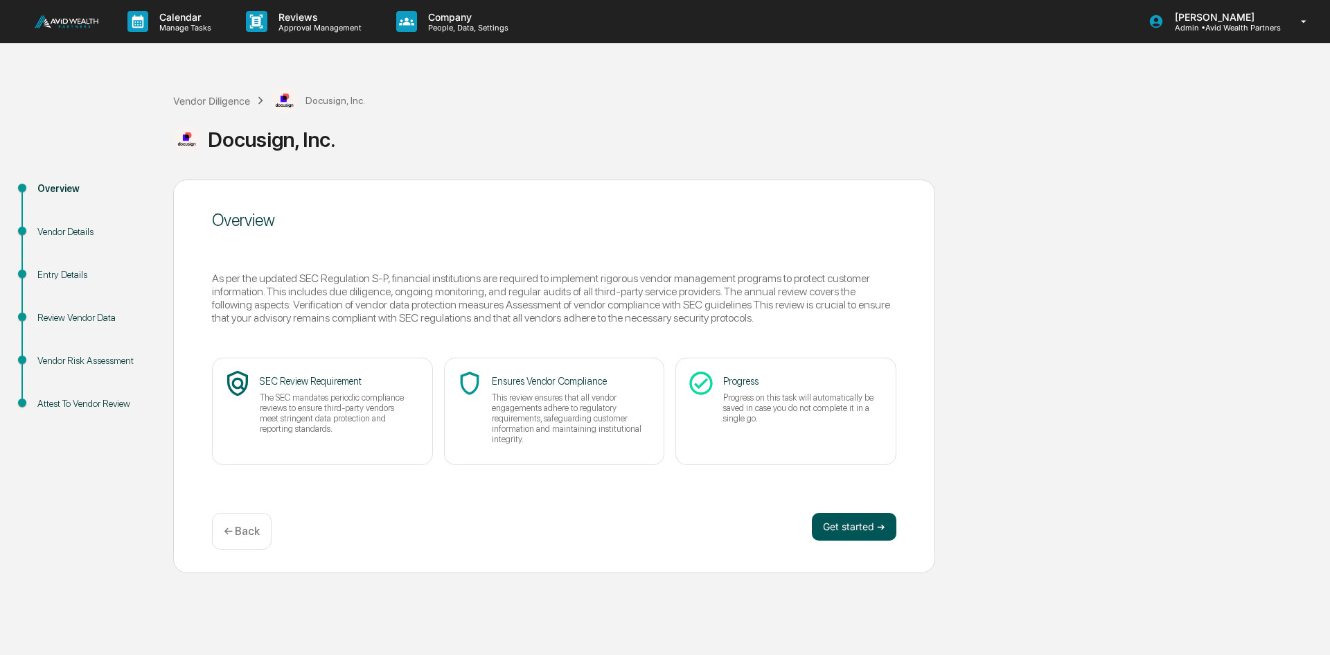
click at [850, 522] on button "Get started ➔" at bounding box center [854, 527] width 85 height 28
click at [860, 532] on button "Get started ➔" at bounding box center [854, 527] width 85 height 28
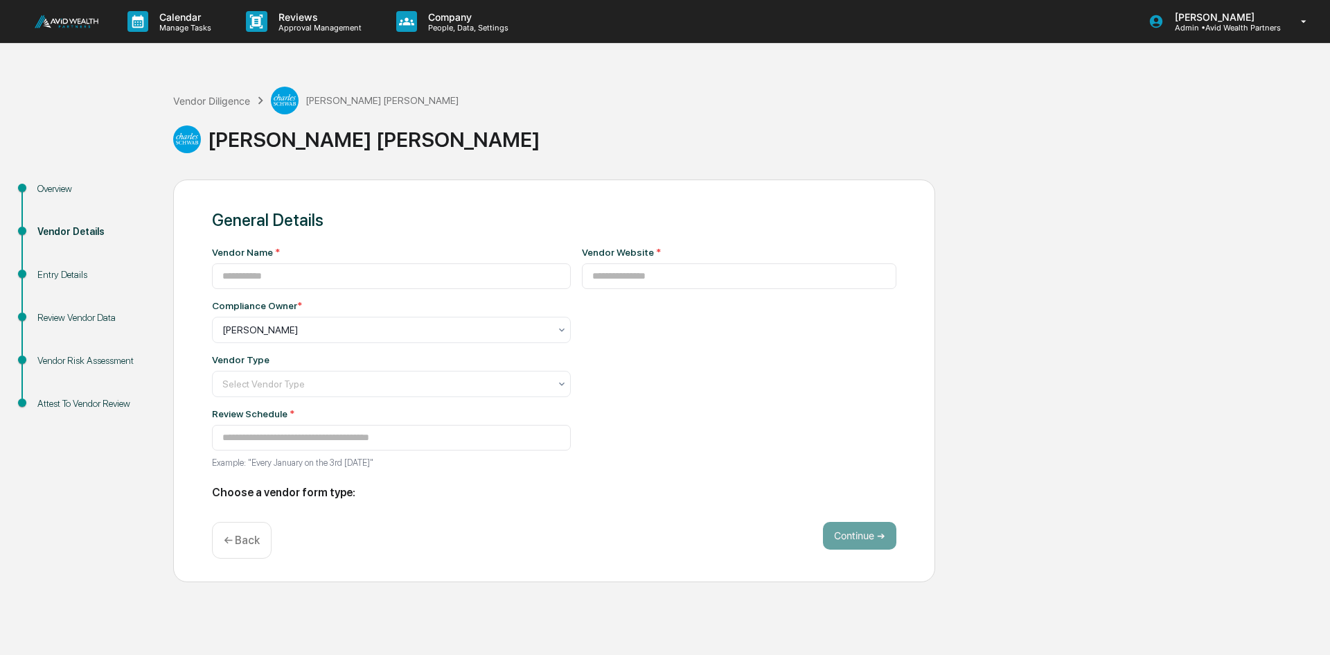
type input "**********"
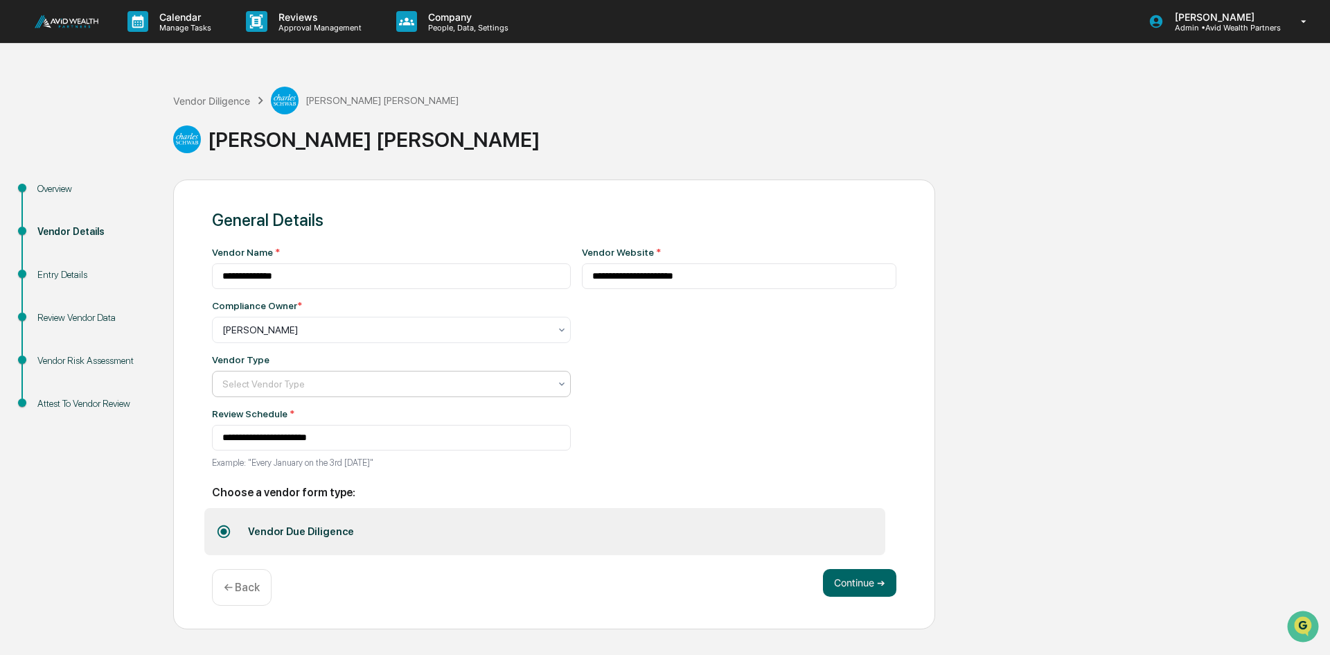
click at [281, 384] on div at bounding box center [385, 384] width 327 height 14
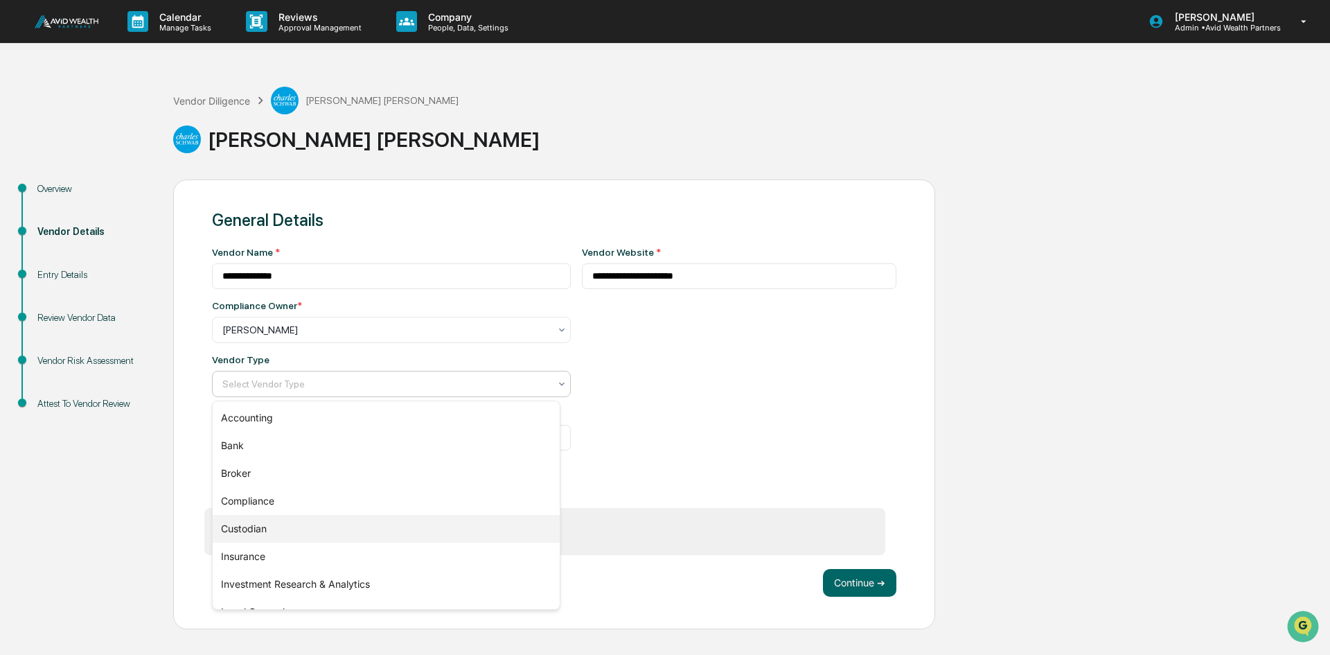
click at [274, 524] on div "Custodian" at bounding box center [386, 529] width 347 height 28
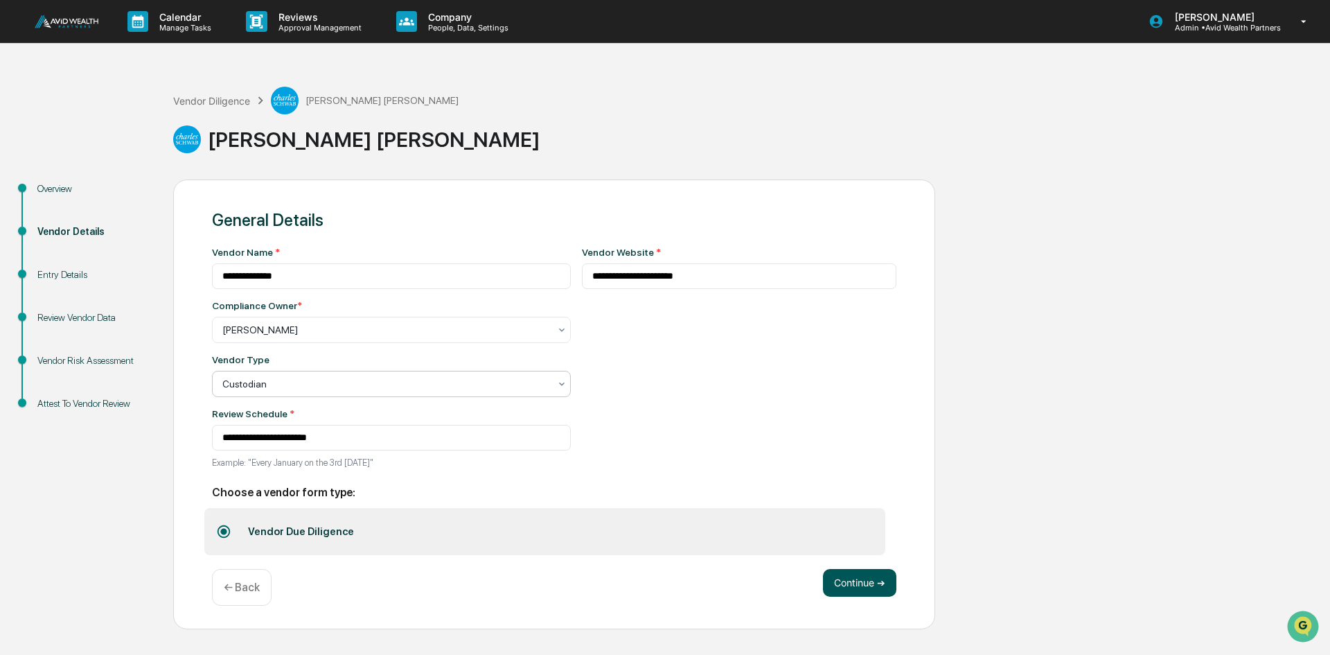
click at [858, 578] on button "Continue ➔" at bounding box center [859, 583] width 73 height 28
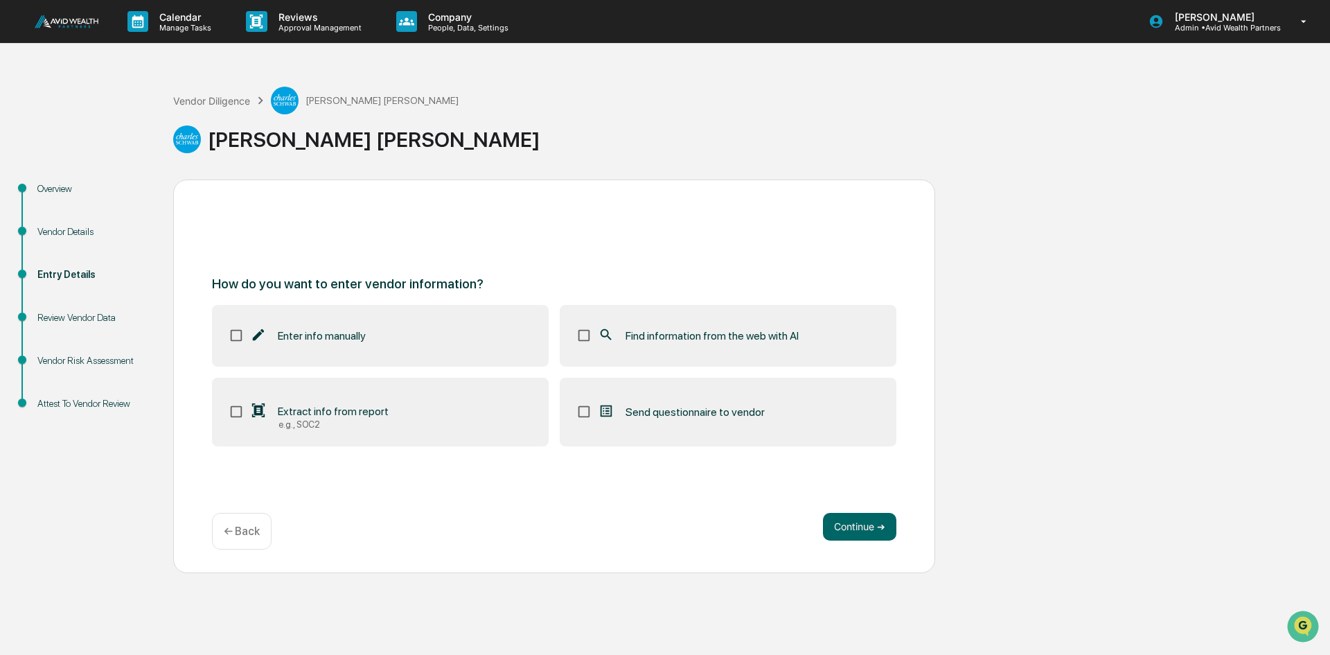
click at [663, 329] on span "Find information from the web with AI" at bounding box center [712, 335] width 173 height 13
drag, startPoint x: 861, startPoint y: 527, endPoint x: 912, endPoint y: 522, distance: 50.9
click at [860, 529] on button "Continue ➔" at bounding box center [859, 527] width 73 height 28
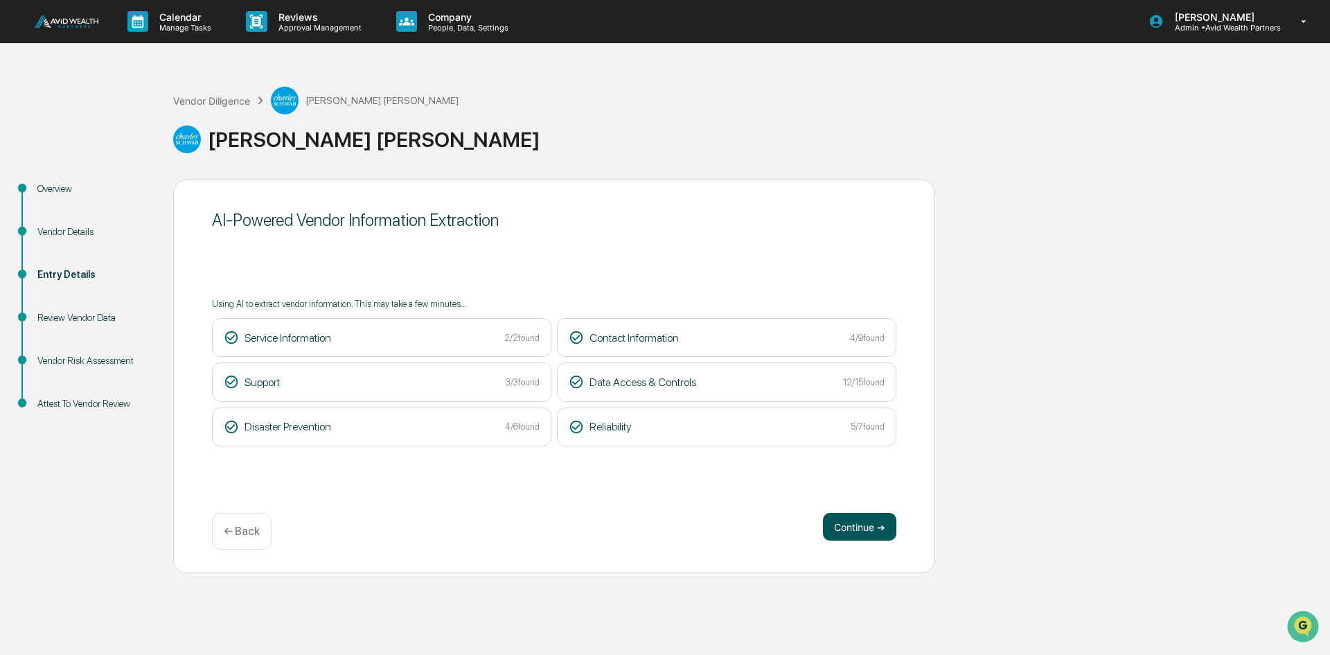
click at [868, 522] on button "Continue ➔" at bounding box center [859, 527] width 73 height 28
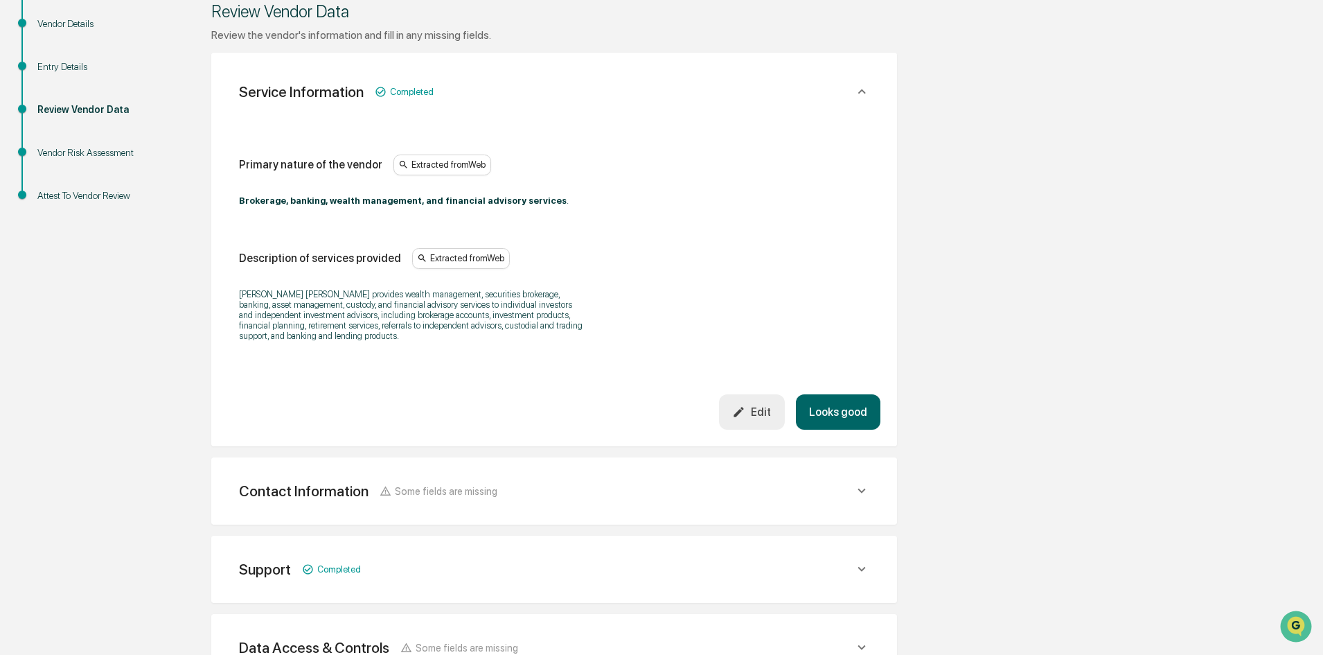
click at [830, 407] on button "Looks good" at bounding box center [838, 411] width 85 height 35
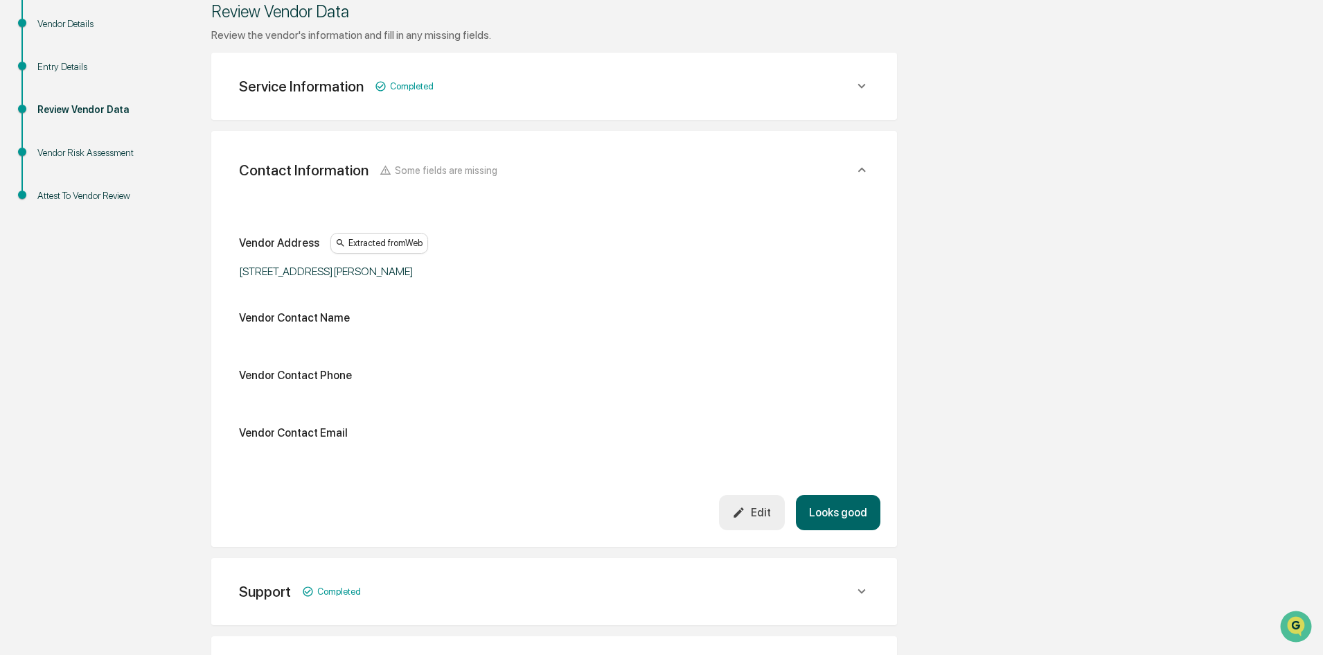
scroll to position [260, 0]
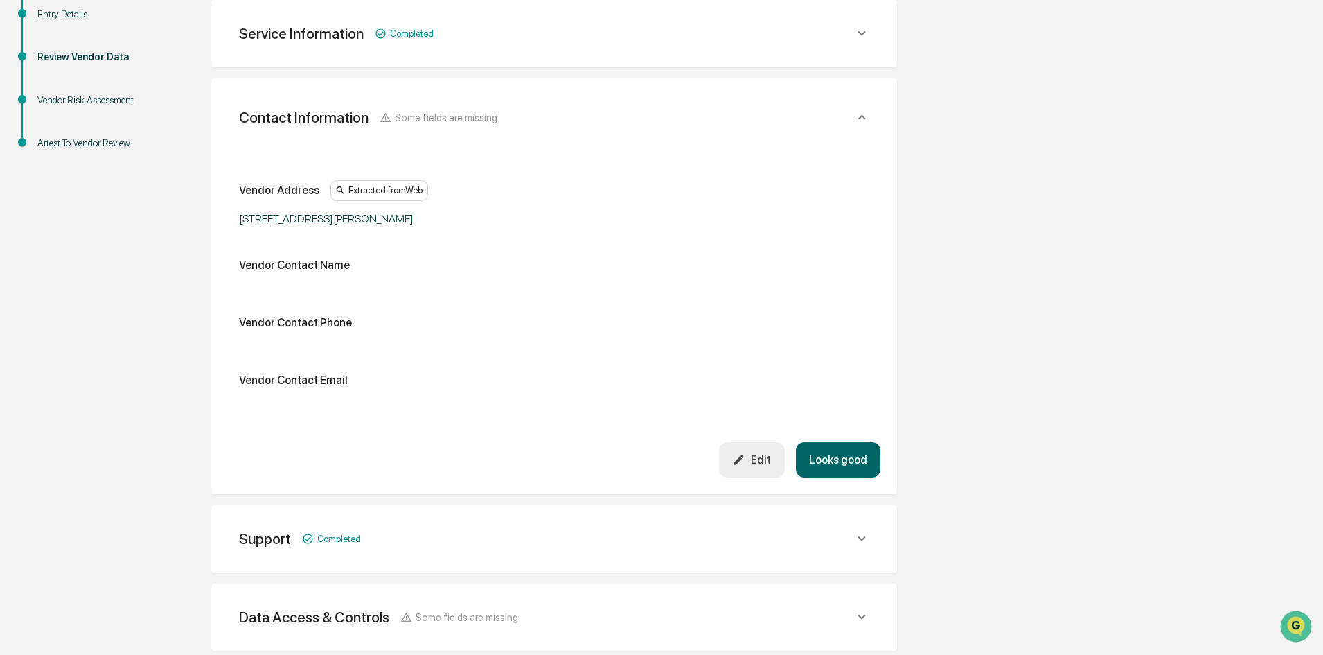
click at [831, 450] on button "Looks good" at bounding box center [838, 459] width 85 height 35
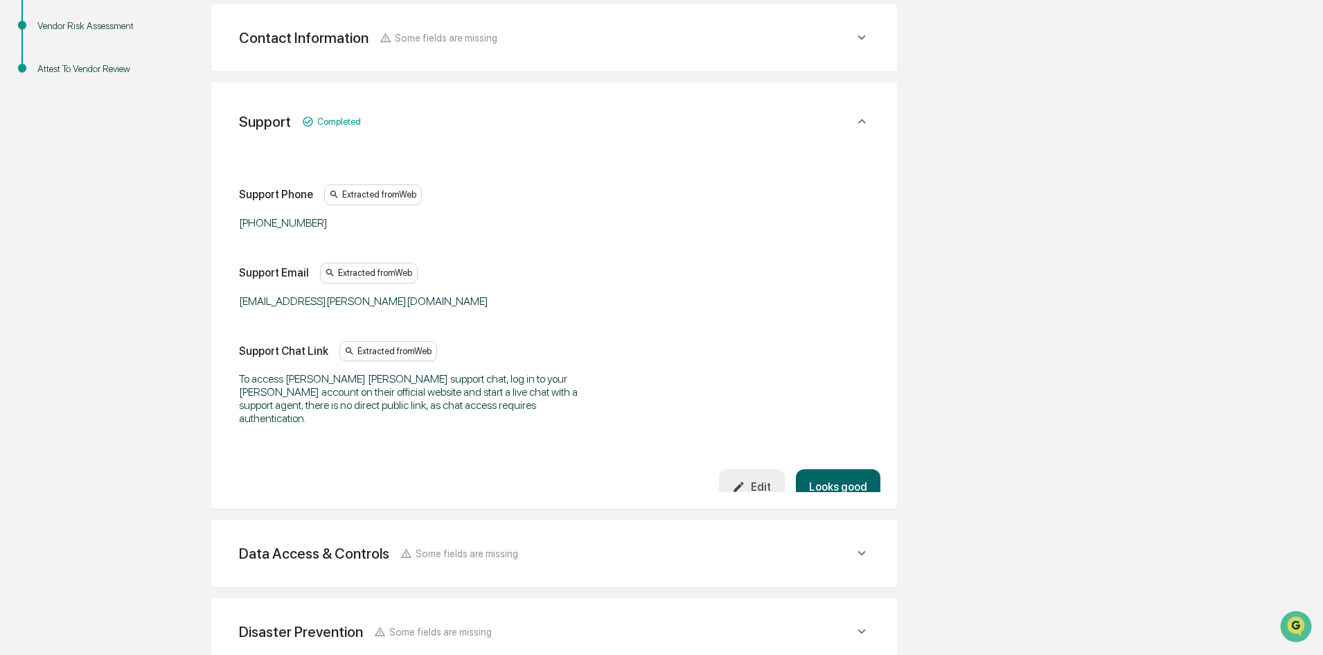
scroll to position [339, 0]
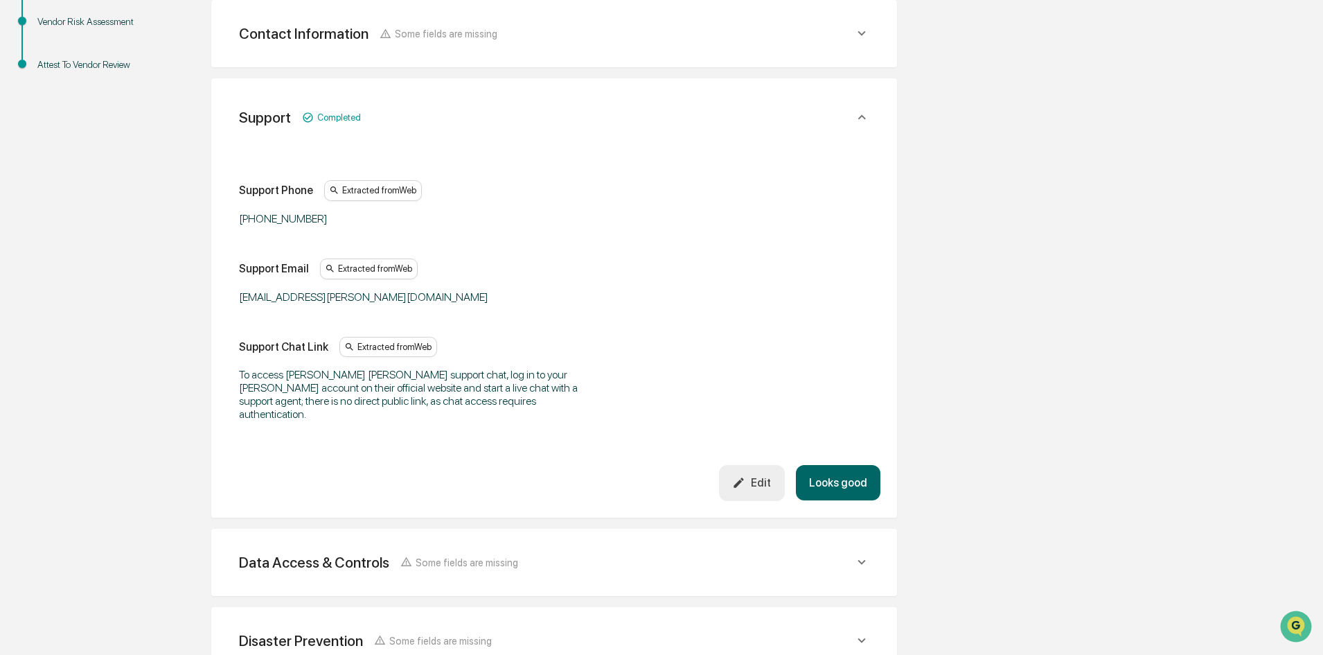
click at [833, 469] on button "Looks good" at bounding box center [838, 482] width 85 height 35
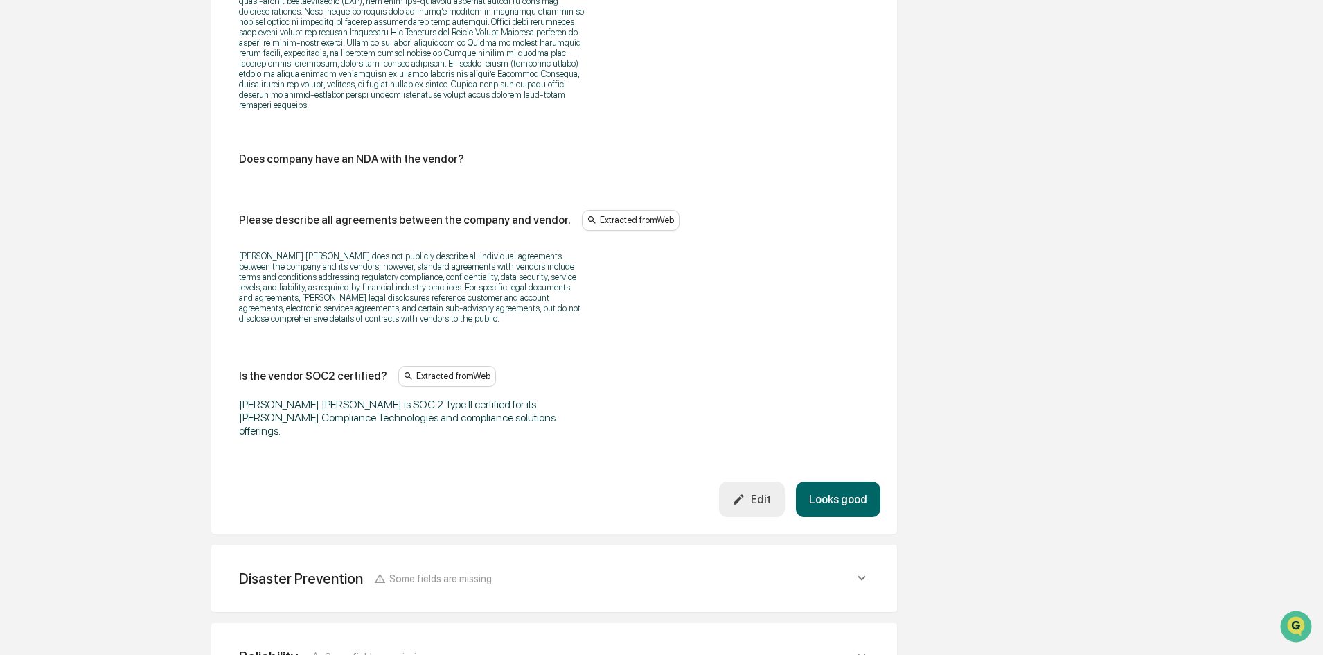
scroll to position [1941, 0]
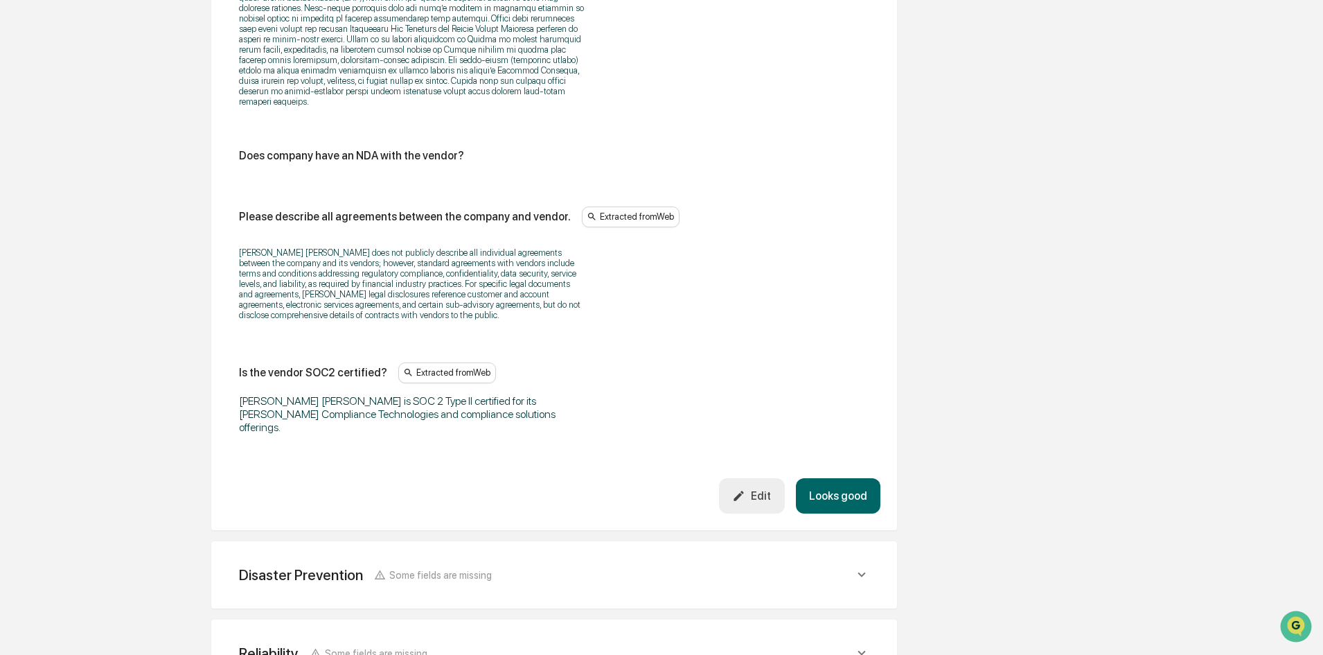
click at [839, 478] on button "Looks good" at bounding box center [838, 495] width 85 height 35
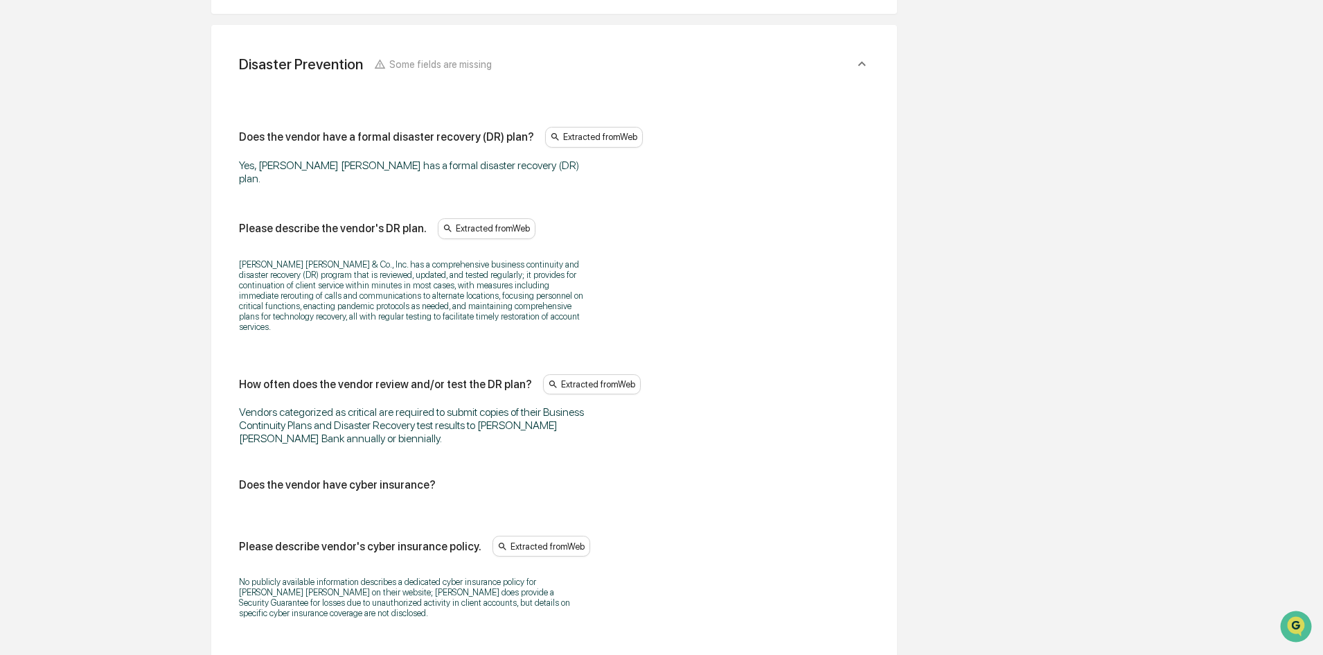
scroll to position [803, 0]
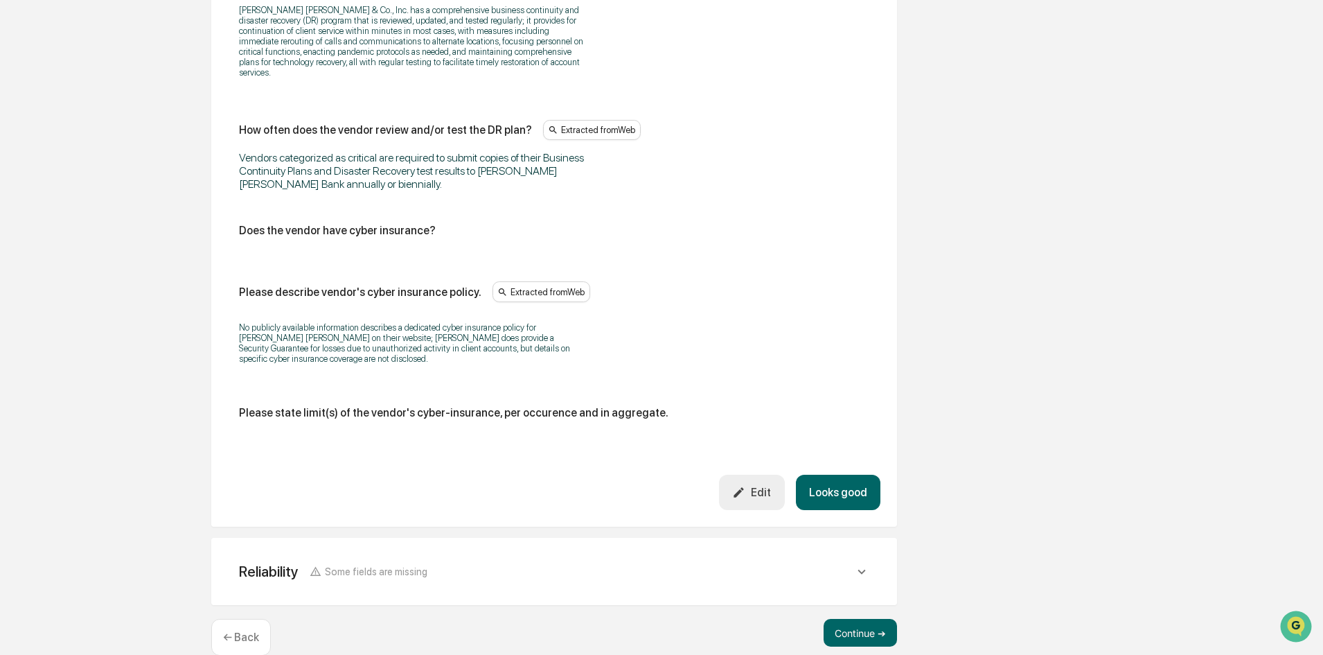
click at [849, 475] on button "Looks good" at bounding box center [838, 492] width 85 height 35
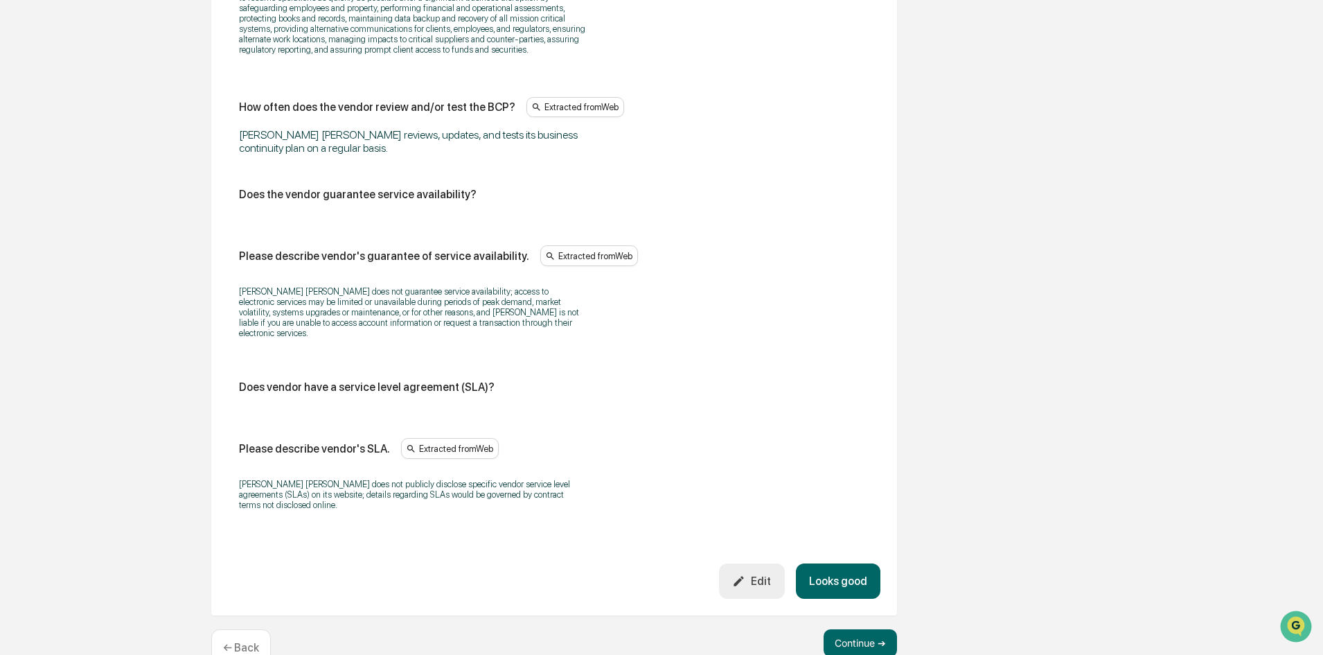
click at [831, 563] on button "Looks good" at bounding box center [838, 580] width 85 height 35
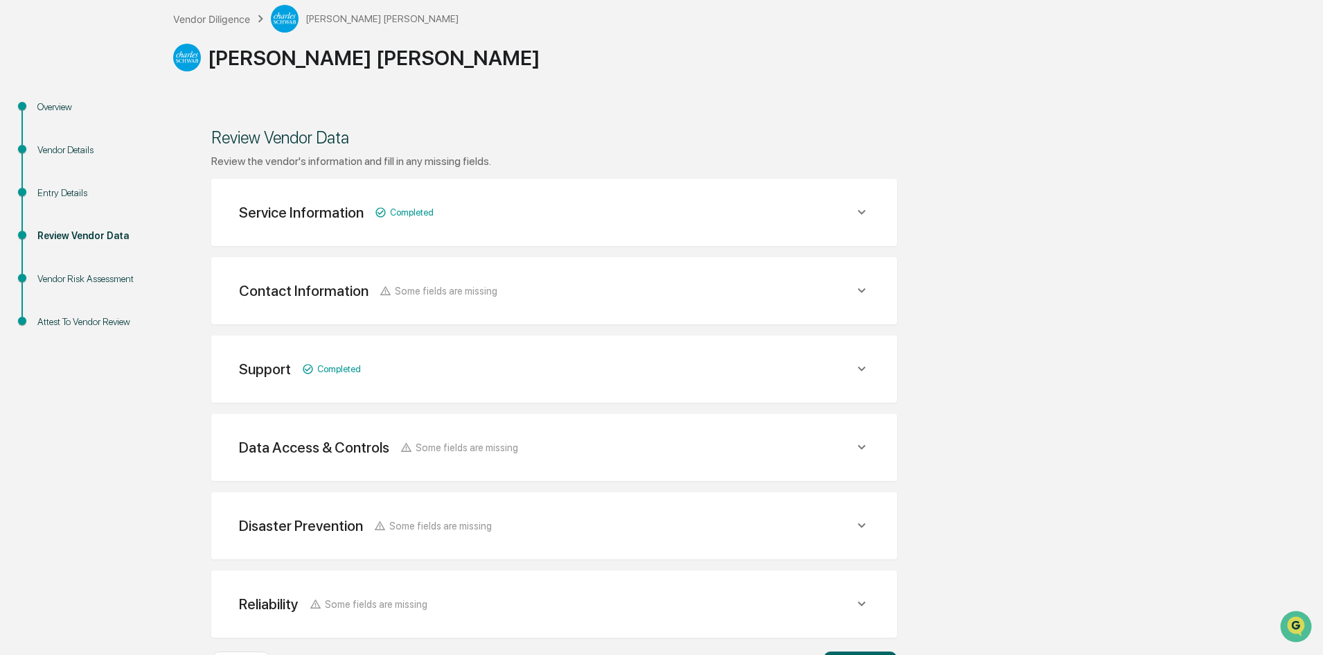
scroll to position [0, 0]
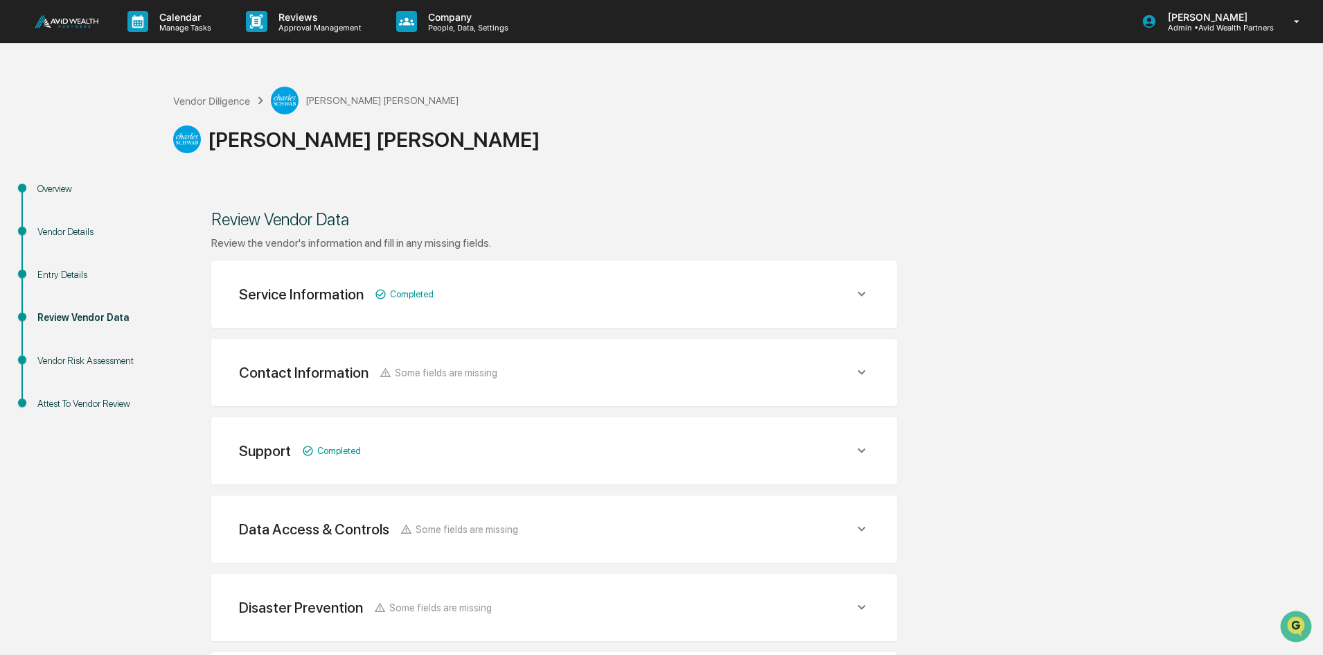
click at [216, 94] on div "Vendor Diligence Charles Schwab" at bounding box center [315, 101] width 285 height 28
click at [216, 101] on div "Vendor Diligence" at bounding box center [211, 101] width 77 height 12
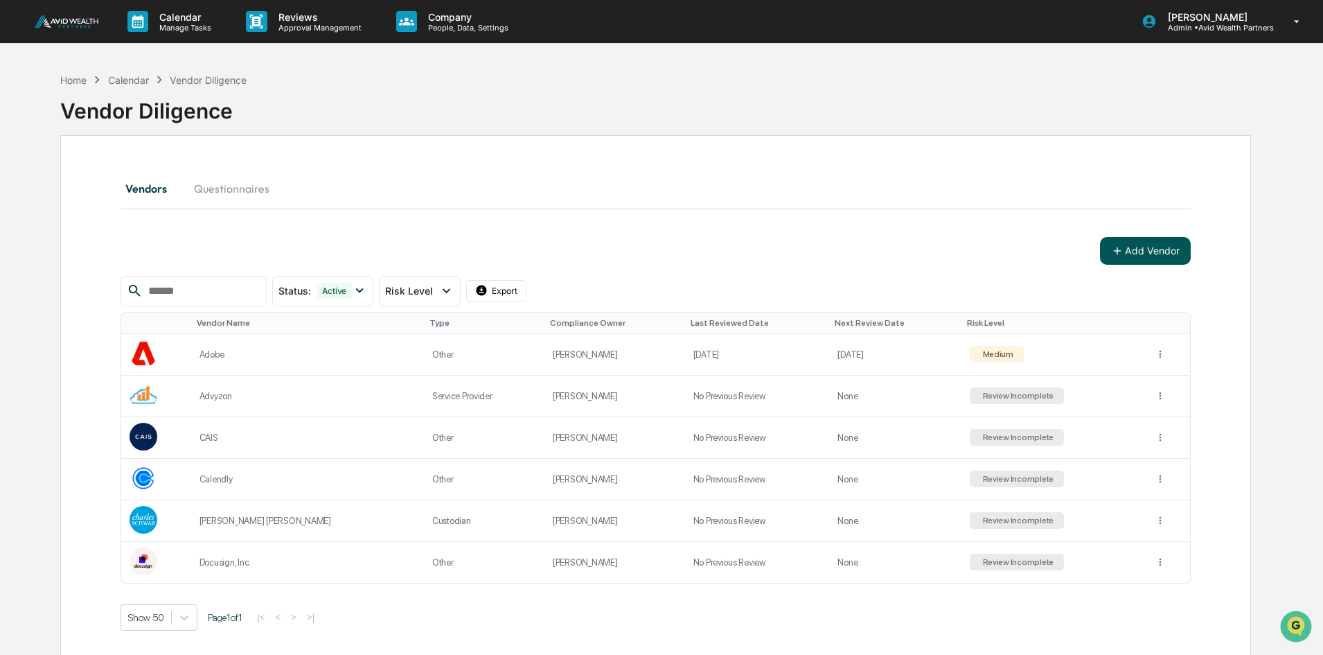
click at [1147, 248] on button "Add Vendor" at bounding box center [1145, 251] width 91 height 28
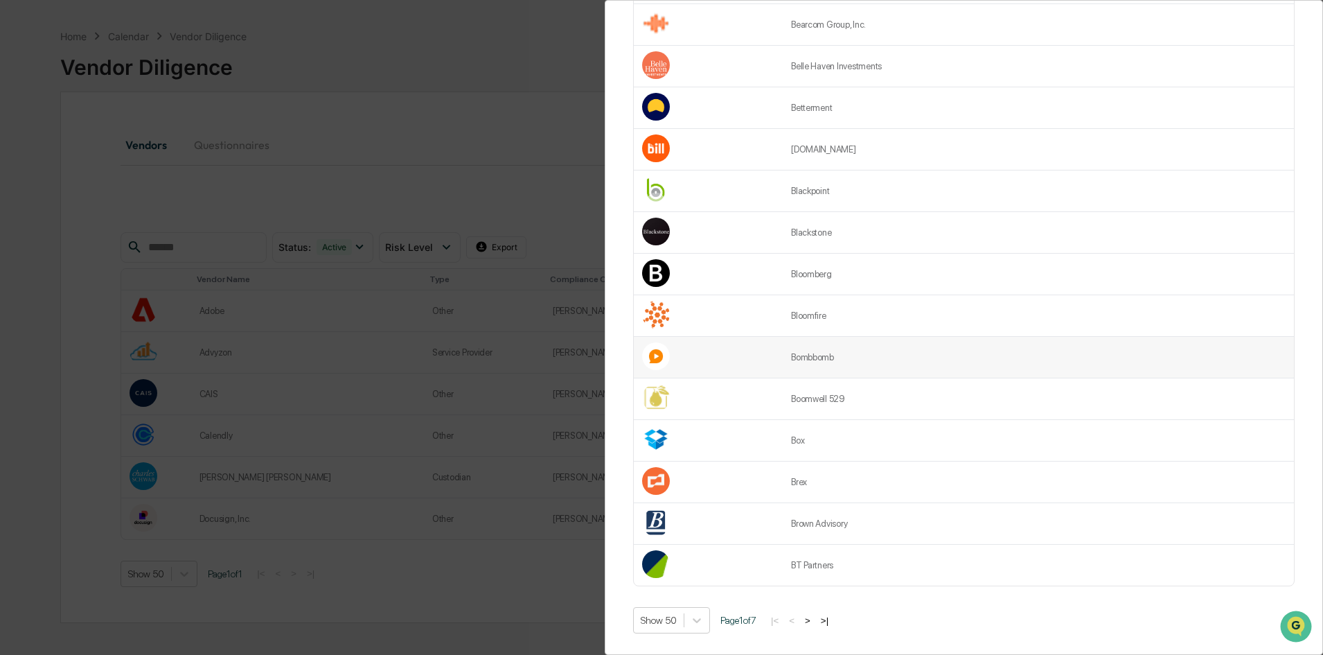
scroll to position [66, 0]
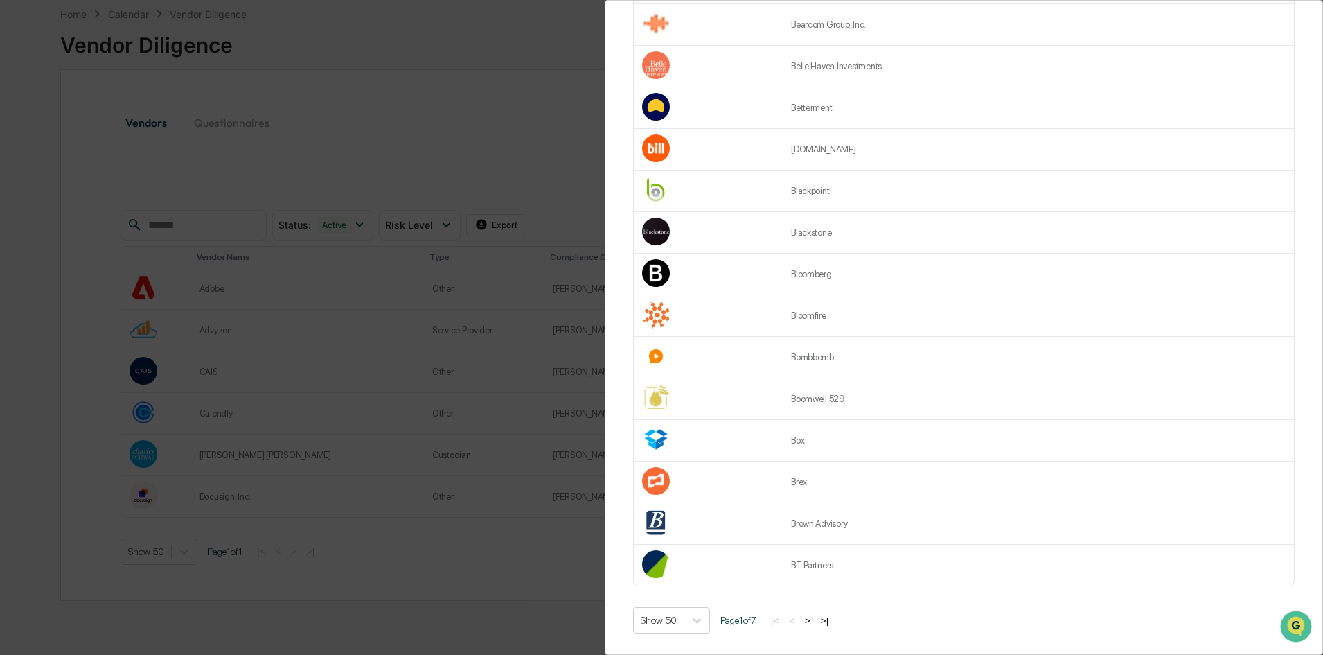
click at [813, 614] on button ">" at bounding box center [808, 620] width 14 height 12
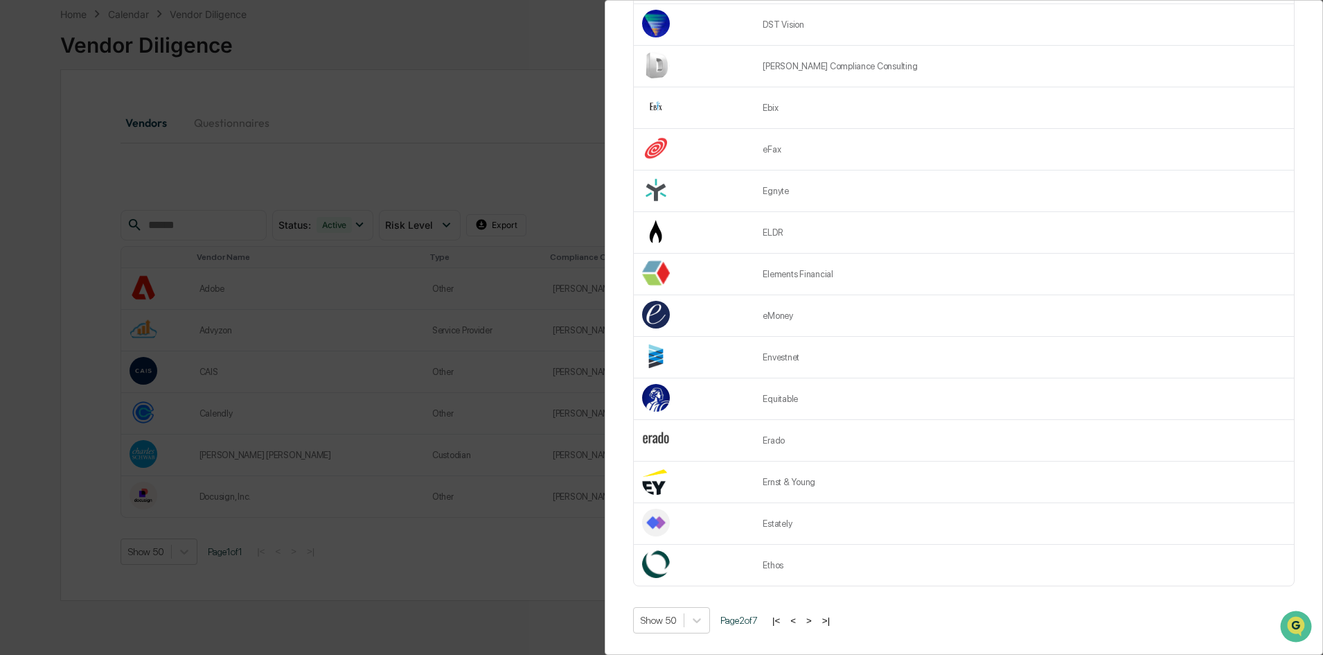
click at [815, 614] on button ">" at bounding box center [809, 620] width 14 height 12
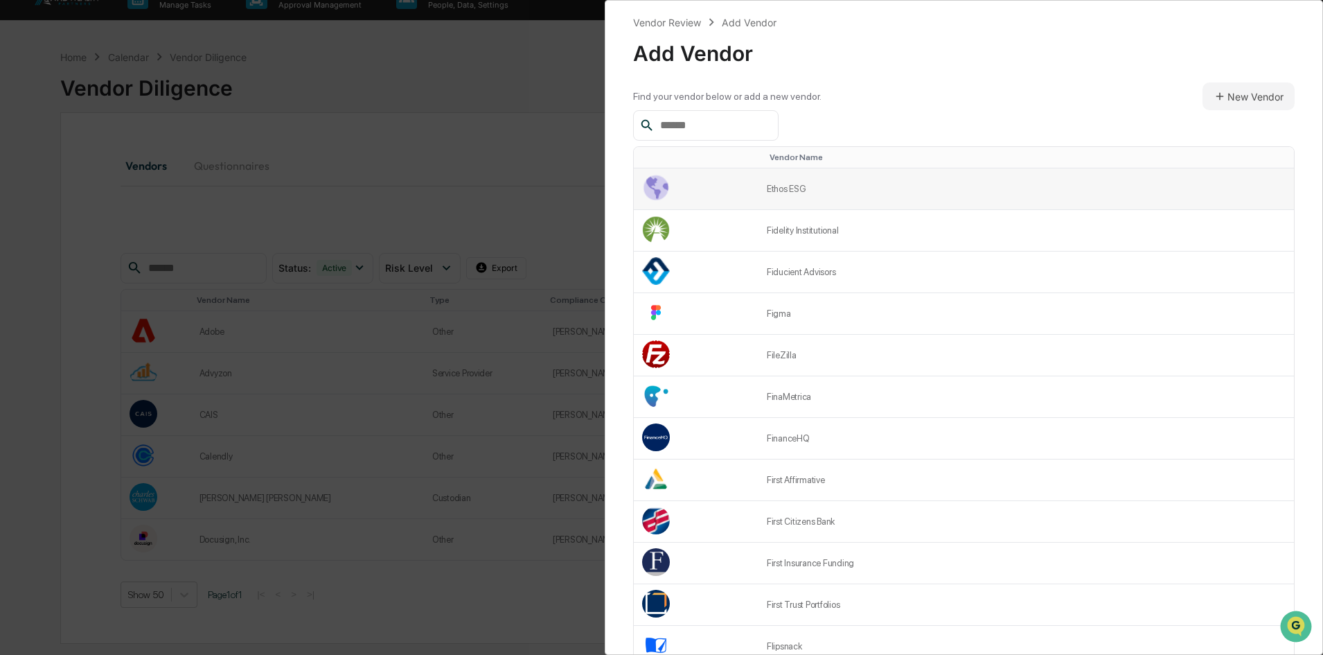
scroll to position [0, 0]
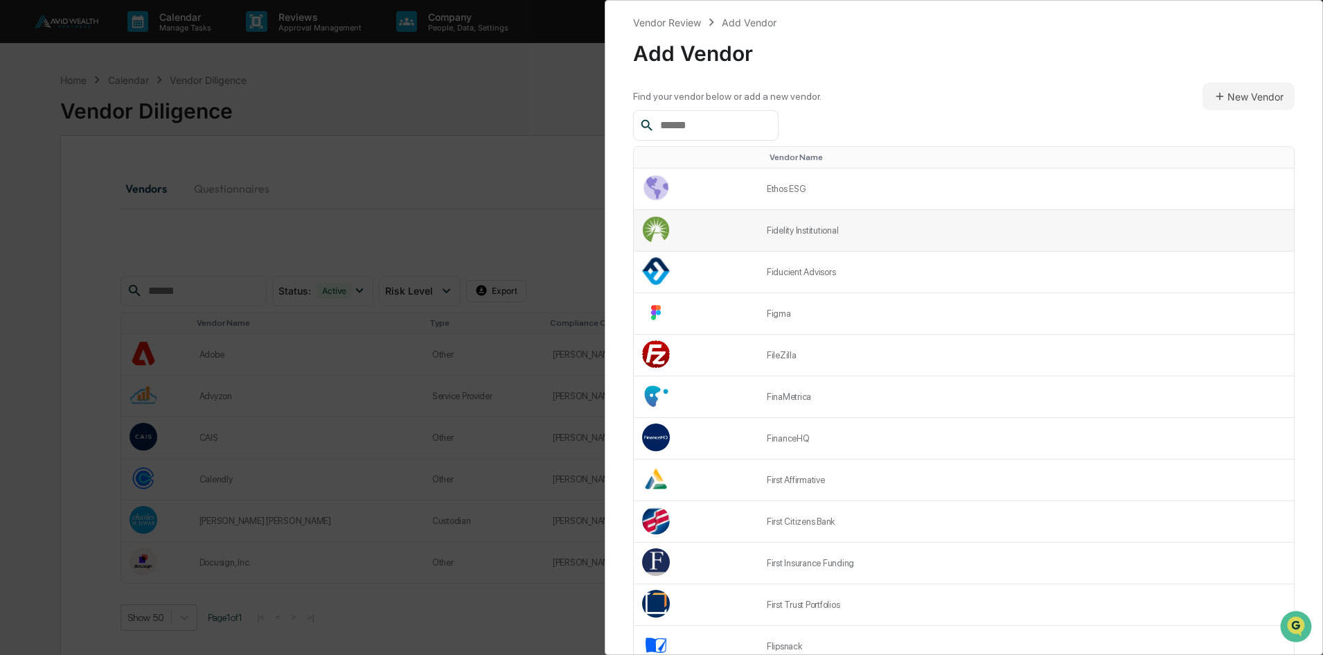
click at [770, 227] on td "Fidelity Institutional" at bounding box center [1027, 231] width 536 height 42
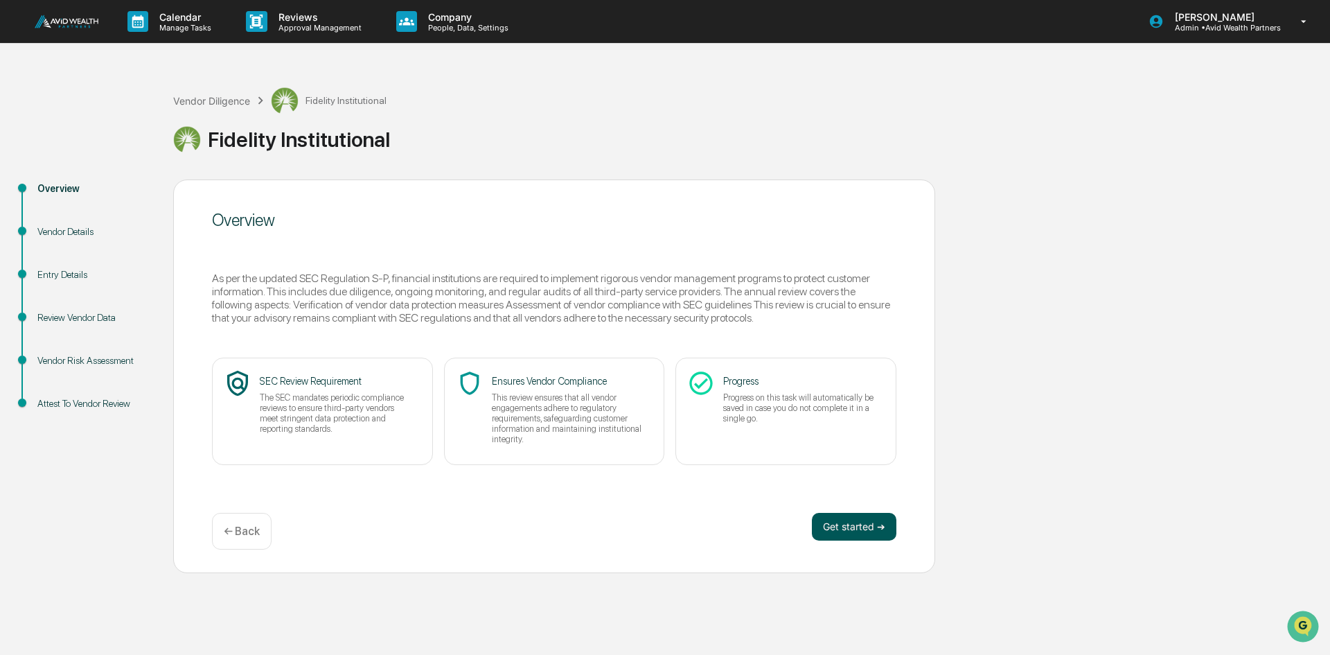
click at [842, 518] on button "Get started ➔" at bounding box center [854, 527] width 85 height 28
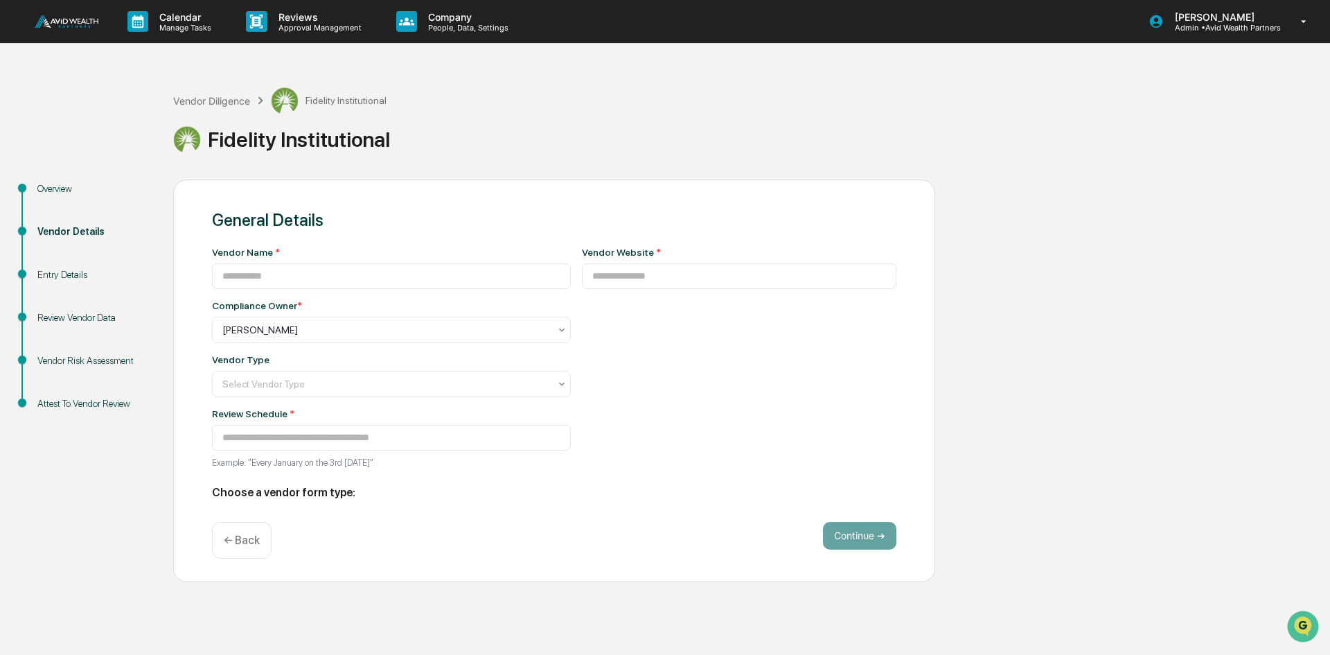
type input "**********"
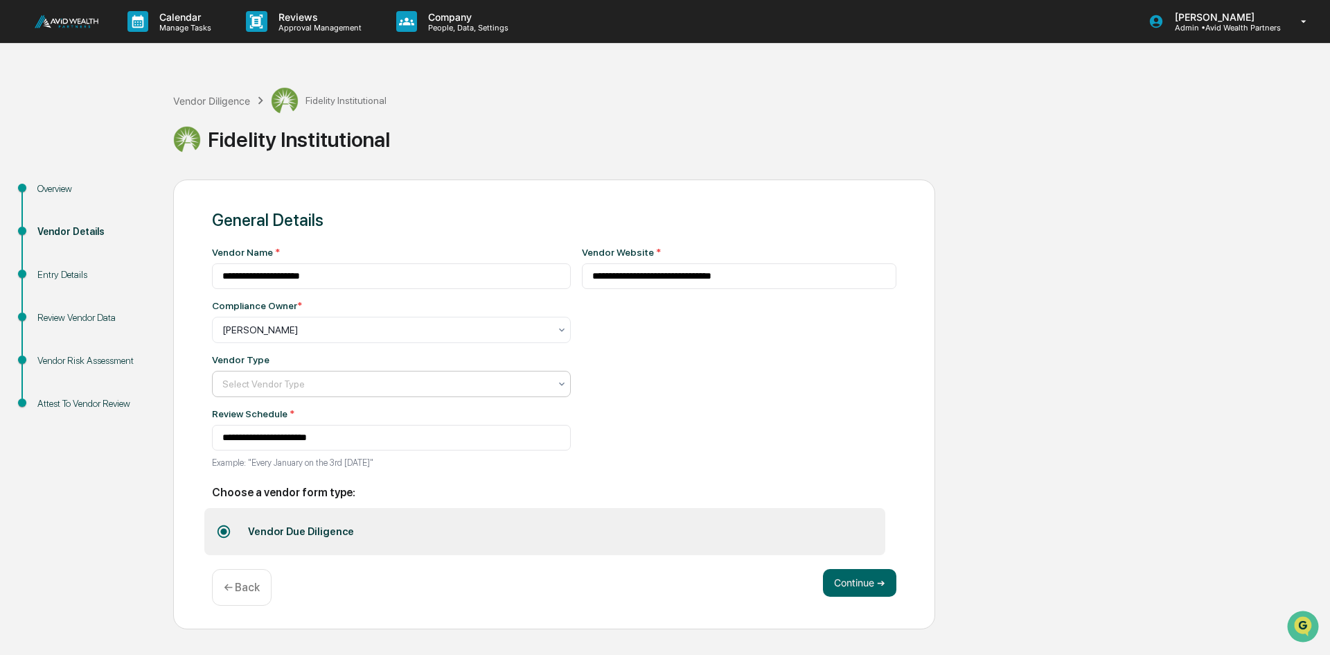
drag, startPoint x: 432, startPoint y: 384, endPoint x: 414, endPoint y: 383, distance: 18.8
click at [432, 384] on div at bounding box center [385, 384] width 327 height 14
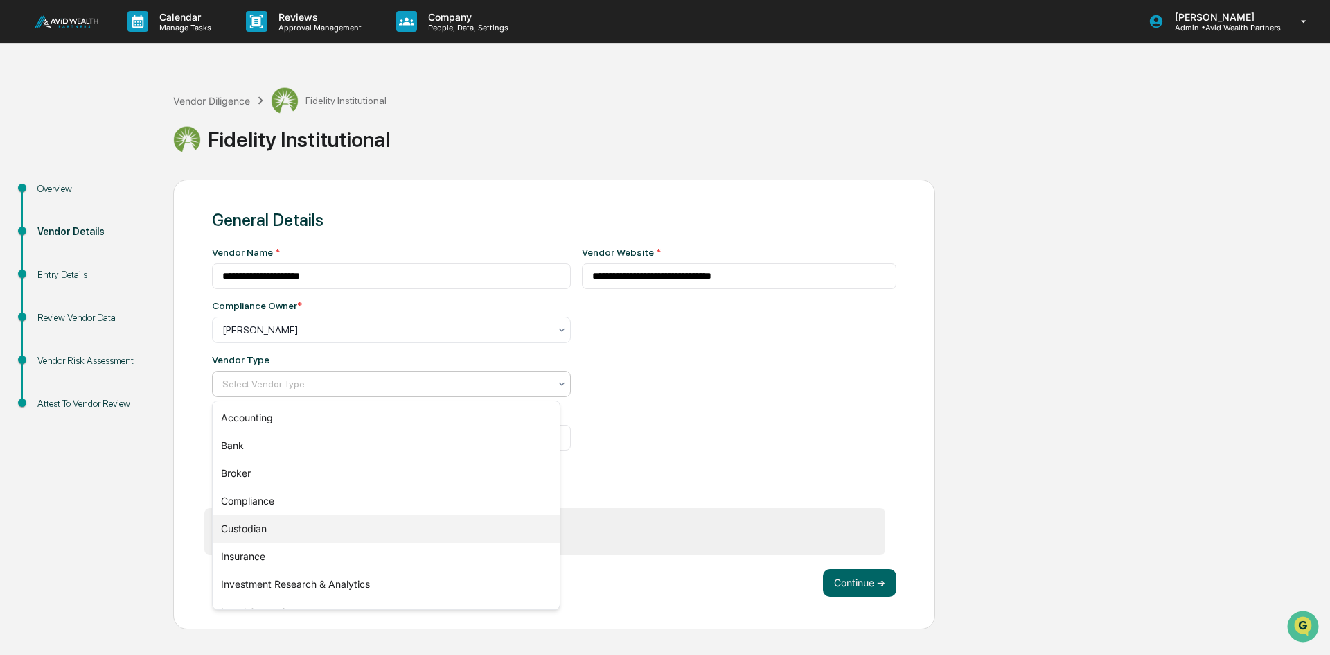
click at [290, 527] on div "Custodian" at bounding box center [386, 529] width 347 height 28
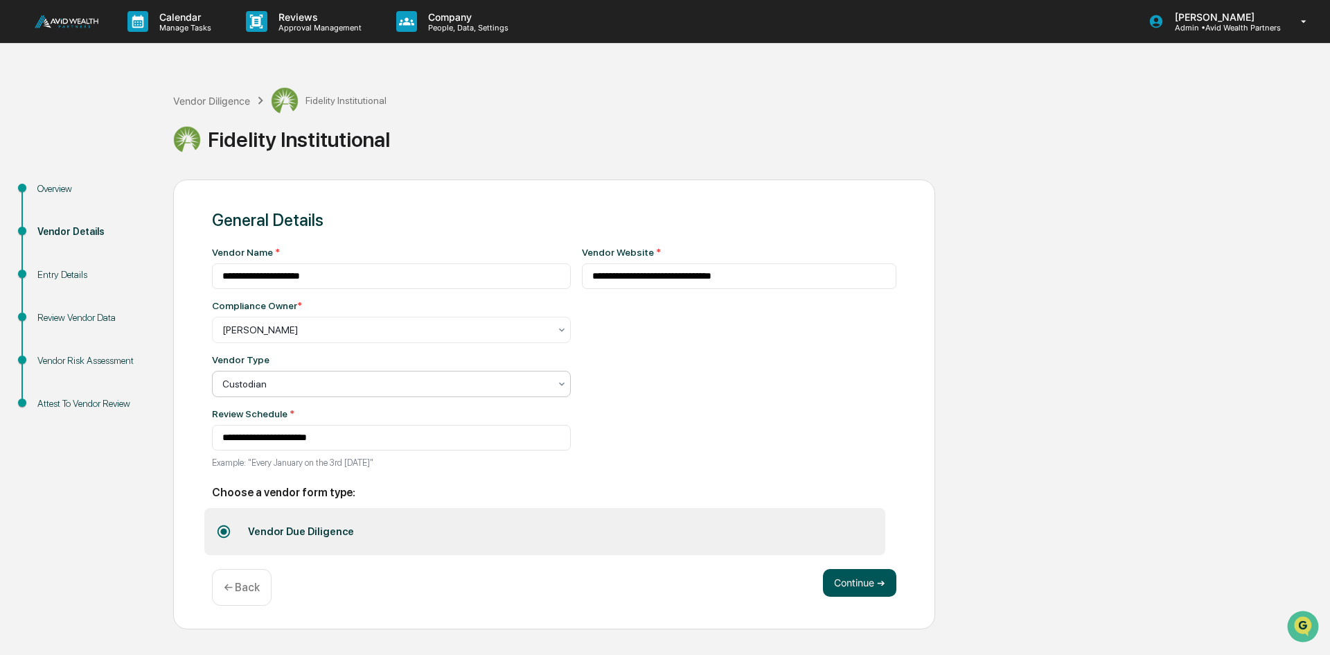
click at [868, 578] on button "Continue ➔" at bounding box center [859, 583] width 73 height 28
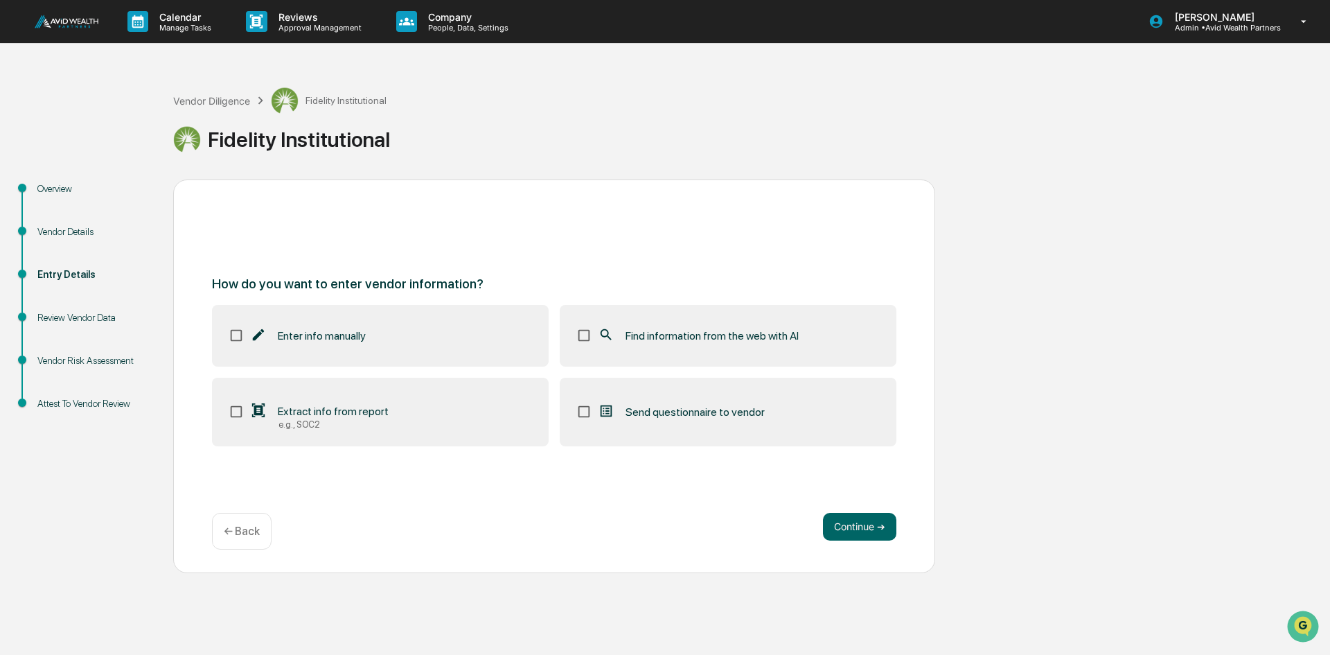
drag, startPoint x: 640, startPoint y: 337, endPoint x: 664, endPoint y: 360, distance: 33.8
click at [639, 337] on span "Find information from the web with AI" at bounding box center [712, 335] width 173 height 13
click at [888, 519] on button "Continue ➔" at bounding box center [859, 527] width 73 height 28
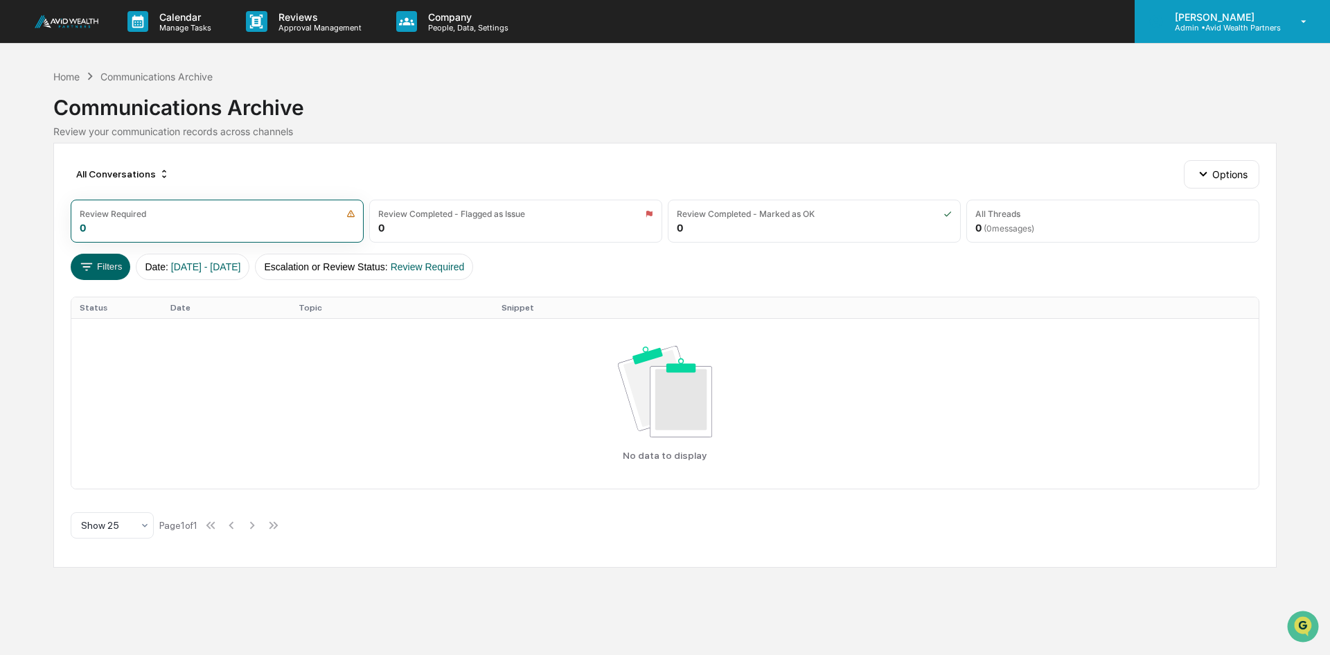
click at [1226, 27] on p "Admin • Avid Wealth Partners" at bounding box center [1222, 28] width 117 height 10
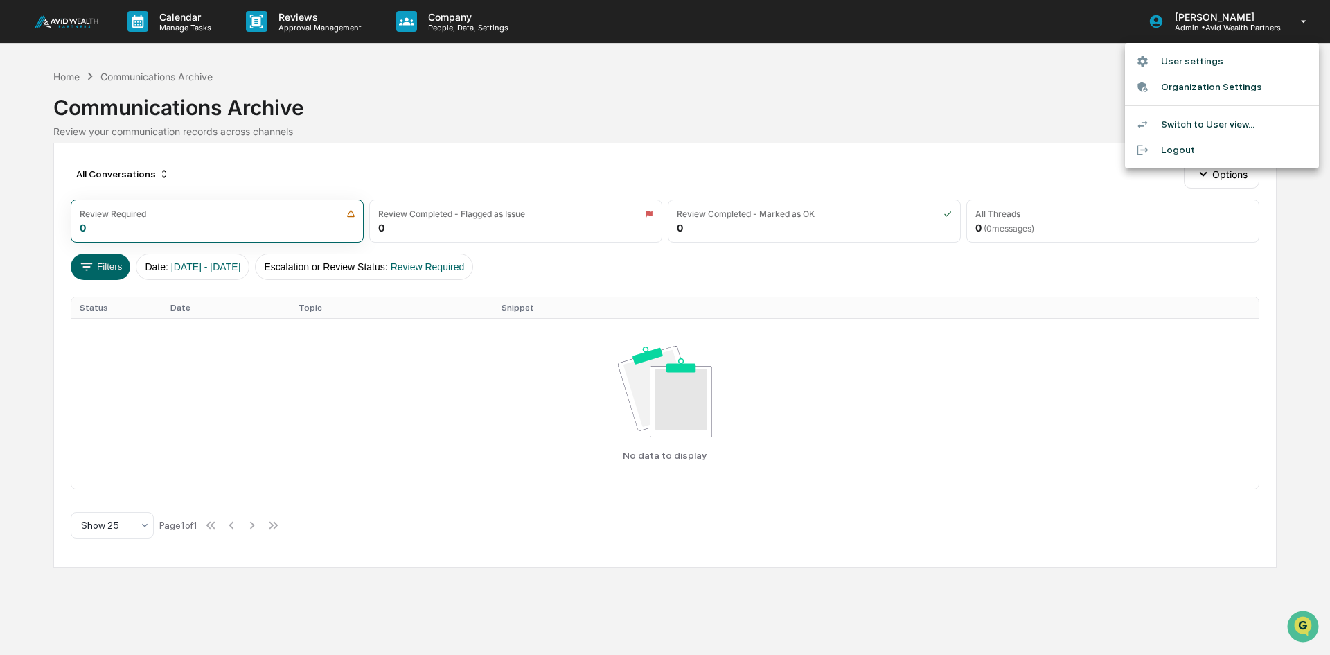
click at [1192, 61] on li "User settings" at bounding box center [1222, 61] width 194 height 26
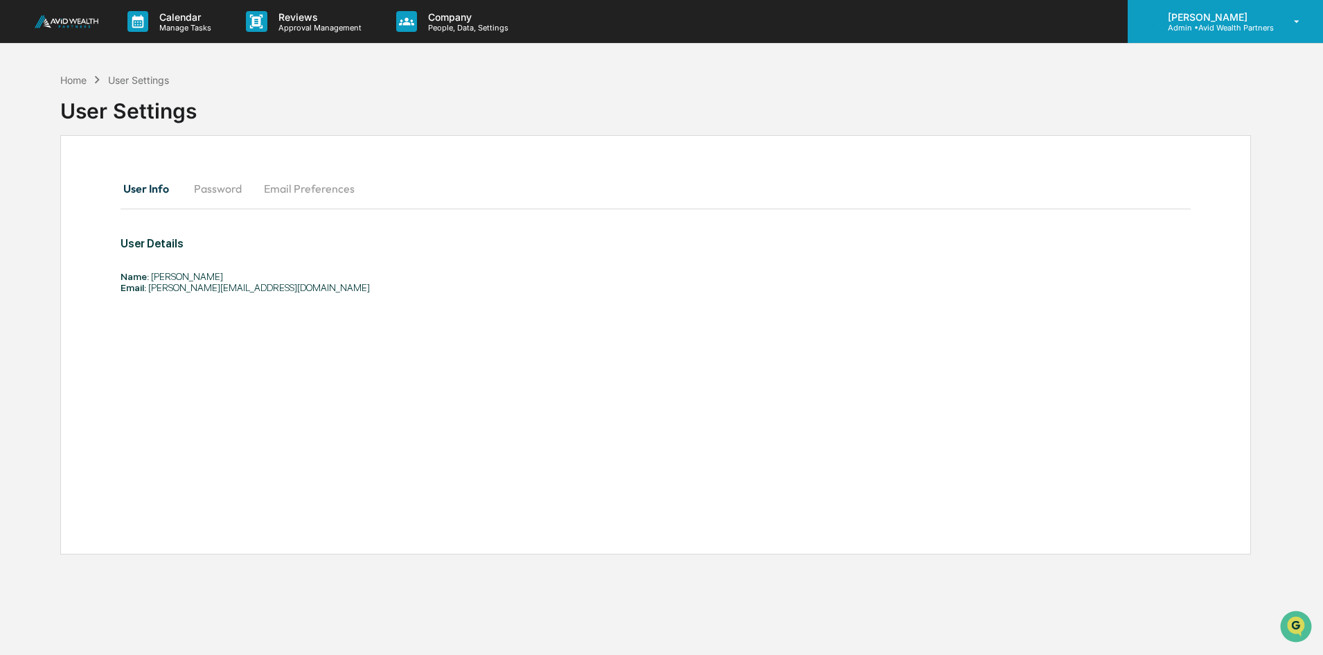
click at [1236, 24] on p "Admin • Avid Wealth Partners" at bounding box center [1215, 28] width 117 height 10
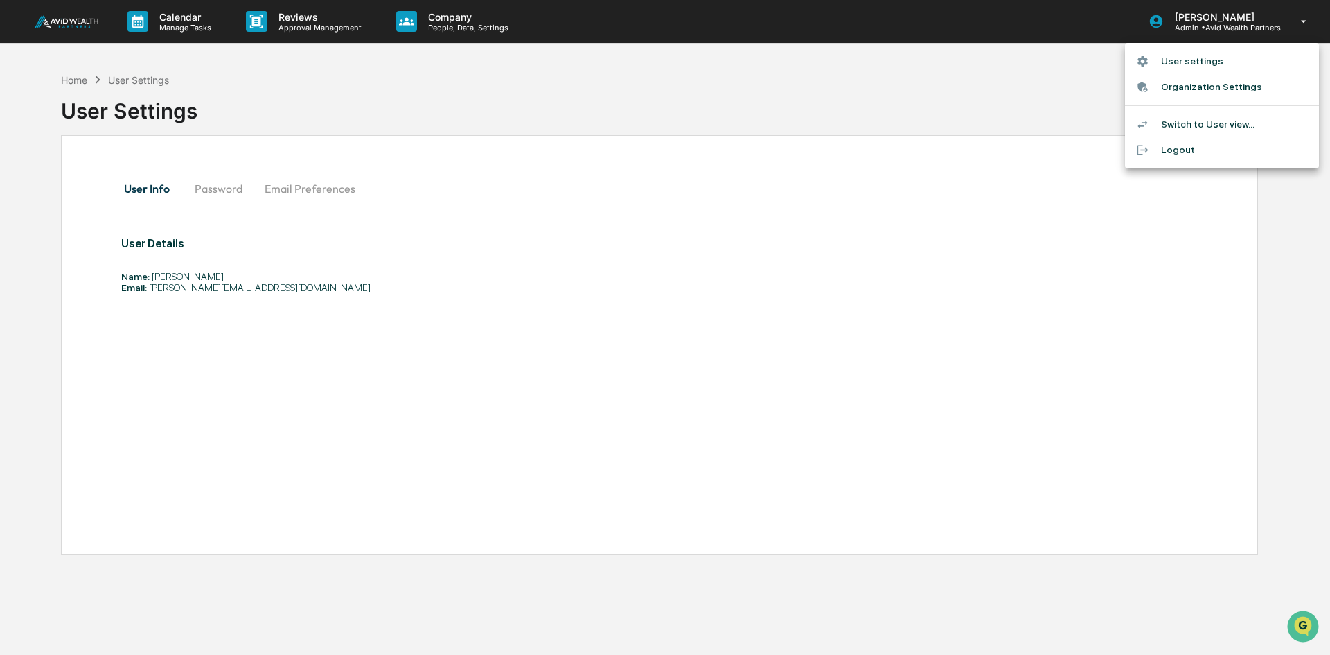
click at [1199, 91] on li "Organization Settings" at bounding box center [1222, 87] width 194 height 26
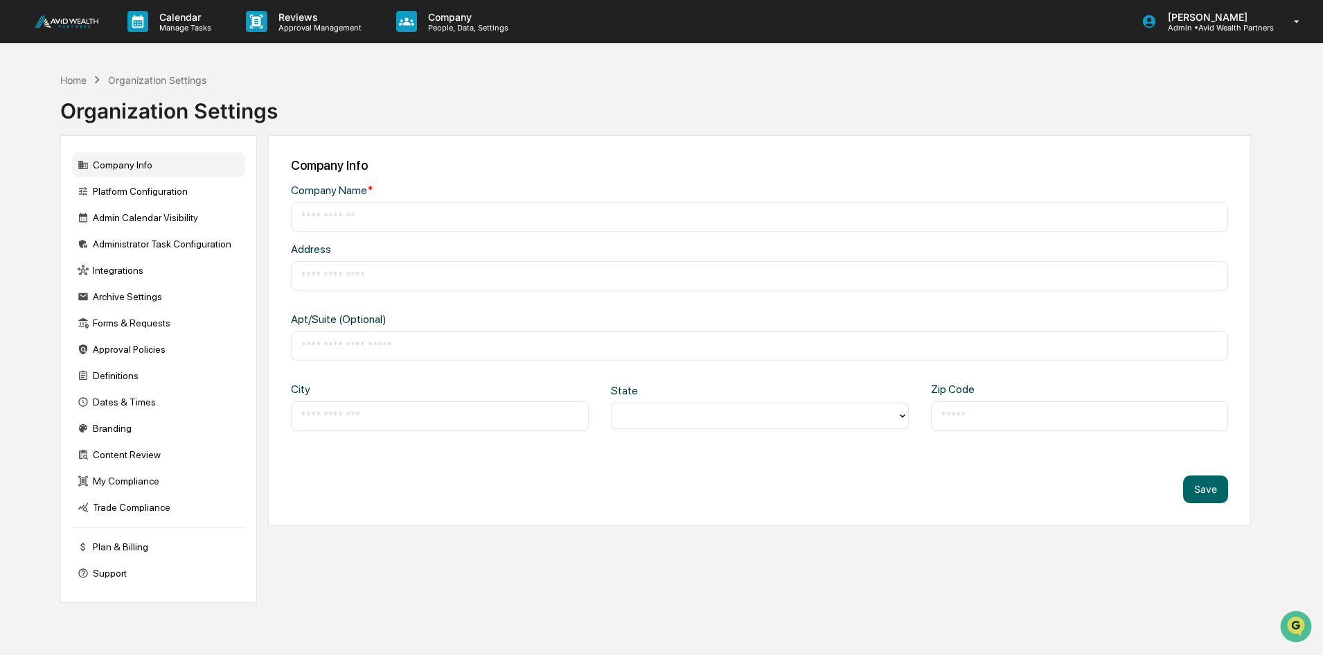
type input "**********"
type input "********"
type input "**********"
type input "*****"
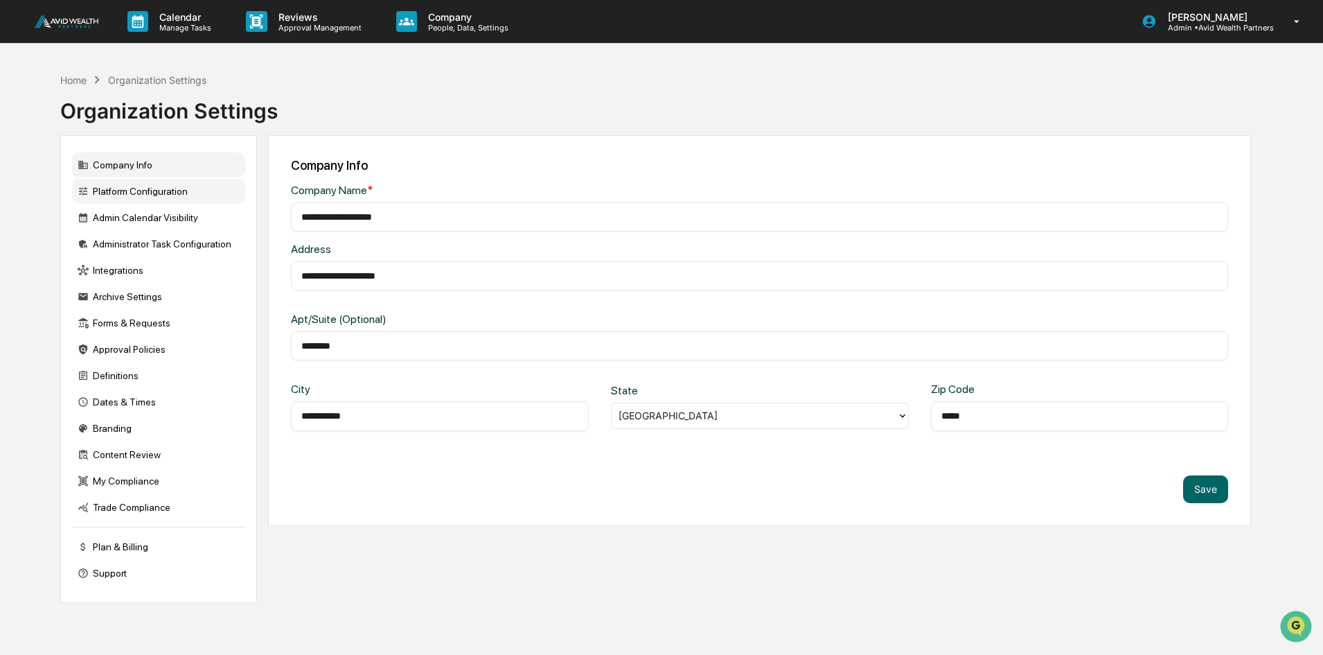
click at [144, 191] on div "Platform Configuration" at bounding box center [158, 191] width 173 height 25
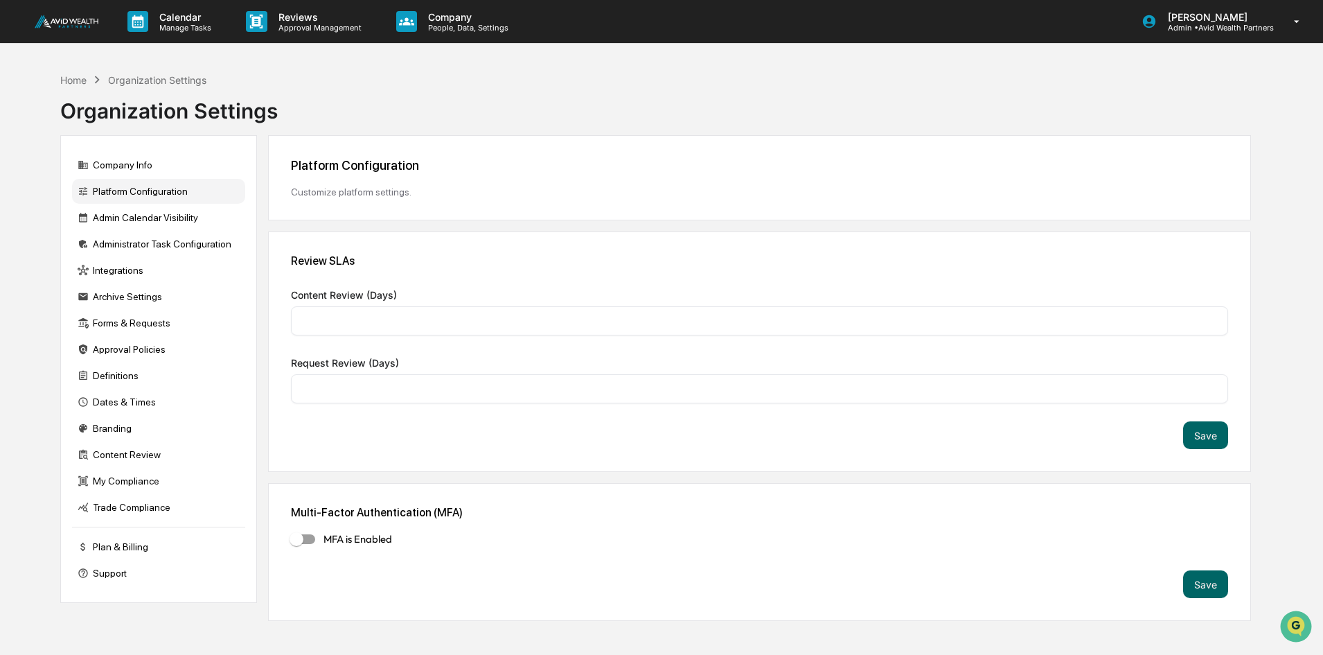
type input "*"
click at [450, 14] on p "Company" at bounding box center [466, 17] width 98 height 12
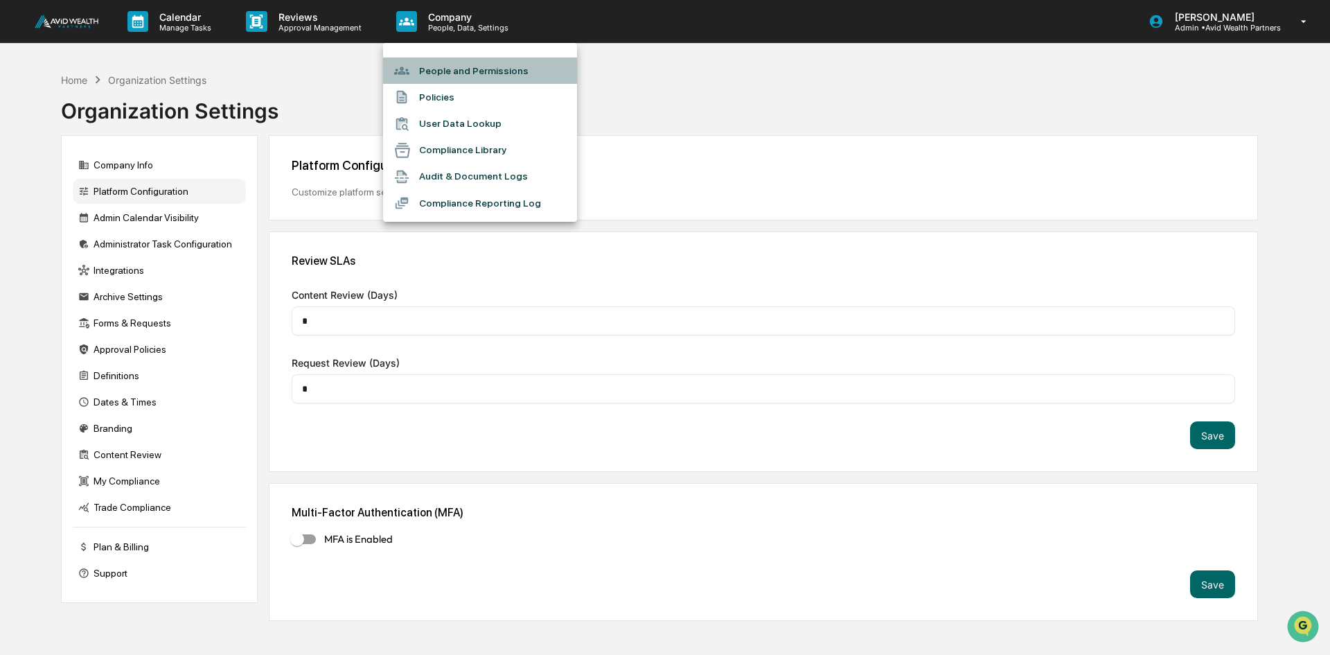
click at [455, 69] on li "People and Permissions" at bounding box center [480, 71] width 194 height 26
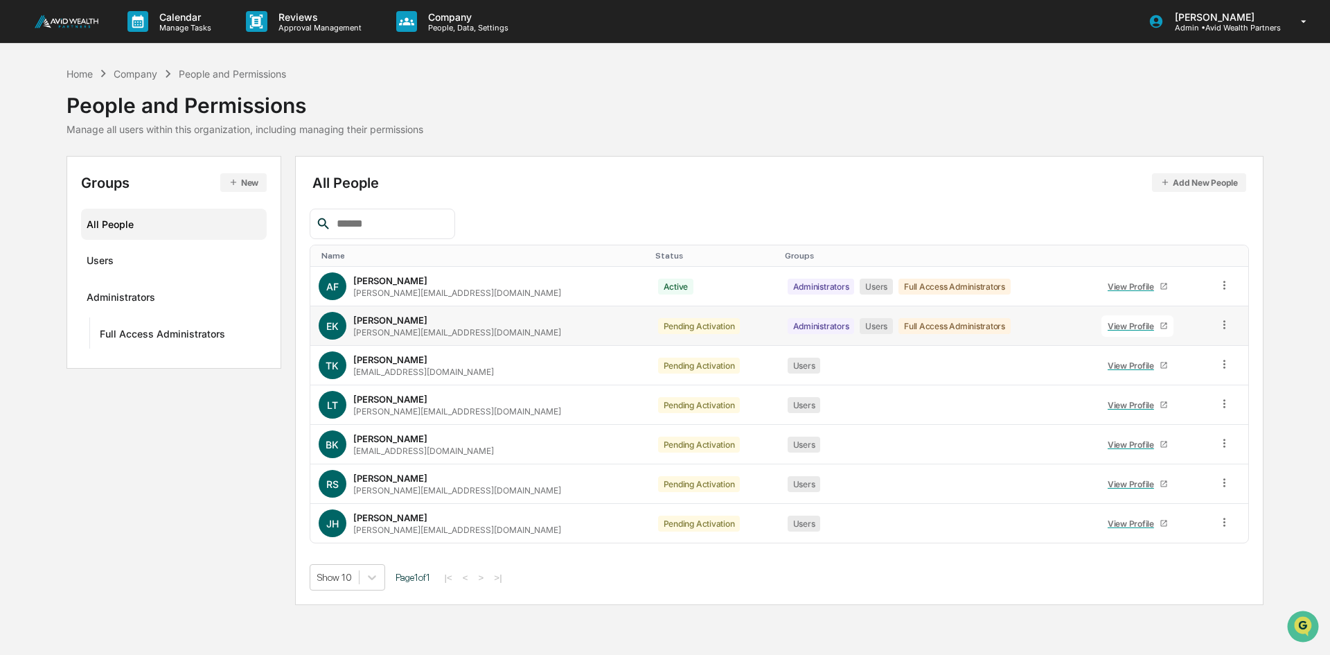
click at [1221, 326] on icon at bounding box center [1224, 324] width 13 height 13
click at [1108, 324] on div "View Profile" at bounding box center [1134, 326] width 52 height 10
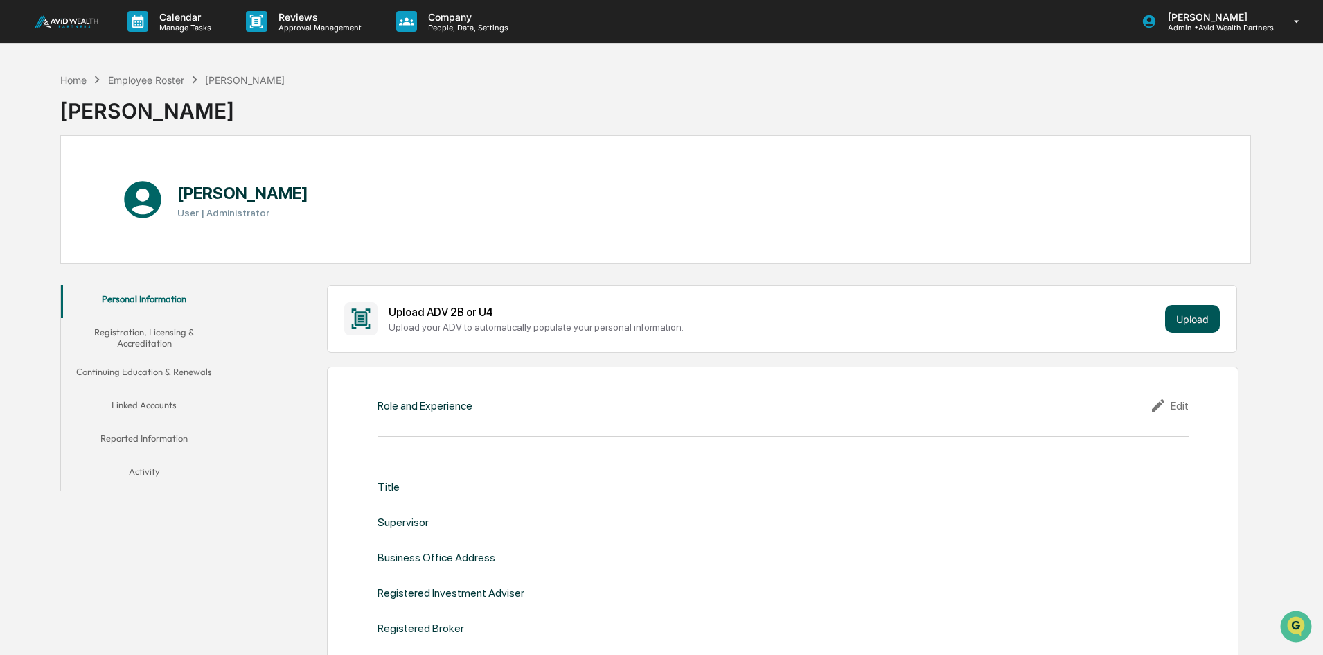
click at [1194, 319] on button "Upload" at bounding box center [1192, 319] width 55 height 28
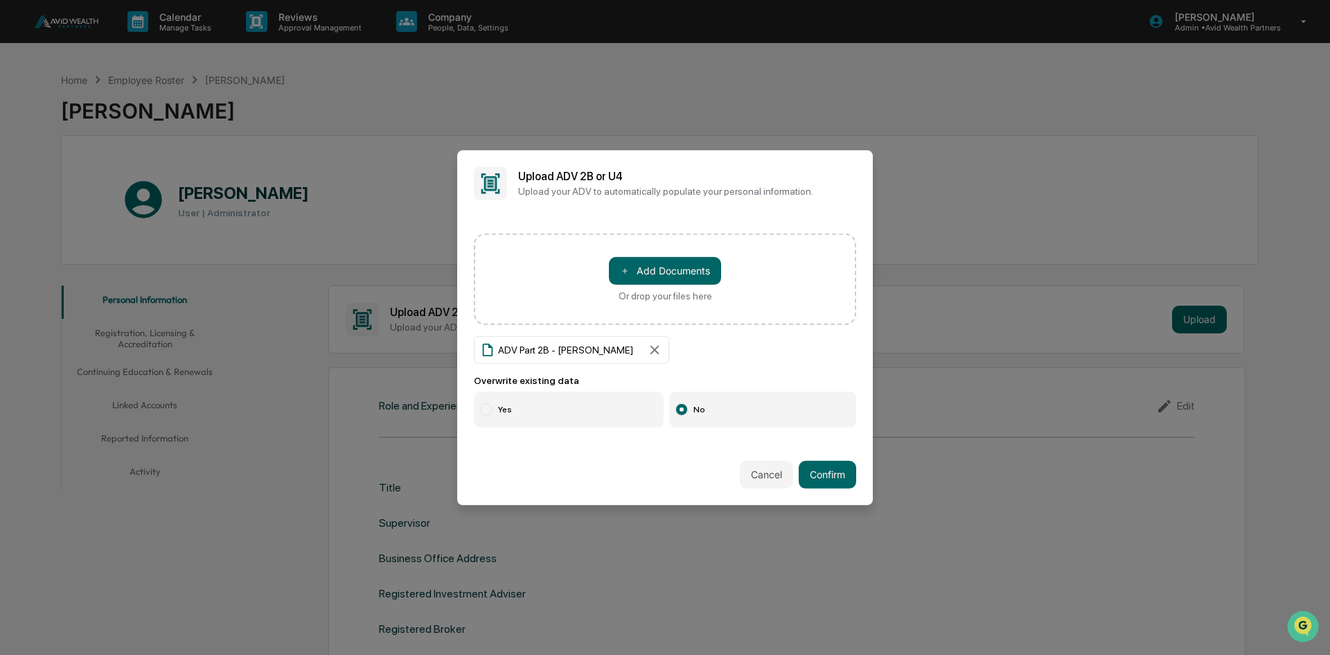
click at [509, 403] on label "Yes" at bounding box center [569, 409] width 190 height 36
click at [823, 471] on button "Confirm" at bounding box center [828, 475] width 58 height 28
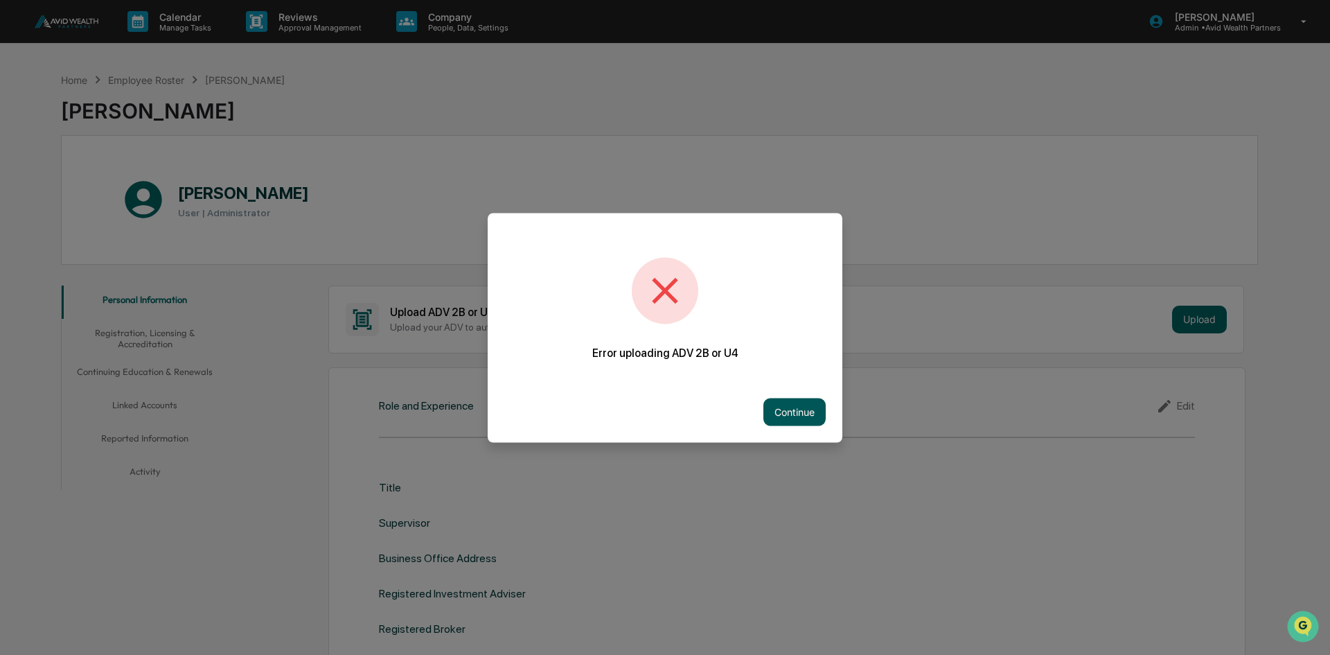
click at [790, 407] on button "Continue" at bounding box center [794, 412] width 62 height 28
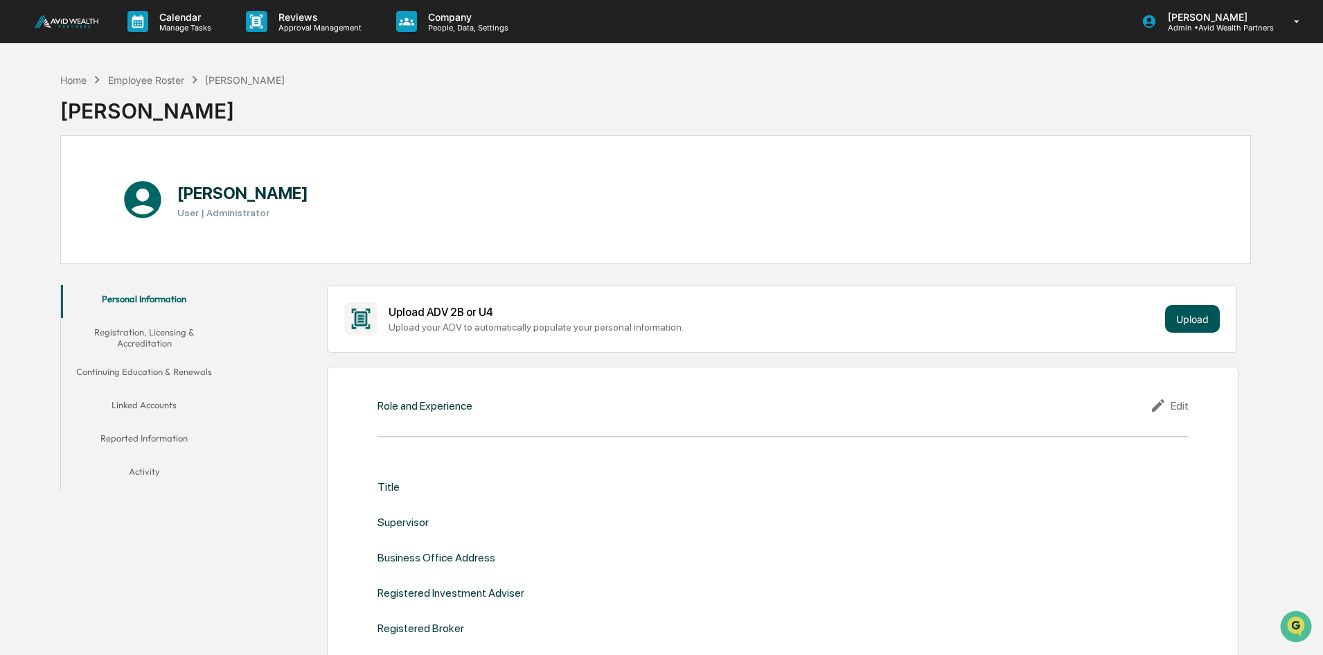
click at [1179, 312] on button "Upload" at bounding box center [1192, 319] width 55 height 28
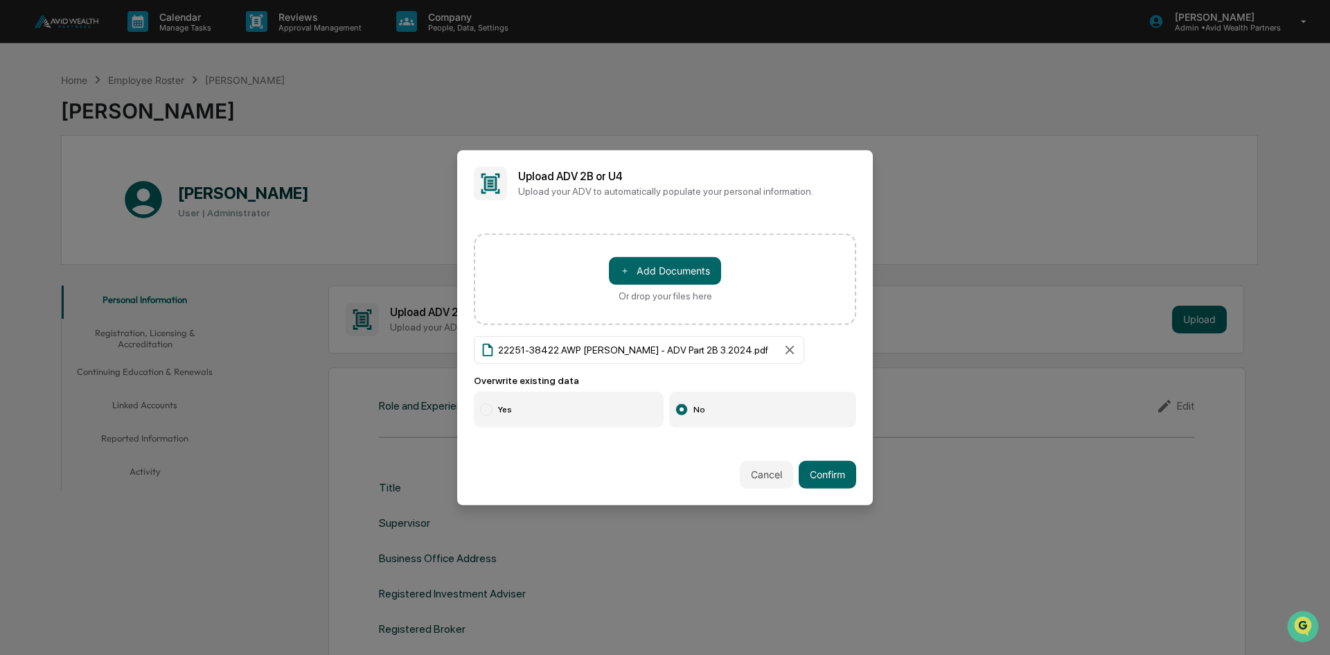
click at [500, 406] on label "Yes" at bounding box center [569, 409] width 190 height 36
click at [829, 475] on button "Confirm" at bounding box center [828, 475] width 58 height 28
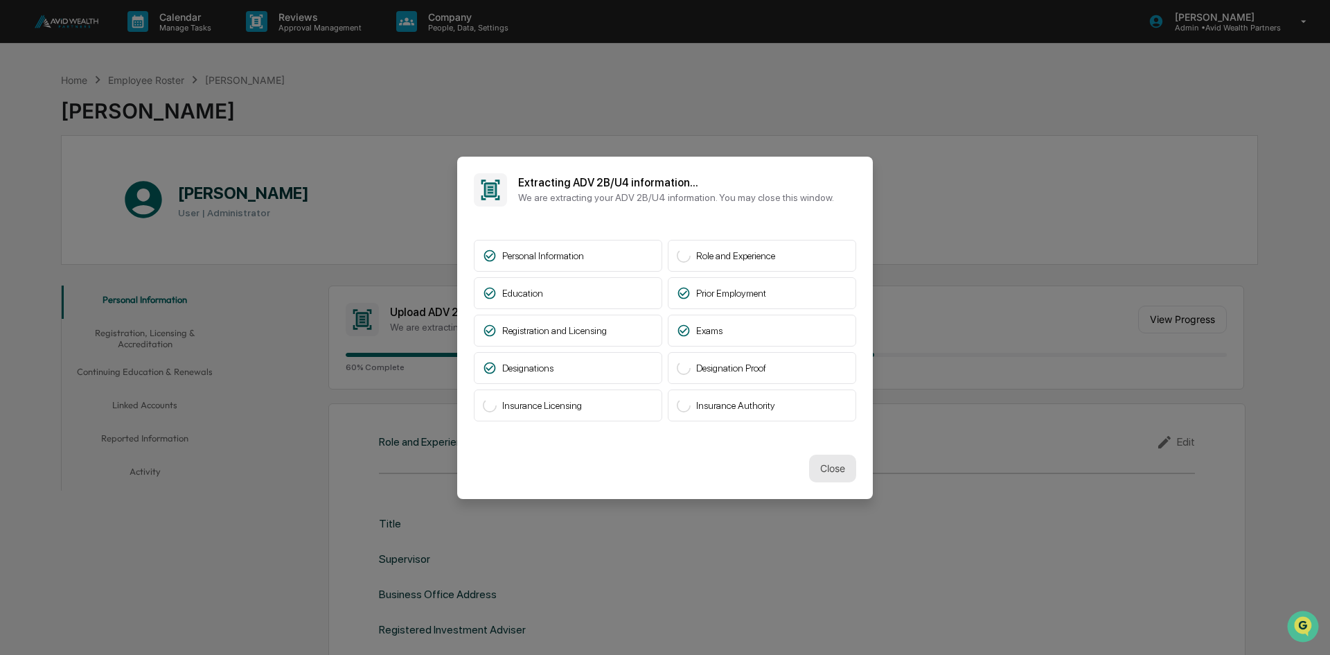
click at [824, 466] on button "Close" at bounding box center [832, 468] width 47 height 28
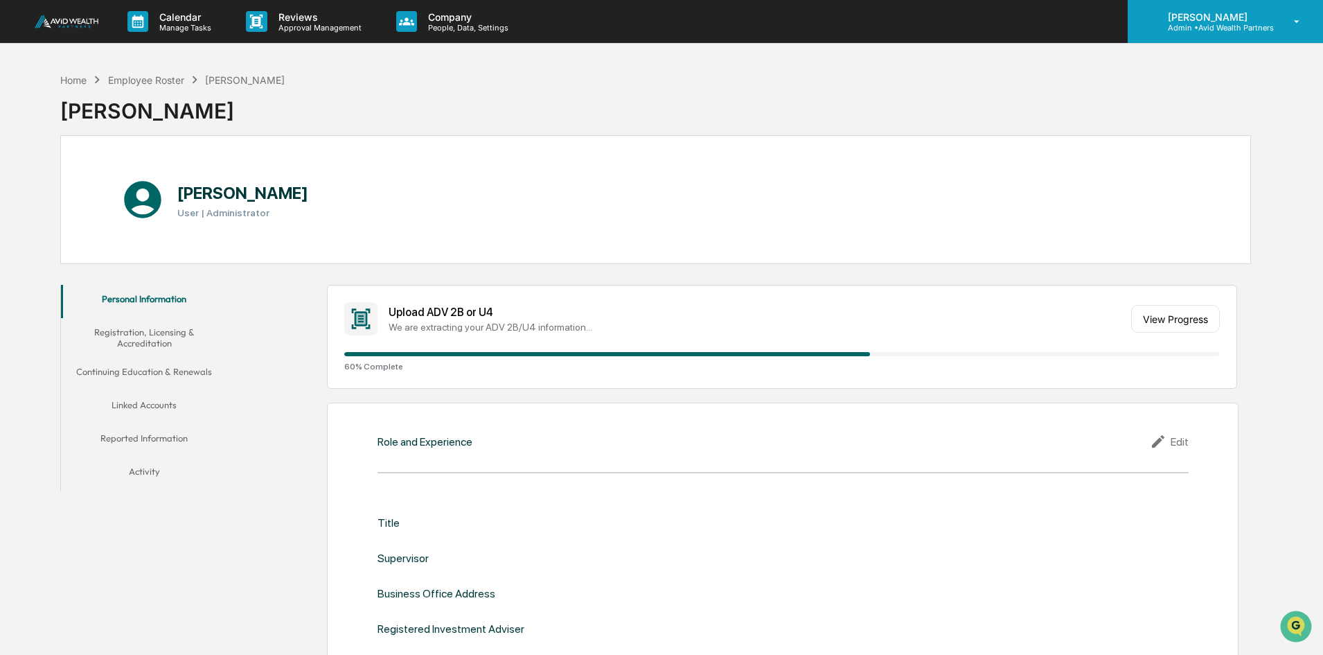
click at [1196, 20] on p "[PERSON_NAME]" at bounding box center [1215, 17] width 117 height 12
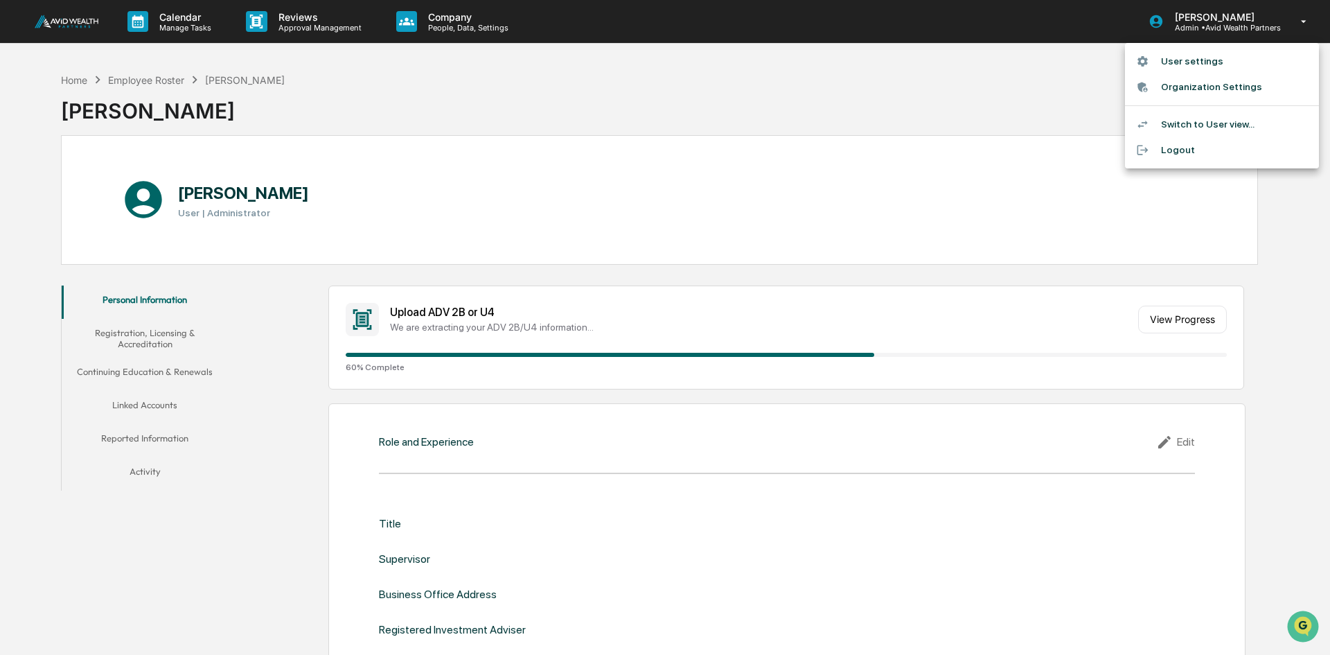
click at [1206, 64] on li "User settings" at bounding box center [1222, 61] width 194 height 26
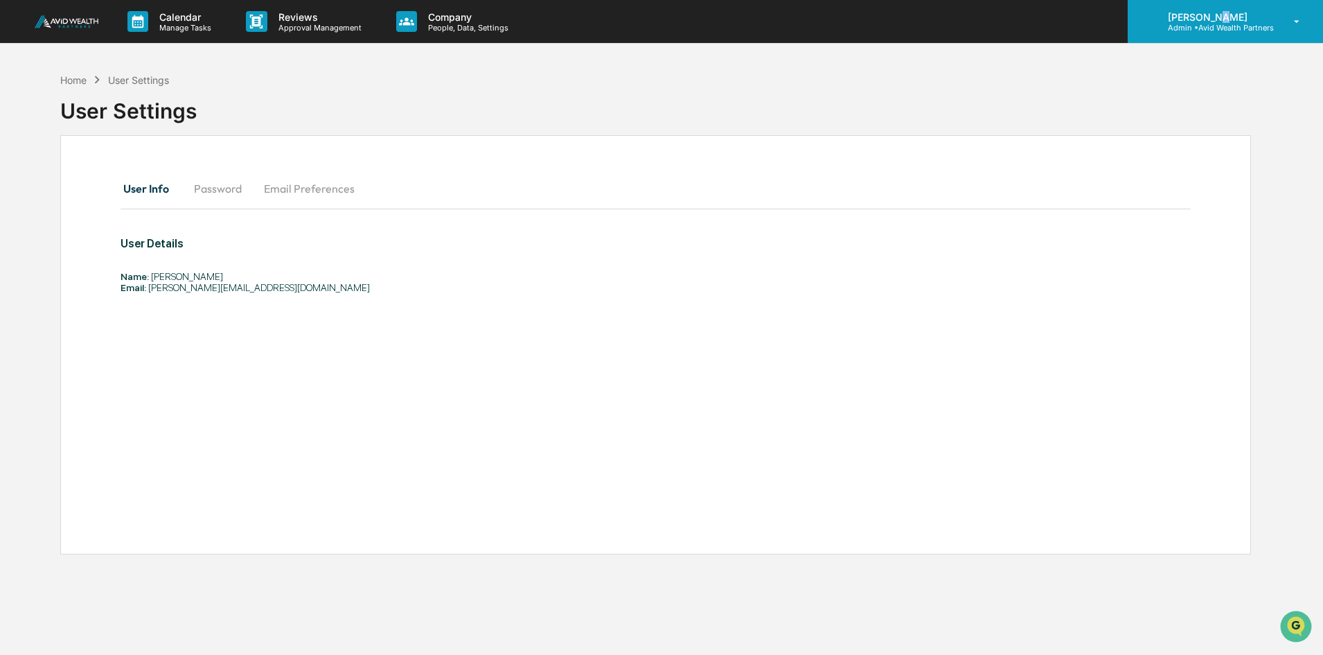
click at [1210, 16] on p "[PERSON_NAME]" at bounding box center [1215, 17] width 117 height 12
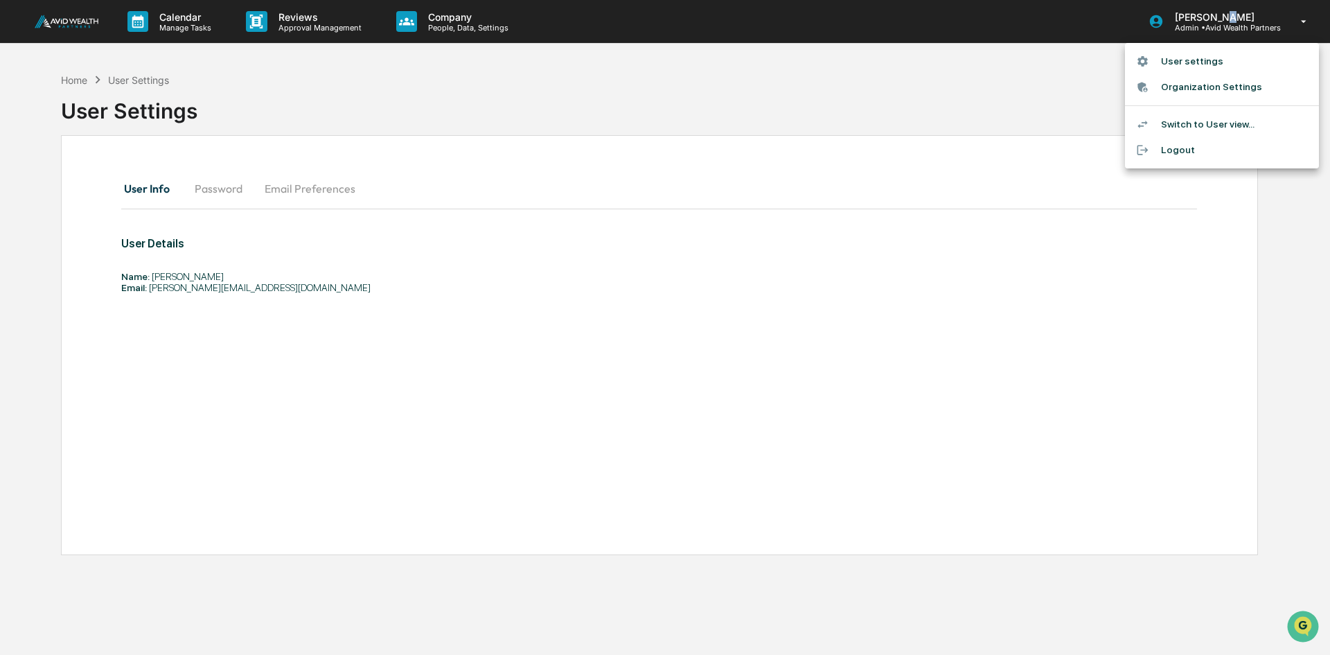
click at [1210, 127] on li "Switch to User view..." at bounding box center [1222, 125] width 194 height 26
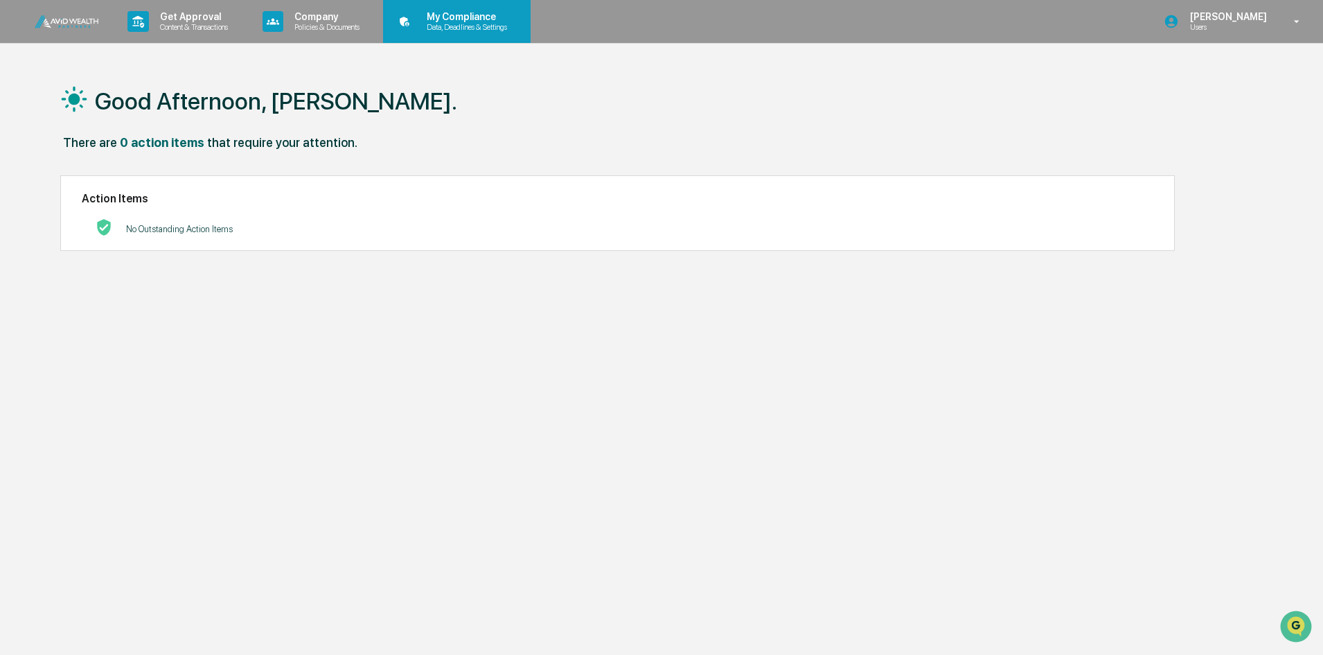
click at [493, 23] on p "Data, Deadlines & Settings" at bounding box center [465, 27] width 98 height 10
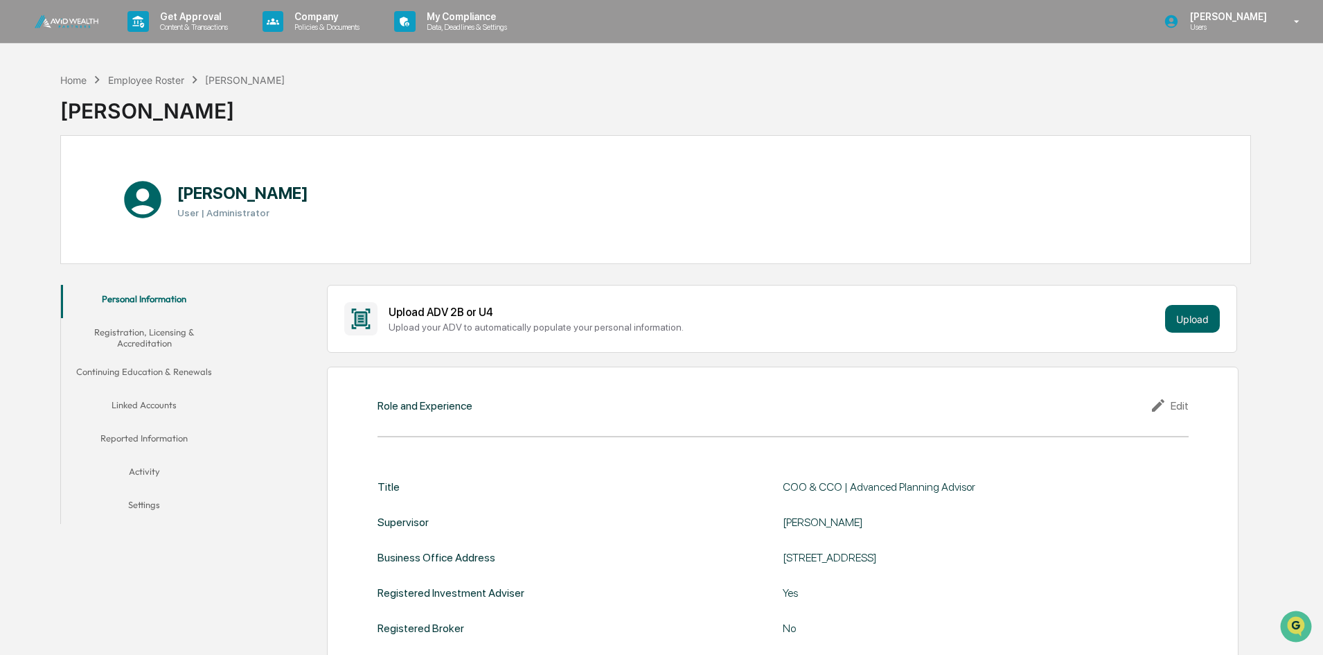
click at [150, 406] on button "Linked Accounts" at bounding box center [144, 407] width 166 height 33
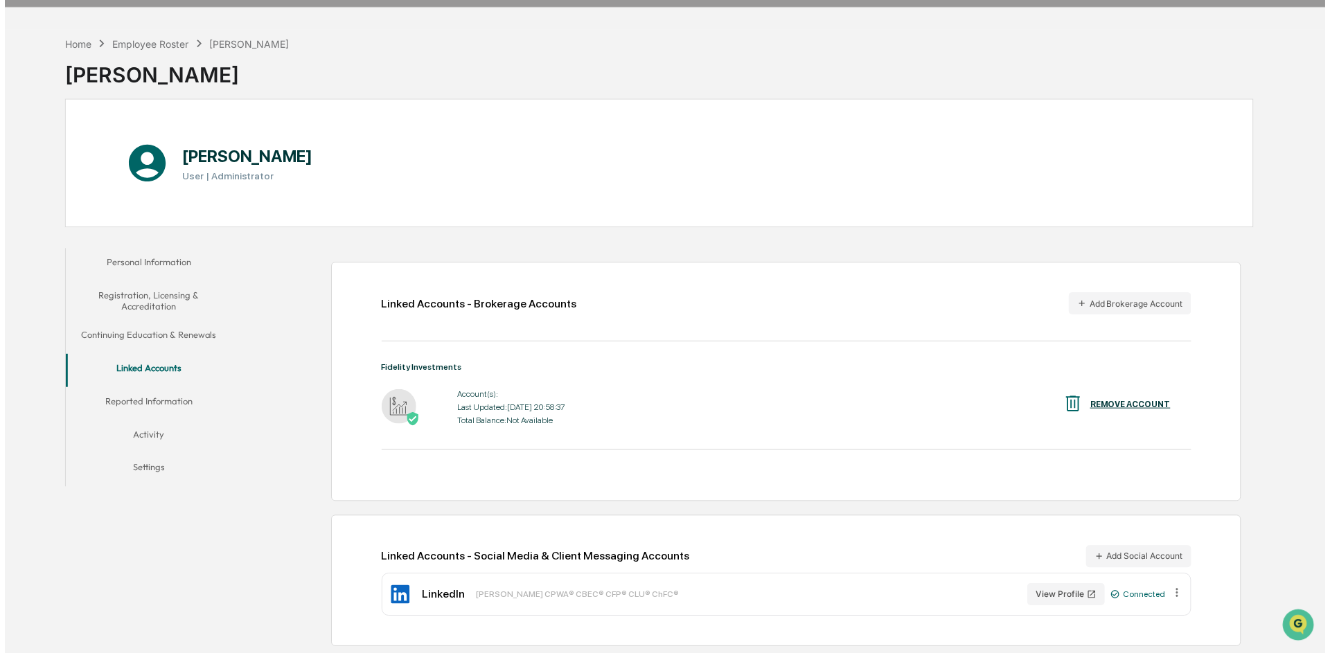
scroll to position [66, 0]
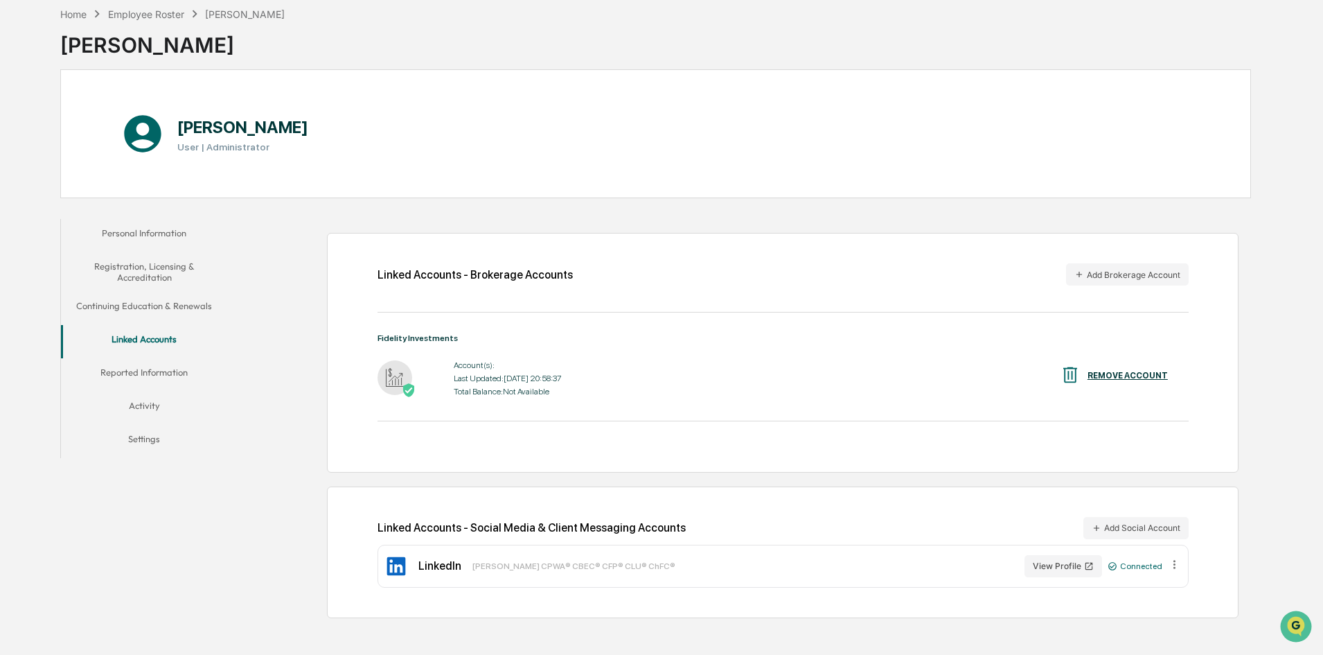
click at [509, 394] on div "Total Balance: Not Available" at bounding box center [507, 392] width 107 height 10
drag, startPoint x: 527, startPoint y: 378, endPoint x: 494, endPoint y: 375, distance: 32.7
click at [526, 378] on div "Last Updated: [DATE] 20:58:37" at bounding box center [507, 378] width 107 height 10
click at [1147, 527] on button "Add Social Account" at bounding box center [1136, 528] width 105 height 22
click at [144, 272] on button "Registration, Licensing & Accreditation" at bounding box center [144, 271] width 166 height 39
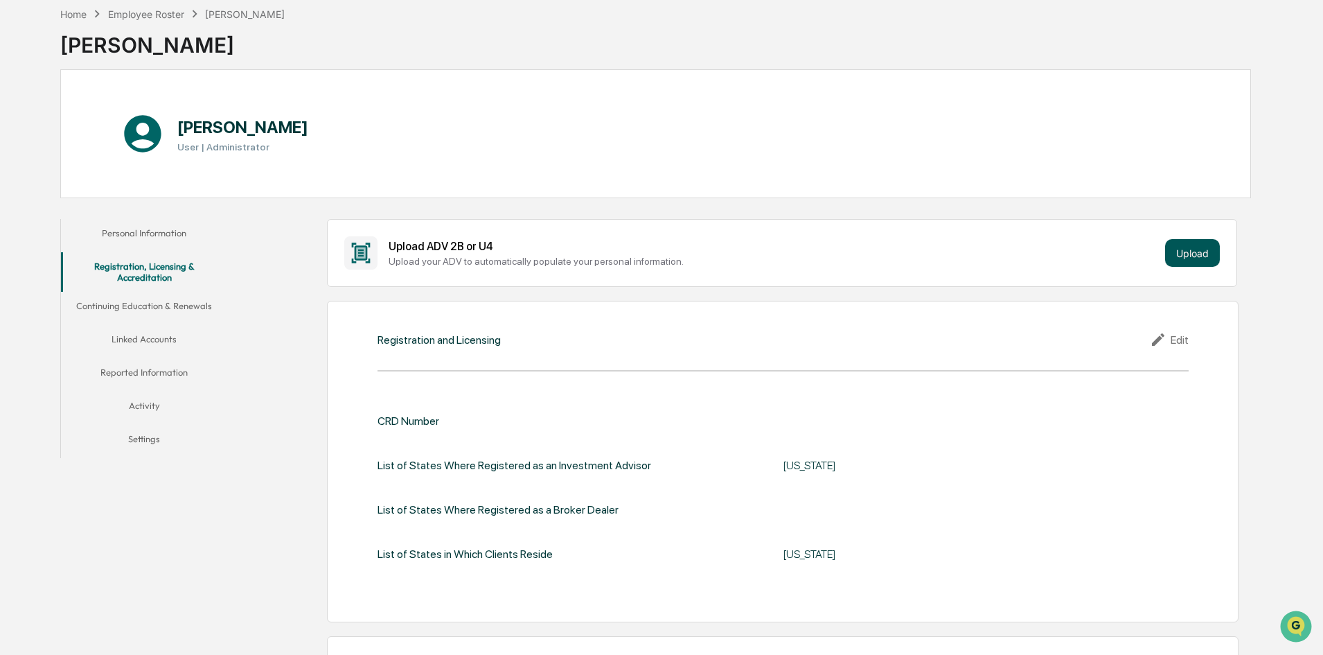
click at [1207, 239] on button "Upload" at bounding box center [1192, 253] width 55 height 28
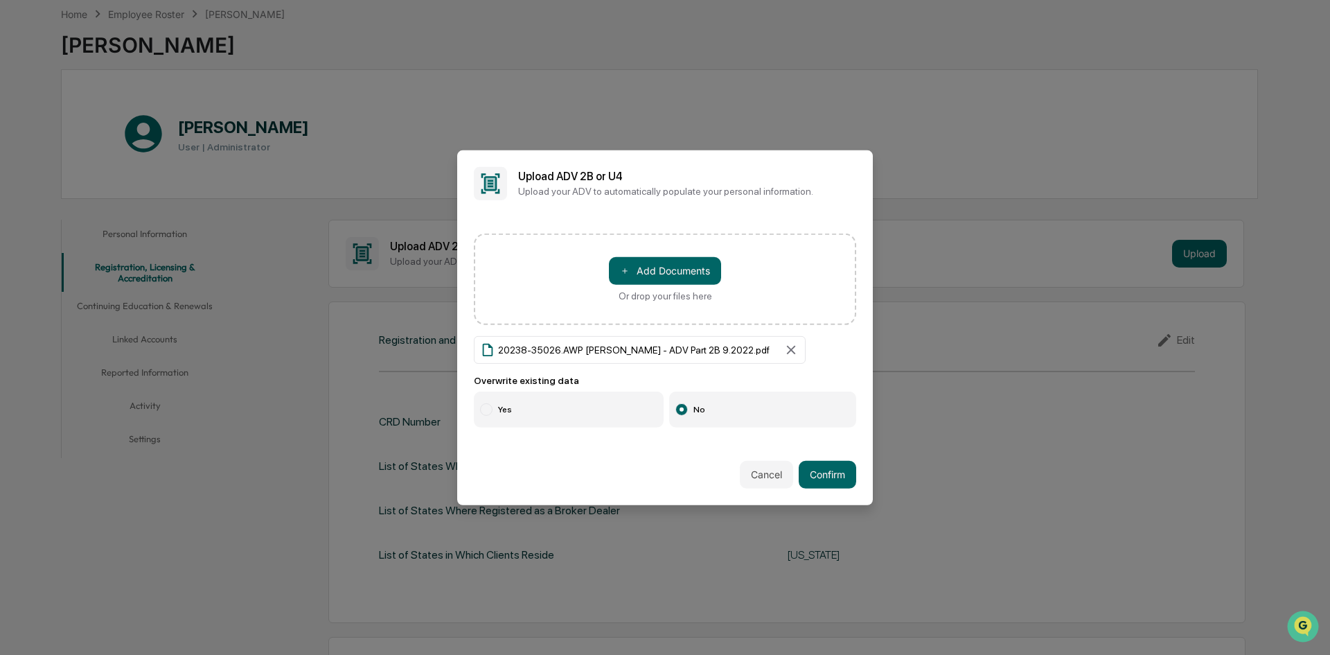
click at [509, 406] on label "Yes" at bounding box center [569, 409] width 190 height 36
click at [822, 471] on button "Confirm" at bounding box center [828, 475] width 58 height 28
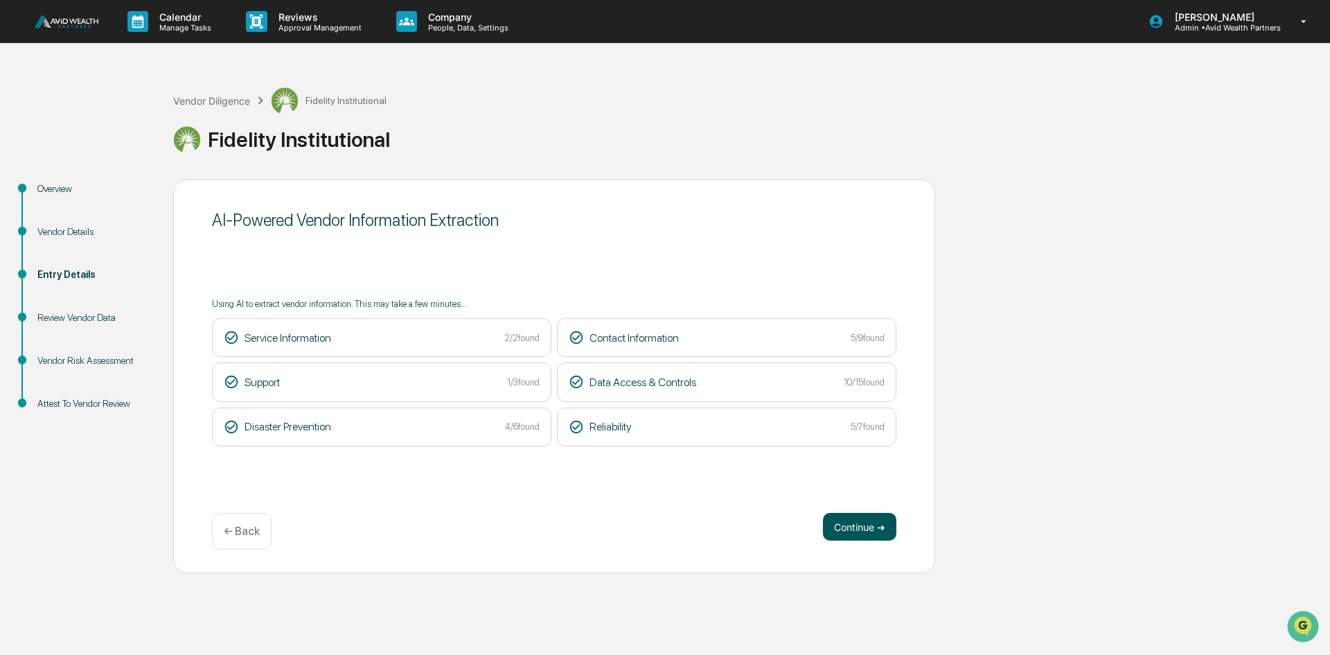
click at [868, 520] on button "Continue ➔" at bounding box center [859, 527] width 73 height 28
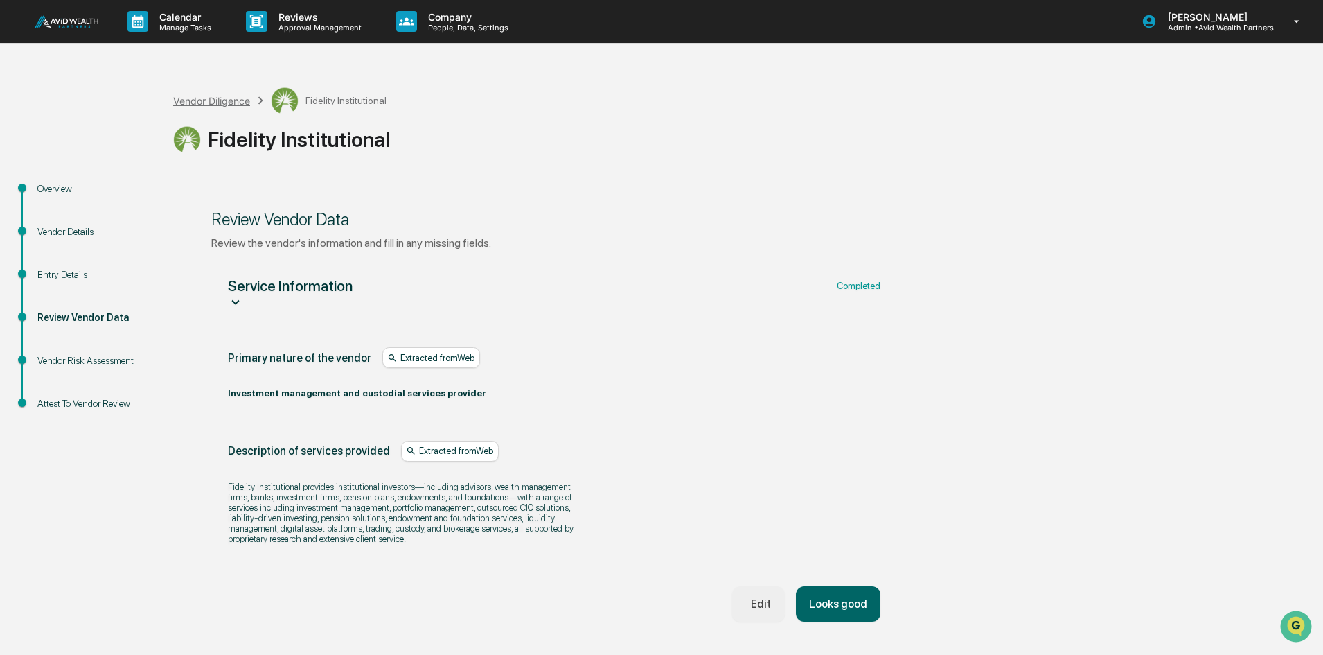
click at [207, 103] on div "Vendor Diligence" at bounding box center [211, 101] width 77 height 12
